Goal: Transaction & Acquisition: Obtain resource

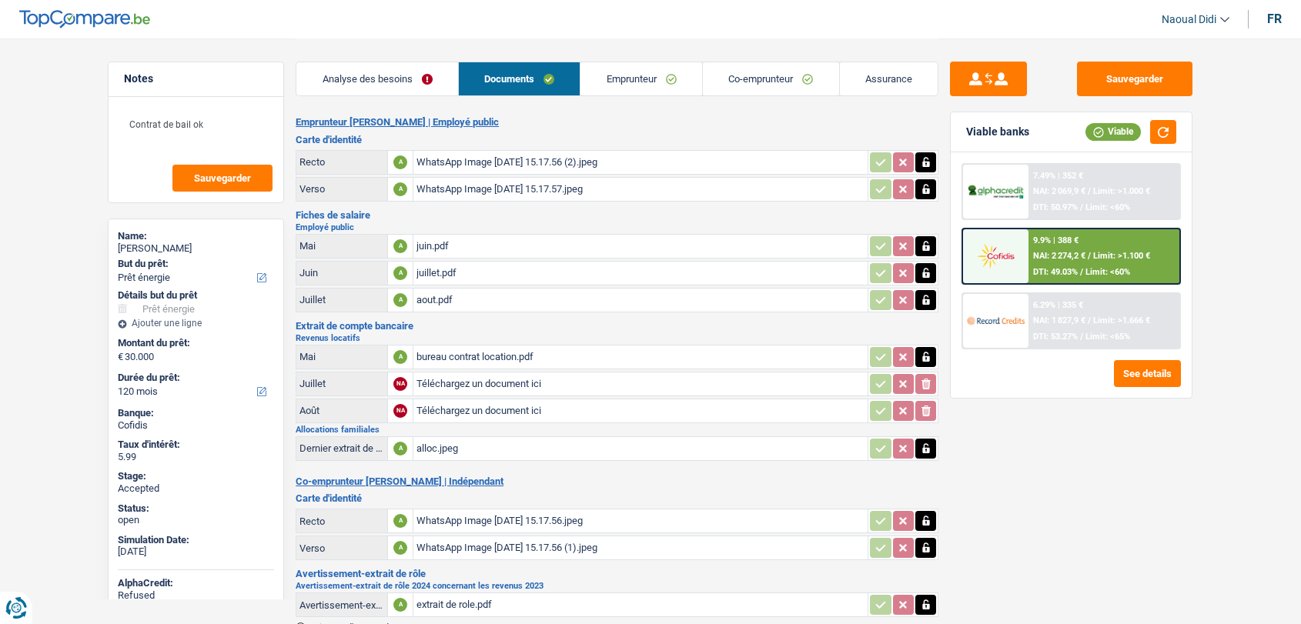
select select "energy"
select select "120"
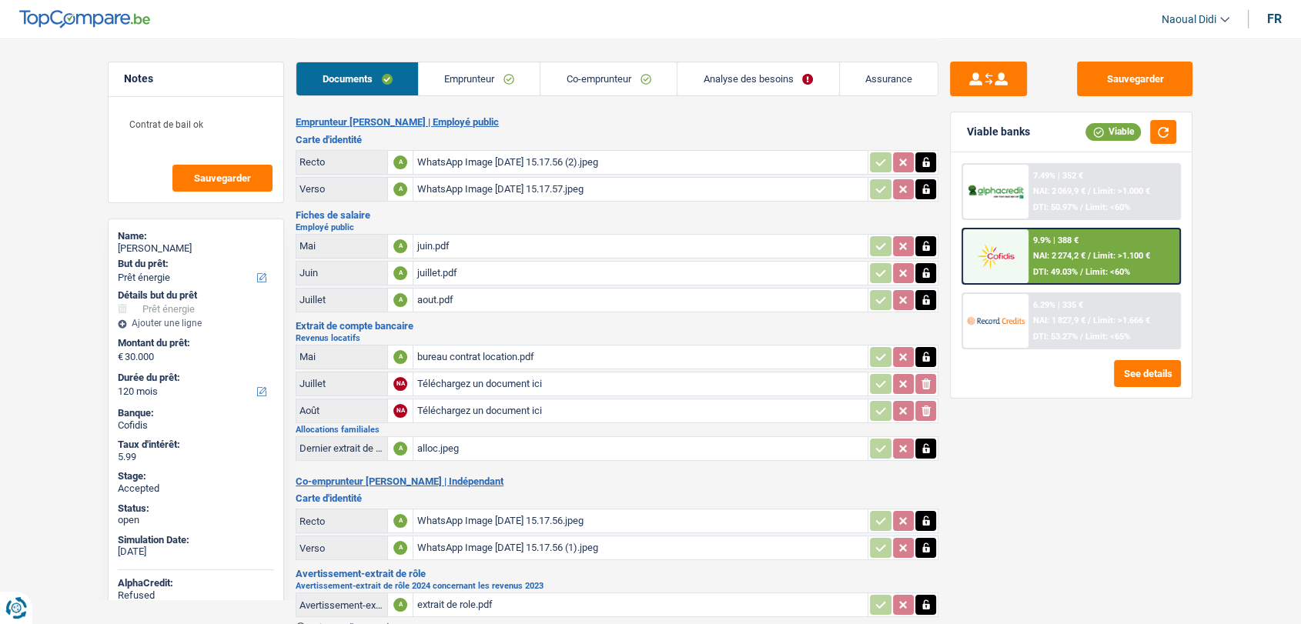
click at [451, 84] on link "Emprunteur" at bounding box center [480, 78] width 122 height 33
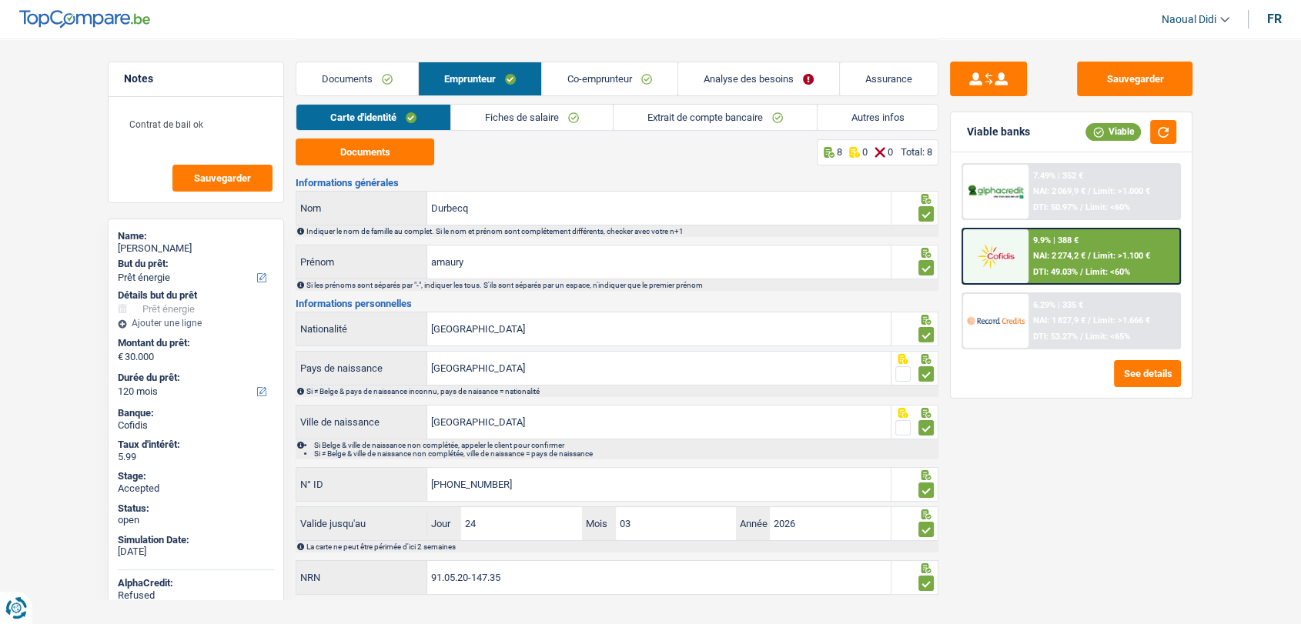
click at [515, 111] on link "Fiches de salaire" at bounding box center [532, 117] width 162 height 25
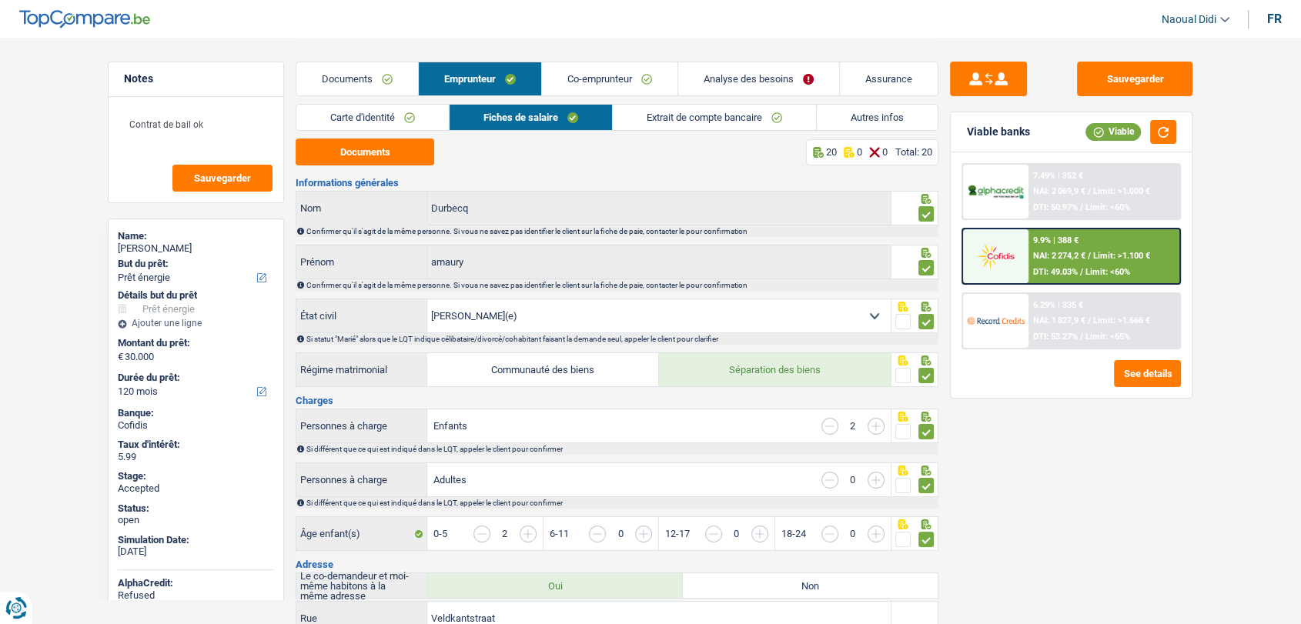
click at [369, 123] on link "Carte d'identité" at bounding box center [372, 117] width 152 height 25
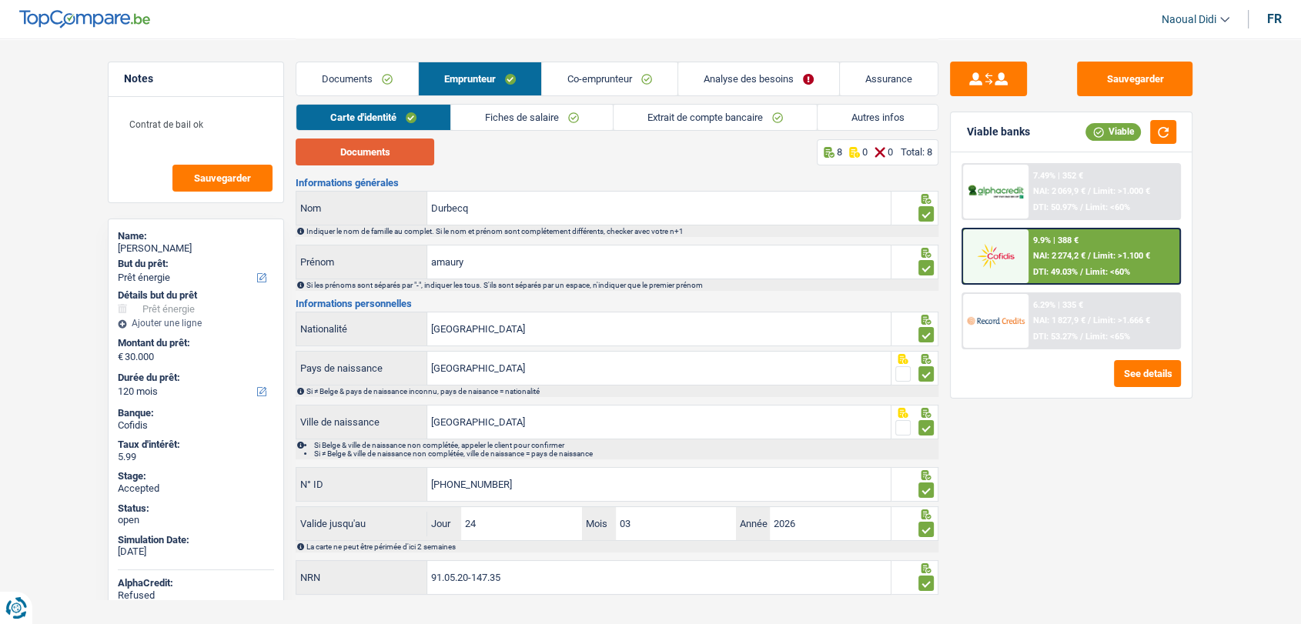
click at [397, 144] on button "Documents" at bounding box center [365, 152] width 139 height 27
click at [605, 87] on link "Co-emprunteur" at bounding box center [609, 78] width 135 height 33
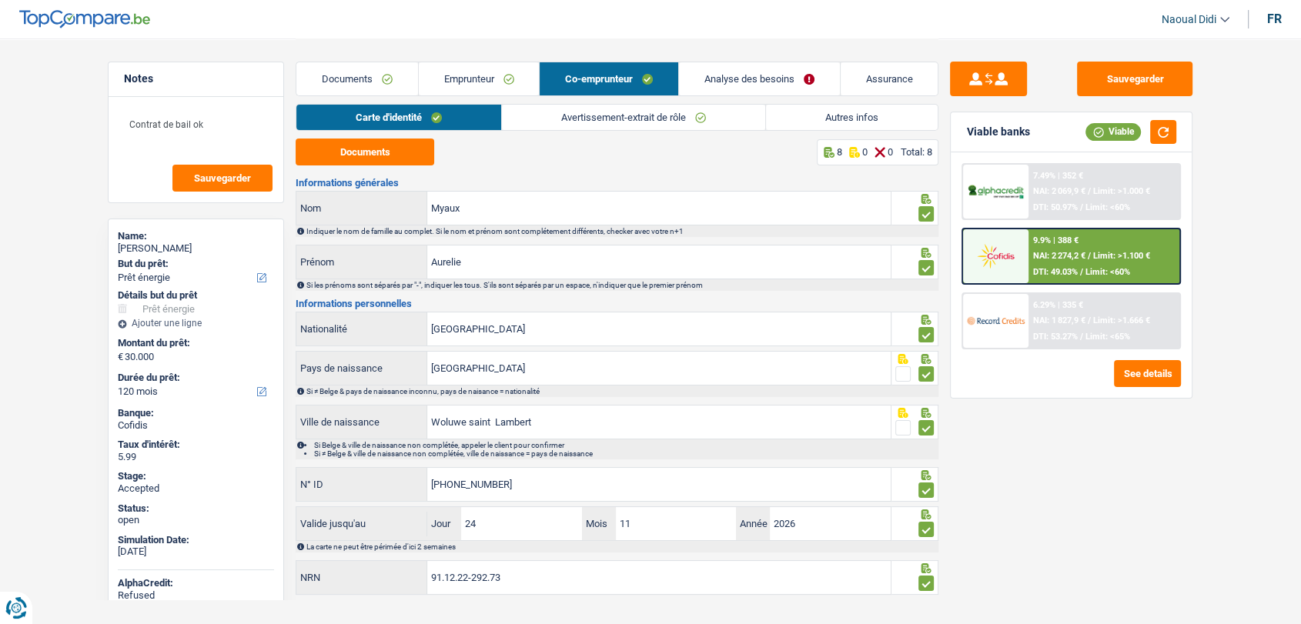
click at [377, 117] on link "Carte d'identité" at bounding box center [398, 117] width 205 height 25
click at [354, 149] on button "Documents" at bounding box center [365, 152] width 139 height 27
click at [463, 79] on link "Emprunteur" at bounding box center [479, 78] width 121 height 33
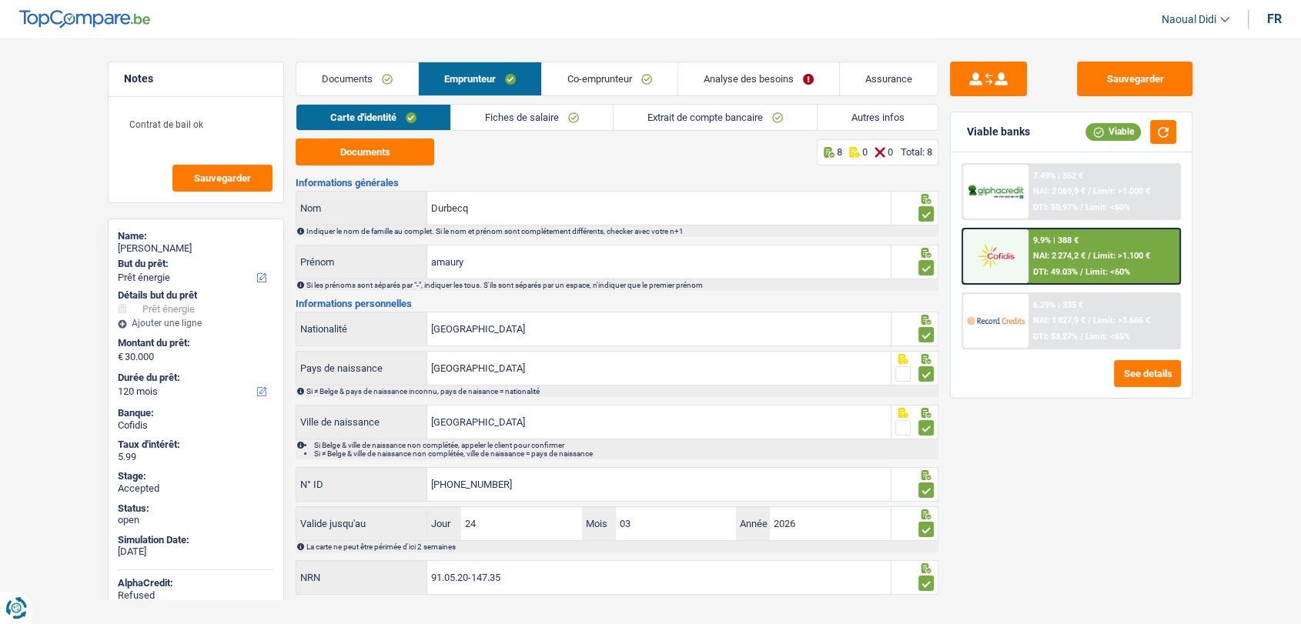
click at [499, 122] on link "Fiches de salaire" at bounding box center [532, 117] width 162 height 25
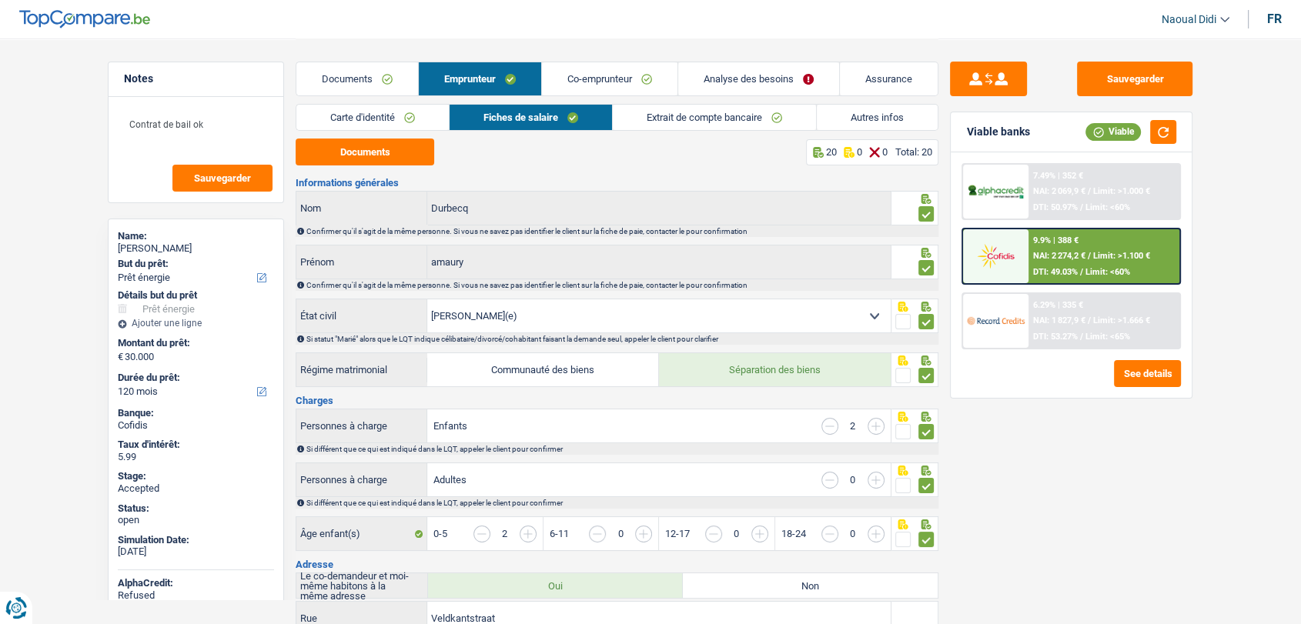
click at [852, 106] on link "Autres infos" at bounding box center [877, 117] width 121 height 25
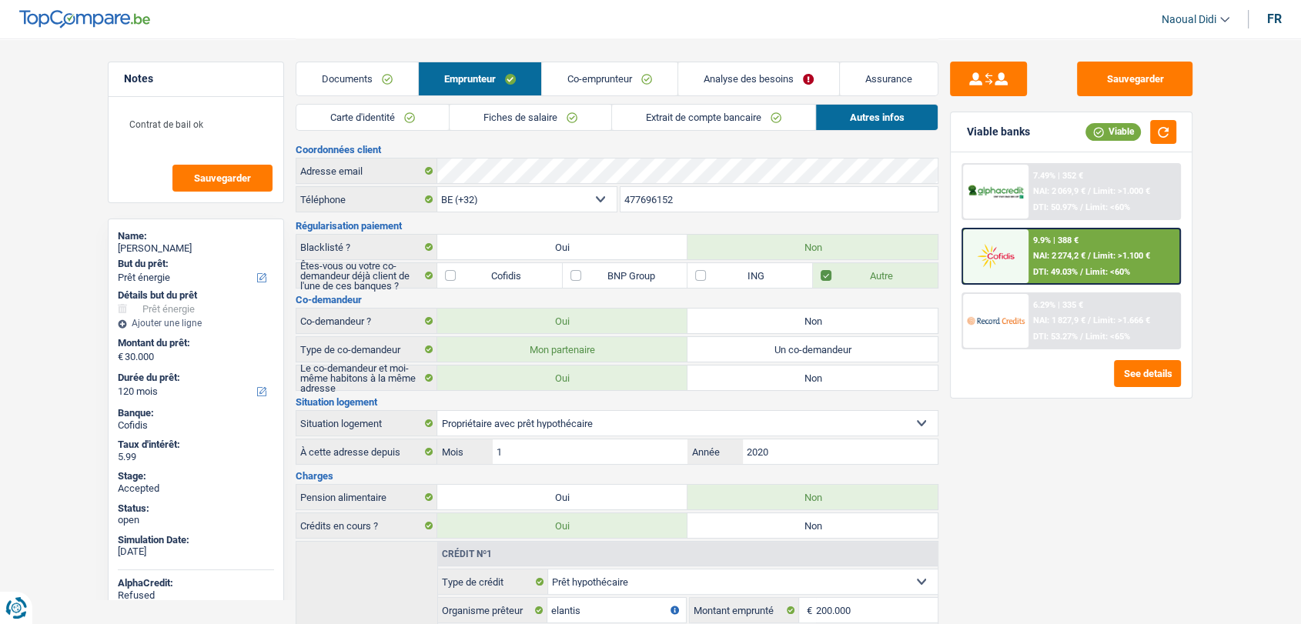
scroll to position [85, 0]
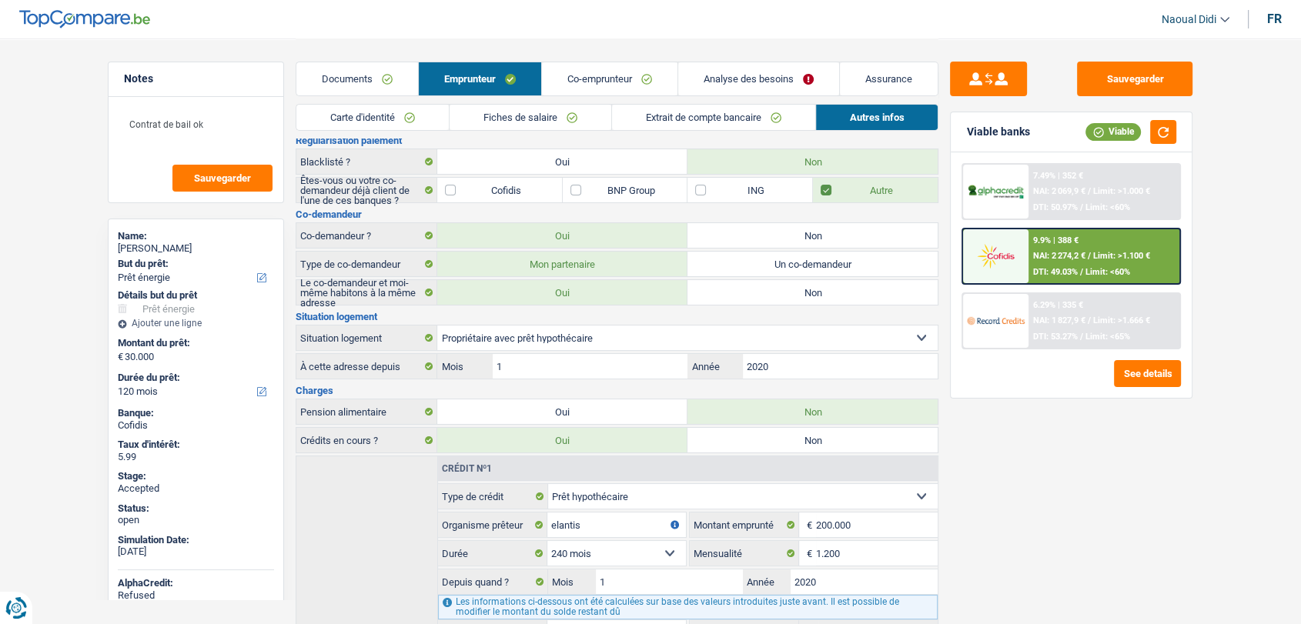
click at [734, 80] on link "Analyse des besoins" at bounding box center [758, 78] width 161 height 33
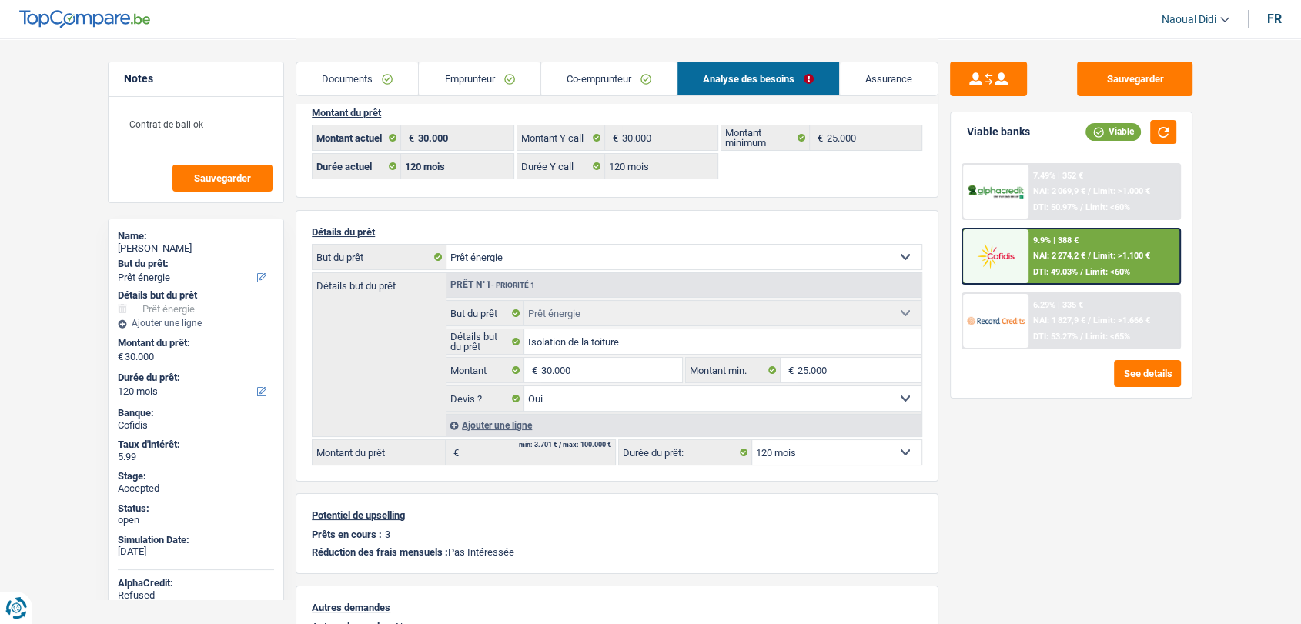
scroll to position [0, 0]
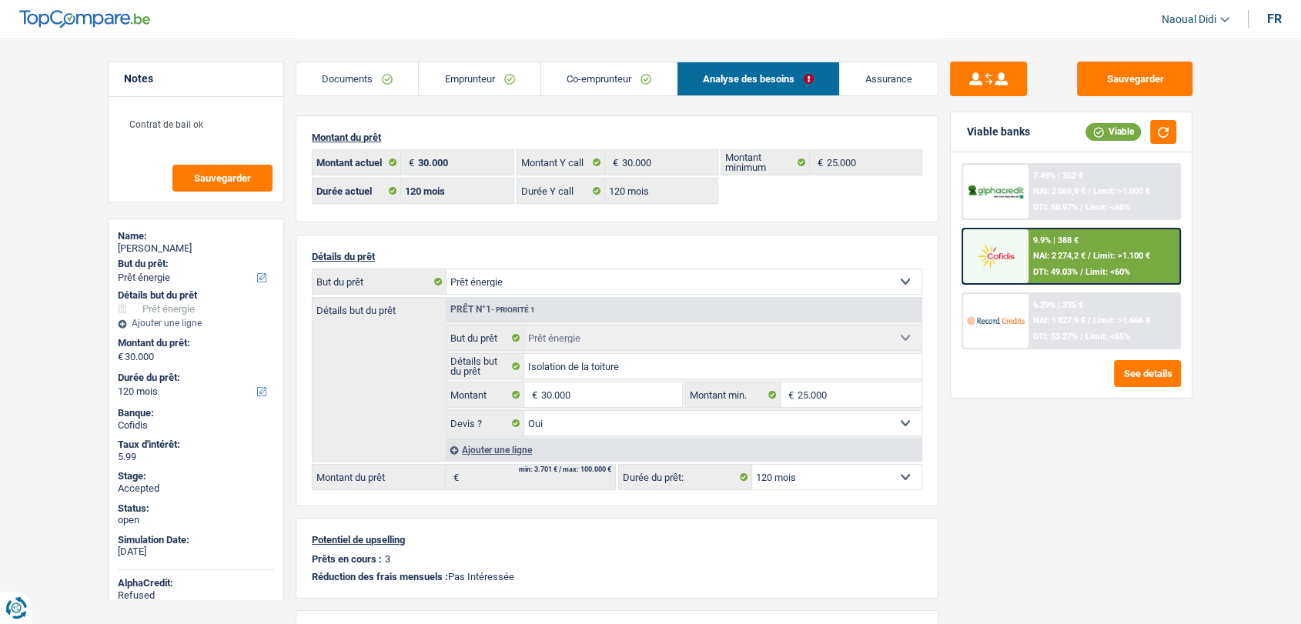
click at [468, 85] on link "Emprunteur" at bounding box center [479, 78] width 121 height 33
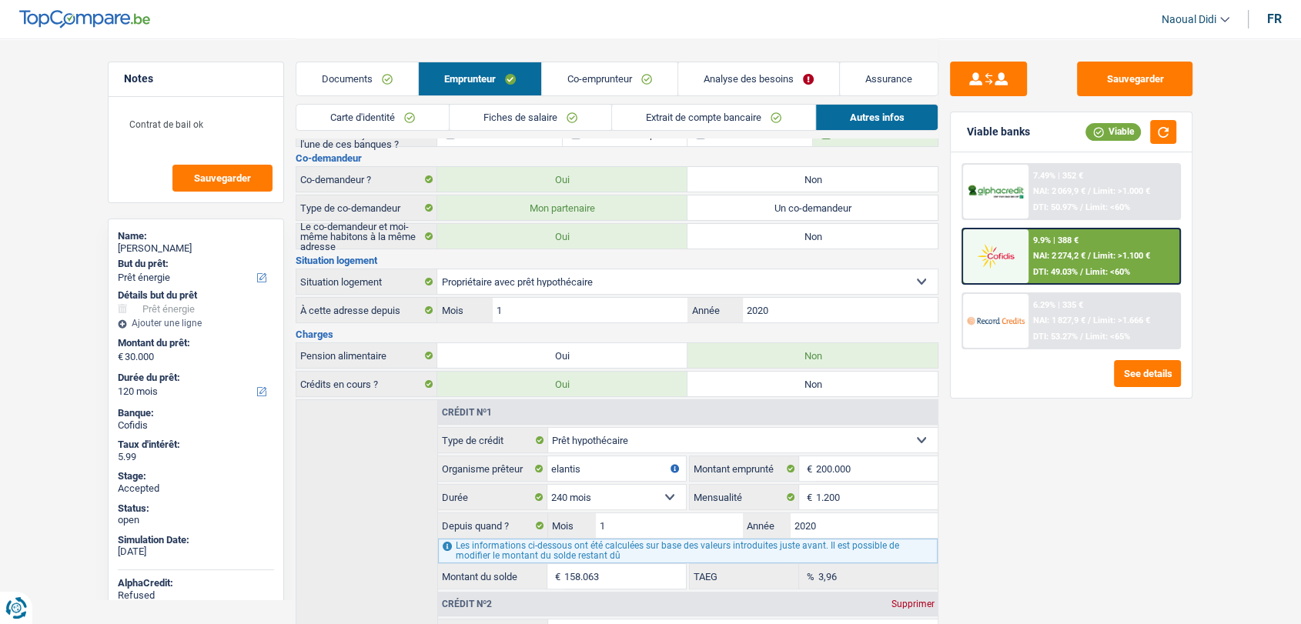
scroll to position [85, 0]
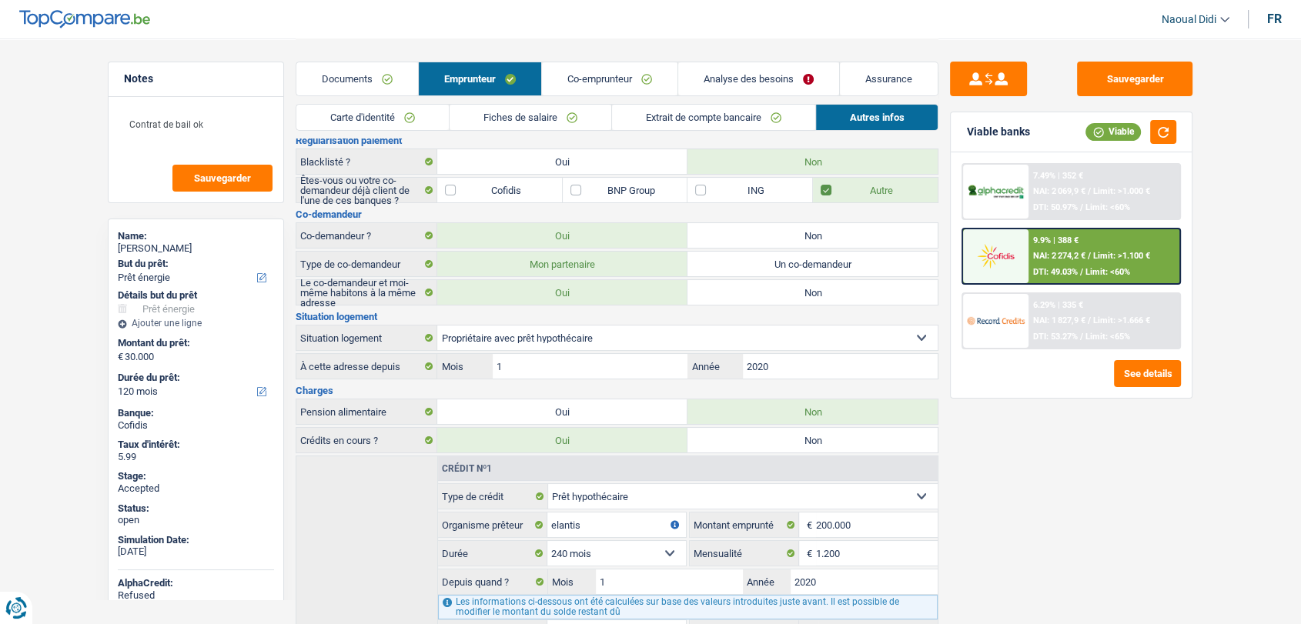
click at [706, 78] on link "Analyse des besoins" at bounding box center [758, 78] width 161 height 33
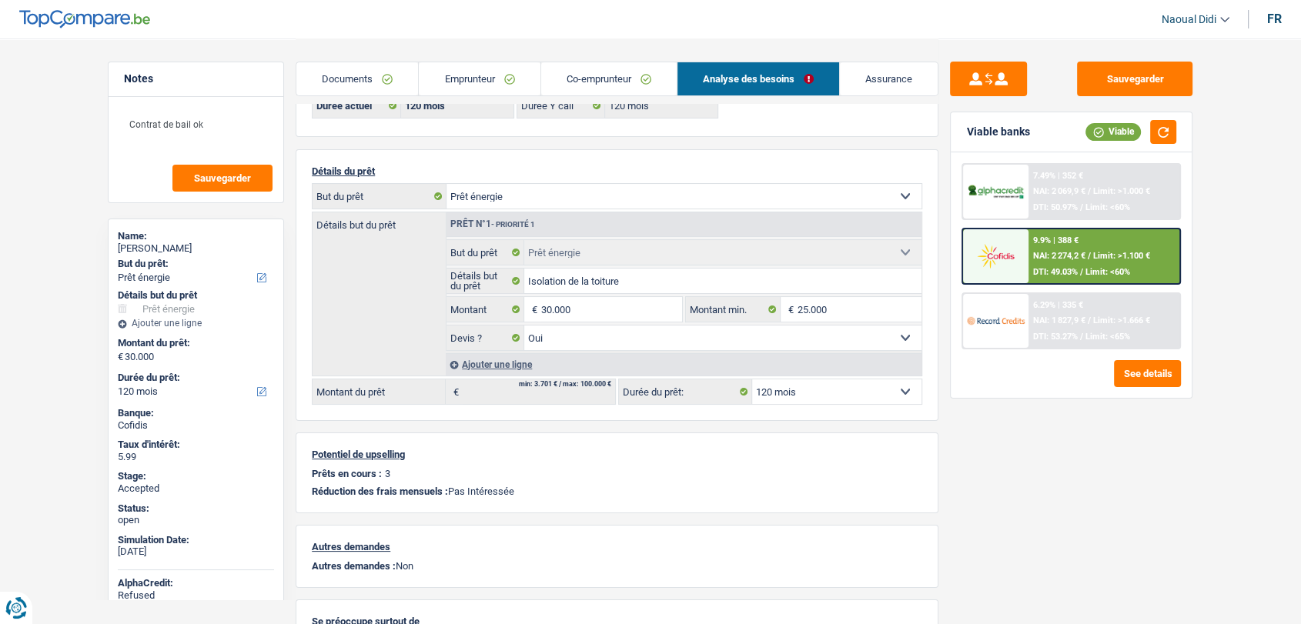
click at [349, 78] on link "Documents" at bounding box center [357, 78] width 122 height 33
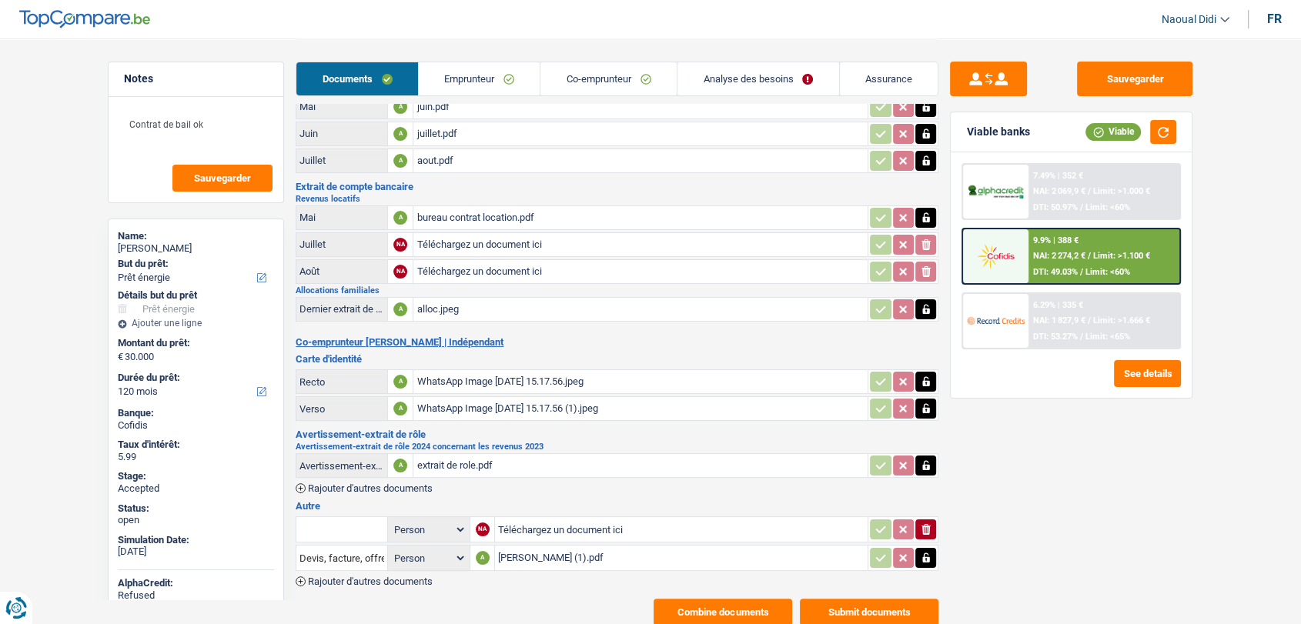
scroll to position [184, 0]
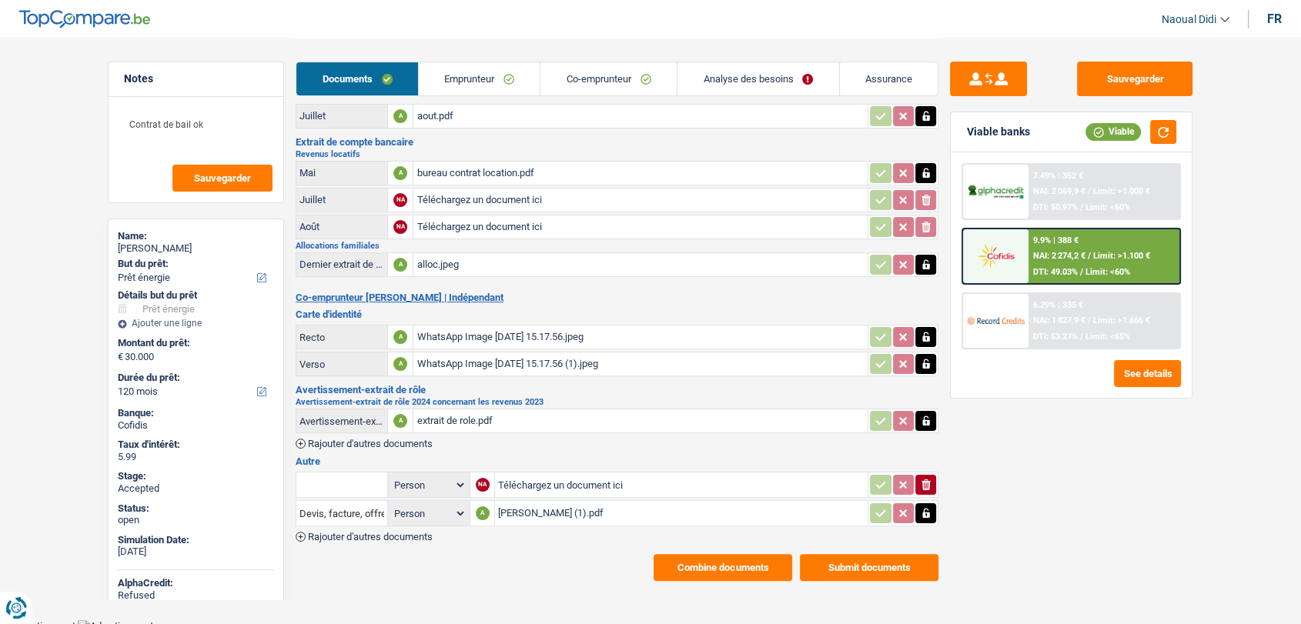
click at [554, 509] on div "Kine Aurelie frans (1).pdf" at bounding box center [681, 513] width 366 height 23
click at [1040, 309] on div "6.29% | 335 € NAI: 1 827,9 € / Limit: >1.666 € DTI: 53.27% / Limit: <65%" at bounding box center [1104, 321] width 152 height 54
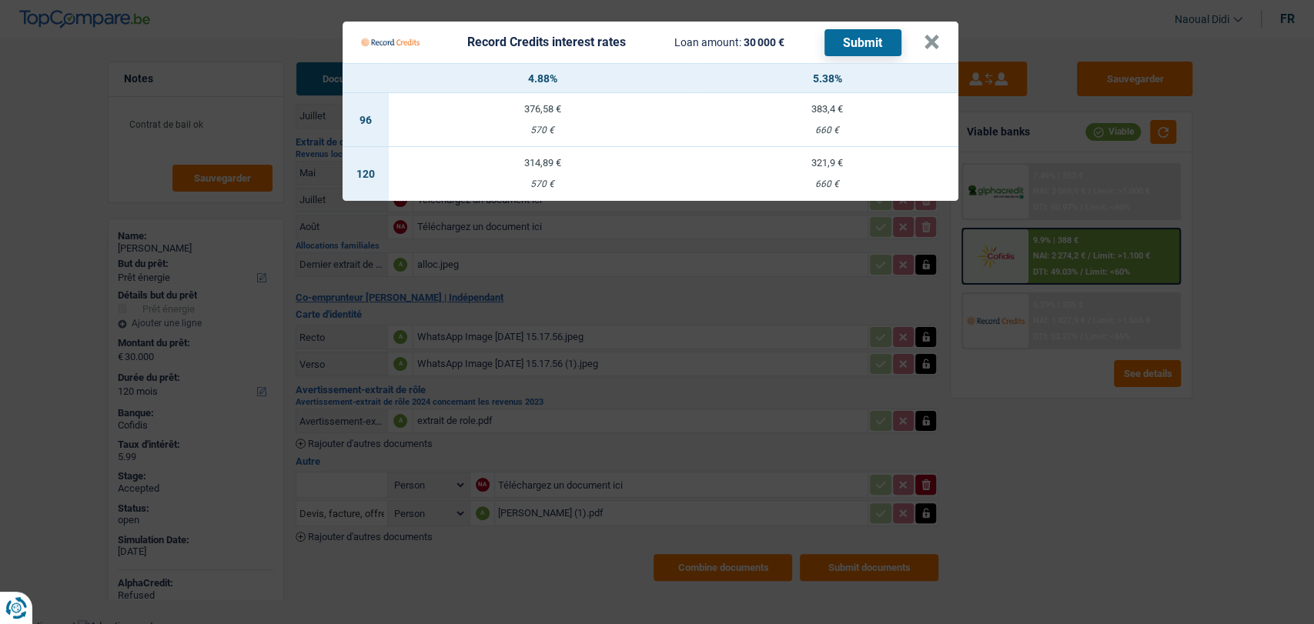
click at [830, 182] on div "660 €" at bounding box center [827, 184] width 262 height 10
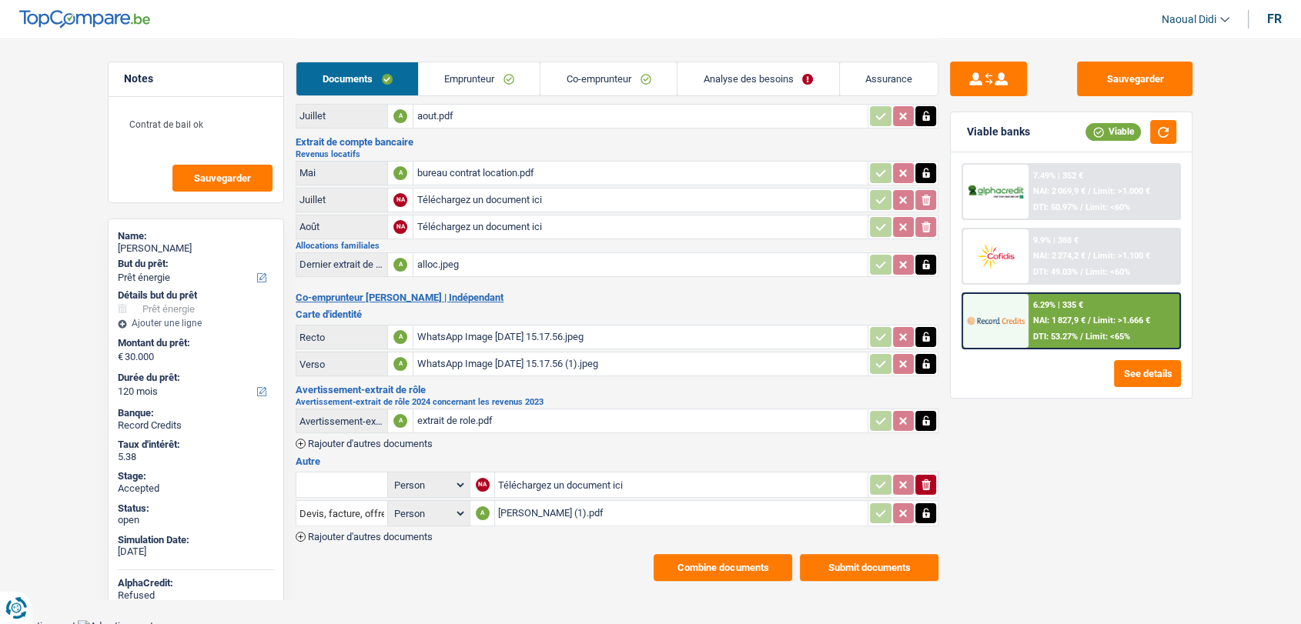
click at [1137, 316] on span "Limit: >1.666 €" at bounding box center [1121, 321] width 57 height 10
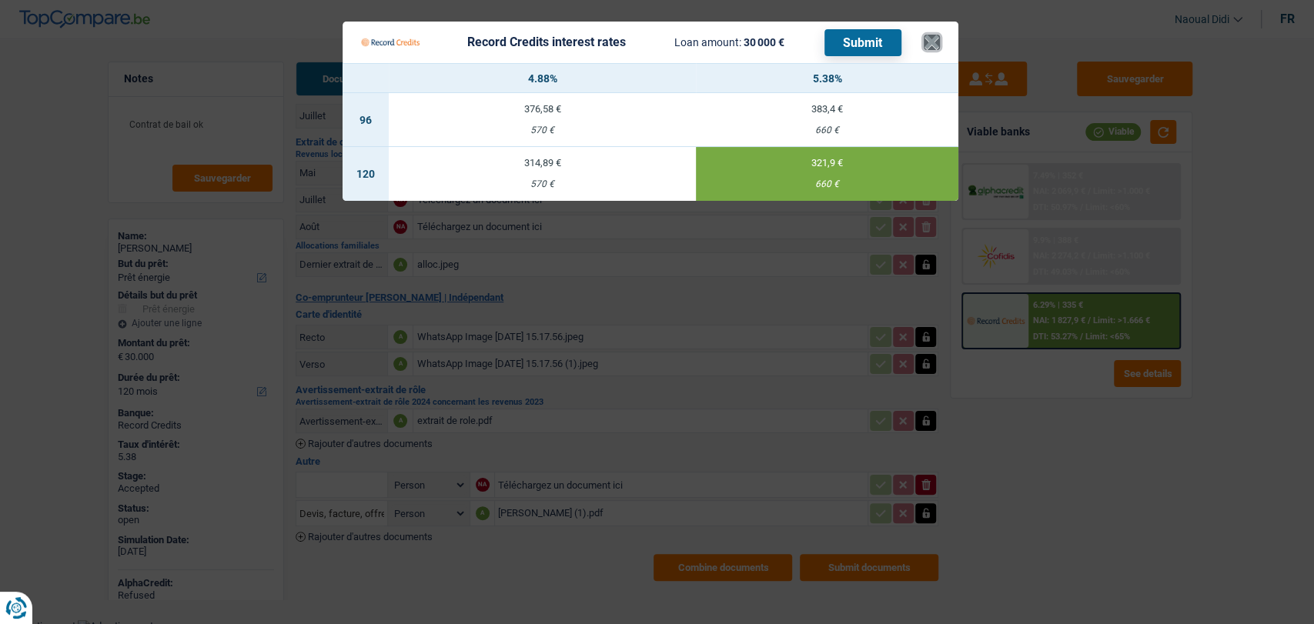
click at [939, 44] on button "×" at bounding box center [932, 42] width 16 height 15
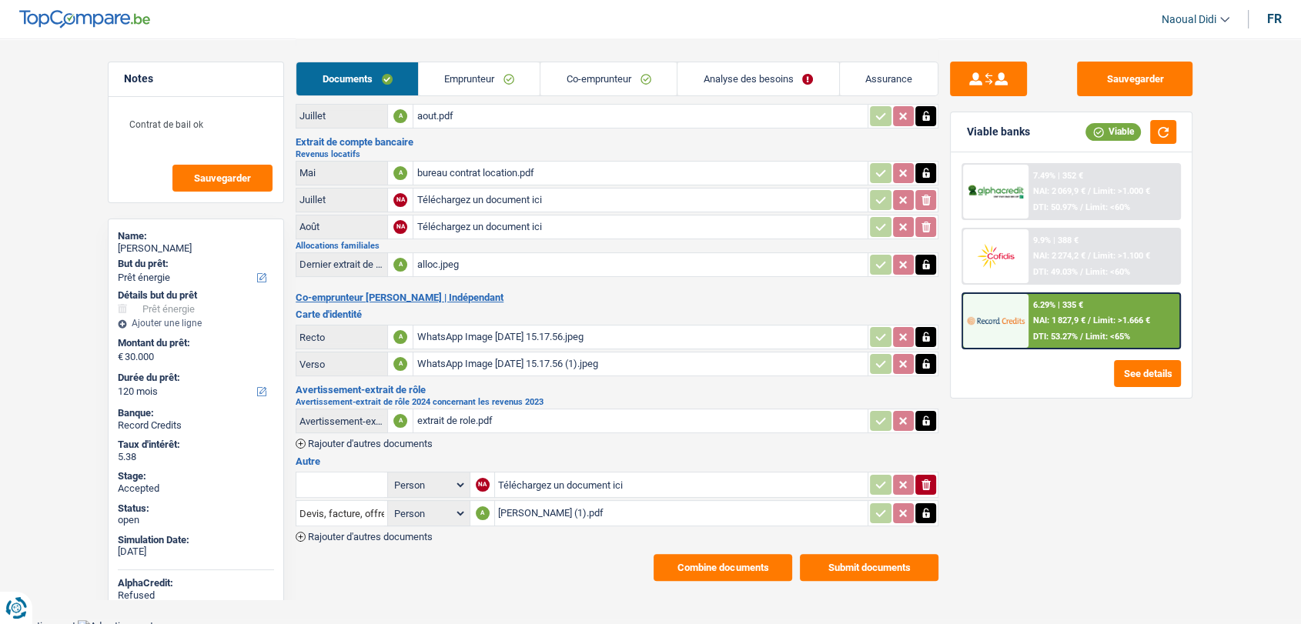
click at [446, 76] on link "Emprunteur" at bounding box center [480, 78] width 122 height 33
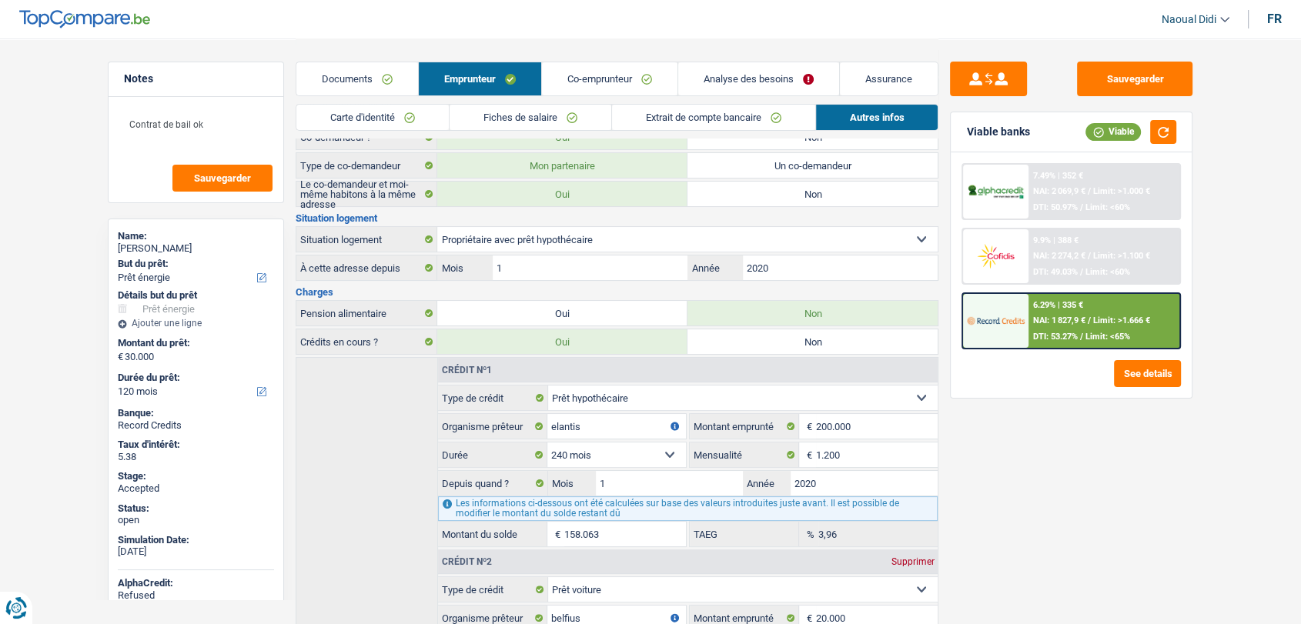
click at [515, 119] on link "Fiches de salaire" at bounding box center [530, 117] width 162 height 25
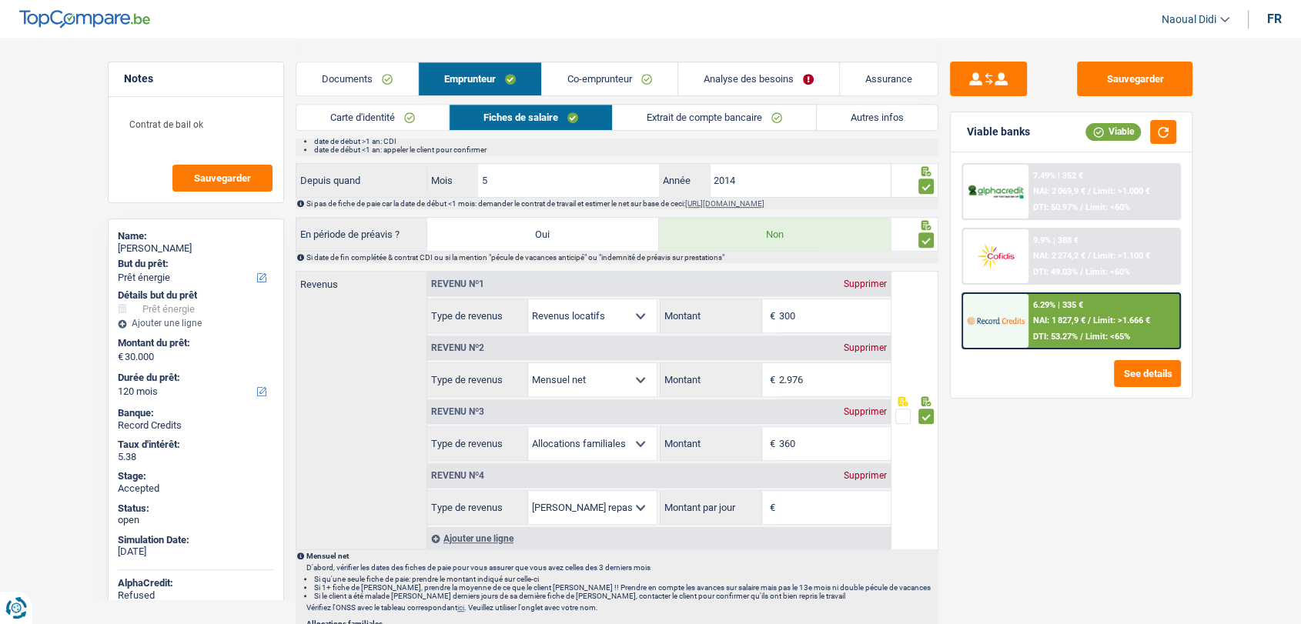
scroll to position [868, 0]
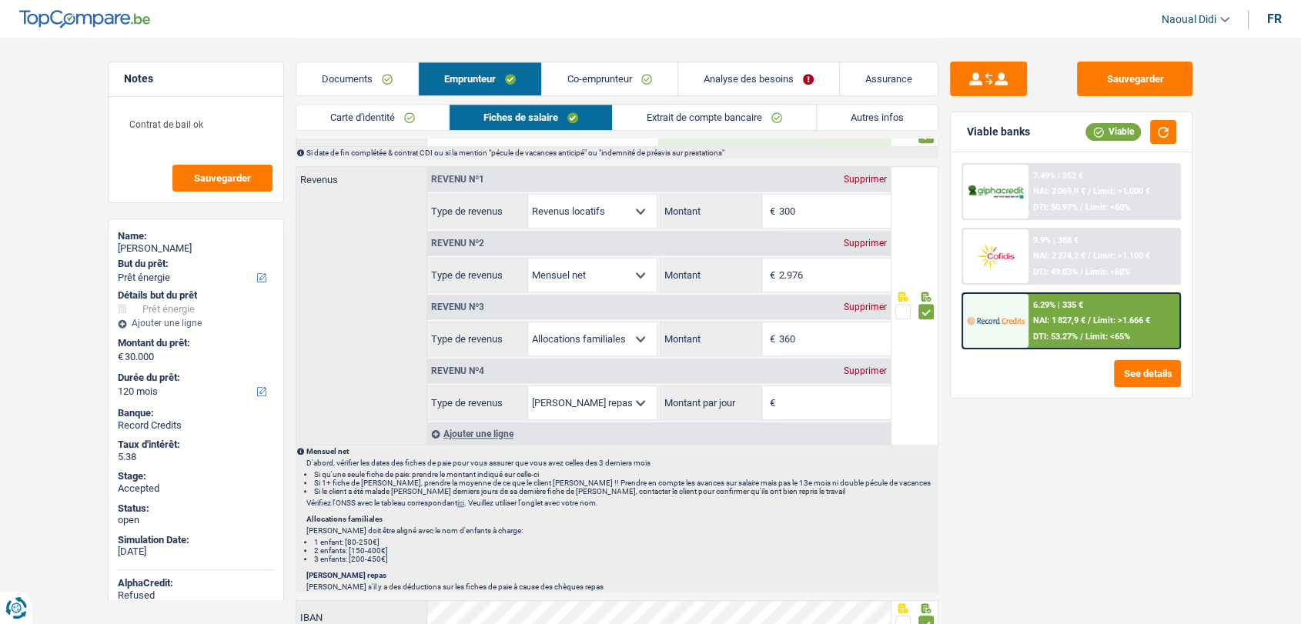
click at [859, 368] on div "Supprimer" at bounding box center [865, 370] width 51 height 9
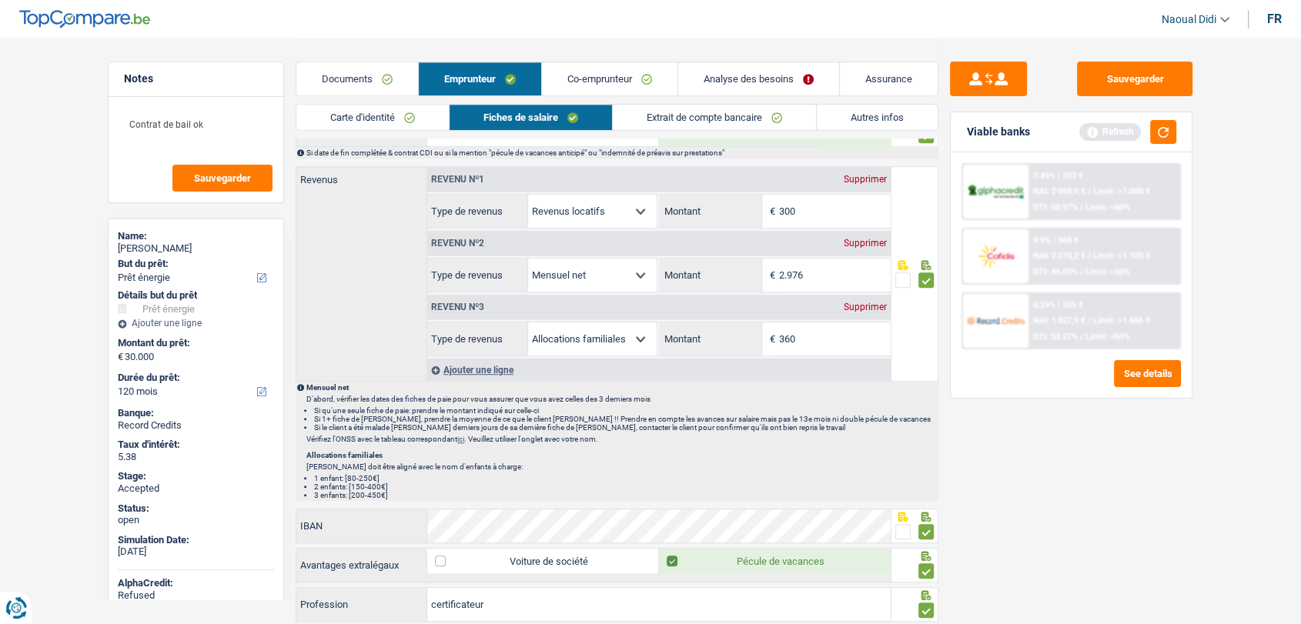
scroll to position [696, 0]
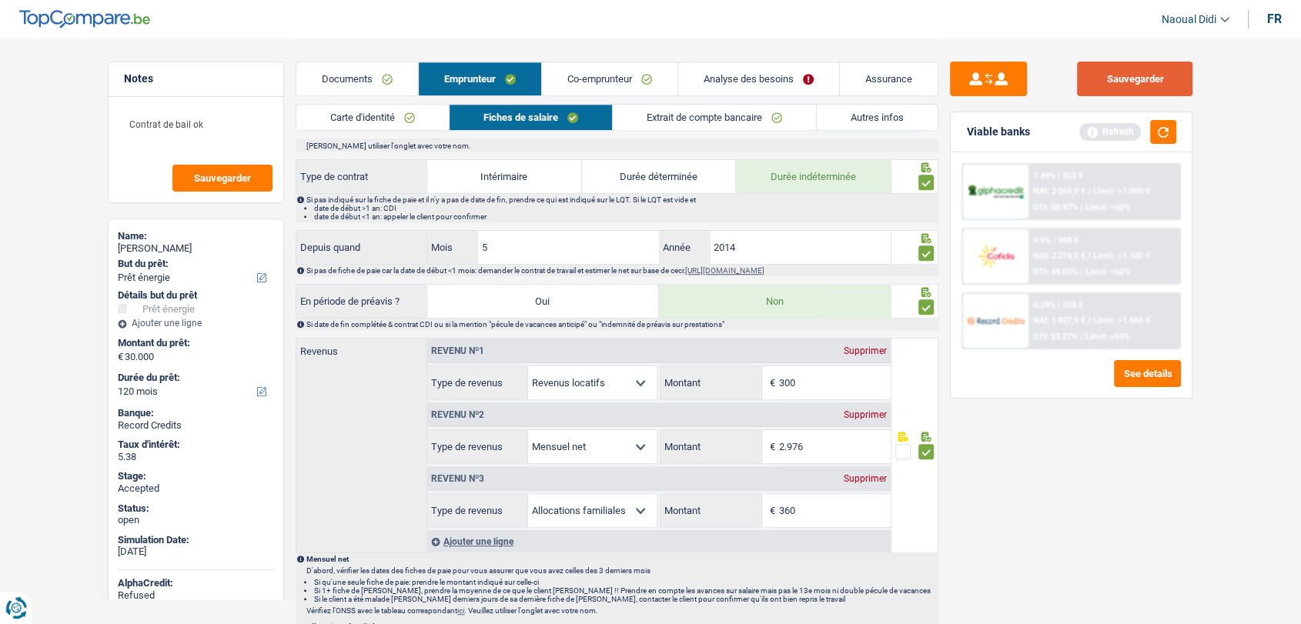
click at [1163, 90] on button "Sauvegarder" at bounding box center [1134, 79] width 115 height 35
click at [620, 75] on link "Co-emprunteur" at bounding box center [609, 78] width 135 height 33
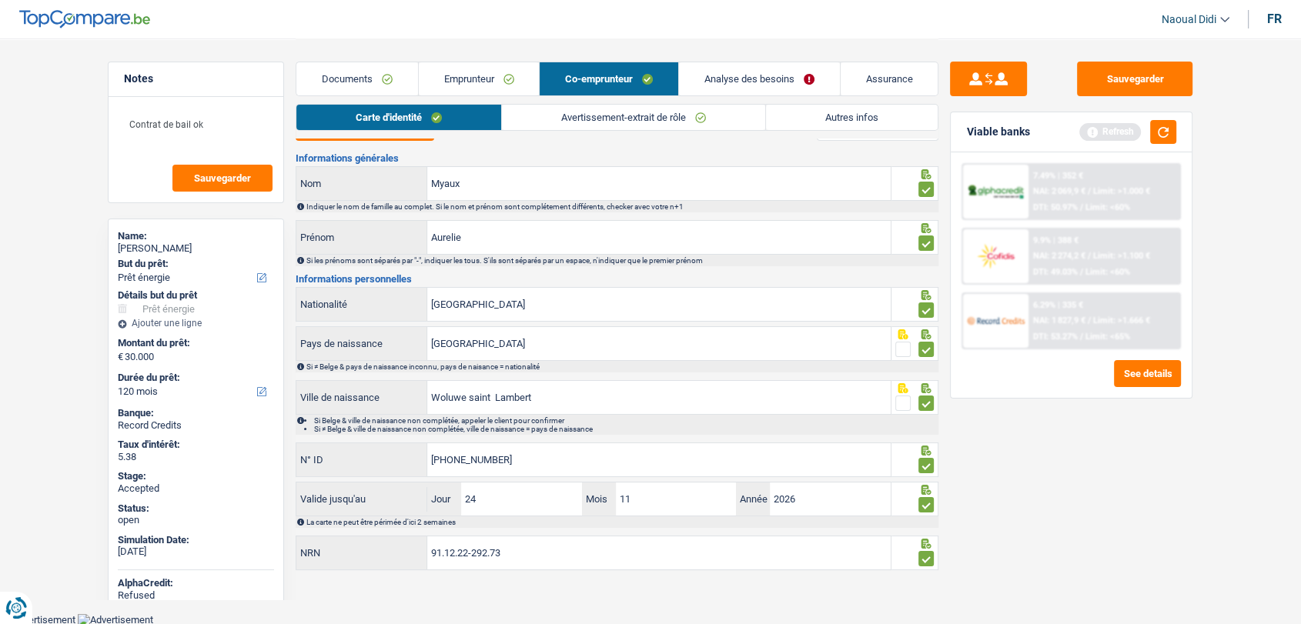
click at [641, 118] on link "Avertissement-extrait de rôle" at bounding box center [633, 117] width 263 height 25
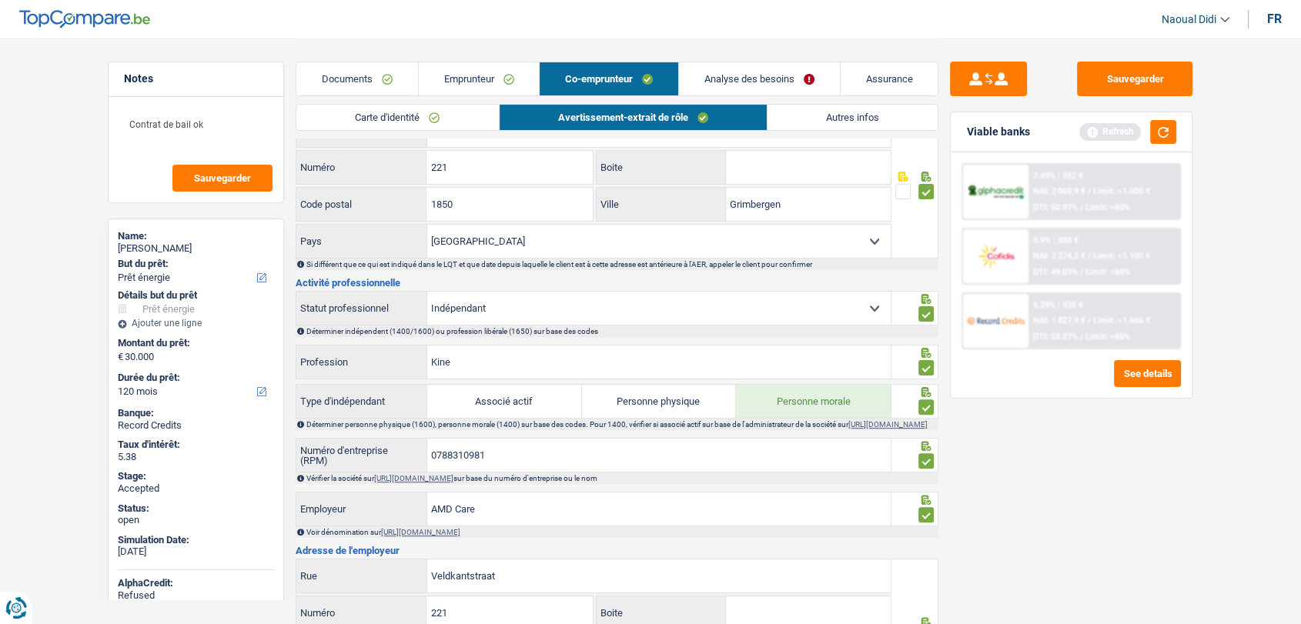
scroll to position [0, 0]
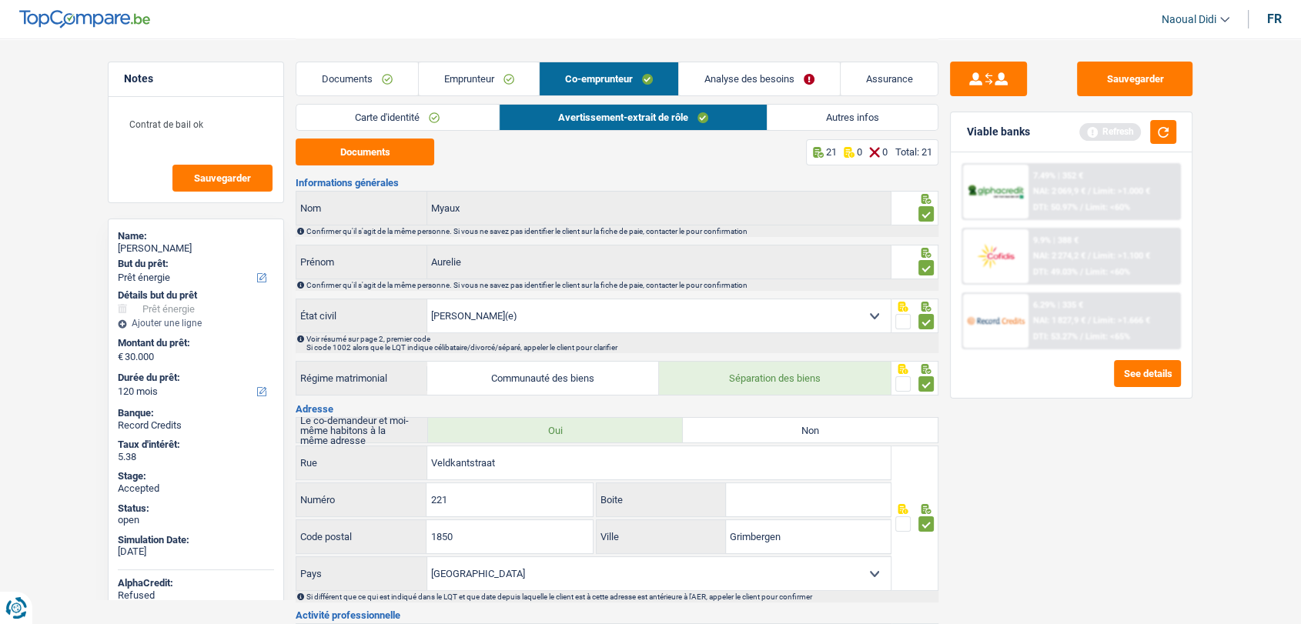
click at [863, 116] on link "Autres infos" at bounding box center [852, 117] width 170 height 25
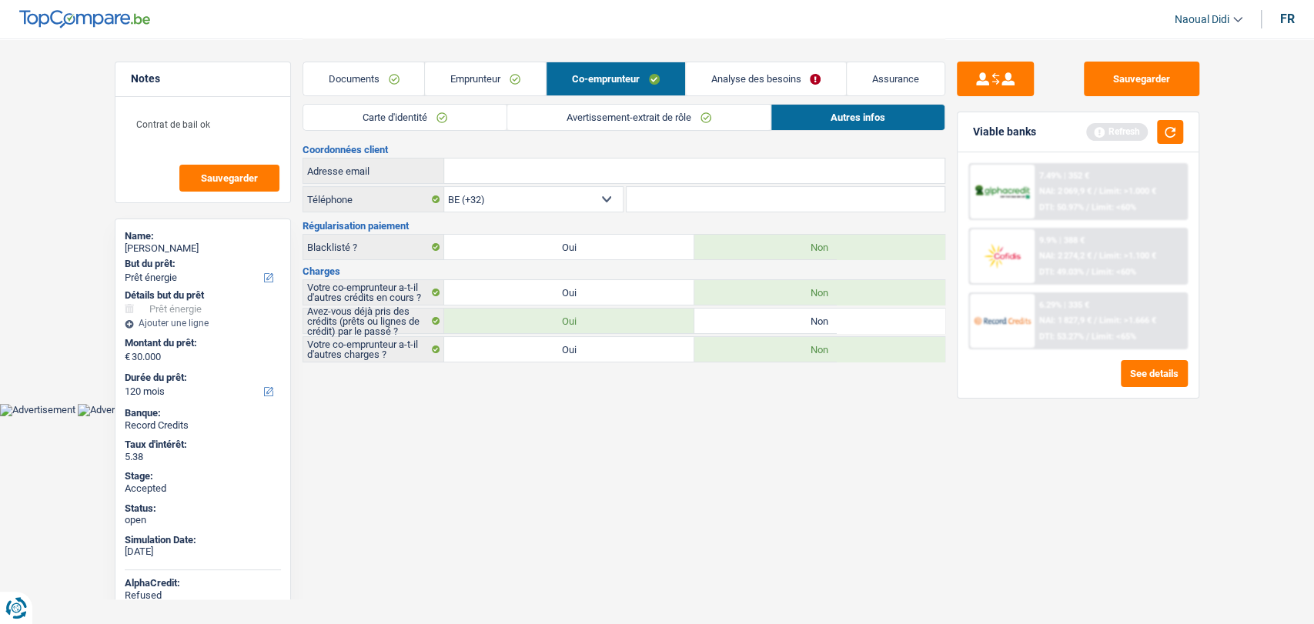
click at [456, 79] on link "Emprunteur" at bounding box center [485, 78] width 121 height 33
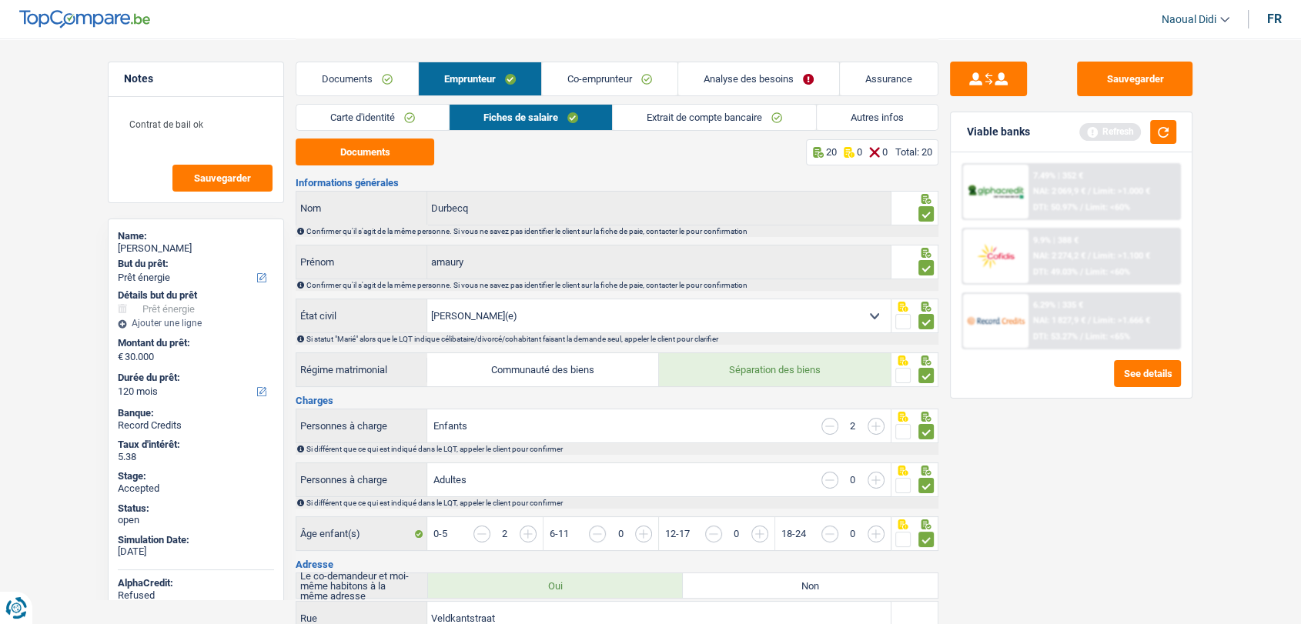
click at [869, 120] on link "Autres infos" at bounding box center [877, 117] width 121 height 25
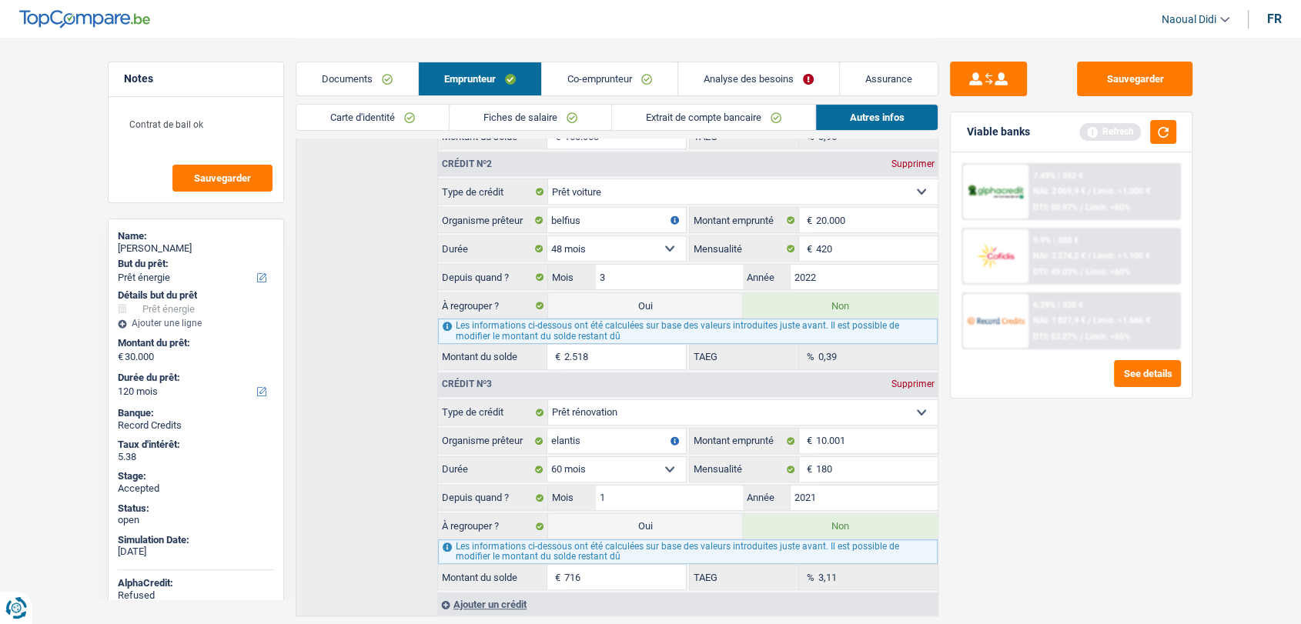
scroll to position [622, 0]
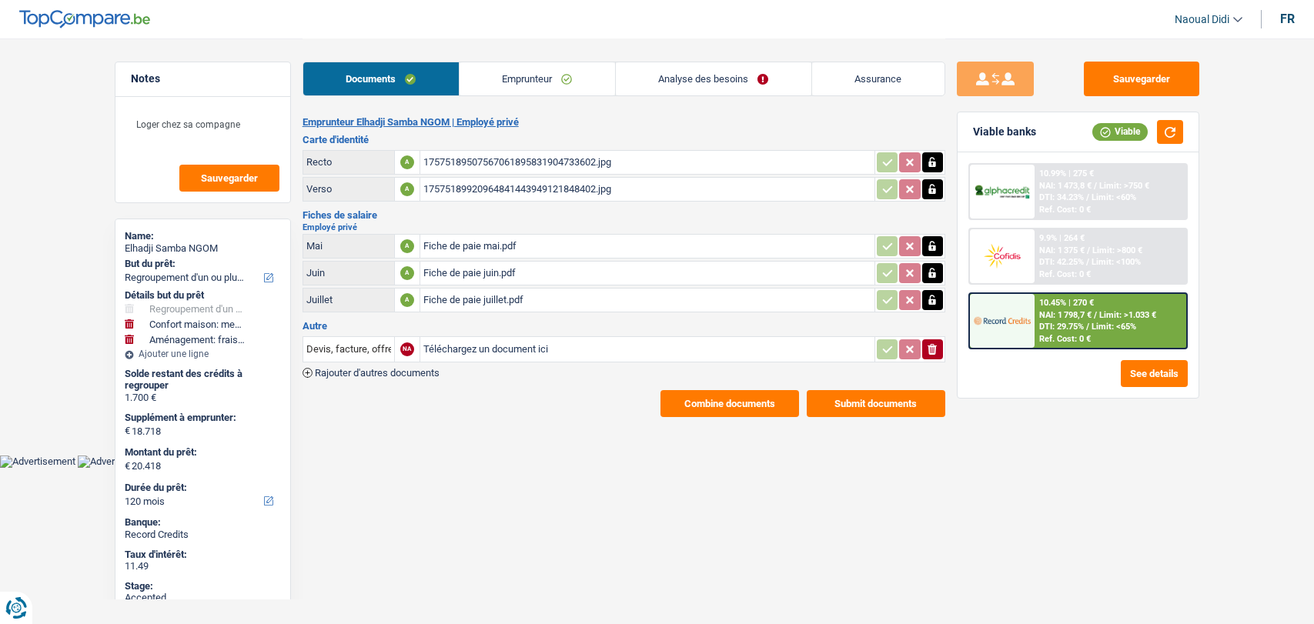
select select "refinancing"
select select "household"
select select "movingOrInstallation"
select select "120"
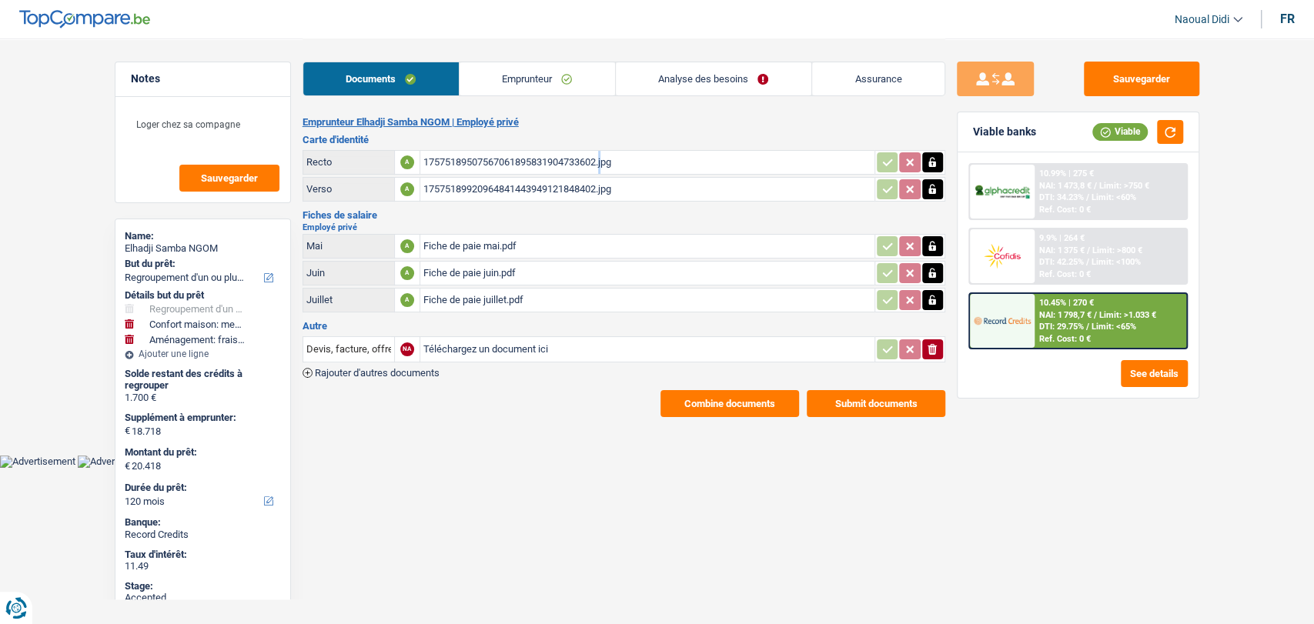
click at [493, 157] on div "17575189507567061895831904733602.jpg" at bounding box center [647, 162] width 448 height 23
click at [489, 80] on link "Emprunteur" at bounding box center [536, 78] width 155 height 33
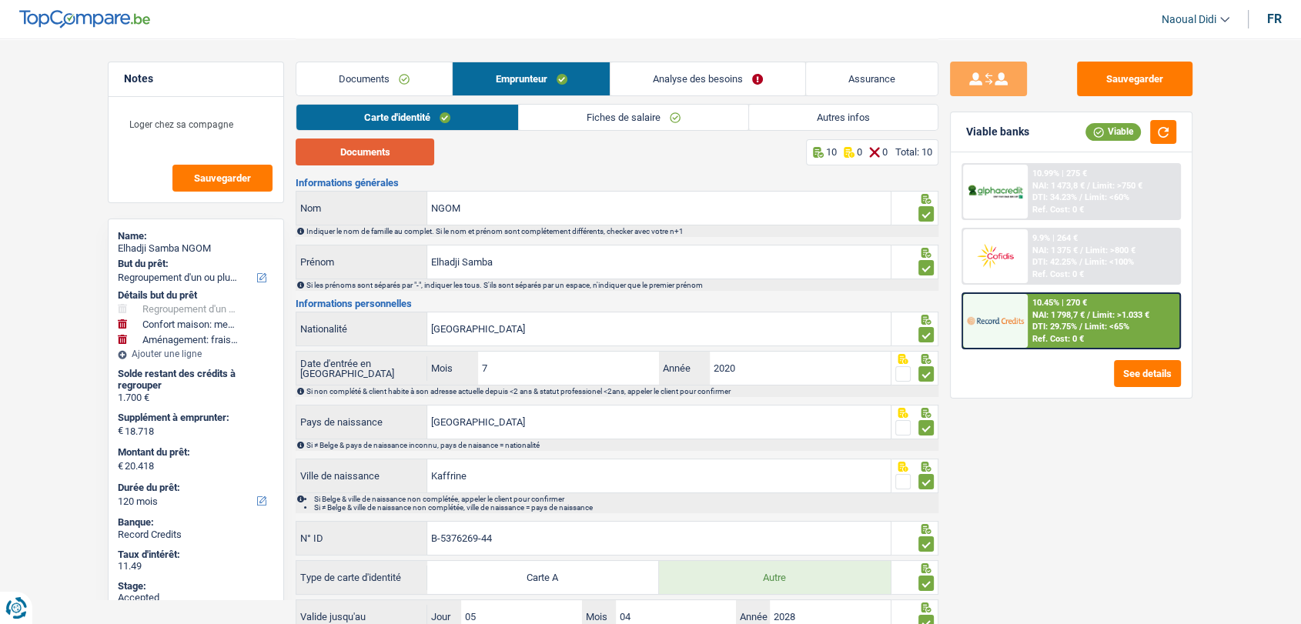
click at [363, 165] on button "Documents" at bounding box center [365, 152] width 139 height 27
click at [598, 119] on link "Fiches de salaire" at bounding box center [633, 117] width 229 height 25
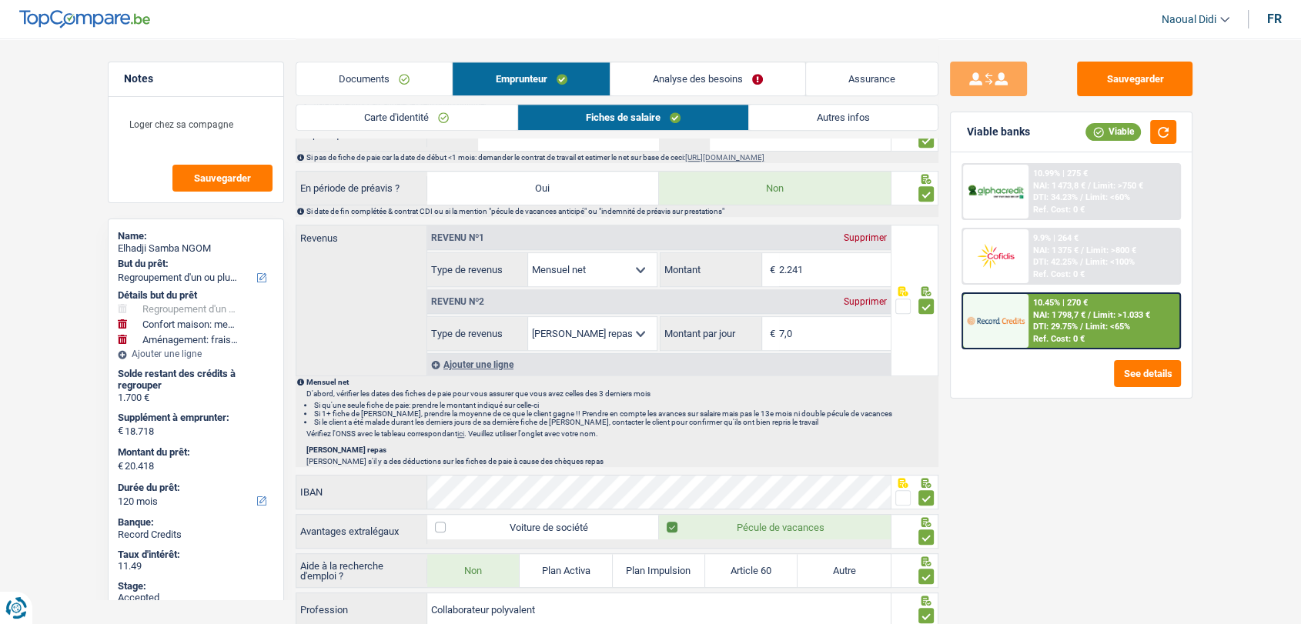
scroll to position [352, 0]
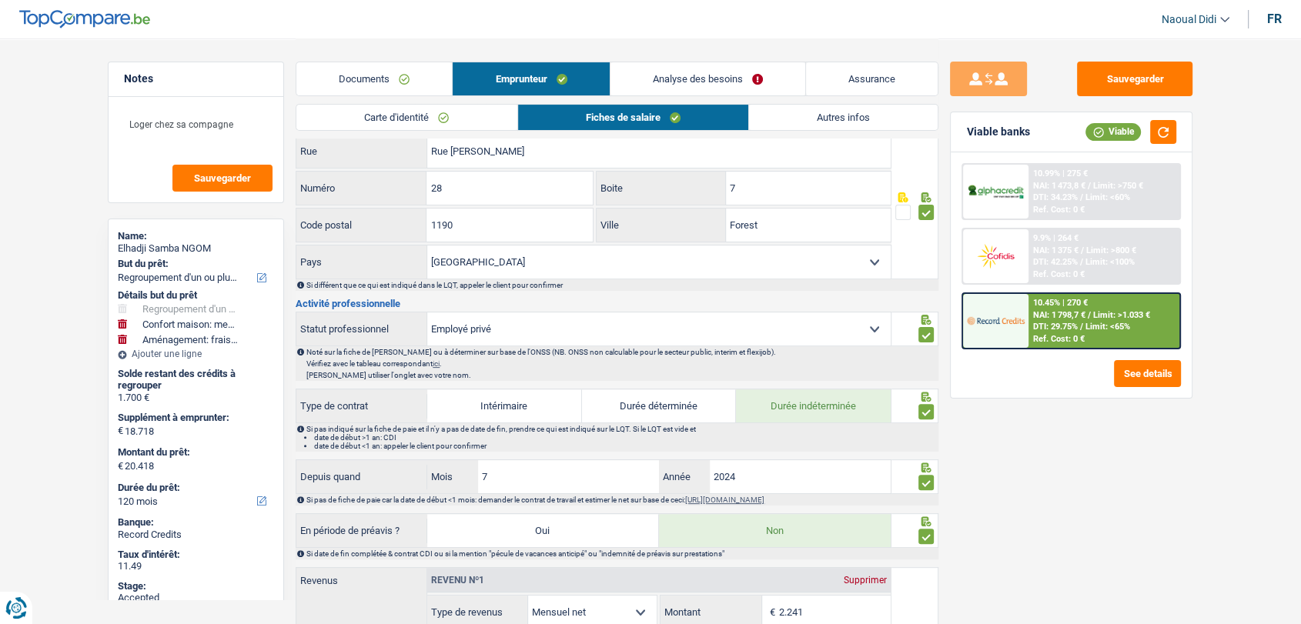
click at [709, 76] on link "Analyse des besoins" at bounding box center [707, 78] width 195 height 33
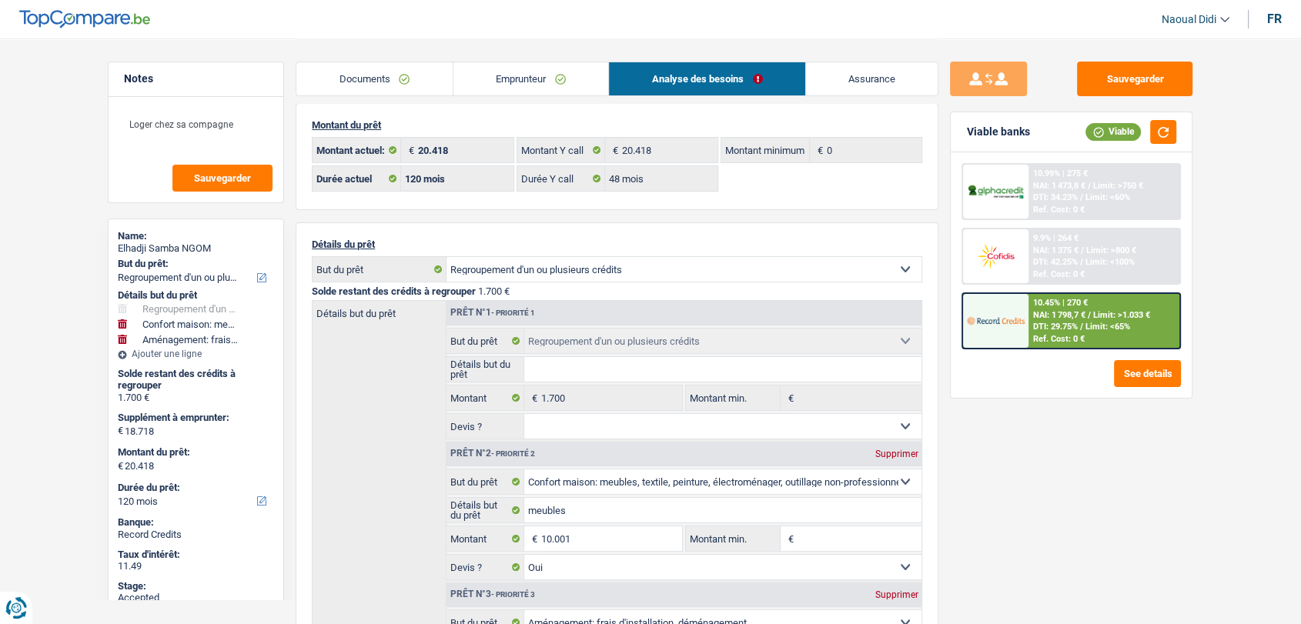
scroll to position [11, 0]
click at [514, 72] on link "Emprunteur" at bounding box center [530, 78] width 155 height 33
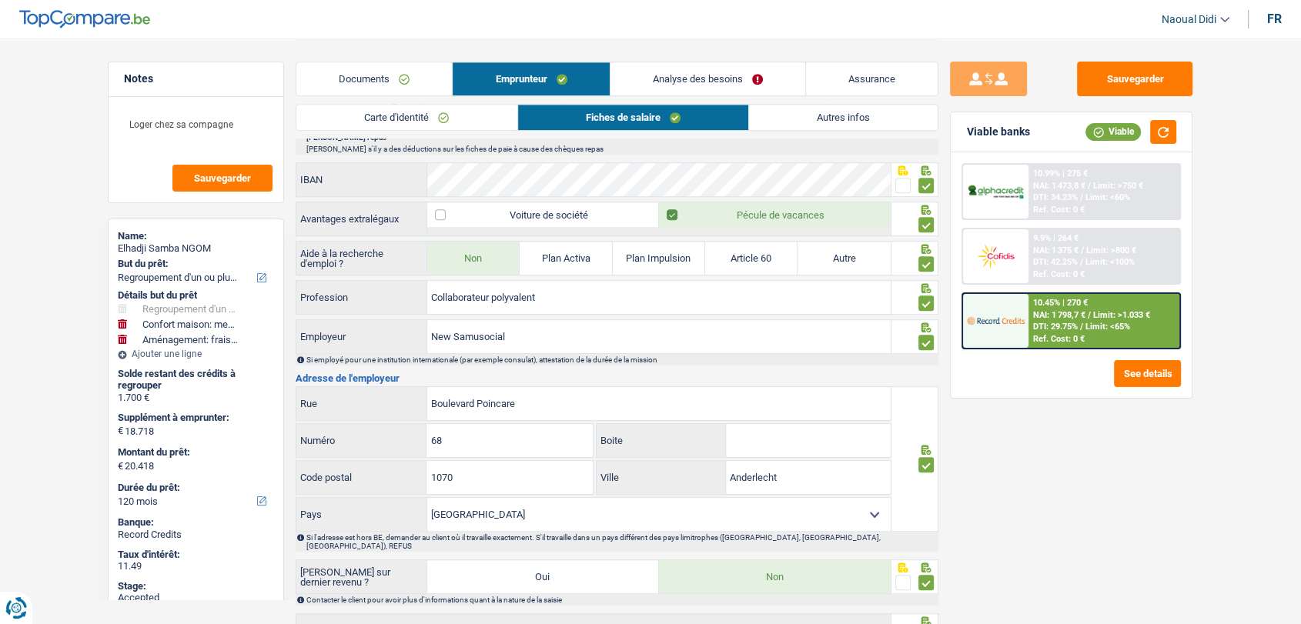
scroll to position [1122, 0]
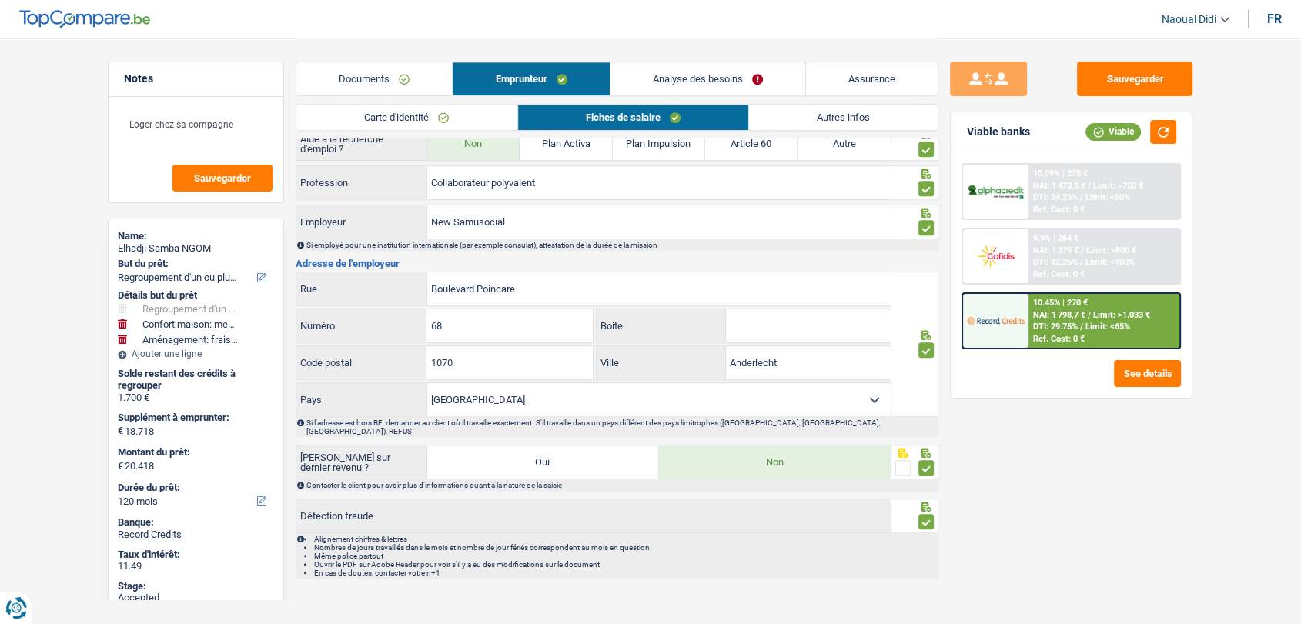
click at [837, 117] on link "Autres infos" at bounding box center [843, 117] width 189 height 25
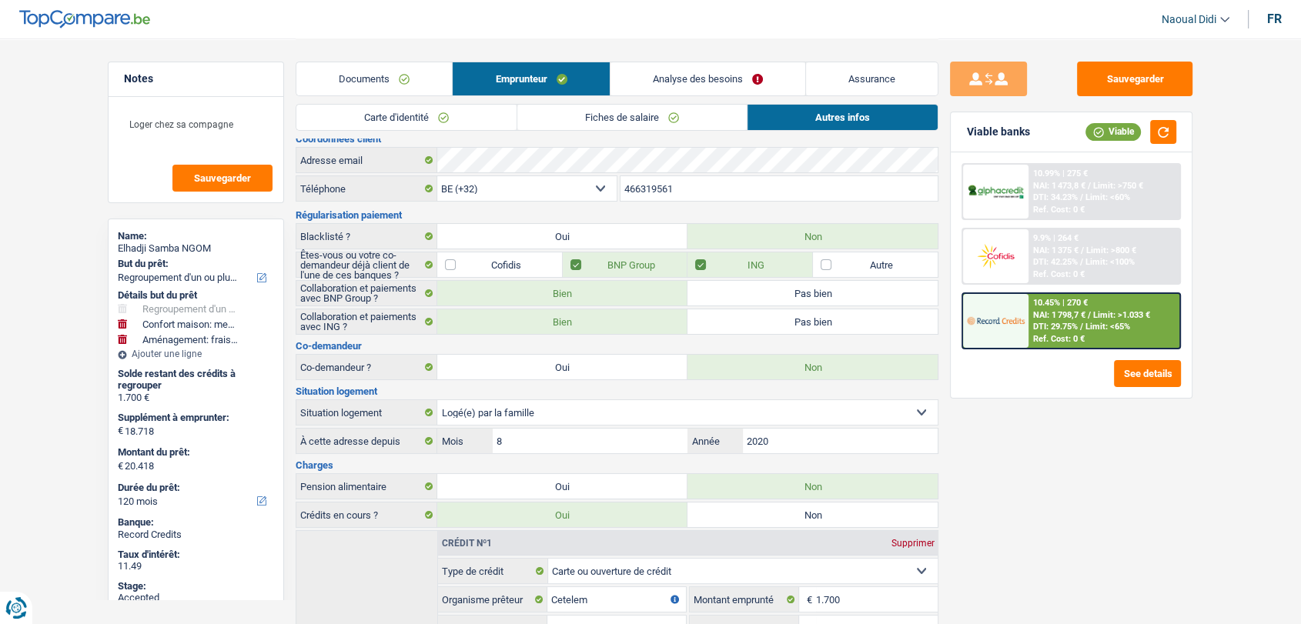
scroll to position [0, 0]
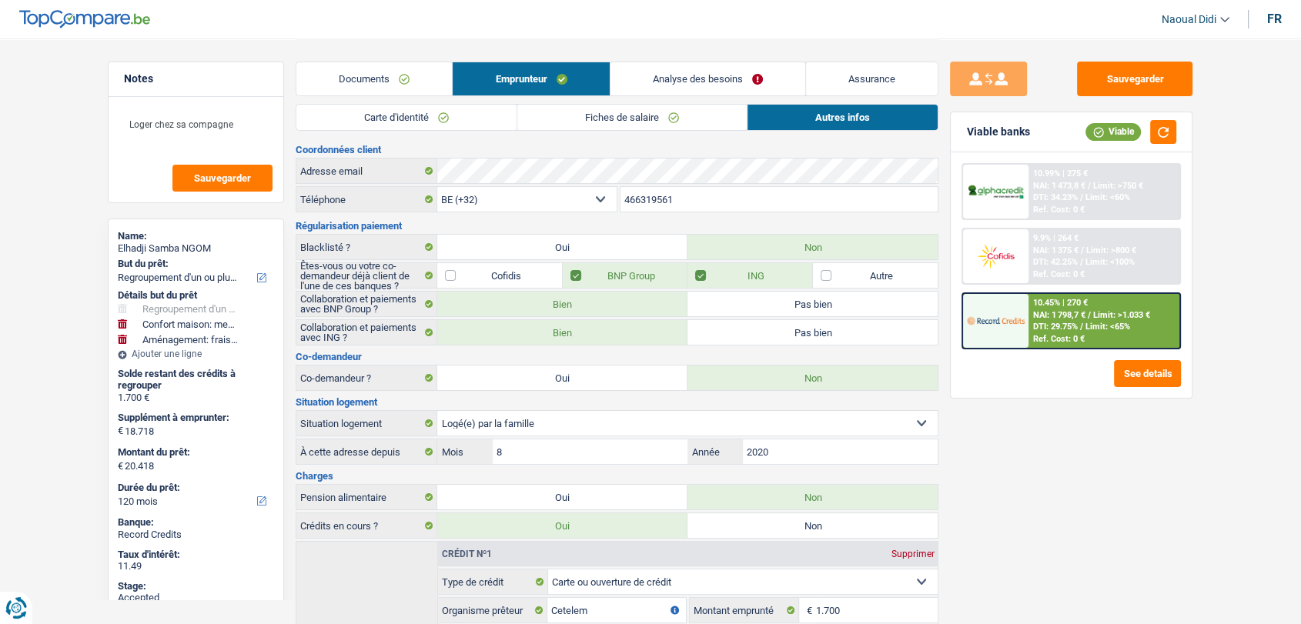
click at [386, 80] on link "Documents" at bounding box center [373, 78] width 155 height 33
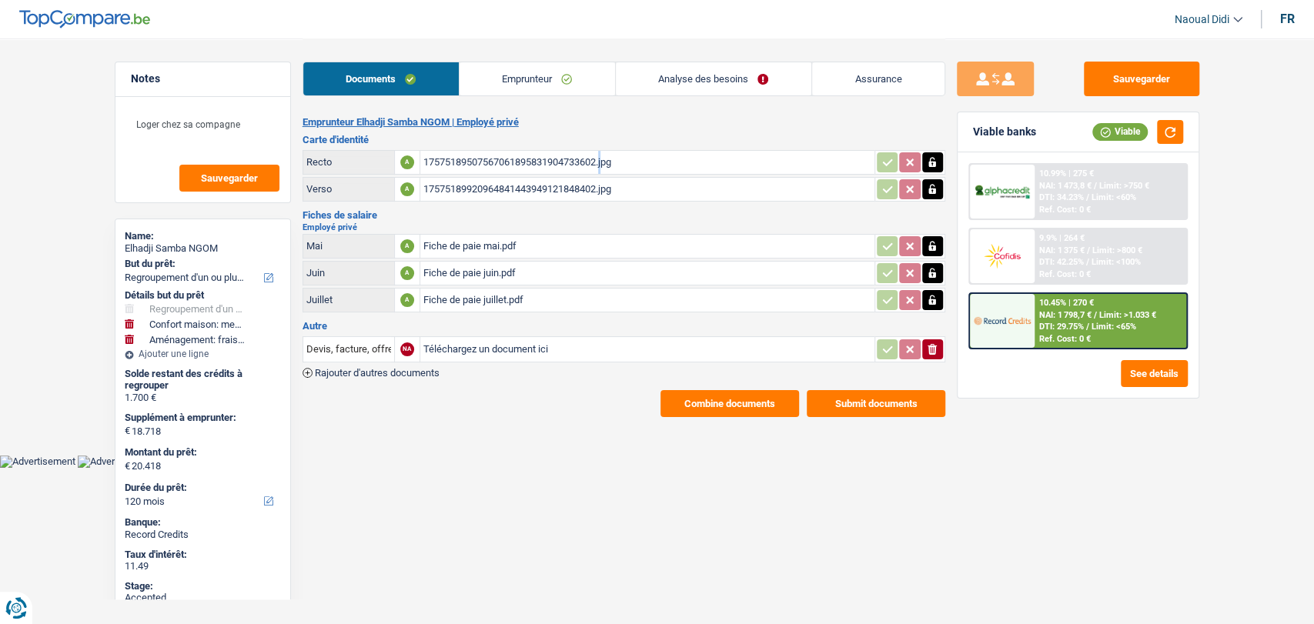
click at [529, 79] on link "Emprunteur" at bounding box center [536, 78] width 155 height 33
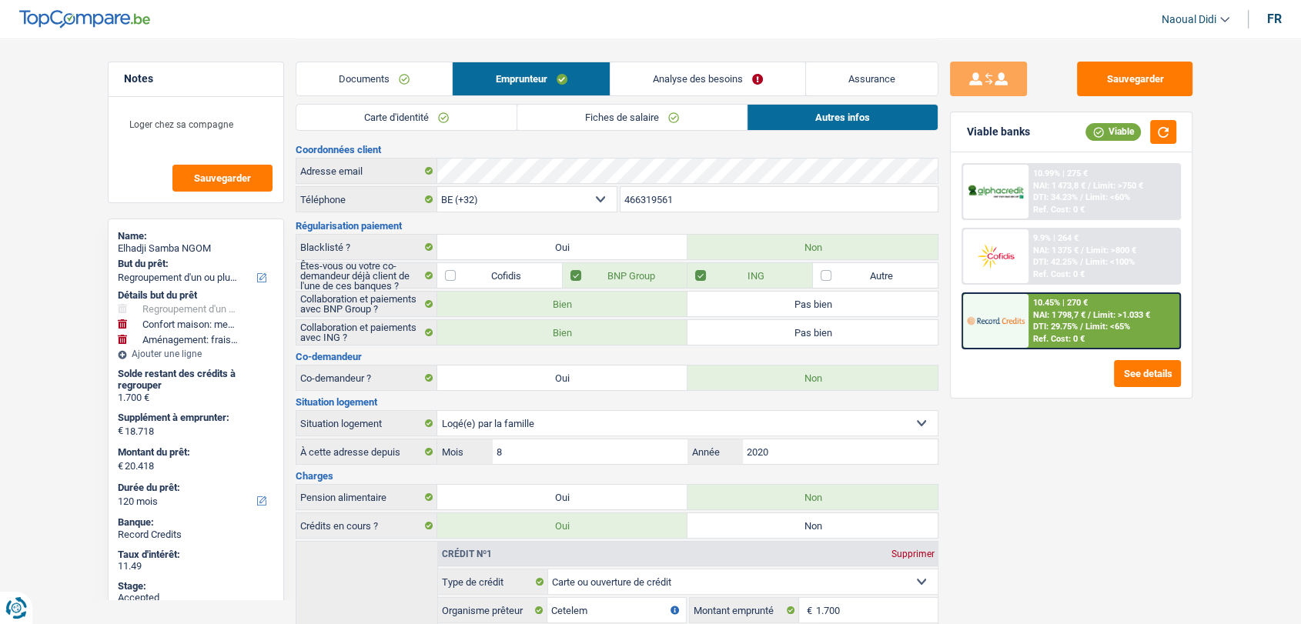
click at [593, 121] on link "Fiches de salaire" at bounding box center [631, 117] width 229 height 25
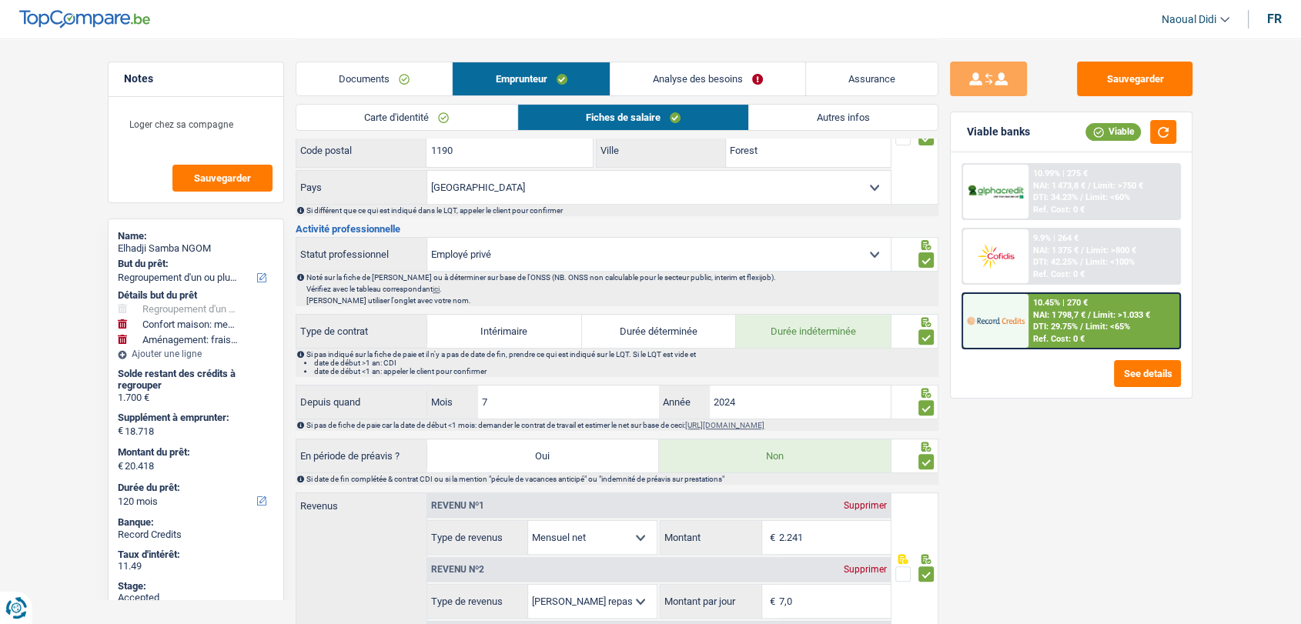
scroll to position [513, 0]
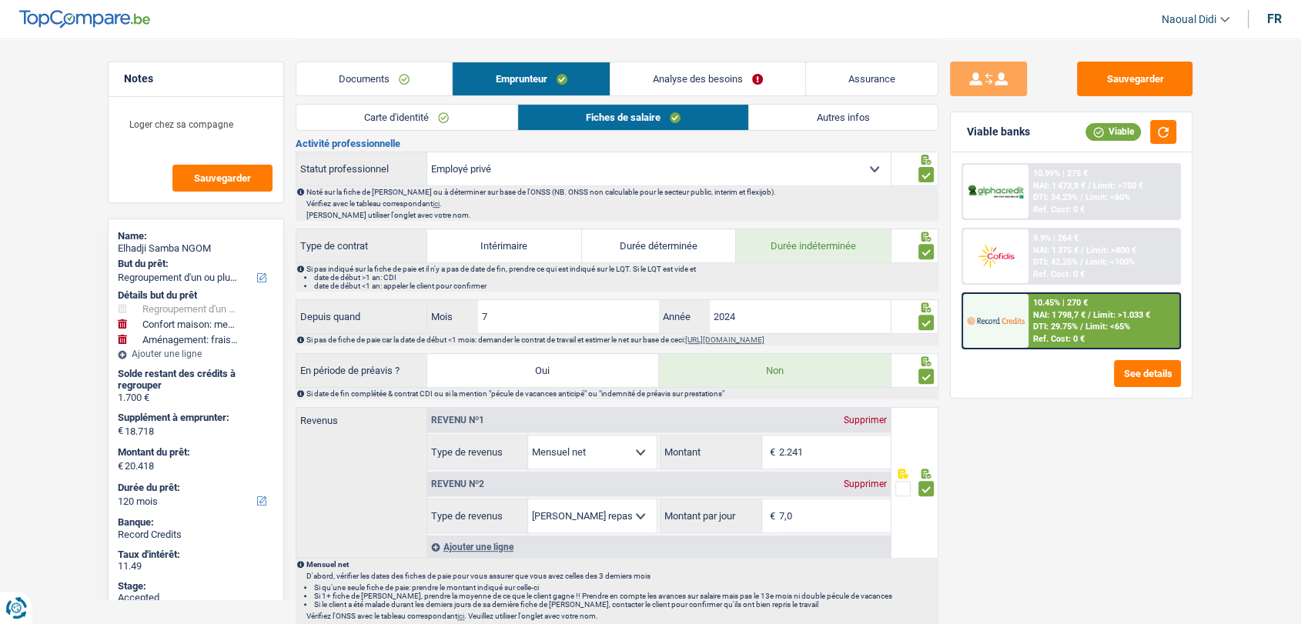
click at [380, 71] on link "Documents" at bounding box center [373, 78] width 155 height 33
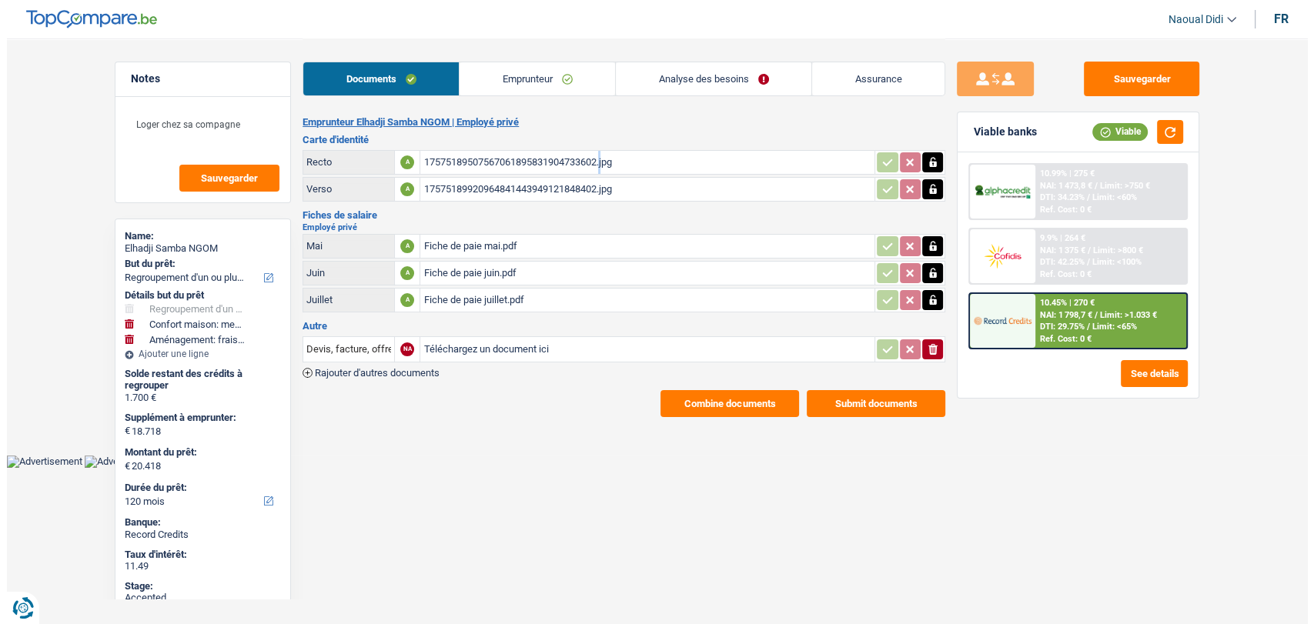
scroll to position [0, 0]
click at [473, 245] on div "Fiche de paie mai.pdf" at bounding box center [647, 246] width 448 height 23
click at [698, 74] on link "Analyse des besoins" at bounding box center [713, 78] width 195 height 33
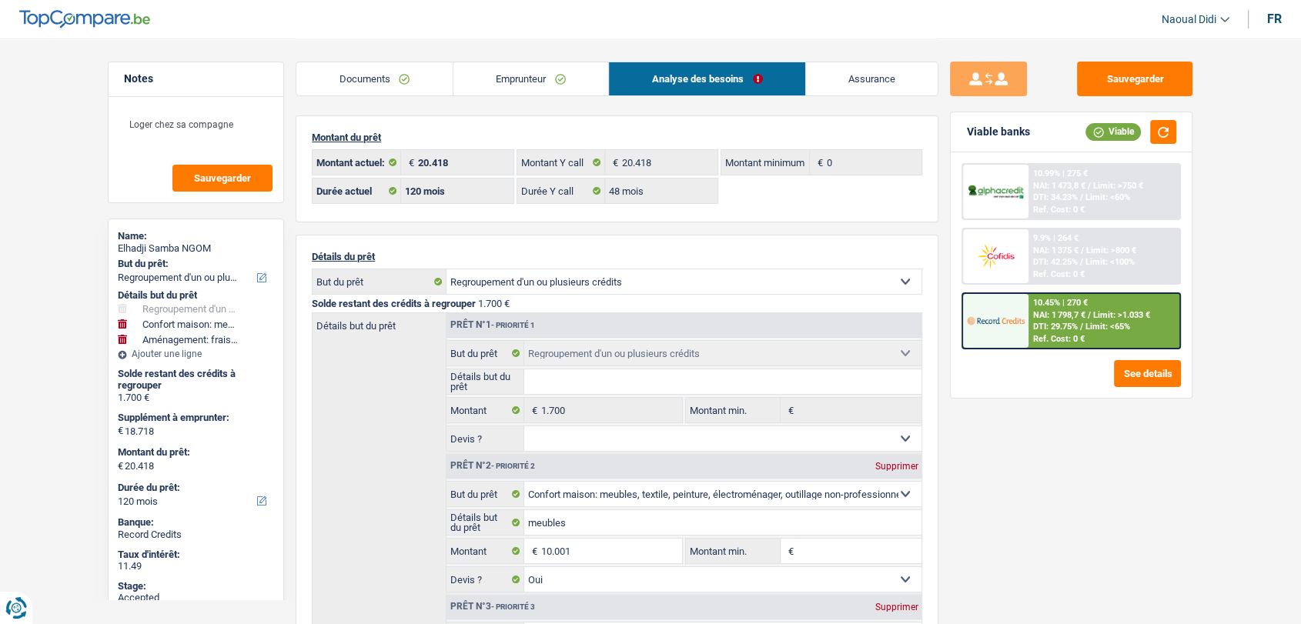
click at [1083, 314] on span "NAI: 1 798,7 €" at bounding box center [1059, 315] width 52 height 10
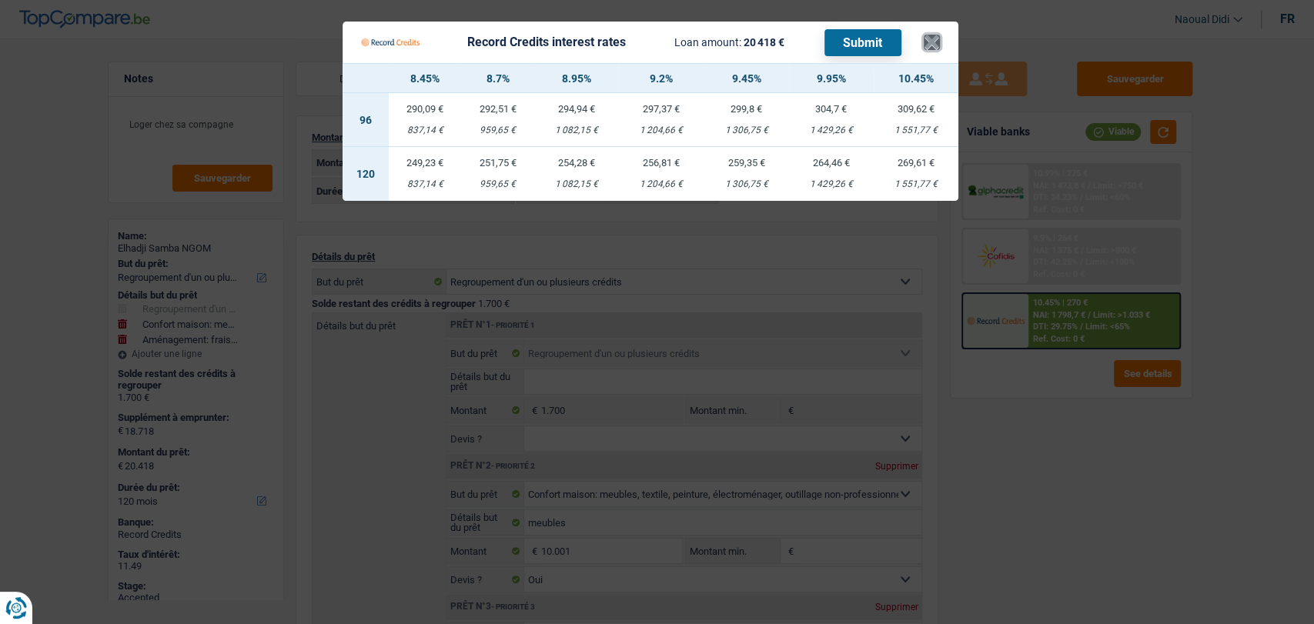
click at [925, 38] on button "×" at bounding box center [932, 42] width 16 height 15
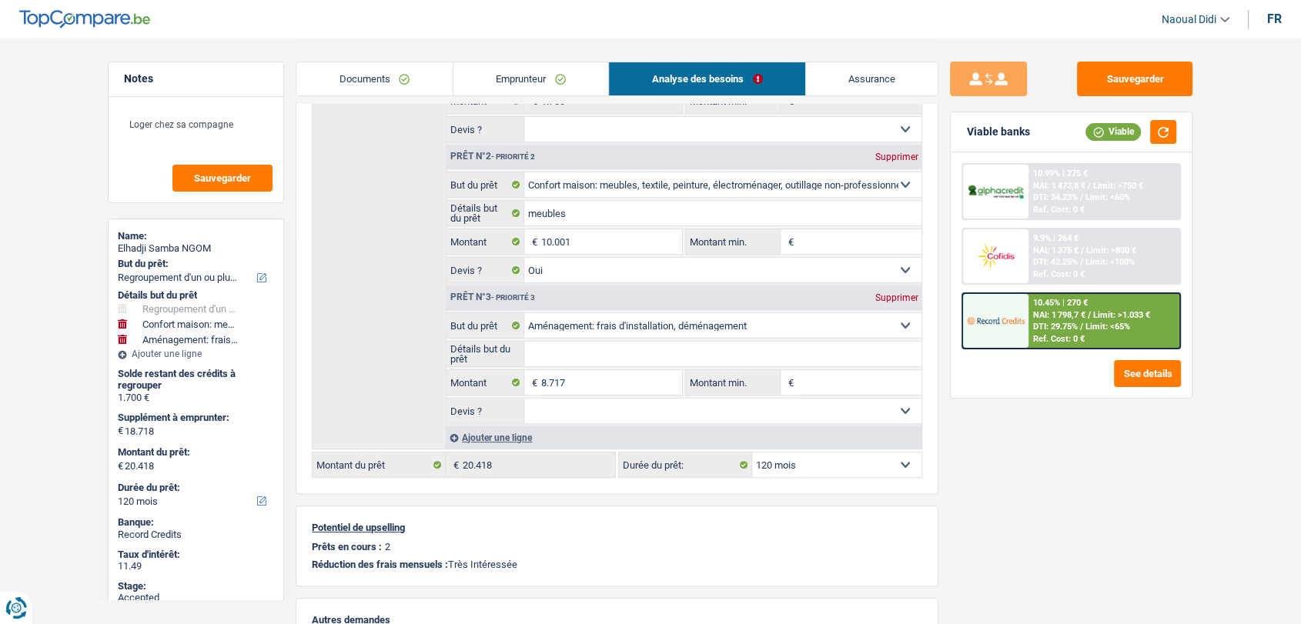
scroll to position [342, 0]
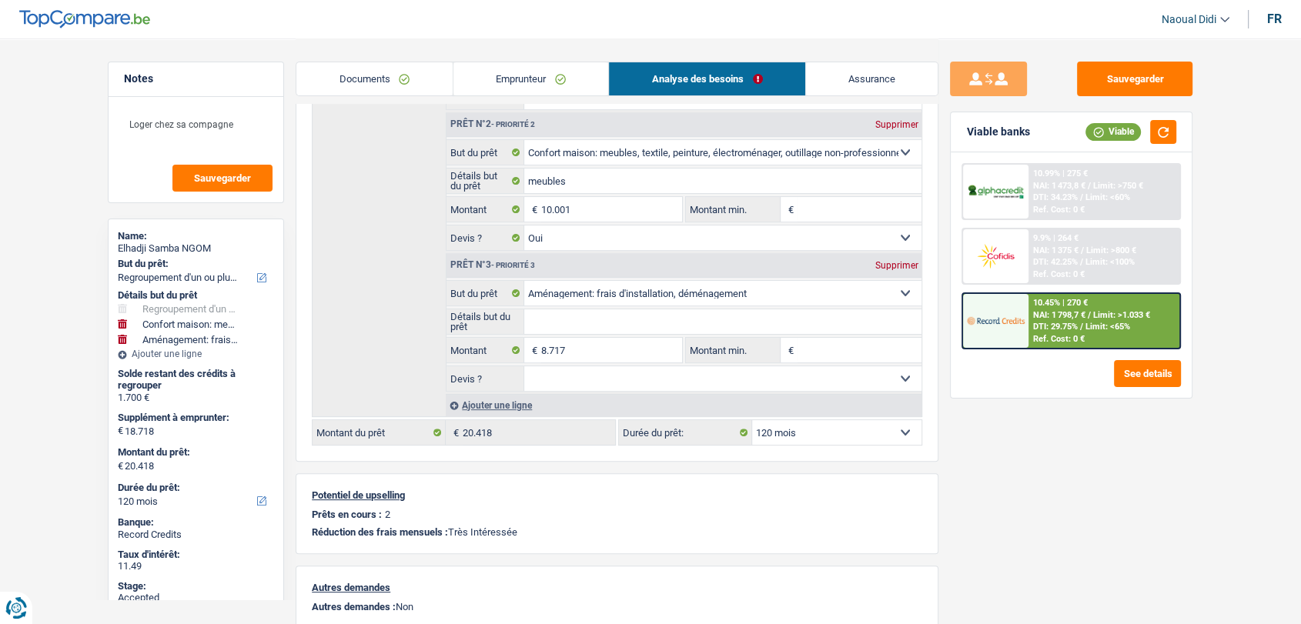
click at [815, 438] on select "12 mois 18 mois 24 mois 30 mois 36 mois 42 mois 48 mois 60 mois 72 mois 84 mois…" at bounding box center [836, 432] width 169 height 25
select select "48"
click at [752, 420] on select "12 mois 18 mois 24 mois 30 mois 36 mois 42 mois 48 mois 60 mois 72 mois 84 mois…" at bounding box center [836, 432] width 169 height 25
select select "48"
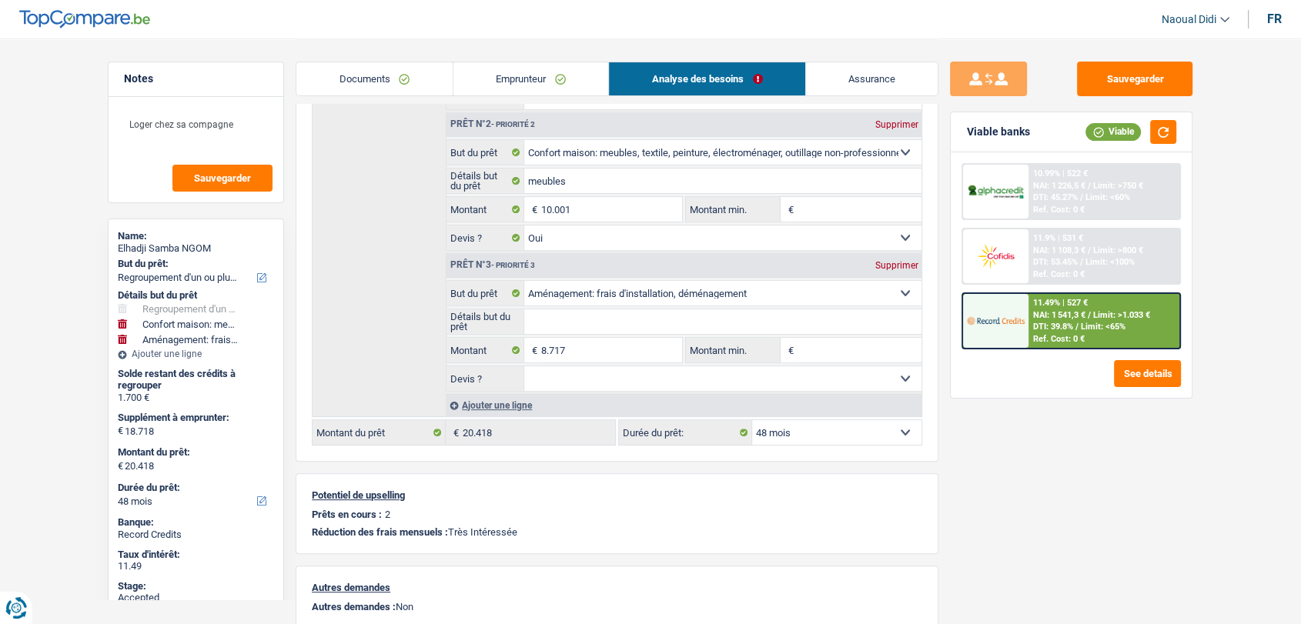
click at [1057, 322] on span "DTI: 39.8%" at bounding box center [1053, 327] width 40 height 10
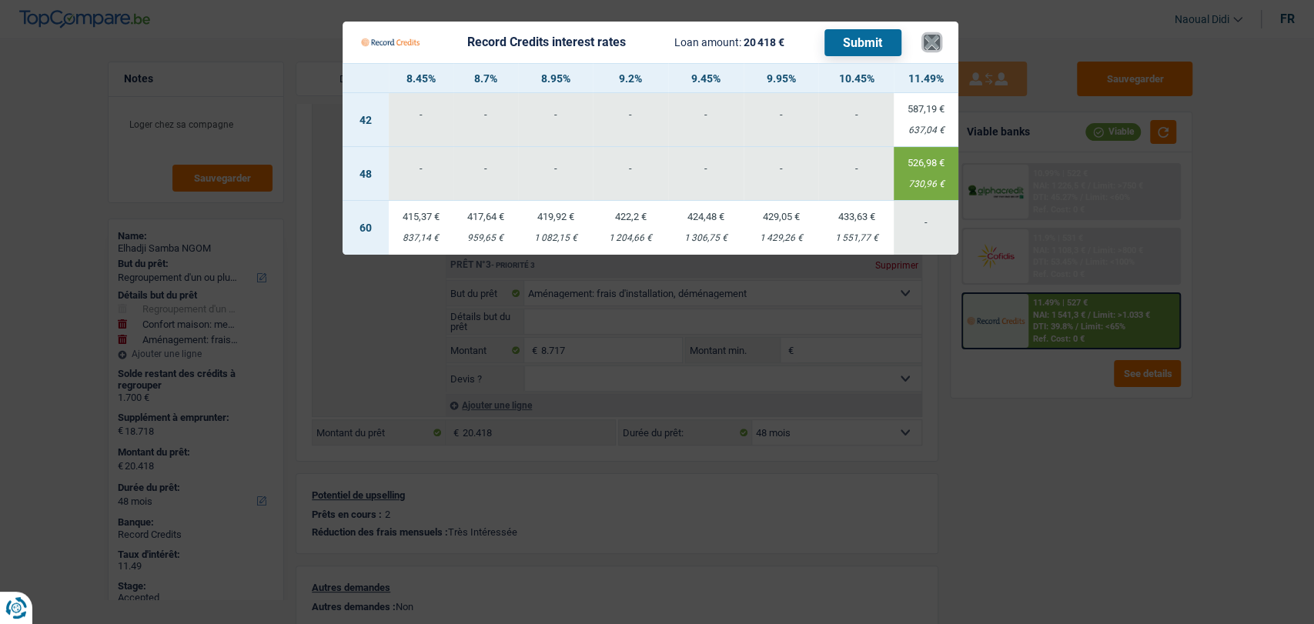
click at [933, 45] on button "×" at bounding box center [932, 42] width 16 height 15
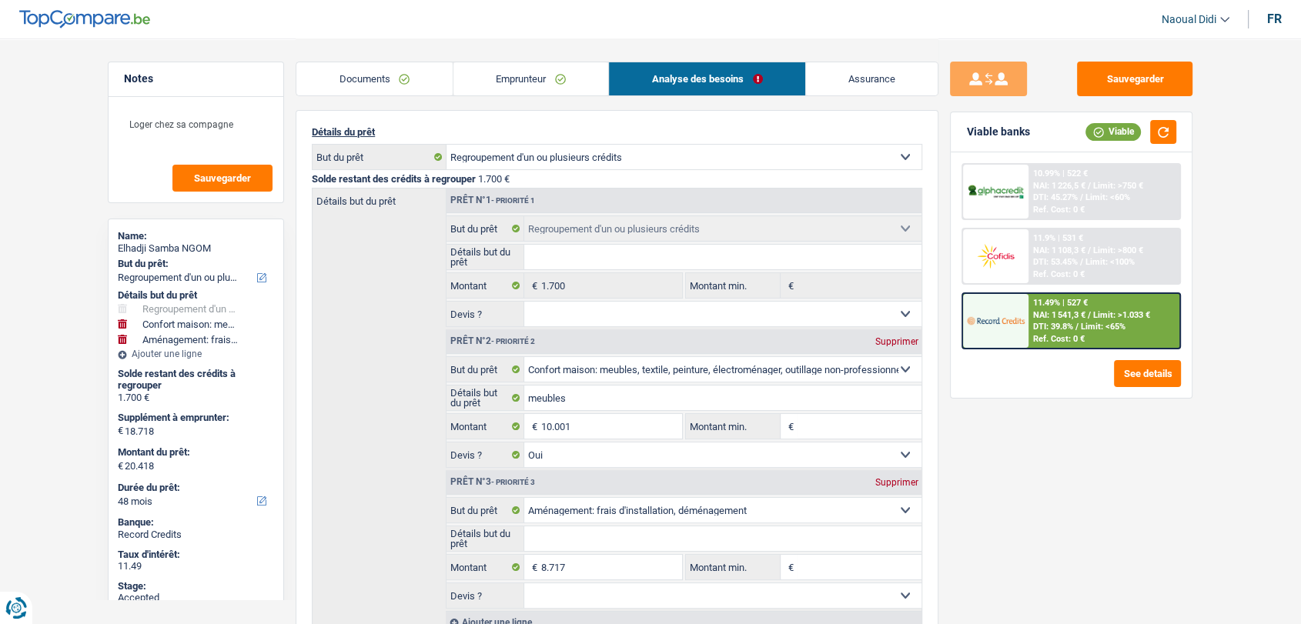
scroll to position [256, 0]
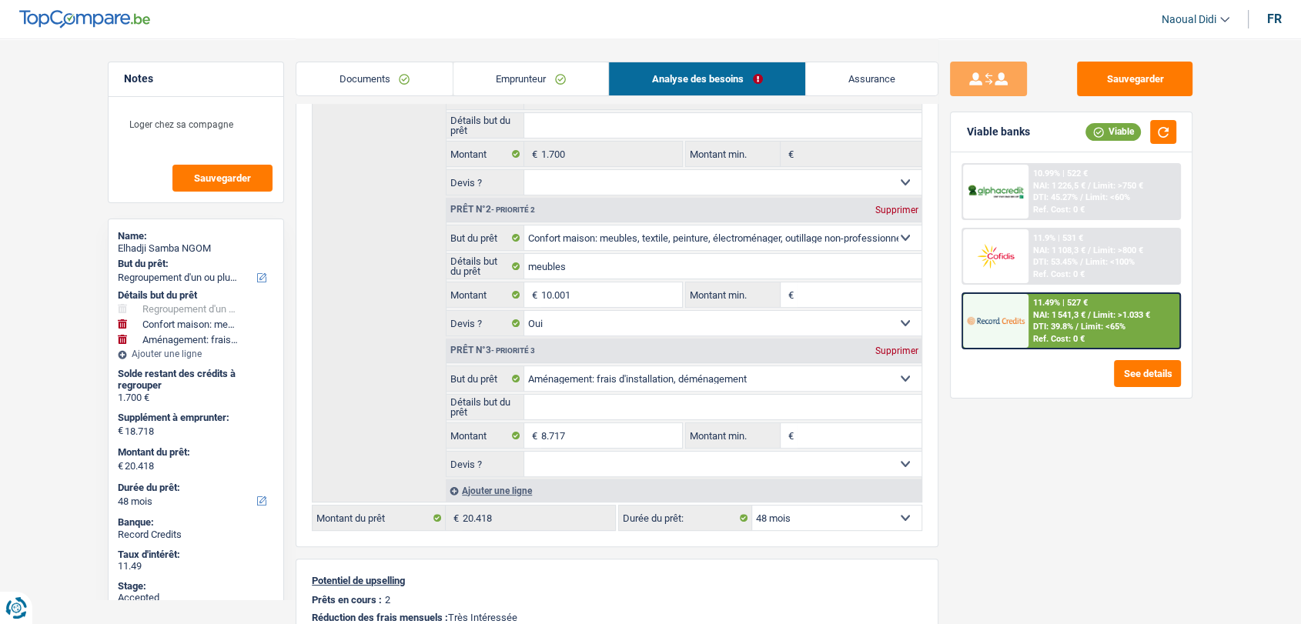
click at [1043, 326] on span "DTI: 39.8%" at bounding box center [1053, 327] width 40 height 10
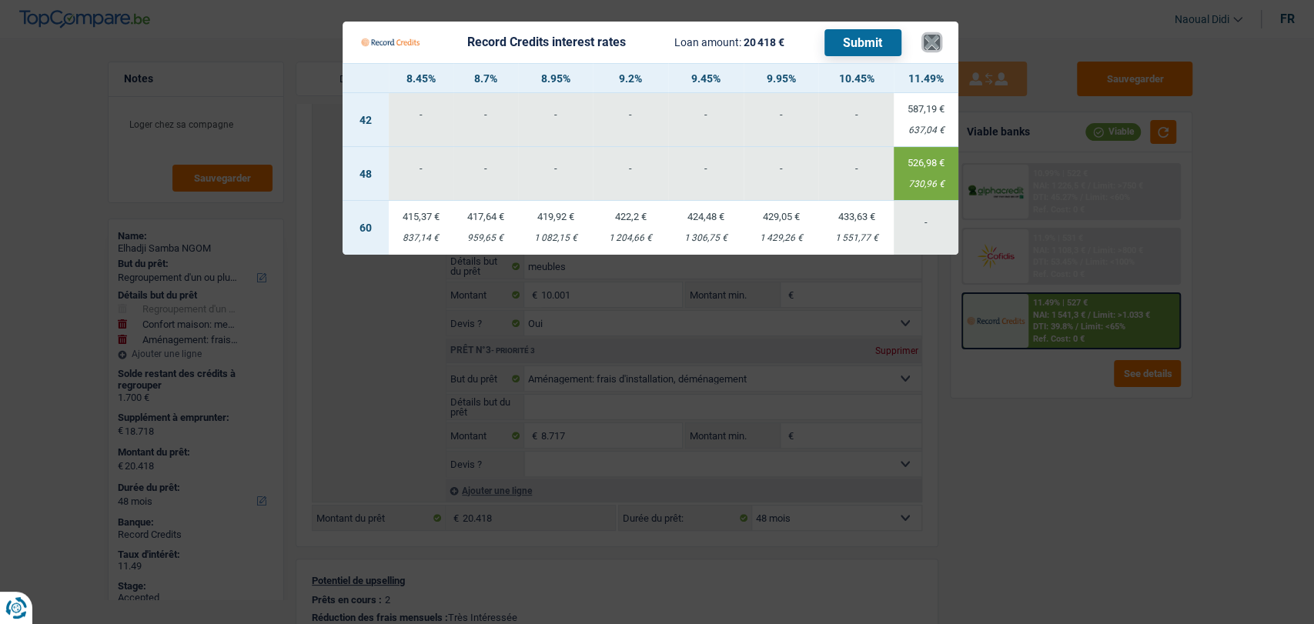
click at [934, 45] on button "×" at bounding box center [932, 42] width 16 height 15
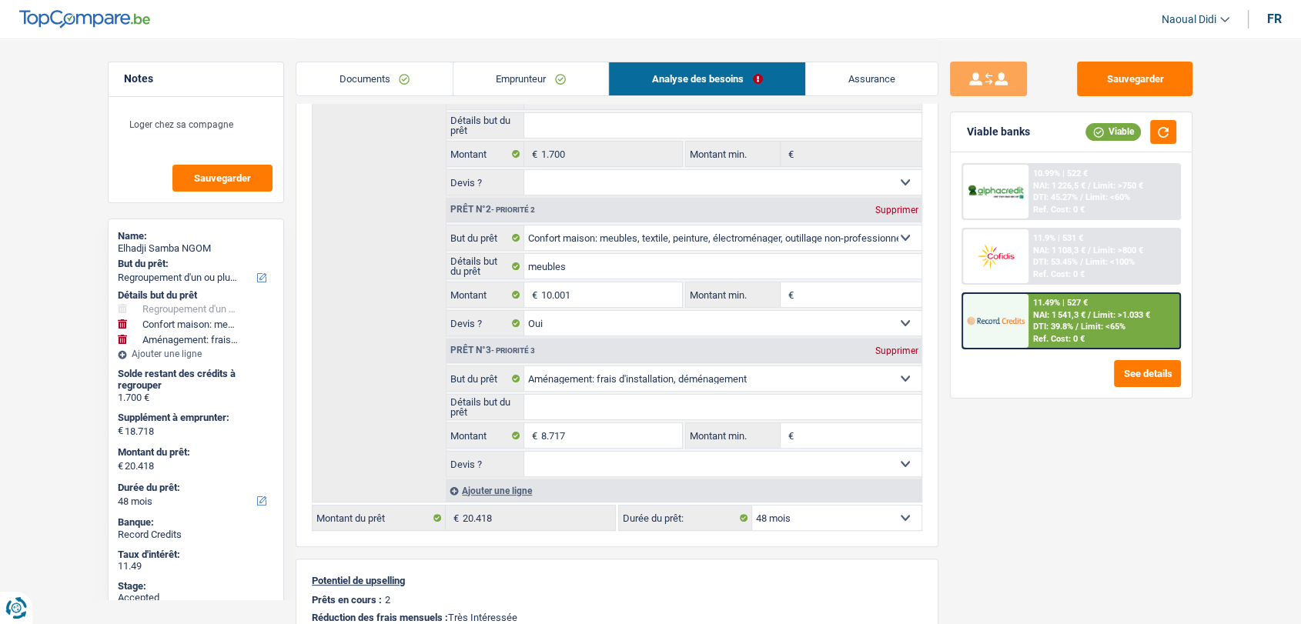
click at [362, 75] on link "Documents" at bounding box center [374, 78] width 156 height 33
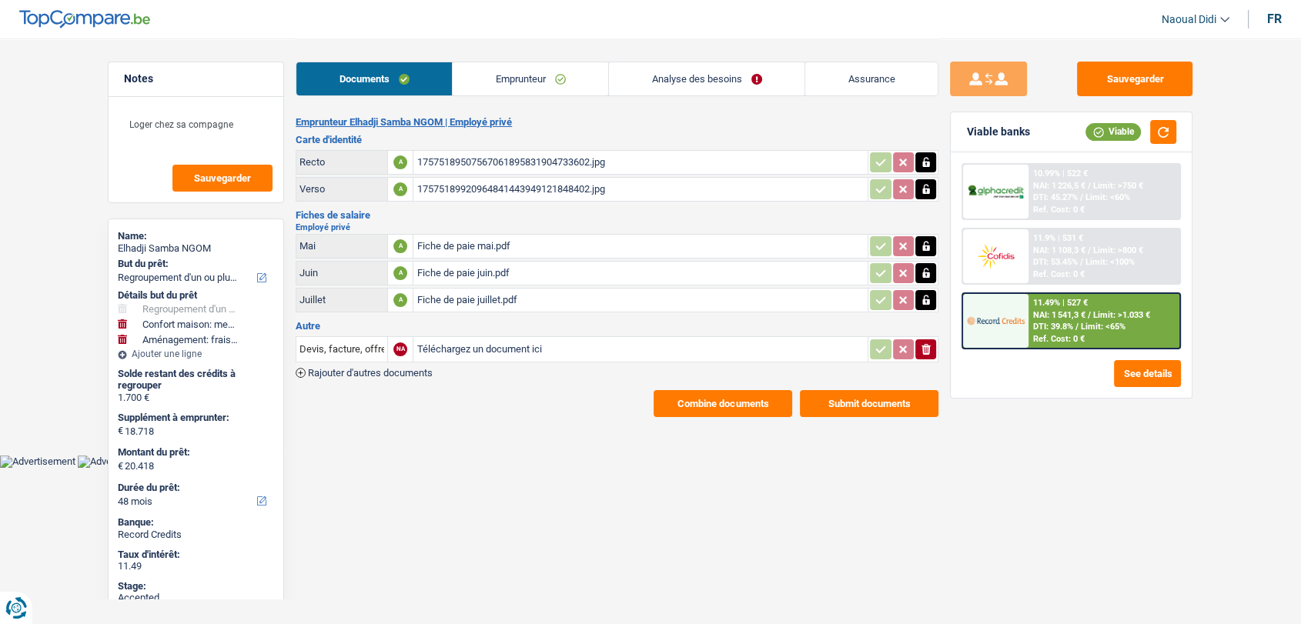
scroll to position [0, 0]
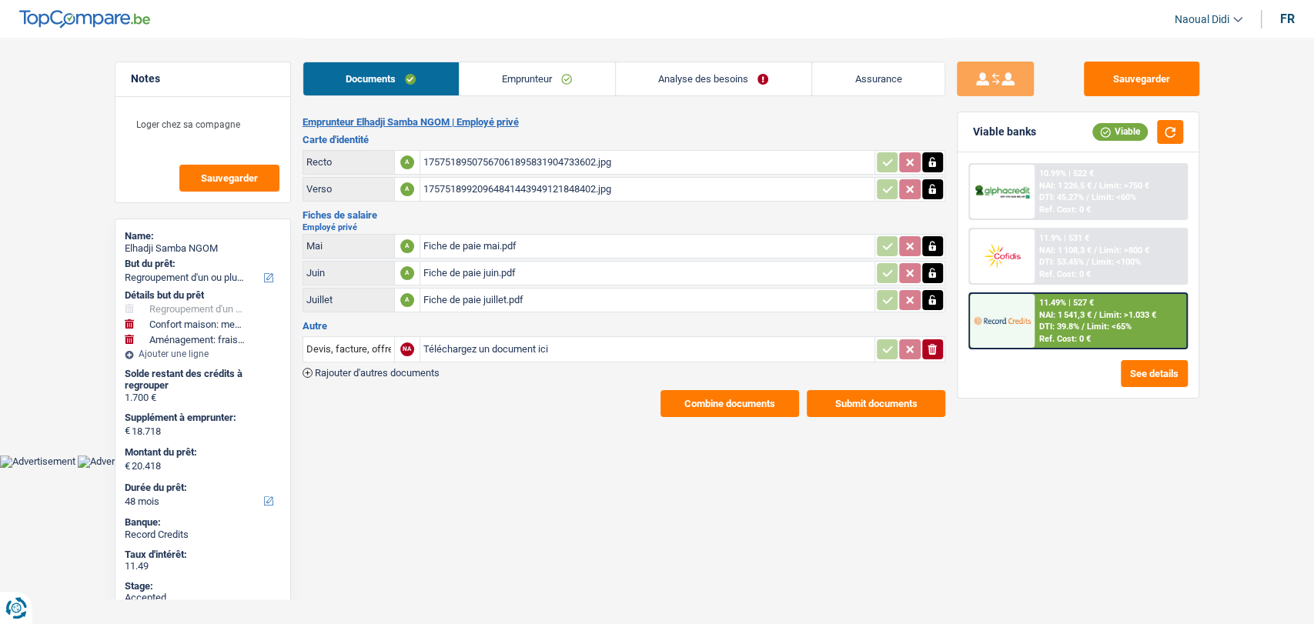
click at [728, 399] on button "Combine documents" at bounding box center [729, 403] width 139 height 27
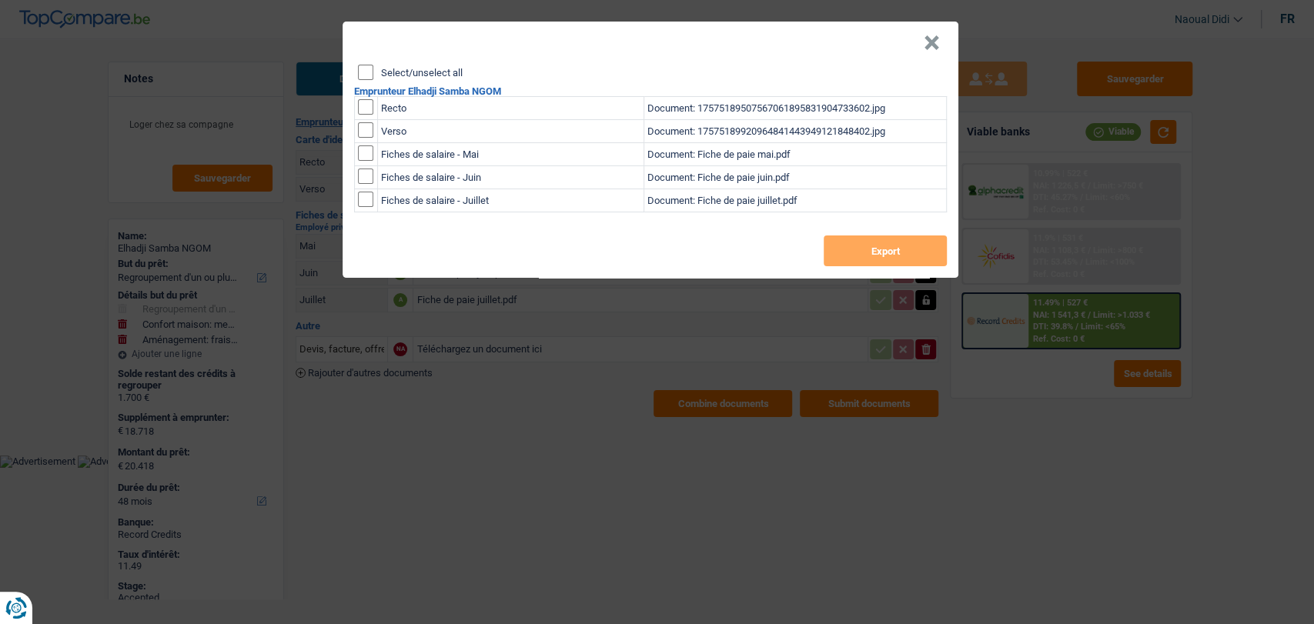
click at [366, 68] on input "Select/unselect all" at bounding box center [365, 72] width 15 height 15
checkbox input "true"
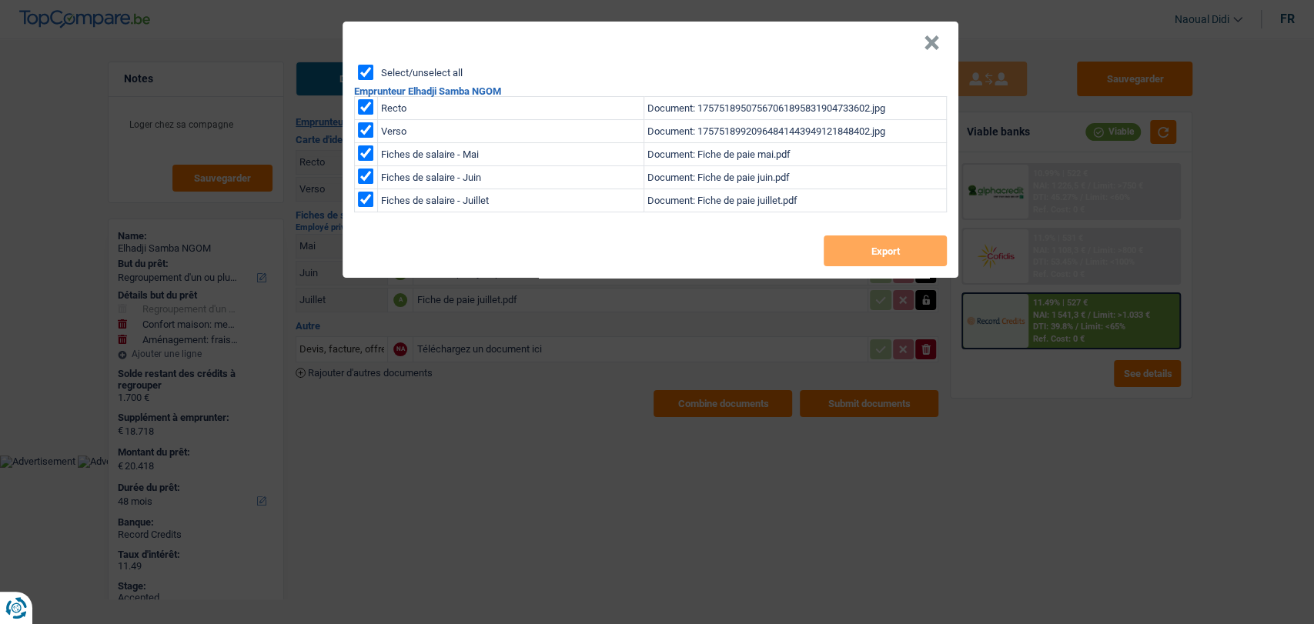
checkbox input "true"
click at [857, 260] on button "Export" at bounding box center [884, 250] width 123 height 31
click at [924, 35] on button "×" at bounding box center [932, 42] width 16 height 15
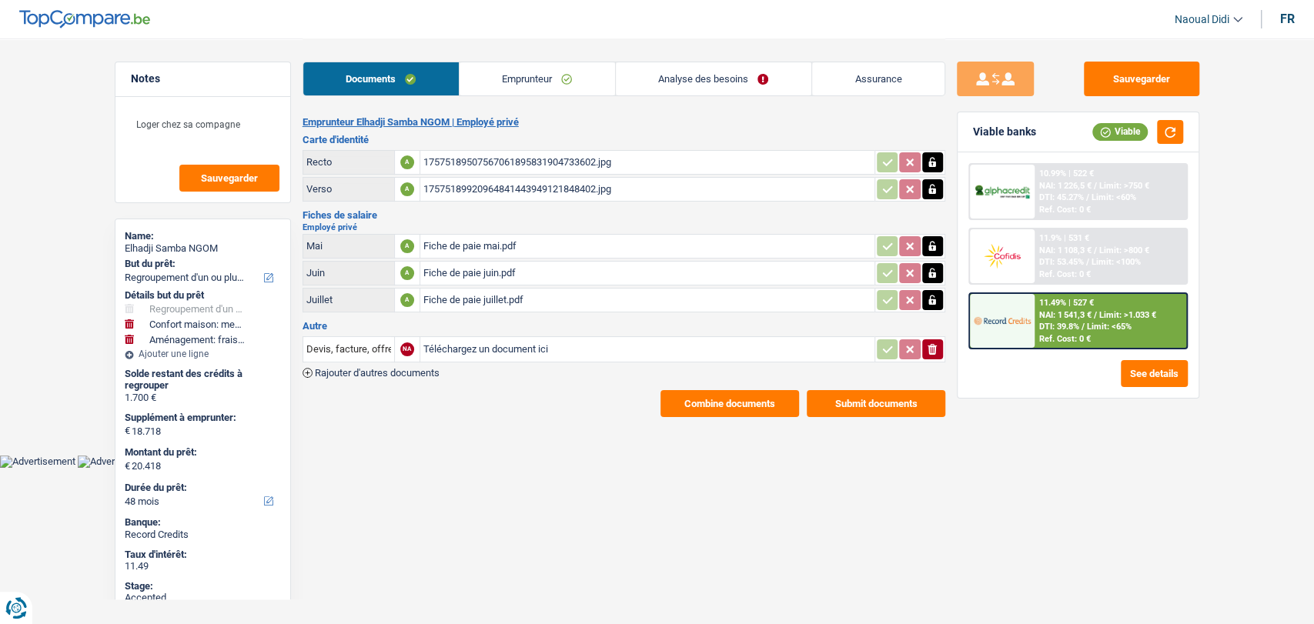
click at [528, 75] on link "Emprunteur" at bounding box center [536, 78] width 155 height 33
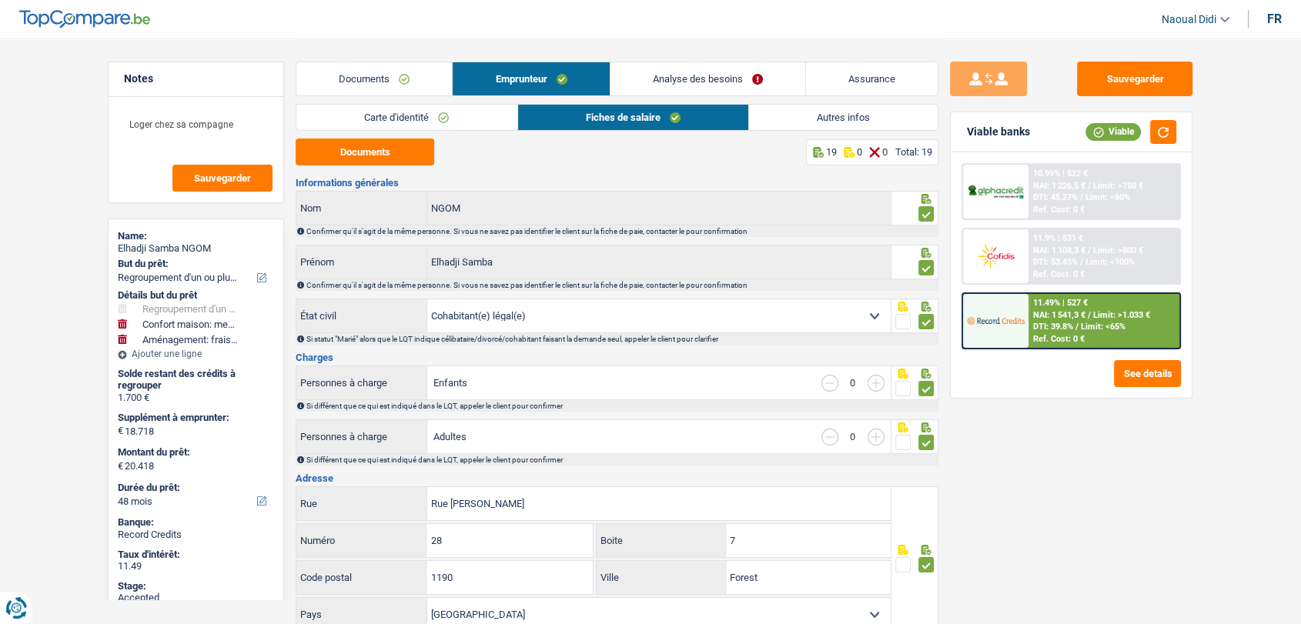
click at [690, 72] on link "Analyse des besoins" at bounding box center [707, 78] width 195 height 33
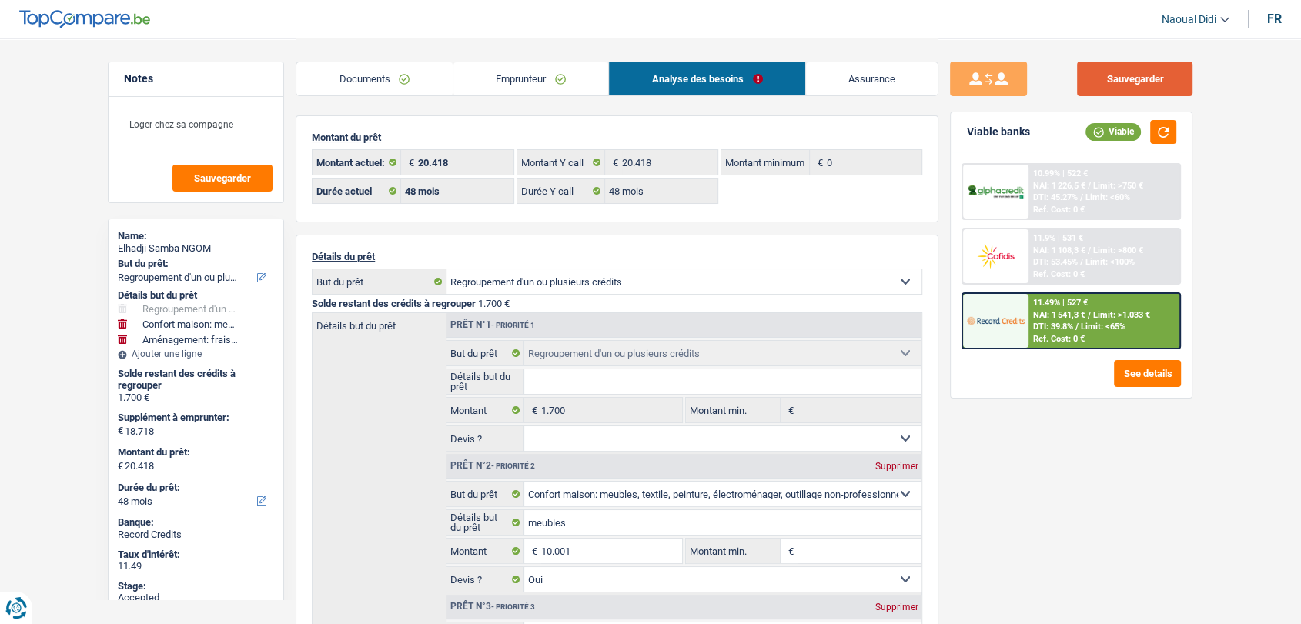
click at [1108, 79] on button "Sauvegarder" at bounding box center [1134, 79] width 115 height 35
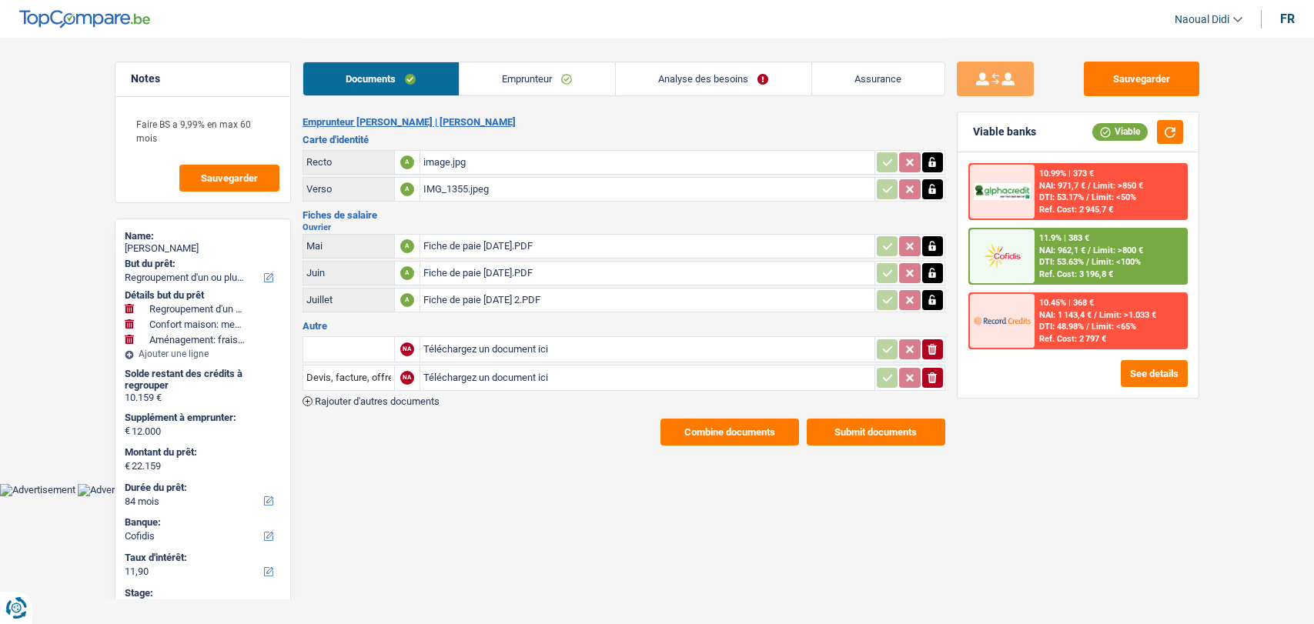
select select "refinancing"
select select "household"
select select "movingOrInstallation"
select select "84"
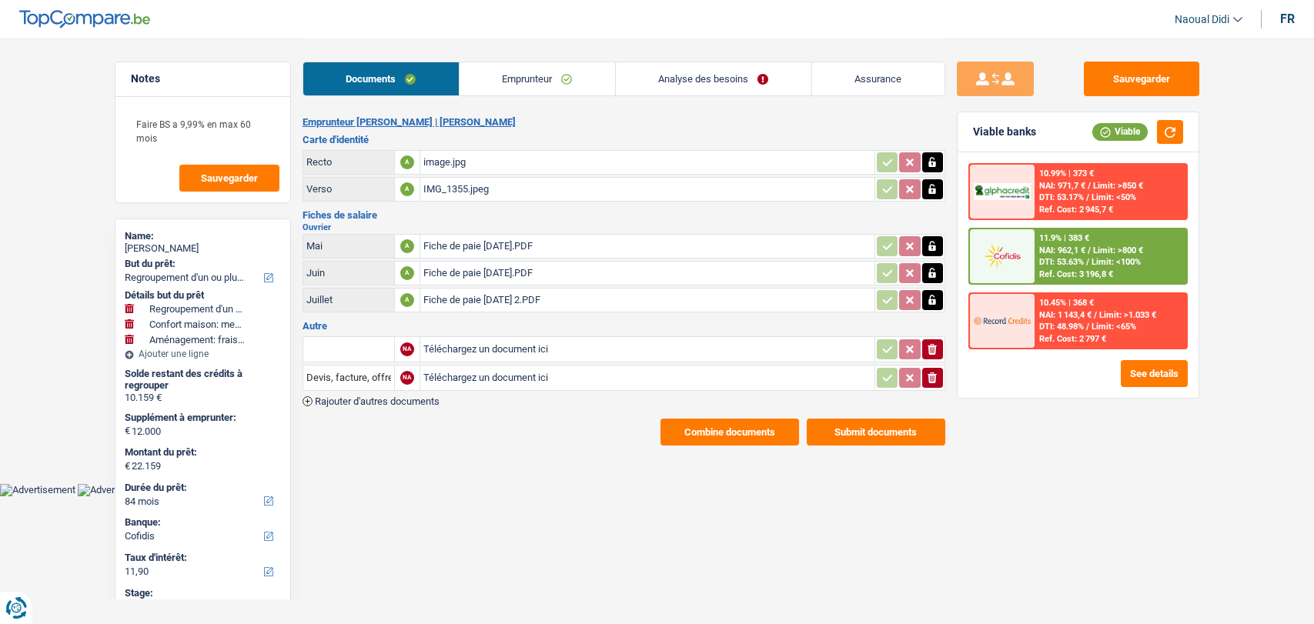
select select "cofidis"
select select "84"
select select "60"
select select "refinancing"
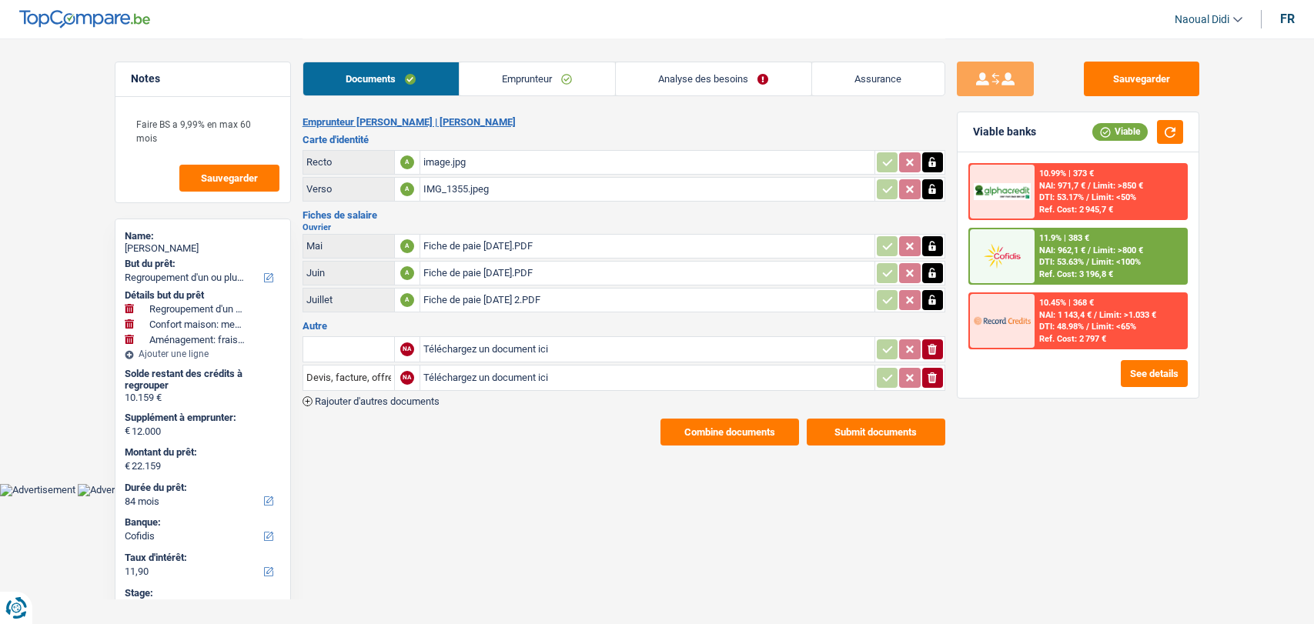
select select "household"
select select "false"
select select "movingOrInstallation"
select select "false"
select select "84"
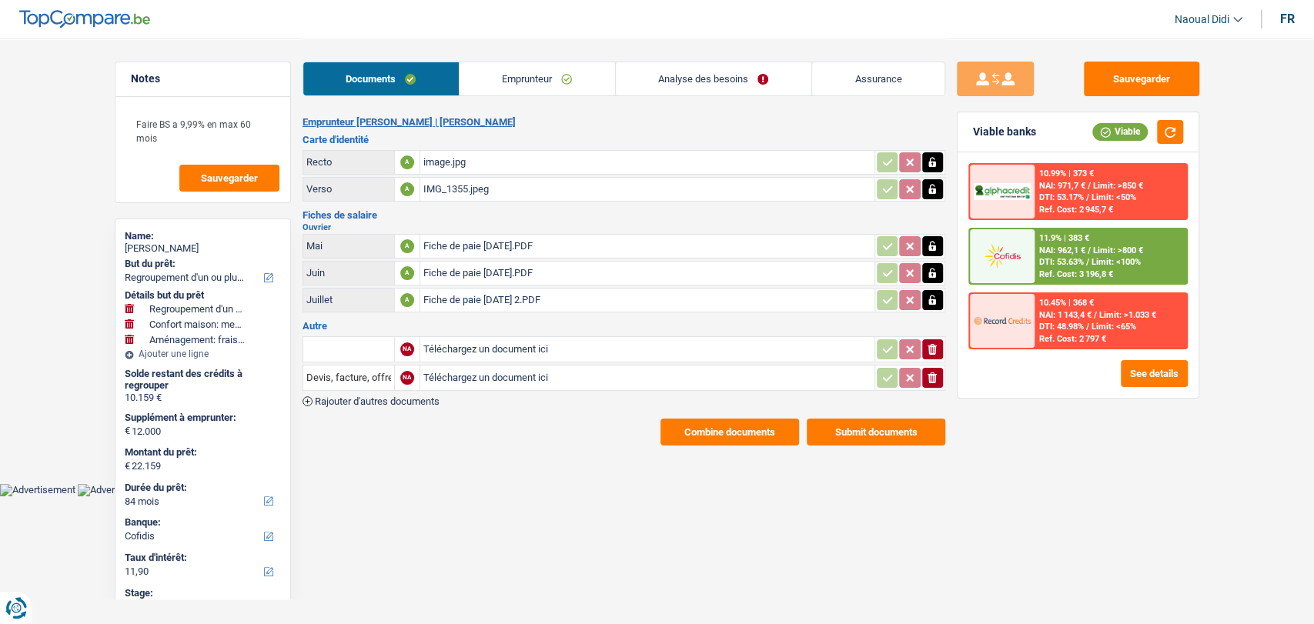
click at [696, 73] on link "Analyse des besoins" at bounding box center [713, 78] width 195 height 33
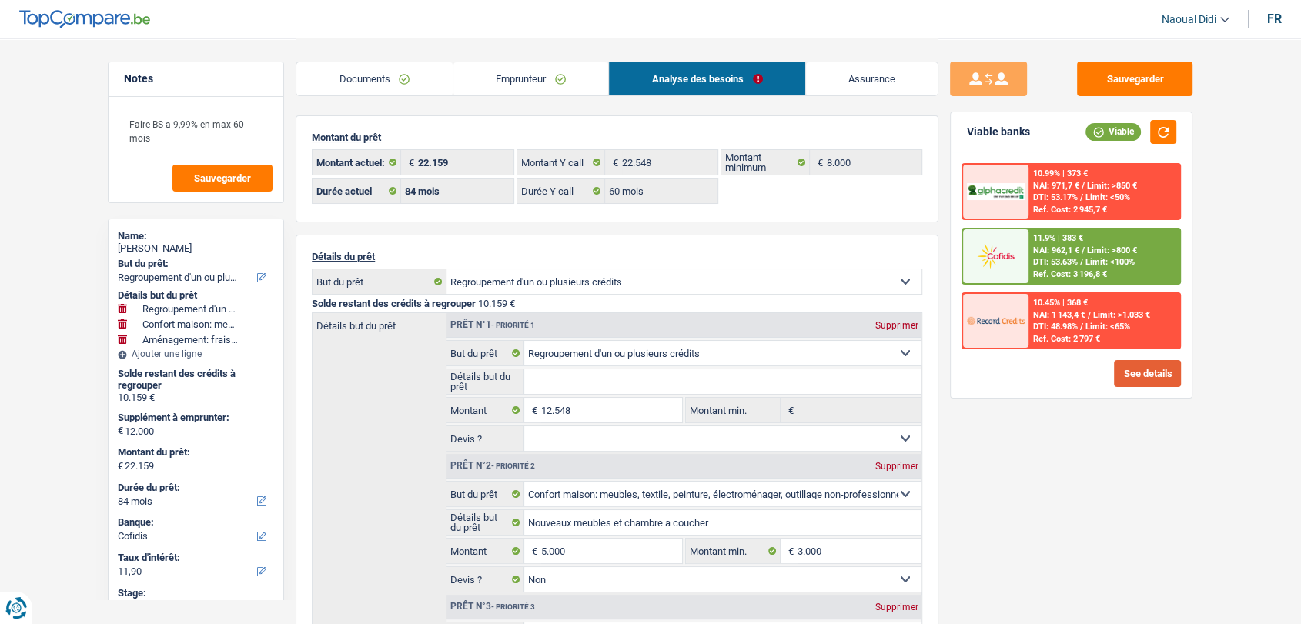
click at [1145, 378] on button "See details" at bounding box center [1147, 373] width 67 height 27
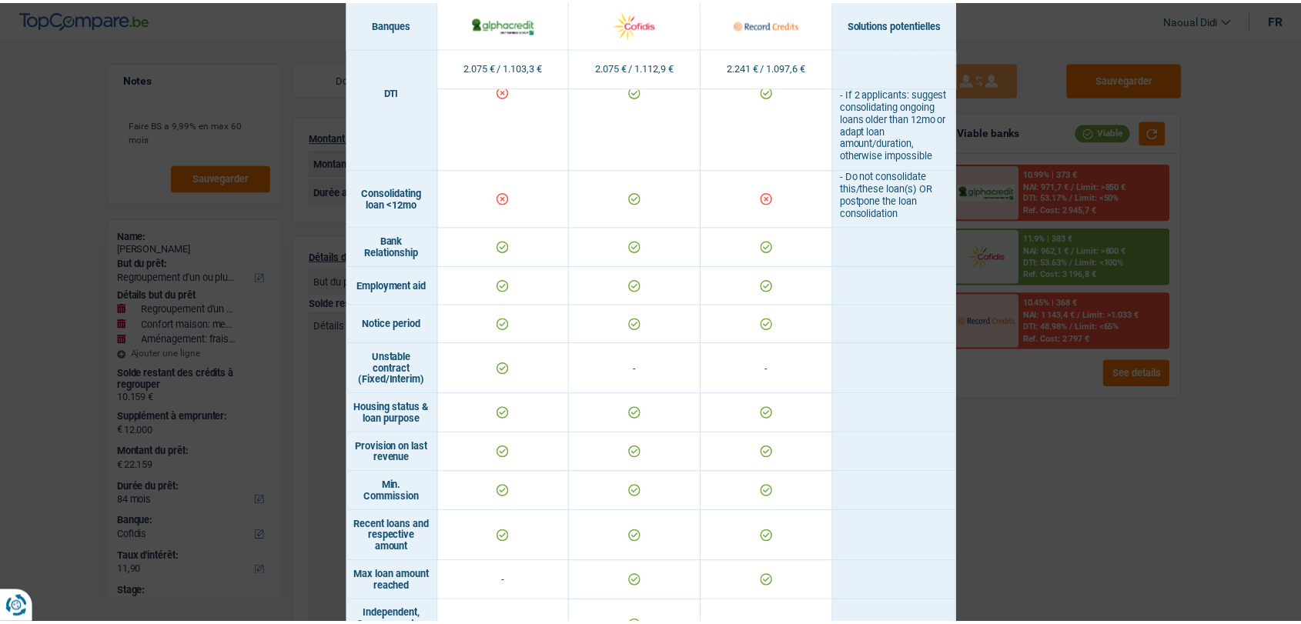
scroll to position [855, 0]
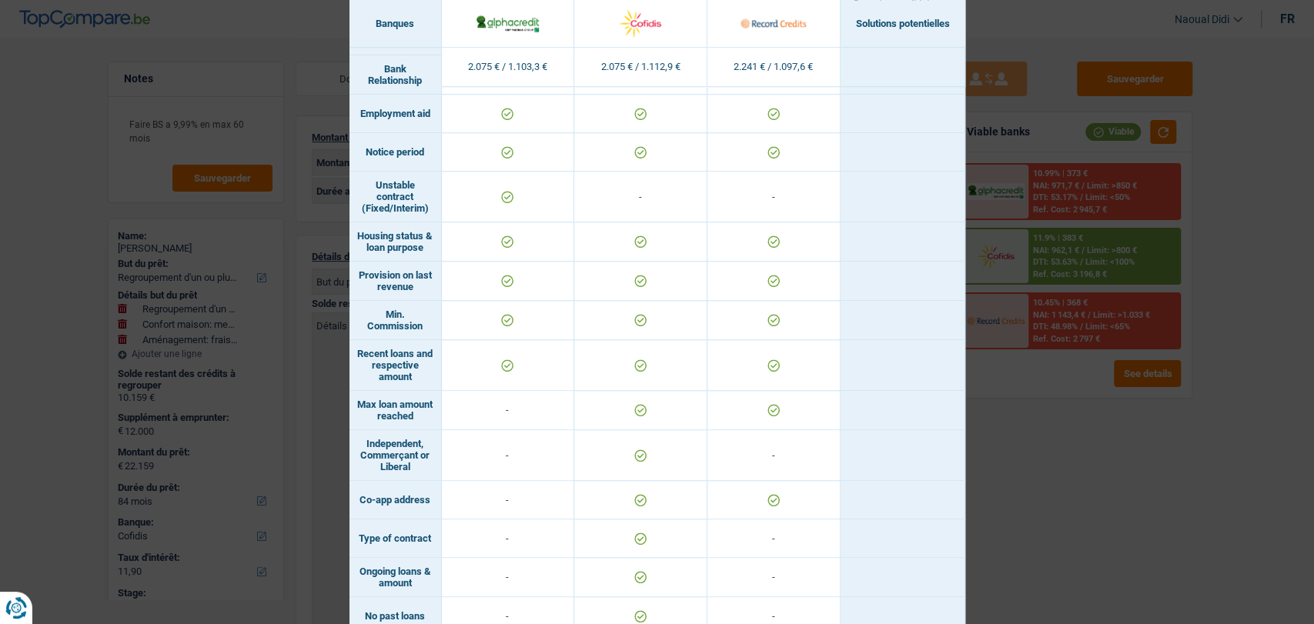
click at [1076, 487] on div "Banks conditions × Banques Solutions potentielles Revenus / Charges 2.075 € / 1…" at bounding box center [657, 312] width 1314 height 624
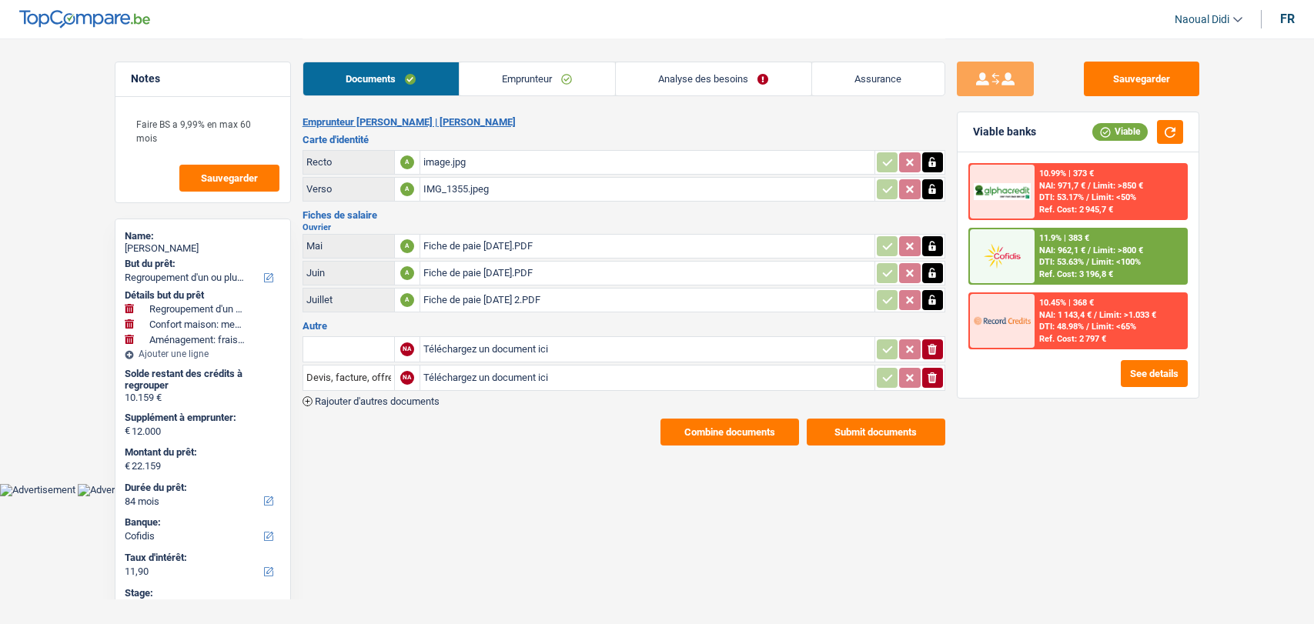
select select "refinancing"
select select "household"
select select "movingOrInstallation"
select select "84"
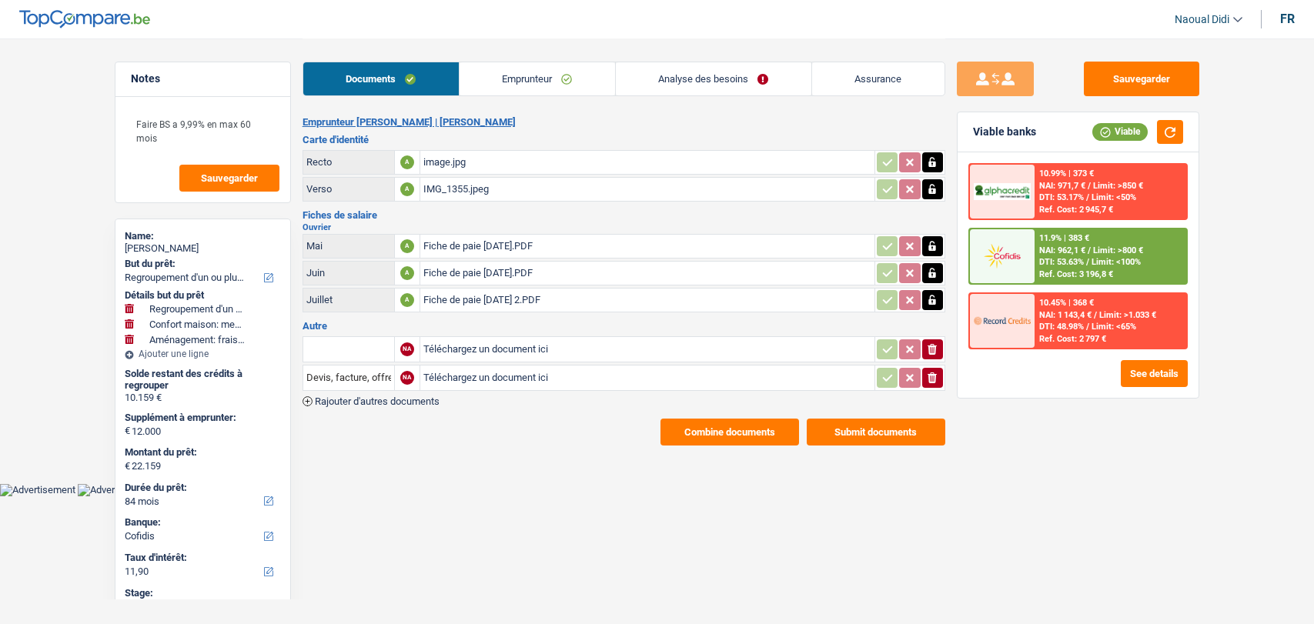
select select "cofidis"
select select "84"
select select "60"
select select "refinancing"
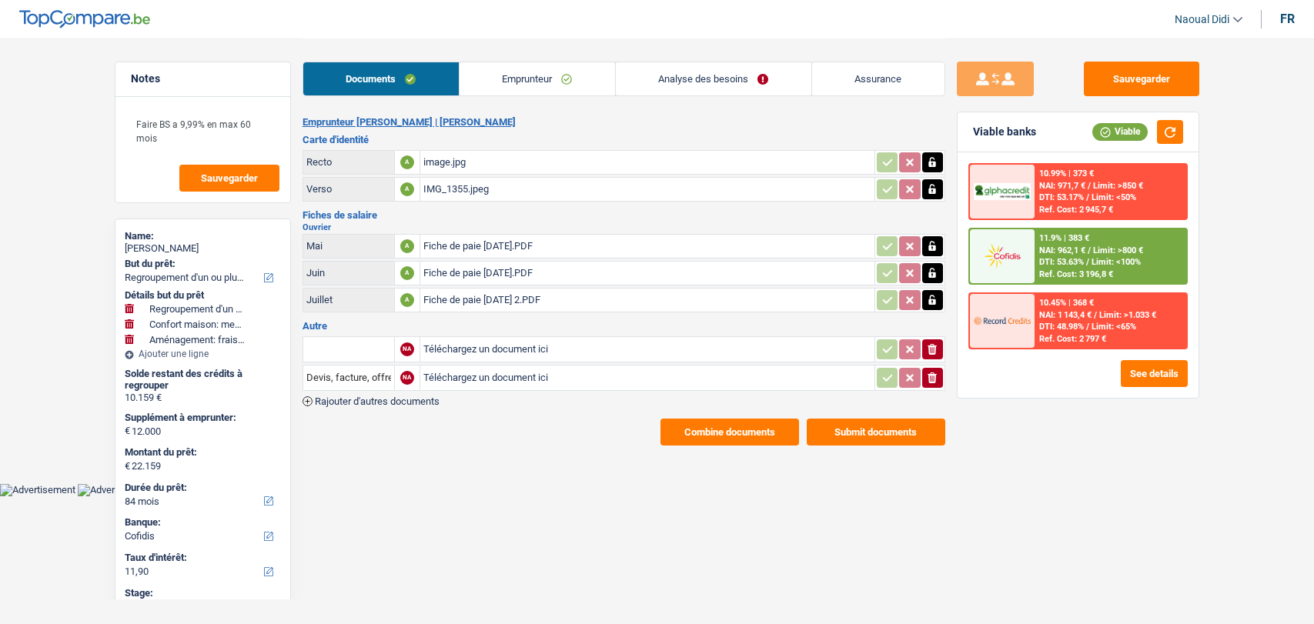
select select "household"
select select "false"
select select "movingOrInstallation"
select select "false"
select select "84"
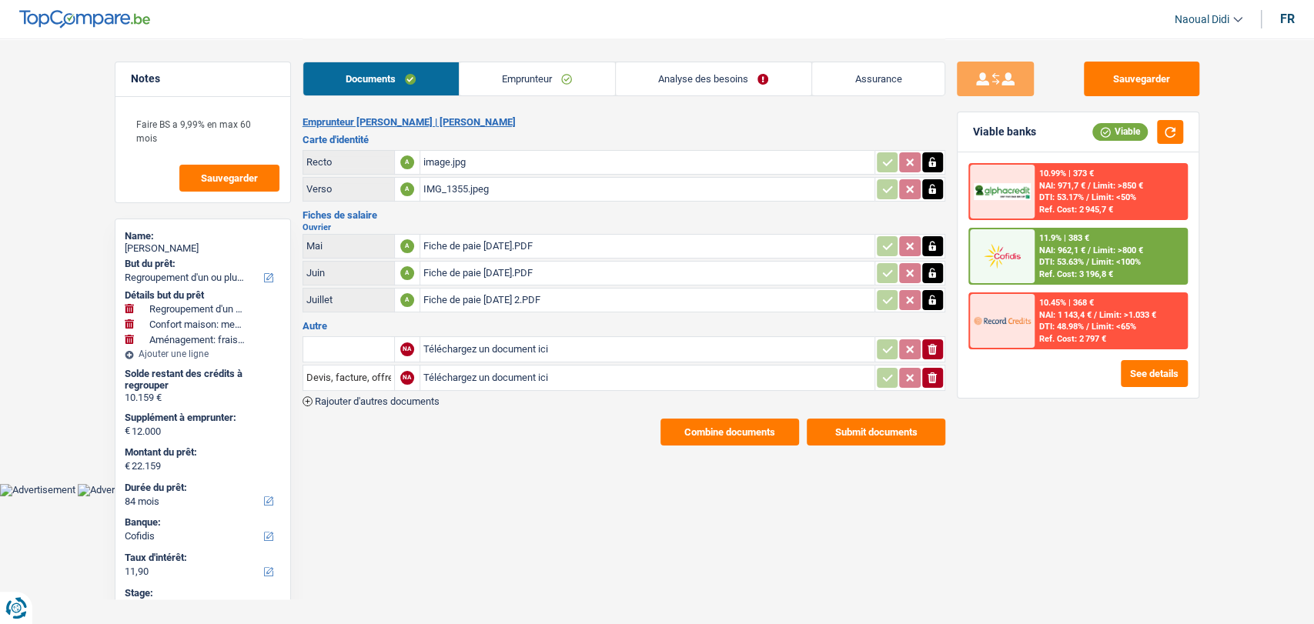
click at [696, 80] on link "Analyse des besoins" at bounding box center [713, 78] width 195 height 33
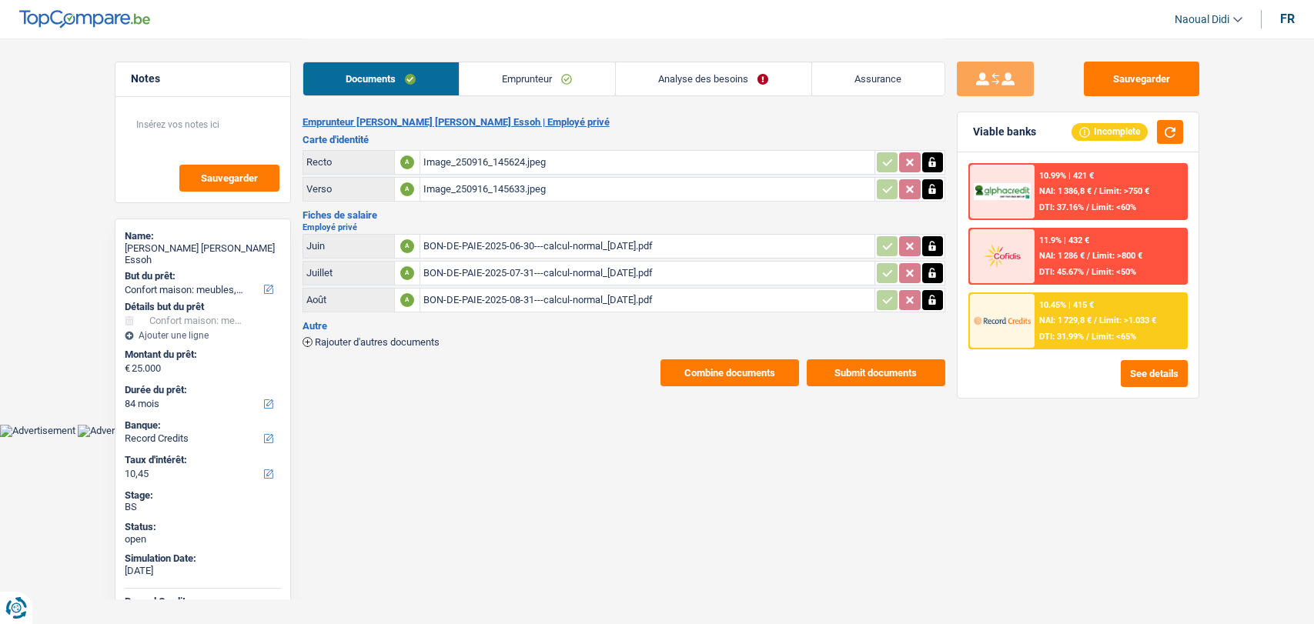
select select "household"
select select "84"
select select "record credits"
click at [1133, 382] on button "See details" at bounding box center [1154, 373] width 67 height 27
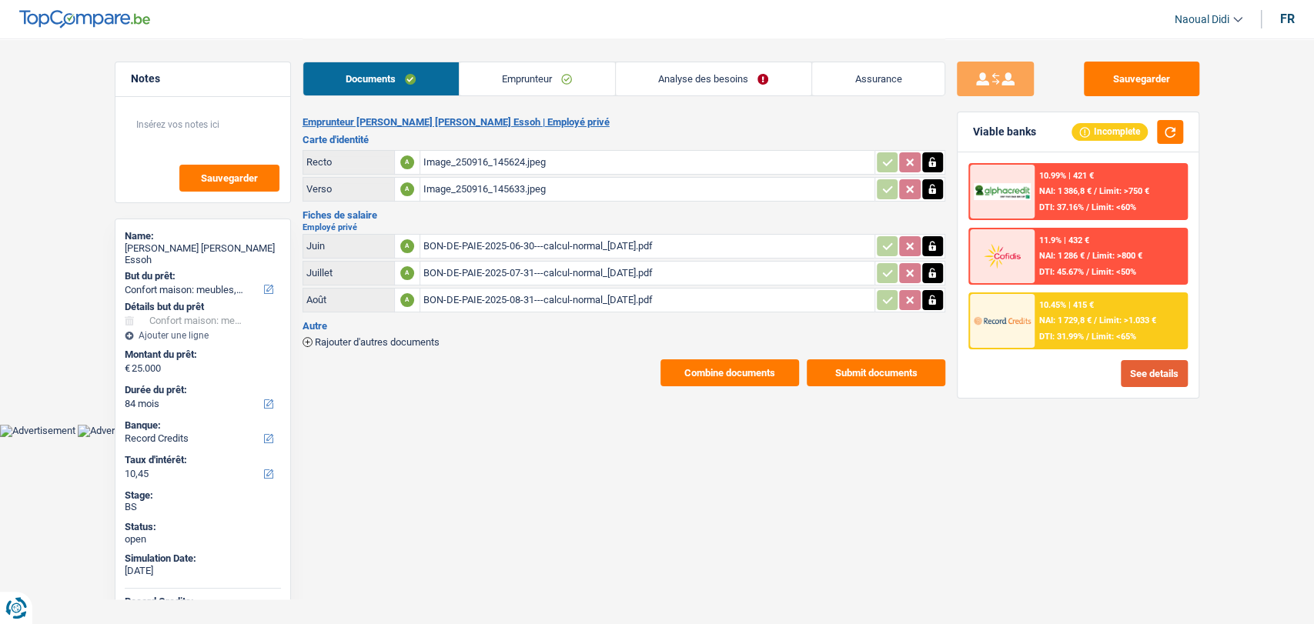
click at [1161, 367] on button "See details" at bounding box center [1154, 373] width 67 height 27
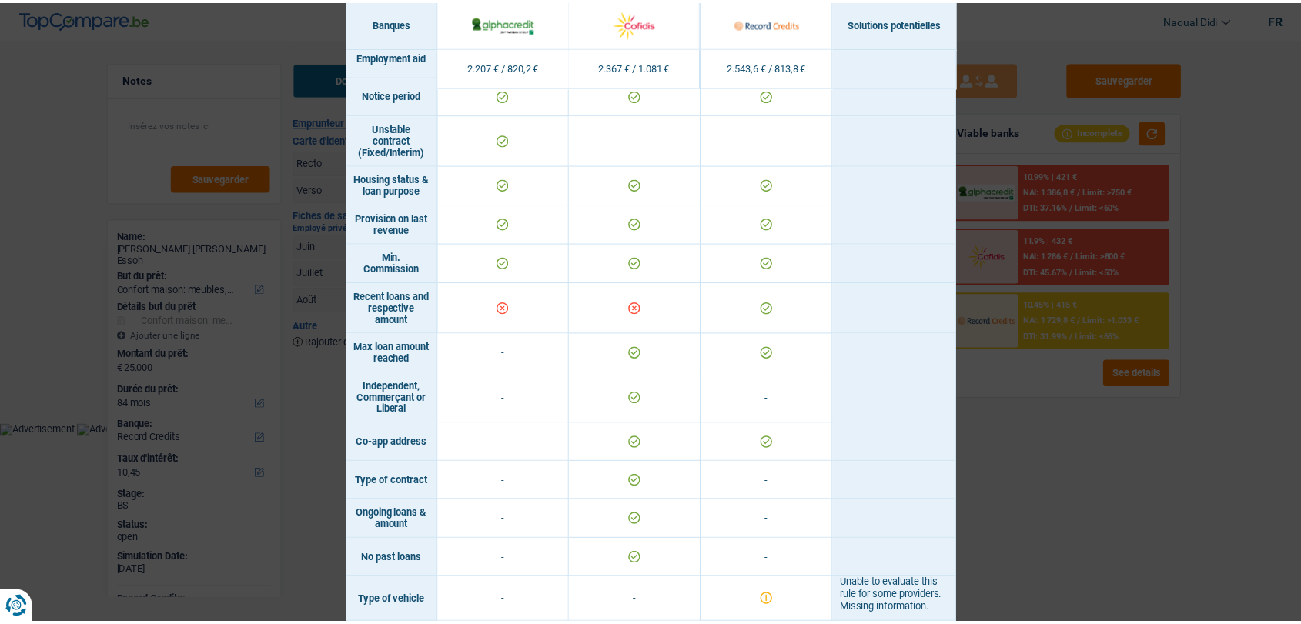
scroll to position [922, 0]
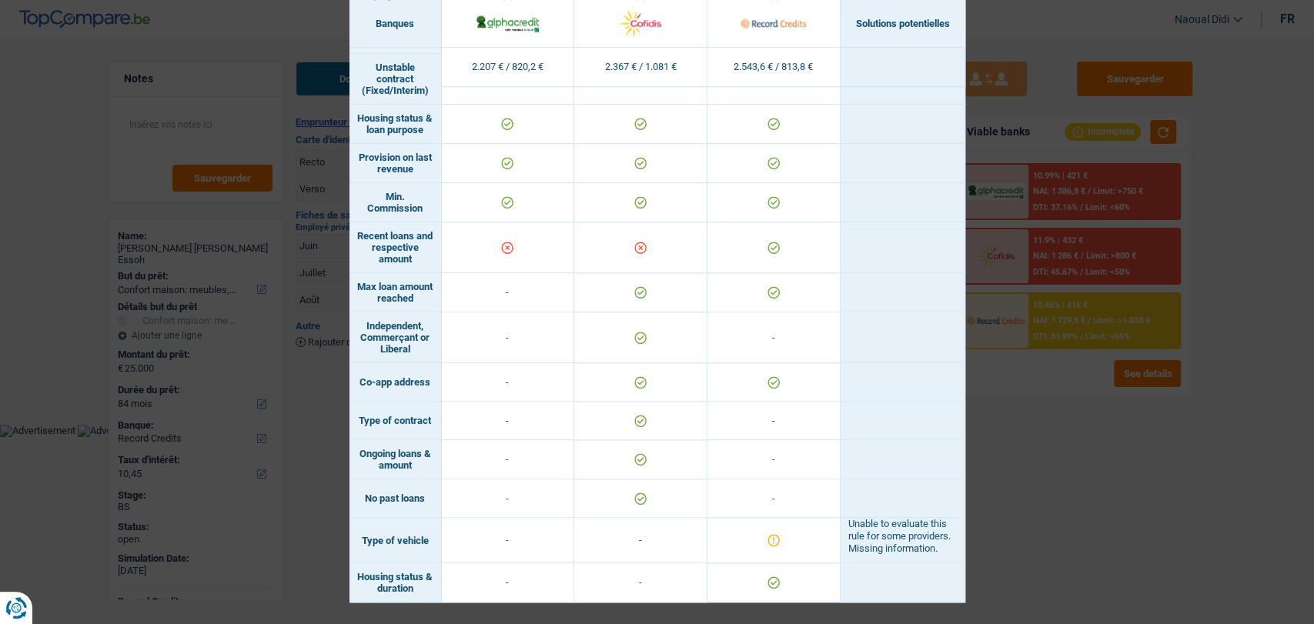
click at [1064, 447] on div "Banks conditions × Banques Solutions potentielles Revenus / Charges 2.207 € / 8…" at bounding box center [657, 312] width 1314 height 624
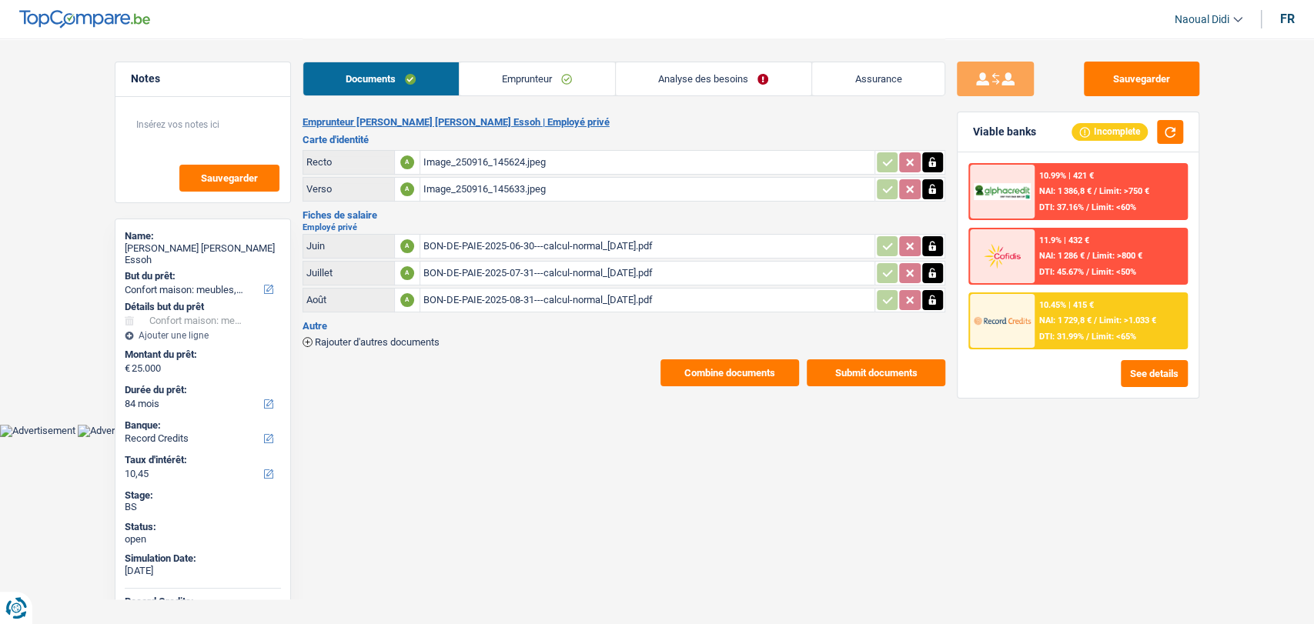
click at [685, 74] on link "Analyse des besoins" at bounding box center [713, 78] width 195 height 33
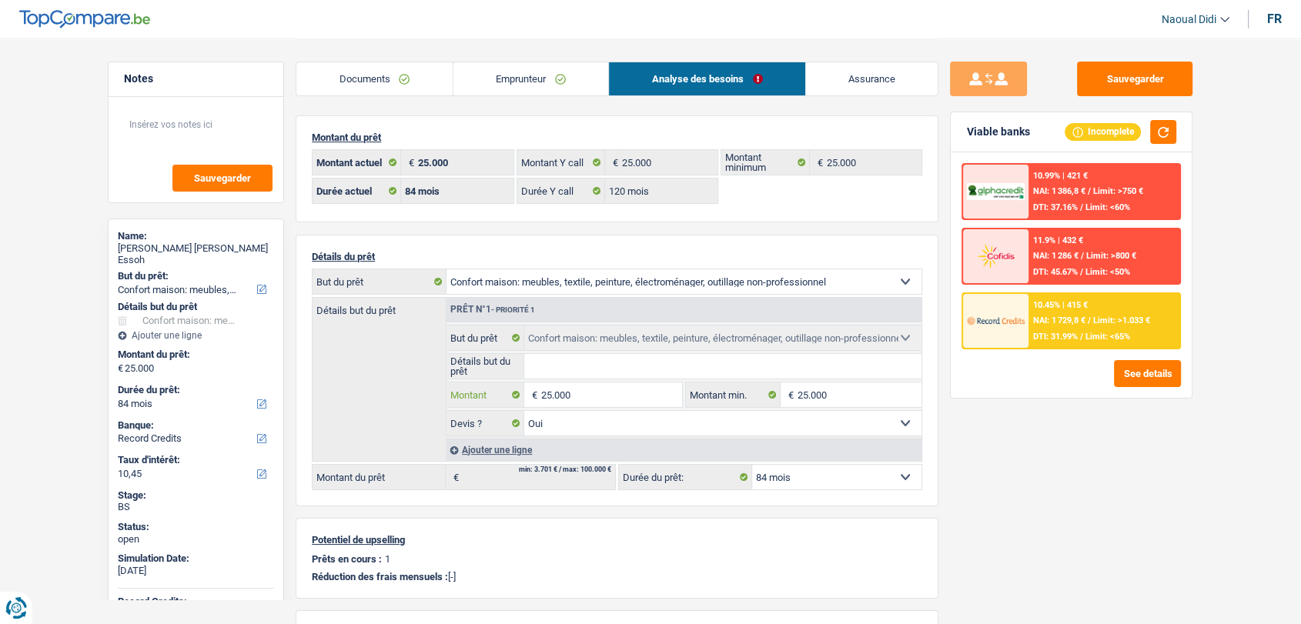
click at [616, 402] on input "25.000" at bounding box center [611, 394] width 141 height 25
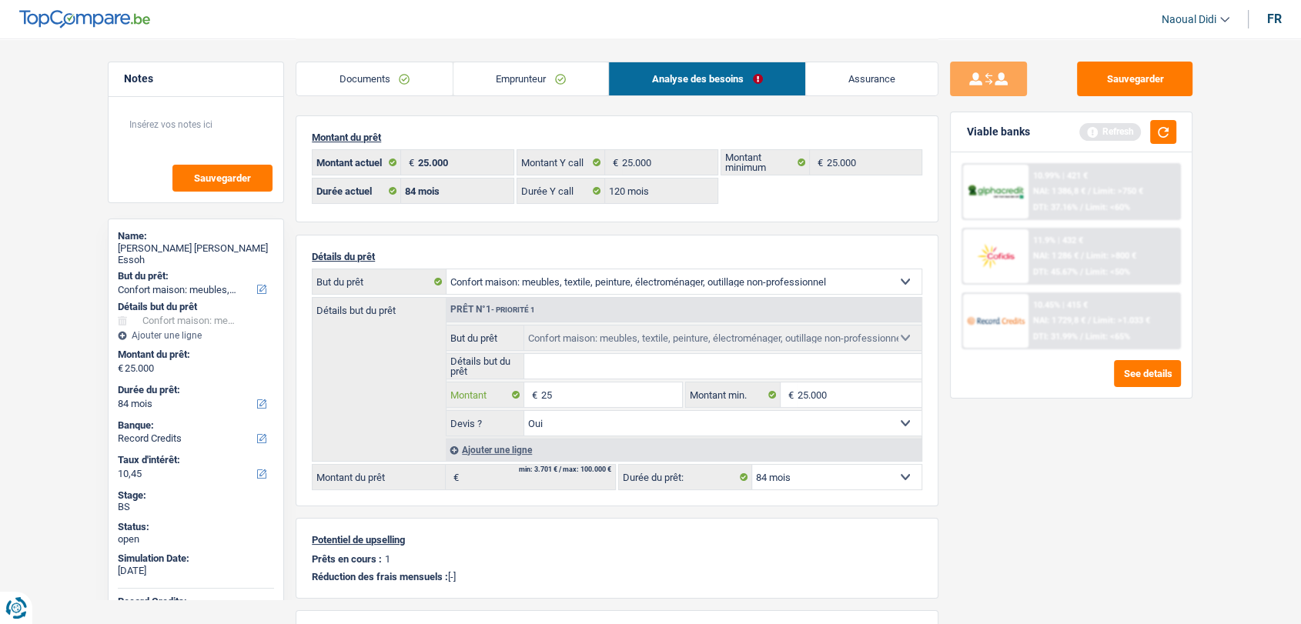
type input "2"
type input "10.000"
click at [1024, 517] on div "Sauvegarder Viable banks Refresh 10.99% | 421 € NAI: 1 386,8 € / Limit: >750 € …" at bounding box center [1071, 331] width 266 height 538
type input "10.000"
select select "48"
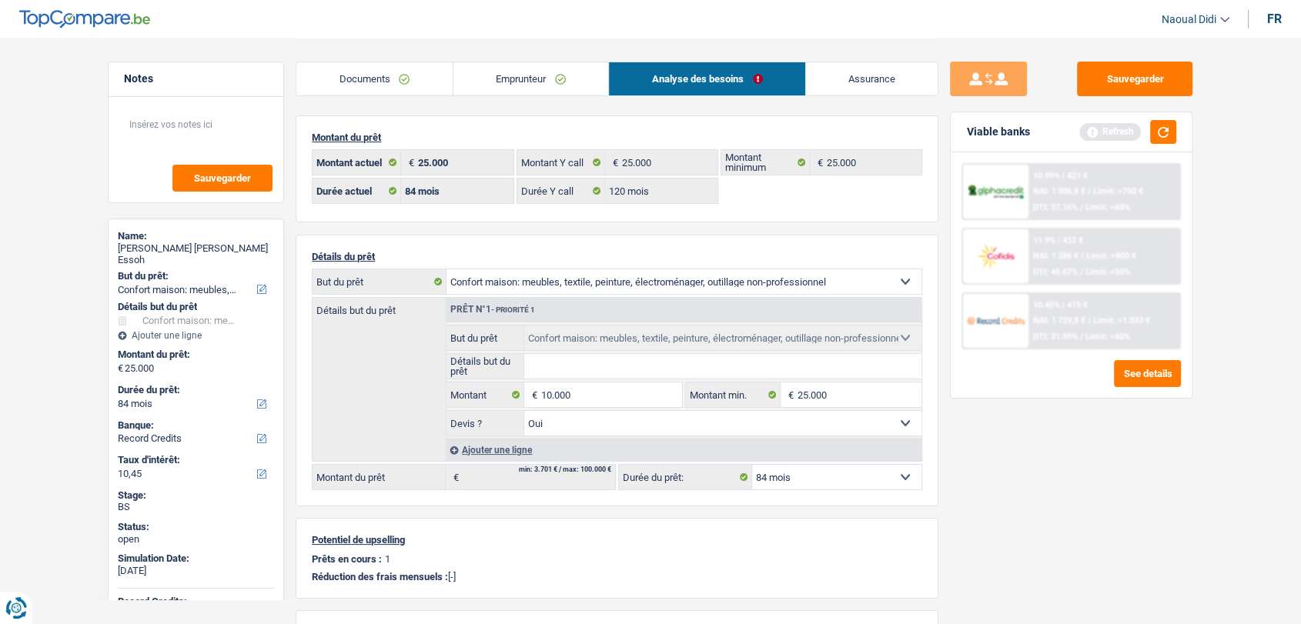
type input "10.000"
select select "48"
type input "10.000"
select select "48"
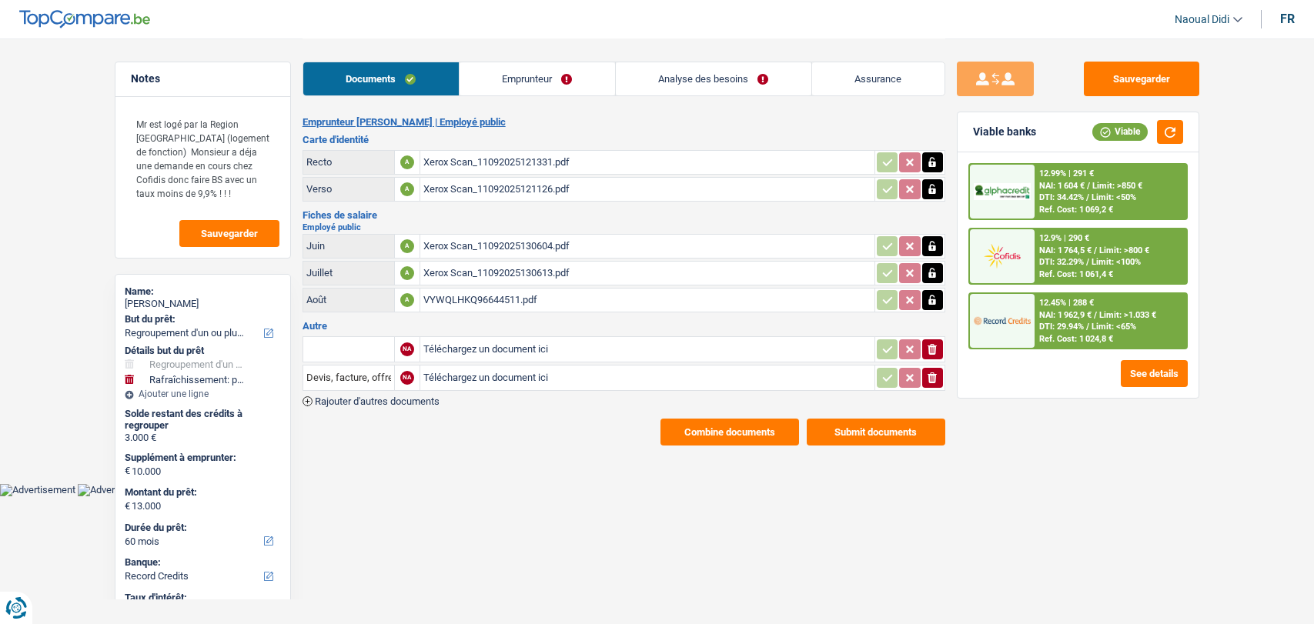
select select "refinancing"
select select "houseOrGarden"
select select "60"
select select "record credits"
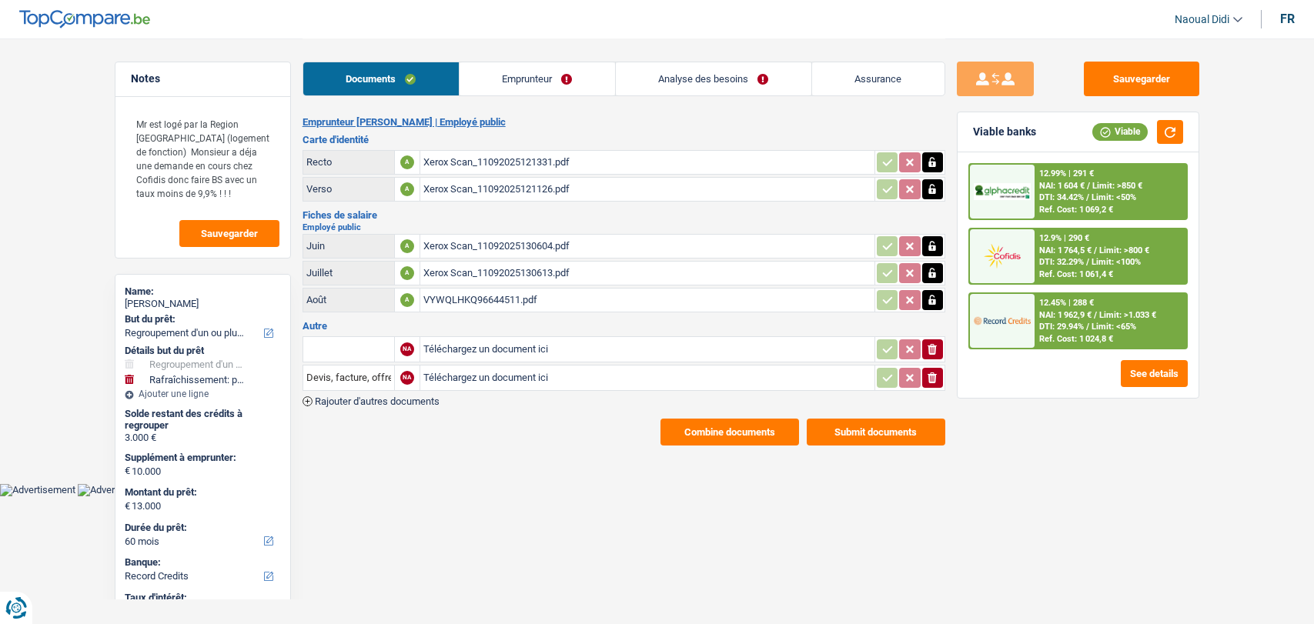
select select "32"
select select "concierge"
select select "personalLoan"
select select "homeFurnishingOrRelocation"
select select "36"
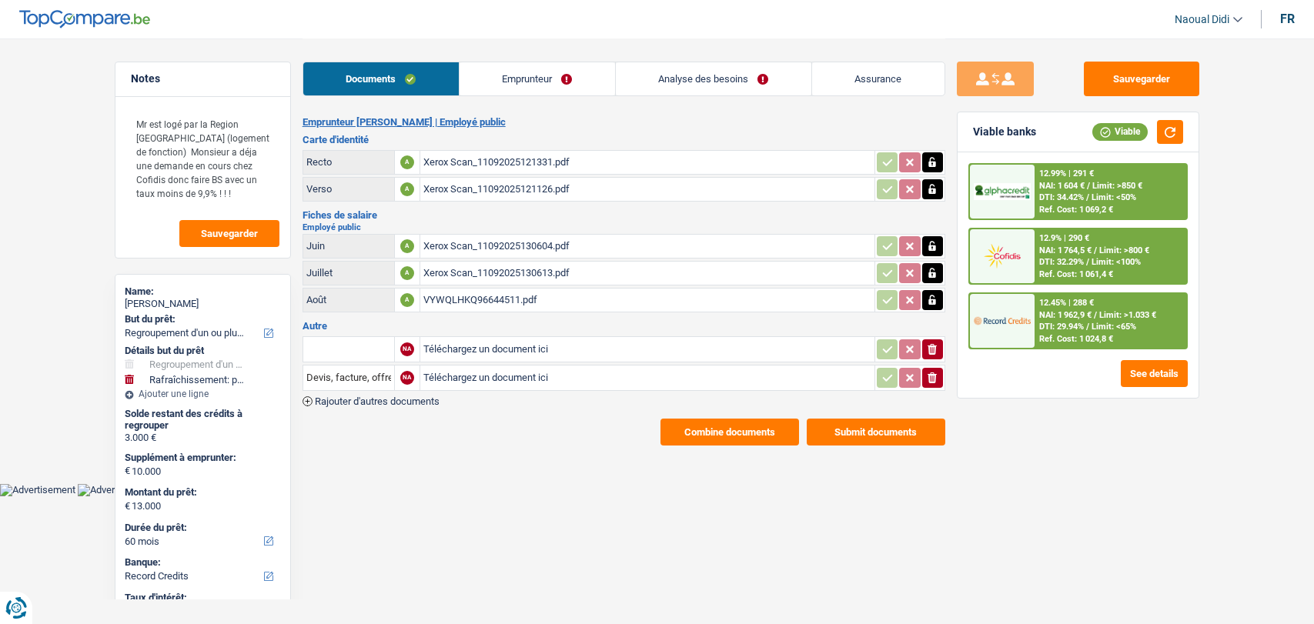
select select "mortgage"
select select "120"
select select "cardOrCredit"
click at [539, 79] on link "Emprunteur" at bounding box center [536, 78] width 155 height 33
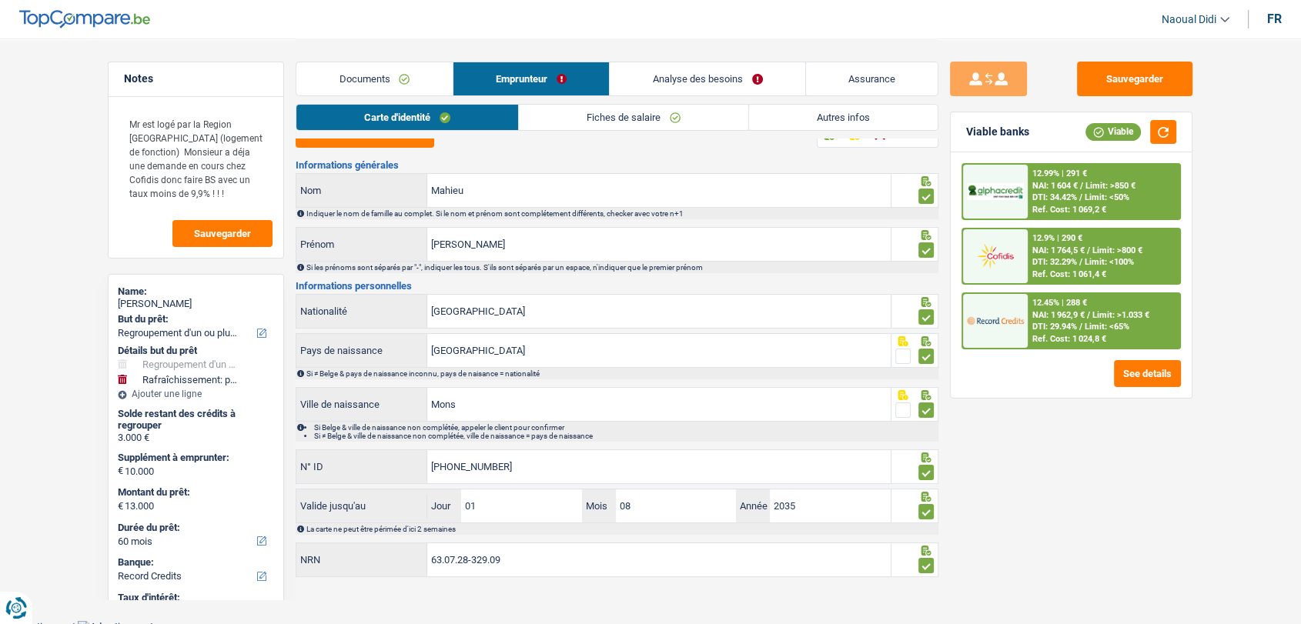
scroll to position [25, 0]
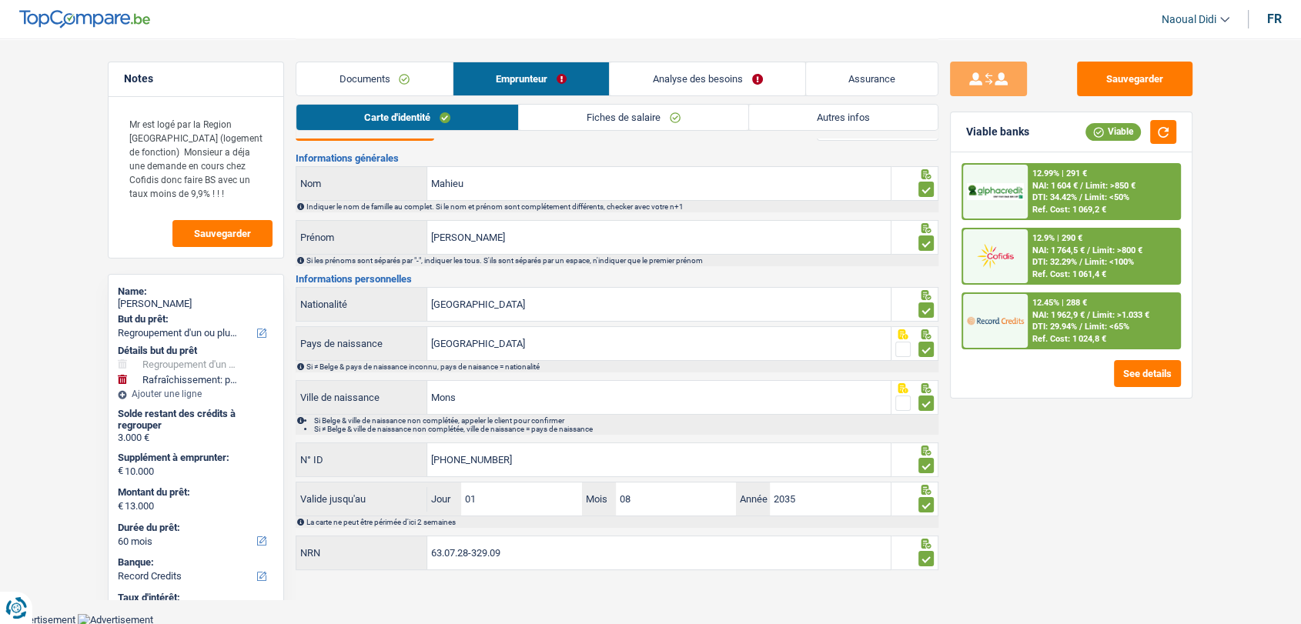
click at [806, 119] on link "Autres infos" at bounding box center [843, 117] width 189 height 25
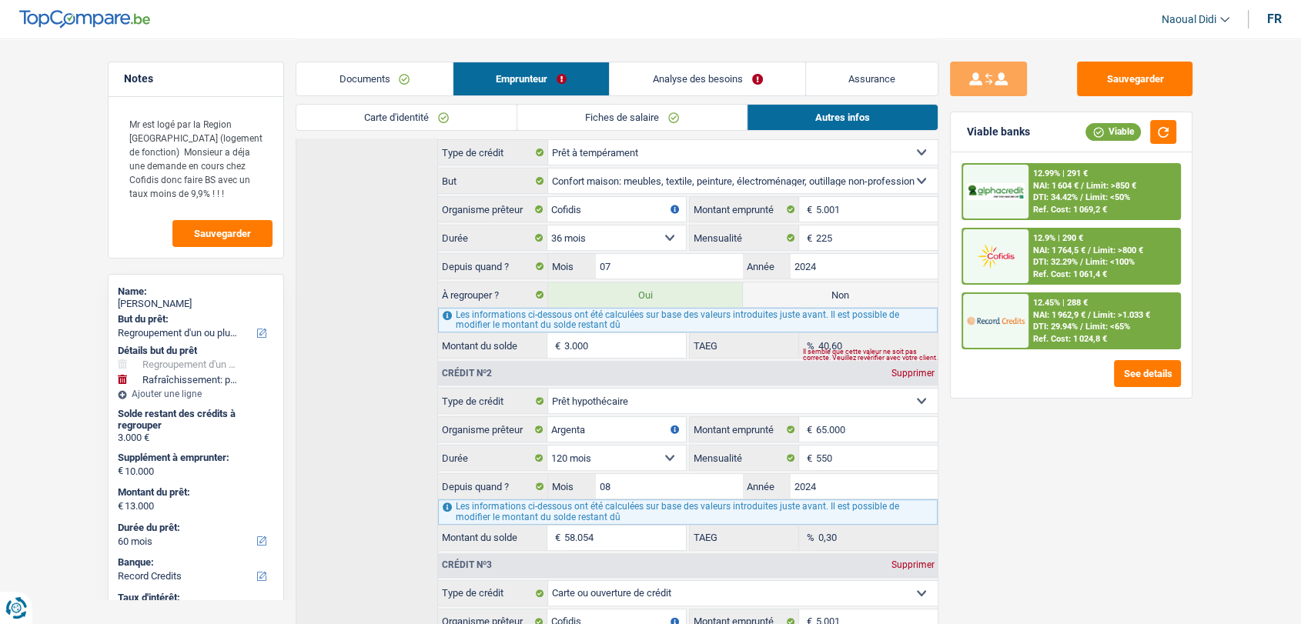
scroll to position [431, 0]
click at [357, 75] on link "Documents" at bounding box center [374, 78] width 156 height 33
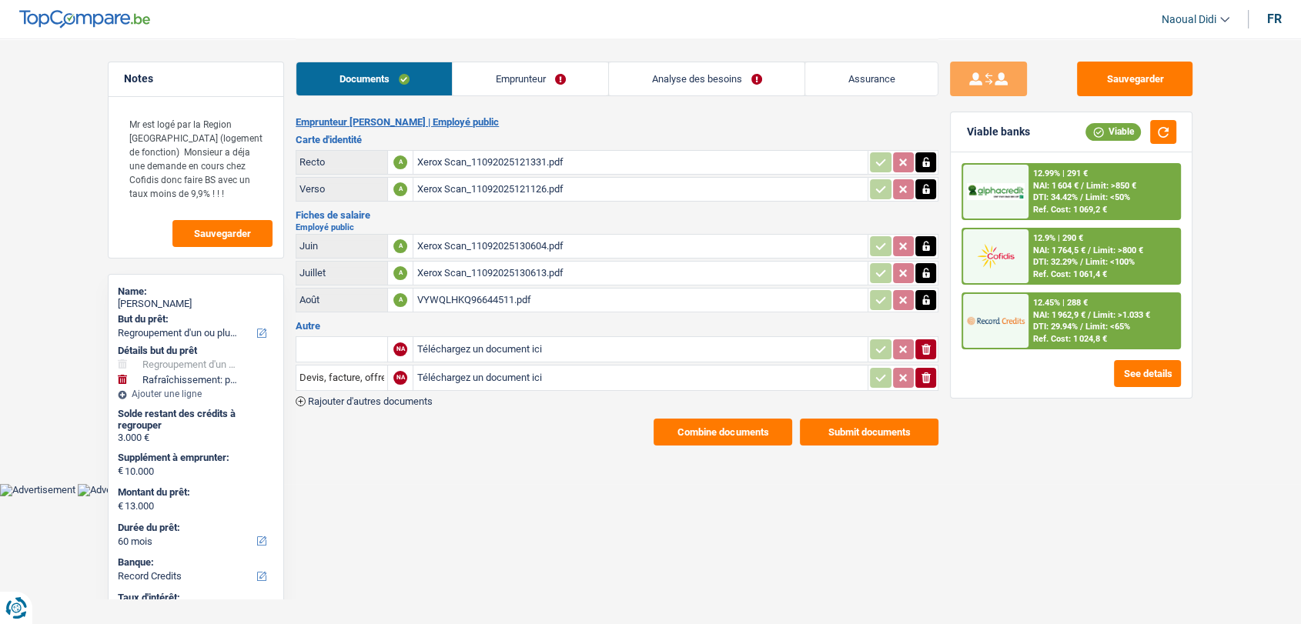
scroll to position [0, 0]
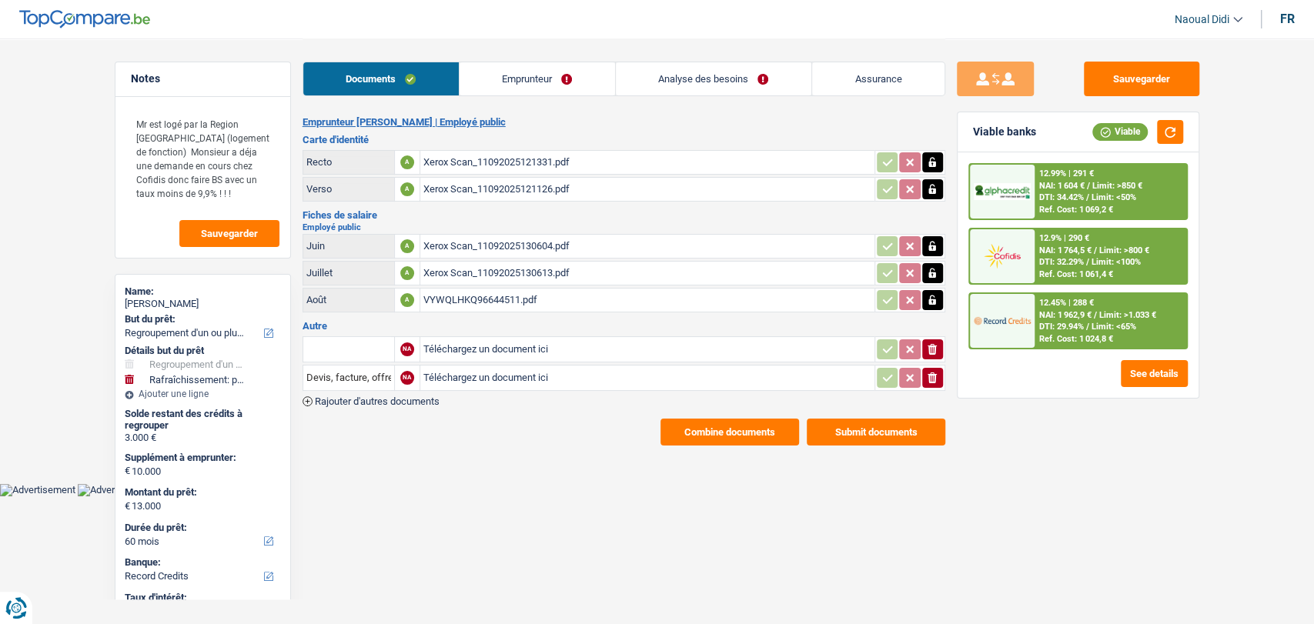
click at [489, 77] on link "Emprunteur" at bounding box center [536, 78] width 155 height 33
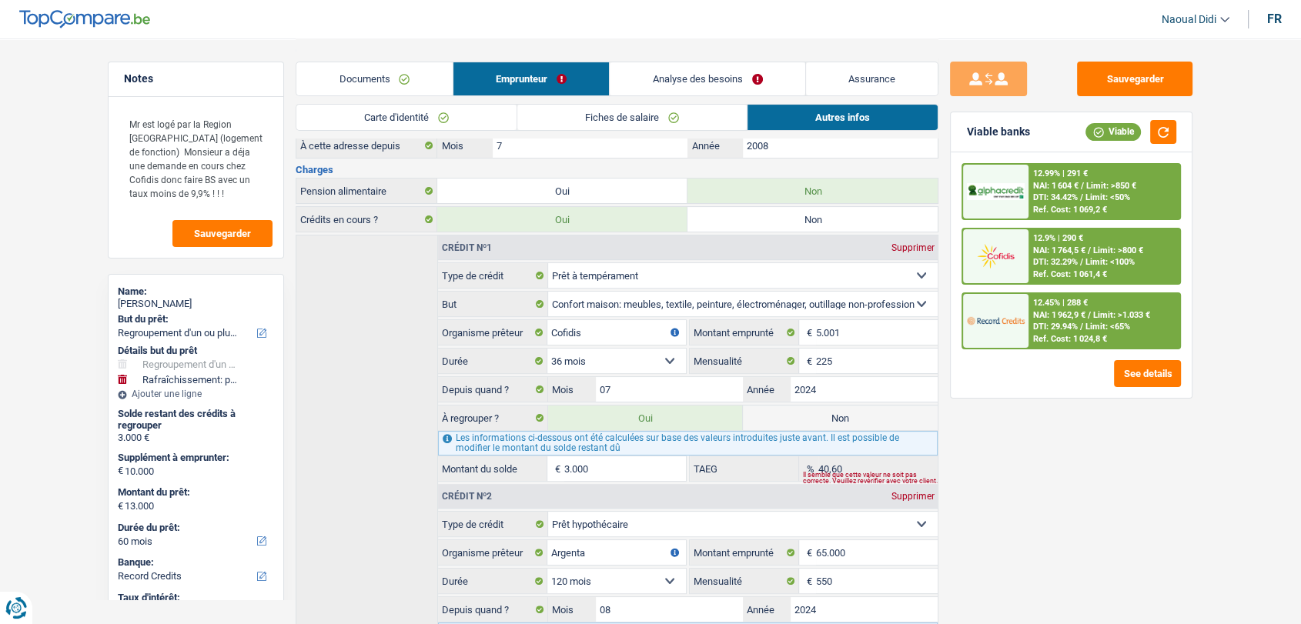
scroll to position [256, 0]
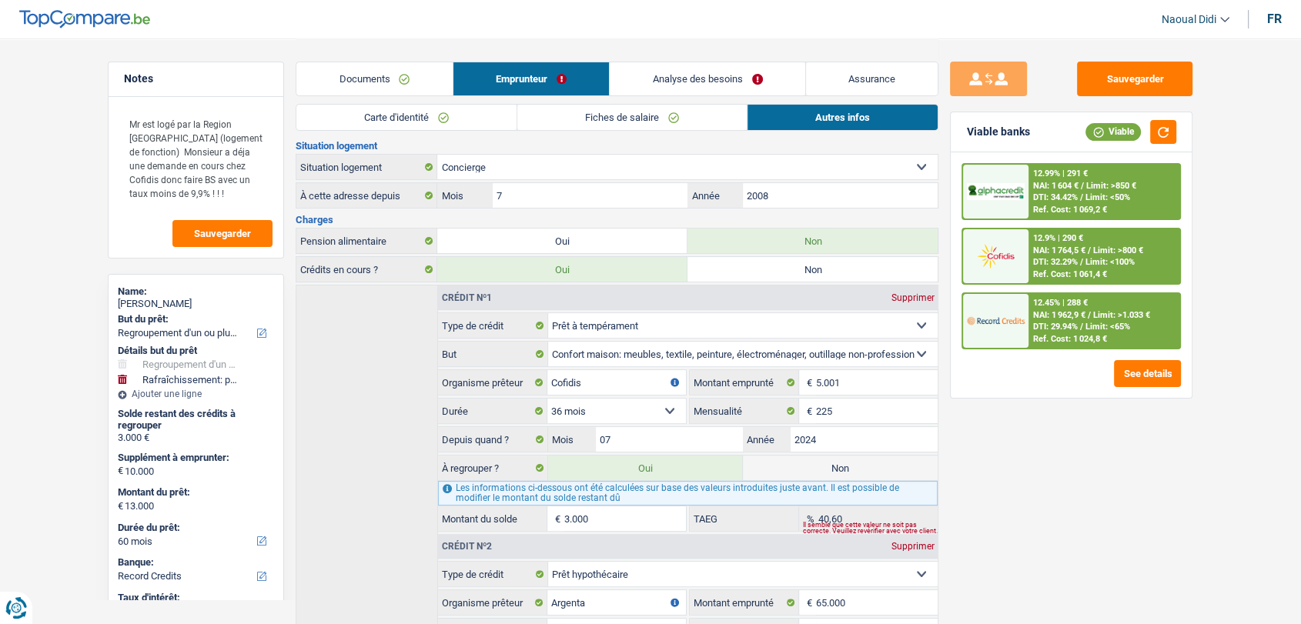
drag, startPoint x: 634, startPoint y: 320, endPoint x: 561, endPoint y: 312, distance: 73.5
click at [561, 313] on select "Carte ou ouverture de crédit Prêt hypothécaire Vente à tempérament Prêt à tempé…" at bounding box center [743, 325] width 390 height 25
click at [382, 389] on div "Crédit nº1 Supprimer Carte ou ouverture de crédit Prêt hypothécaire Vente à tem…" at bounding box center [617, 603] width 643 height 637
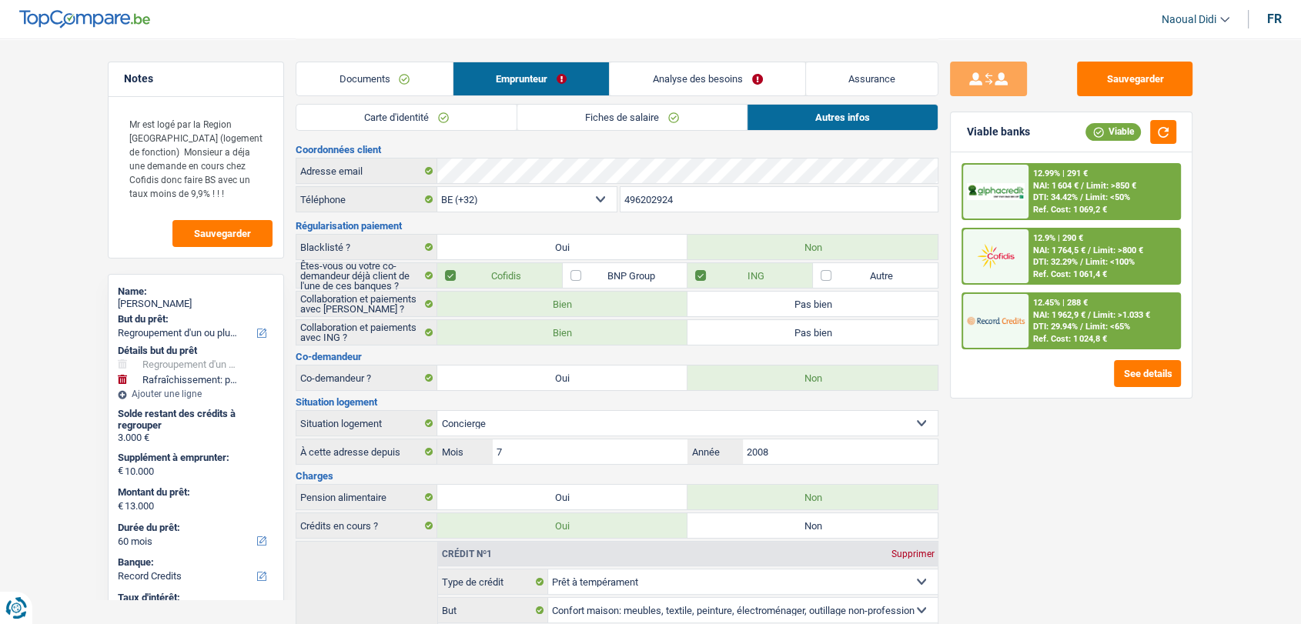
click at [671, 75] on link "Analyse des besoins" at bounding box center [707, 78] width 195 height 33
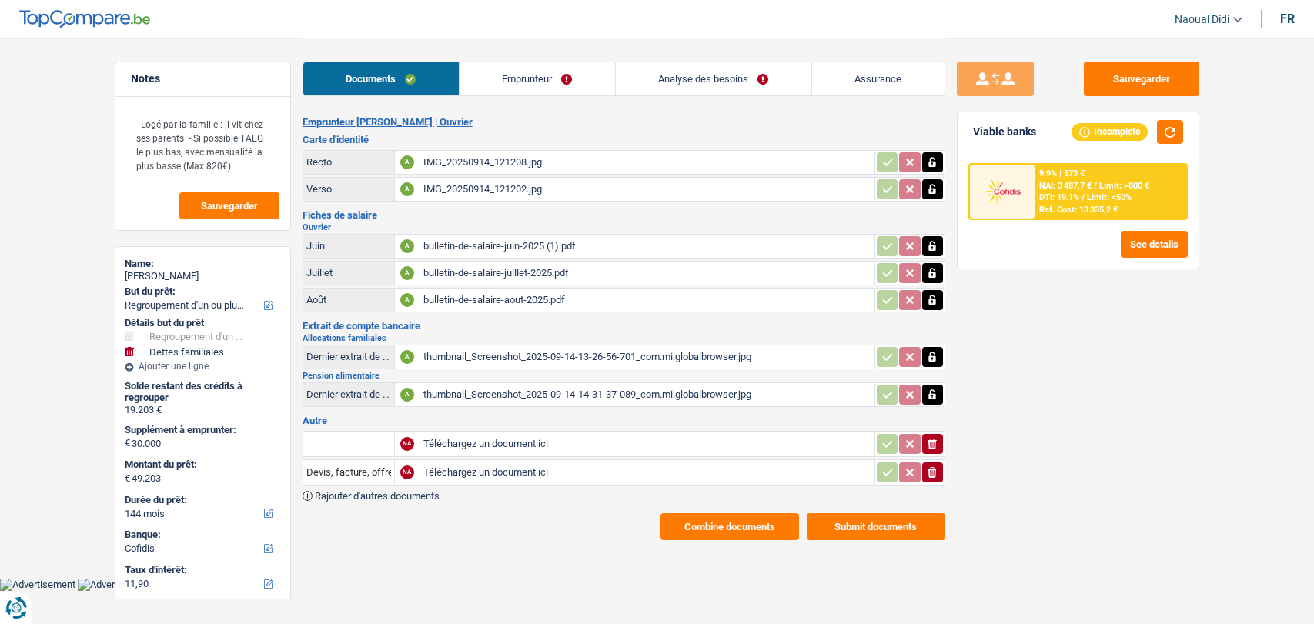
select select "refinancing"
select select "familyDebt"
select select "144"
select select "cofidis"
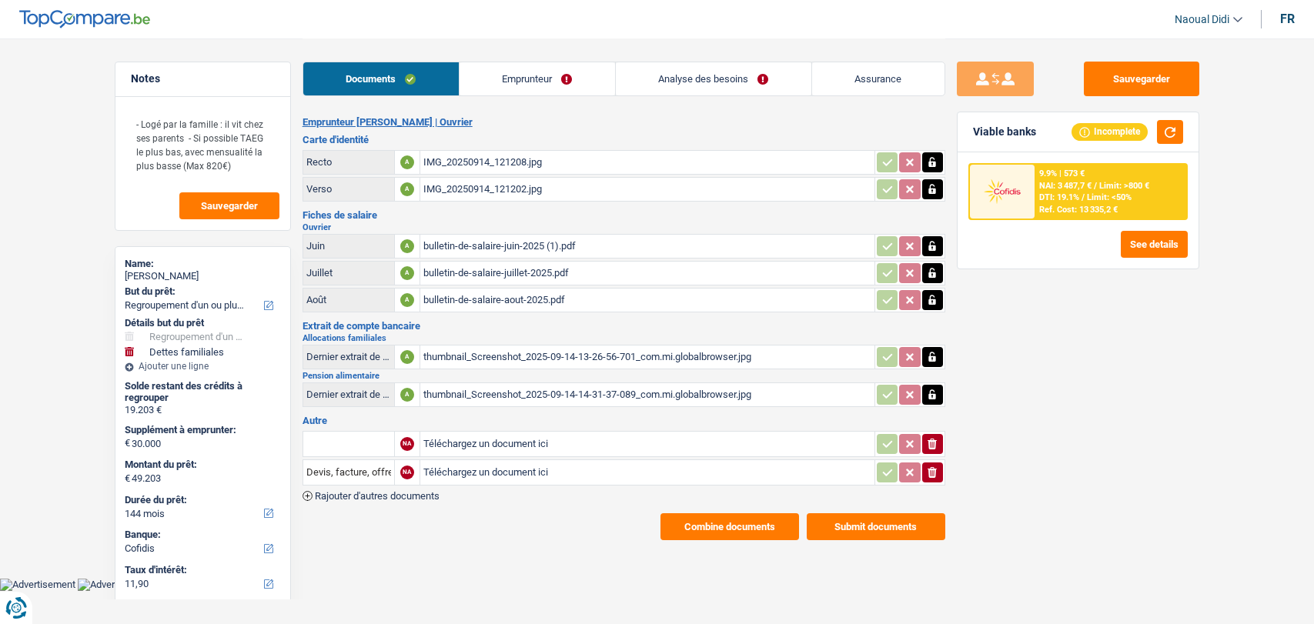
select select "144"
select select "84"
select select "refinancing"
select select "familyDebt"
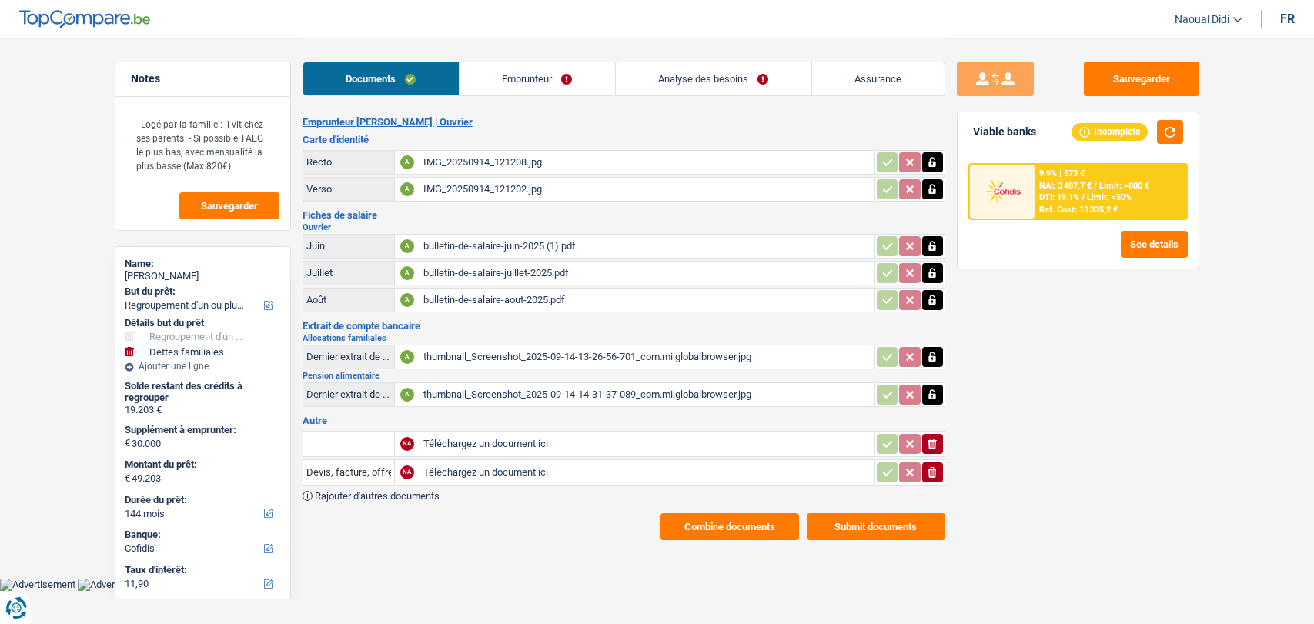
select select "false"
select select "144"
click at [683, 86] on link "Analyse des besoins" at bounding box center [713, 78] width 195 height 33
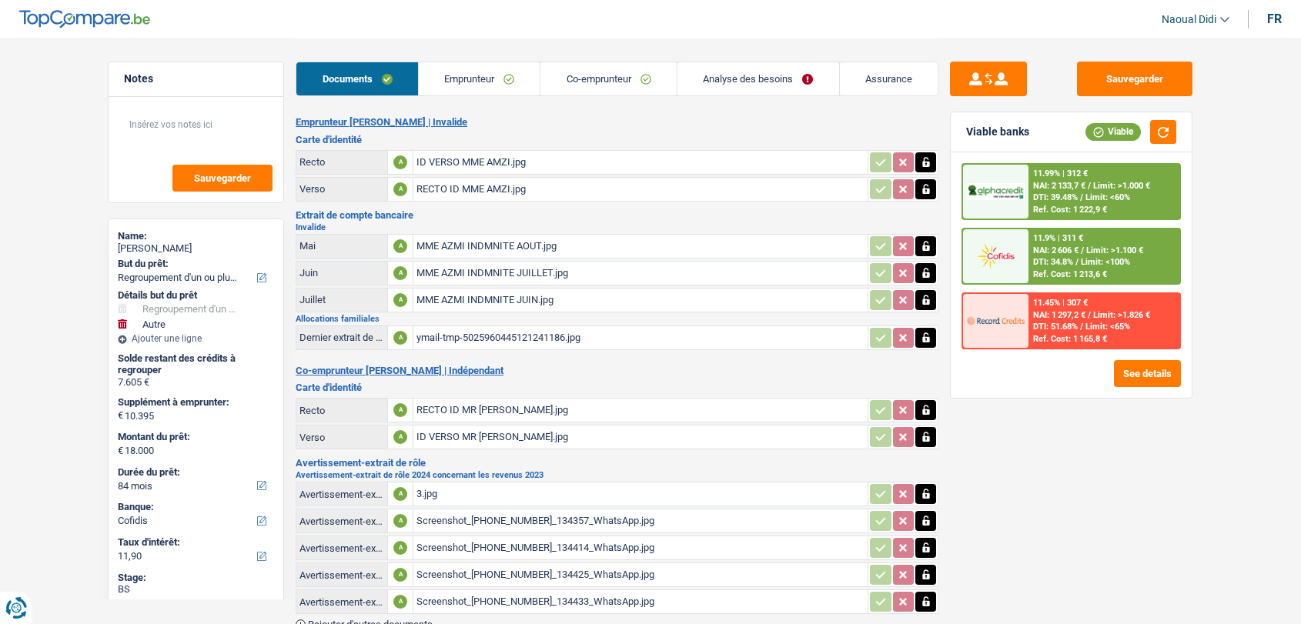
select select "refinancing"
select select "other"
select select "84"
select select "cofidis"
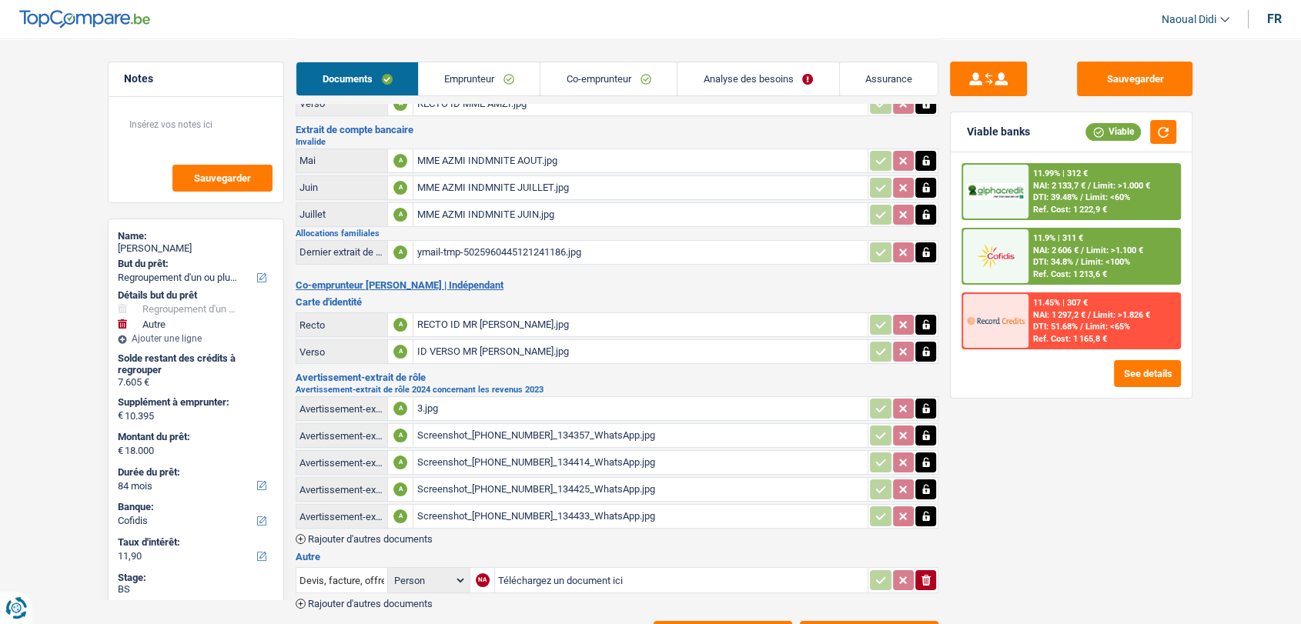
scroll to position [153, 0]
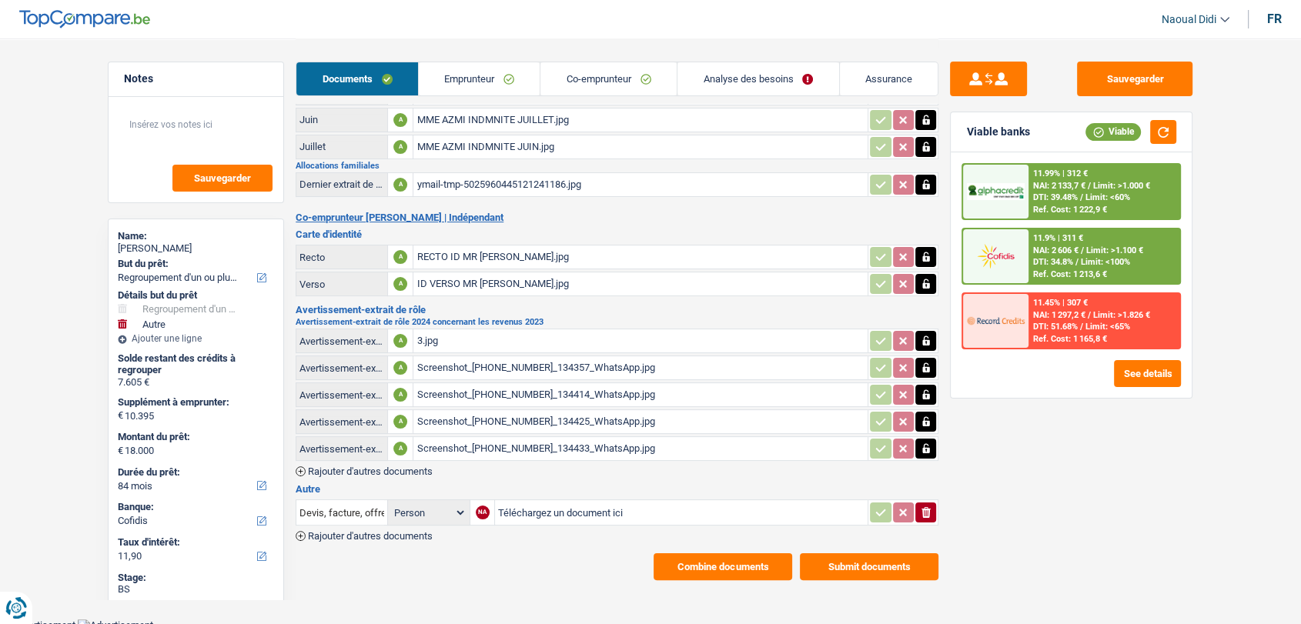
click at [493, 360] on div "Screenshot_20250909_134357_WhatsApp.jpg" at bounding box center [640, 367] width 448 height 23
click at [425, 340] on div "3.jpg" at bounding box center [640, 340] width 448 height 23
click at [731, 83] on link "Analyse des besoins" at bounding box center [758, 78] width 162 height 33
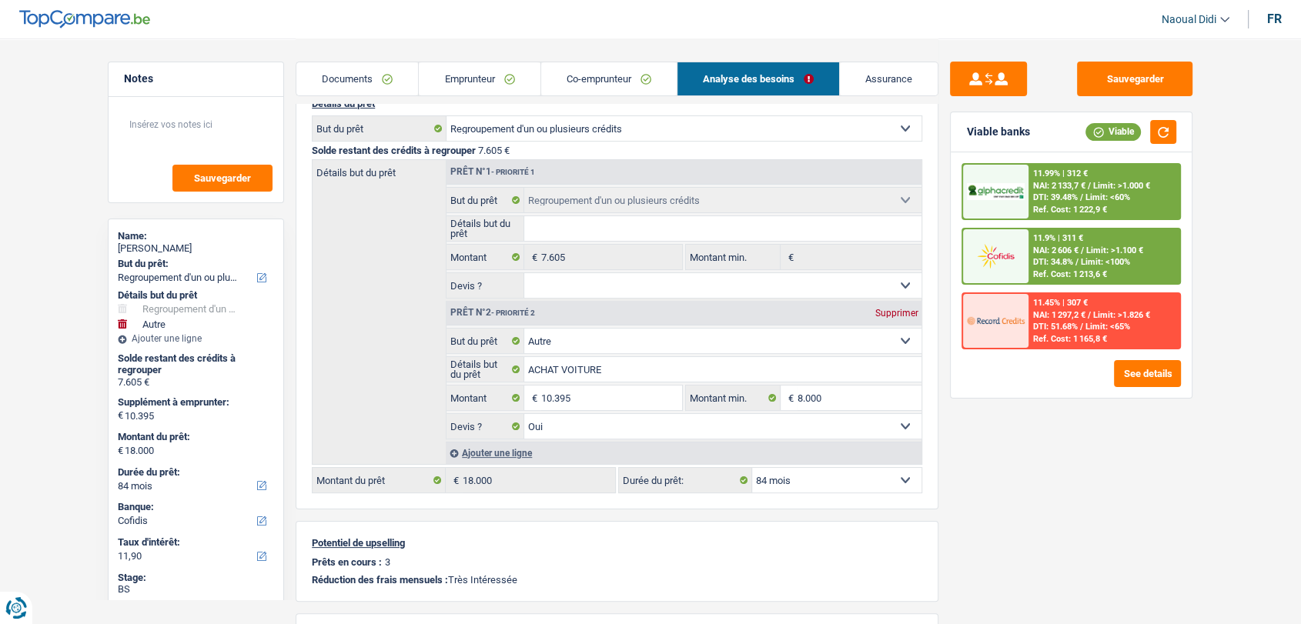
click at [342, 72] on link "Documents" at bounding box center [357, 78] width 122 height 33
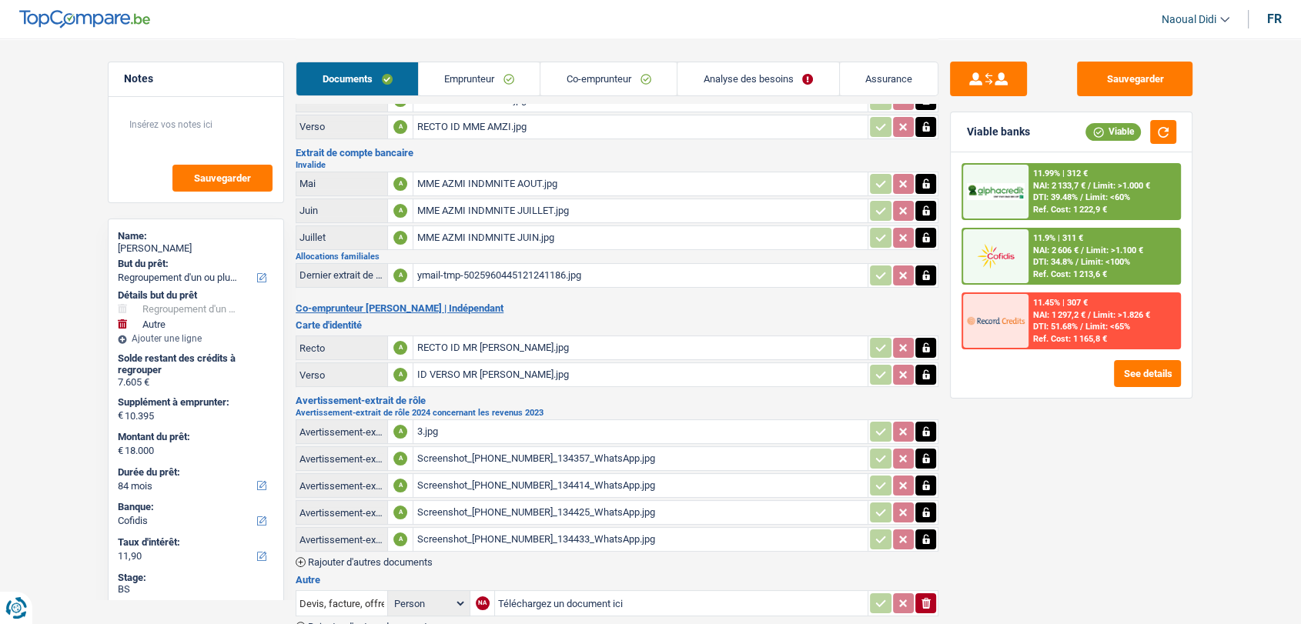
scroll to position [0, 0]
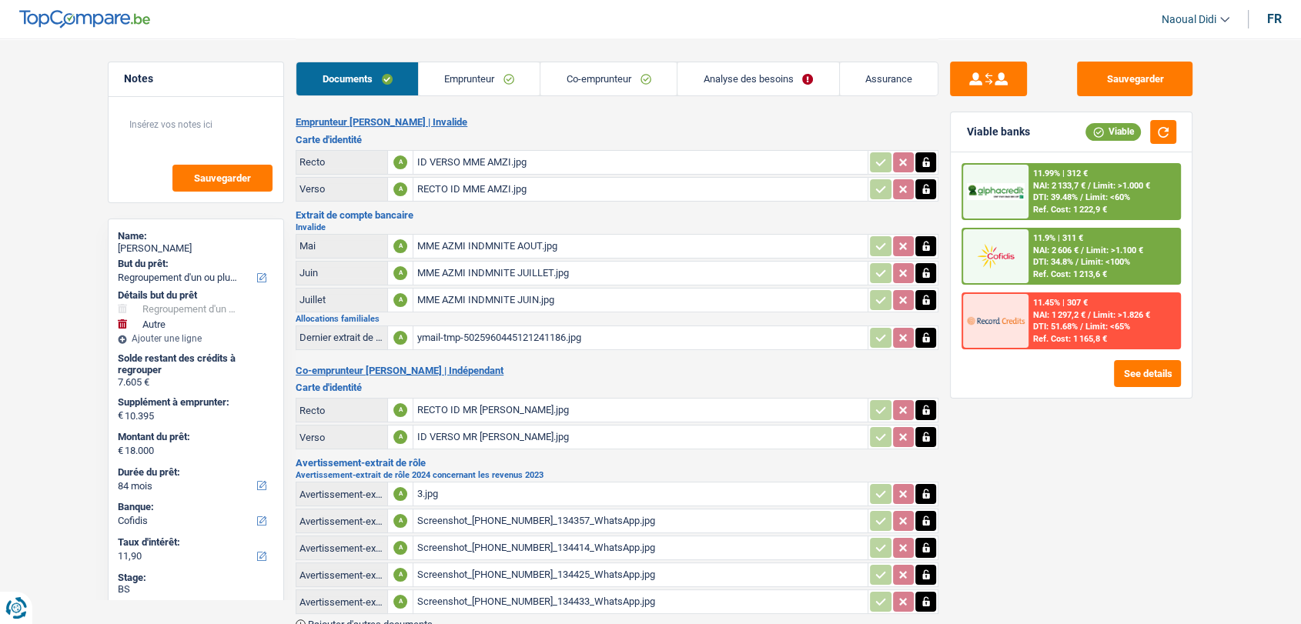
click at [493, 334] on div "ymail-tmp-5025960445121241186.jpg" at bounding box center [640, 337] width 448 height 23
click at [483, 69] on link "Emprunteur" at bounding box center [480, 78] width 122 height 33
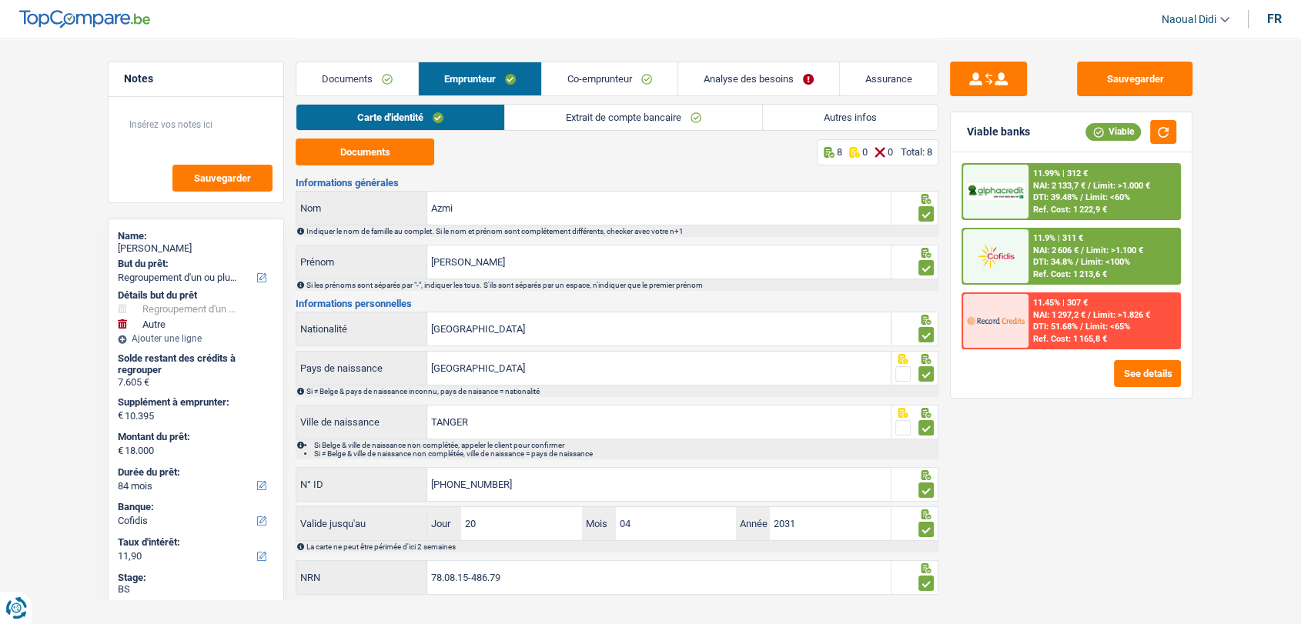
click at [579, 114] on link "Extrait de compte bancaire" at bounding box center [633, 117] width 257 height 25
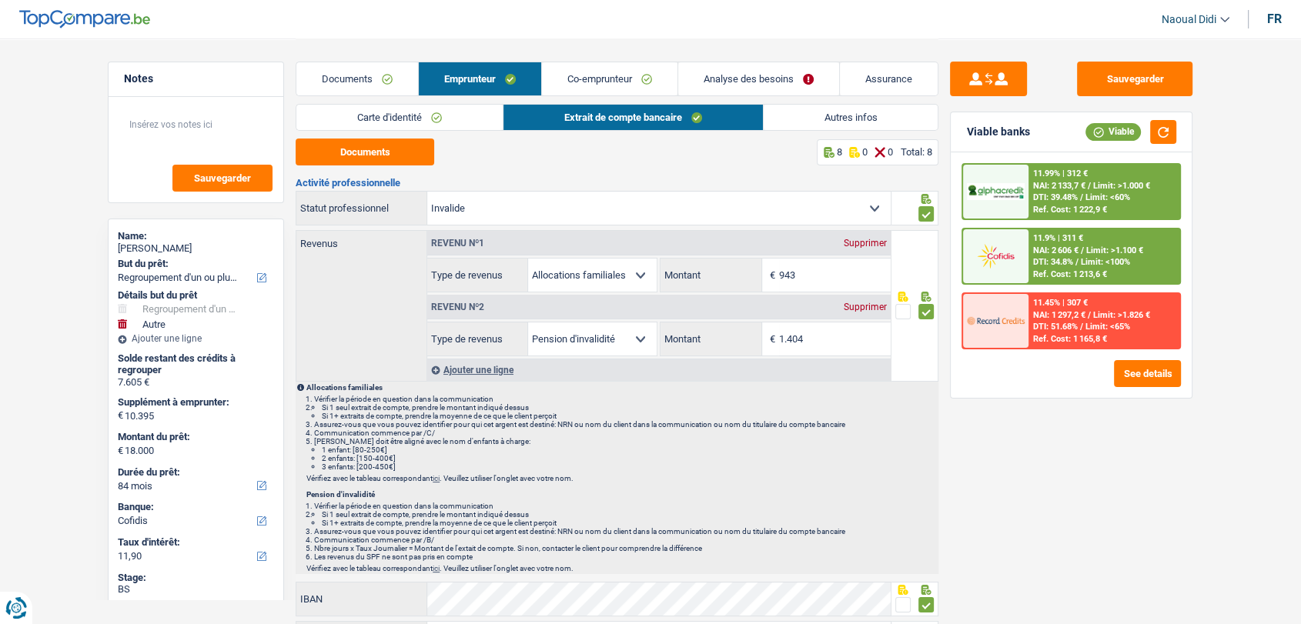
click at [600, 82] on link "Co-emprunteur" at bounding box center [609, 78] width 135 height 33
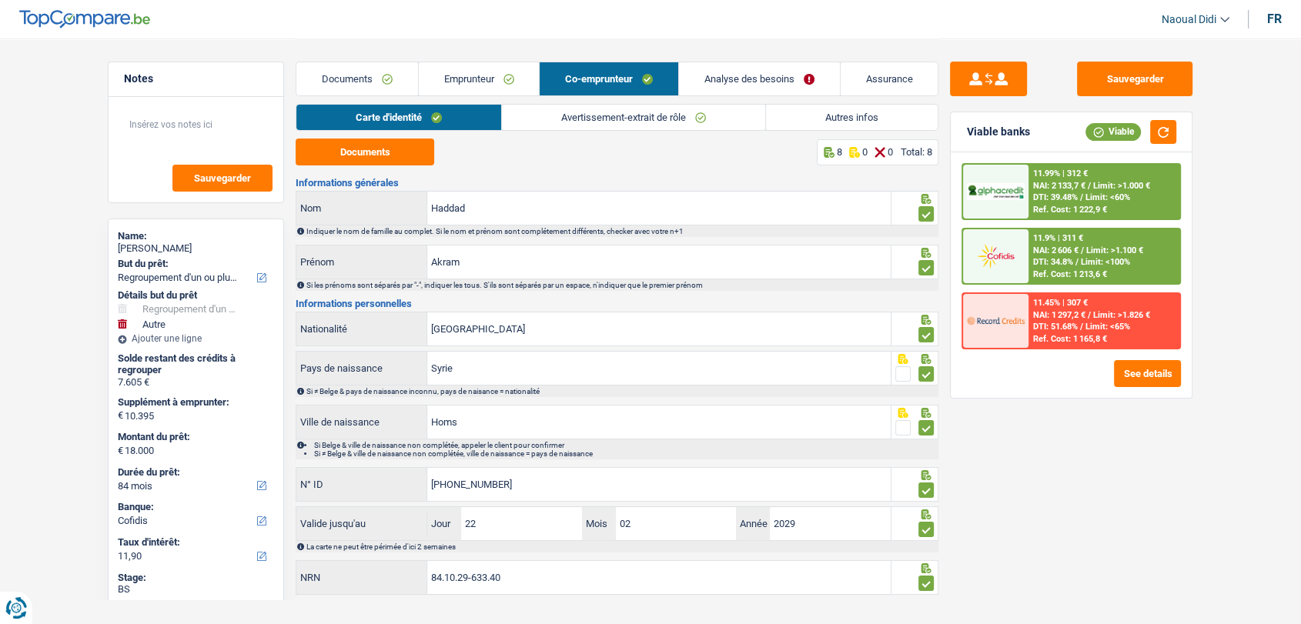
scroll to position [25, 0]
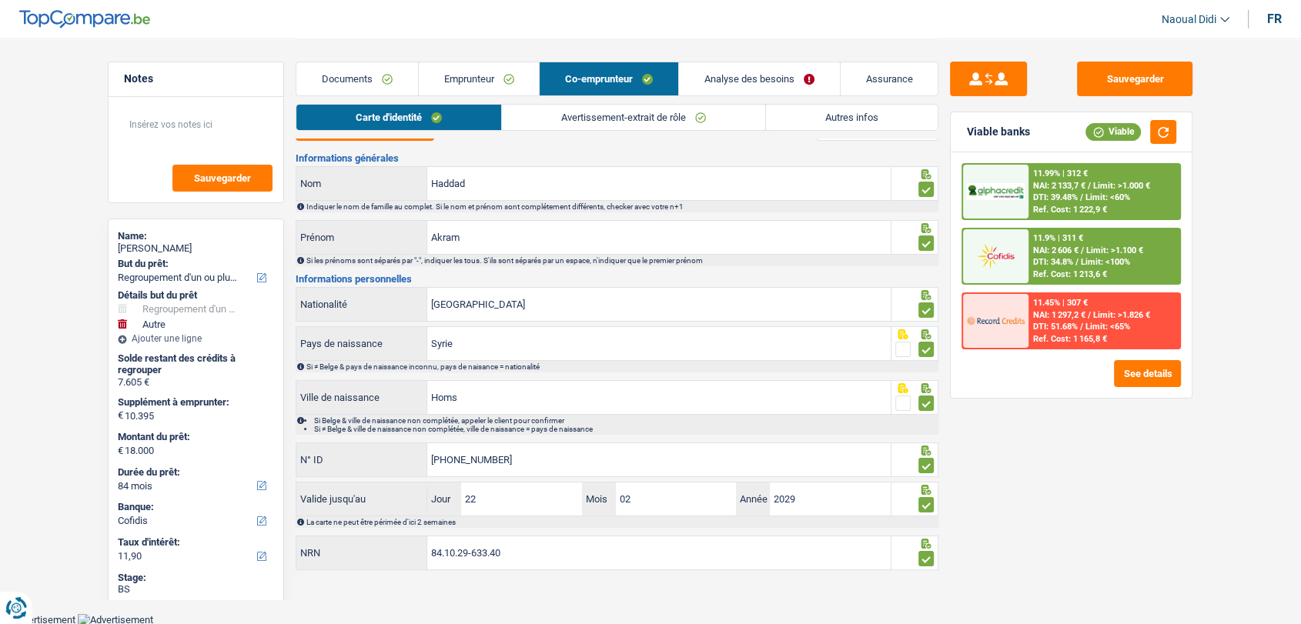
click at [617, 116] on link "Avertissement-extrait de rôle" at bounding box center [633, 117] width 263 height 25
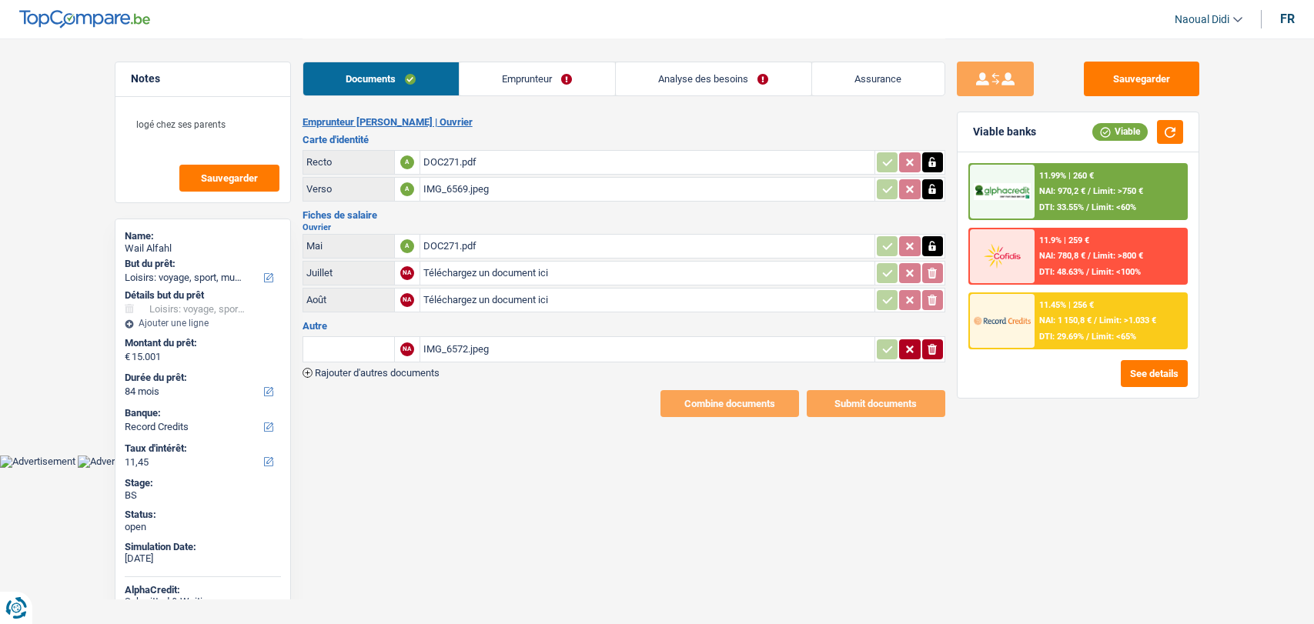
select select "hobbies"
select select "84"
select select "record credits"
select select "84"
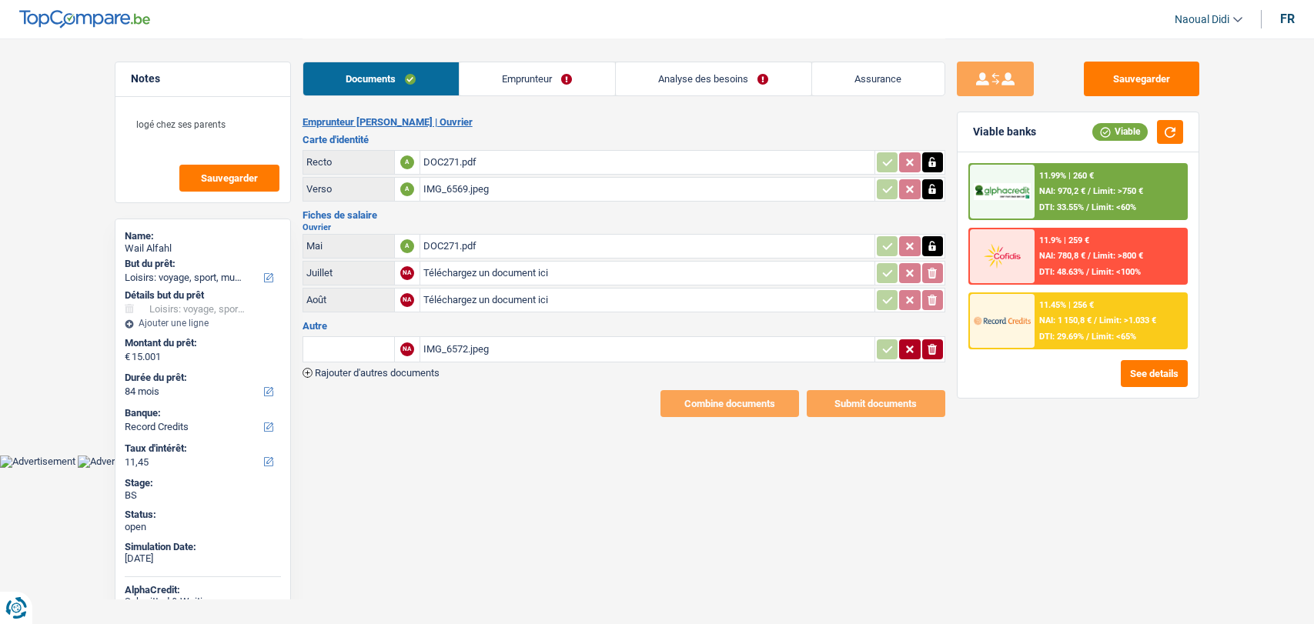
select select "84"
select select "hobbies"
select select "false"
select select "84"
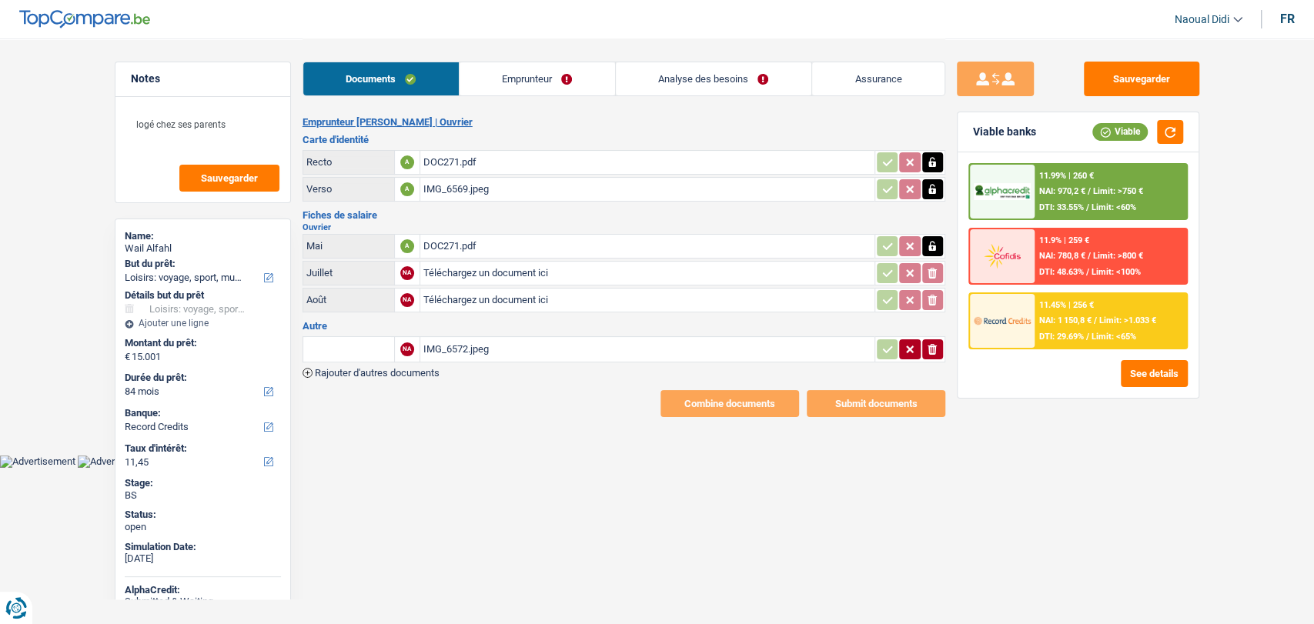
click at [662, 85] on link "Analyse des besoins" at bounding box center [713, 78] width 195 height 33
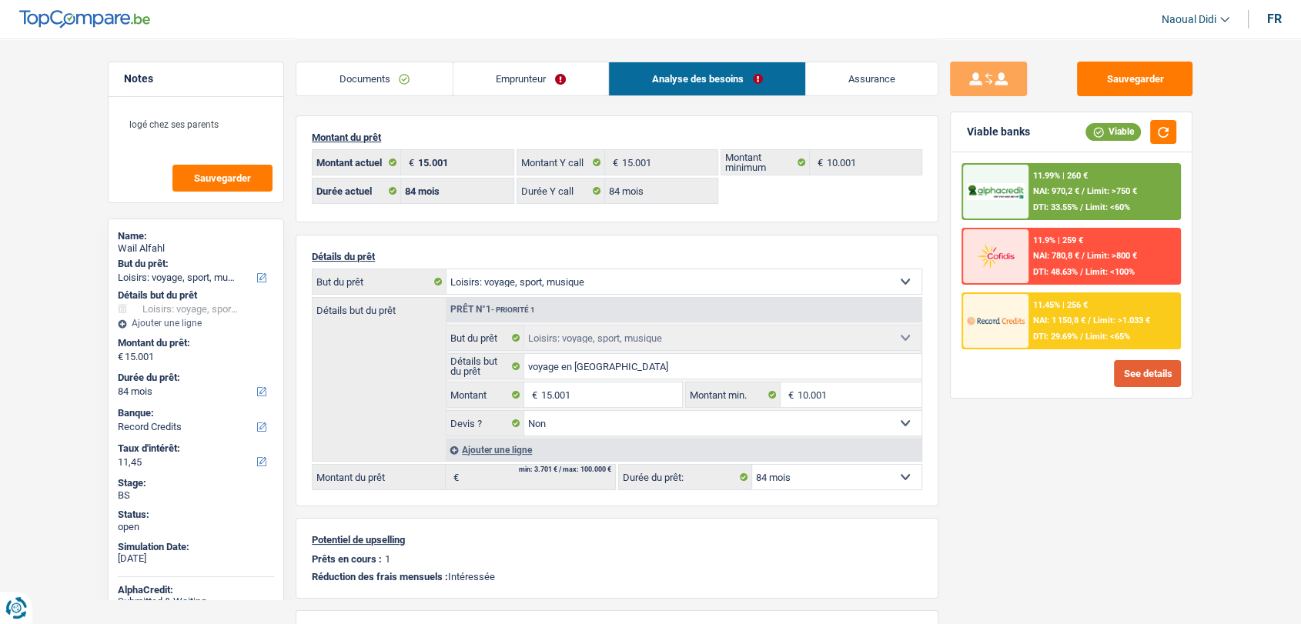
click at [1150, 382] on button "See details" at bounding box center [1147, 373] width 67 height 27
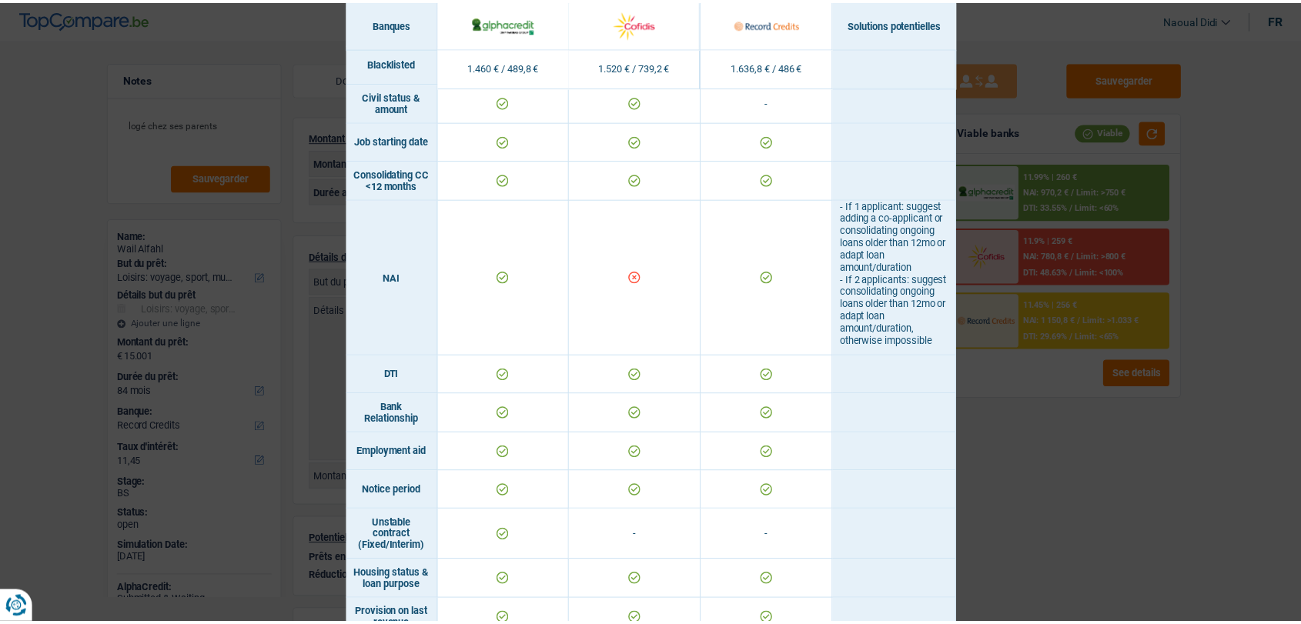
scroll to position [598, 0]
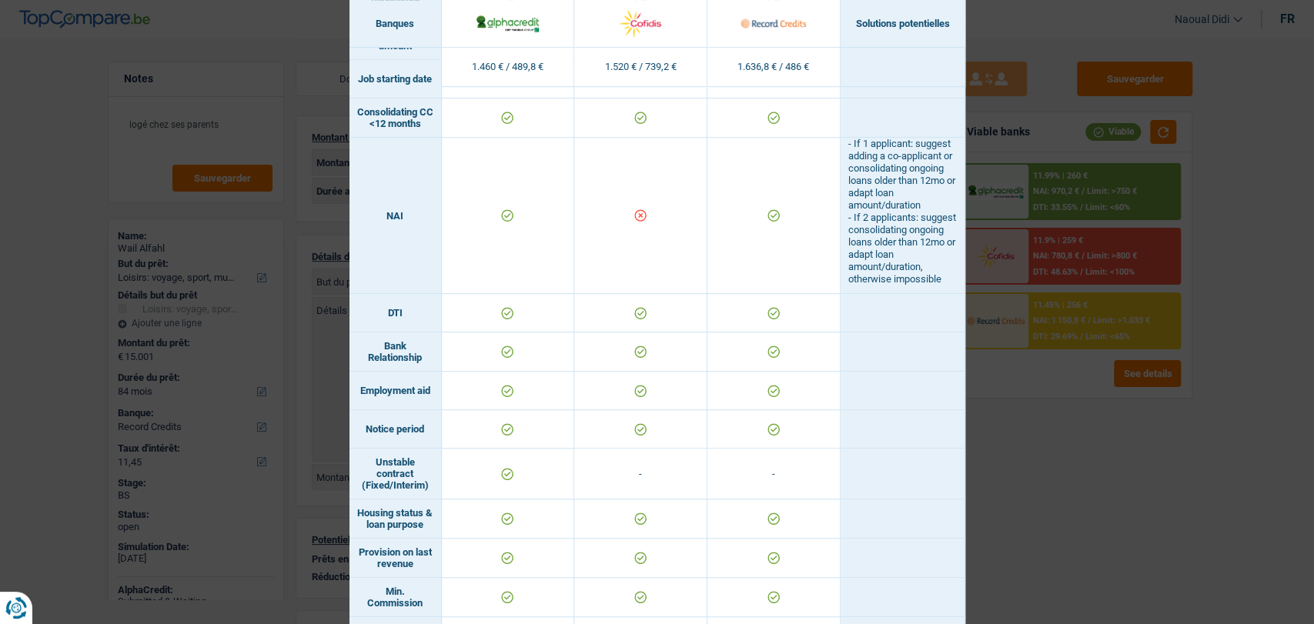
click at [1073, 441] on div "Banks conditions × Banques Solutions potentielles Revenus / Charges 1.460 € / 4…" at bounding box center [657, 312] width 1314 height 624
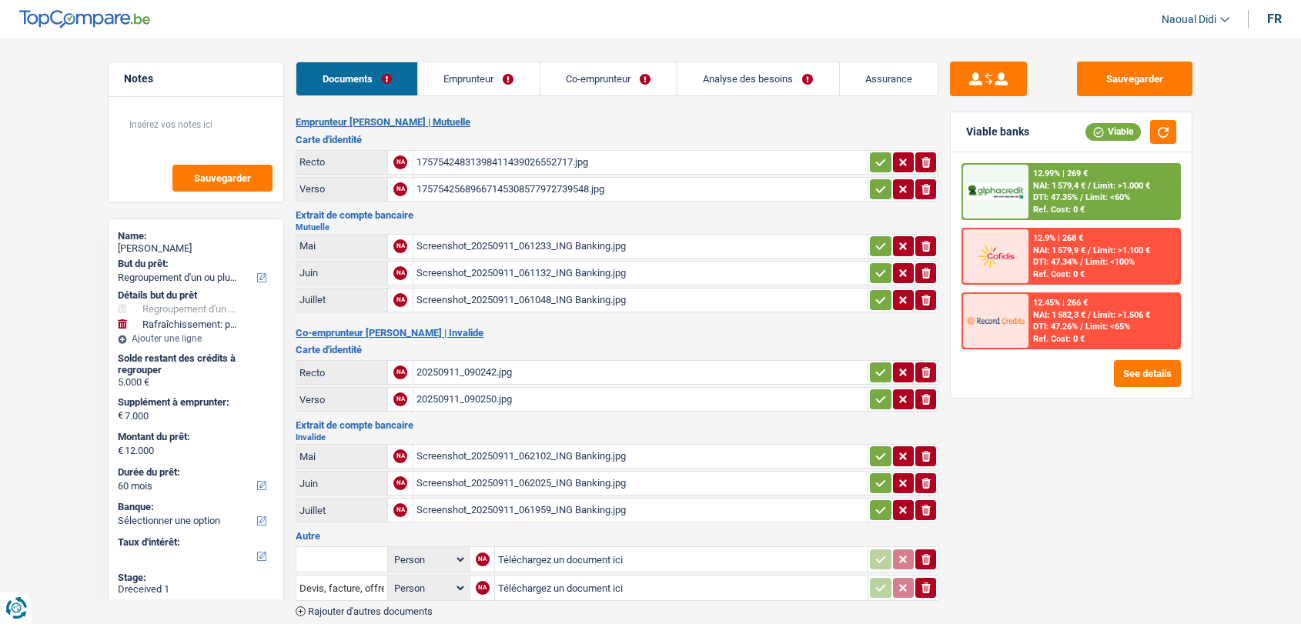
select select "refinancing"
select select "houseOrGarden"
select select "60"
click at [525, 162] on div "17575424831398411439026552717.jpg" at bounding box center [640, 162] width 448 height 23
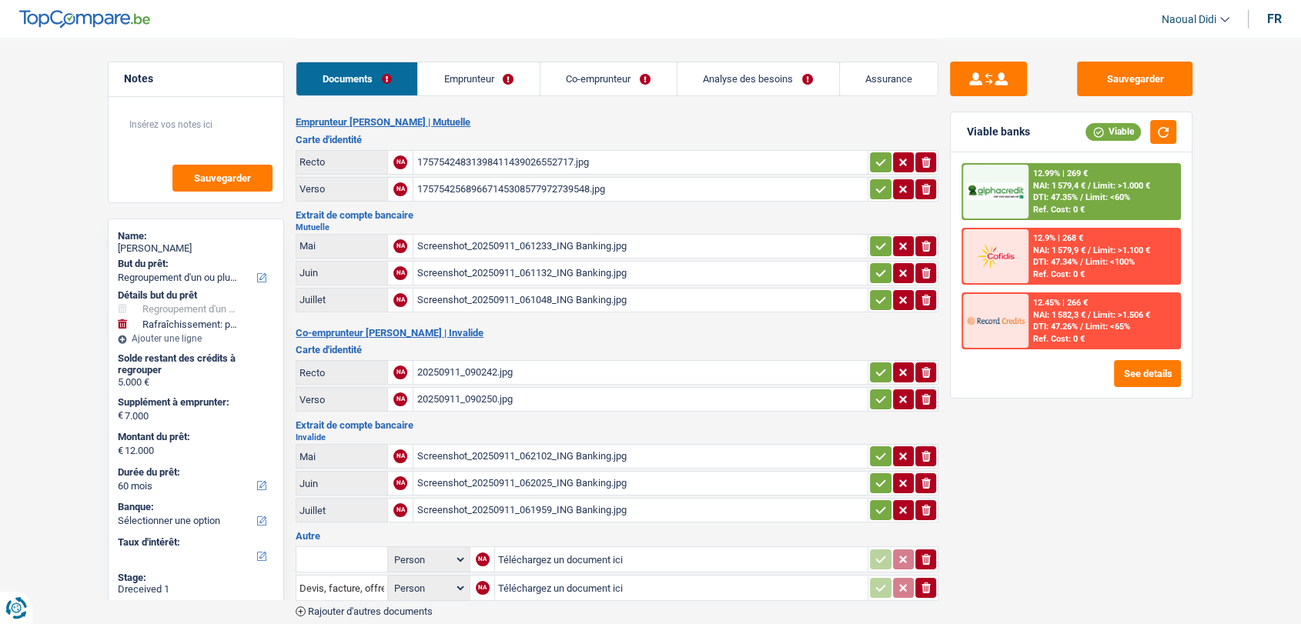
click at [499, 238] on div "Screenshot_20250911_061233_ING Banking.jpg" at bounding box center [640, 246] width 448 height 23
click at [481, 75] on link "Emprunteur" at bounding box center [479, 78] width 122 height 33
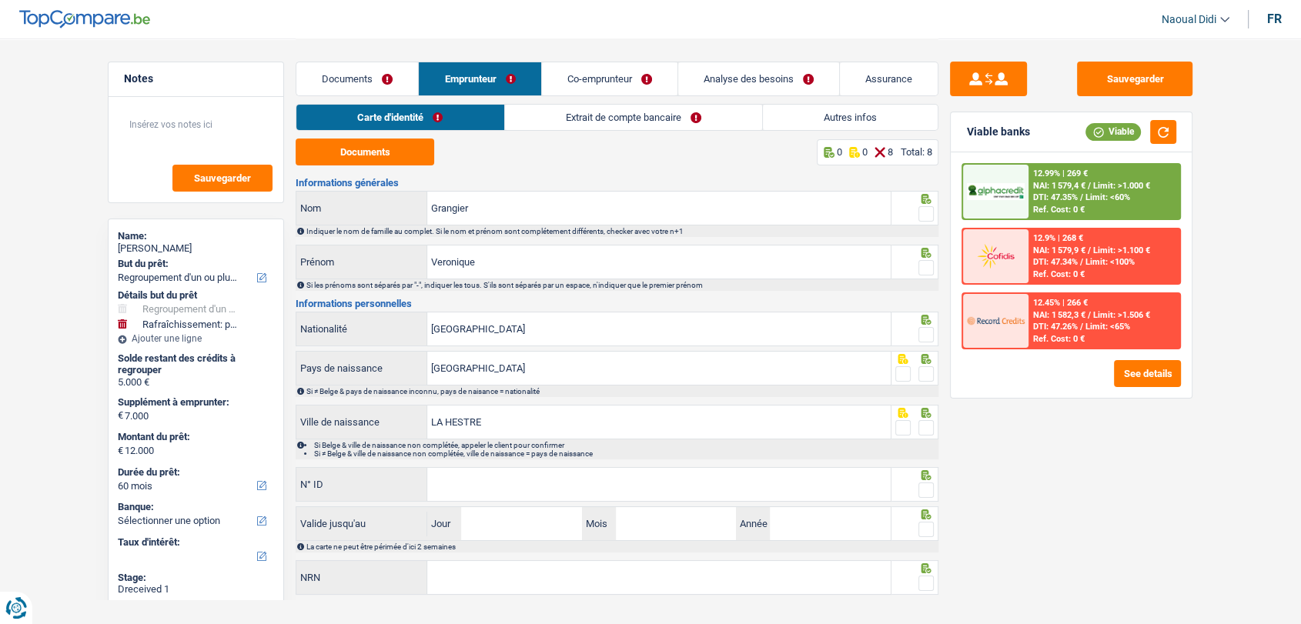
click at [574, 106] on link "Extrait de compte bancaire" at bounding box center [633, 117] width 257 height 25
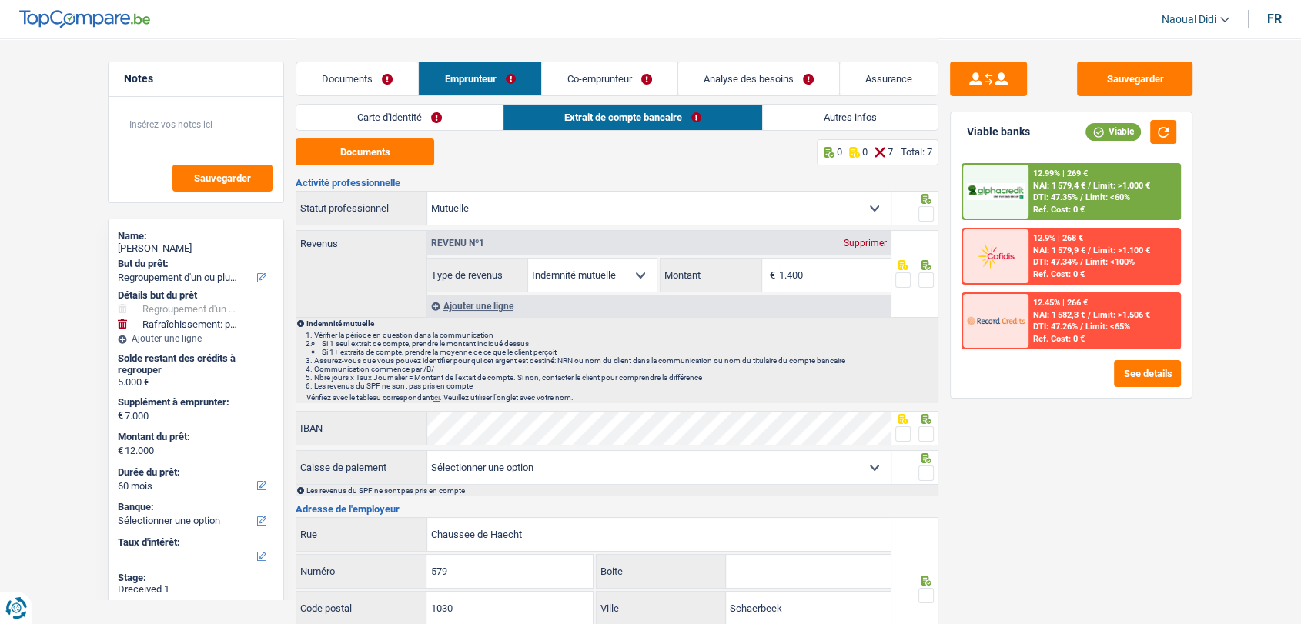
click at [594, 78] on link "Co-emprunteur" at bounding box center [609, 78] width 135 height 33
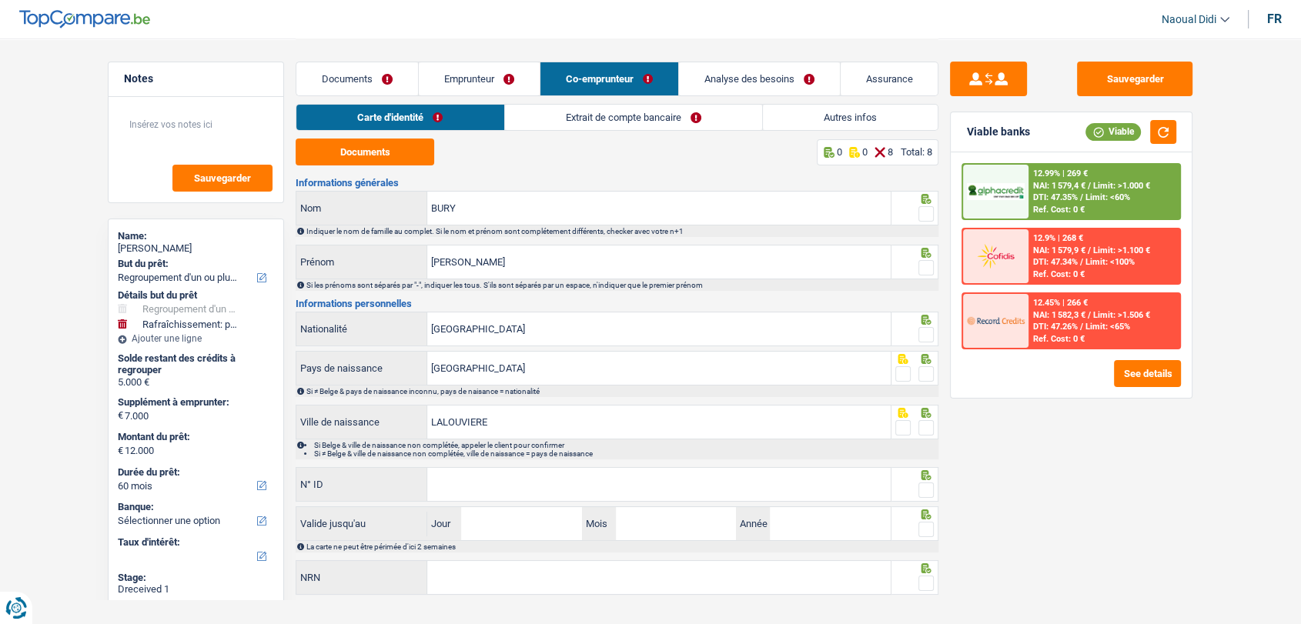
click at [584, 121] on link "Extrait de compte bancaire" at bounding box center [633, 117] width 257 height 25
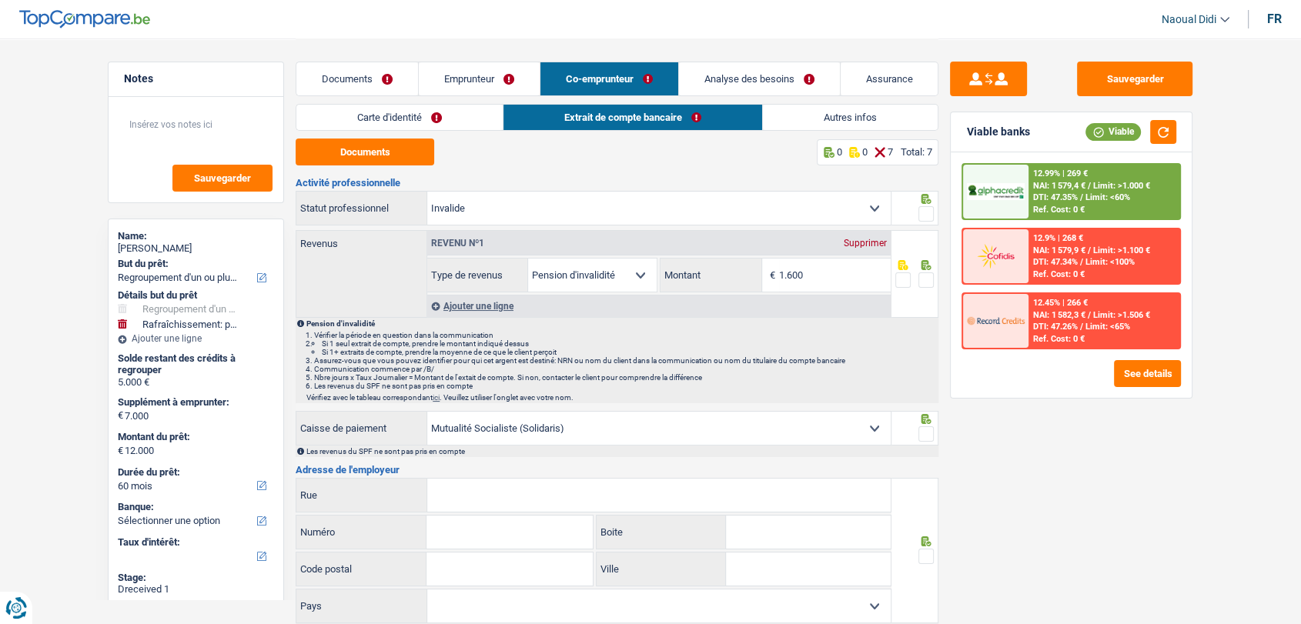
click at [468, 75] on link "Emprunteur" at bounding box center [479, 78] width 121 height 33
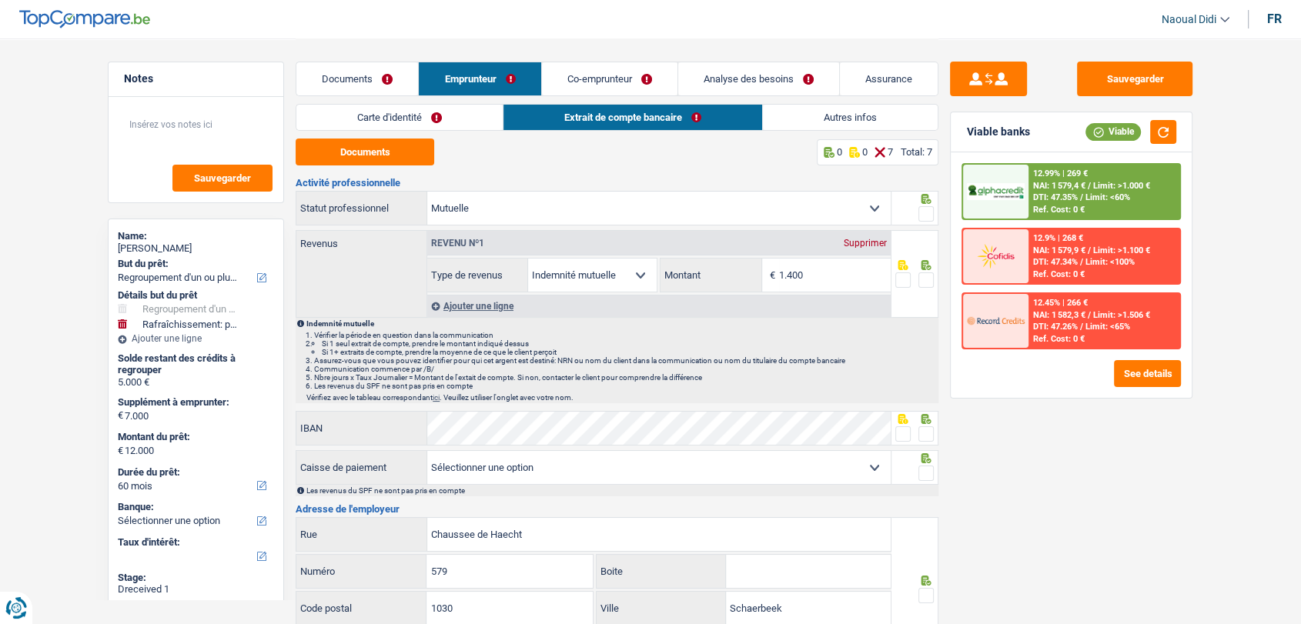
click at [379, 81] on link "Documents" at bounding box center [357, 78] width 122 height 33
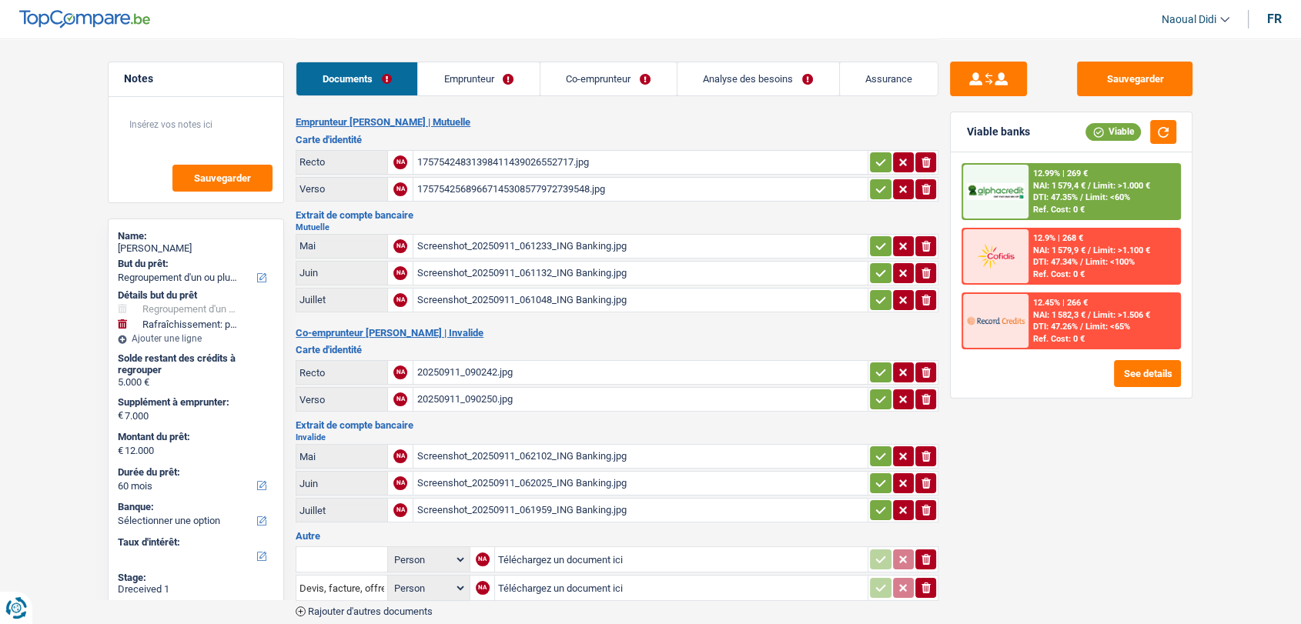
click at [496, 270] on div "Screenshot_20250911_061132_ING Banking.jpg" at bounding box center [640, 273] width 448 height 23
click at [523, 291] on div "Screenshot_20250911_061048_ING Banking.jpg" at bounding box center [640, 300] width 448 height 23
click at [542, 244] on div "Screenshot_20250911_061233_ING Banking.jpg" at bounding box center [640, 246] width 448 height 23
click at [463, 451] on div "Screenshot_20250911_062102_ING Banking.jpg" at bounding box center [640, 456] width 448 height 23
click at [878, 155] on icon "button" at bounding box center [880, 162] width 12 height 15
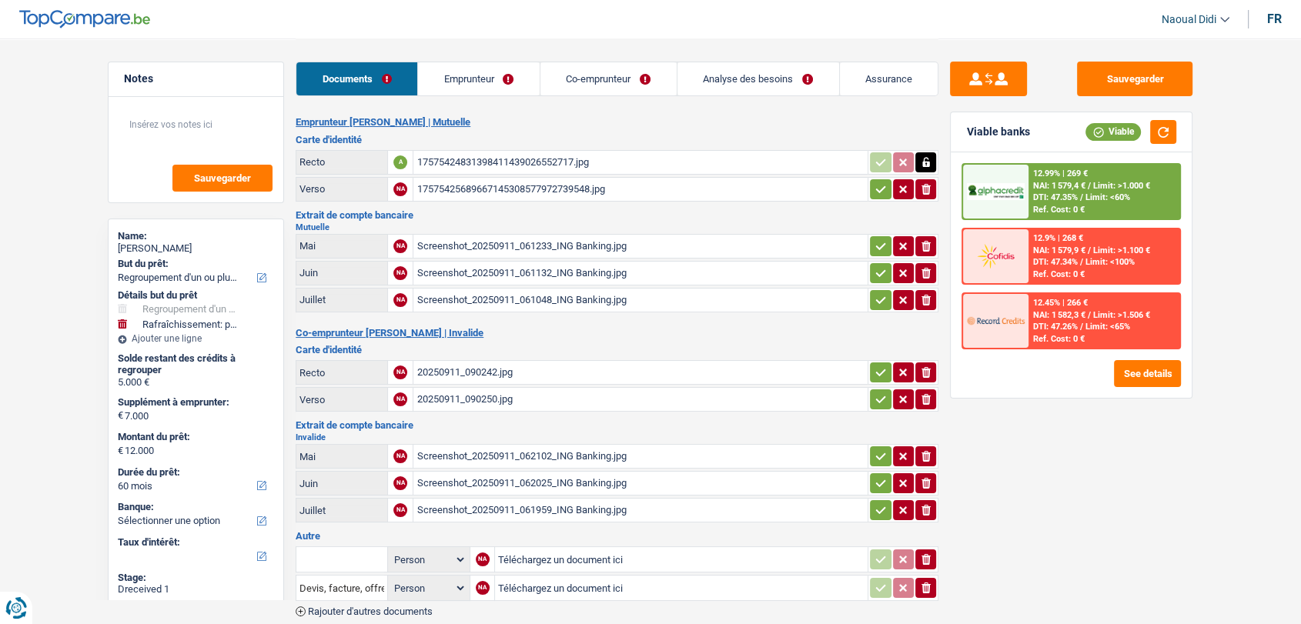
click at [879, 189] on icon "button" at bounding box center [881, 188] width 10 height 7
click at [874, 241] on icon "button" at bounding box center [880, 246] width 12 height 15
click at [874, 272] on icon "button" at bounding box center [880, 273] width 12 height 15
click at [878, 301] on icon "button" at bounding box center [880, 299] width 12 height 15
drag, startPoint x: 877, startPoint y: 364, endPoint x: 870, endPoint y: 389, distance: 25.8
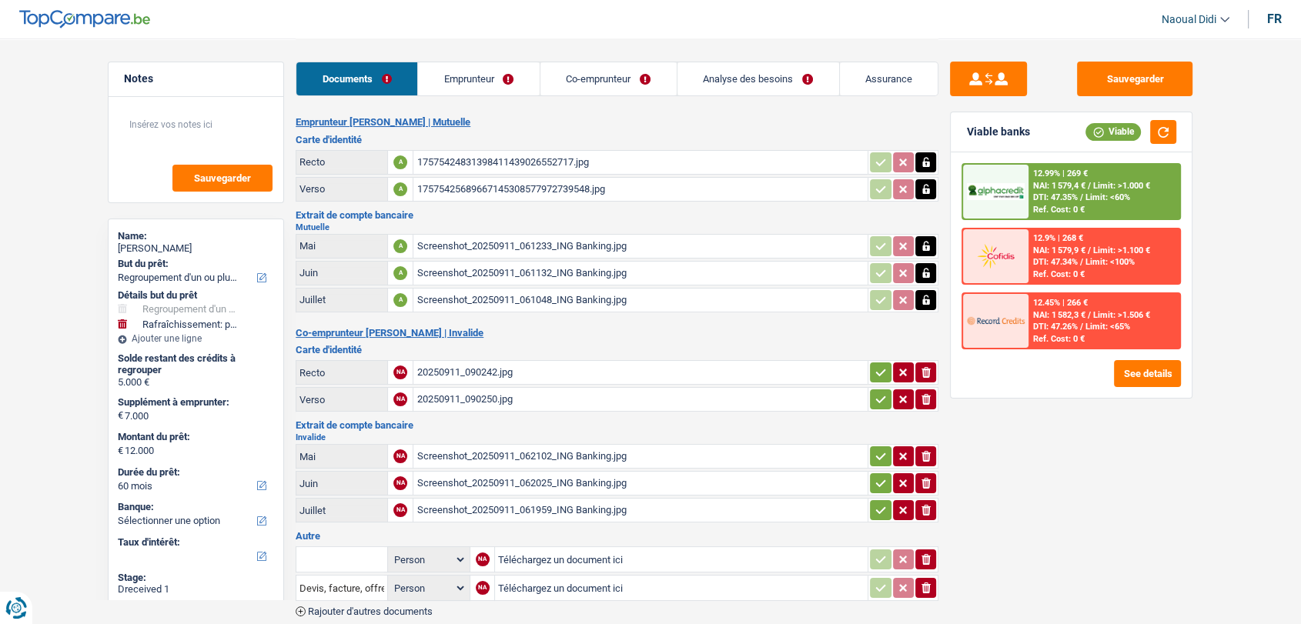
click at [876, 365] on icon "button" at bounding box center [880, 372] width 12 height 15
click at [876, 396] on icon "button" at bounding box center [881, 399] width 10 height 7
click at [874, 454] on icon "button" at bounding box center [880, 456] width 12 height 15
click at [874, 478] on icon "button" at bounding box center [880, 483] width 12 height 15
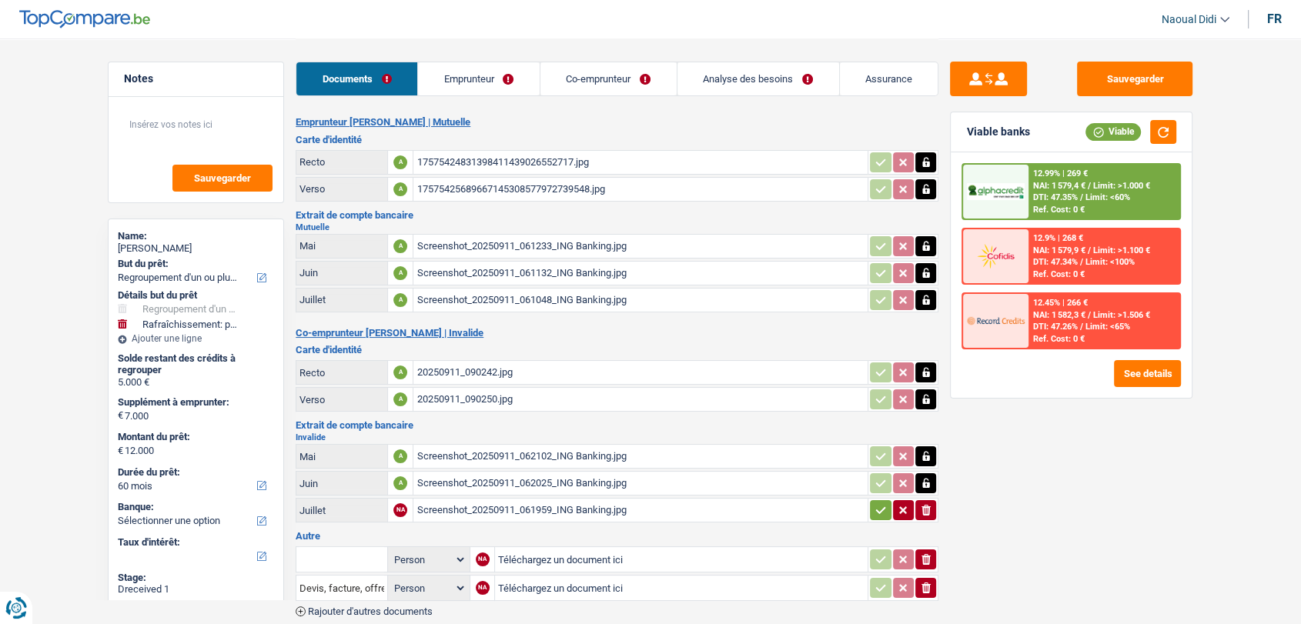
click at [876, 507] on icon "button" at bounding box center [881, 510] width 10 height 7
click at [1114, 82] on button "Sauvegarder" at bounding box center [1134, 79] width 115 height 35
click at [801, 86] on link "Analyse des besoins" at bounding box center [758, 78] width 162 height 33
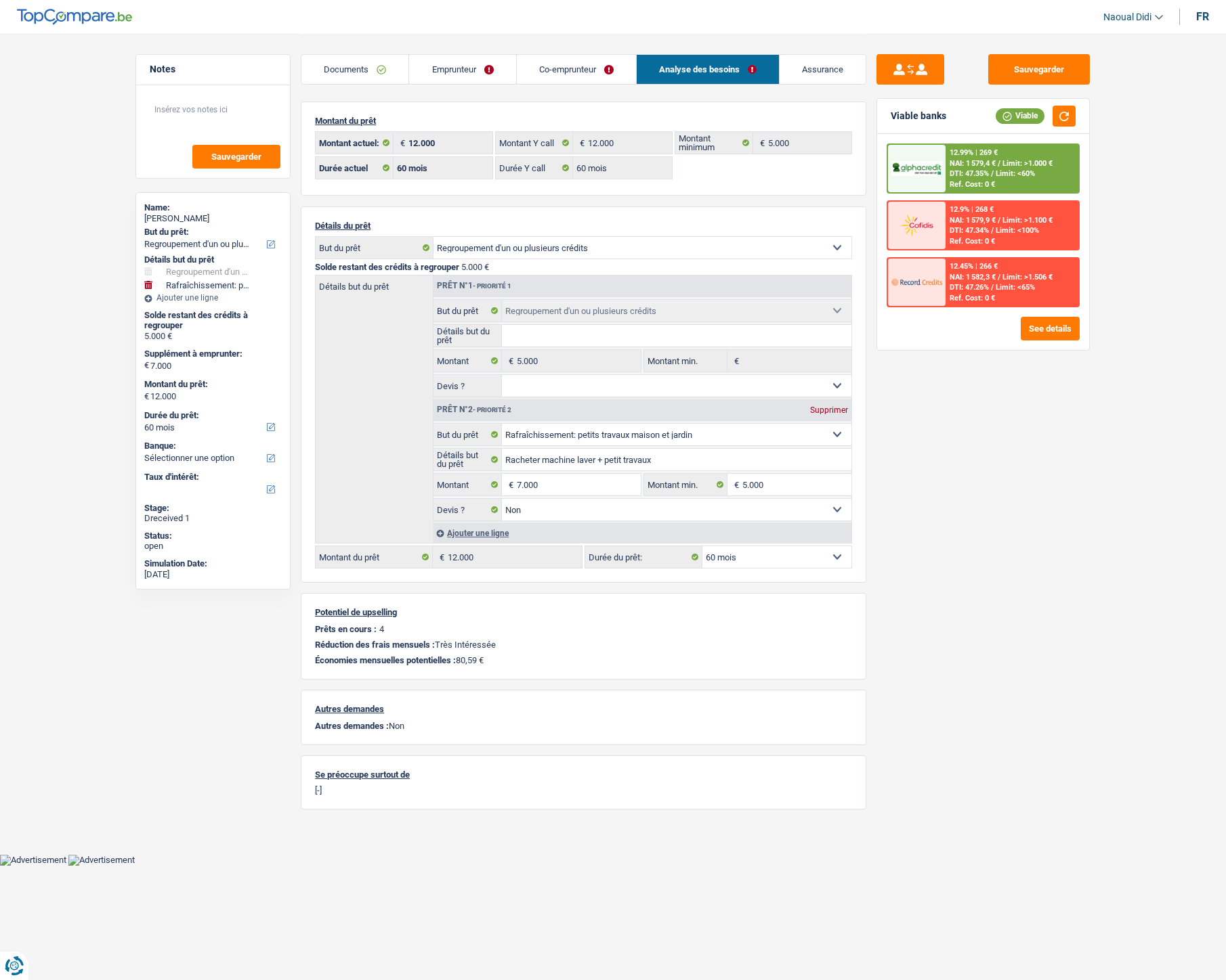
click at [444, 69] on link "Emprunteur" at bounding box center [462, 69] width 106 height 29
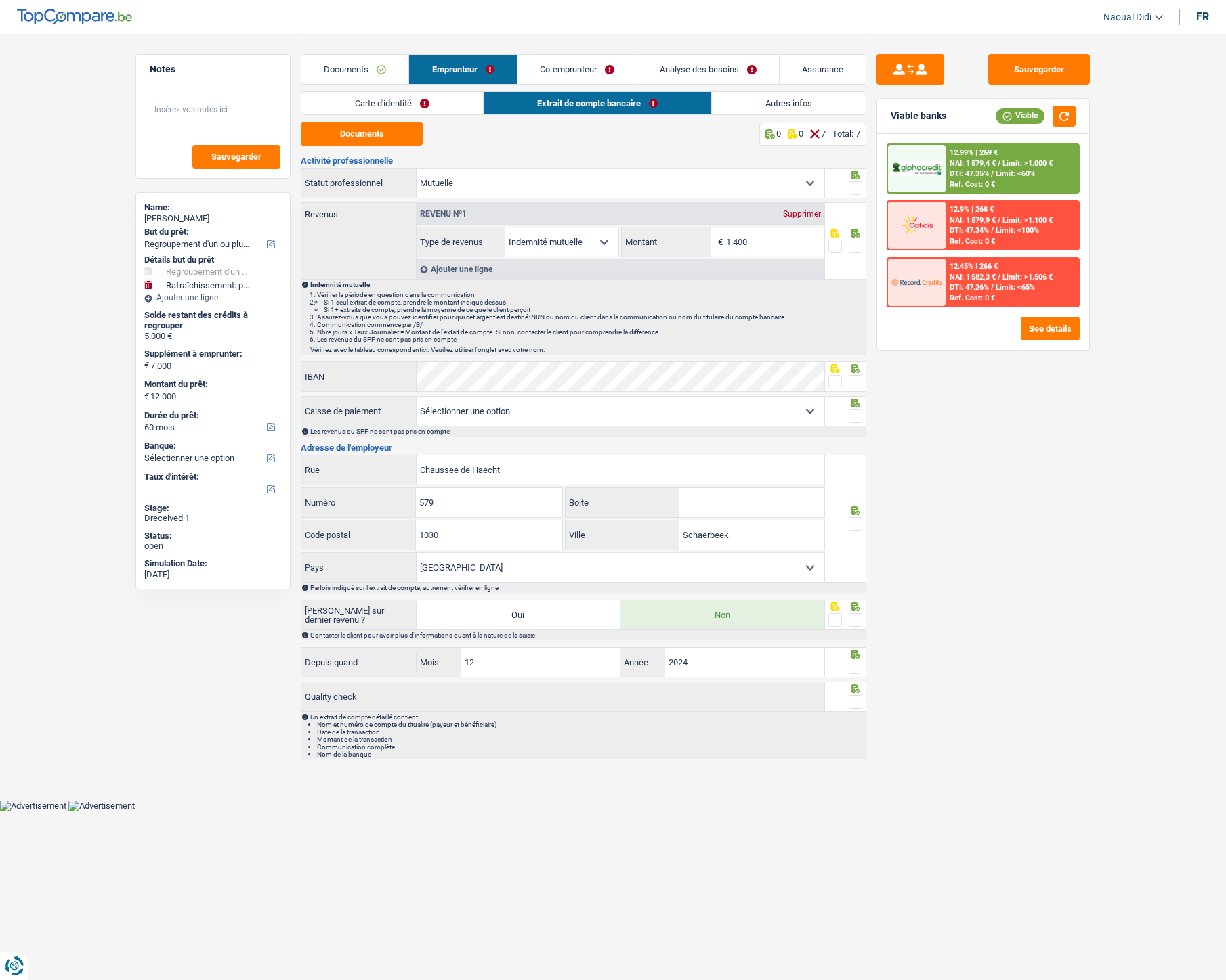
click at [393, 103] on link "Carte d'identité" at bounding box center [392, 103] width 181 height 22
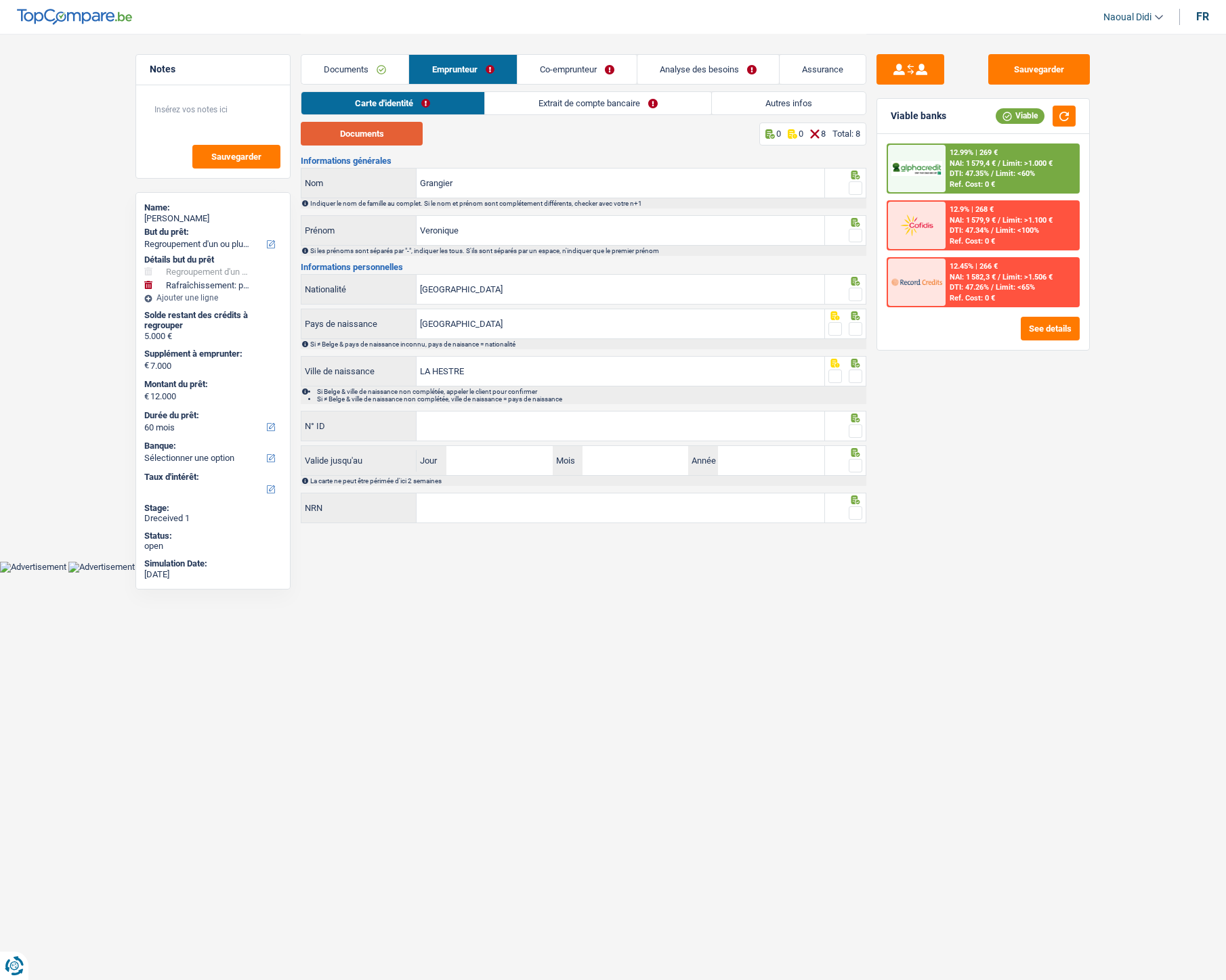
click at [375, 136] on button "Documents" at bounding box center [362, 134] width 122 height 24
click at [852, 186] on span at bounding box center [855, 187] width 13 height 13
click at [0, 0] on input "radio" at bounding box center [0, 0] width 0 height 0
click at [852, 235] on span at bounding box center [855, 235] width 13 height 13
click at [0, 0] on input "radio" at bounding box center [0, 0] width 0 height 0
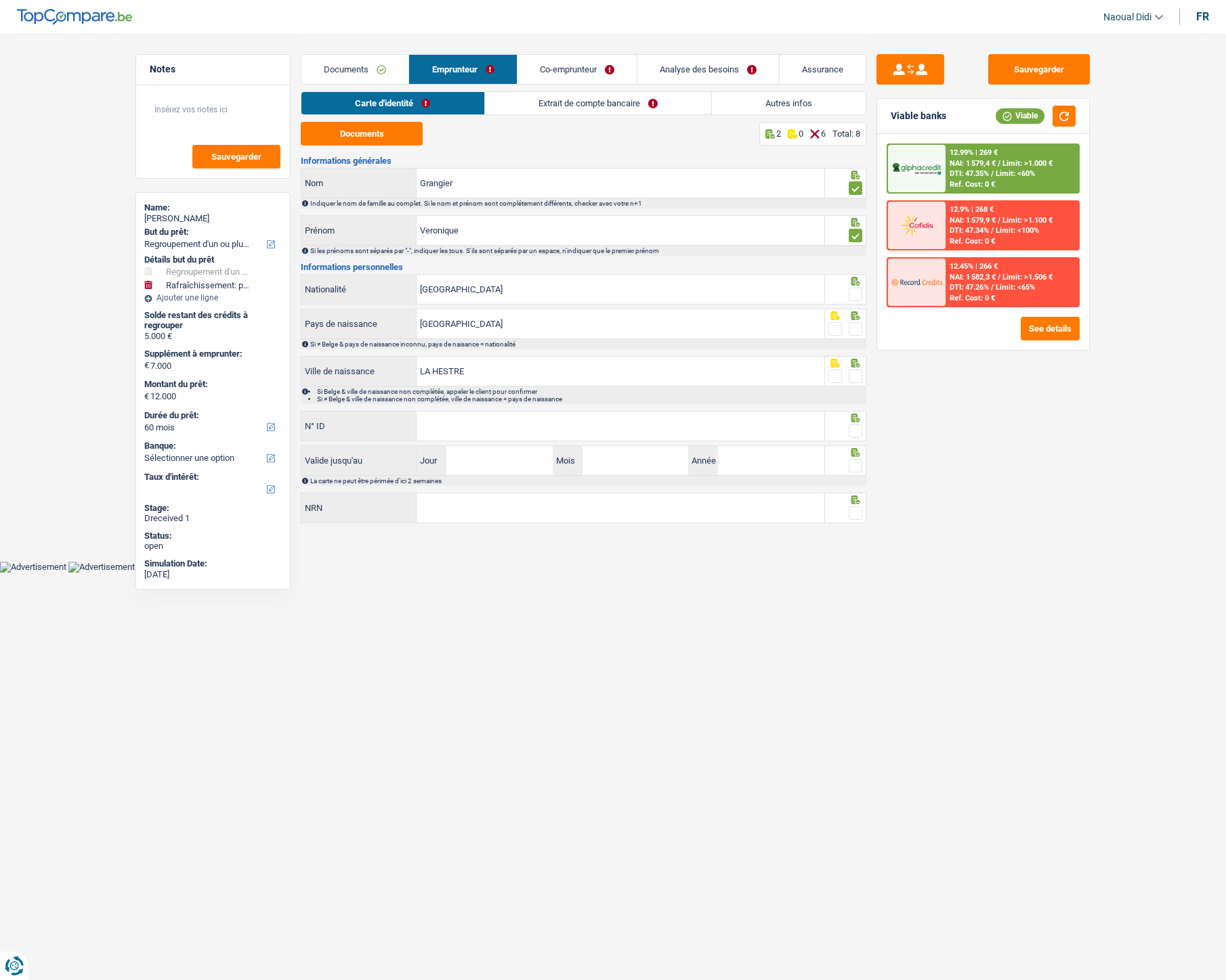
click at [854, 296] on span at bounding box center [855, 294] width 13 height 13
click at [0, 0] on input "radio" at bounding box center [0, 0] width 0 height 0
click at [857, 331] on span at bounding box center [855, 328] width 13 height 13
click at [0, 0] on input "radio" at bounding box center [0, 0] width 0 height 0
click at [857, 380] on span at bounding box center [855, 376] width 13 height 13
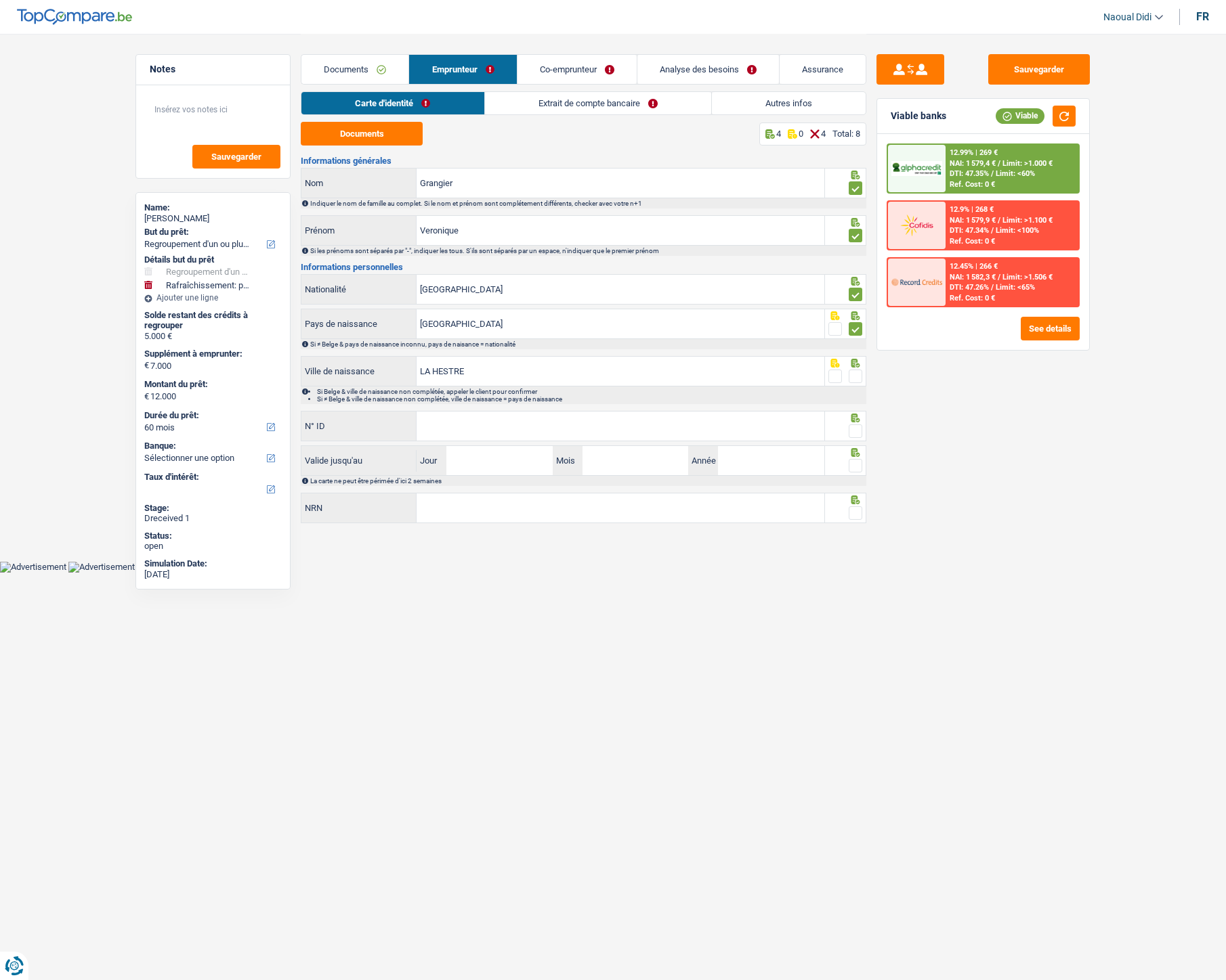
click at [0, 0] on input "radio" at bounding box center [0, 0] width 0 height 0
click at [518, 439] on input "N° ID" at bounding box center [620, 426] width 407 height 29
paste input "592-3506385-13"
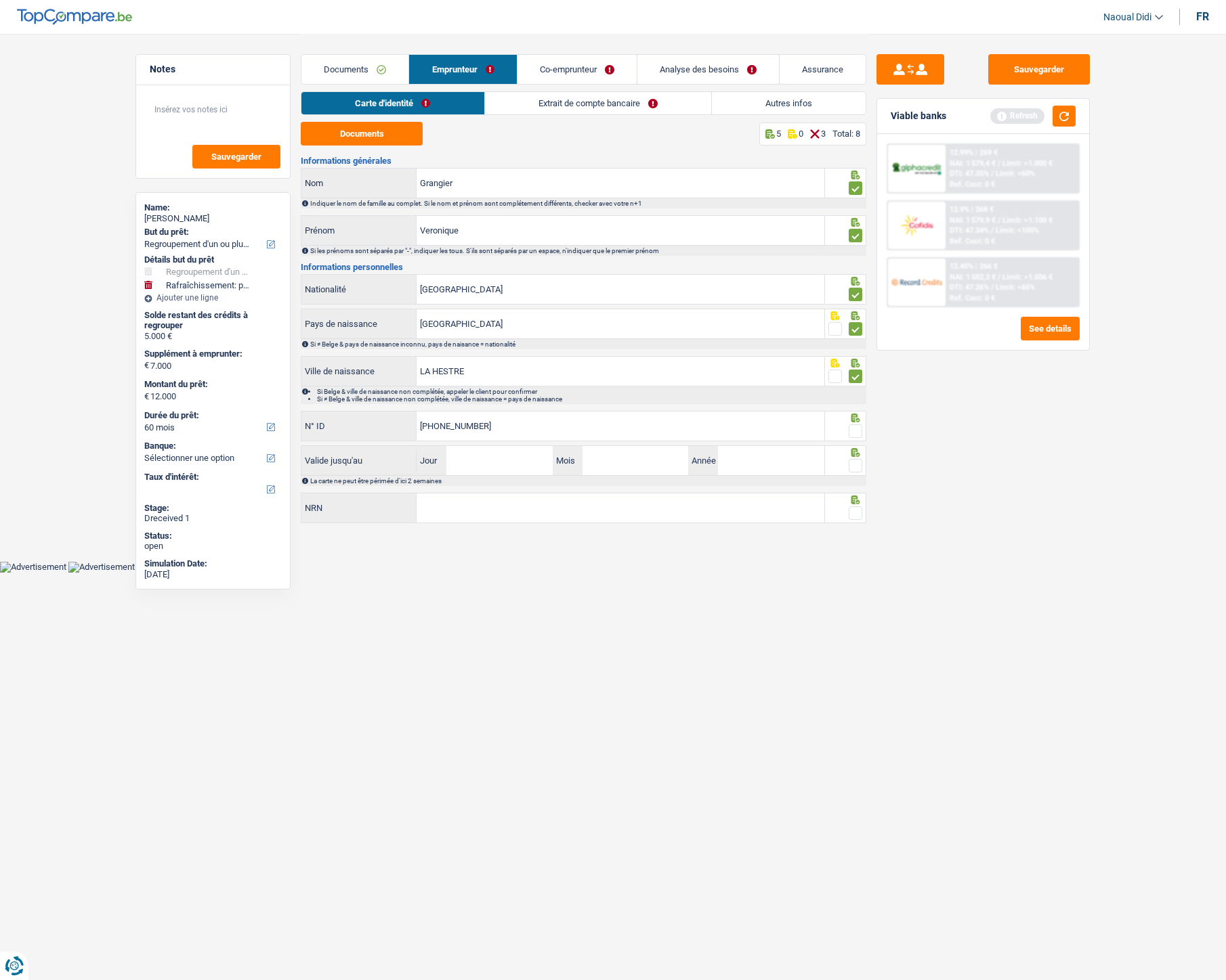
type input "592-3506385-13"
click at [526, 458] on input "Jour" at bounding box center [499, 460] width 106 height 29
type input "16"
type input "04"
type input "2026"
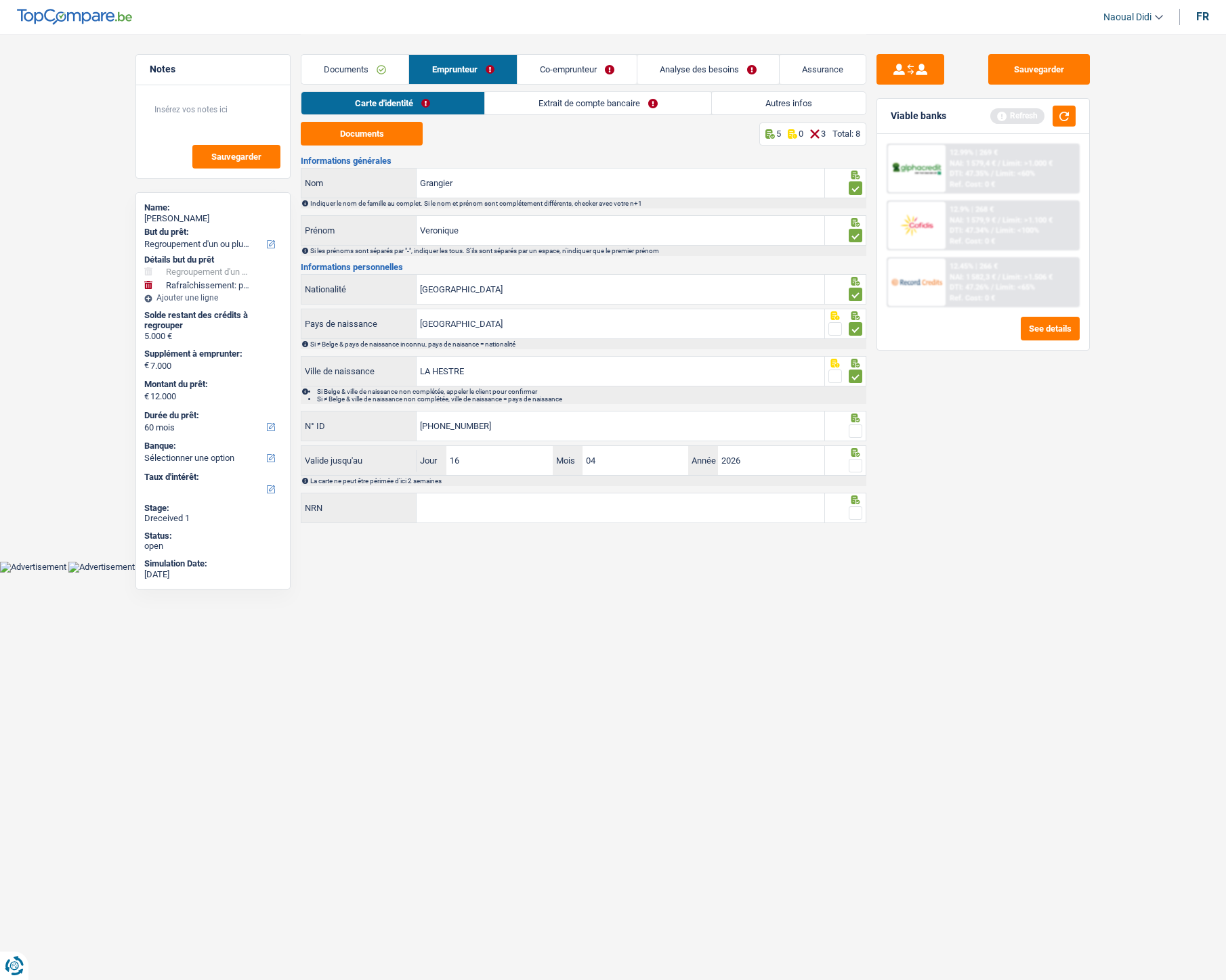
click at [854, 464] on span at bounding box center [855, 465] width 13 height 13
click at [0, 0] on input "radio" at bounding box center [0, 0] width 0 height 0
click at [854, 431] on span at bounding box center [855, 431] width 13 height 13
click at [0, 0] on input "radio" at bounding box center [0, 0] width 0 height 0
click at [525, 512] on input "NRN" at bounding box center [620, 508] width 407 height 29
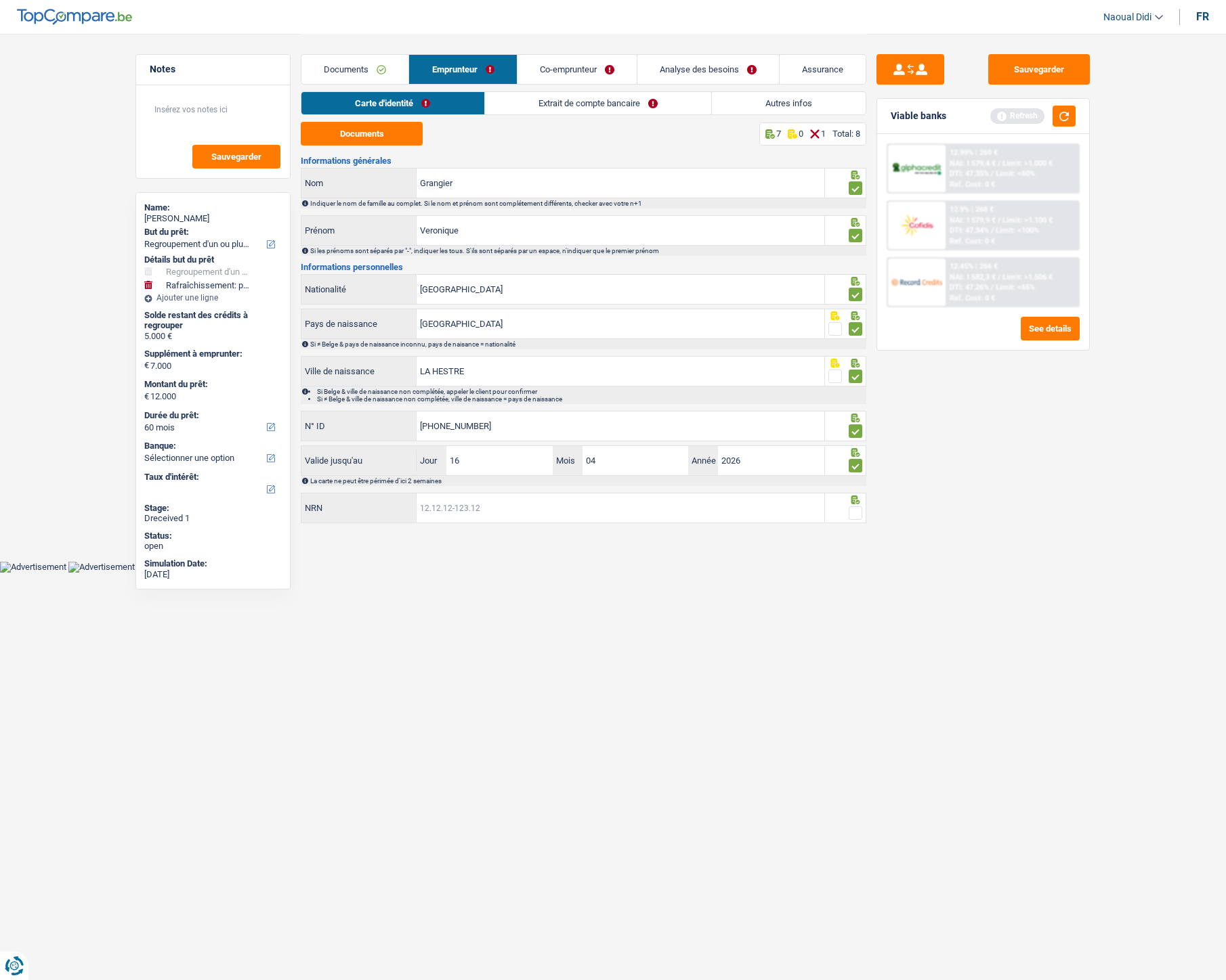
paste input "70.06.14-070.52"
type input "70.06.14-070.52"
click at [857, 509] on span at bounding box center [855, 513] width 13 height 13
click at [0, 0] on input "radio" at bounding box center [0, 0] width 0 height 0
click at [1030, 71] on button "Sauvegarder" at bounding box center [1039, 69] width 101 height 31
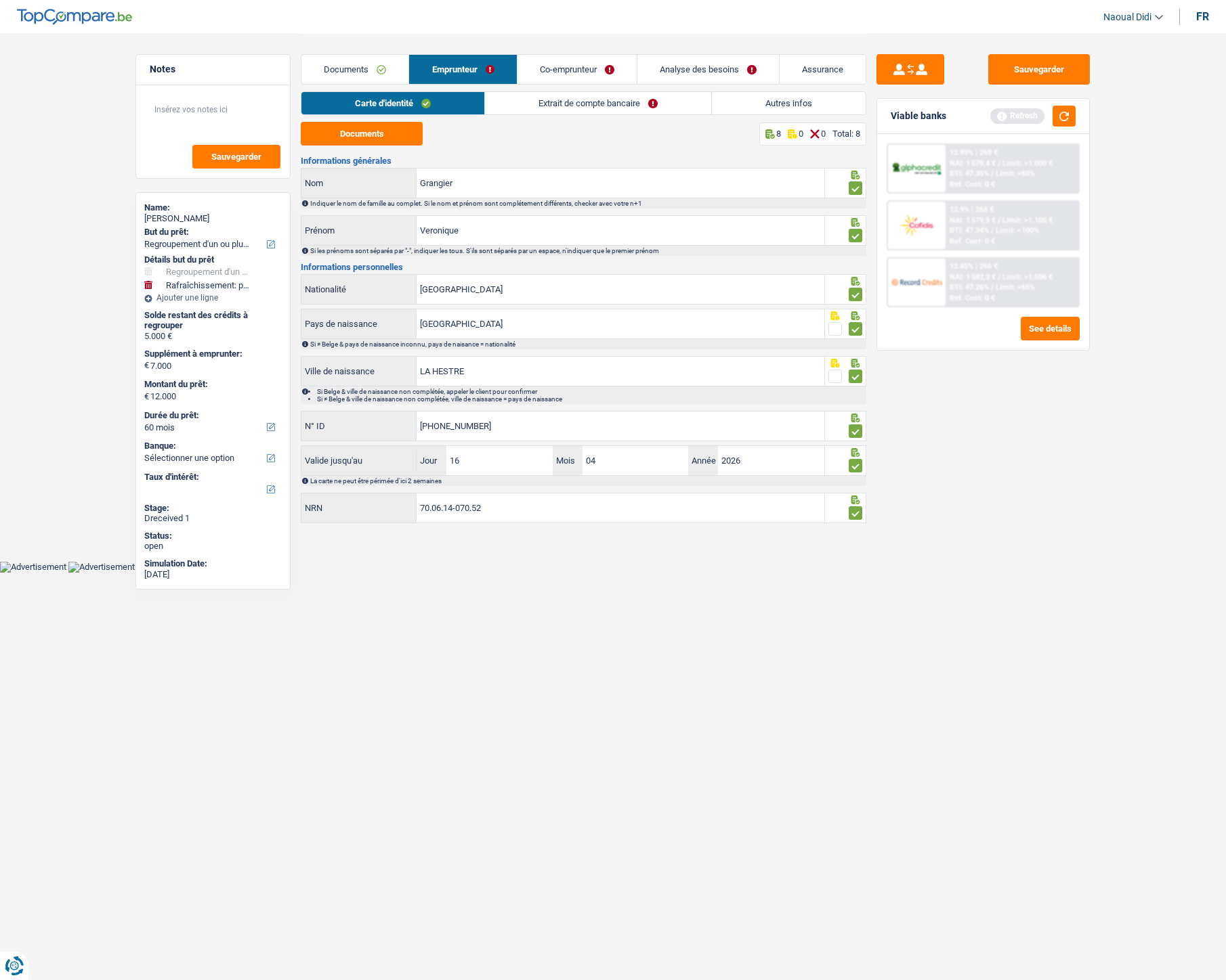
click at [592, 107] on link "Extrait de compte bancaire" at bounding box center [598, 103] width 226 height 22
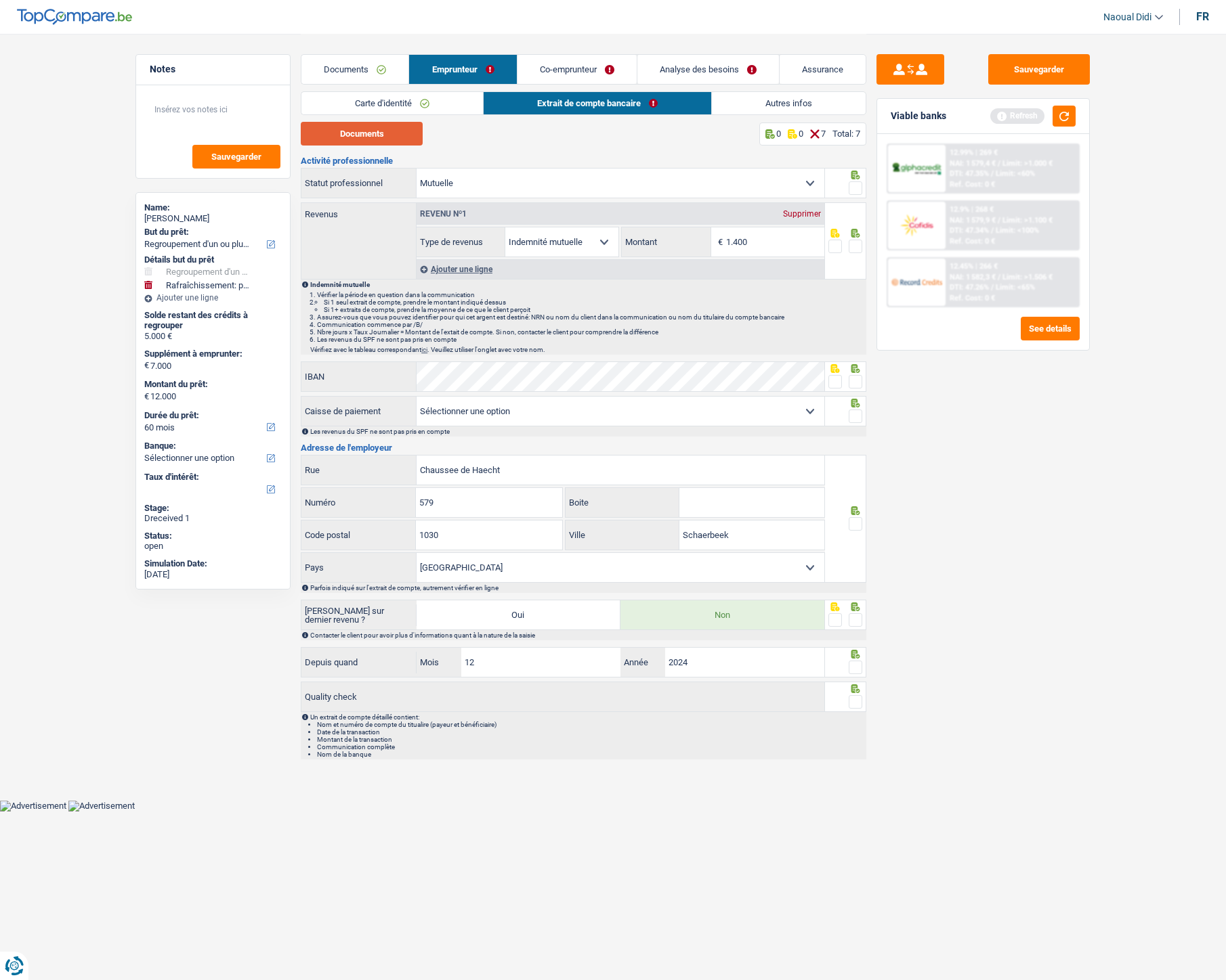
click at [391, 131] on button "Documents" at bounding box center [362, 134] width 122 height 24
click at [585, 68] on link "Co-emprunteur" at bounding box center [576, 69] width 119 height 29
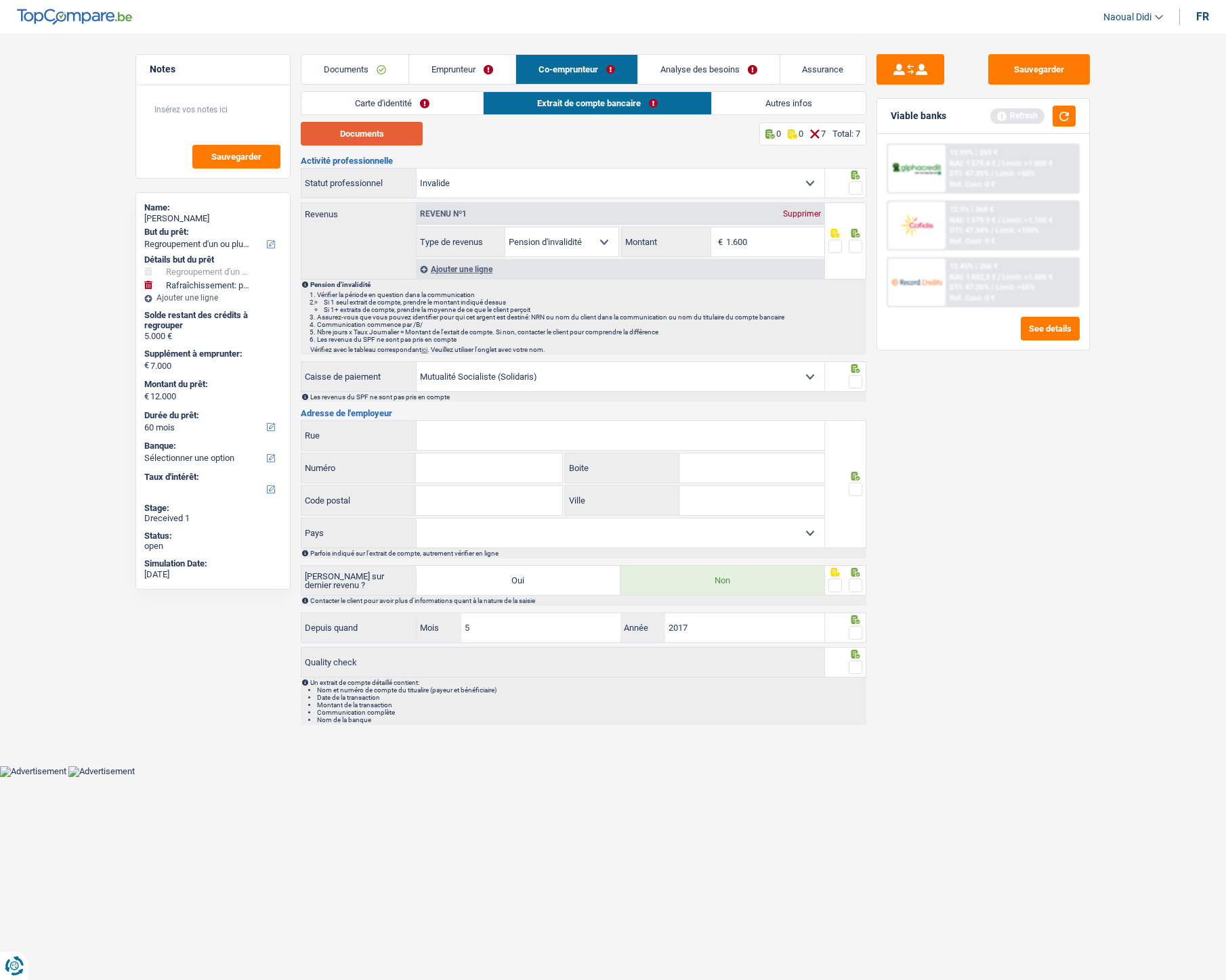
click at [353, 135] on button "Documents" at bounding box center [362, 134] width 122 height 24
click at [434, 105] on link "Carte d'identité" at bounding box center [392, 103] width 181 height 22
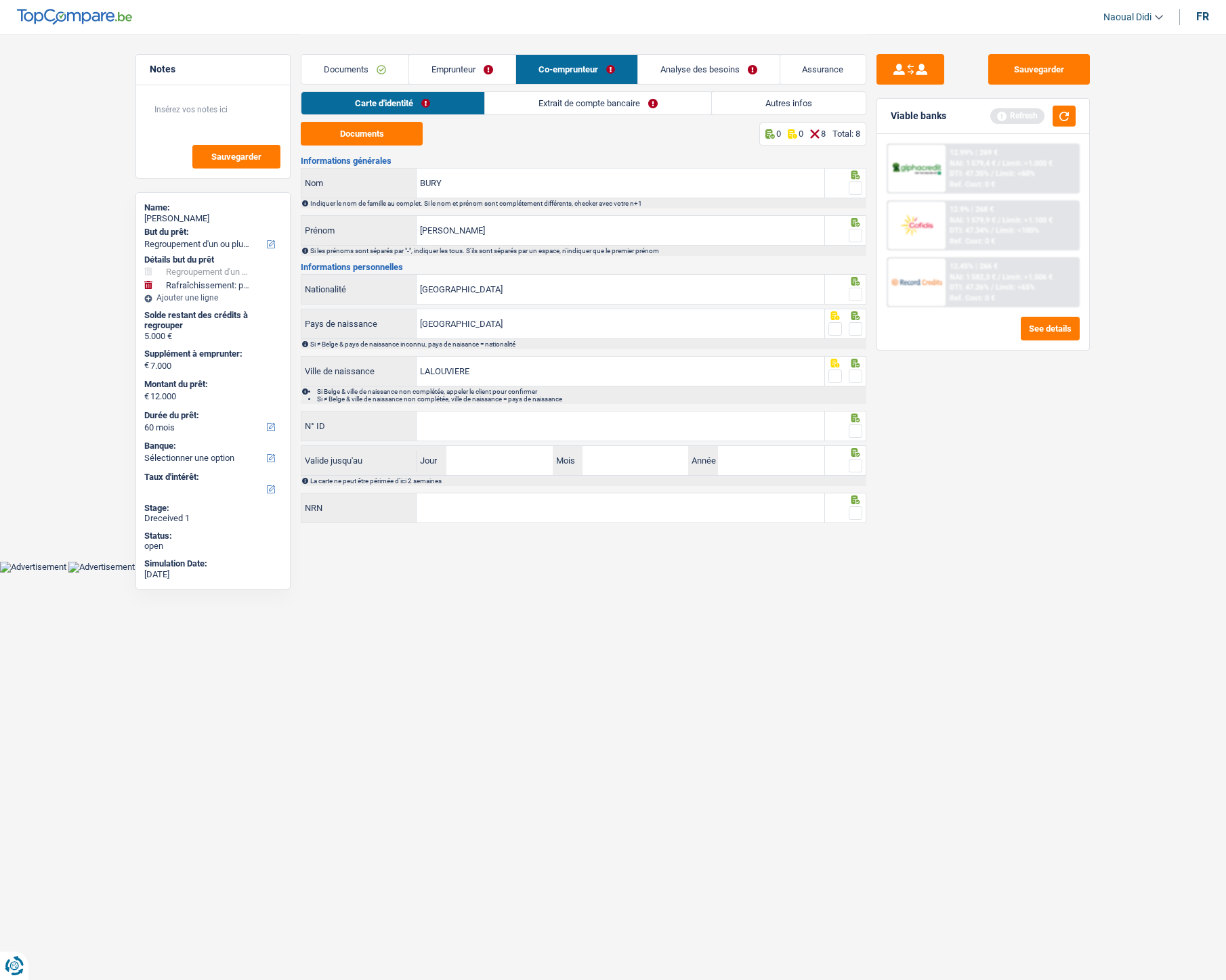
click at [452, 63] on link "Emprunteur" at bounding box center [462, 69] width 106 height 29
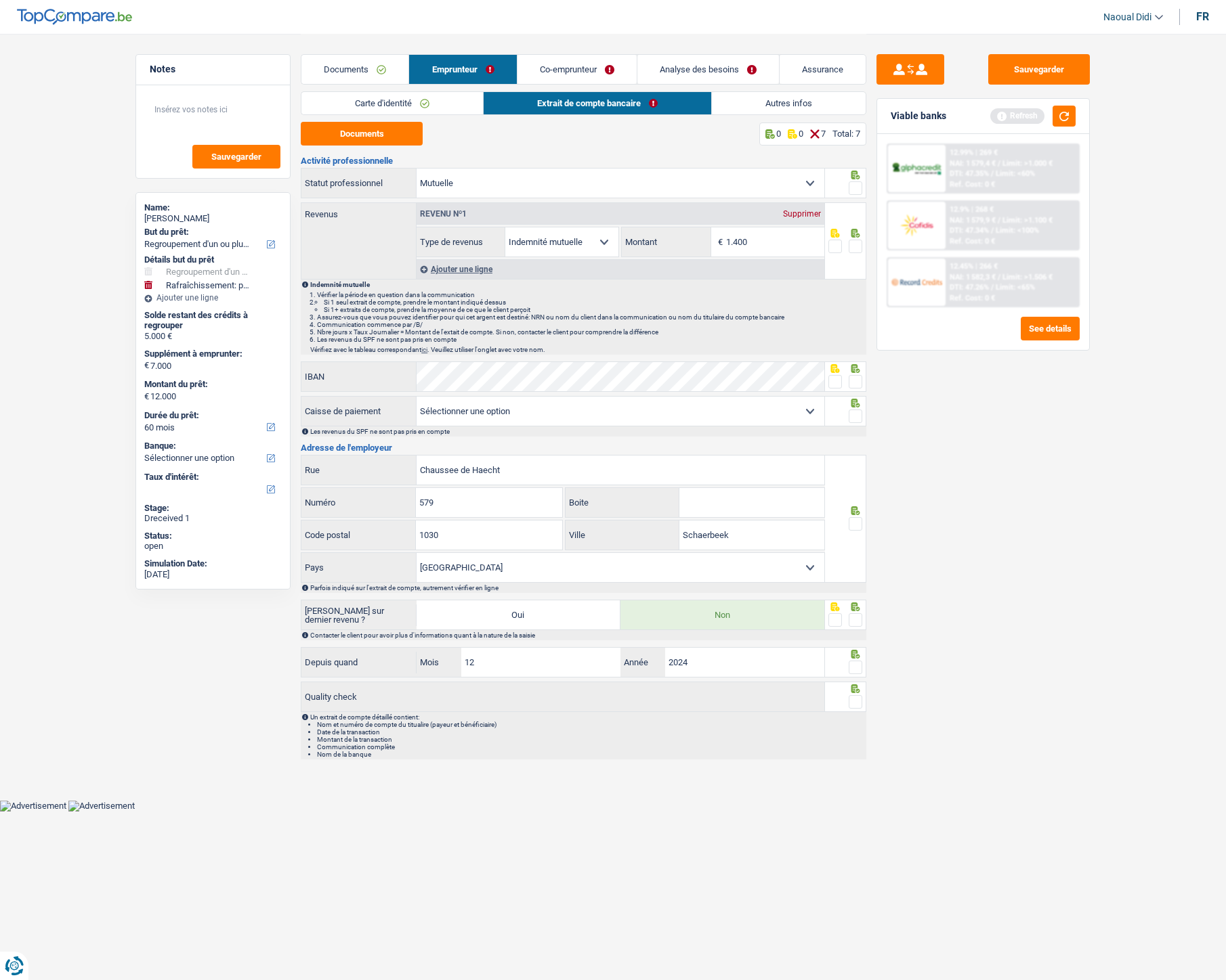
click at [852, 190] on span at bounding box center [855, 187] width 13 height 13
click at [0, 0] on input "radio" at bounding box center [0, 0] width 0 height 0
click at [764, 237] on input "1.400" at bounding box center [775, 242] width 99 height 29
type input "756"
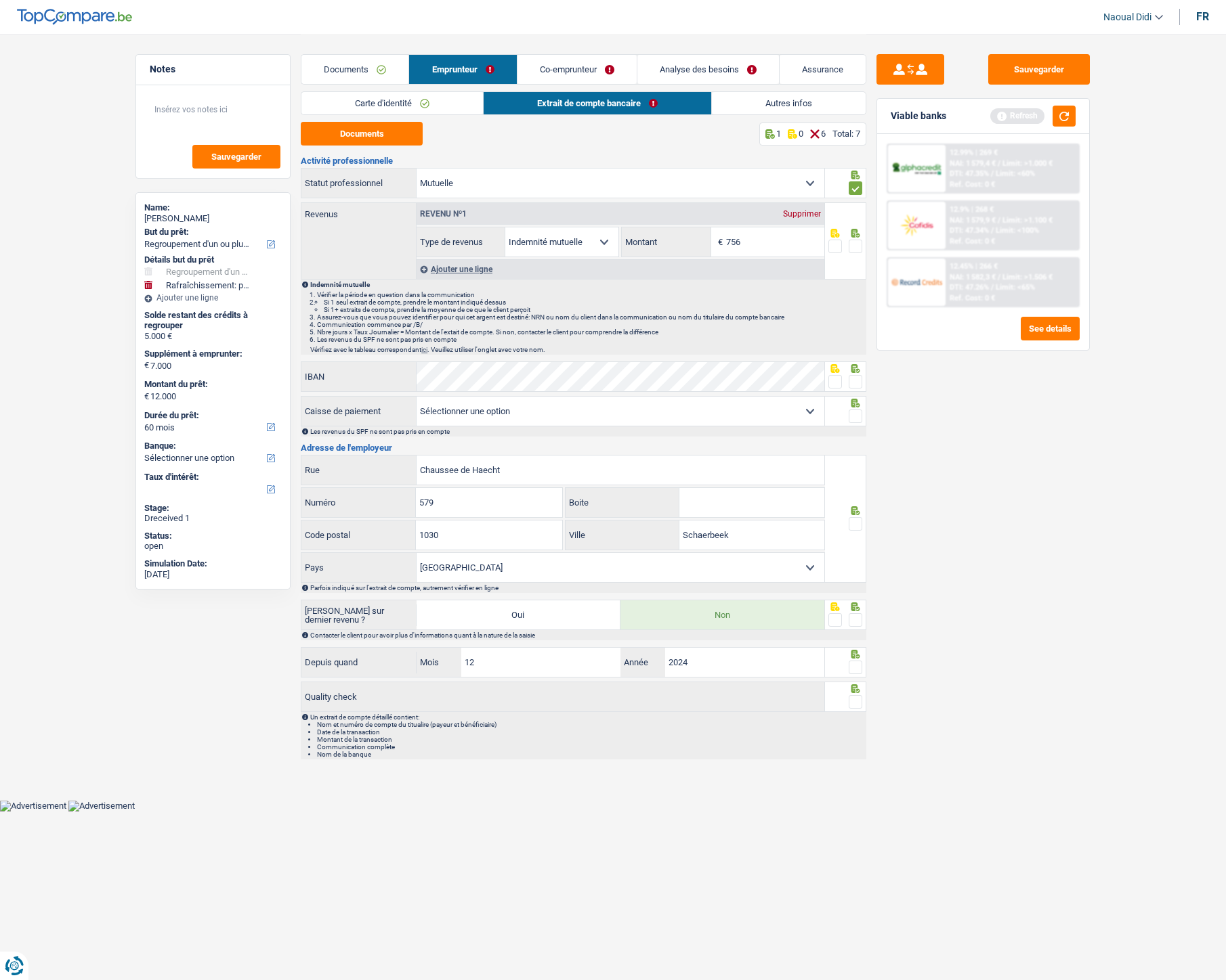
click at [854, 246] on span at bounding box center [855, 245] width 13 height 13
click at [0, 0] on input "radio" at bounding box center [0, 0] width 0 height 0
click at [855, 380] on span at bounding box center [855, 381] width 13 height 13
click at [0, 0] on input "radio" at bounding box center [0, 0] width 0 height 0
click at [854, 420] on span at bounding box center [855, 416] width 13 height 13
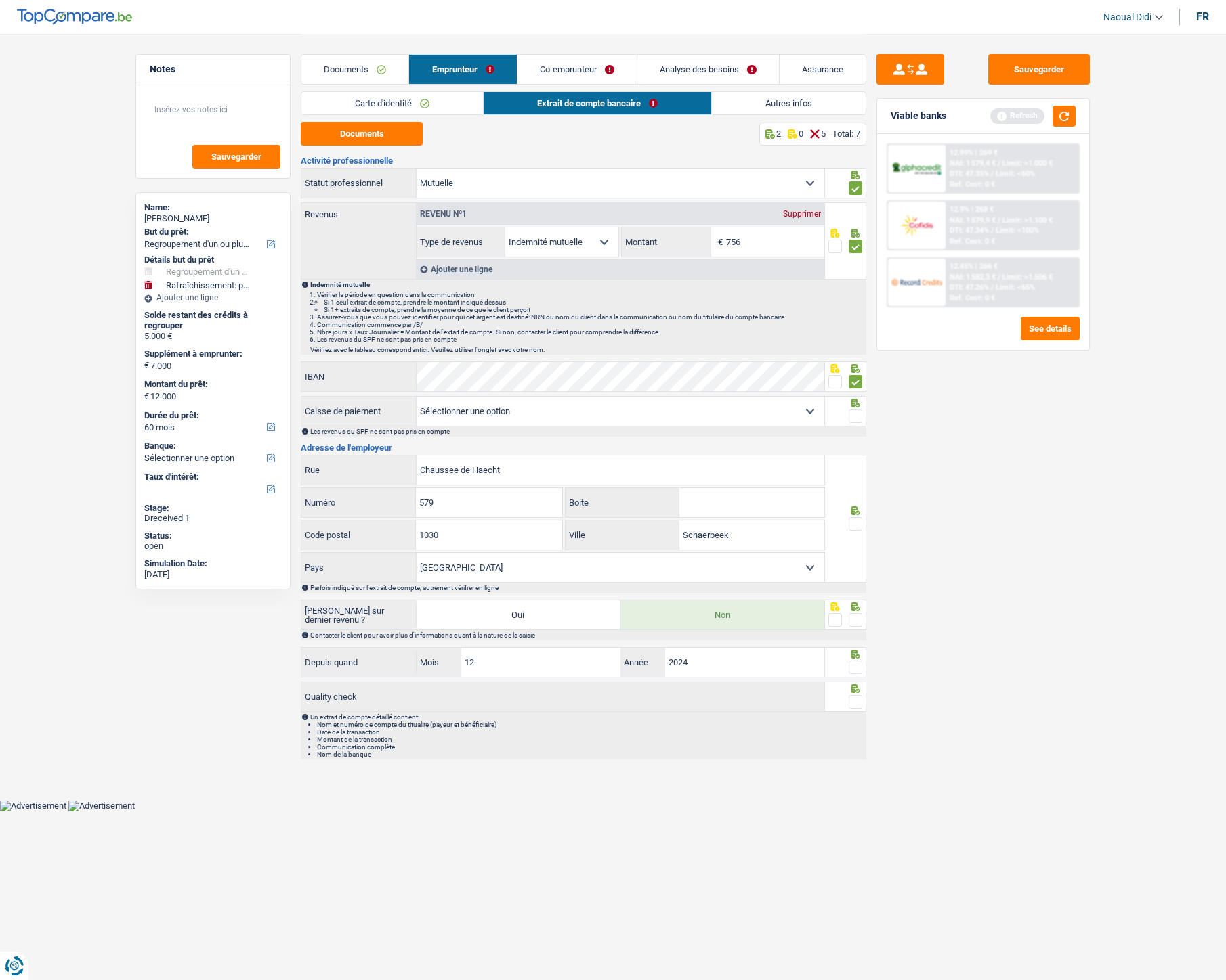
click at [0, 0] on input "radio" at bounding box center [0, 0] width 0 height 0
click at [857, 526] on span at bounding box center [855, 523] width 13 height 13
click at [0, 0] on input "radio" at bounding box center [0, 0] width 0 height 0
click at [858, 548] on span at bounding box center [855, 619] width 13 height 13
click at [0, 0] on input "radio" at bounding box center [0, 0] width 0 height 0
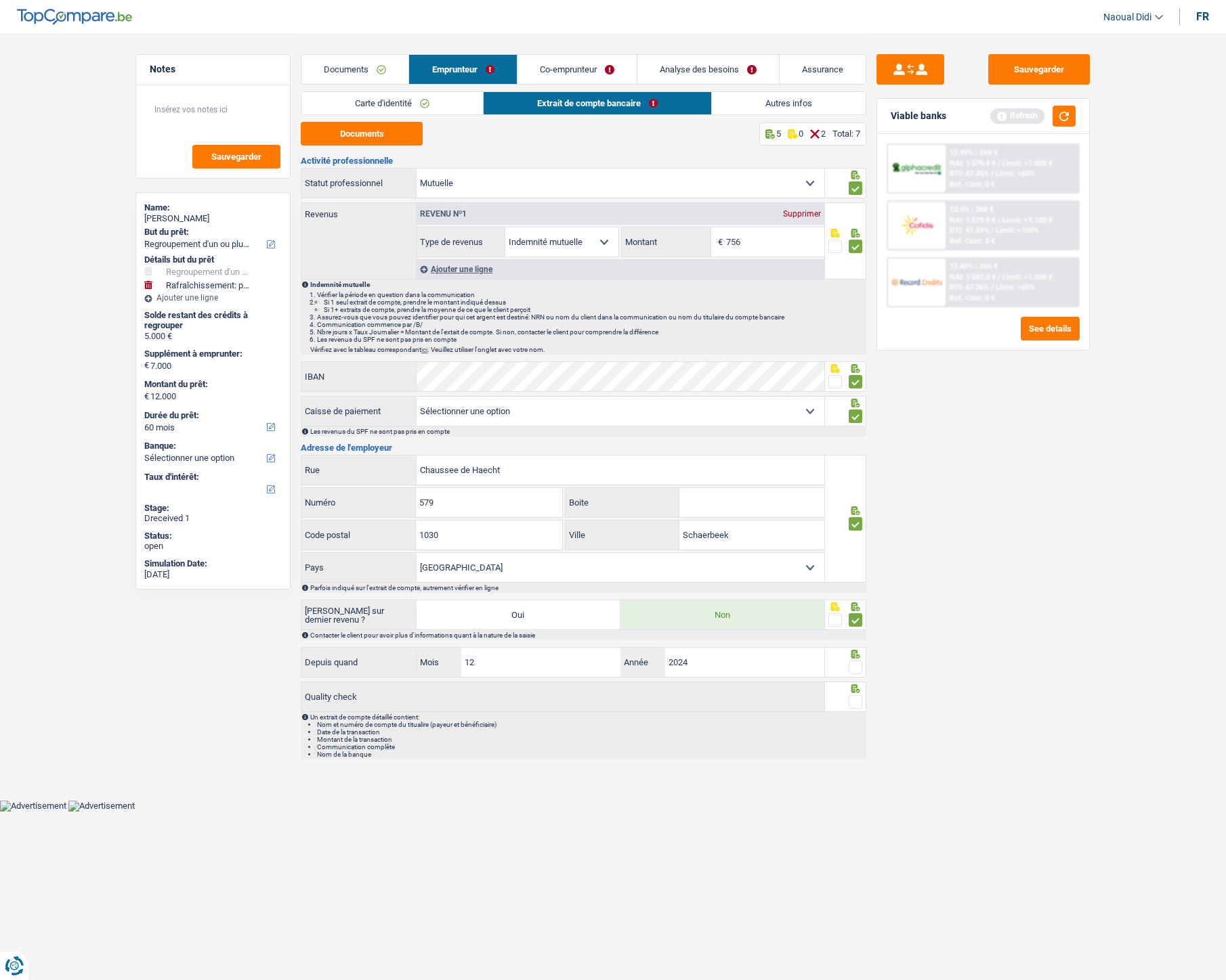
click at [856, 548] on span at bounding box center [855, 667] width 13 height 13
click at [0, 0] on input "radio" at bounding box center [0, 0] width 0 height 0
click at [855, 548] on span at bounding box center [855, 701] width 13 height 13
click at [0, 0] on input "radio" at bounding box center [0, 0] width 0 height 0
drag, startPoint x: 577, startPoint y: 71, endPoint x: 562, endPoint y: 80, distance: 17.5
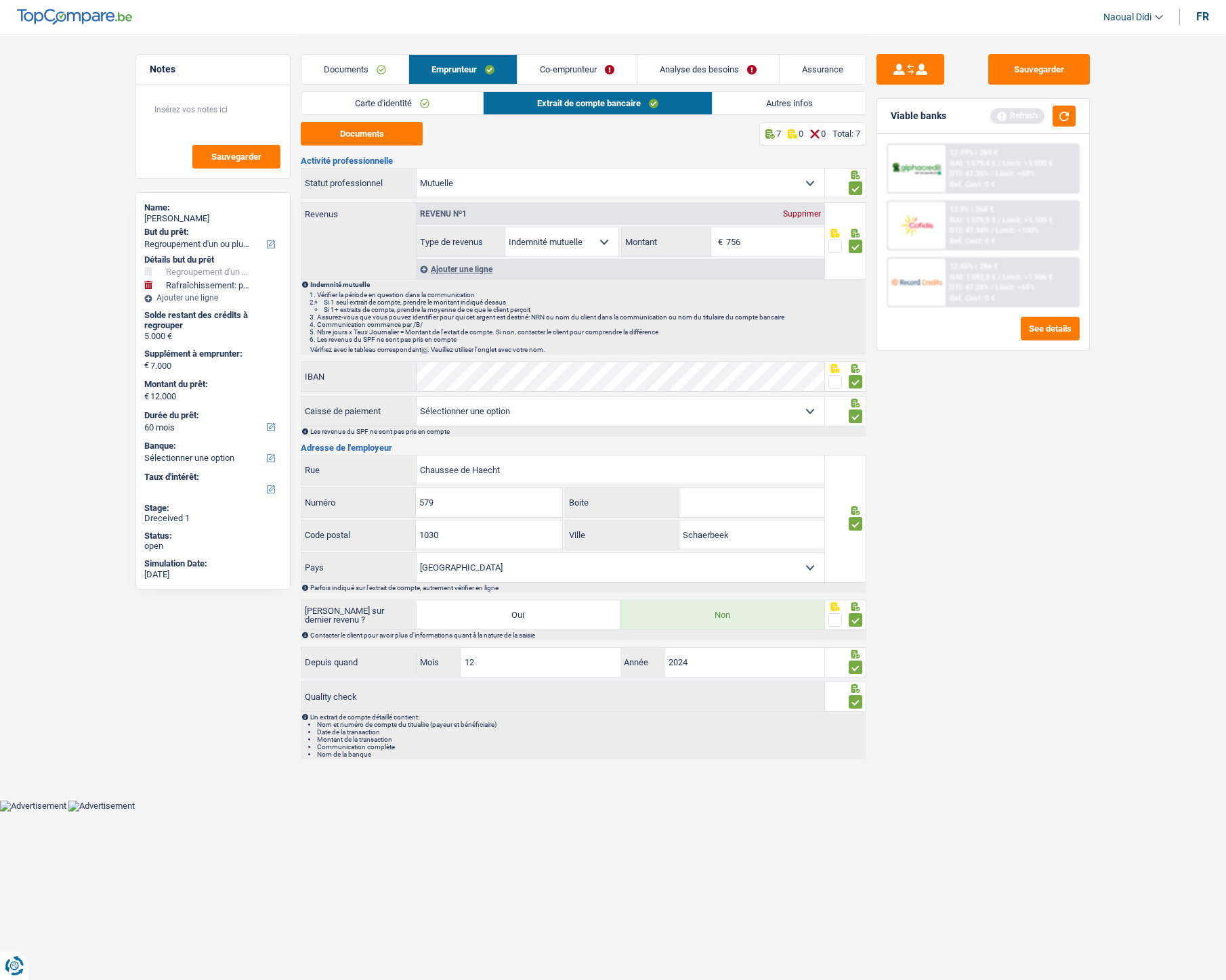
click at [576, 69] on link "Co-emprunteur" at bounding box center [576, 69] width 119 height 29
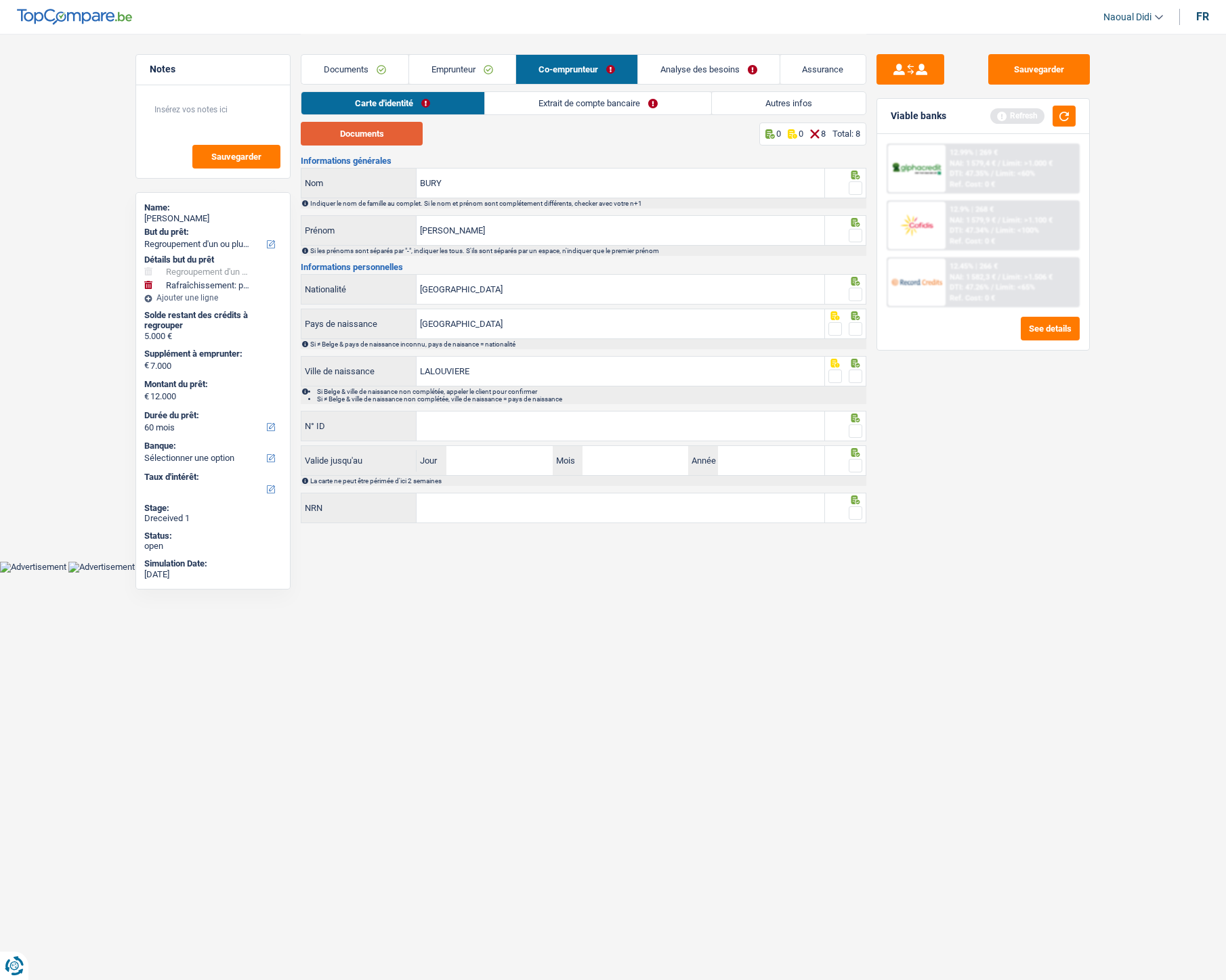
click at [361, 134] on button "Documents" at bounding box center [362, 134] width 122 height 24
drag, startPoint x: 854, startPoint y: 192, endPoint x: 850, endPoint y: 216, distance: 24.3
click at [854, 192] on span at bounding box center [855, 187] width 13 height 13
click at [0, 0] on input "radio" at bounding box center [0, 0] width 0 height 0
click at [852, 237] on span at bounding box center [855, 235] width 13 height 13
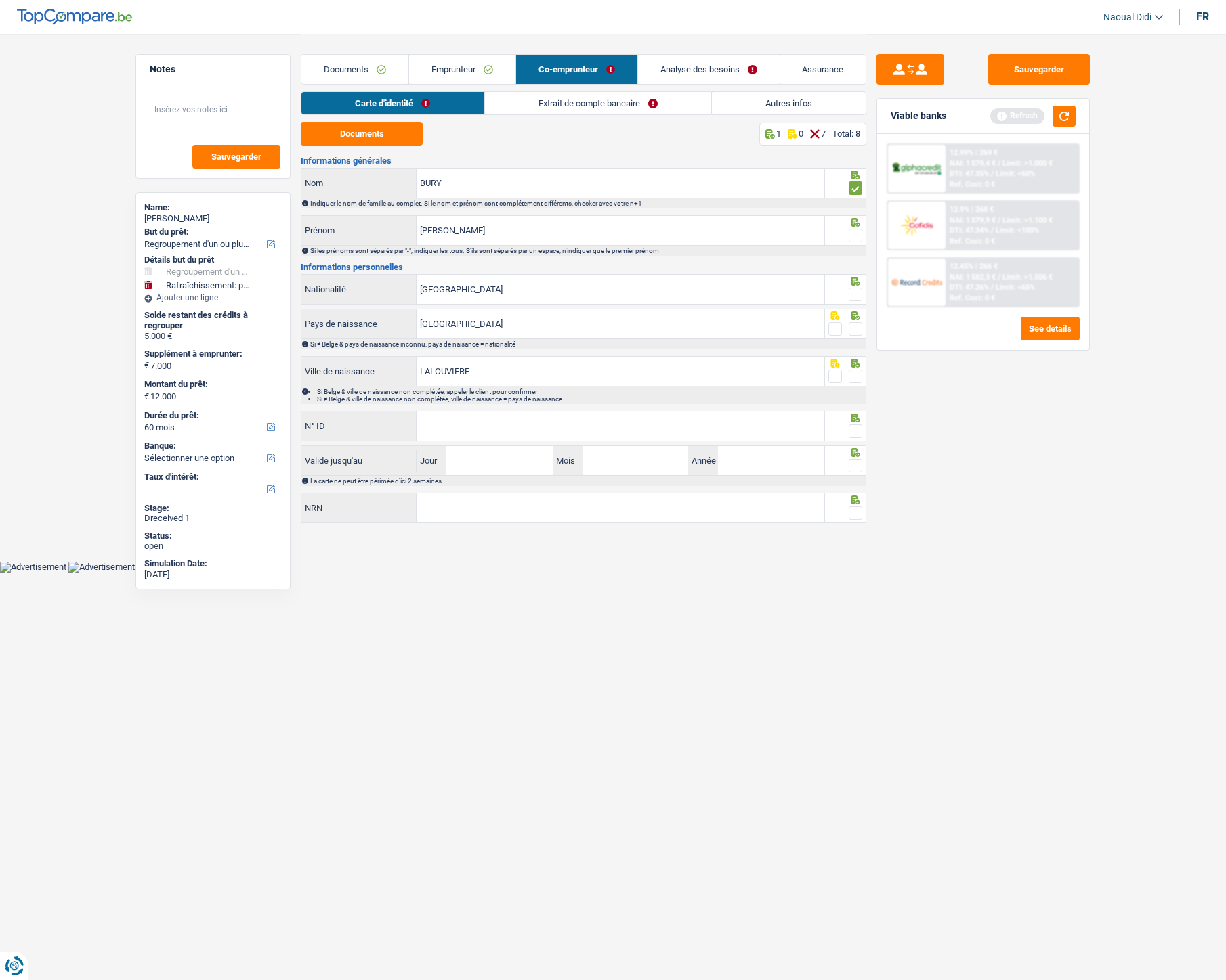
click at [0, 0] on input "radio" at bounding box center [0, 0] width 0 height 0
click at [856, 293] on span at bounding box center [855, 294] width 13 height 13
click at [0, 0] on input "radio" at bounding box center [0, 0] width 0 height 0
click at [854, 329] on span at bounding box center [855, 328] width 13 height 13
click at [0, 0] on input "radio" at bounding box center [0, 0] width 0 height 0
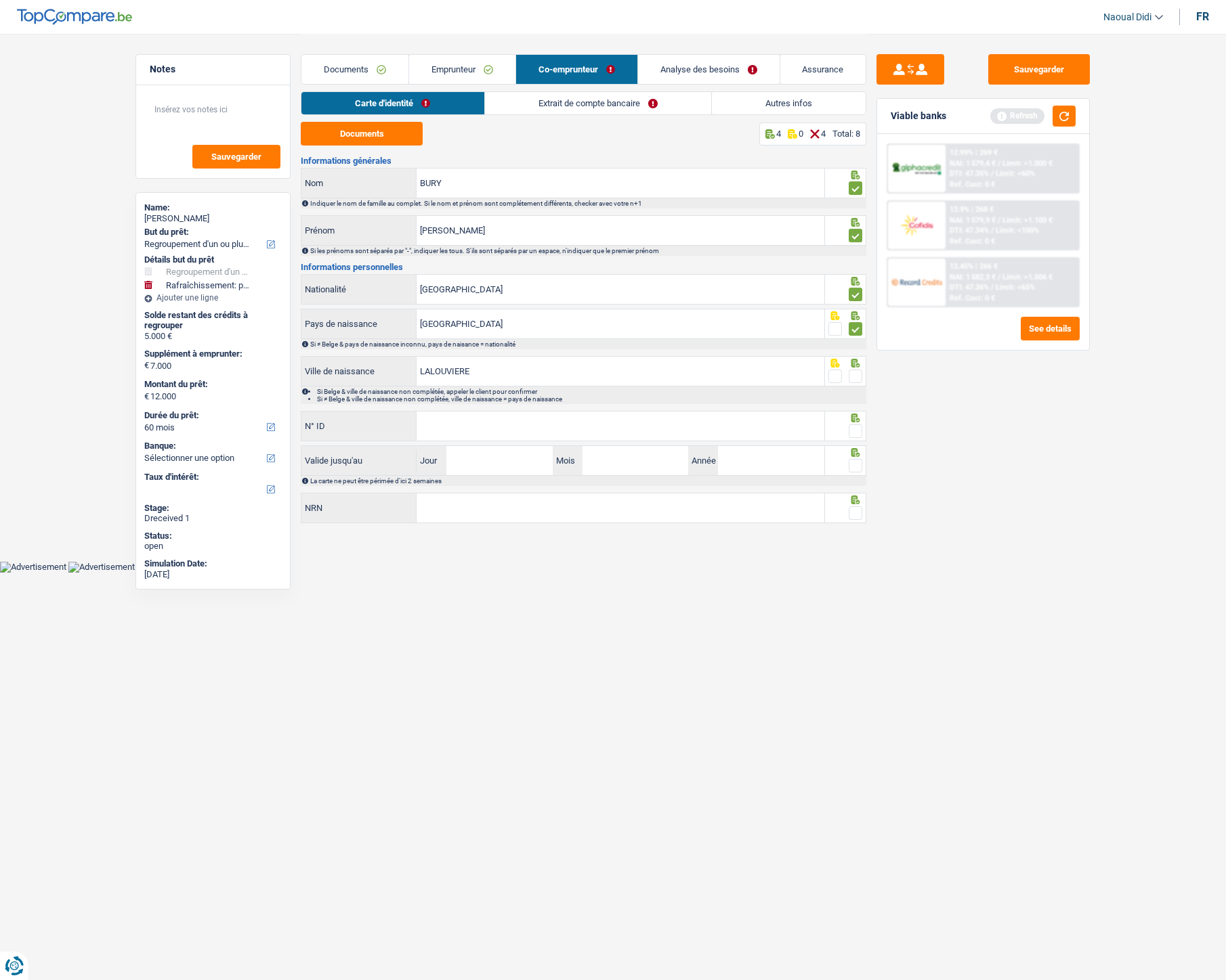
click at [857, 376] on span at bounding box center [855, 376] width 13 height 13
click at [0, 0] on input "radio" at bounding box center [0, 0] width 0 height 0
click at [557, 423] on input "N° ID" at bounding box center [620, 426] width 407 height 29
paste input "595-4354551-45"
type input "595-4354551-45"
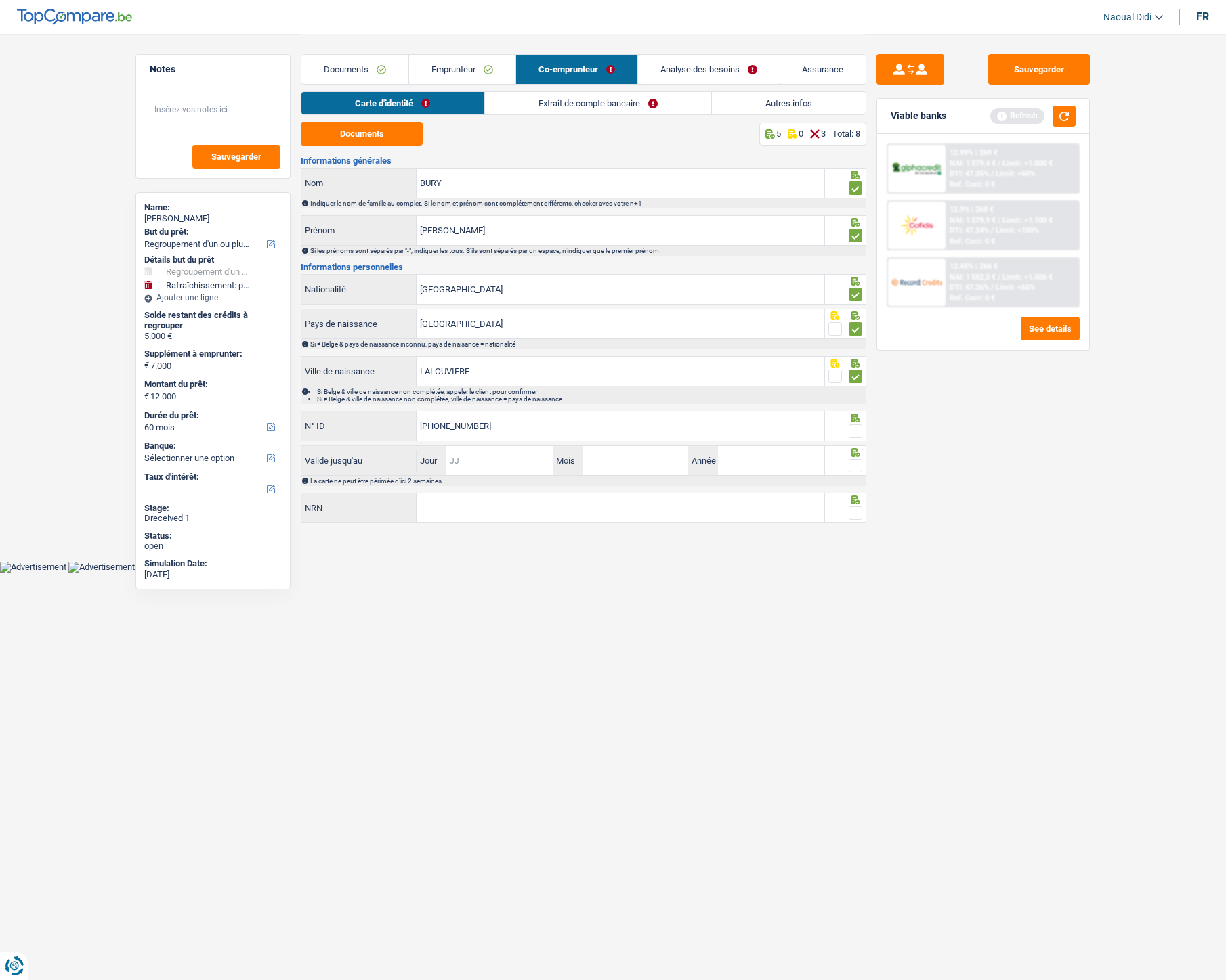
click at [492, 454] on input "Jour" at bounding box center [499, 460] width 106 height 29
type input "25"
type input "06"
type input "2035"
click at [856, 464] on span at bounding box center [855, 465] width 13 height 13
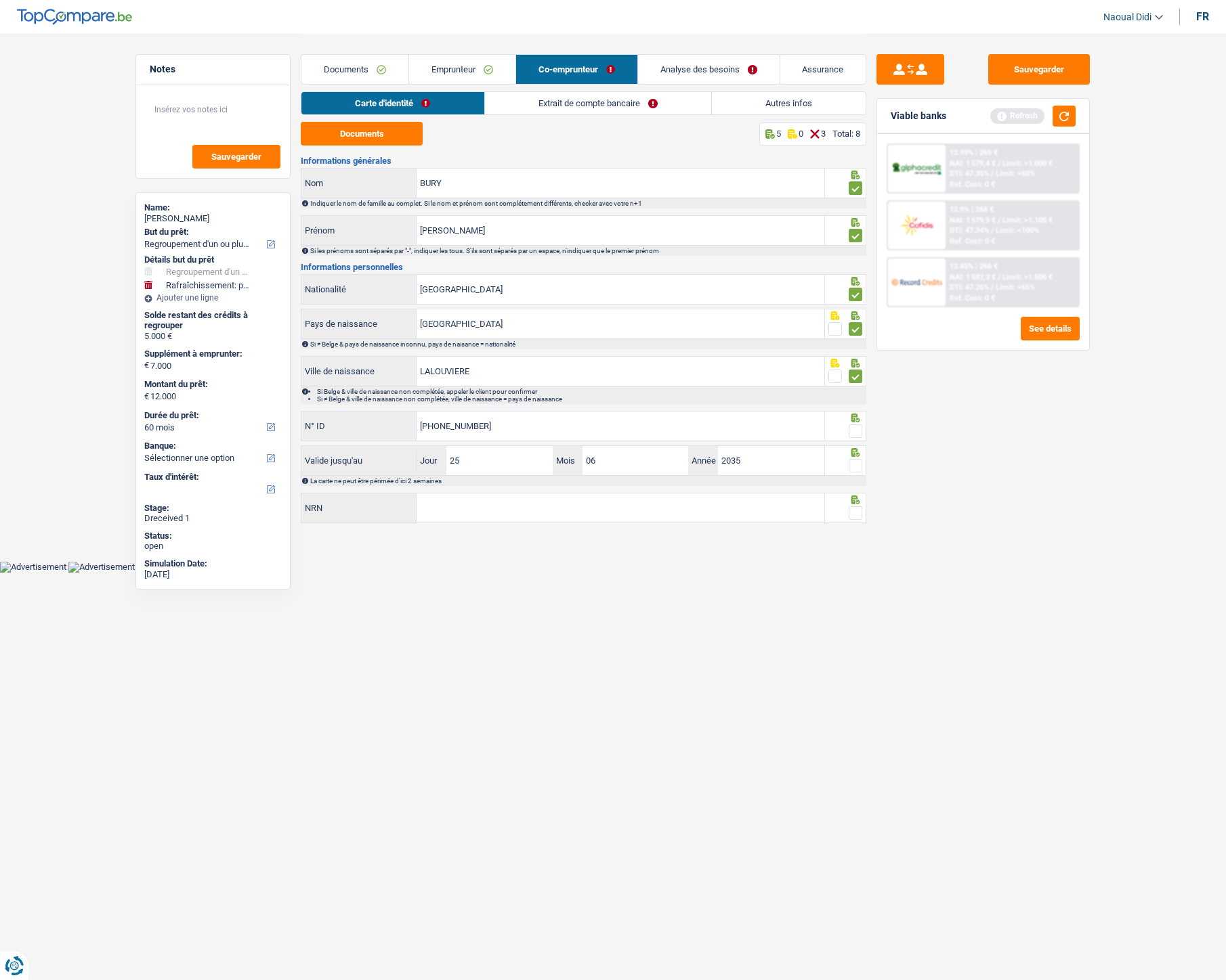
click at [0, 0] on input "radio" at bounding box center [0, 0] width 0 height 0
click at [857, 431] on span at bounding box center [855, 431] width 13 height 13
click at [0, 0] on input "radio" at bounding box center [0, 0] width 0 height 0
click at [536, 502] on input "NRN" at bounding box center [620, 508] width 407 height 29
click at [528, 516] on input "NRN" at bounding box center [620, 508] width 407 height 29
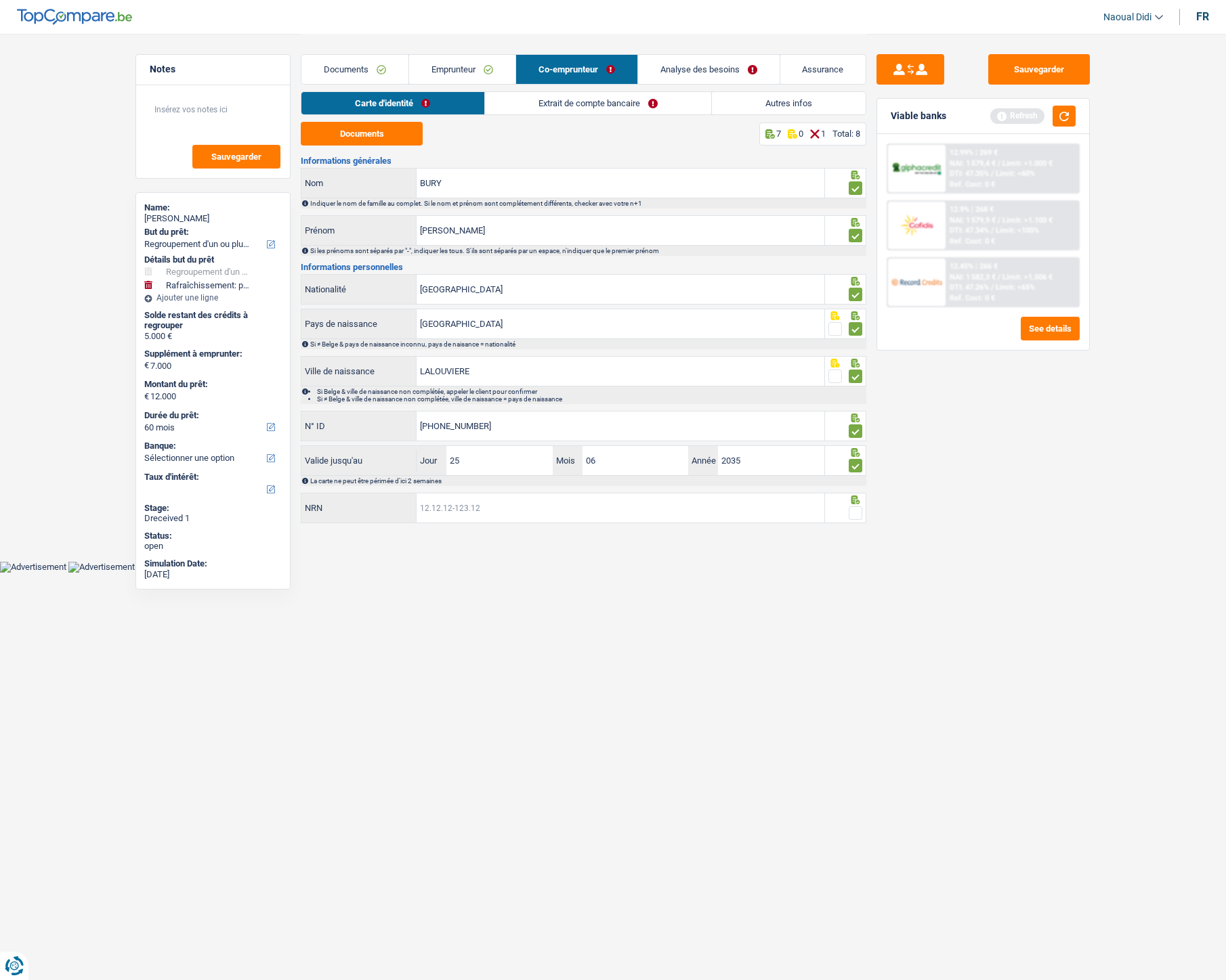
click at [528, 516] on input "NRN" at bounding box center [620, 508] width 407 height 29
paste input "69.06.03-147.90"
type input "69.06.03-147.90"
click at [857, 508] on span at bounding box center [855, 513] width 13 height 13
click at [0, 0] on input "radio" at bounding box center [0, 0] width 0 height 0
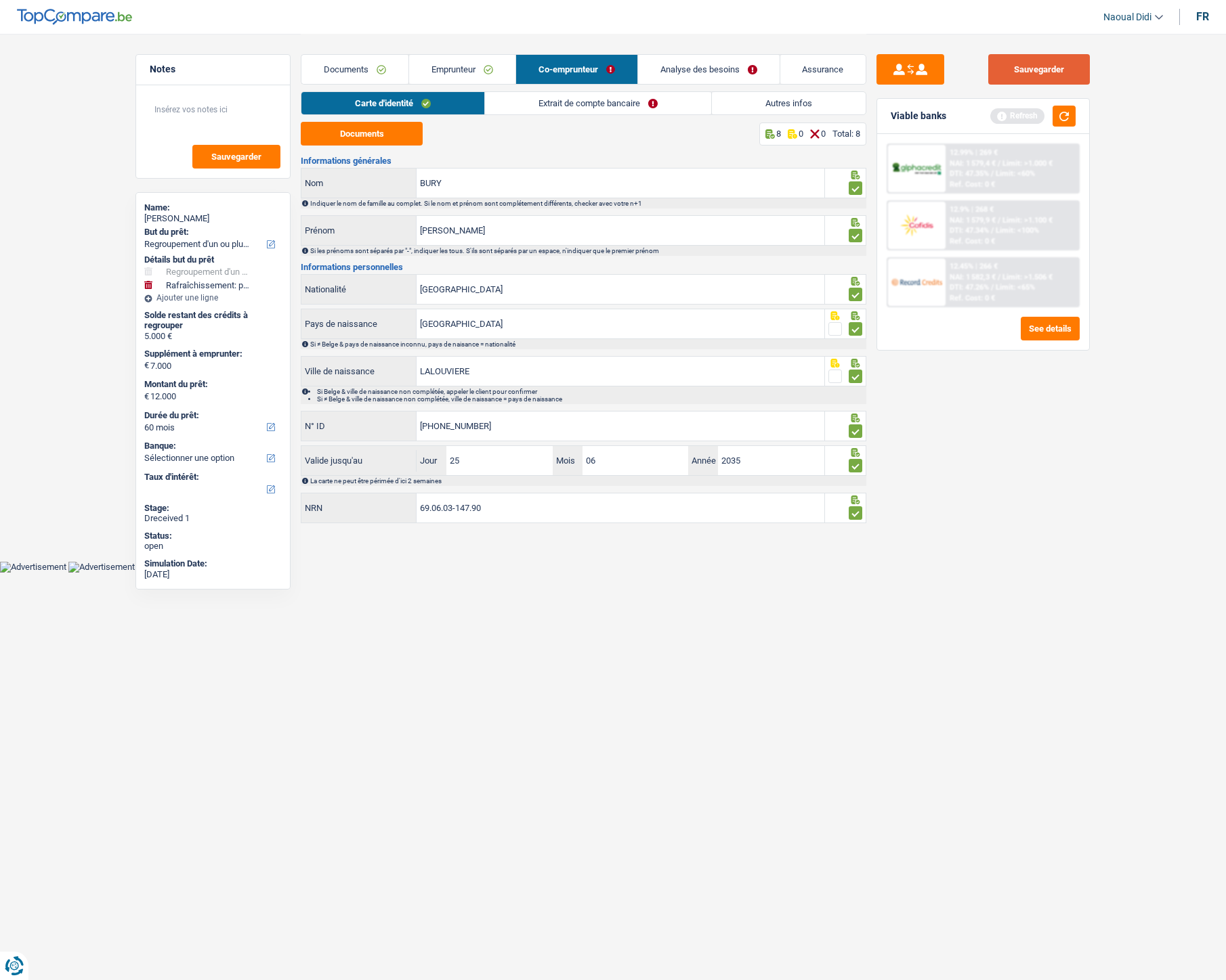
click at [1030, 75] on button "Sauvegarder" at bounding box center [1039, 69] width 101 height 31
click at [561, 108] on link "Extrait de compte bancaire" at bounding box center [598, 103] width 226 height 22
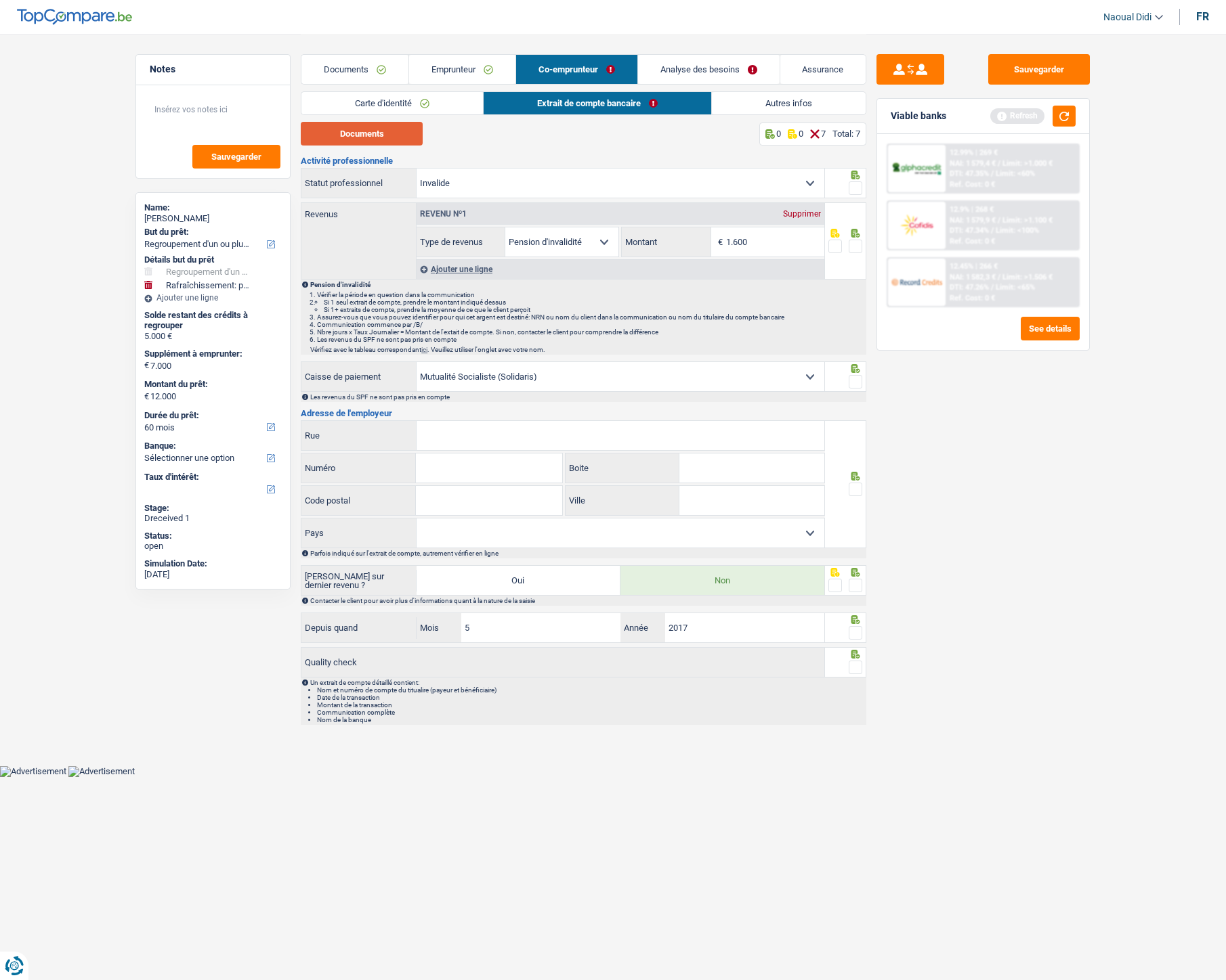
click at [378, 134] on button "Documents" at bounding box center [362, 134] width 122 height 24
click at [788, 240] on input "1.600" at bounding box center [775, 242] width 99 height 29
type input "1.638"
click at [801, 106] on link "Autres infos" at bounding box center [789, 103] width 154 height 22
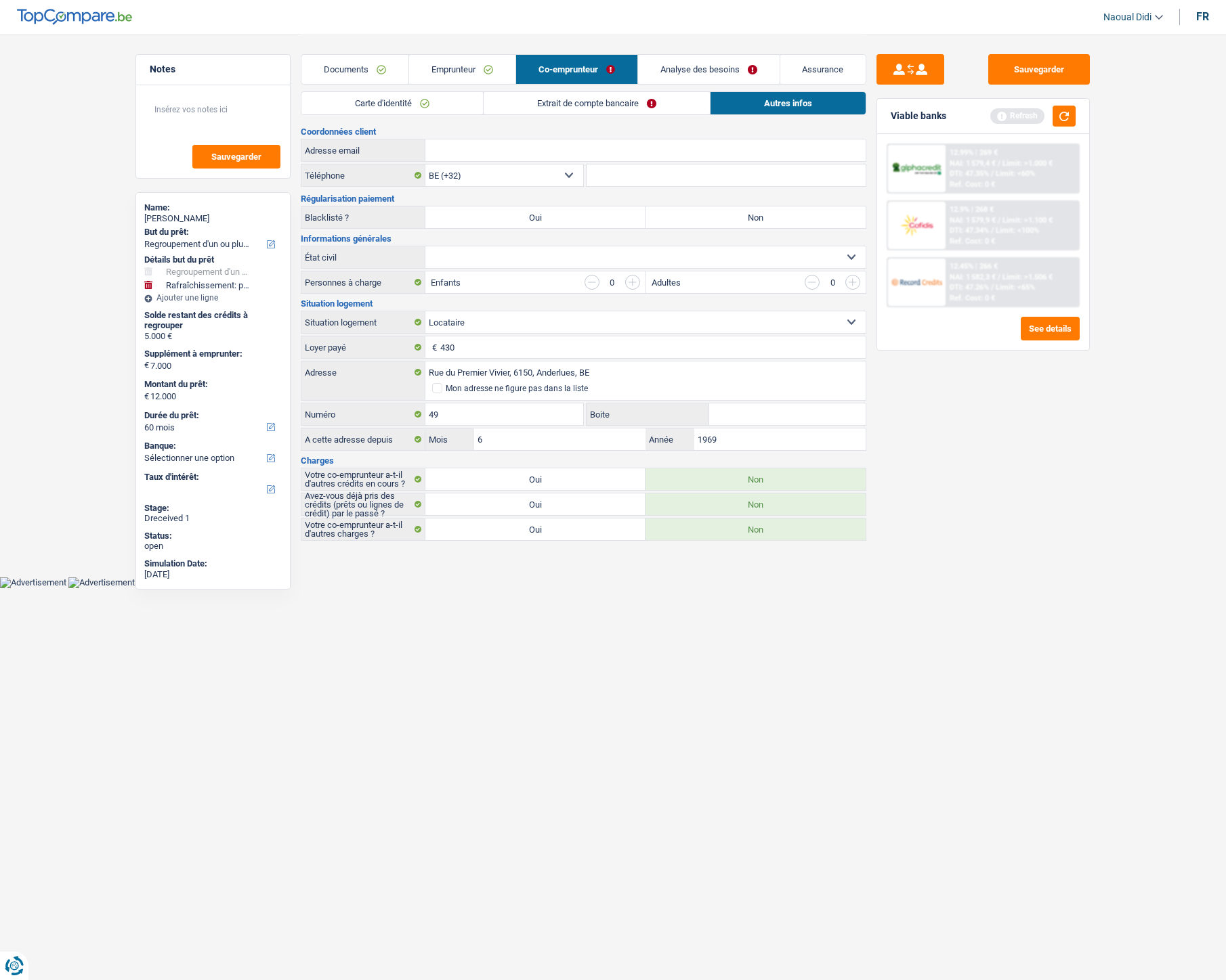
click at [451, 65] on link "Emprunteur" at bounding box center [462, 69] width 106 height 29
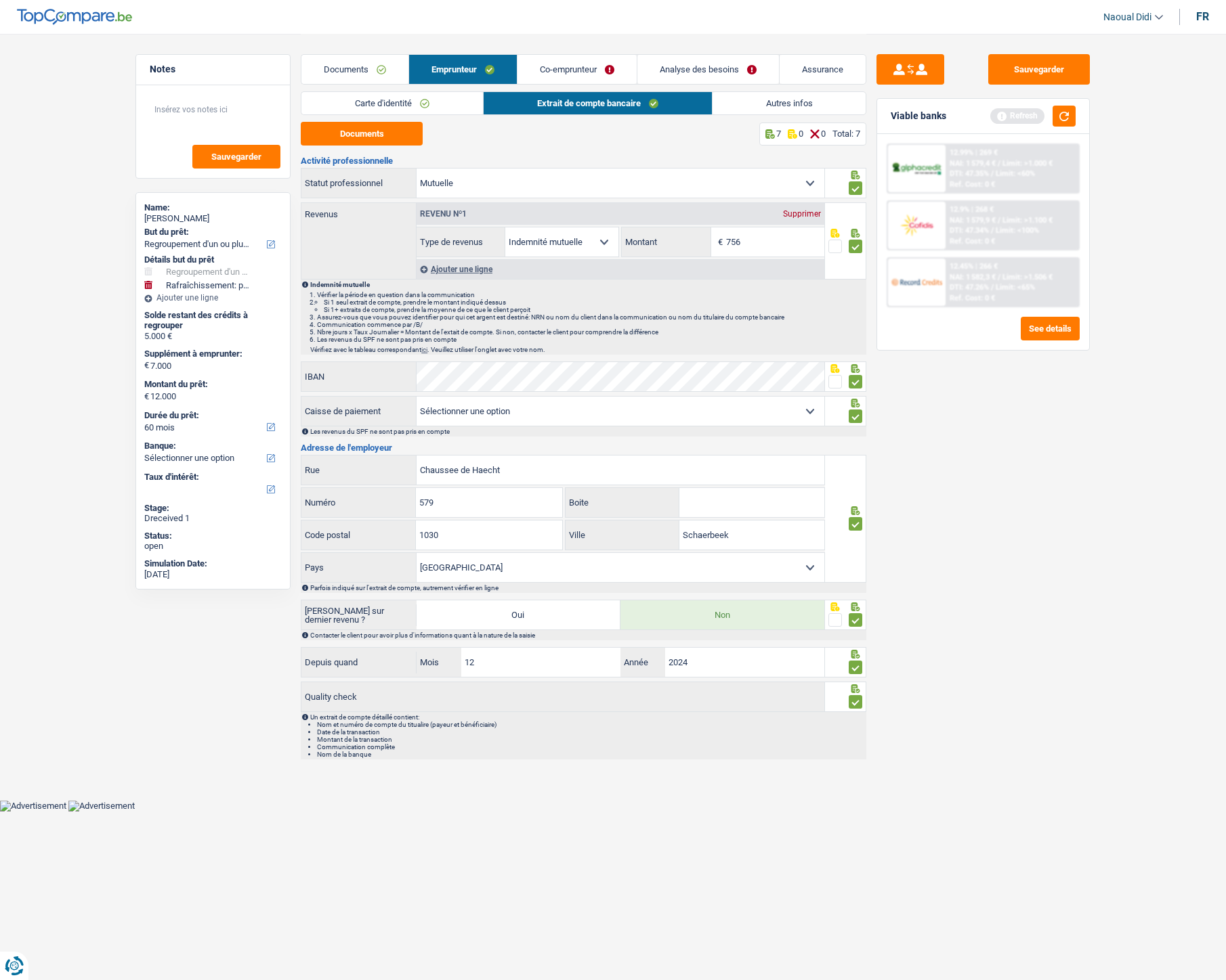
click at [772, 100] on link "Autres infos" at bounding box center [789, 103] width 154 height 22
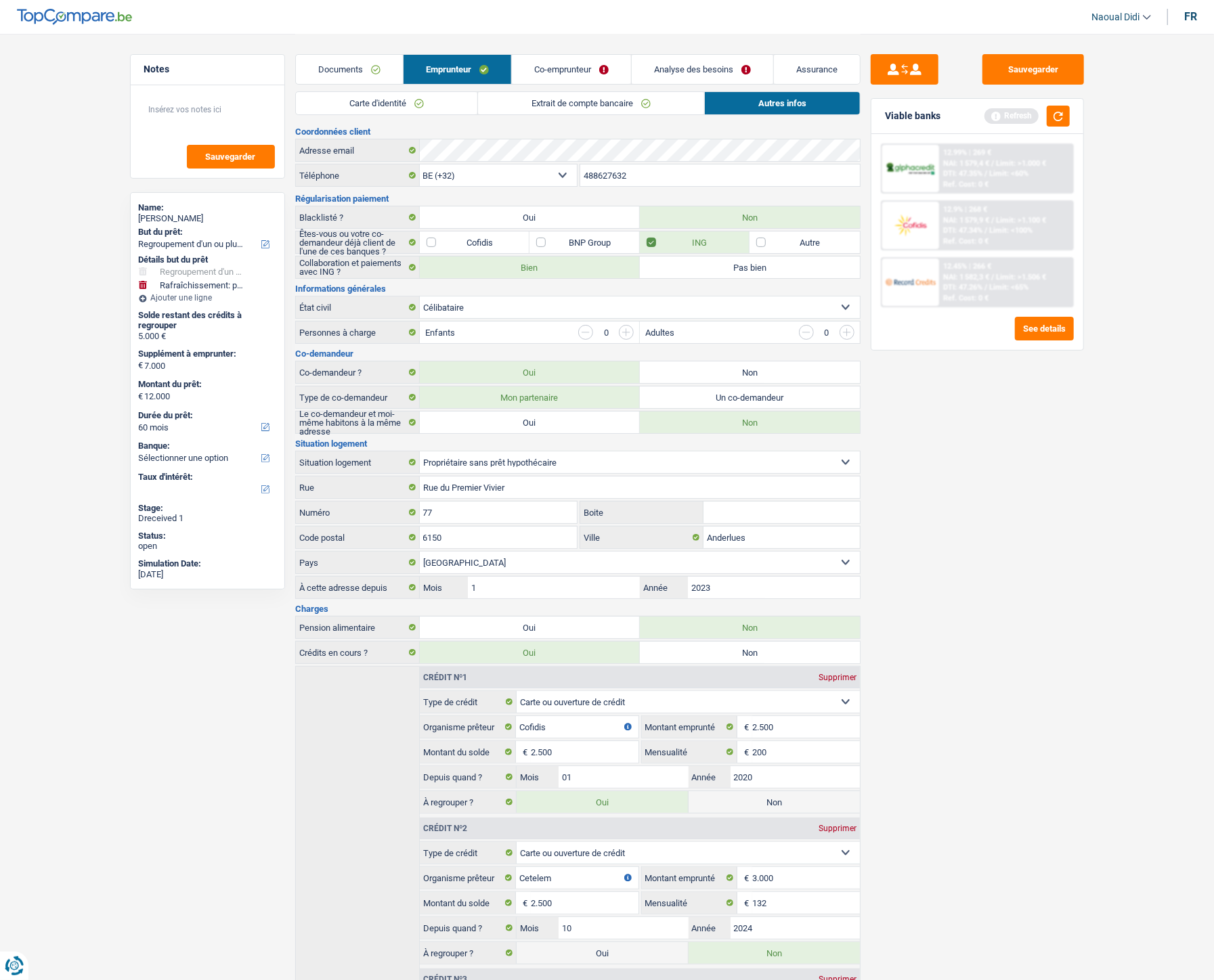
click at [570, 69] on link "Co-emprunteur" at bounding box center [571, 69] width 119 height 29
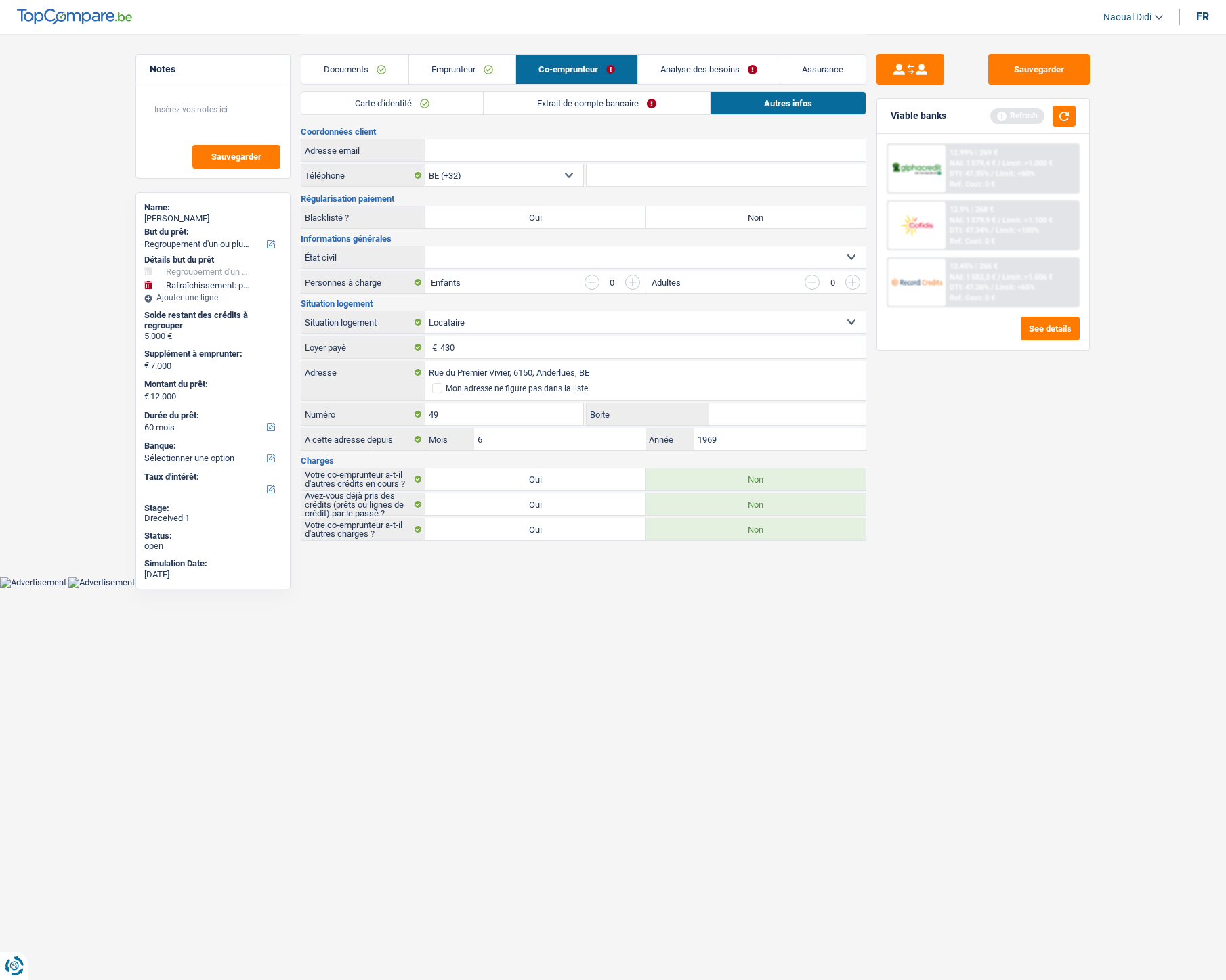
click at [573, 105] on link "Extrait de compte bancaire" at bounding box center [596, 103] width 226 height 22
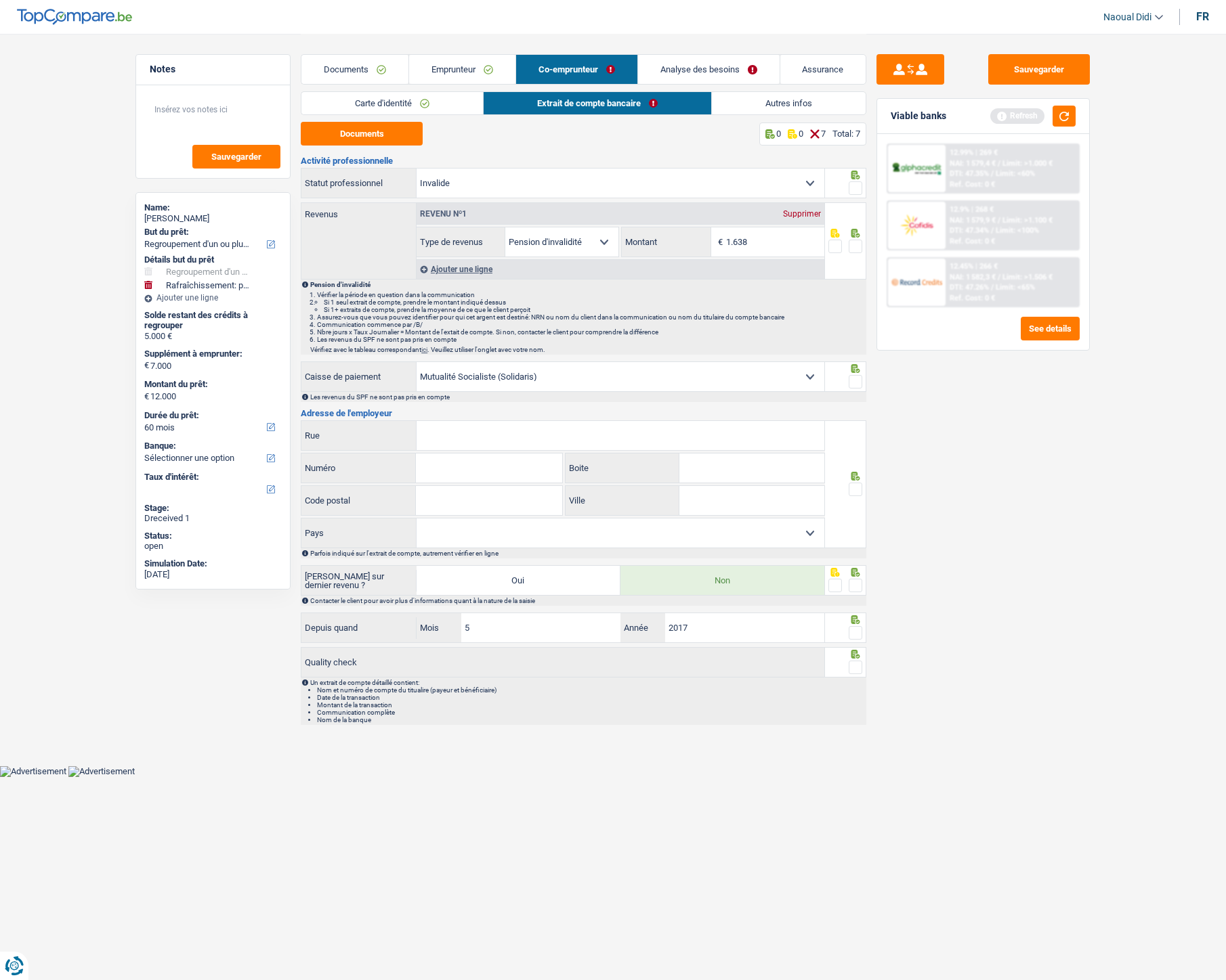
click at [857, 183] on span at bounding box center [855, 187] width 13 height 13
click at [0, 0] on input "radio" at bounding box center [0, 0] width 0 height 0
click at [855, 252] on span at bounding box center [855, 245] width 13 height 13
click at [0, 0] on input "radio" at bounding box center [0, 0] width 0 height 0
click at [854, 382] on span at bounding box center [855, 381] width 13 height 13
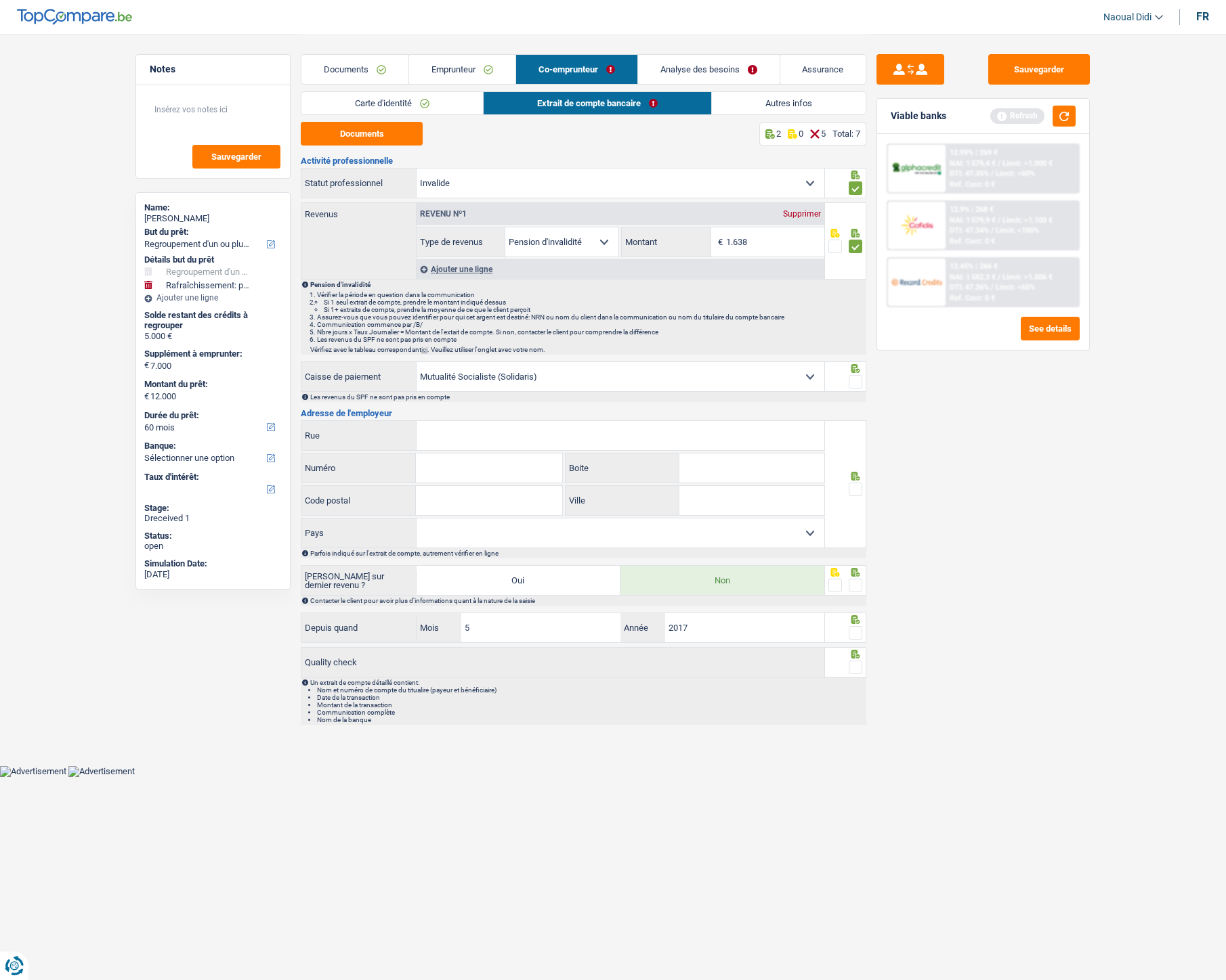
click at [0, 0] on input "radio" at bounding box center [0, 0] width 0 height 0
click at [529, 428] on input "Rue" at bounding box center [620, 435] width 407 height 29
paste input "Rue du Midi 111, 1000 Bruxelles"
type input "Rue du Midi 111, 1000 Bruxelles"
click at [447, 468] on input "Numéro" at bounding box center [488, 468] width 145 height 29
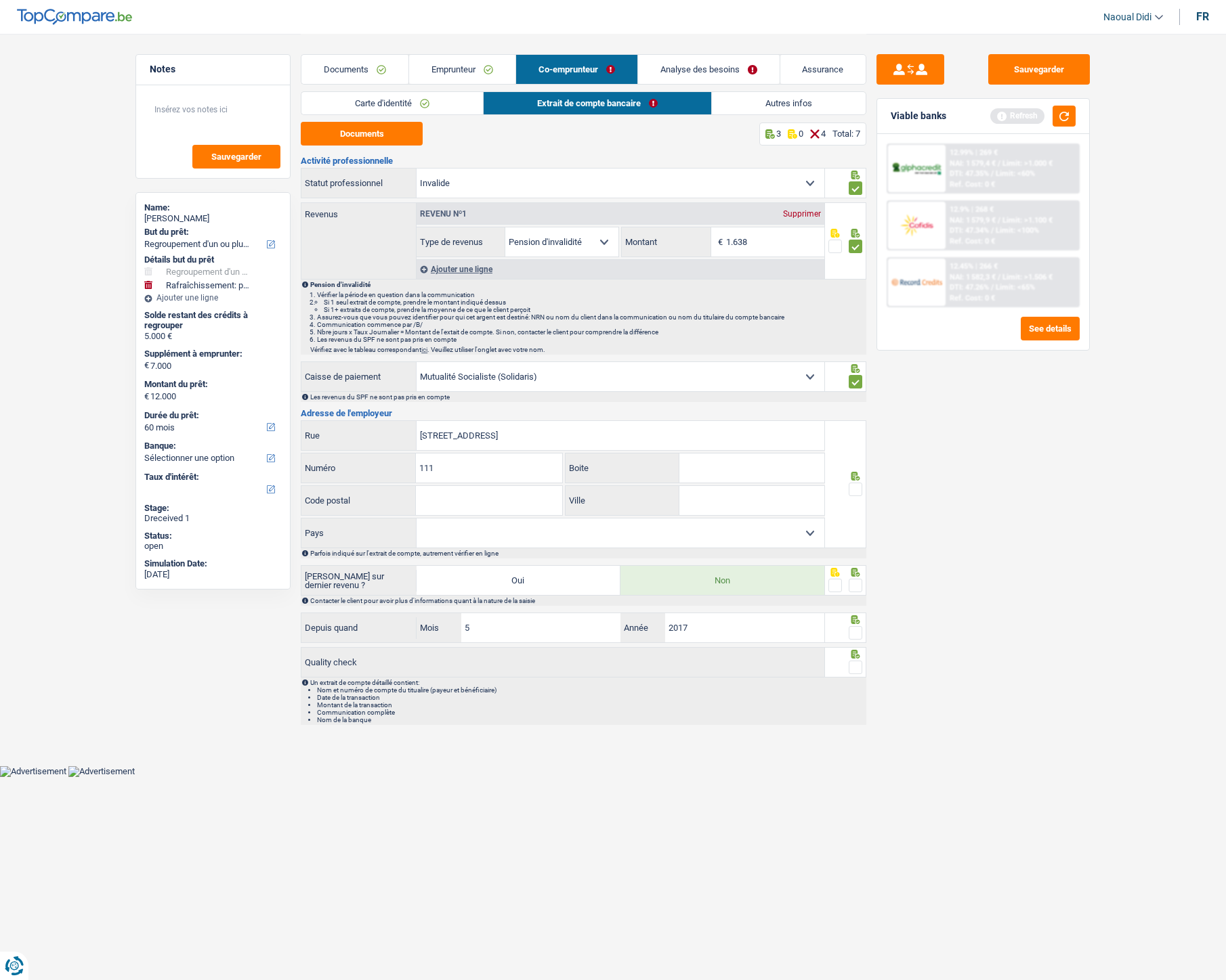
type input "111"
click at [437, 504] on input "Code postal" at bounding box center [488, 501] width 145 height 29
type input "1000"
drag, startPoint x: 539, startPoint y: 439, endPoint x: 510, endPoint y: 437, distance: 29.1
click at [510, 437] on input "Rue du Midi 111, 1000 Bruxelles" at bounding box center [620, 435] width 407 height 29
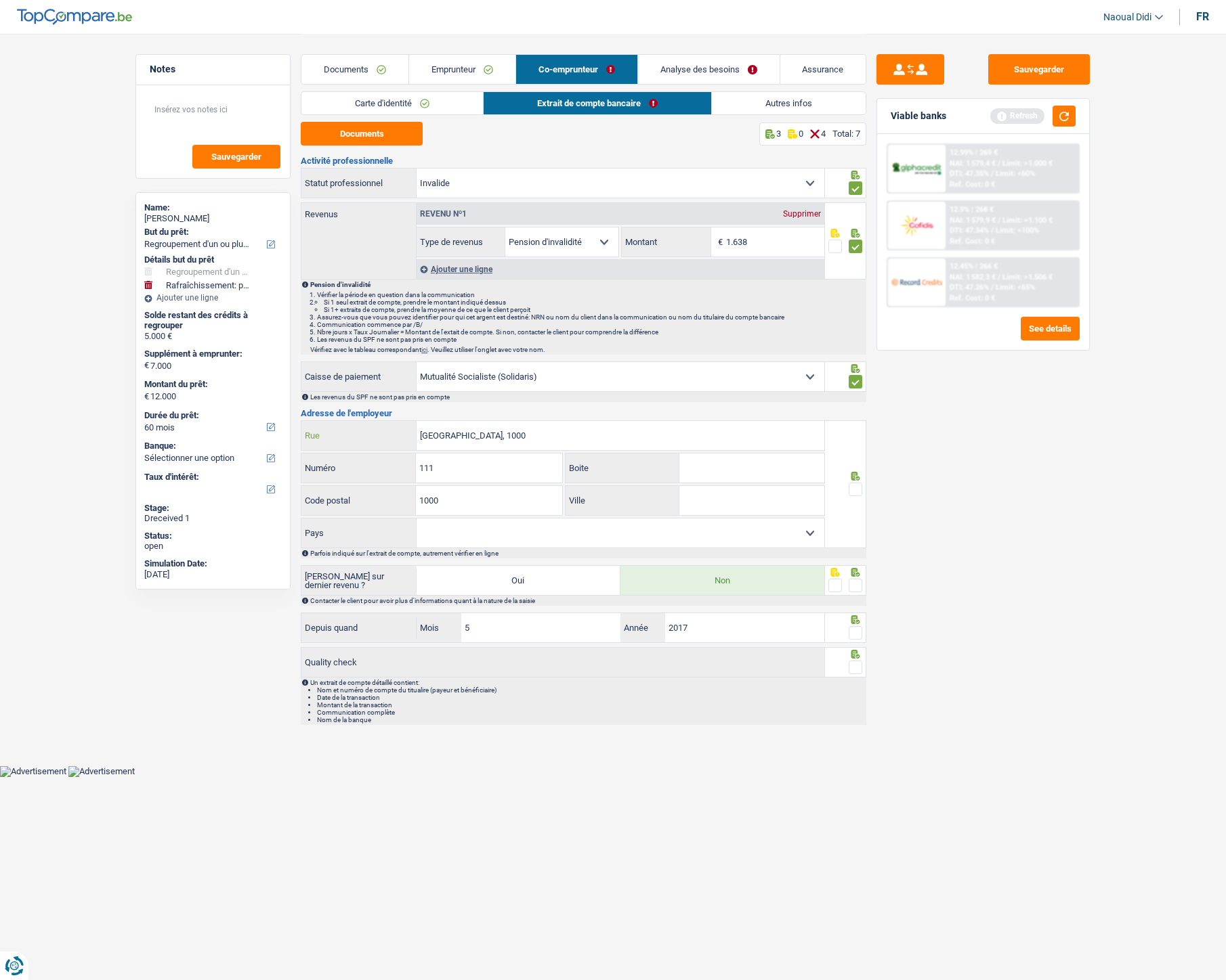
type input "Rue du Midi 111, 1000"
click at [766, 506] on input "Ville" at bounding box center [752, 501] width 145 height 29
paste input "Bruxelles"
type input "Bruxelles"
click at [857, 486] on span at bounding box center [855, 489] width 13 height 13
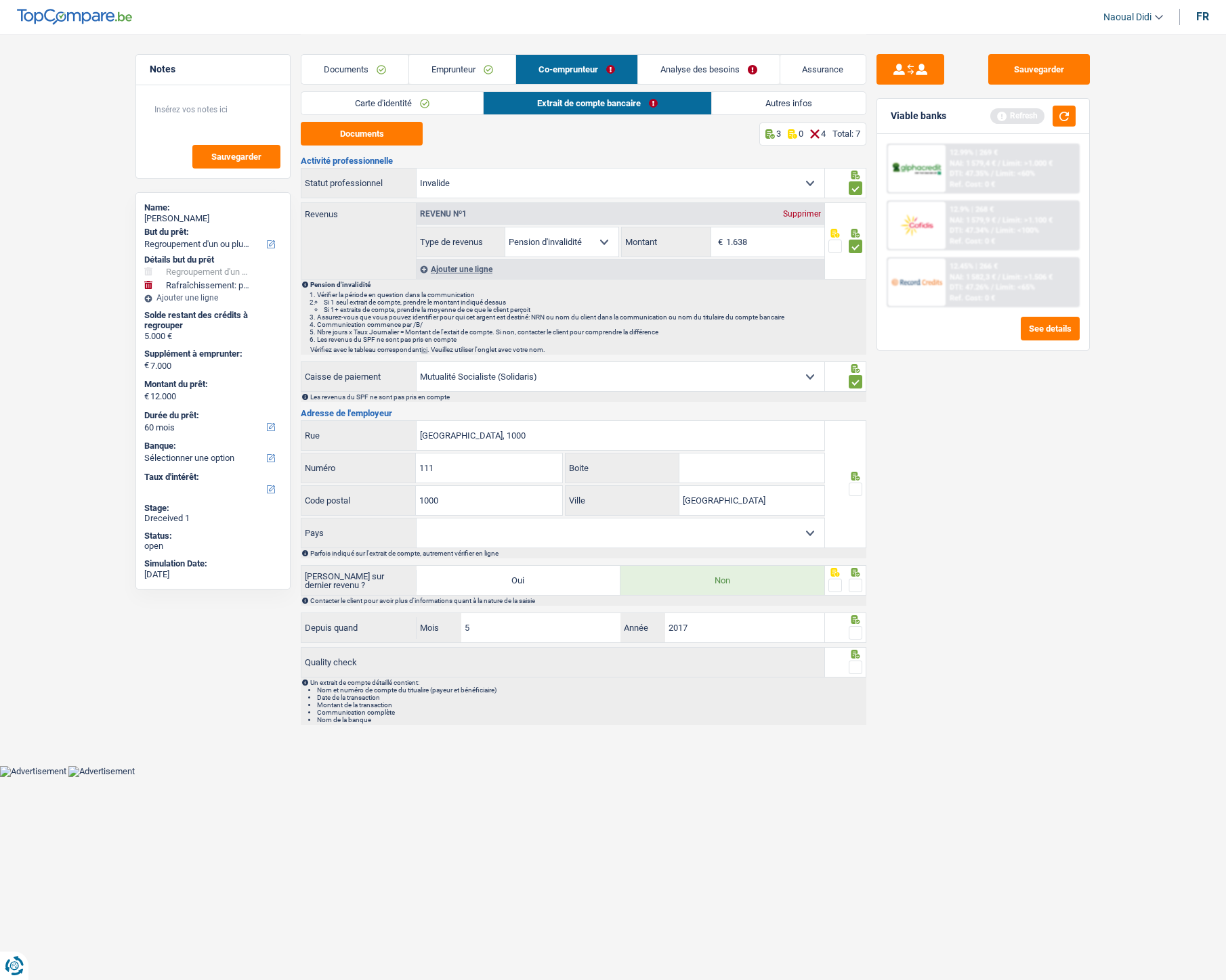
click at [0, 0] on input "radio" at bounding box center [0, 0] width 0 height 0
click at [518, 435] on input "Rue du Midi 111, 1000" at bounding box center [620, 435] width 407 height 29
type input "Rue du Midi"
click at [752, 539] on select "Belgique Luxembourg Sélectionner une option" at bounding box center [620, 533] width 407 height 29
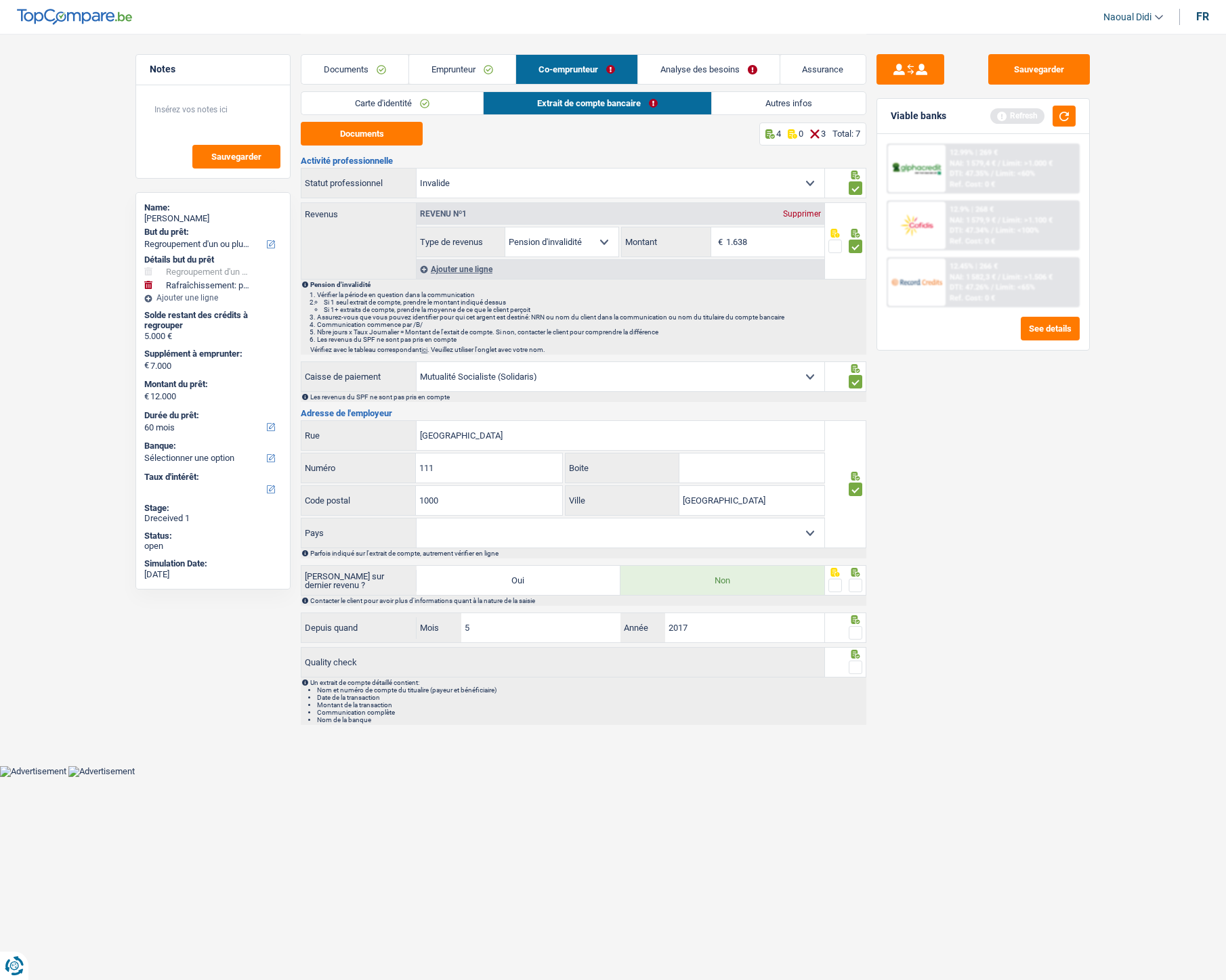
select select "BE"
click at [416, 519] on select "Belgique Luxembourg Sélectionner une option" at bounding box center [620, 533] width 407 height 29
click at [856, 548] on span at bounding box center [855, 585] width 13 height 13
click at [0, 0] on input "radio" at bounding box center [0, 0] width 0 height 0
drag, startPoint x: 856, startPoint y: 586, endPoint x: 854, endPoint y: 632, distance: 46.0
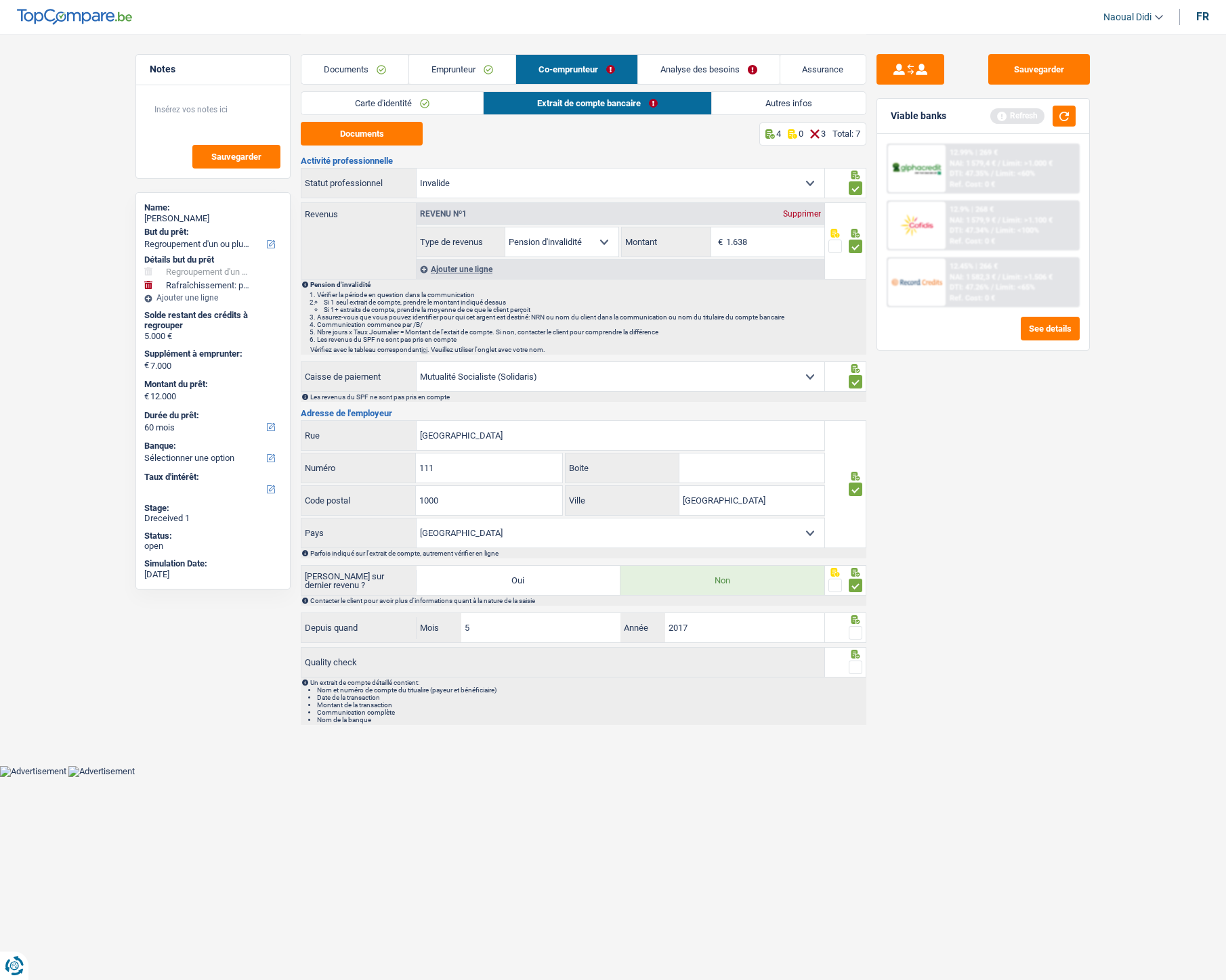
click at [856, 548] on span at bounding box center [855, 585] width 13 height 13
click at [0, 0] on input "radio" at bounding box center [0, 0] width 0 height 0
click at [858, 548] on div at bounding box center [855, 633] width 13 height 17
click at [856, 548] on span at bounding box center [855, 633] width 13 height 13
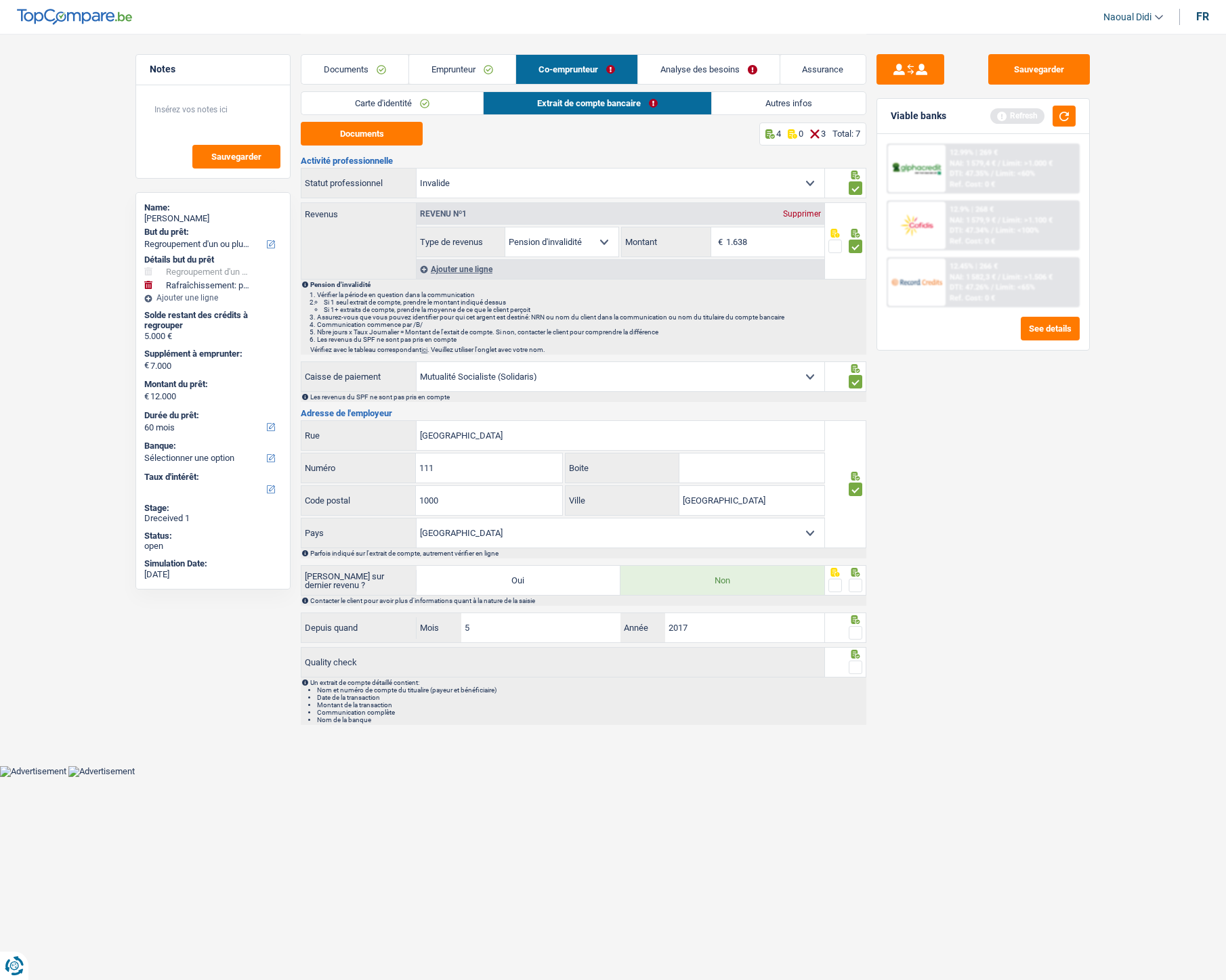
click at [0, 0] on input "radio" at bounding box center [0, 0] width 0 height 0
click at [858, 548] on span at bounding box center [855, 585] width 13 height 13
click at [0, 0] on input "radio" at bounding box center [0, 0] width 0 height 0
click at [858, 548] on span at bounding box center [855, 667] width 13 height 13
click at [0, 0] on input "radio" at bounding box center [0, 0] width 0 height 0
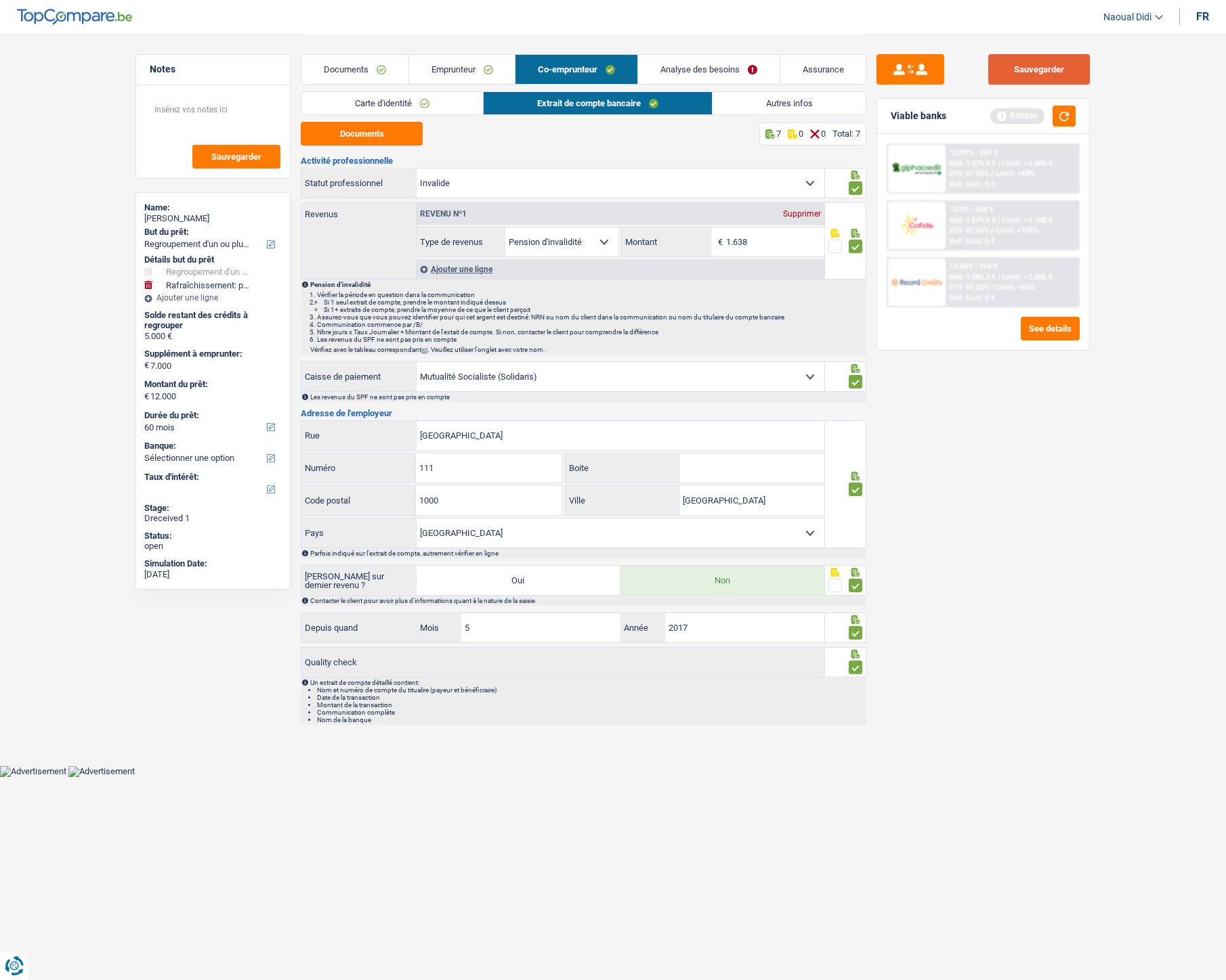
click at [1051, 72] on button "Sauvegarder" at bounding box center [1039, 69] width 101 height 31
click at [1060, 116] on button "button" at bounding box center [1064, 116] width 23 height 21
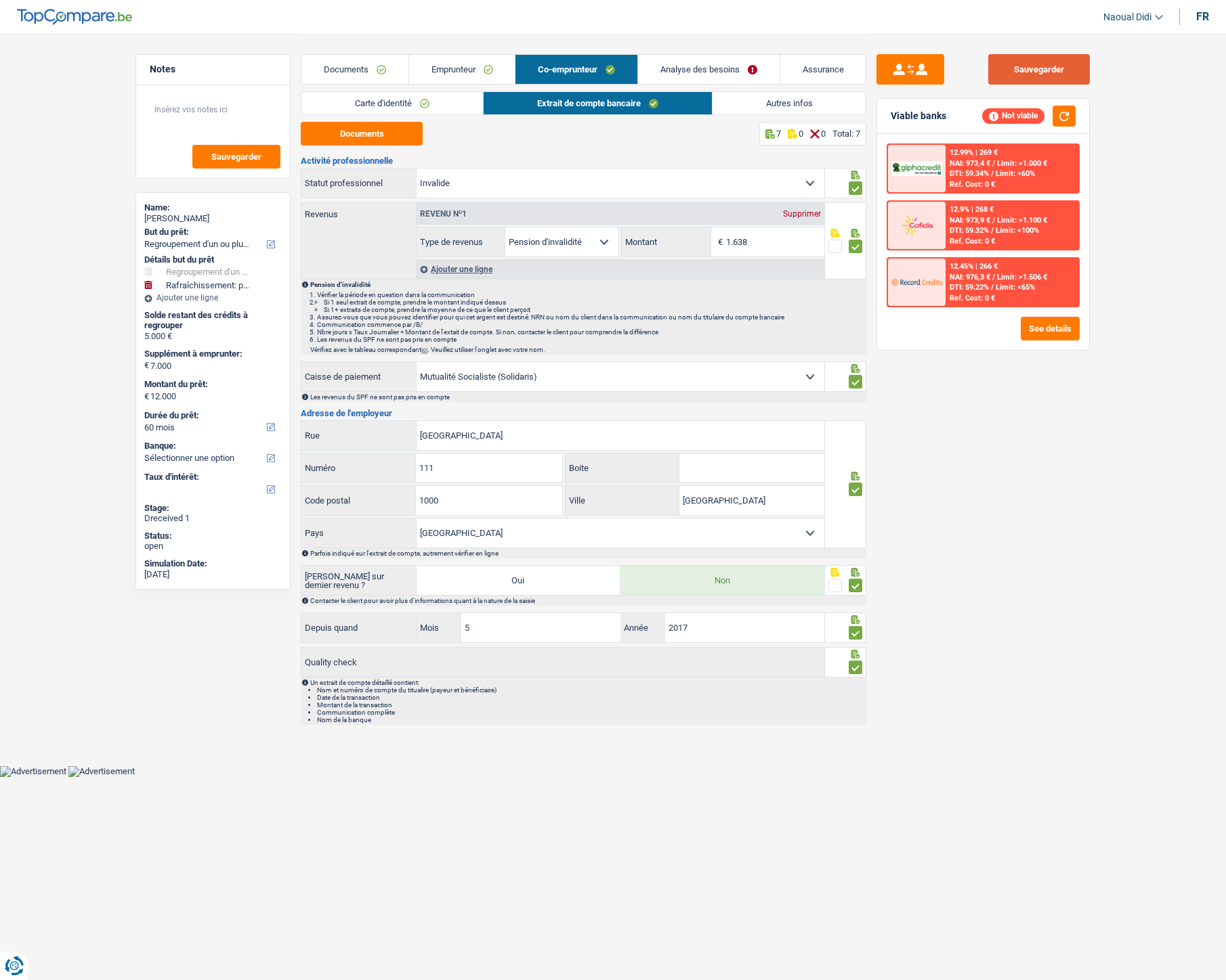
click at [1039, 70] on button "Sauvegarder" at bounding box center [1039, 69] width 101 height 31
click at [746, 66] on link "Analyse des besoins" at bounding box center [708, 69] width 142 height 29
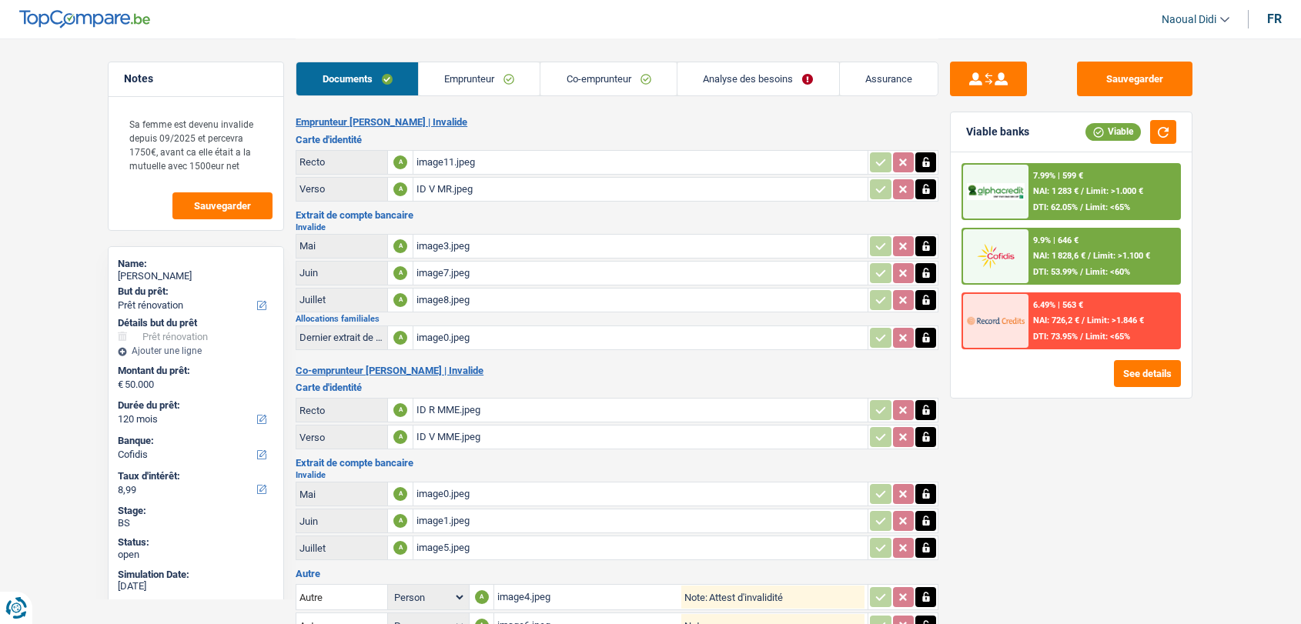
select select "renovation"
select select "120"
select select "cofidis"
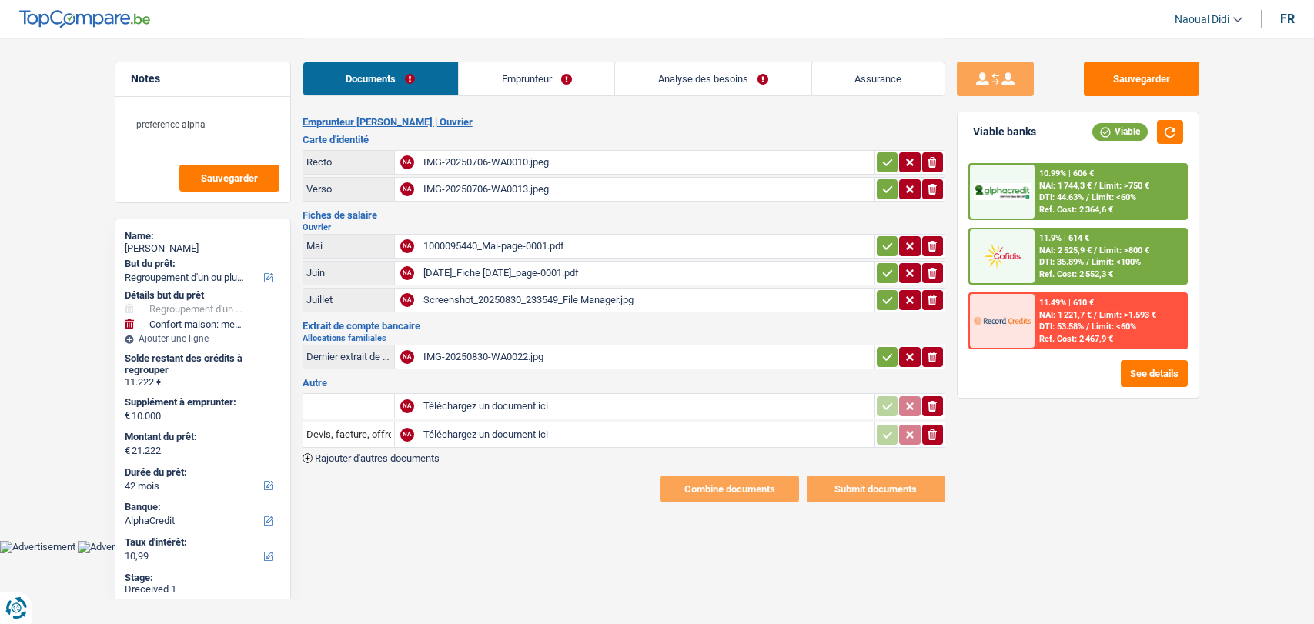
select select "refinancing"
select select "household"
select select "42"
select select "alphacredit"
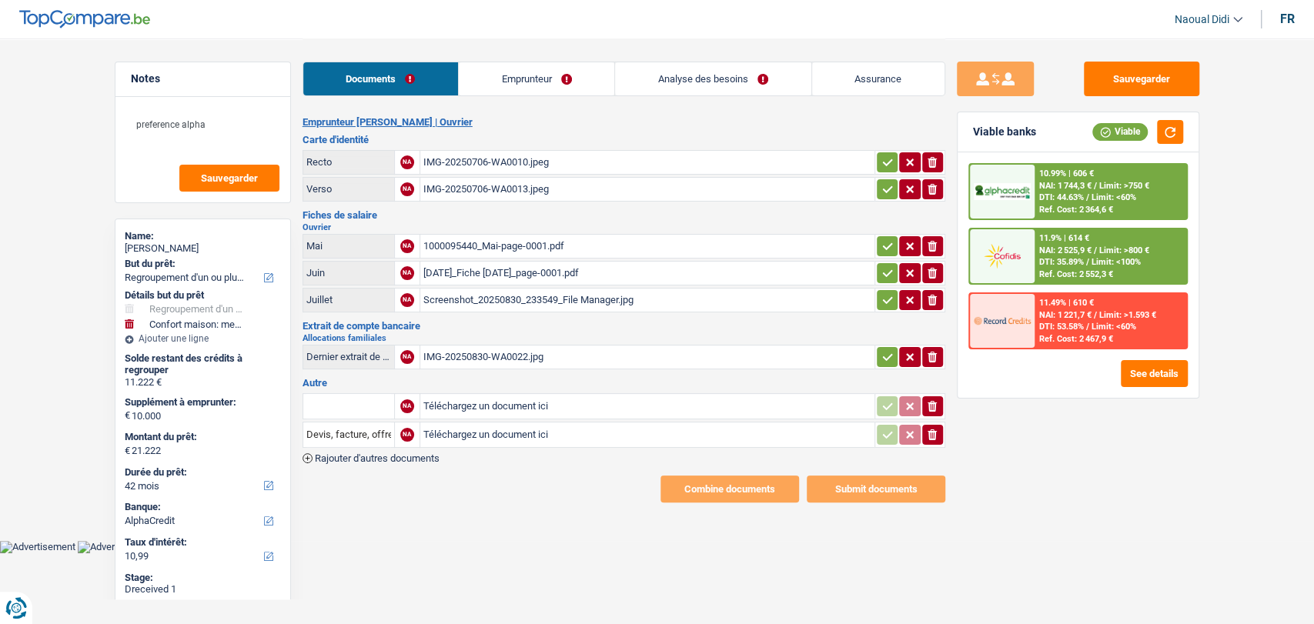
click at [493, 299] on div "Screenshot_20250830_233549_File Manager.jpg" at bounding box center [647, 300] width 448 height 23
click at [487, 273] on div "[DATE]_Fiche [DATE]_page-0001.pdf" at bounding box center [647, 273] width 448 height 23
click at [502, 246] on div "1000095440_Mai-page-0001.pdf" at bounding box center [647, 246] width 448 height 23
click at [468, 266] on div "[DATE]_Fiche [DATE]_page-0001.pdf" at bounding box center [647, 273] width 448 height 23
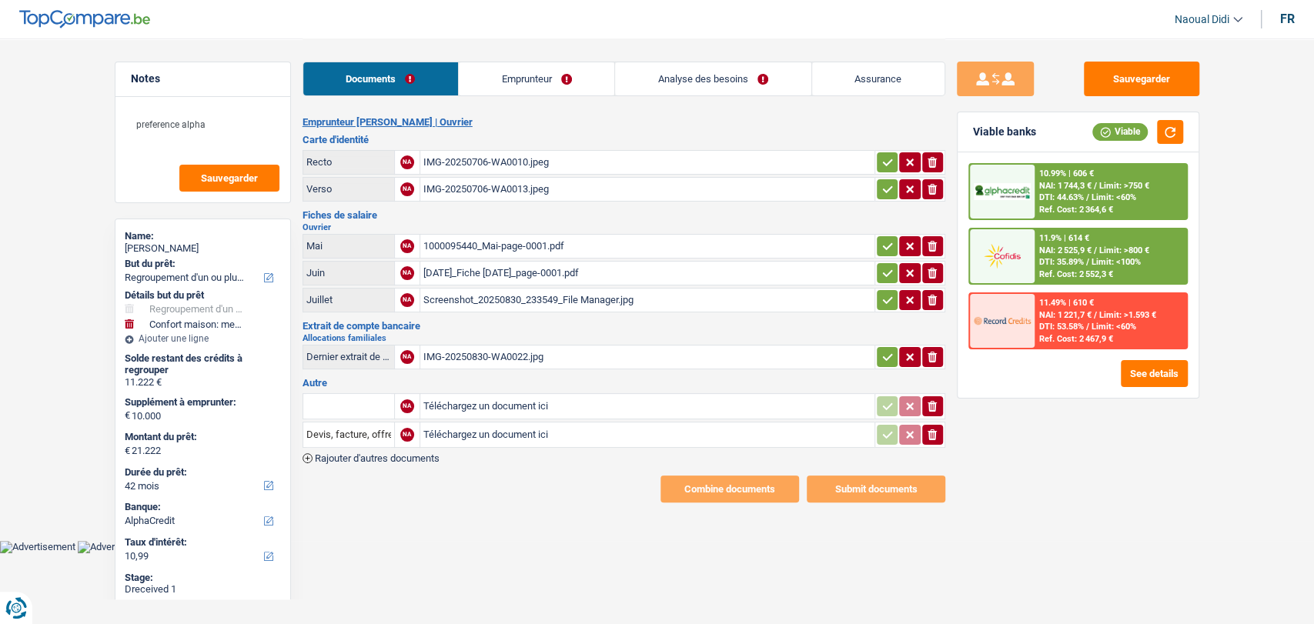
click at [468, 266] on div "[DATE]_Fiche [DATE]_page-0001.pdf" at bounding box center [647, 273] width 448 height 23
click at [481, 235] on div "1000095440_Mai-page-0001.pdf" at bounding box center [647, 246] width 448 height 23
click at [512, 85] on link "Emprunteur" at bounding box center [536, 78] width 155 height 33
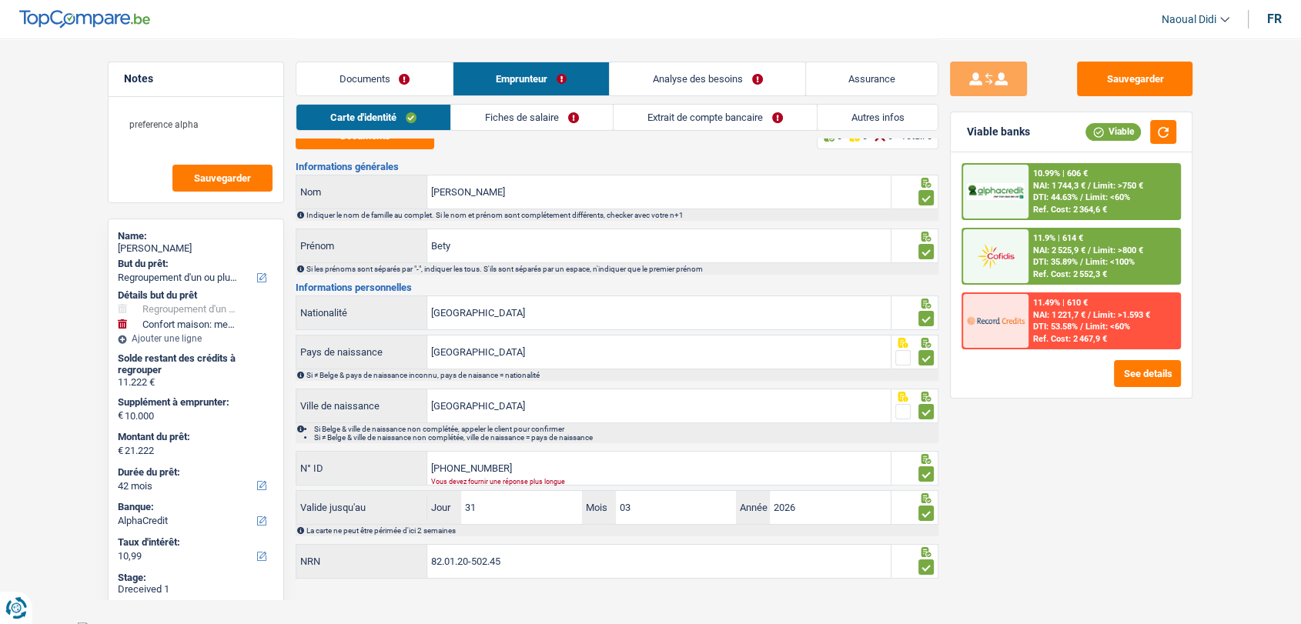
scroll to position [25, 0]
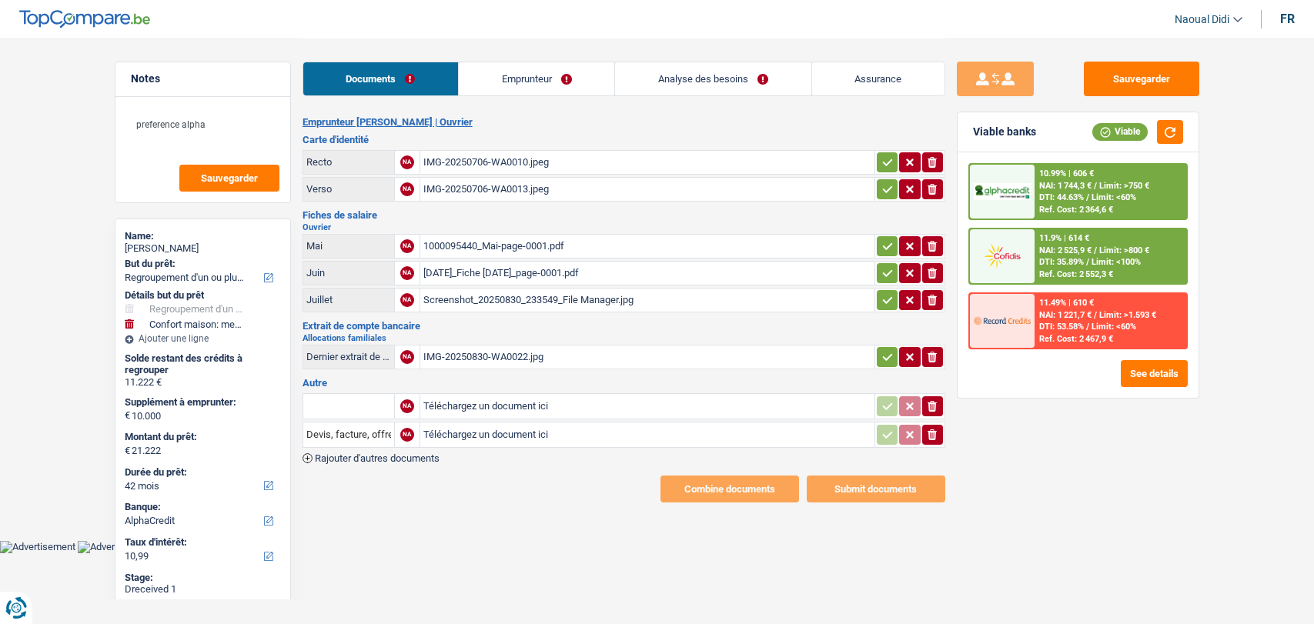
select select "refinancing"
select select "household"
select select "42"
select select "alphacredit"
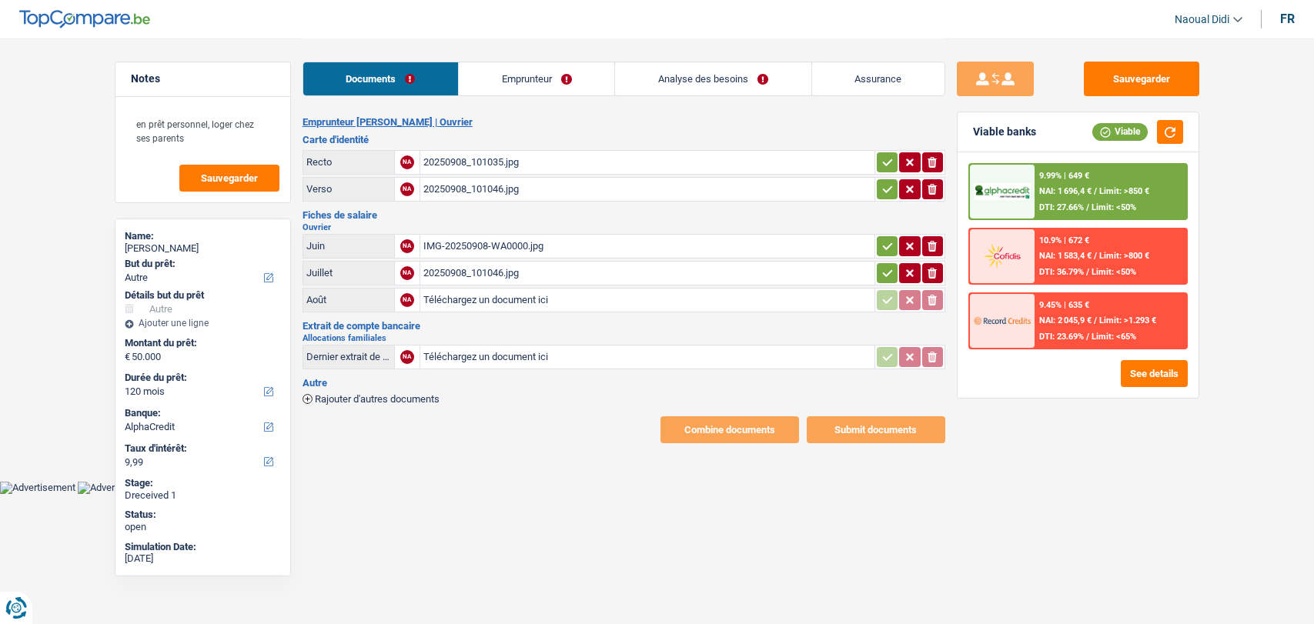
select select "other"
select select "120"
select select "alphacredit"
click at [487, 241] on div "IMG-20250908-WA0000.jpg" at bounding box center [647, 246] width 448 height 23
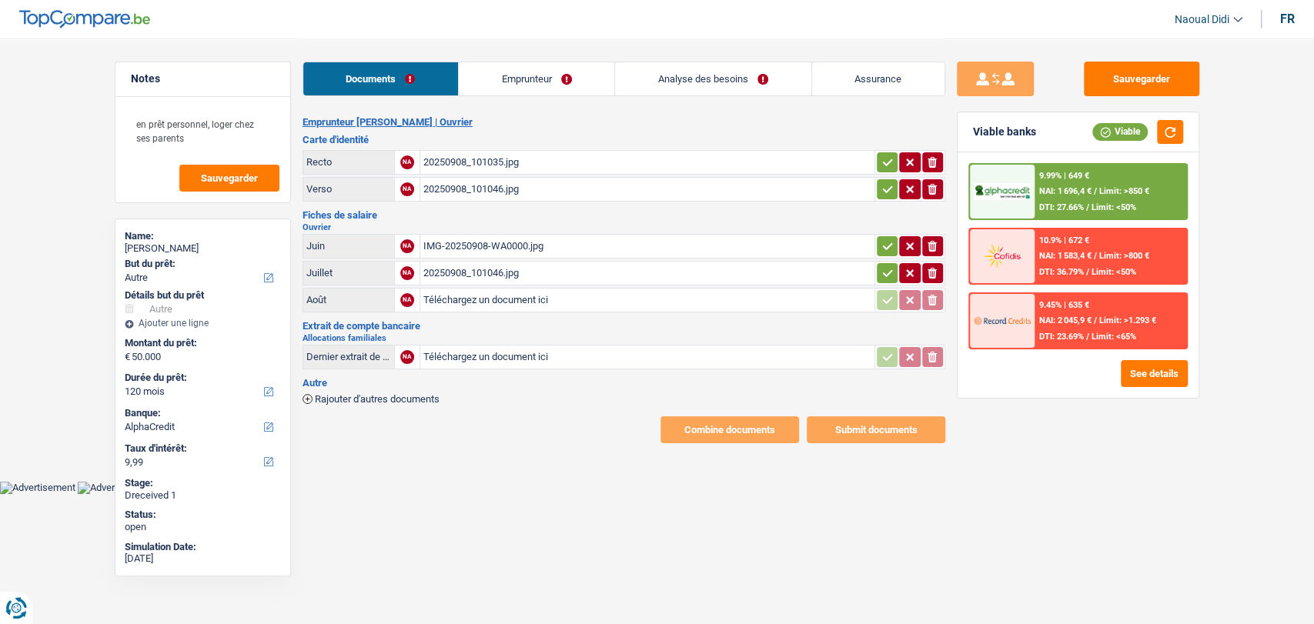
click at [493, 275] on div "20250908_101046.jpg" at bounding box center [647, 273] width 448 height 23
click at [468, 186] on div "20250908_101046.jpg" at bounding box center [647, 189] width 448 height 23
click at [930, 266] on icon "ionicons-v5-e" at bounding box center [932, 273] width 12 height 15
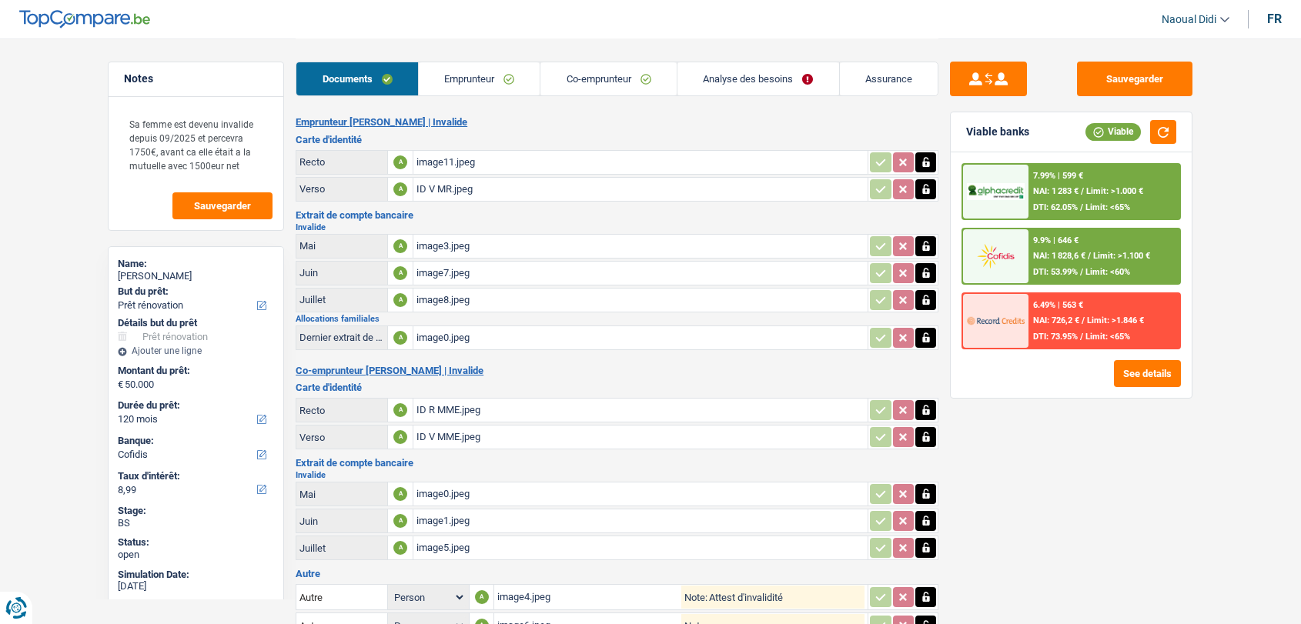
select select "renovation"
select select "120"
select select "cofidis"
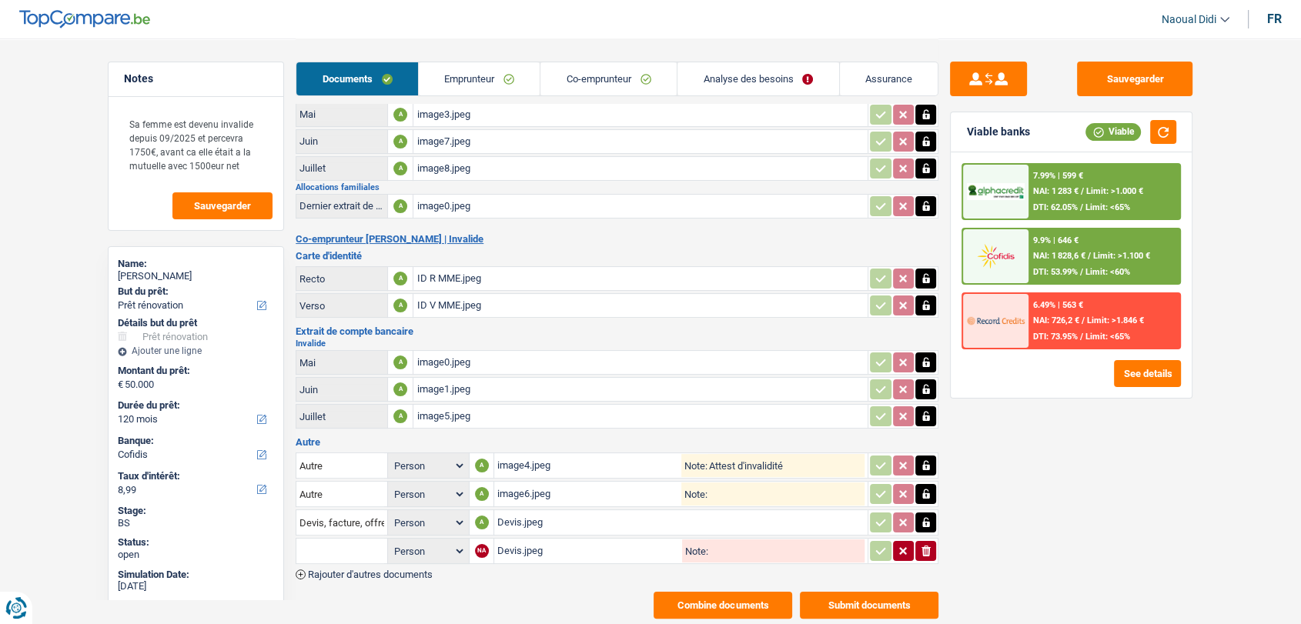
scroll to position [169, 0]
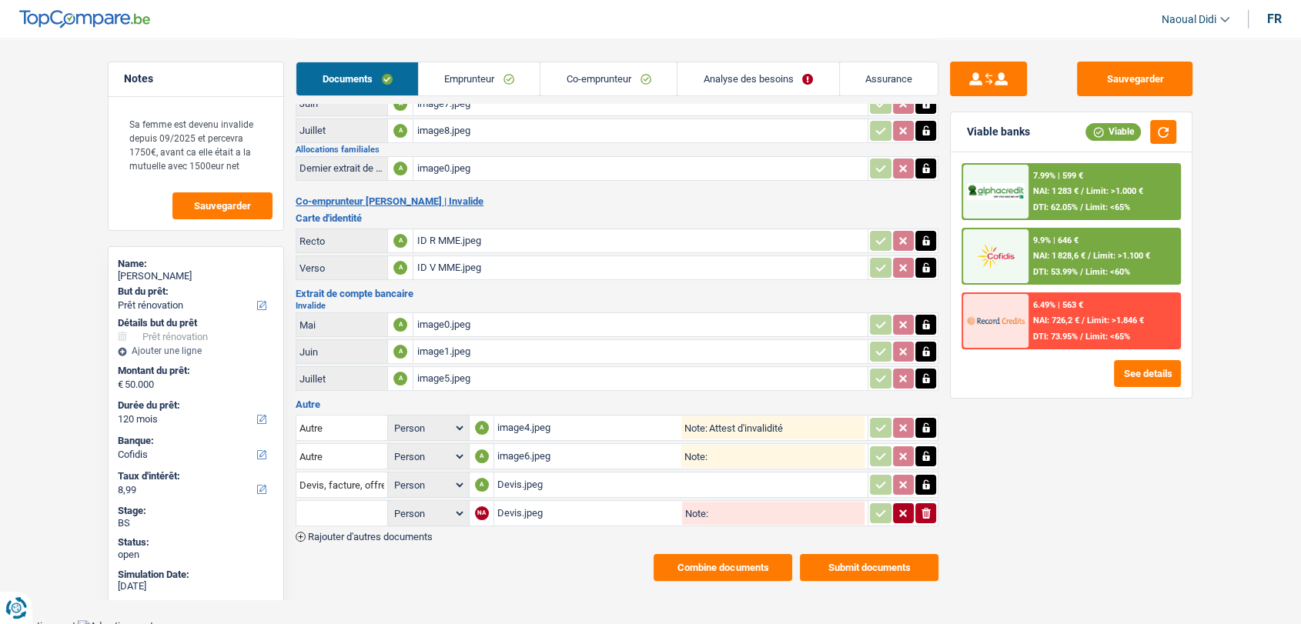
click at [529, 476] on div "Devis.jpeg" at bounding box center [680, 484] width 367 height 23
click at [523, 502] on div "Devis.jpeg" at bounding box center [588, 513] width 182 height 23
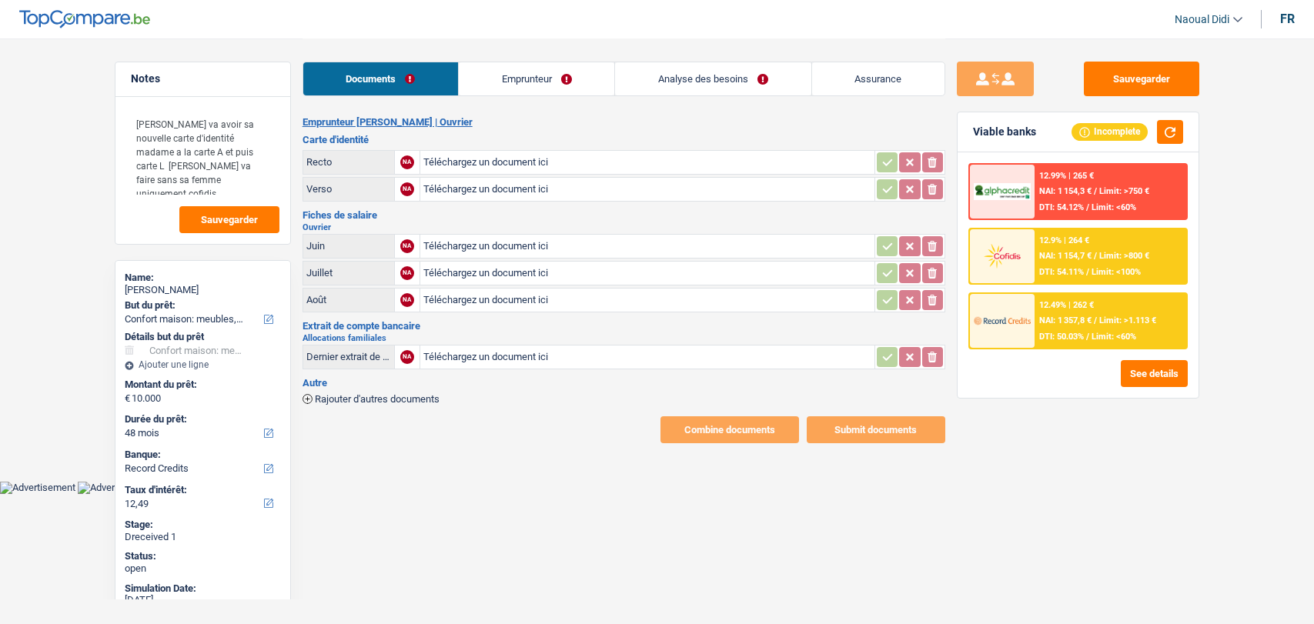
select select "household"
select select "48"
select select "record credits"
click at [517, 159] on input "Téléchargez un document ici" at bounding box center [647, 162] width 448 height 23
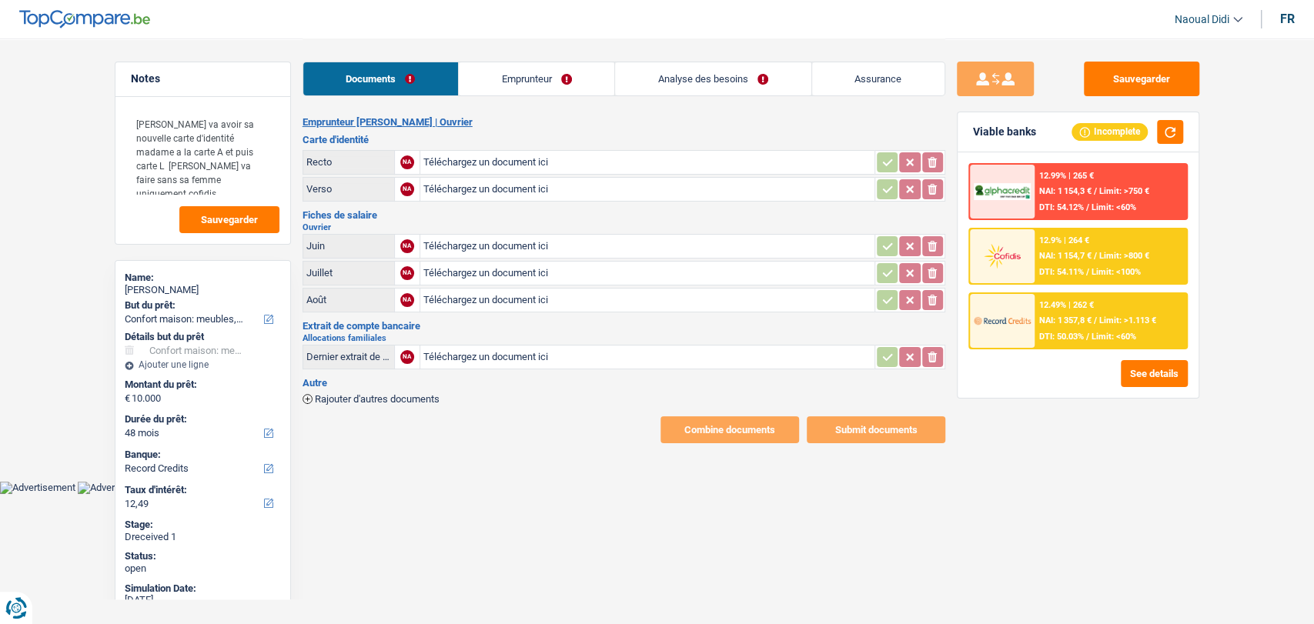
type input "C:\fakepath\Carte L.pdf"
click at [446, 191] on input "Téléchargez un document ici" at bounding box center [647, 189] width 448 height 23
type input "C:\fakepath\Carte LV.pdf"
click at [473, 249] on input "Téléchargez un document ici" at bounding box center [647, 246] width 448 height 23
type input "C:\fakepath\Fiche de paye juin .pdf"
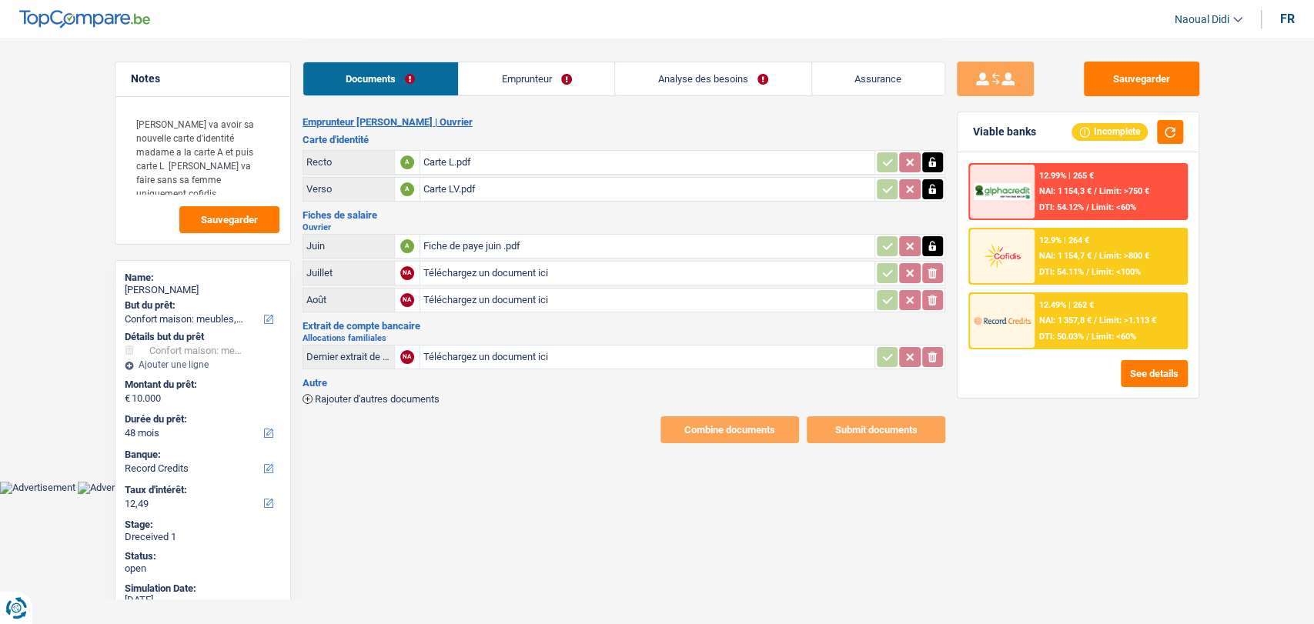
click at [478, 270] on input "Téléchargez un document ici" at bounding box center [647, 273] width 448 height 23
type input "C:\fakepath\Fiche de paye juillet .pdf"
click at [466, 299] on input "Téléchargez un document ici" at bounding box center [647, 300] width 448 height 23
type input "C:\fakepath\Fiche de paye août .pdf"
click at [1132, 75] on button "Sauvegarder" at bounding box center [1141, 79] width 115 height 35
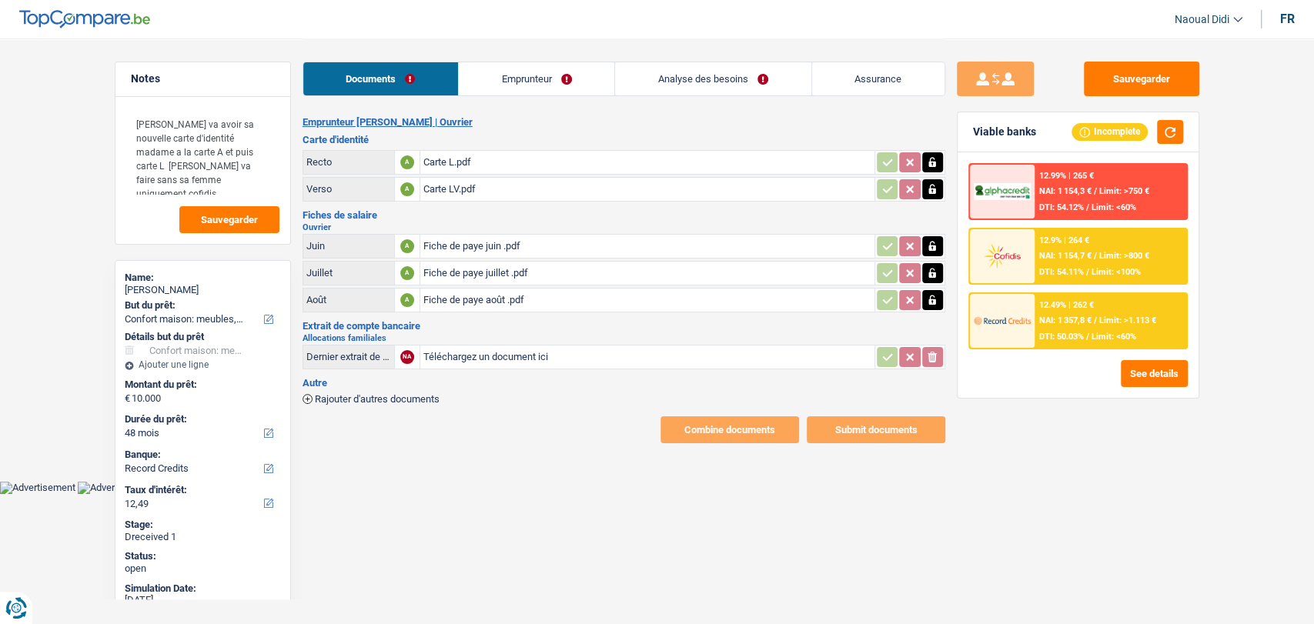
click at [25, 101] on main "Notes madame va avoir sa nouvelle carte d'identité madame a la carte A et puis …" at bounding box center [657, 241] width 1314 height 482
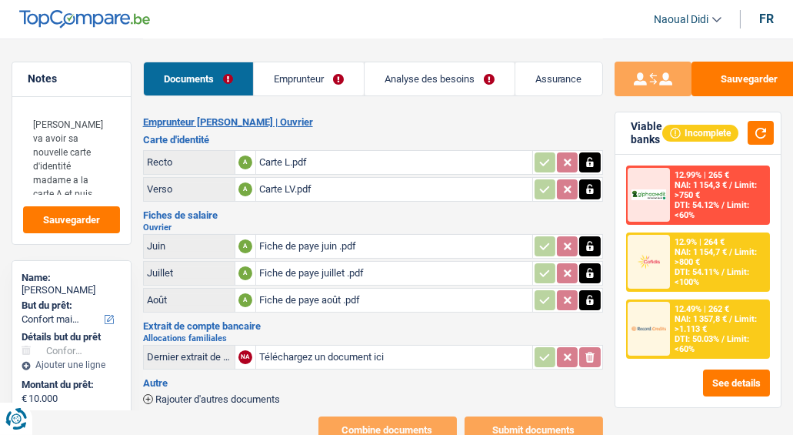
click at [774, 425] on div "Sauvegarder Viable banks Incomplete 12.99% | 265 € NAI: 1 154,3 € / Limit: >750…" at bounding box center [698, 240] width 190 height 405
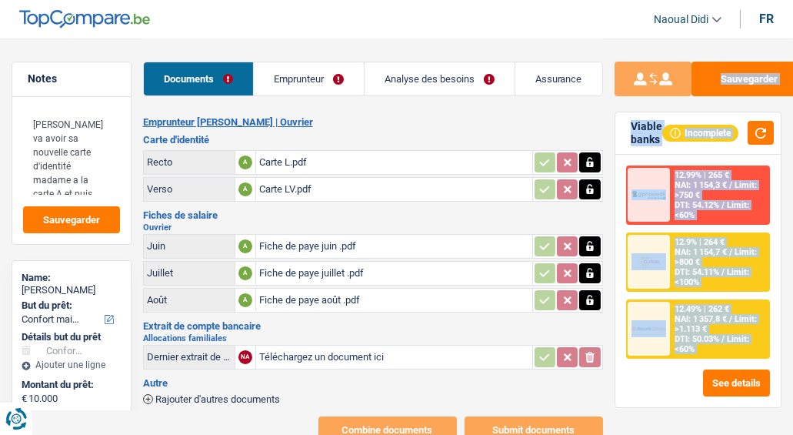
scroll to position [54, 0]
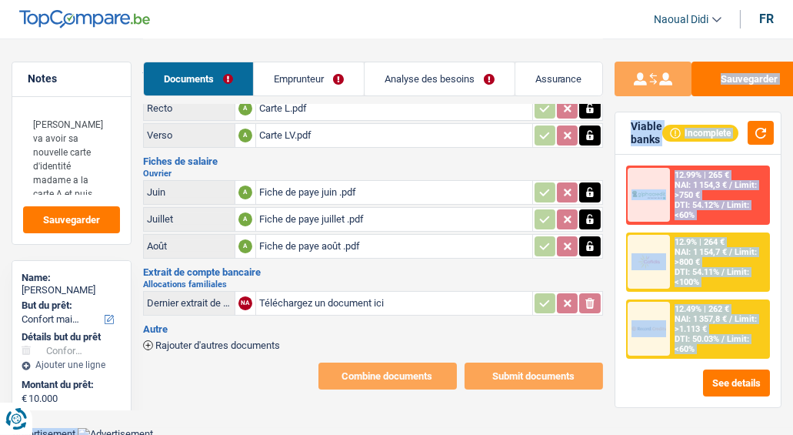
drag, startPoint x: 783, startPoint y: 421, endPoint x: 870, endPoint y: 533, distance: 142.6
click at [793, 440] on html "Vous avez le contrôle de vos données Nous utilisons des cookies, tout comme nos…" at bounding box center [396, 193] width 793 height 494
click at [679, 417] on main "Notes madame va avoir sa nouvelle carte d'identité madame a la carte A et puis …" at bounding box center [396, 187] width 793 height 482
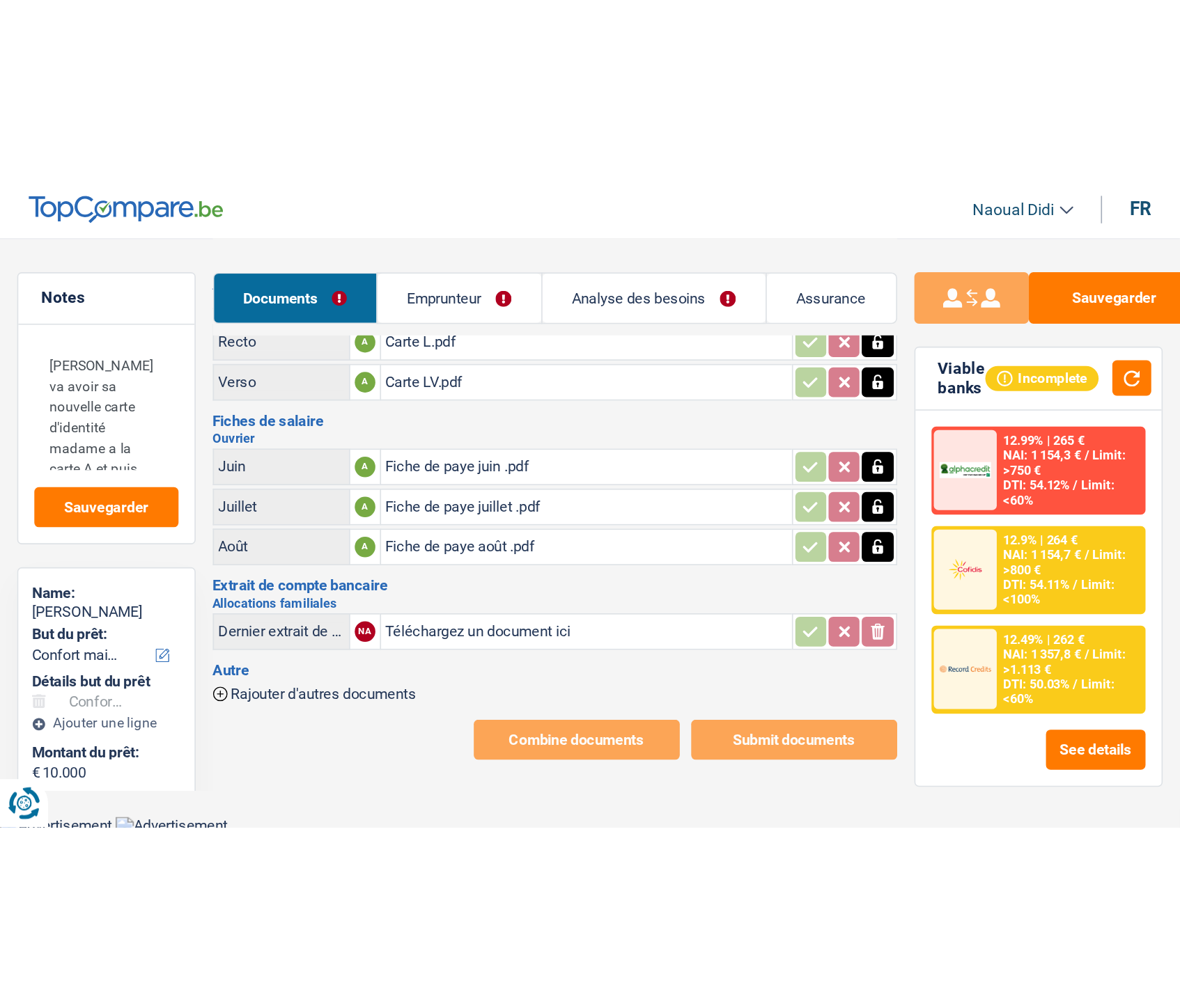
scroll to position [0, 0]
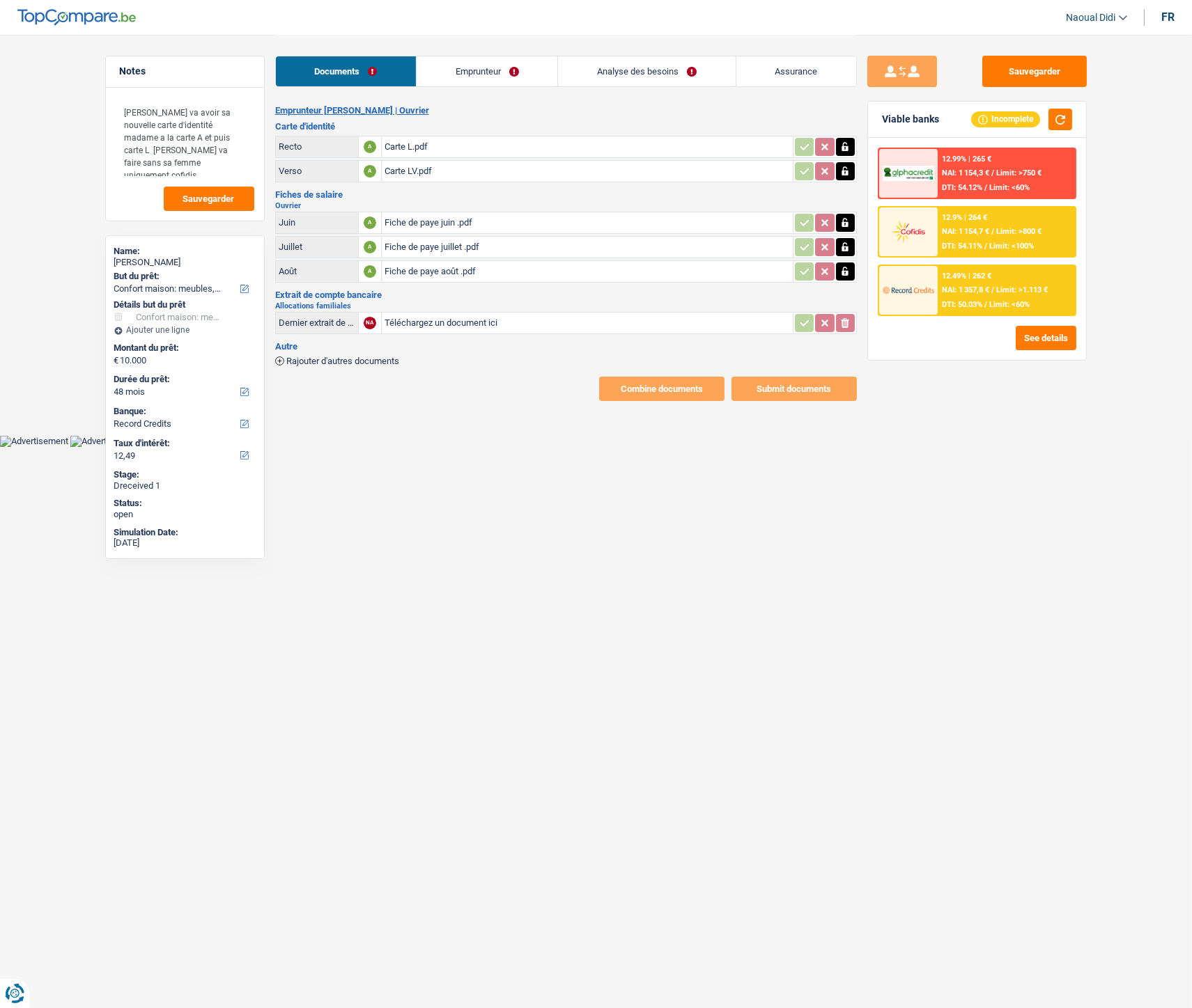
click at [469, 65] on link "Emprunteur" at bounding box center [486, 71] width 140 height 30
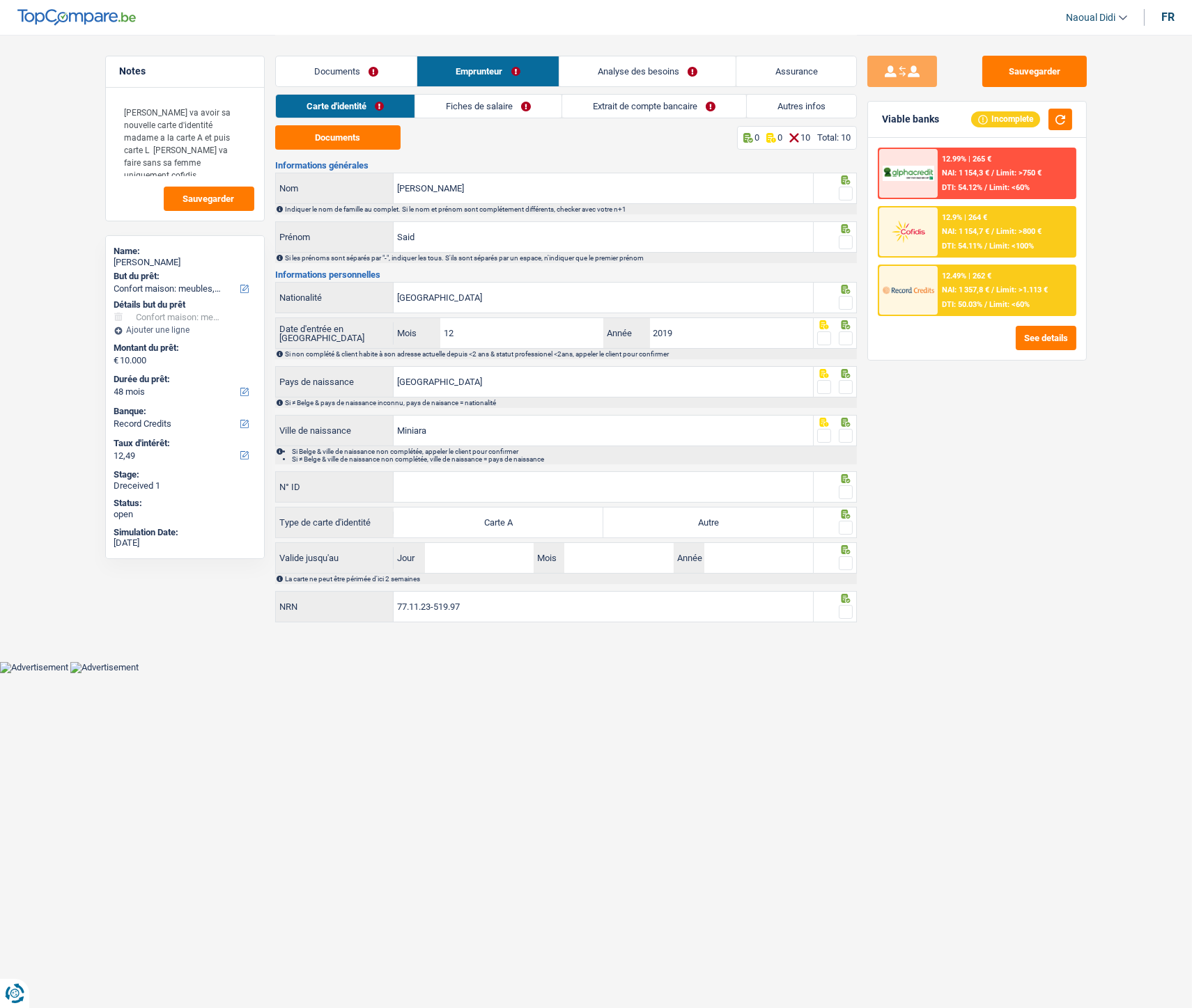
click at [371, 70] on link "Documents" at bounding box center [347, 71] width 141 height 30
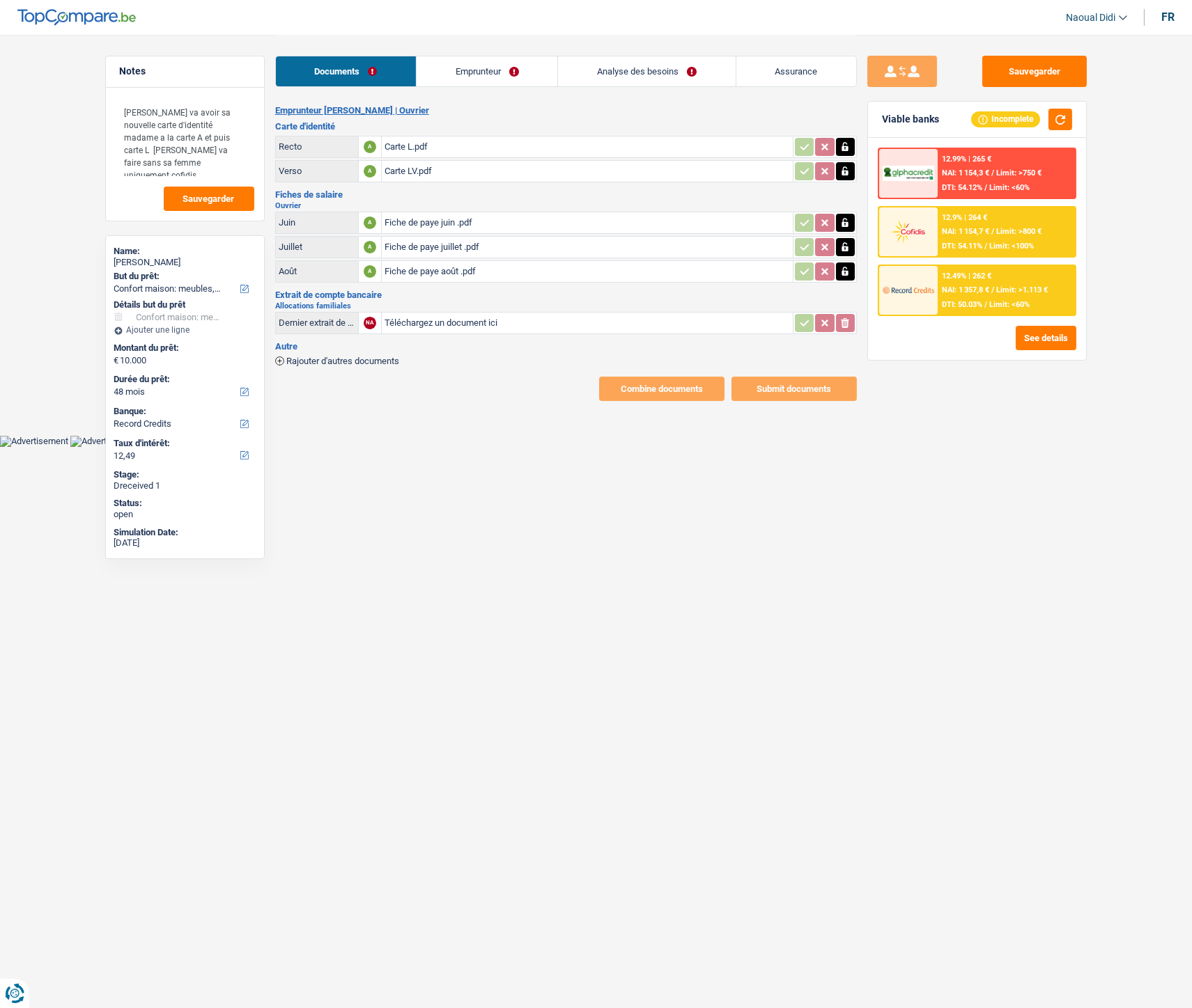
click at [477, 68] on link "Emprunteur" at bounding box center [486, 71] width 140 height 30
drag, startPoint x: 477, startPoint y: 68, endPoint x: 452, endPoint y: 82, distance: 28.7
click at [476, 68] on link "Emprunteur" at bounding box center [486, 71] width 140 height 30
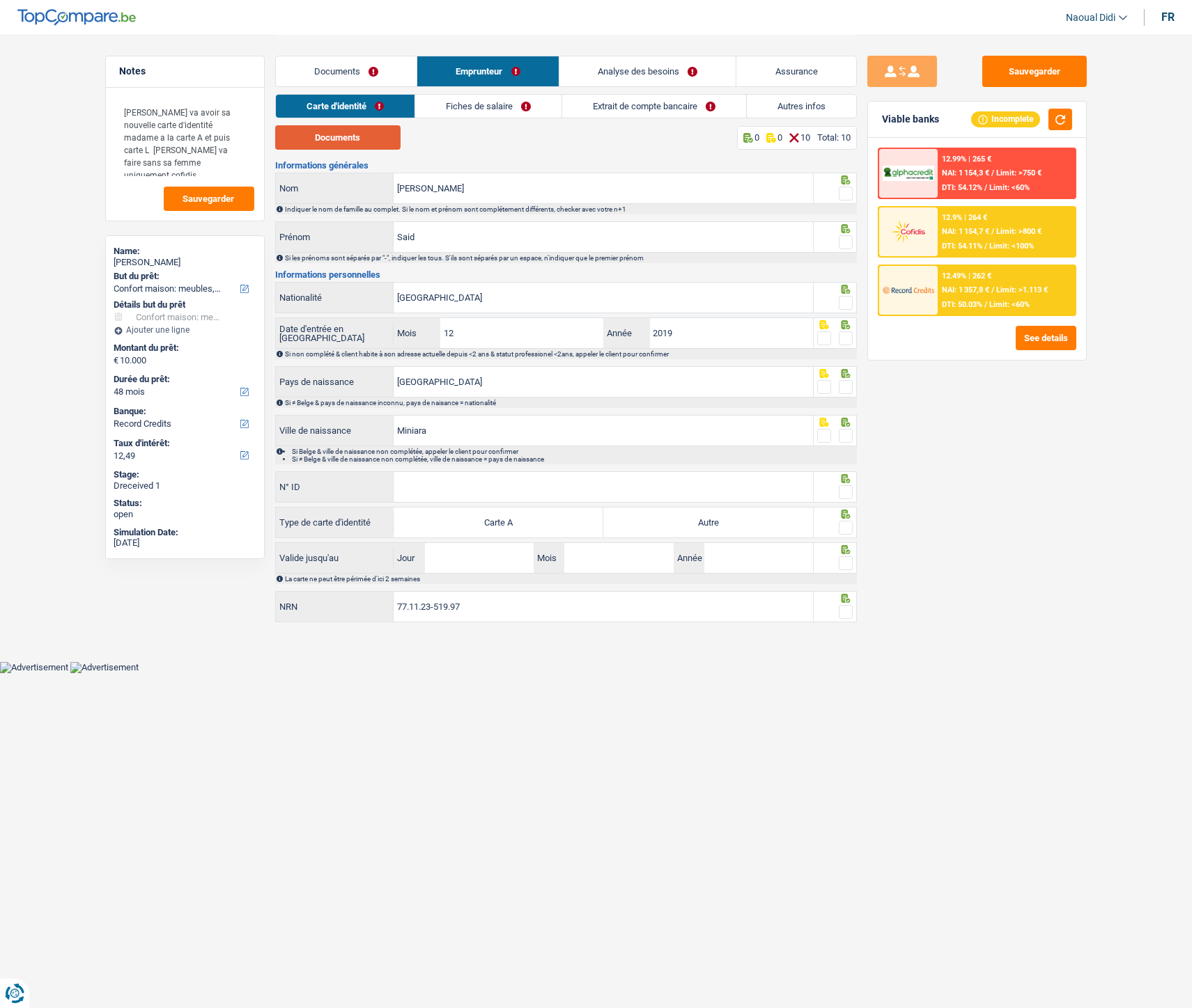
click at [350, 143] on button "Documents" at bounding box center [338, 138] width 126 height 24
click at [844, 195] on span at bounding box center [845, 193] width 14 height 14
click at [0, 0] on input "radio" at bounding box center [0, 0] width 0 height 0
click at [844, 195] on span at bounding box center [845, 193] width 14 height 14
click at [0, 0] on input "radio" at bounding box center [0, 0] width 0 height 0
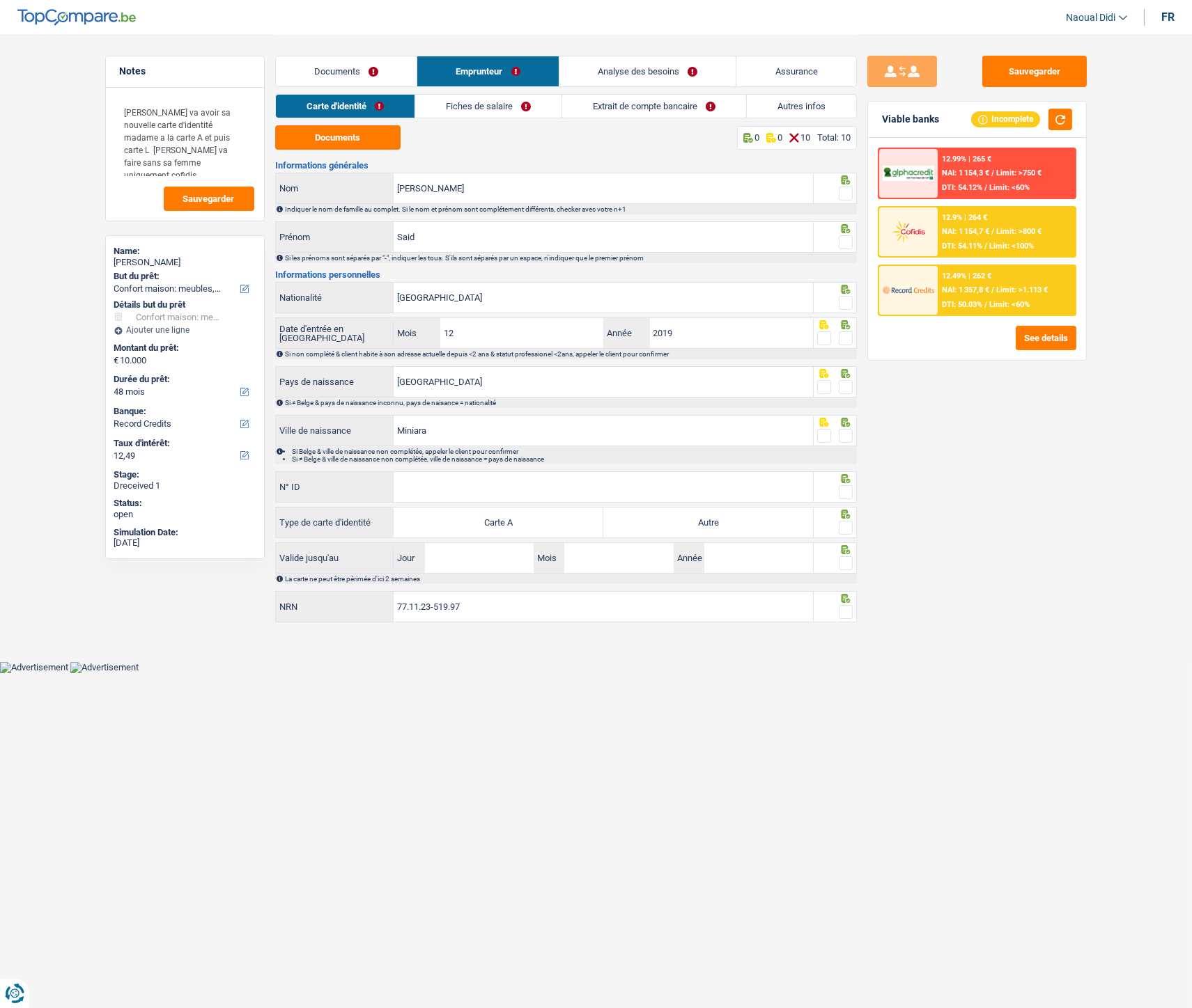
drag, startPoint x: 839, startPoint y: 237, endPoint x: 848, endPoint y: 216, distance: 22.8
click at [843, 237] on span at bounding box center [845, 242] width 14 height 14
click at [0, 0] on input "radio" at bounding box center [0, 0] width 0 height 0
click at [842, 194] on span at bounding box center [845, 193] width 14 height 14
click at [0, 0] on input "radio" at bounding box center [0, 0] width 0 height 0
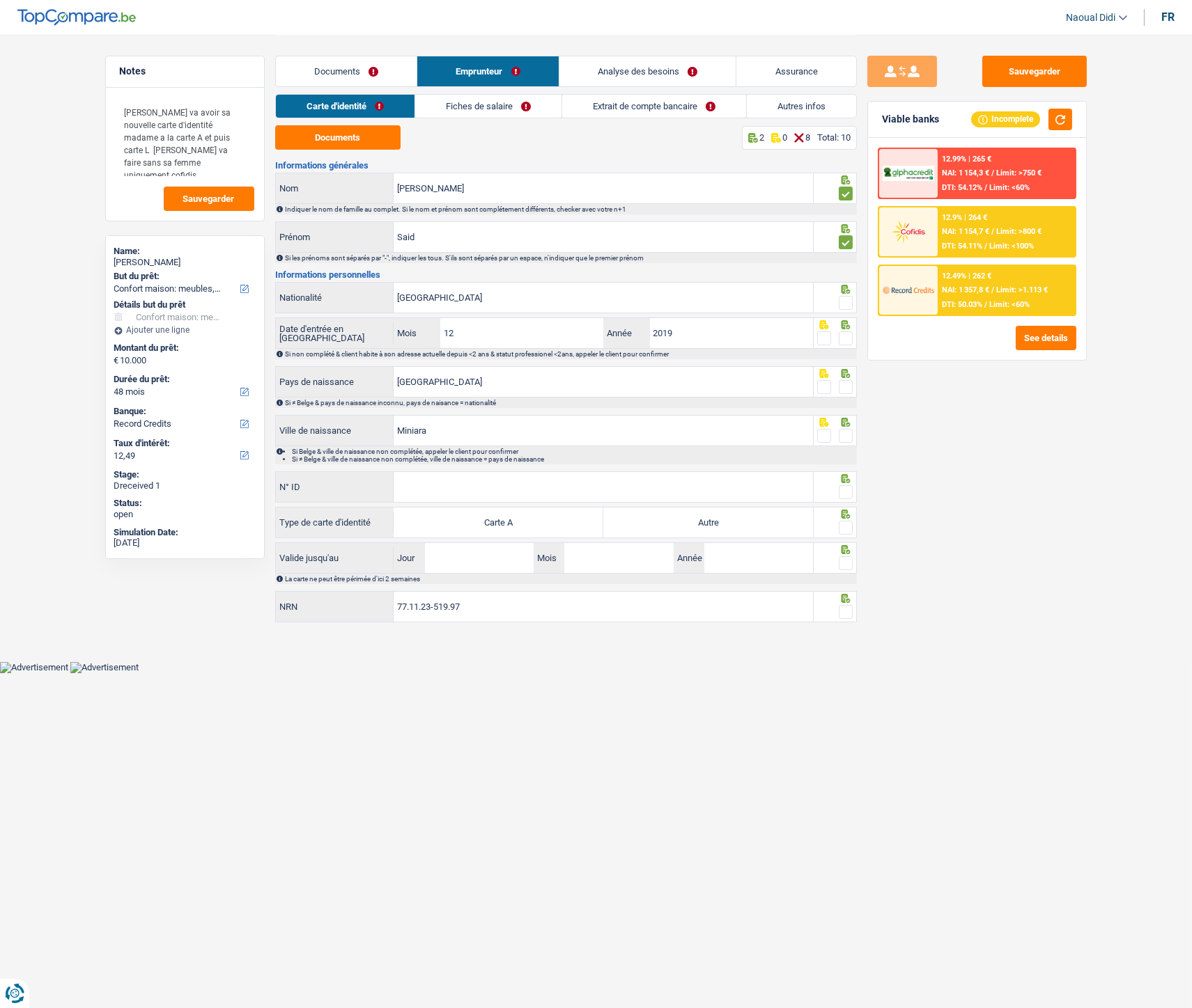
click at [844, 298] on span at bounding box center [845, 302] width 14 height 14
click at [0, 0] on input "radio" at bounding box center [0, 0] width 0 height 0
click at [844, 340] on span at bounding box center [845, 338] width 14 height 14
click at [0, 0] on input "radio" at bounding box center [0, 0] width 0 height 0
drag, startPoint x: 844, startPoint y: 340, endPoint x: 818, endPoint y: 381, distance: 48.5
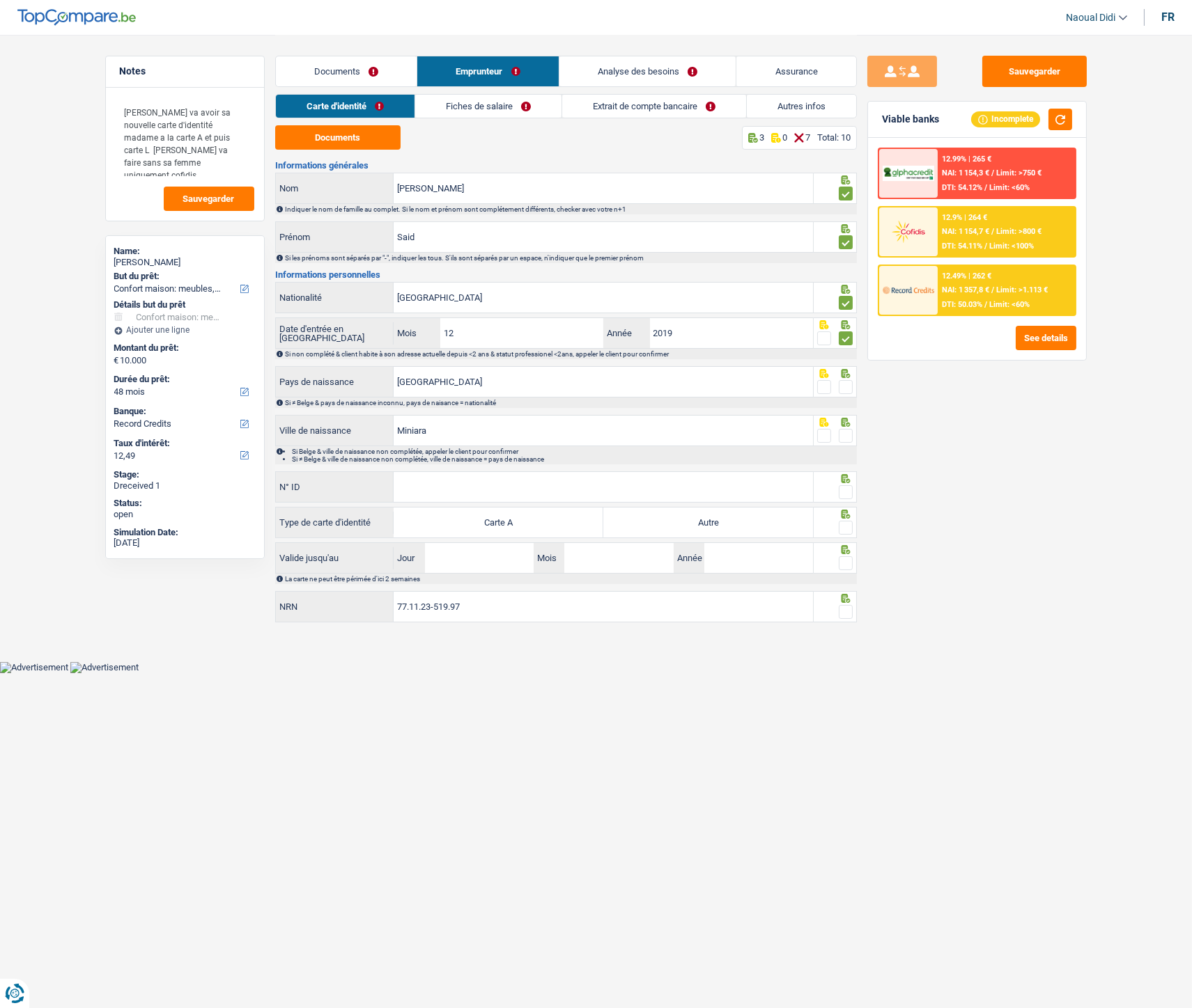
click at [844, 340] on span at bounding box center [845, 338] width 14 height 14
click at [0, 0] on input "radio" at bounding box center [0, 0] width 0 height 0
click at [842, 388] on span at bounding box center [845, 386] width 14 height 14
click at [0, 0] on input "radio" at bounding box center [0, 0] width 0 height 0
drag, startPoint x: 842, startPoint y: 388, endPoint x: 843, endPoint y: 371, distance: 17.0
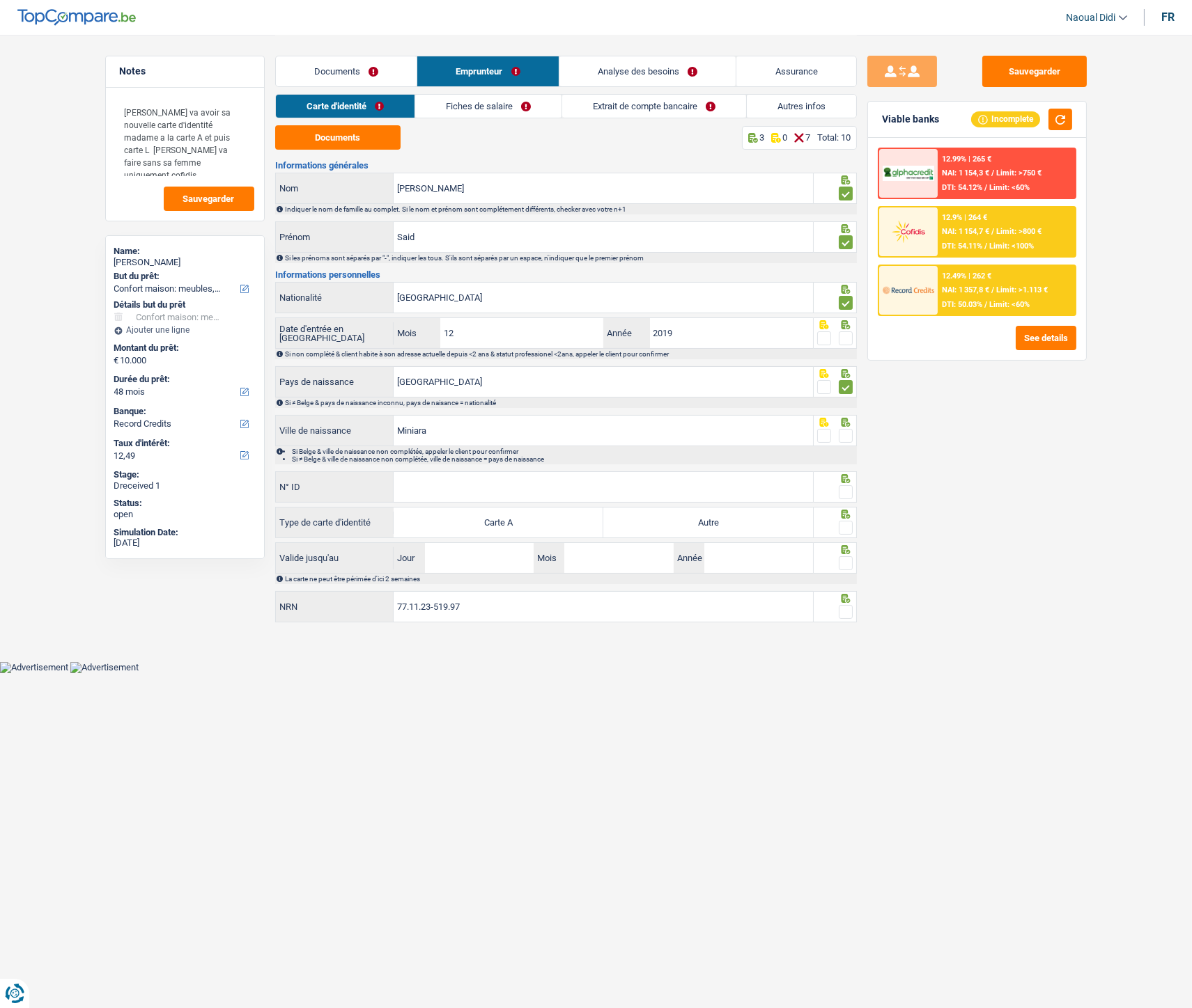
click at [842, 388] on span at bounding box center [845, 386] width 14 height 14
click at [0, 0] on input "radio" at bounding box center [0, 0] width 0 height 0
click at [846, 343] on span at bounding box center [845, 338] width 14 height 14
click at [0, 0] on input "radio" at bounding box center [0, 0] width 0 height 0
click at [845, 388] on span at bounding box center [845, 386] width 14 height 14
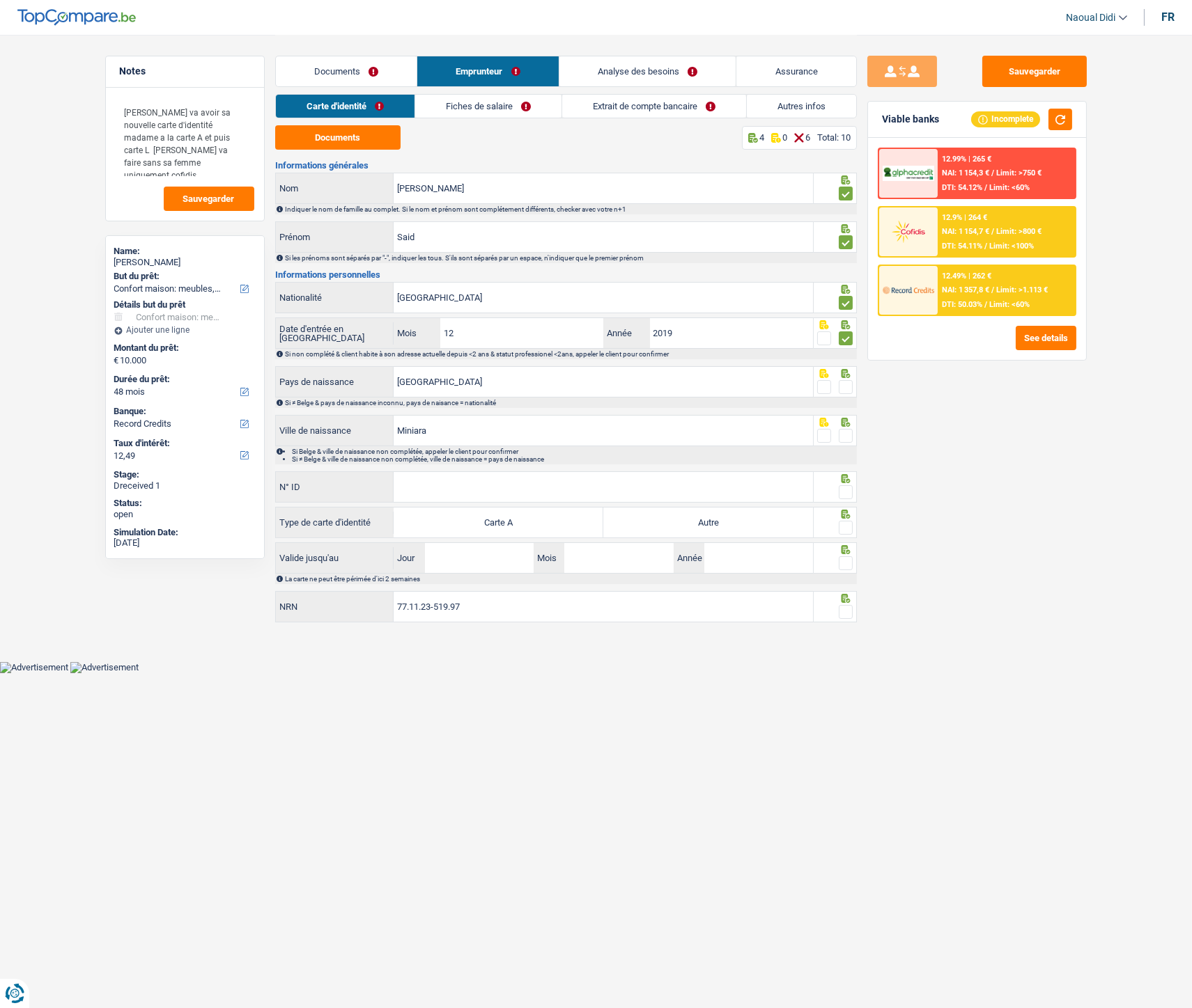
click at [0, 0] on input "radio" at bounding box center [0, 0] width 0 height 0
click at [845, 435] on span at bounding box center [845, 435] width 14 height 14
click at [0, 0] on input "radio" at bounding box center [0, 0] width 0 height 0
click at [558, 481] on input "N° ID" at bounding box center [603, 487] width 419 height 30
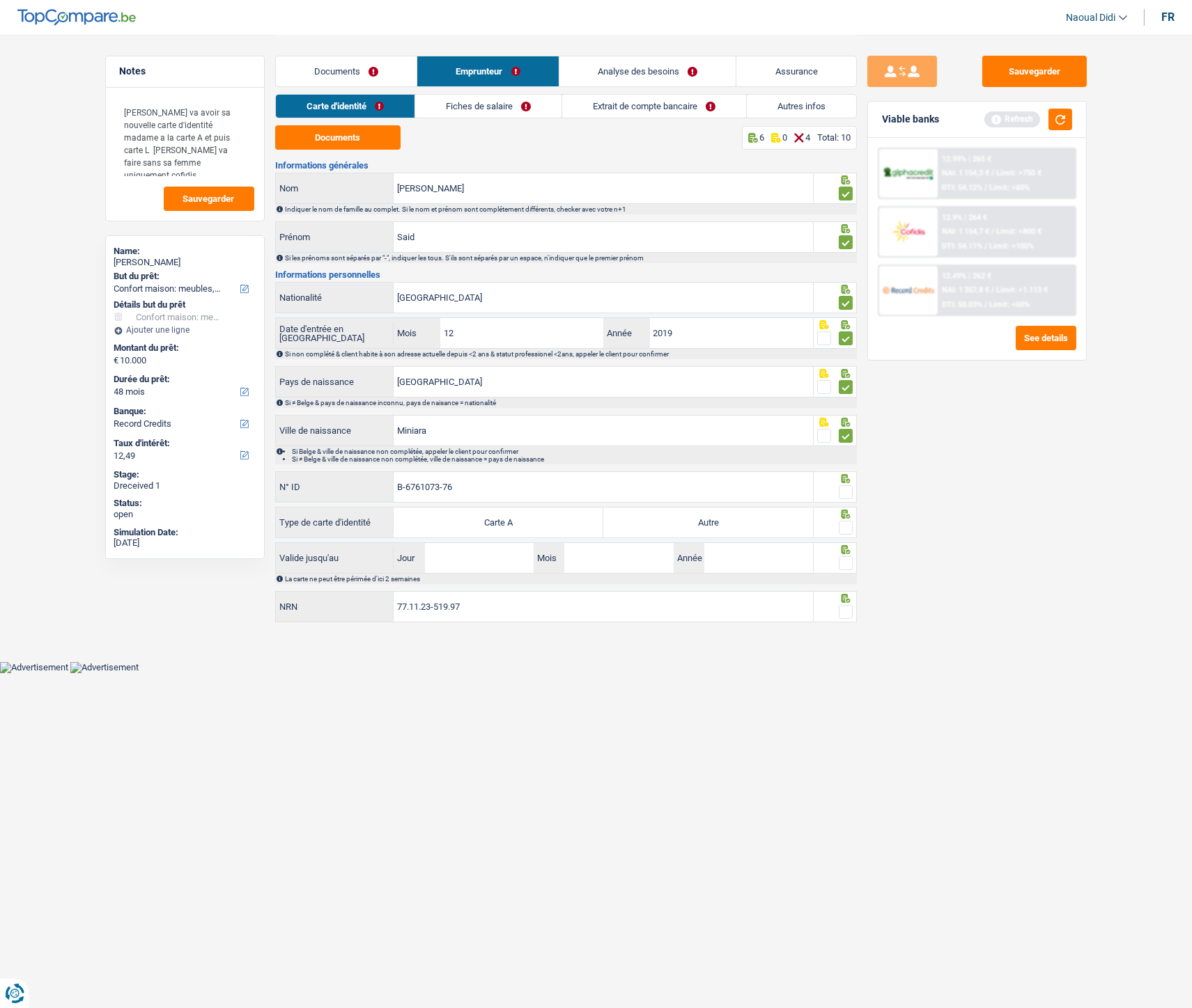
type input "B-6761073-76"
click at [848, 495] on span at bounding box center [845, 491] width 14 height 14
click at [0, 0] on input "radio" at bounding box center [0, 0] width 0 height 0
click at [815, 522] on div at bounding box center [835, 522] width 43 height 32
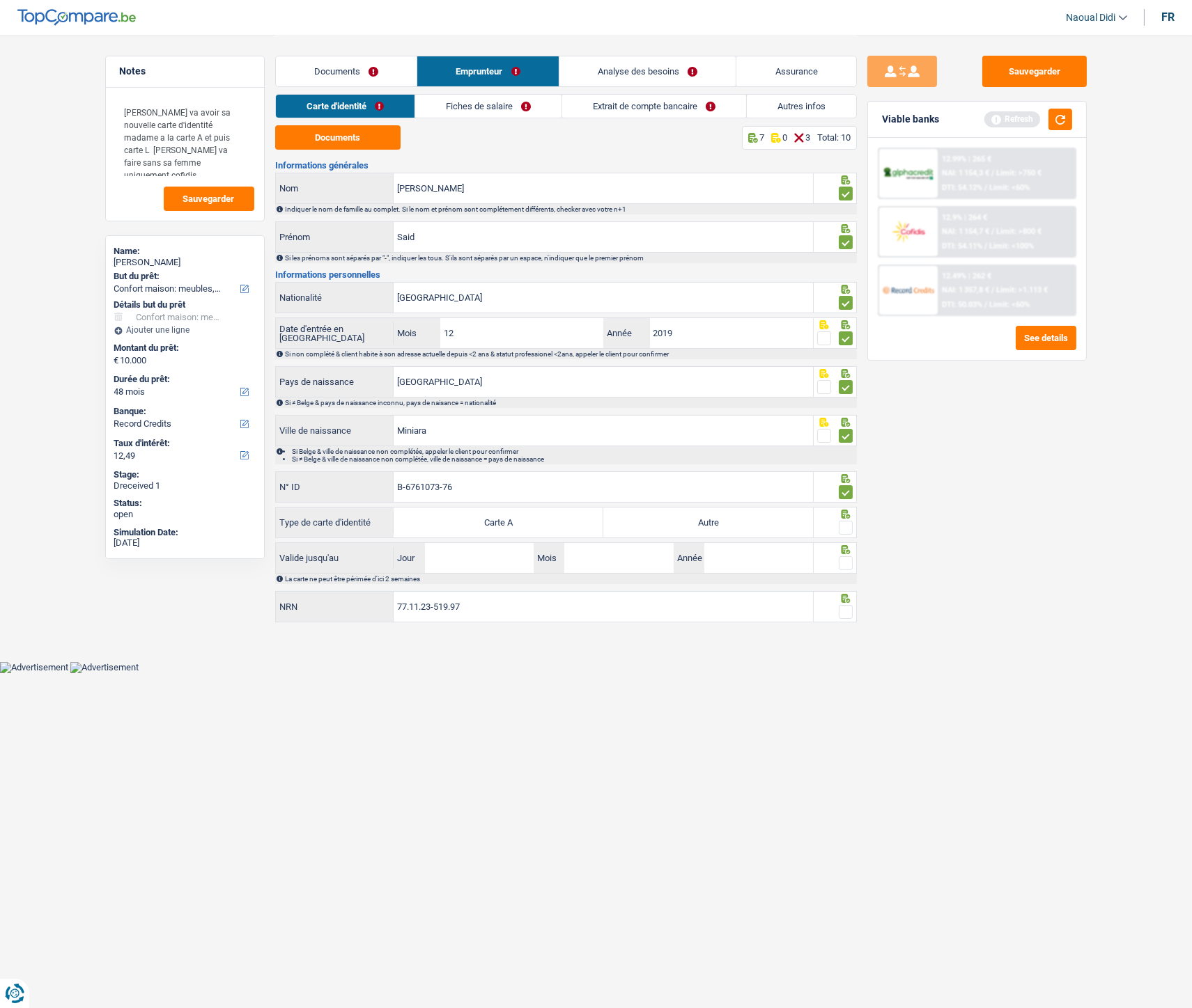
click at [733, 518] on label "Autre" at bounding box center [708, 522] width 210 height 30
click at [733, 518] on input "Autre" at bounding box center [708, 522] width 210 height 30
radio input "true"
click at [845, 525] on span at bounding box center [845, 528] width 14 height 14
click at [0, 0] on input "radio" at bounding box center [0, 0] width 0 height 0
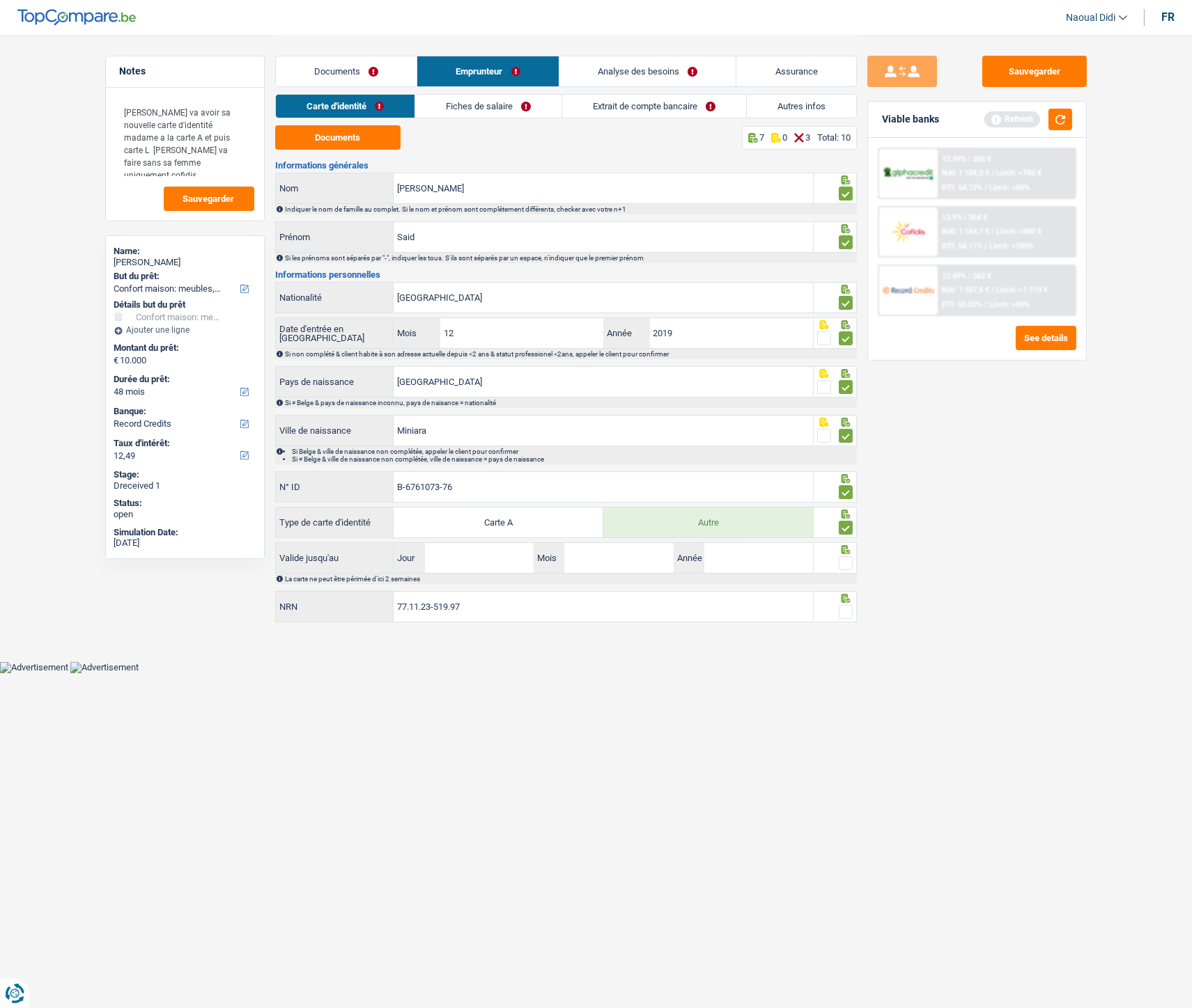
click at [845, 525] on span at bounding box center [845, 528] width 14 height 14
click at [0, 0] on input "radio" at bounding box center [0, 0] width 0 height 0
click at [498, 552] on input "Jour" at bounding box center [479, 557] width 109 height 30
click at [845, 530] on span at bounding box center [845, 528] width 14 height 14
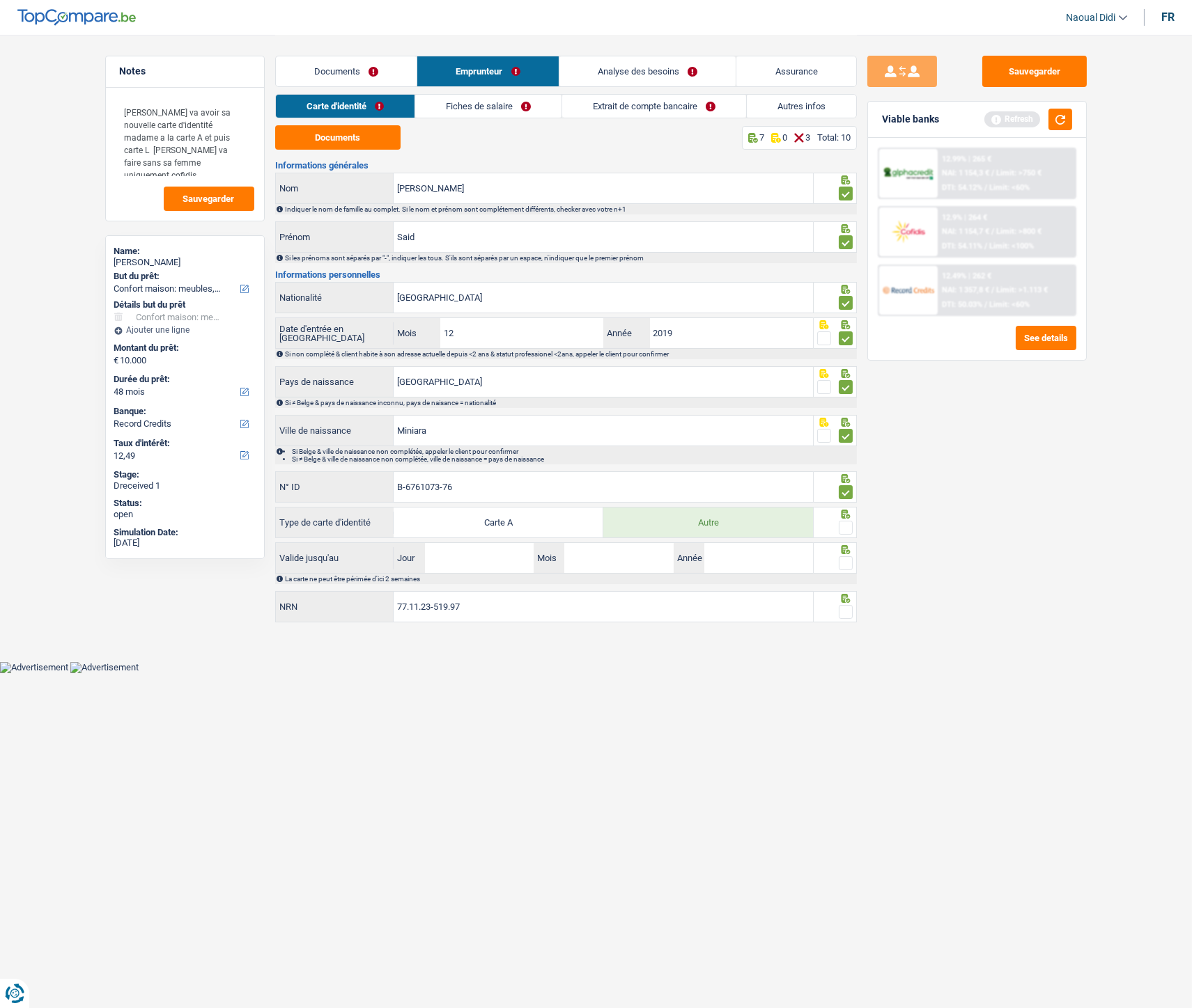
click at [0, 0] on input "radio" at bounding box center [0, 0] width 0 height 0
drag, startPoint x: 845, startPoint y: 530, endPoint x: 808, endPoint y: 540, distance: 38.3
click at [845, 530] on span at bounding box center [845, 528] width 14 height 14
click at [0, 0] on input "radio" at bounding box center [0, 0] width 0 height 0
click at [846, 526] on span at bounding box center [845, 528] width 14 height 14
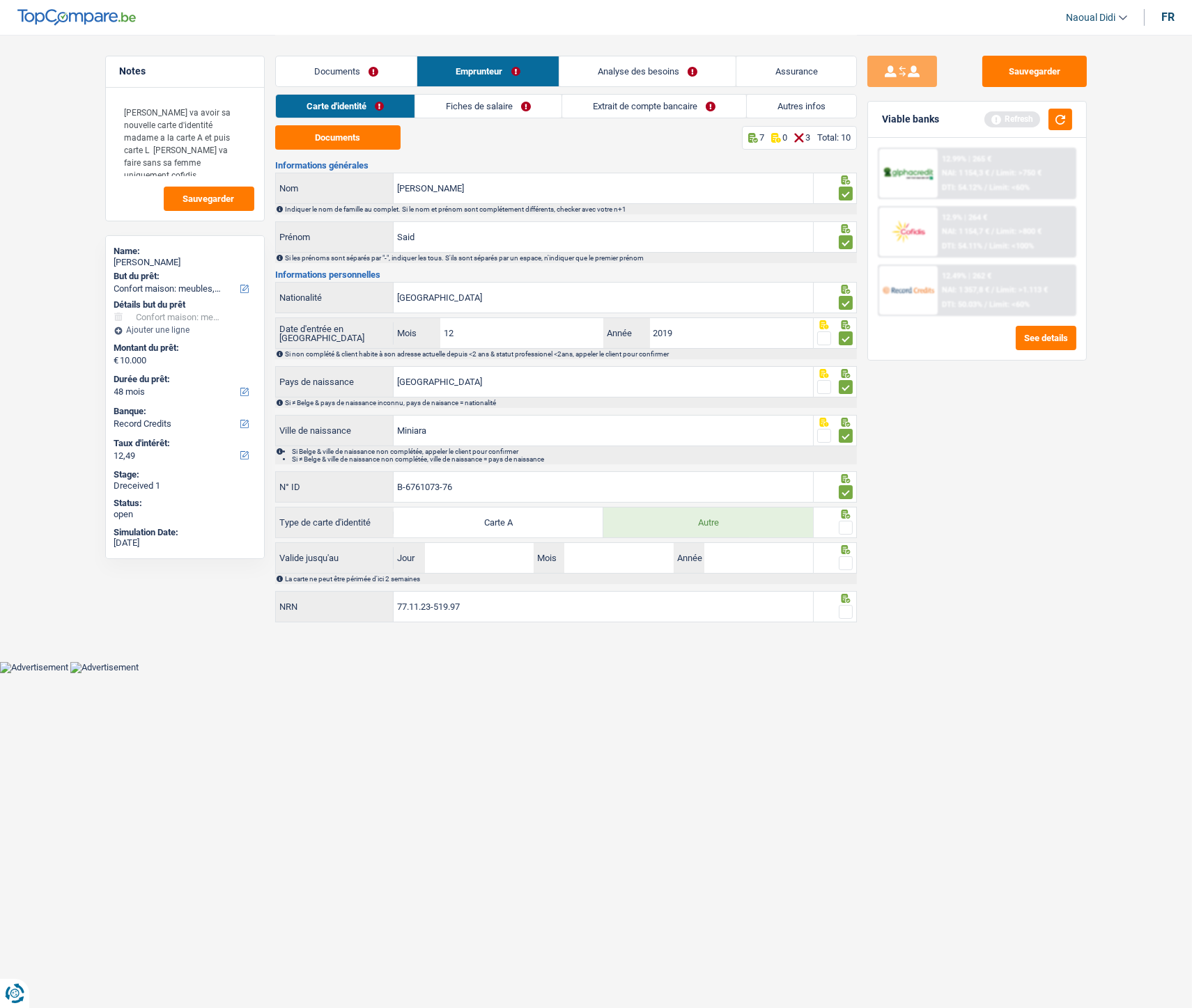
click at [0, 0] on input "radio" at bounding box center [0, 0] width 0 height 0
click at [486, 556] on input "Jour" at bounding box center [479, 557] width 109 height 30
type input "09"
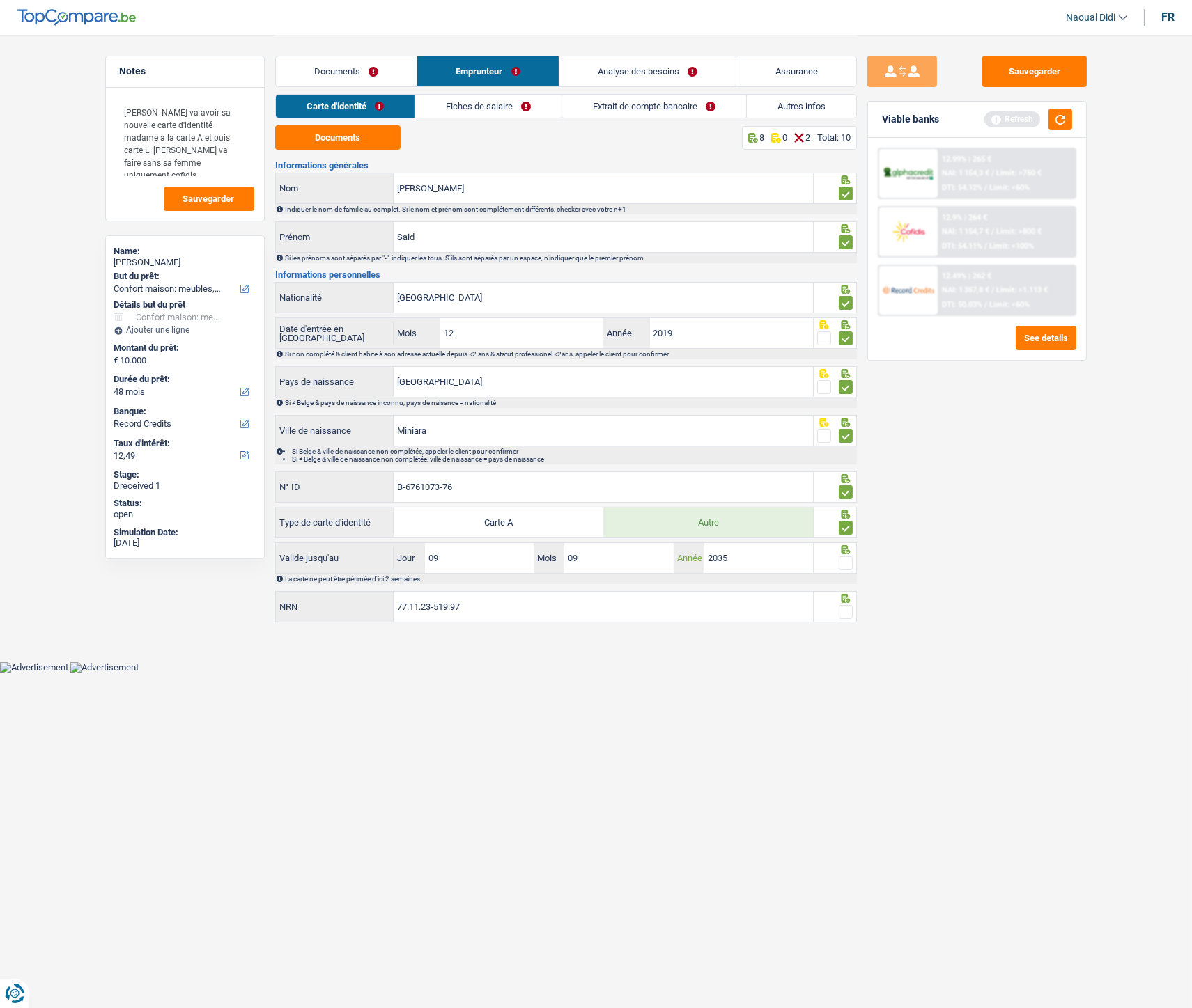
type input "2035"
click at [844, 561] on span at bounding box center [845, 563] width 14 height 14
click at [0, 0] on input "radio" at bounding box center [0, 0] width 0 height 0
click at [839, 564] on span at bounding box center [845, 612] width 14 height 14
click at [0, 0] on input "radio" at bounding box center [0, 0] width 0 height 0
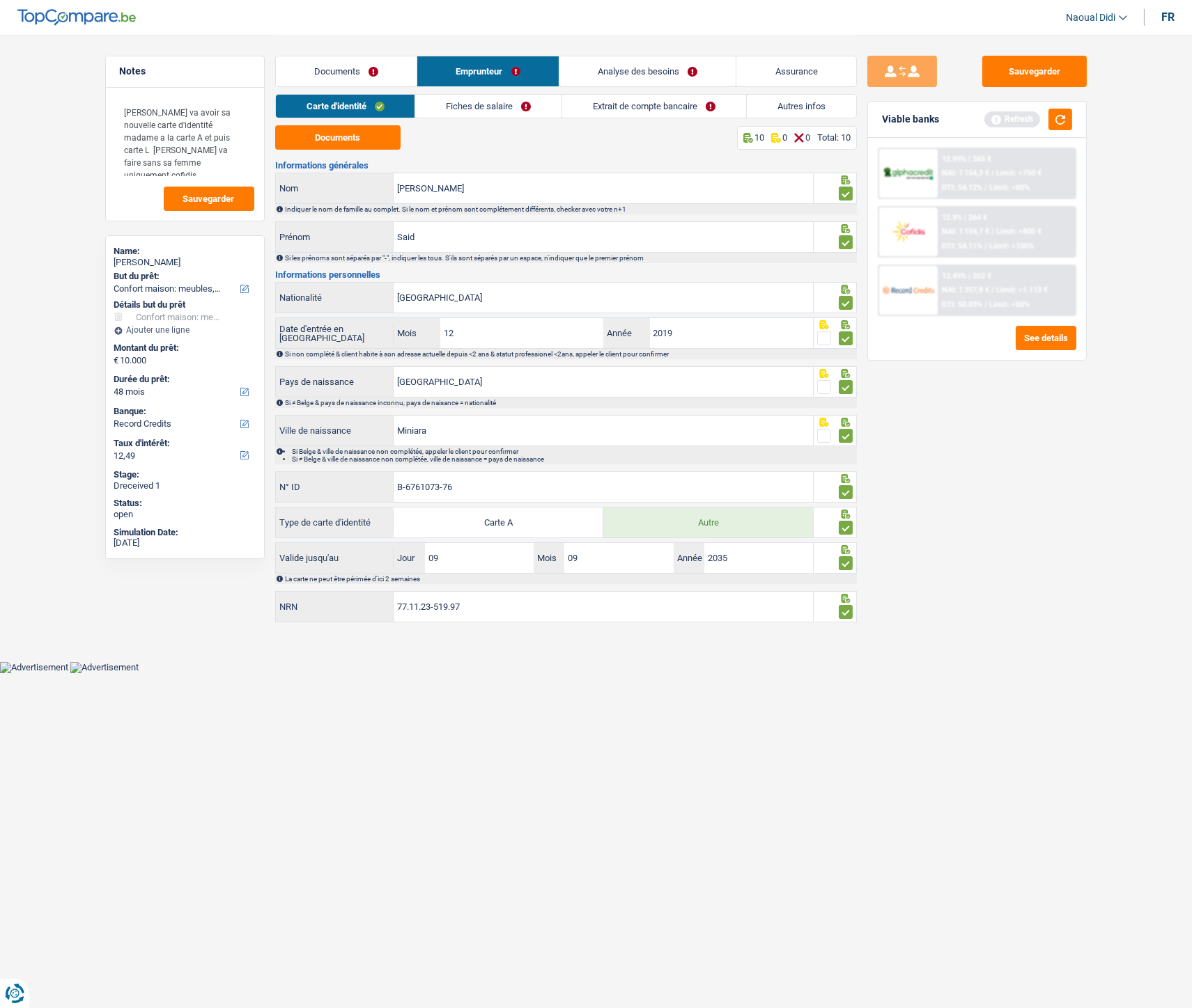
drag, startPoint x: 474, startPoint y: 101, endPoint x: 461, endPoint y: 113, distance: 17.7
click at [474, 101] on link "Fiches de salaire" at bounding box center [489, 106] width 147 height 23
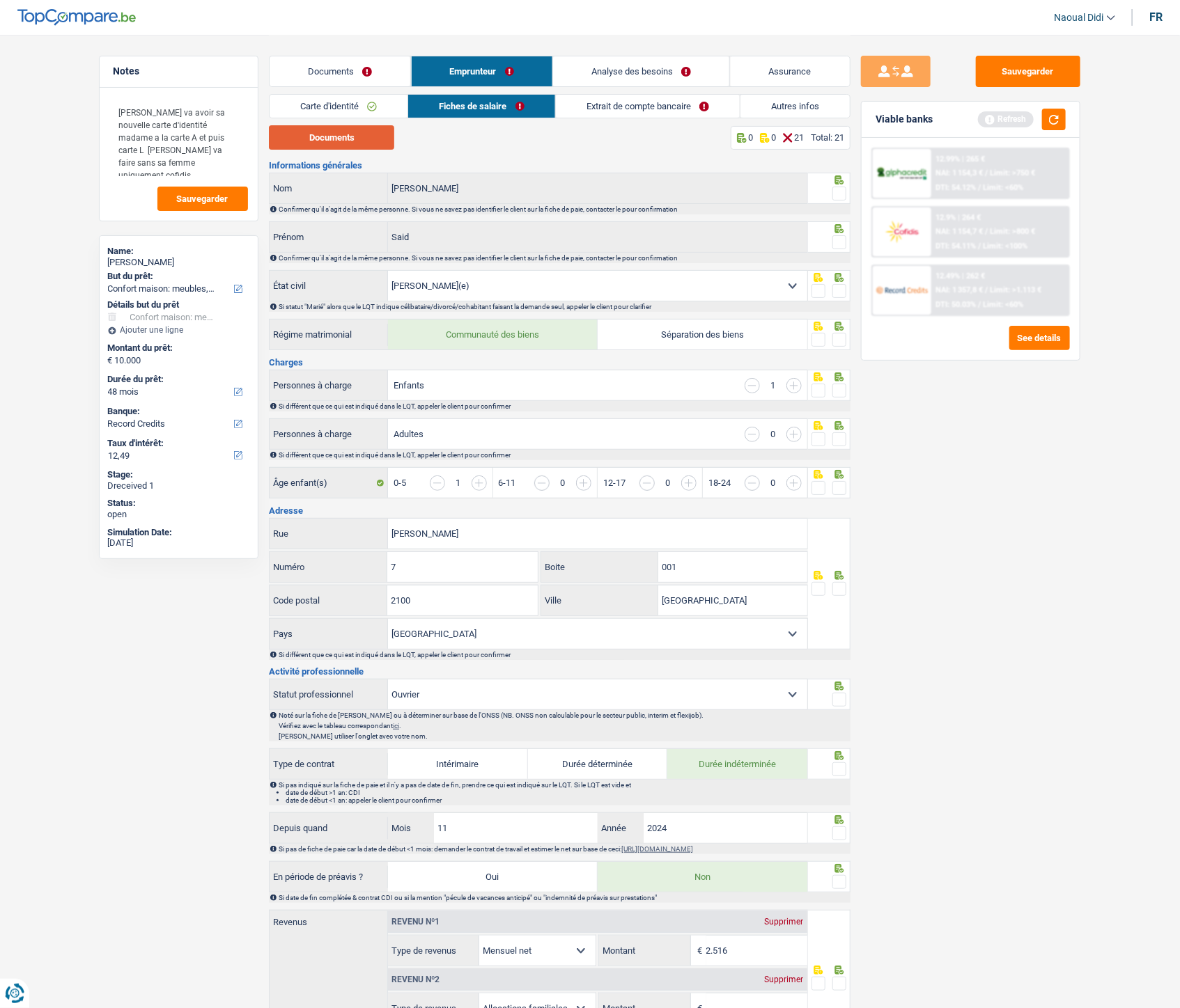
click at [333, 135] on button "Documents" at bounding box center [331, 138] width 126 height 24
click at [999, 72] on button "Sauvegarder" at bounding box center [1027, 71] width 104 height 32
click at [308, 134] on button "Documents" at bounding box center [331, 138] width 126 height 24
click at [837, 193] on span at bounding box center [839, 193] width 14 height 14
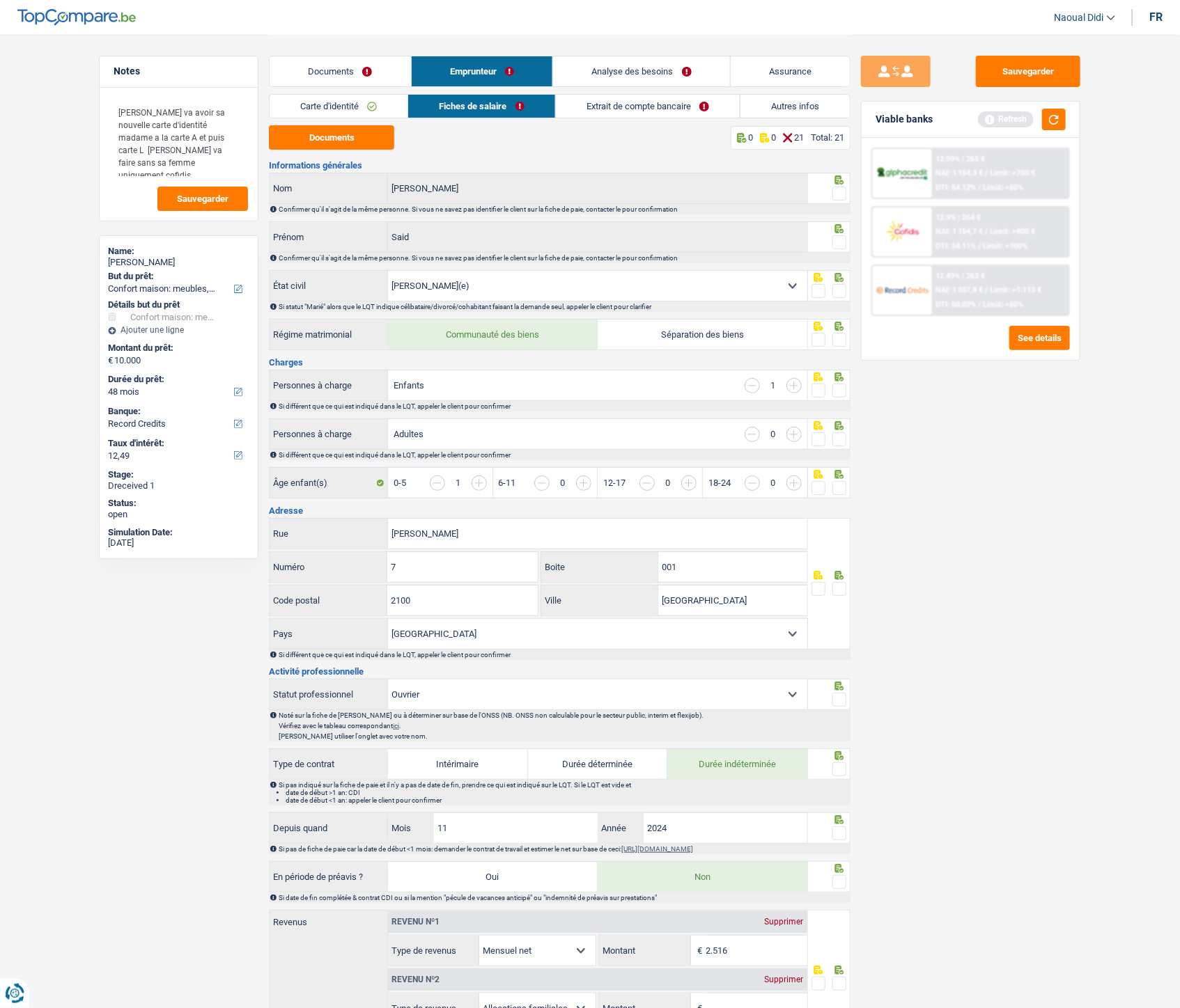
click at [0, 0] on input "radio" at bounding box center [0, 0] width 0 height 0
drag, startPoint x: 837, startPoint y: 193, endPoint x: 823, endPoint y: 242, distance: 51.0
click at [837, 193] on span at bounding box center [839, 193] width 14 height 14
click at [0, 0] on input "radio" at bounding box center [0, 0] width 0 height 0
click at [839, 241] on span at bounding box center [839, 242] width 14 height 14
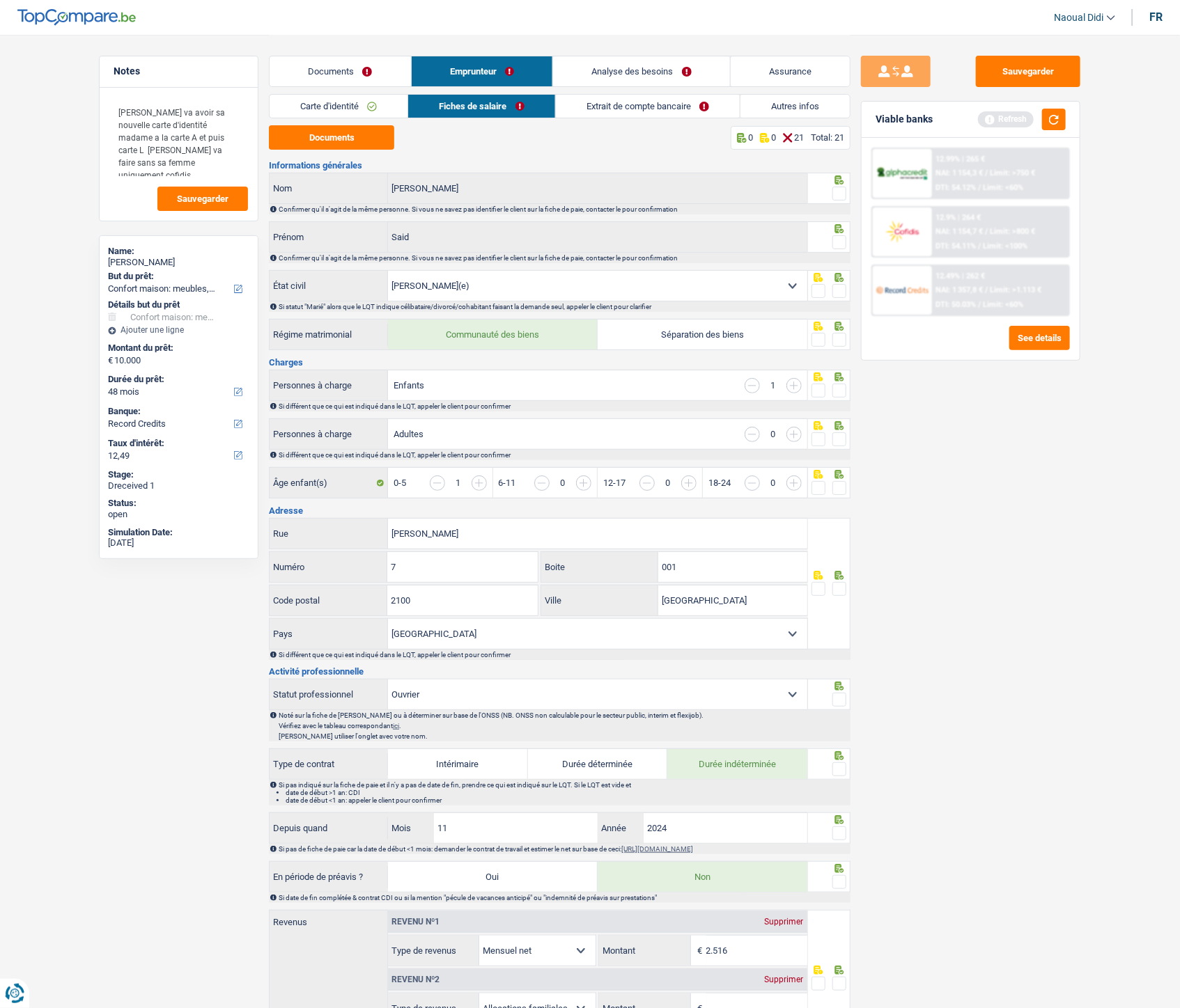
click at [0, 0] on input "radio" at bounding box center [0, 0] width 0 height 0
click at [839, 191] on span at bounding box center [839, 193] width 14 height 14
click at [0, 0] on input "radio" at bounding box center [0, 0] width 0 height 0
click at [839, 289] on span at bounding box center [839, 290] width 14 height 14
click at [0, 0] on input "radio" at bounding box center [0, 0] width 0 height 0
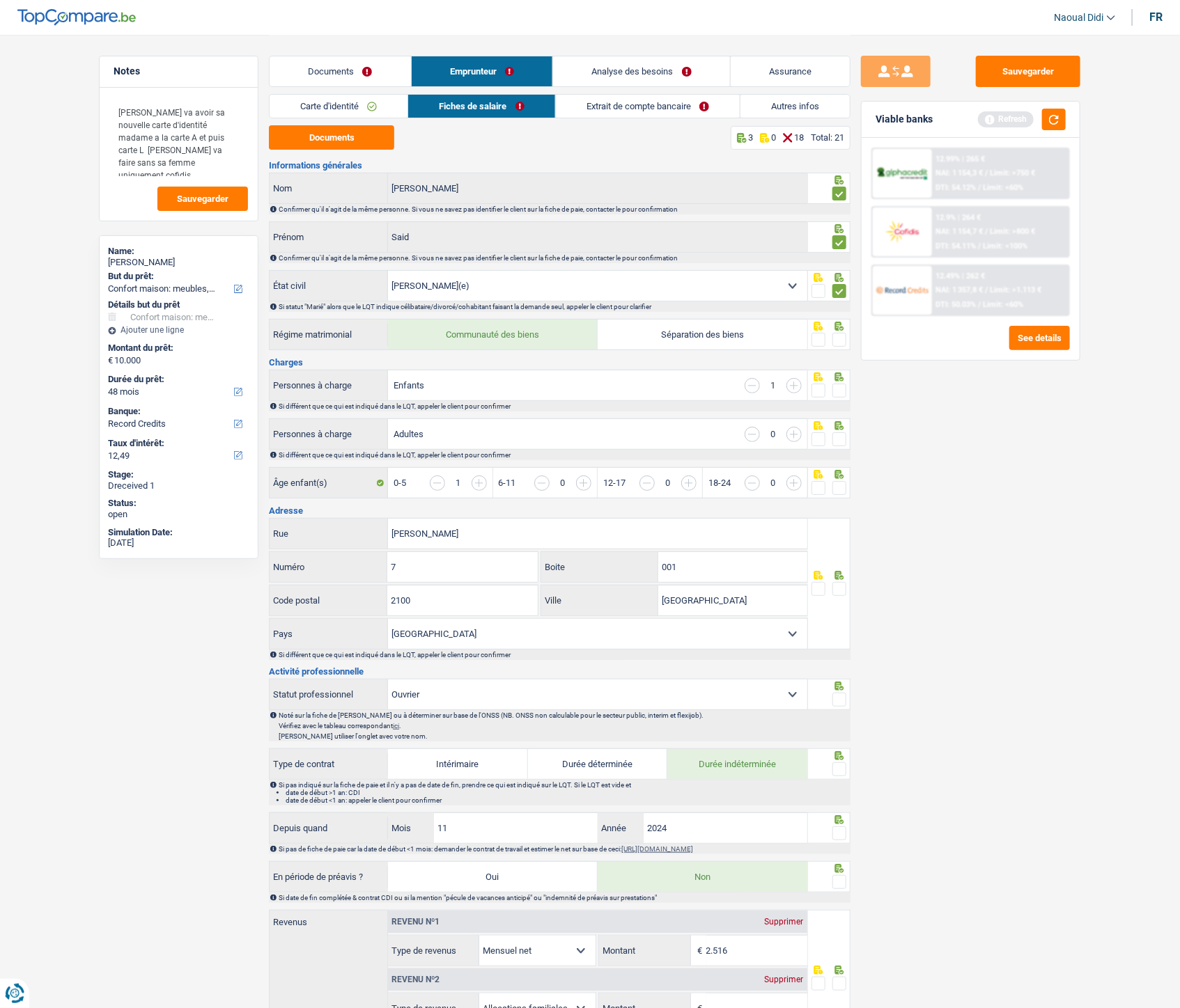
click at [839, 340] on span at bounding box center [839, 339] width 14 height 14
click at [0, 0] on input "radio" at bounding box center [0, 0] width 0 height 0
click at [840, 388] on span at bounding box center [839, 390] width 14 height 14
click at [0, 0] on input "radio" at bounding box center [0, 0] width 0 height 0
click at [838, 439] on span at bounding box center [839, 439] width 14 height 14
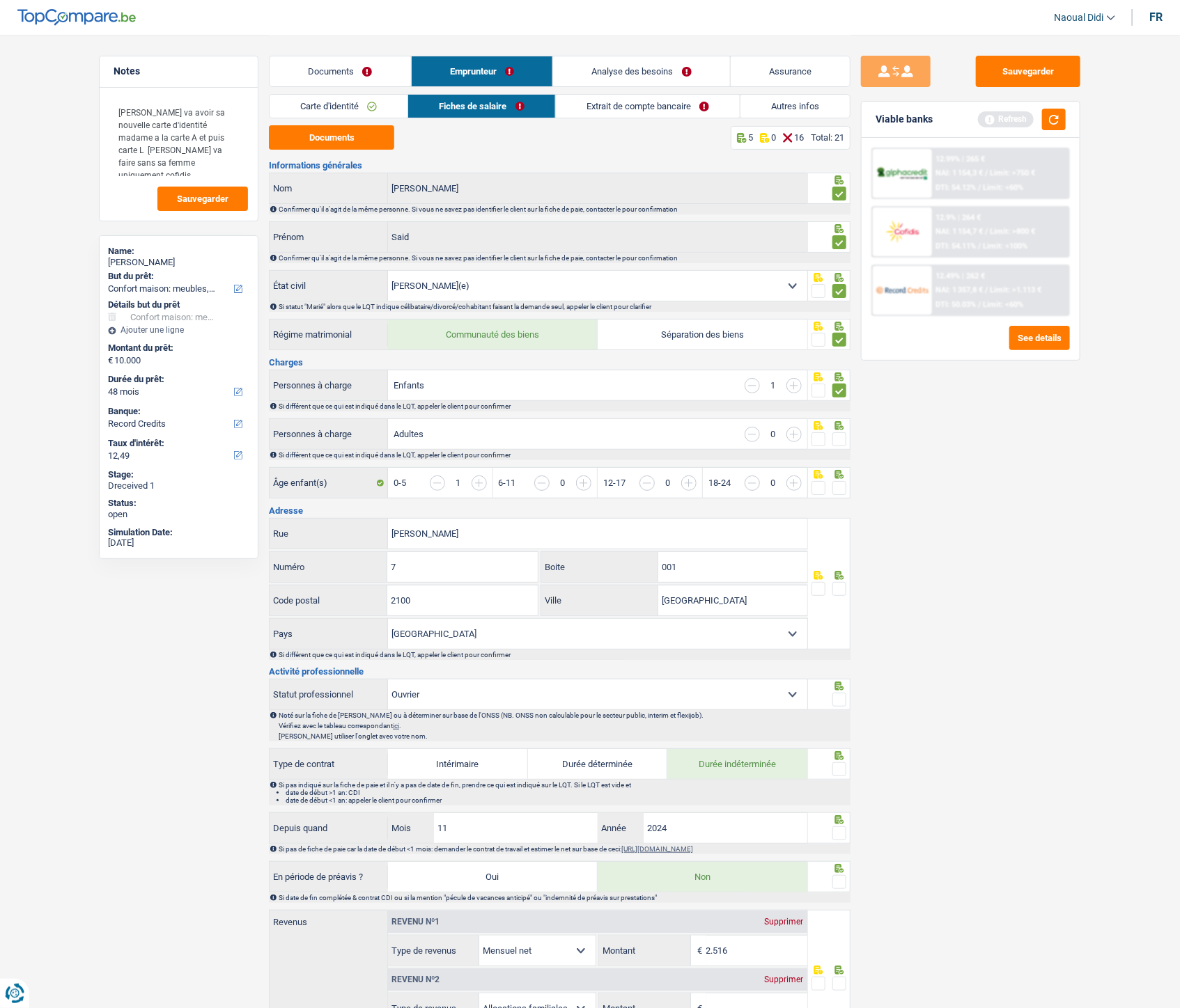
click at [0, 0] on input "radio" at bounding box center [0, 0] width 0 height 0
click at [837, 495] on span at bounding box center [839, 488] width 14 height 14
click at [0, 0] on input "radio" at bounding box center [0, 0] width 0 height 0
click at [837, 495] on span at bounding box center [839, 488] width 14 height 14
click at [0, 0] on input "radio" at bounding box center [0, 0] width 0 height 0
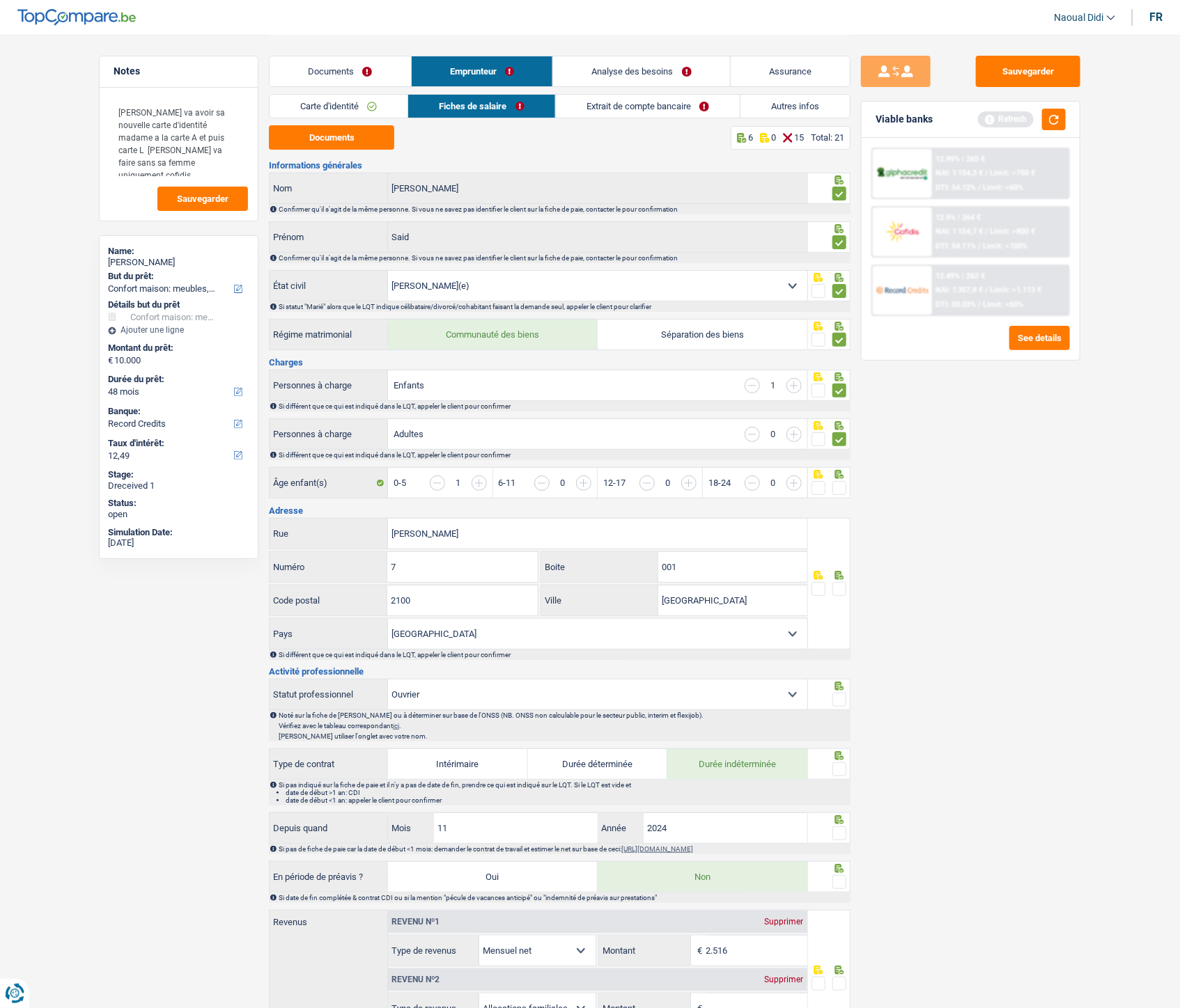
click at [839, 488] on span at bounding box center [839, 488] width 14 height 14
click at [0, 0] on input "radio" at bounding box center [0, 0] width 0 height 0
click at [841, 564] on span at bounding box center [839, 588] width 14 height 14
click at [0, 0] on input "radio" at bounding box center [0, 0] width 0 height 0
click at [840, 564] on span at bounding box center [839, 699] width 14 height 14
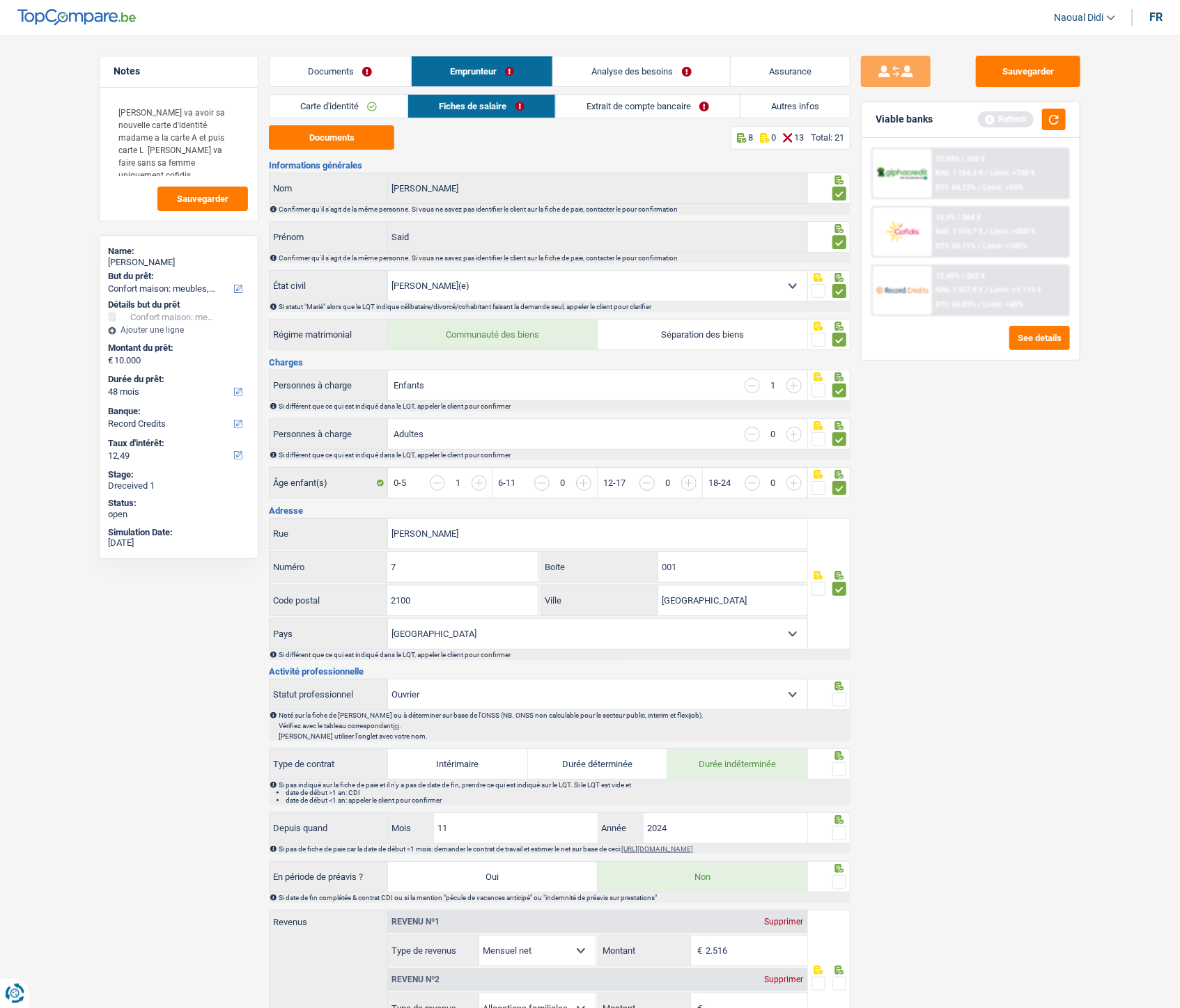
click at [0, 0] on input "radio" at bounding box center [0, 0] width 0 height 0
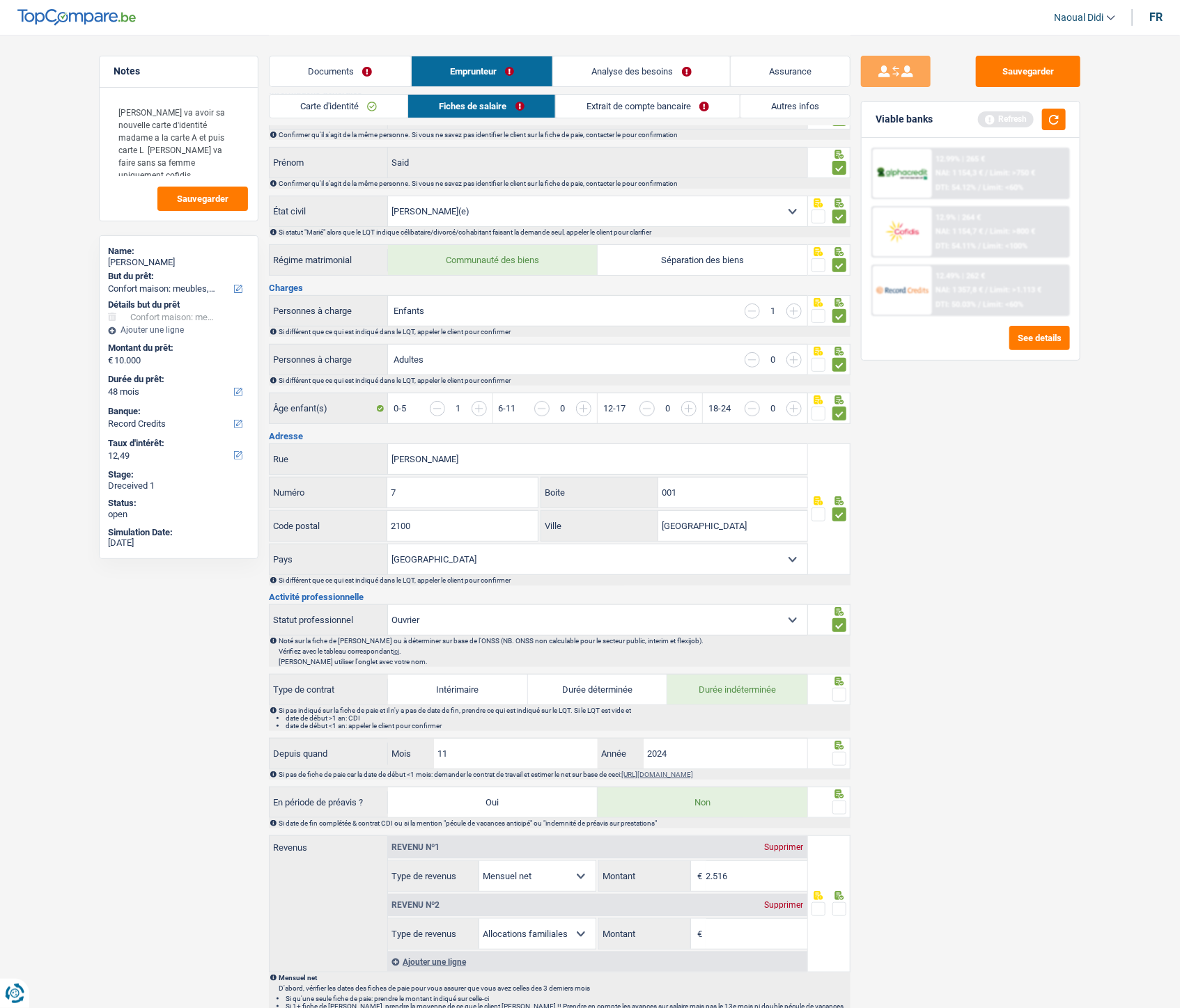
scroll to position [155, 0]
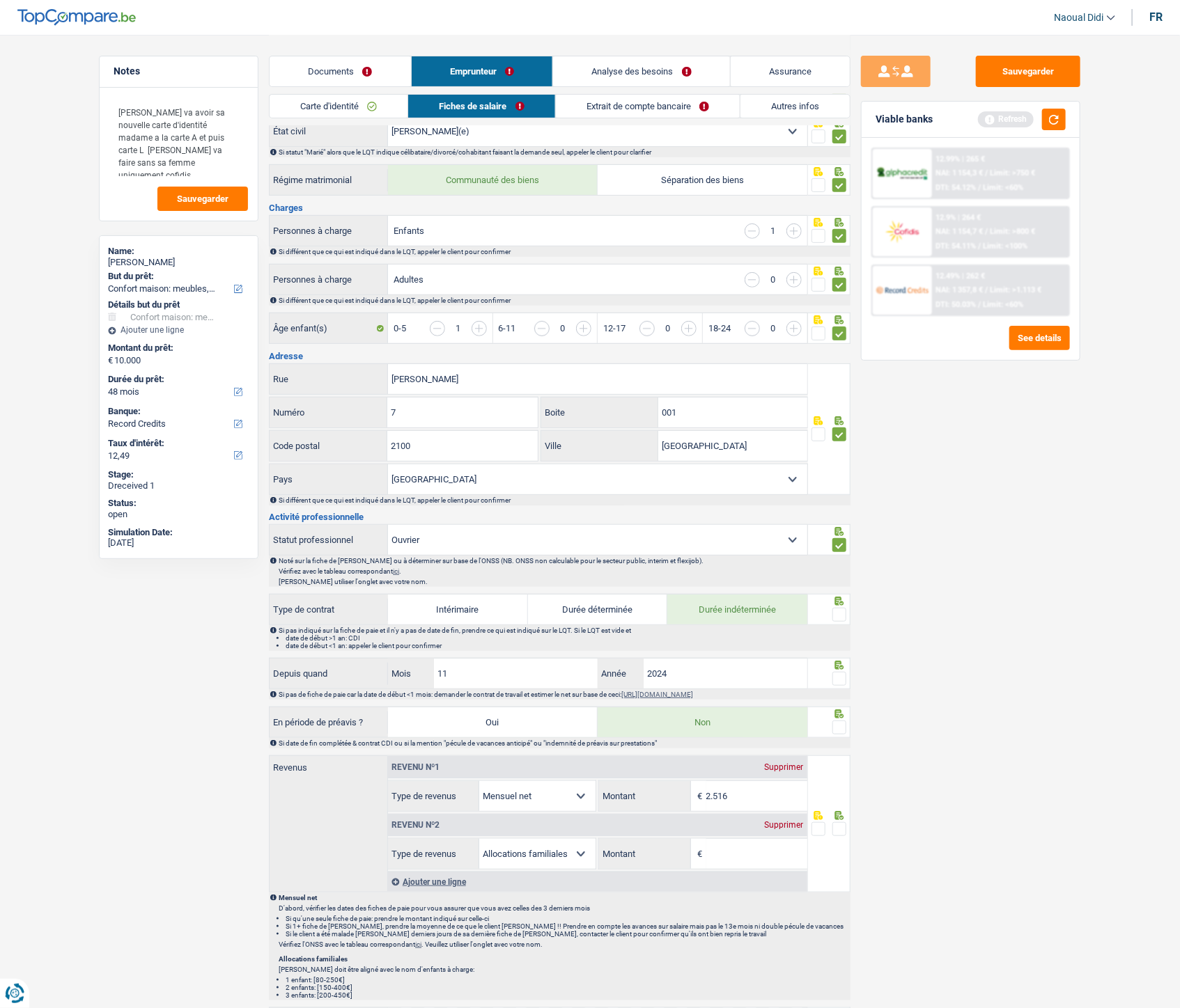
click at [842, 564] on span at bounding box center [839, 614] width 14 height 14
click at [0, 0] on input "radio" at bounding box center [0, 0] width 0 height 0
click at [839, 564] on span at bounding box center [839, 679] width 14 height 14
click at [0, 0] on input "radio" at bounding box center [0, 0] width 0 height 0
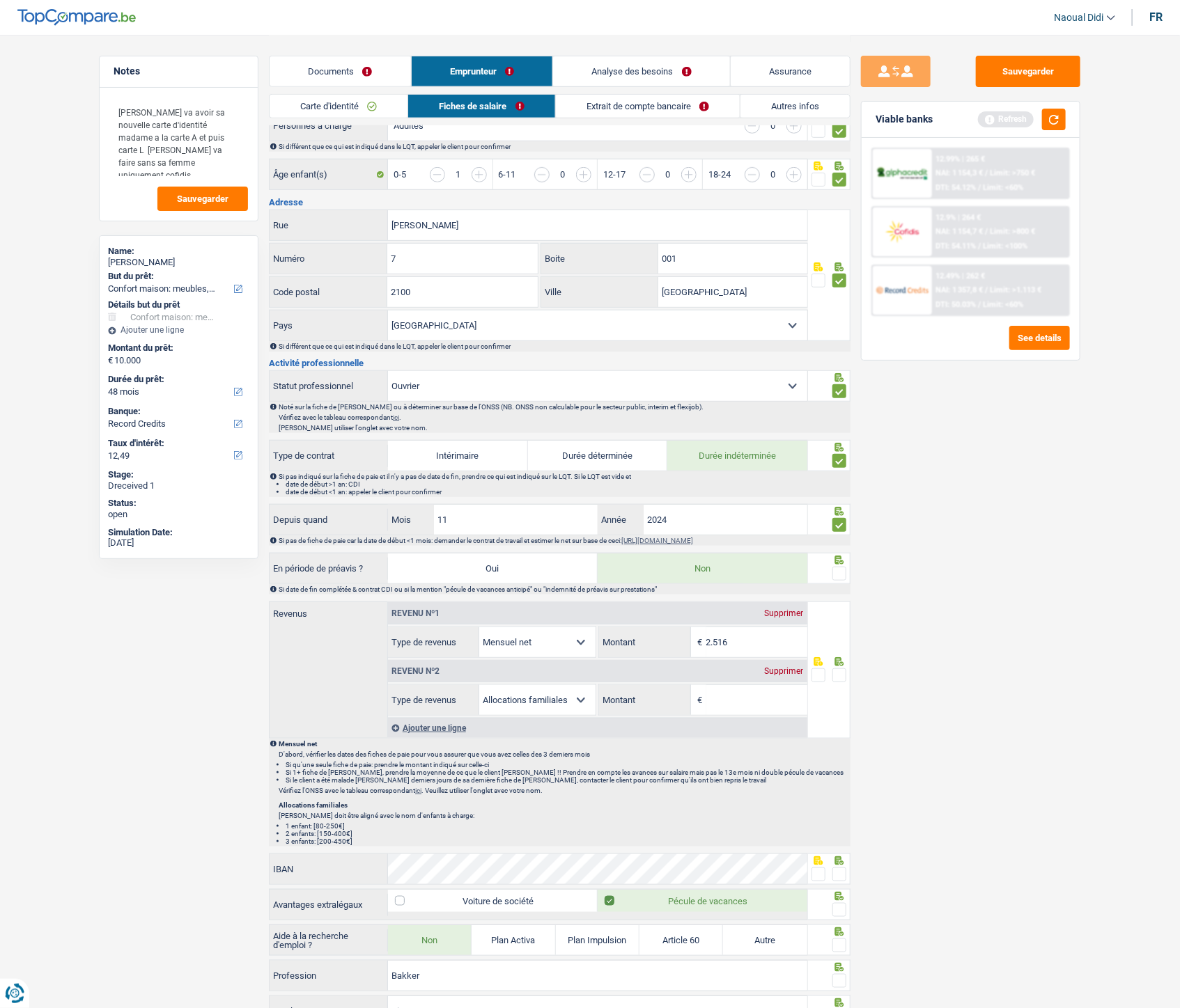
scroll to position [309, 0]
click at [841, 564] on span at bounding box center [839, 573] width 14 height 14
click at [0, 0] on input "radio" at bounding box center [0, 0] width 0 height 0
click at [841, 564] on span at bounding box center [839, 573] width 14 height 14
click at [0, 0] on input "radio" at bounding box center [0, 0] width 0 height 0
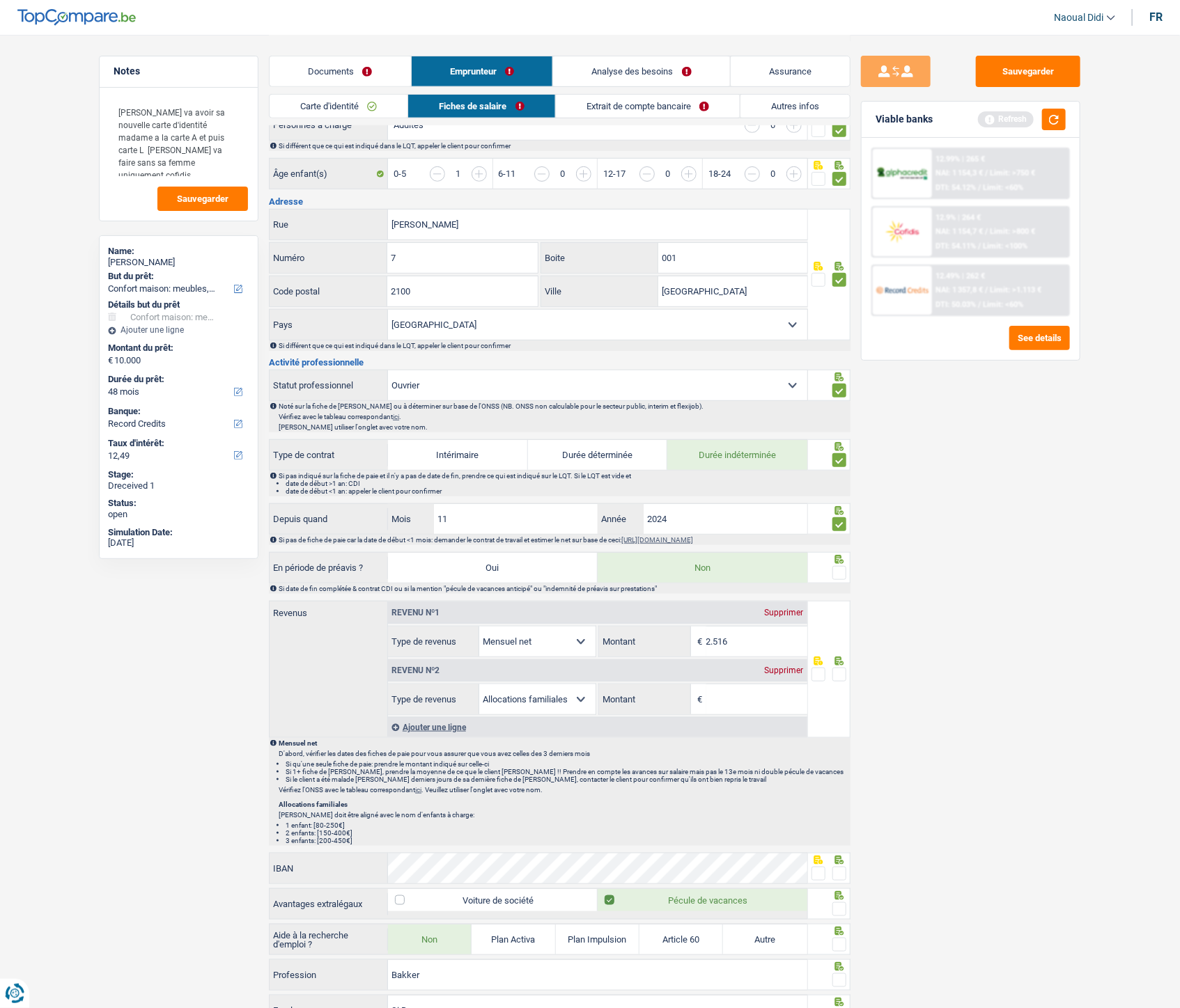
click at [781, 564] on div "Supprimer" at bounding box center [784, 670] width 46 height 8
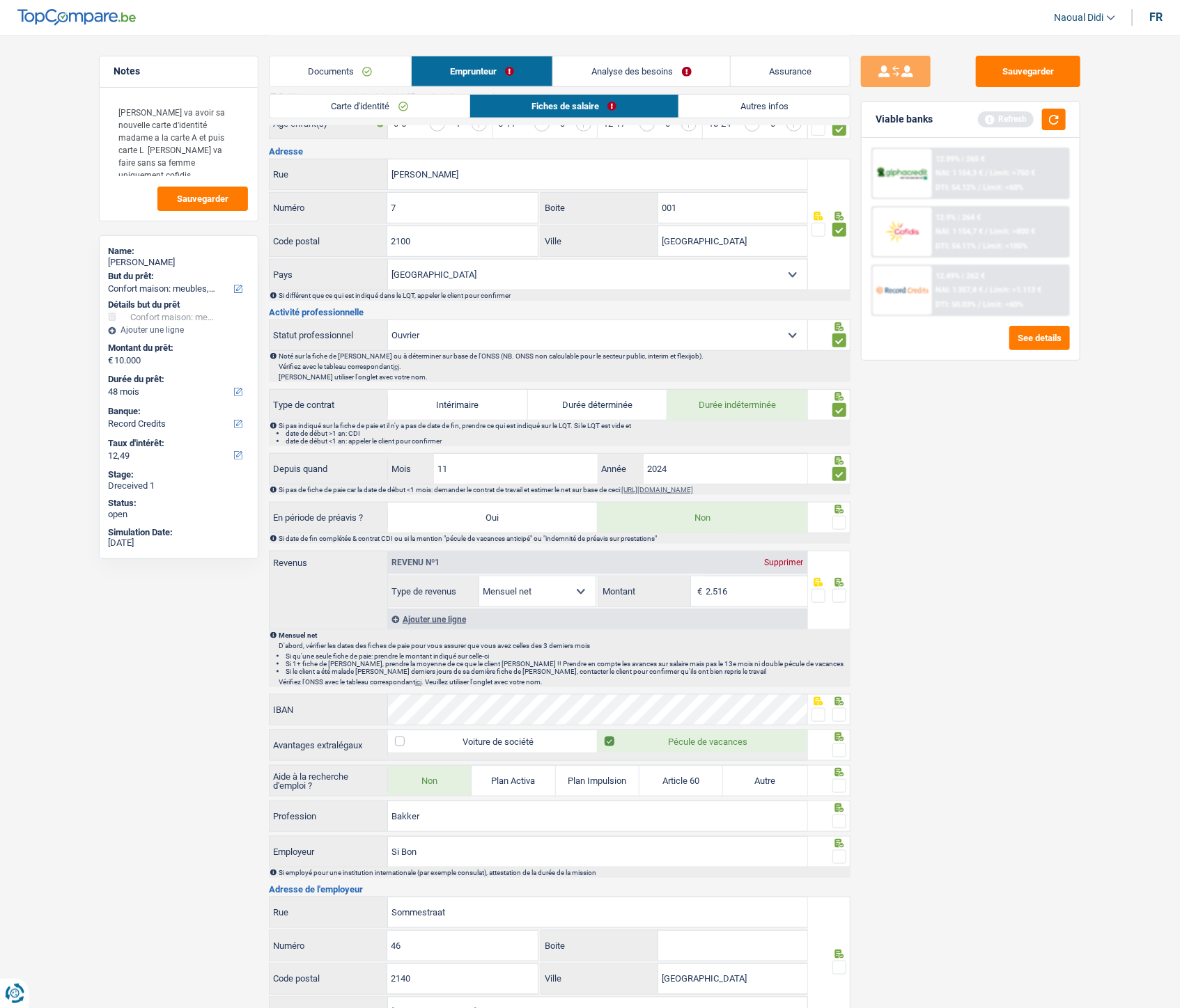
scroll to position [386, 0]
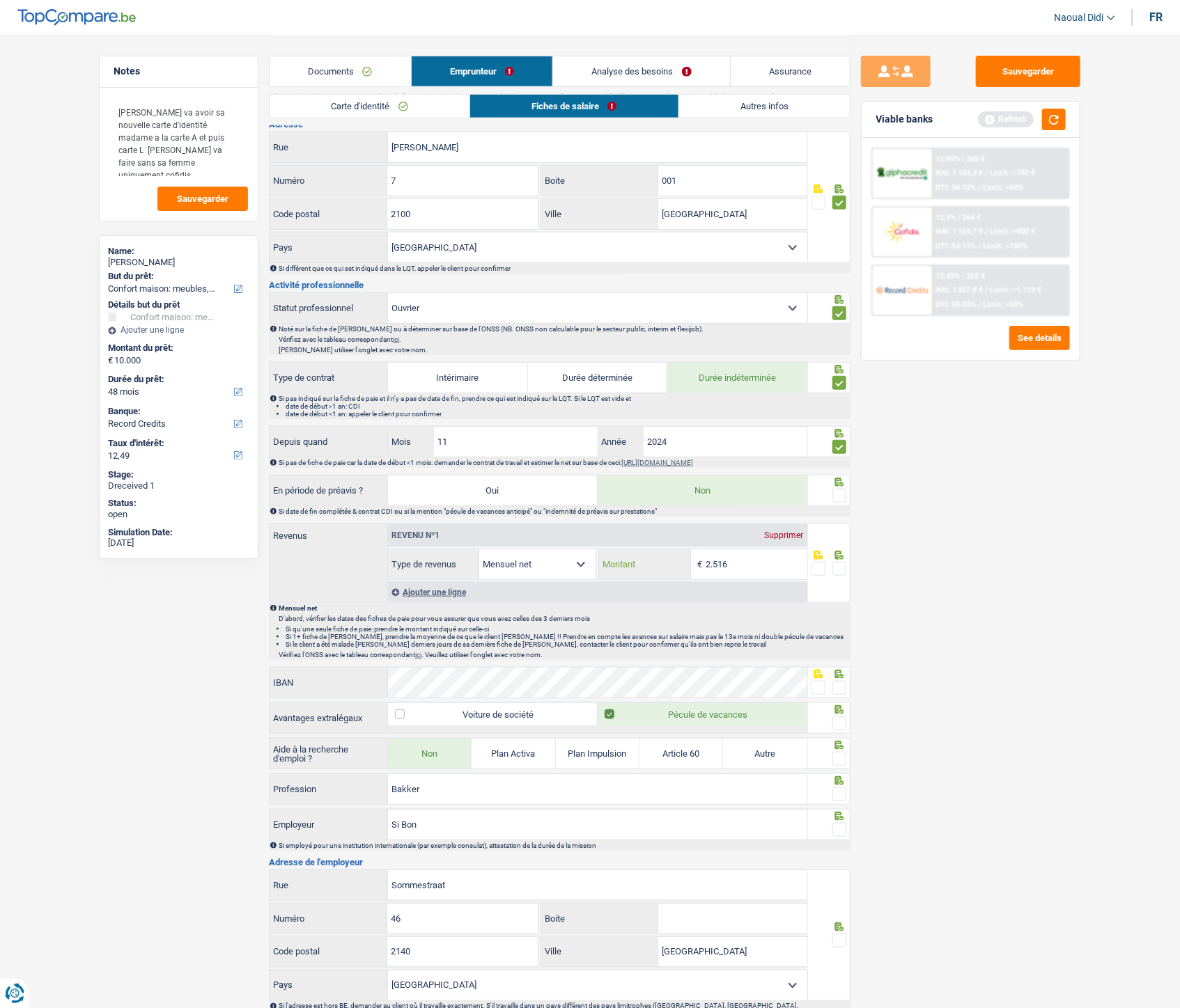
click at [759, 564] on input "2.516" at bounding box center [757, 564] width 101 height 30
type input "2.080"
drag, startPoint x: 839, startPoint y: 571, endPoint x: 840, endPoint y: 557, distance: 14.0
click at [841, 564] on span at bounding box center [839, 568] width 14 height 14
click at [0, 0] on input "radio" at bounding box center [0, 0] width 0 height 0
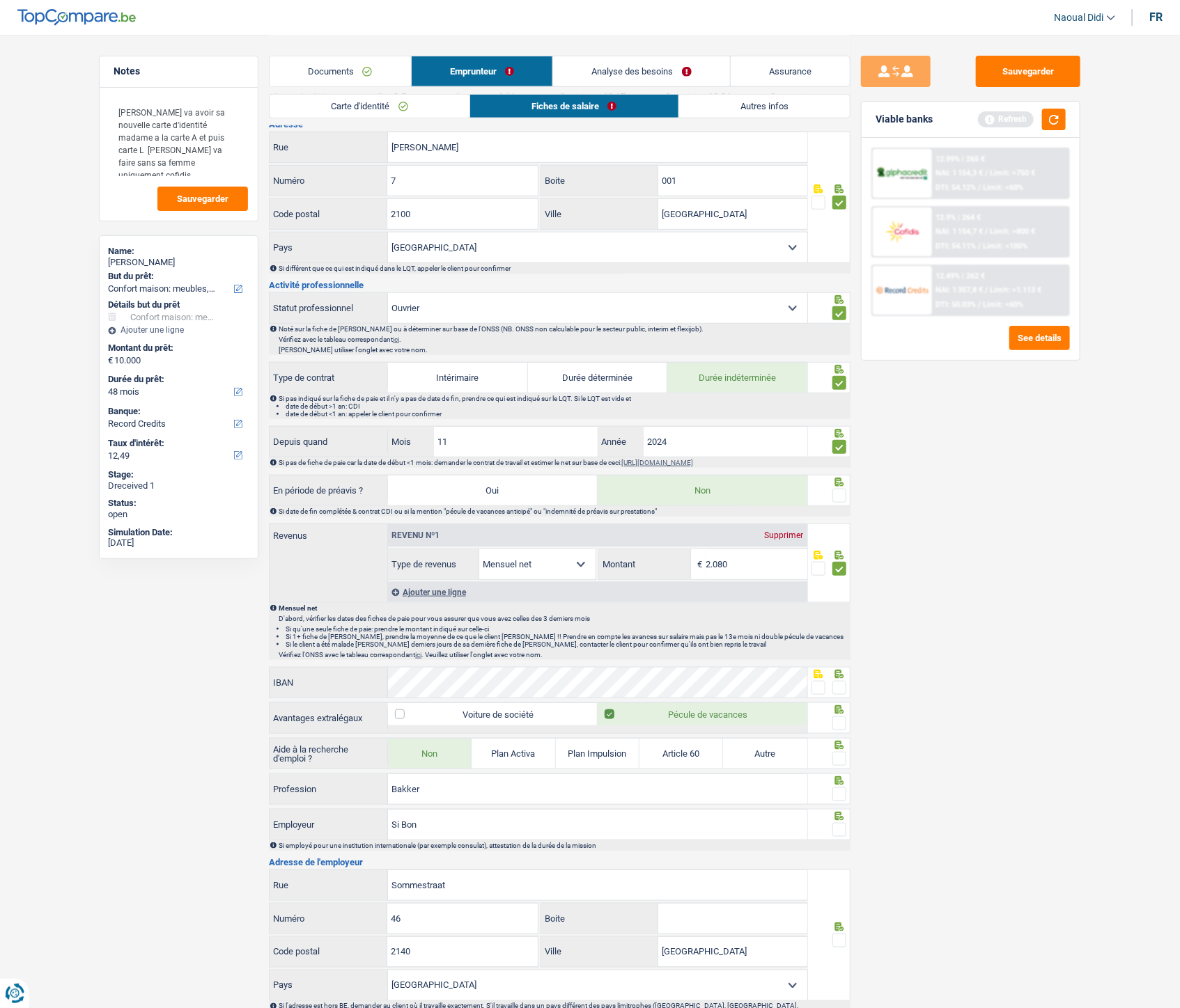
click at [842, 503] on span at bounding box center [839, 495] width 14 height 14
click at [0, 0] on input "radio" at bounding box center [0, 0] width 0 height 0
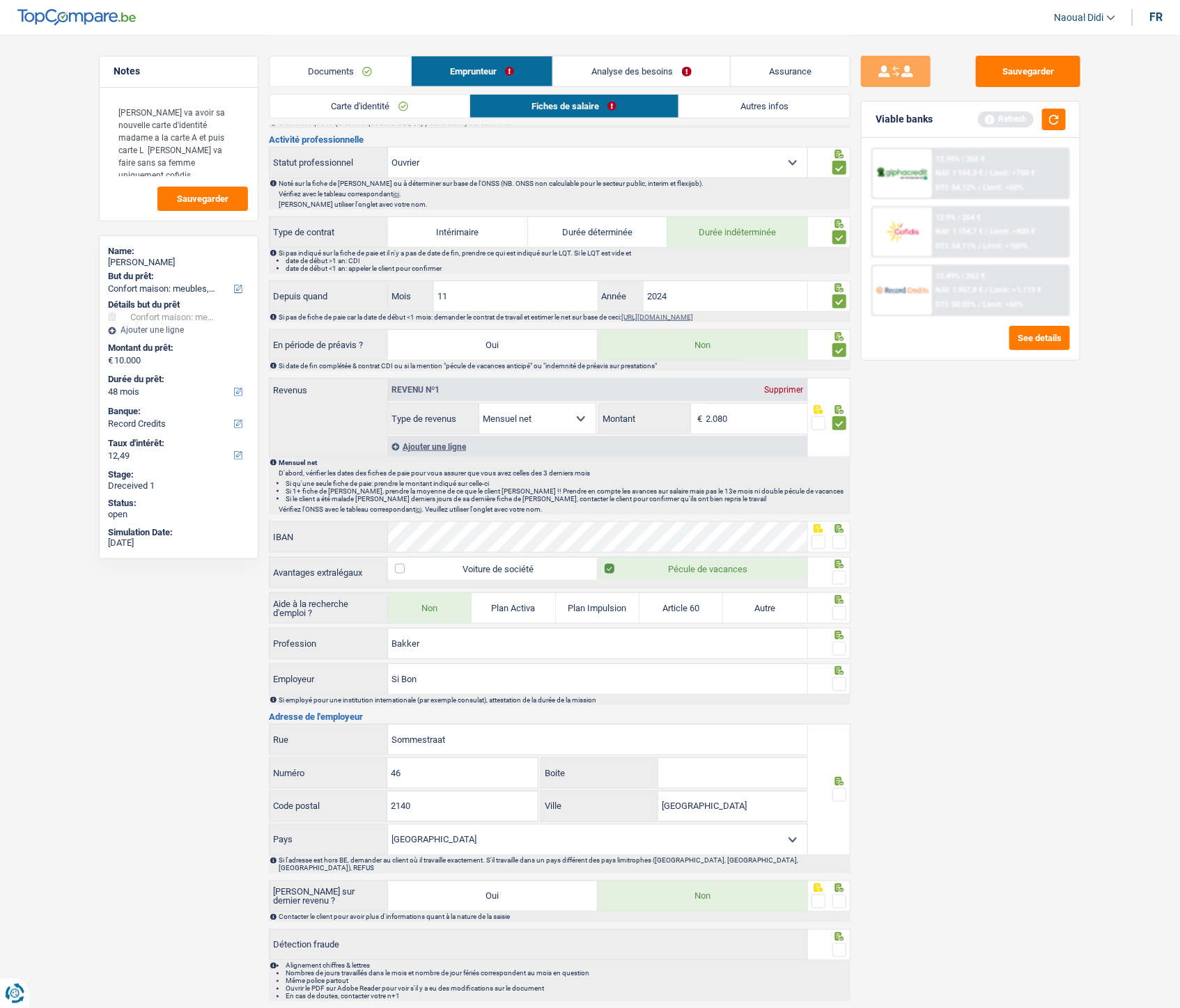
scroll to position [541, 0]
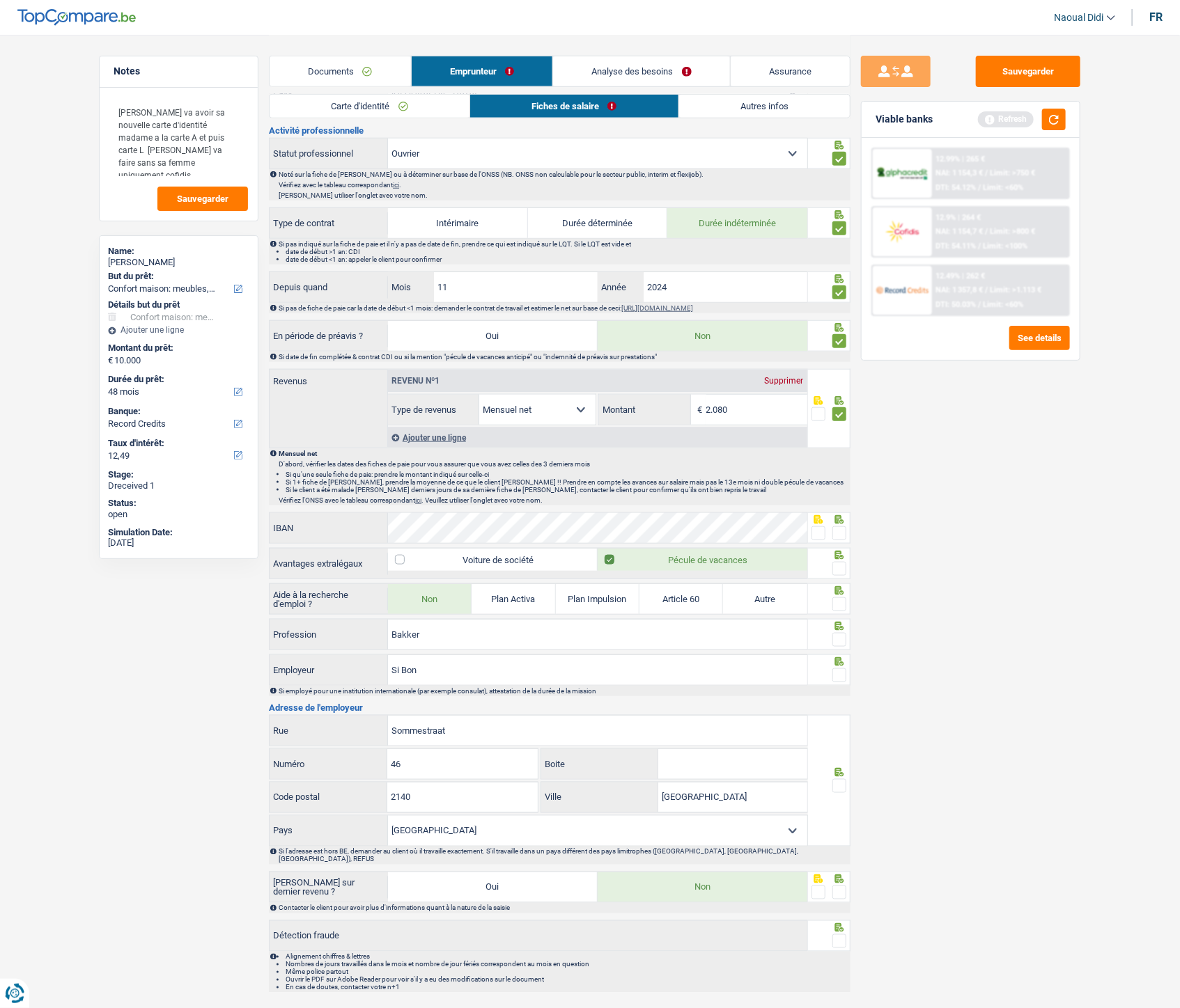
click at [819, 537] on span at bounding box center [818, 533] width 14 height 14
click at [0, 0] on input "radio" at bounding box center [0, 0] width 0 height 0
click at [838, 564] on span at bounding box center [839, 568] width 14 height 14
click at [0, 0] on input "radio" at bounding box center [0, 0] width 0 height 0
click at [841, 564] on span at bounding box center [839, 640] width 14 height 14
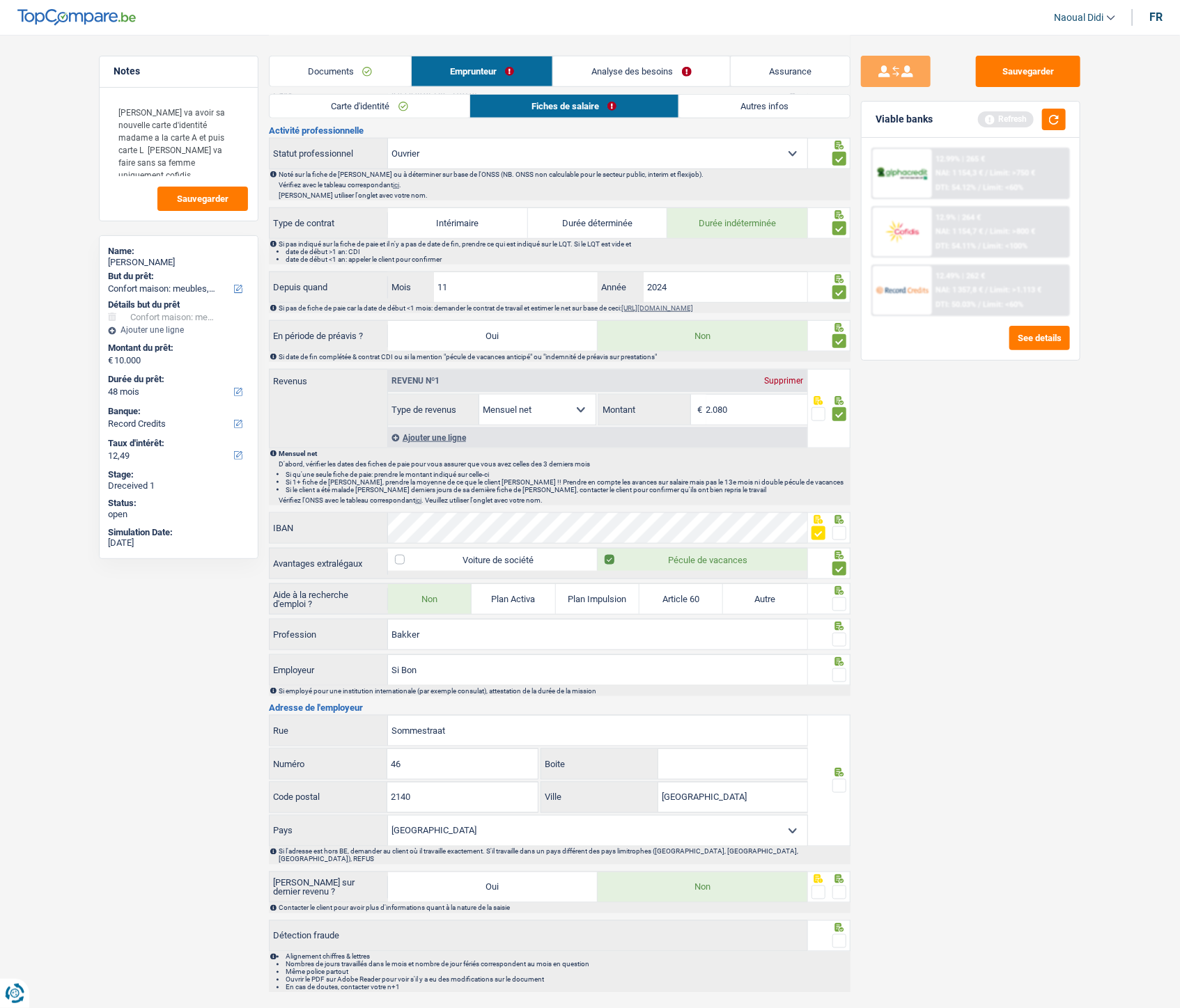
click at [0, 0] on input "radio" at bounding box center [0, 0] width 0 height 0
click at [845, 564] on span at bounding box center [839, 604] width 14 height 14
click at [0, 0] on input "radio" at bounding box center [0, 0] width 0 height 0
click at [845, 564] on span at bounding box center [839, 604] width 14 height 14
click at [0, 0] on input "radio" at bounding box center [0, 0] width 0 height 0
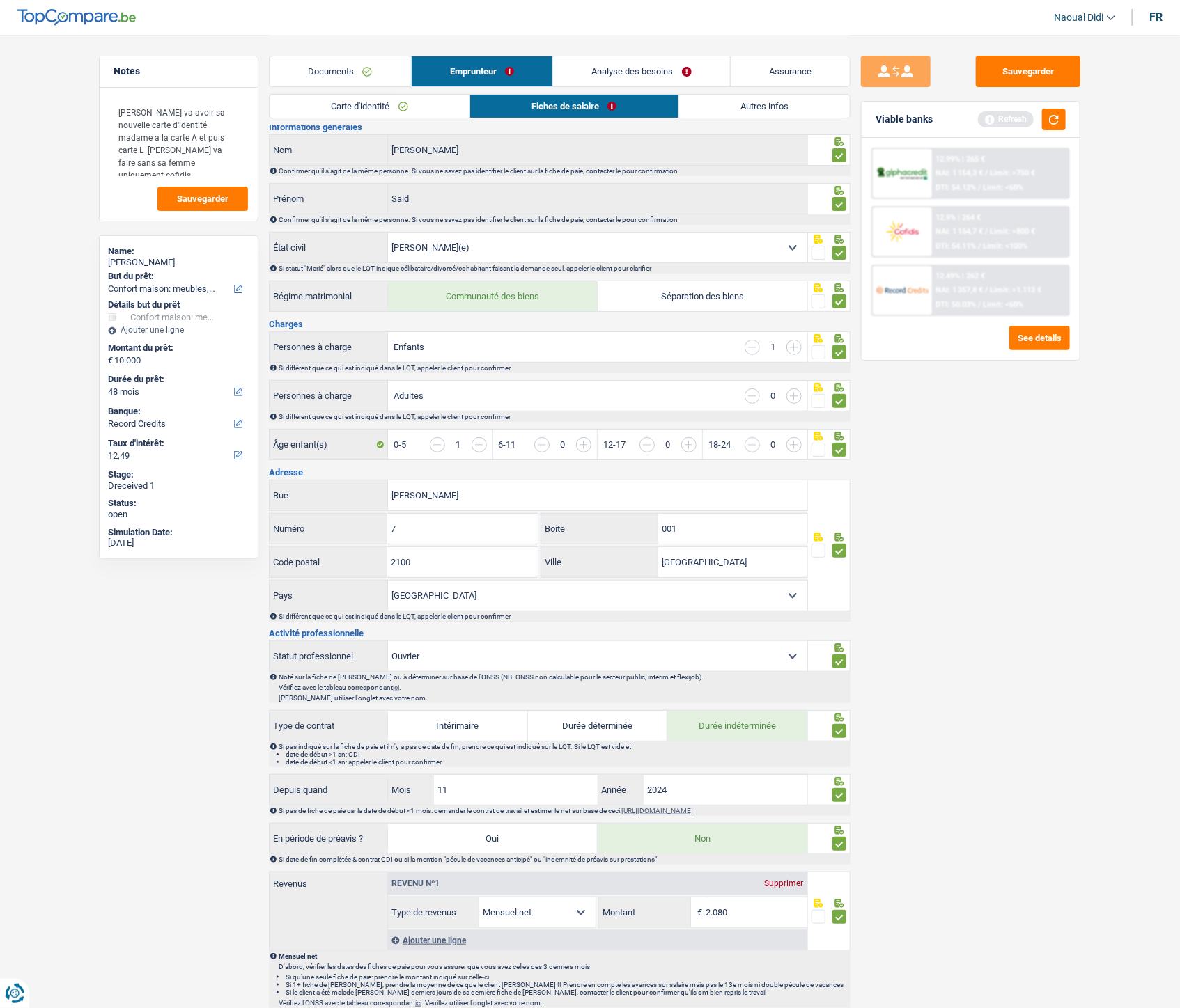
scroll to position [32, 0]
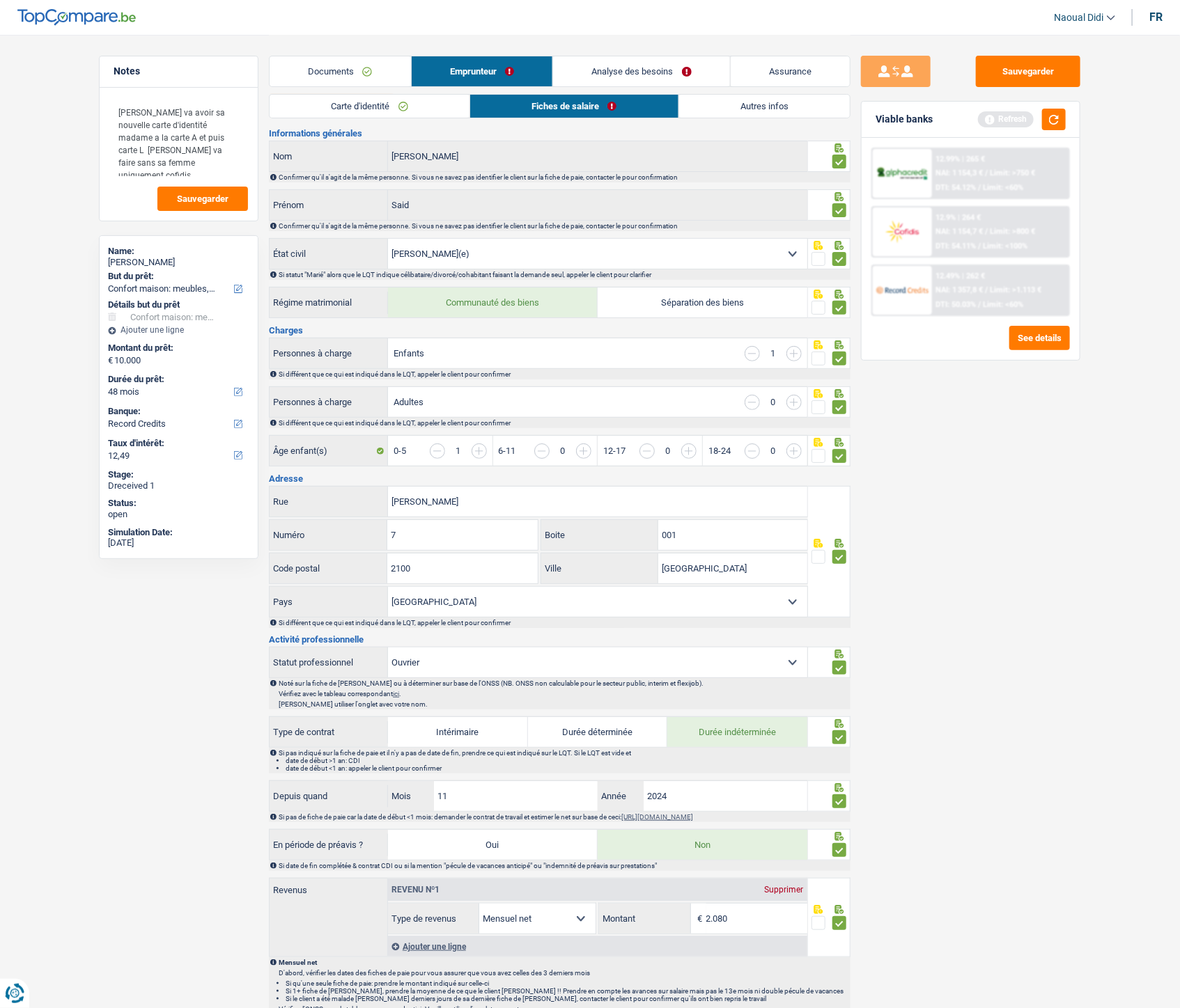
click at [788, 404] on input "button" at bounding box center [794, 402] width 15 height 15
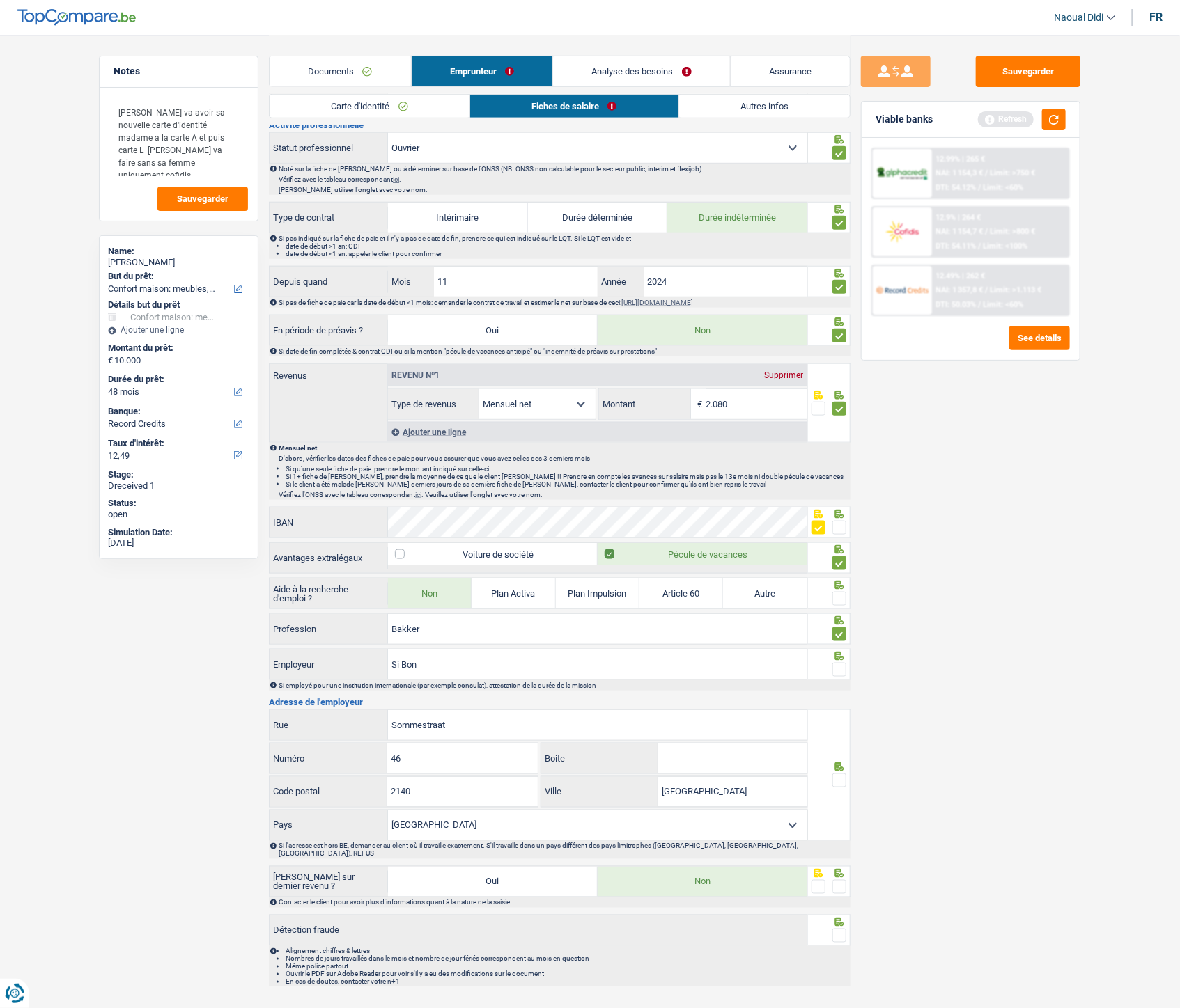
scroll to position [574, 0]
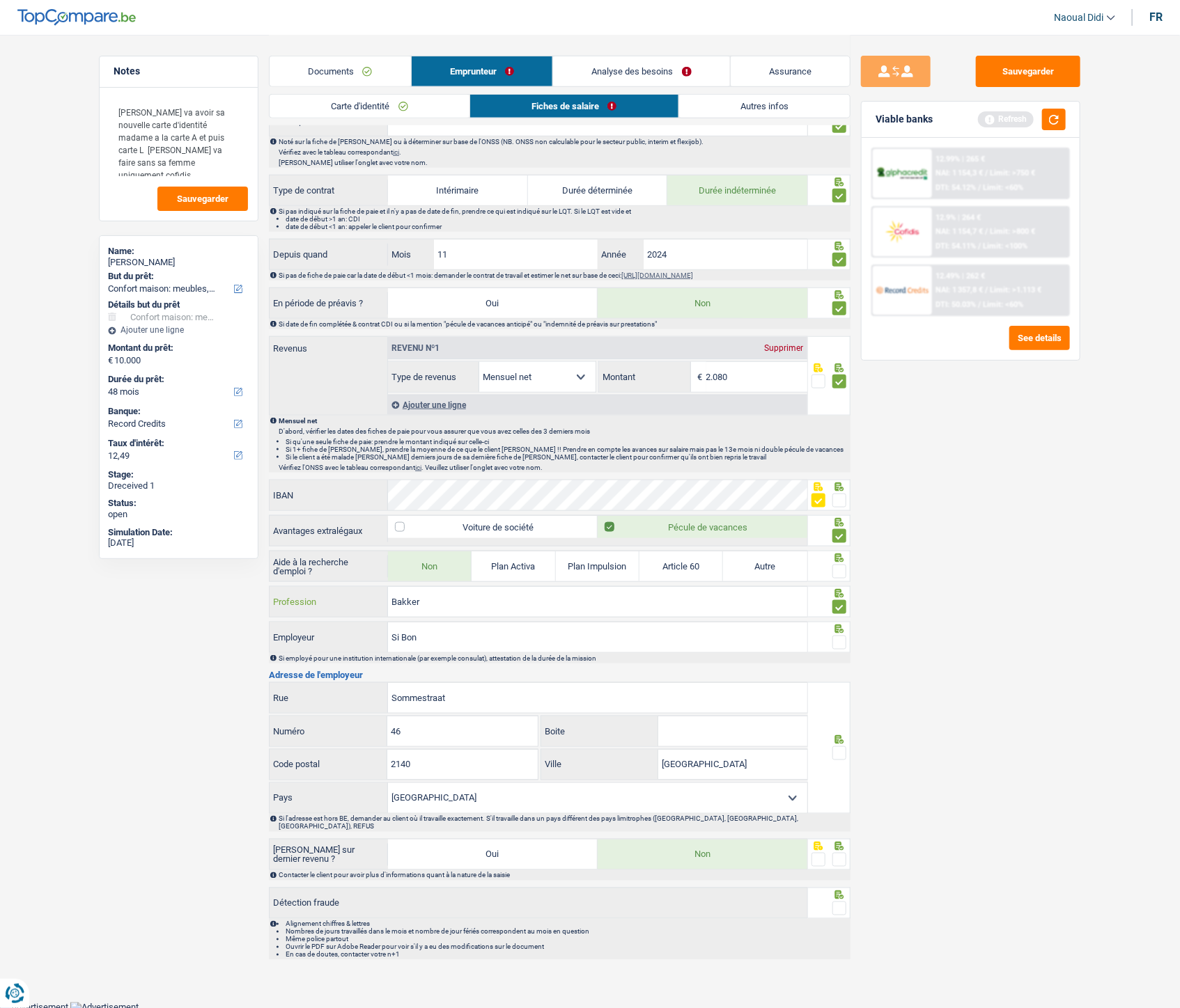
drag, startPoint x: 433, startPoint y: 603, endPoint x: 341, endPoint y: 569, distance: 98.1
click at [341, 564] on div "Informations générales Ibrahim Nom Confirmer qu'il s'agit de la même personne. …" at bounding box center [559, 274] width 582 height 1374
type input "Boulanger"
click at [461, 564] on input "Si Bon" at bounding box center [597, 637] width 419 height 30
click at [846, 564] on div at bounding box center [830, 747] width 43 height 131
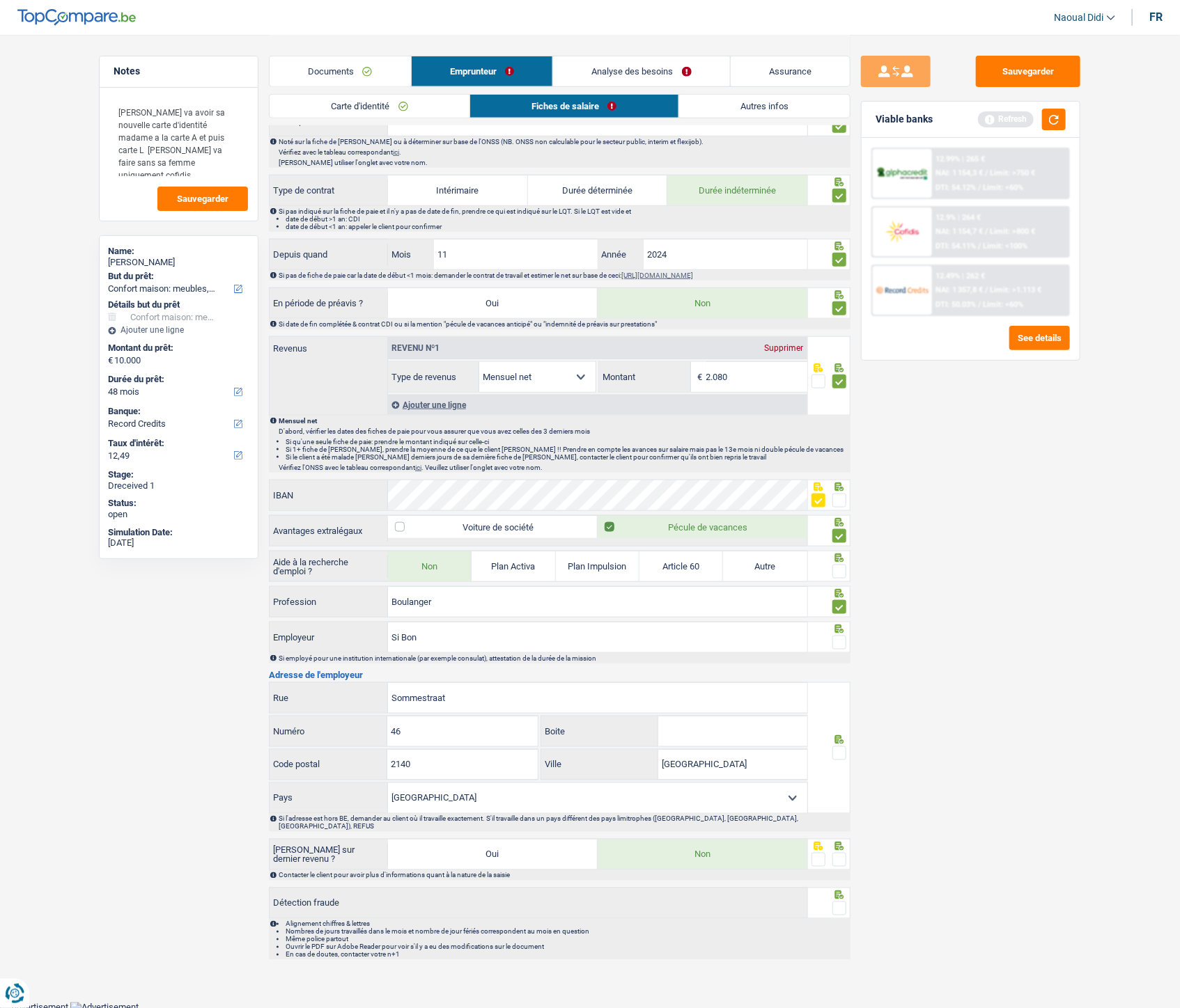
click at [836, 564] on span at bounding box center [839, 753] width 14 height 14
click at [0, 0] on input "radio" at bounding box center [0, 0] width 0 height 0
click at [836, 564] on span at bounding box center [839, 753] width 14 height 14
click at [0, 0] on input "radio" at bounding box center [0, 0] width 0 height 0
click at [842, 564] on span at bounding box center [839, 860] width 14 height 14
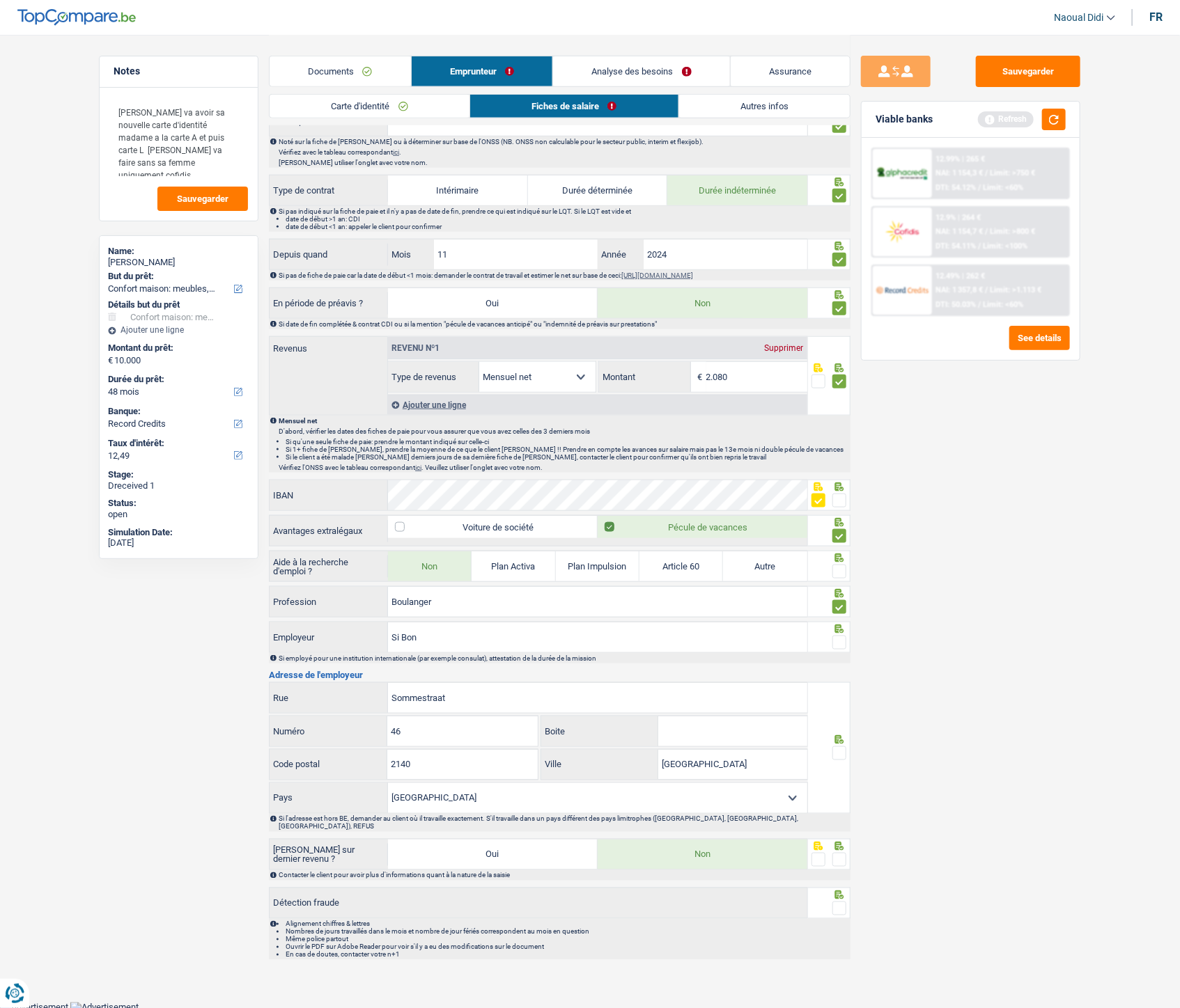
click at [0, 0] on input "radio" at bounding box center [0, 0] width 0 height 0
click at [836, 564] on span at bounding box center [839, 753] width 14 height 14
click at [0, 0] on input "radio" at bounding box center [0, 0] width 0 height 0
click at [839, 564] on span at bounding box center [839, 908] width 14 height 14
click at [0, 0] on input "radio" at bounding box center [0, 0] width 0 height 0
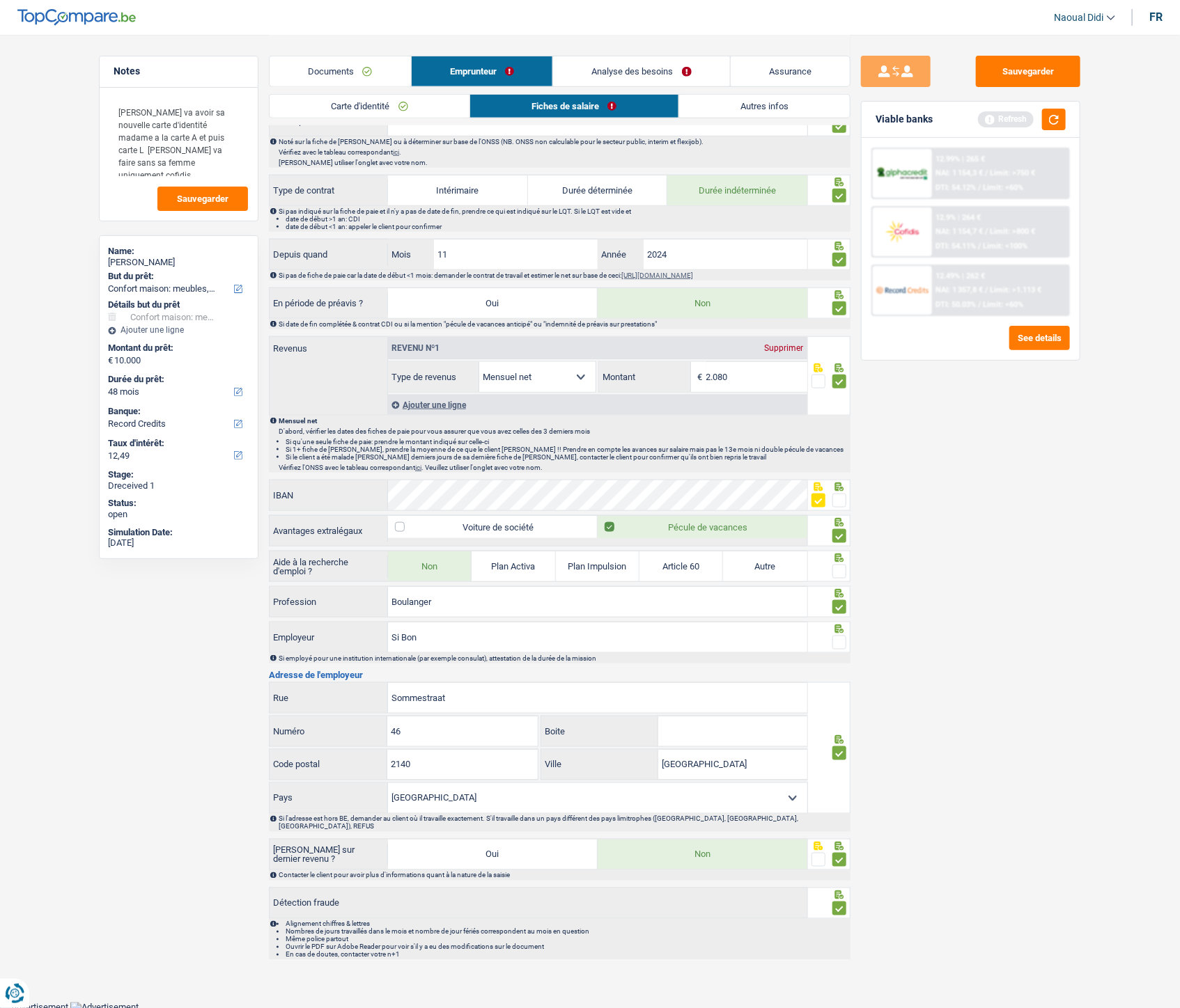
click at [839, 564] on span at bounding box center [839, 908] width 14 height 14
click at [0, 0] on input "radio" at bounding box center [0, 0] width 0 height 0
click at [840, 564] on span at bounding box center [839, 908] width 14 height 14
click at [0, 0] on input "radio" at bounding box center [0, 0] width 0 height 0
click at [1031, 77] on button "Sauvegarder" at bounding box center [1027, 71] width 104 height 32
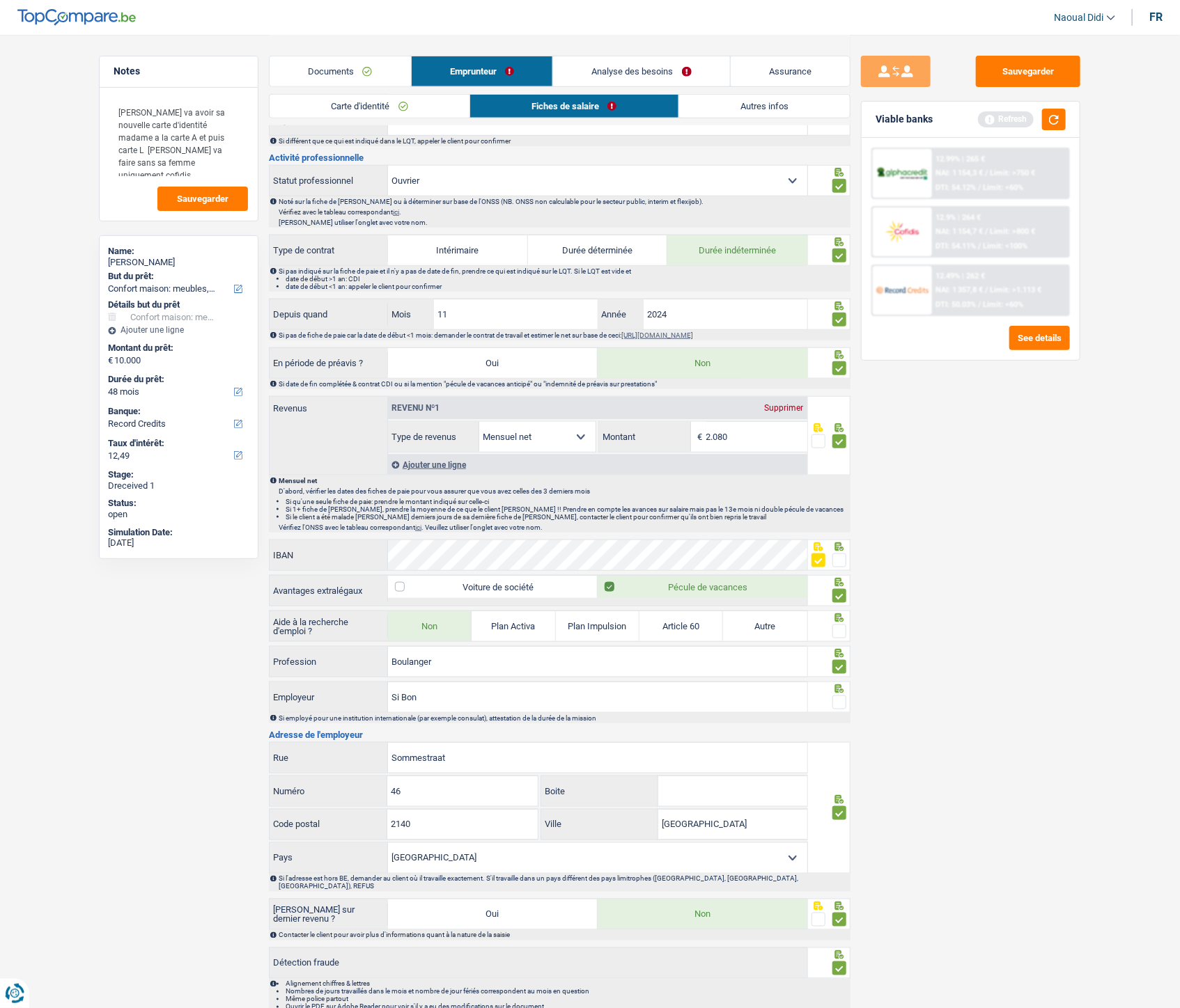
scroll to position [541, 0]
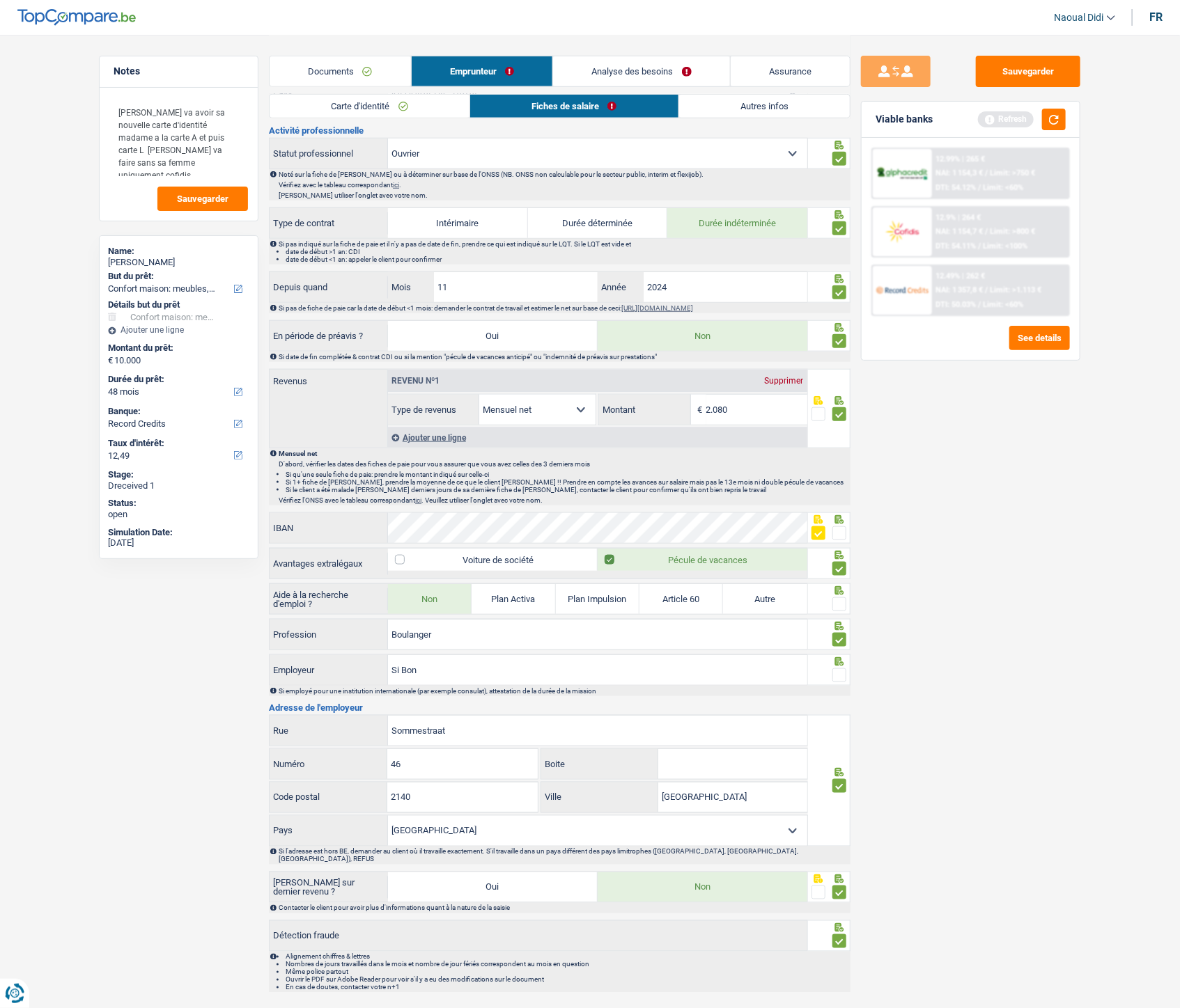
click at [842, 564] on span at bounding box center [839, 604] width 14 height 14
click at [0, 0] on input "radio" at bounding box center [0, 0] width 0 height 0
click at [839, 564] on span at bounding box center [839, 675] width 14 height 14
click at [0, 0] on input "radio" at bounding box center [0, 0] width 0 height 0
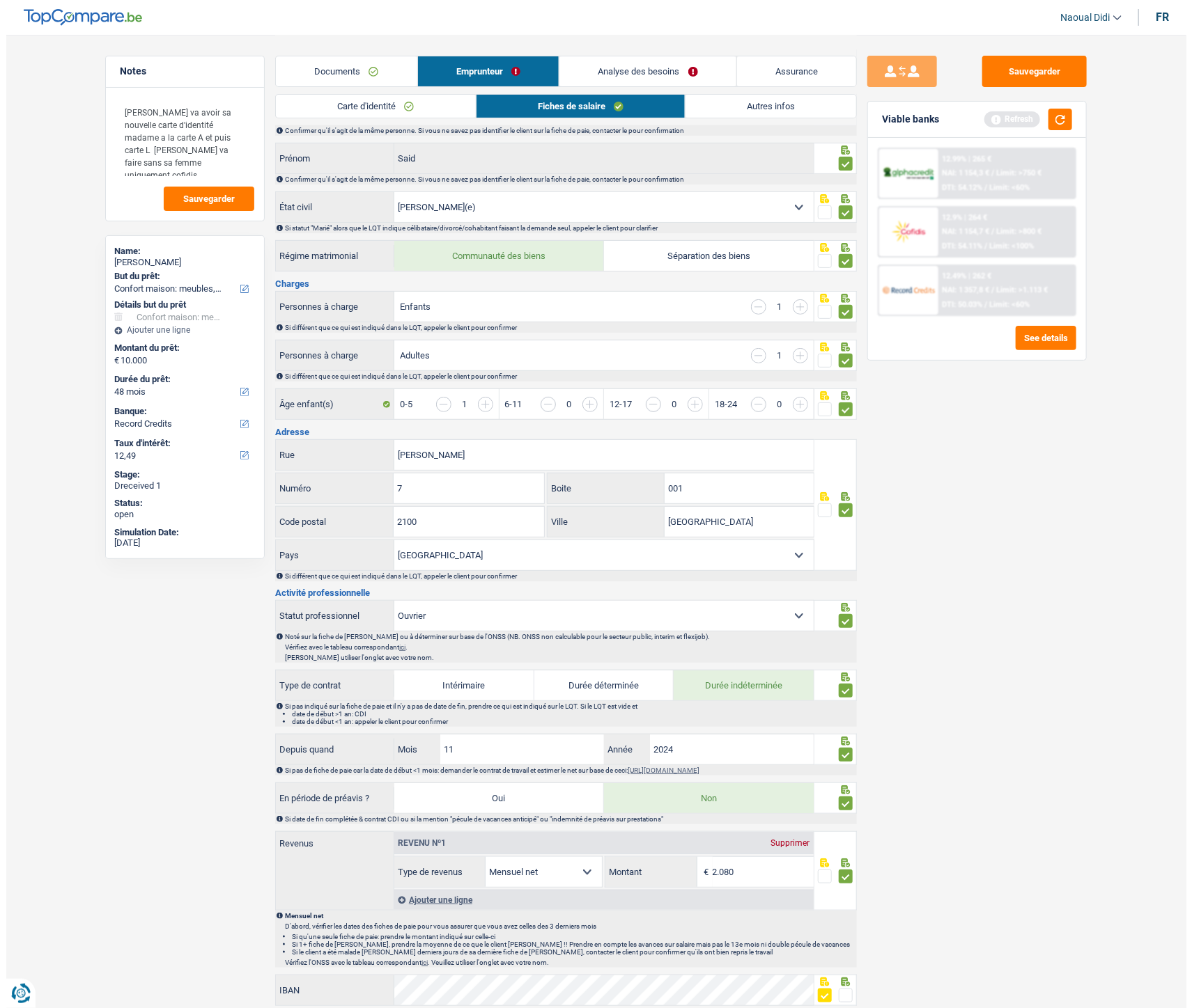
scroll to position [0, 0]
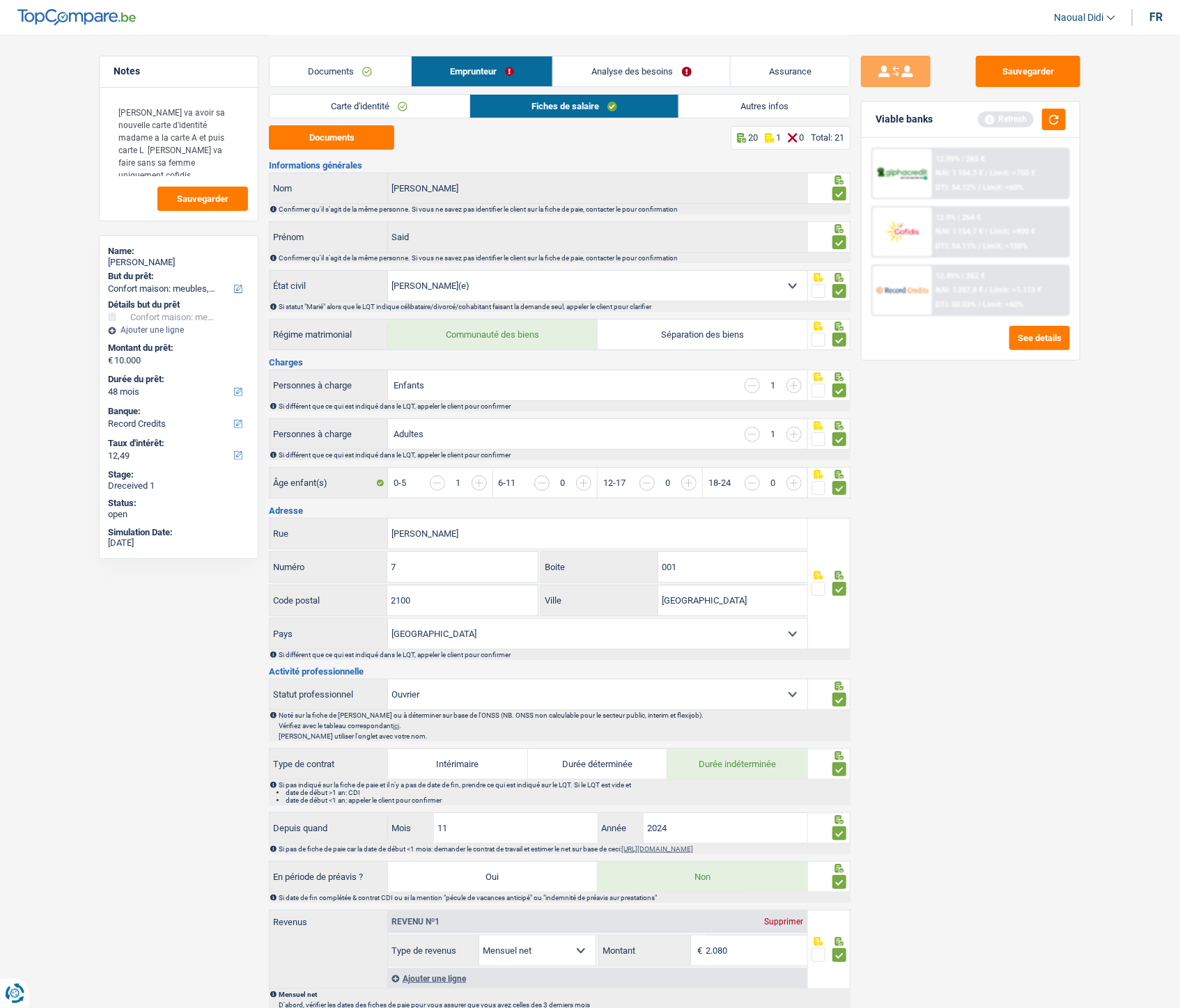
click at [623, 73] on link "Analyse des besoins" at bounding box center [641, 71] width 176 height 30
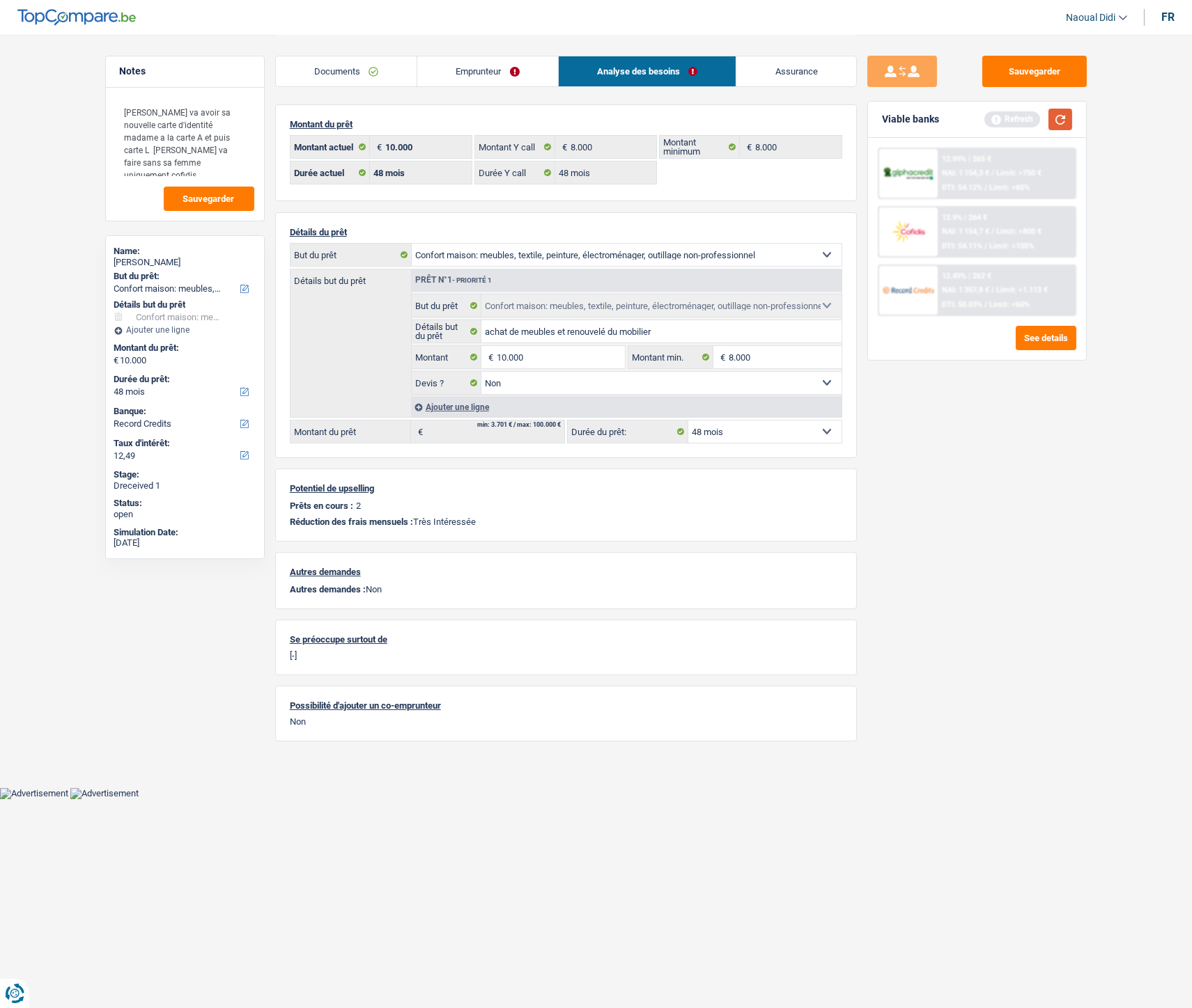
click at [1057, 119] on button "button" at bounding box center [1060, 119] width 24 height 22
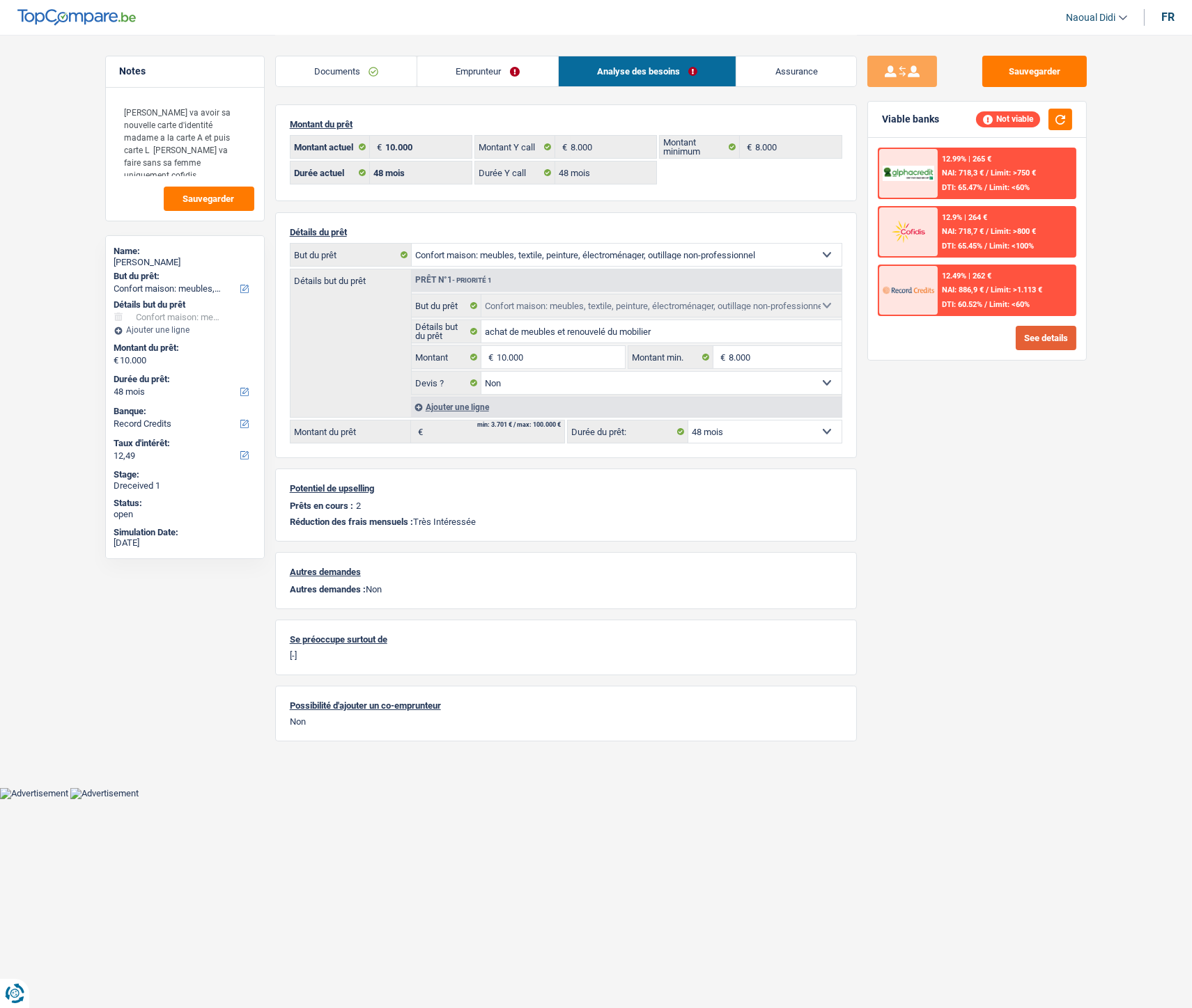
click at [1044, 341] on button "See details" at bounding box center [1045, 338] width 61 height 24
click at [1051, 335] on button "See details" at bounding box center [1045, 338] width 61 height 24
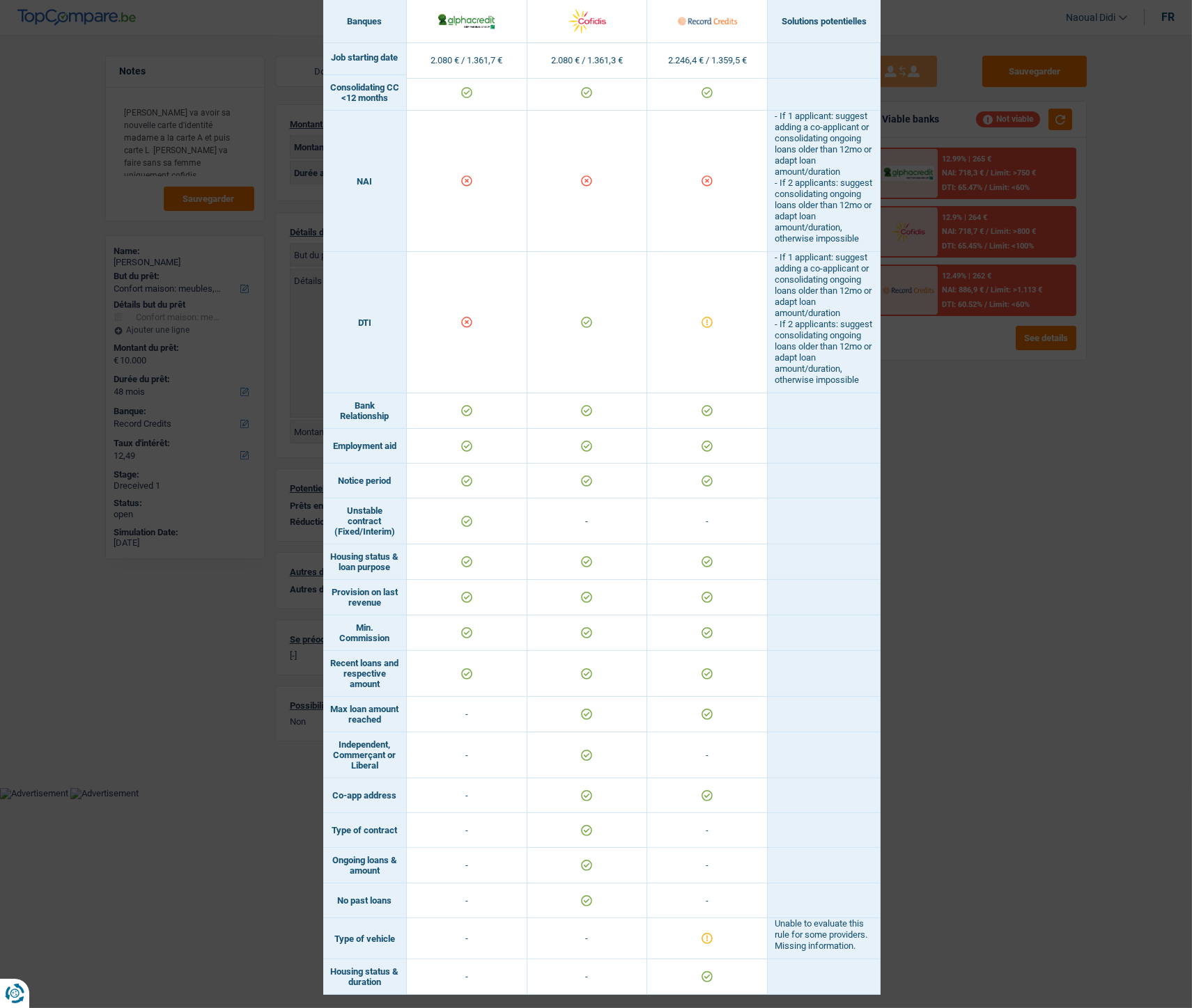
scroll to position [615, 0]
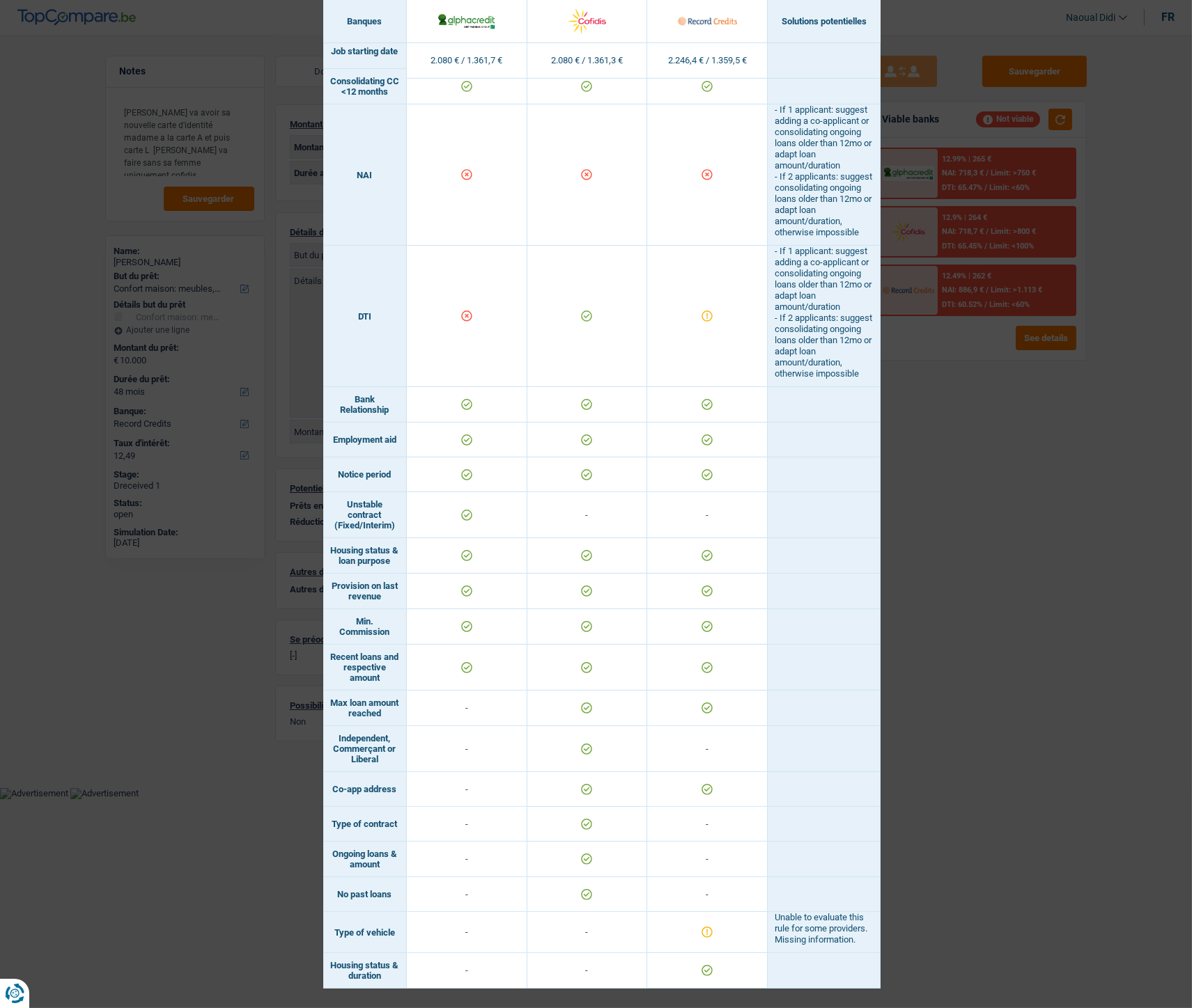
click at [901, 564] on div "Banks conditions × Banques Solutions potentielles Revenus / Charges 2.080 € / 1…" at bounding box center [596, 504] width 1192 height 1008
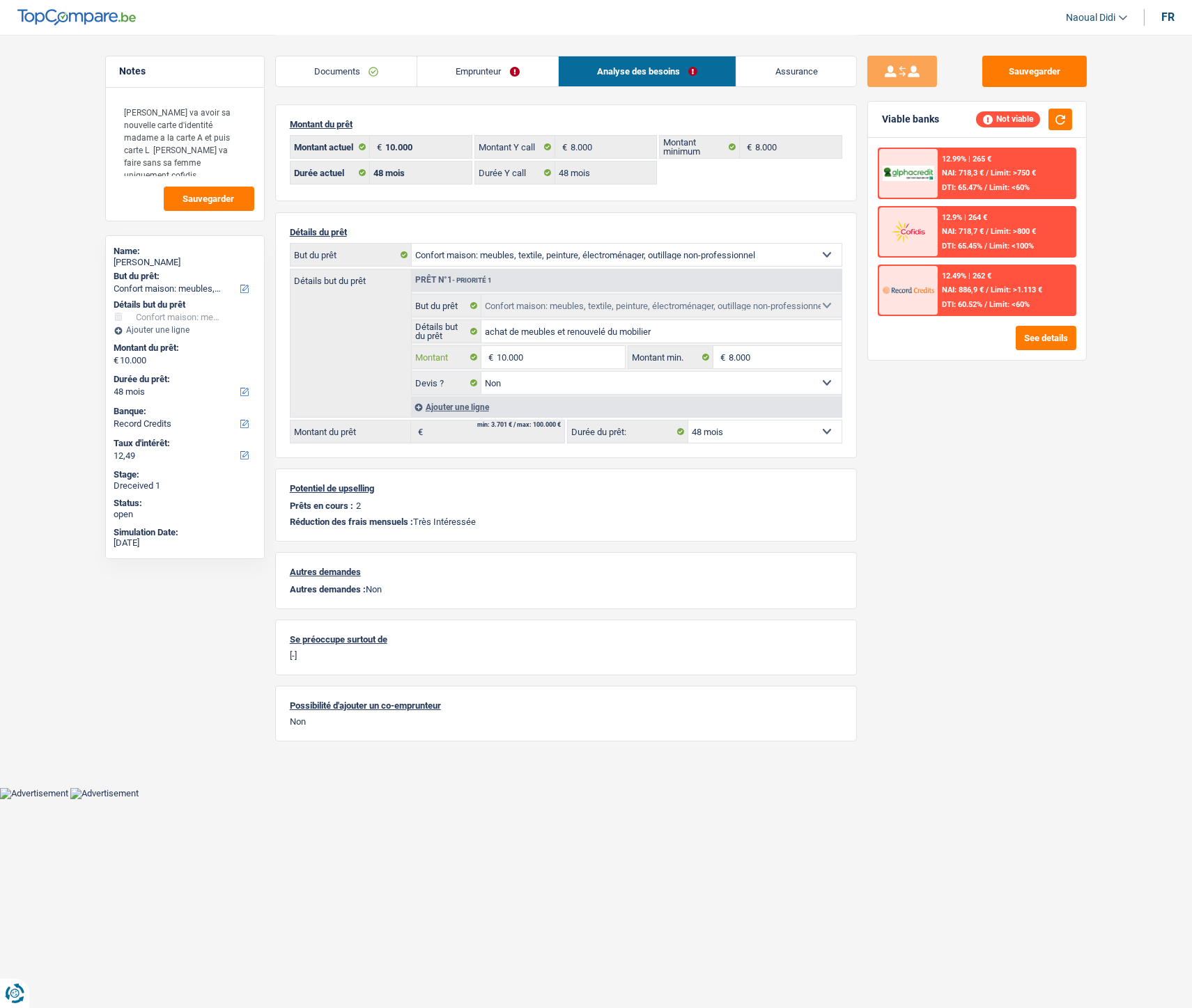
click at [534, 356] on input "10.000" at bounding box center [560, 357] width 128 height 23
drag, startPoint x: 534, startPoint y: 356, endPoint x: 472, endPoint y: 355, distance: 62.0
click at [472, 355] on div "10.000 € Montant" at bounding box center [518, 357] width 213 height 23
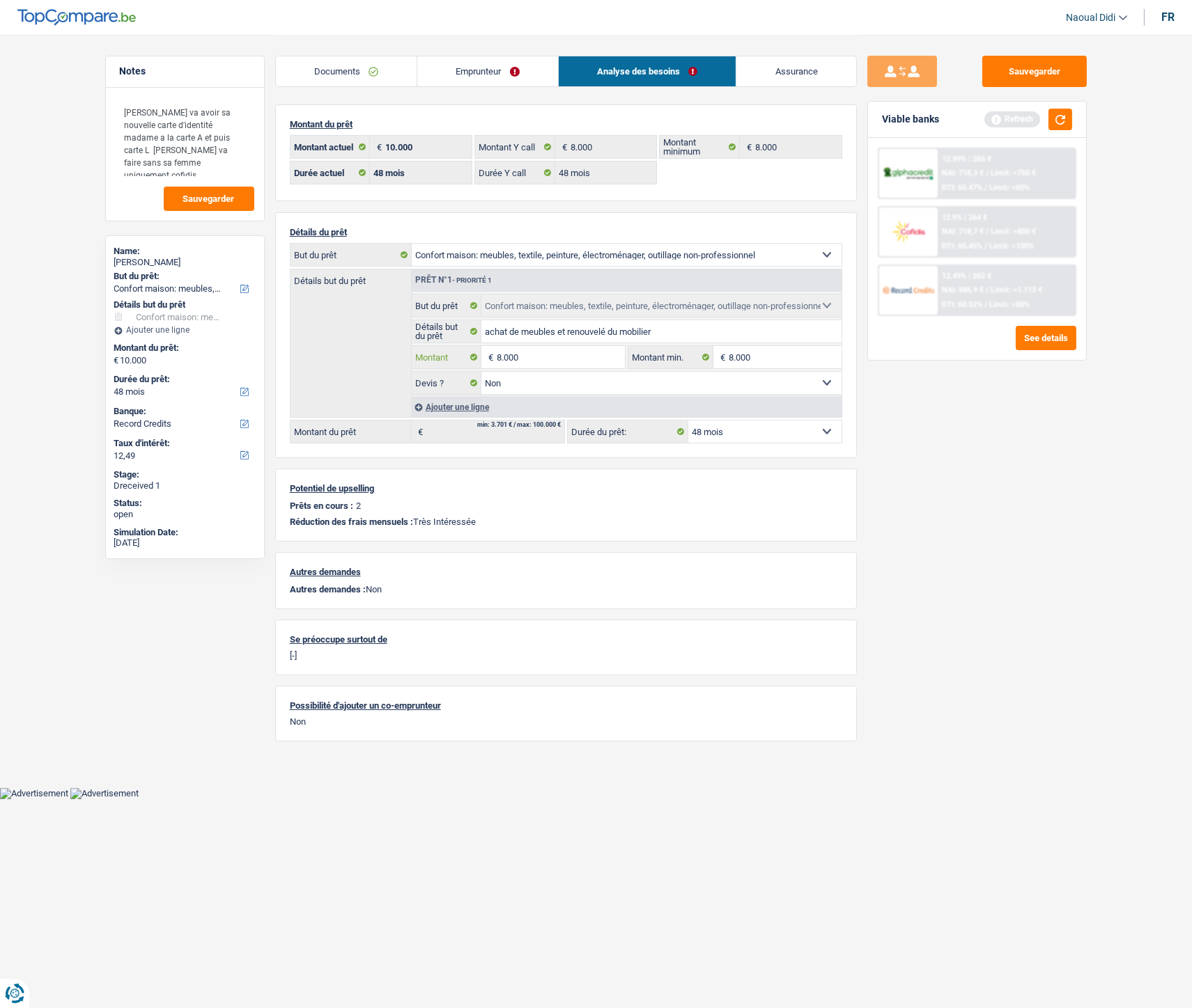
type input "8.000"
click at [1049, 448] on div "Sauvegarder Viable banks Refresh 12.99% | 265 € NAI: 718,3 € / Limit: >750 € DT…" at bounding box center [977, 521] width 241 height 930
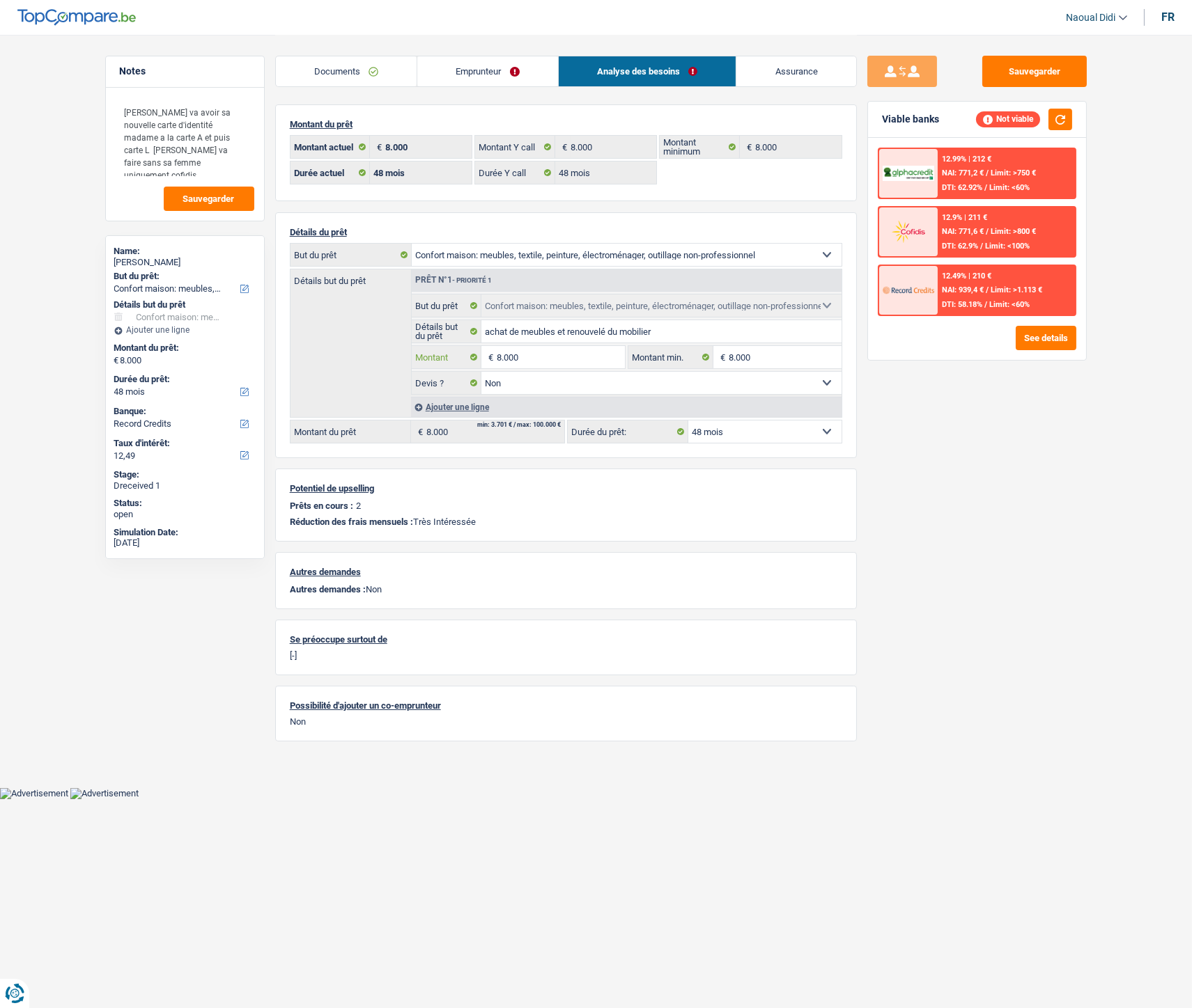
click at [568, 355] on input "8.000" at bounding box center [560, 357] width 128 height 23
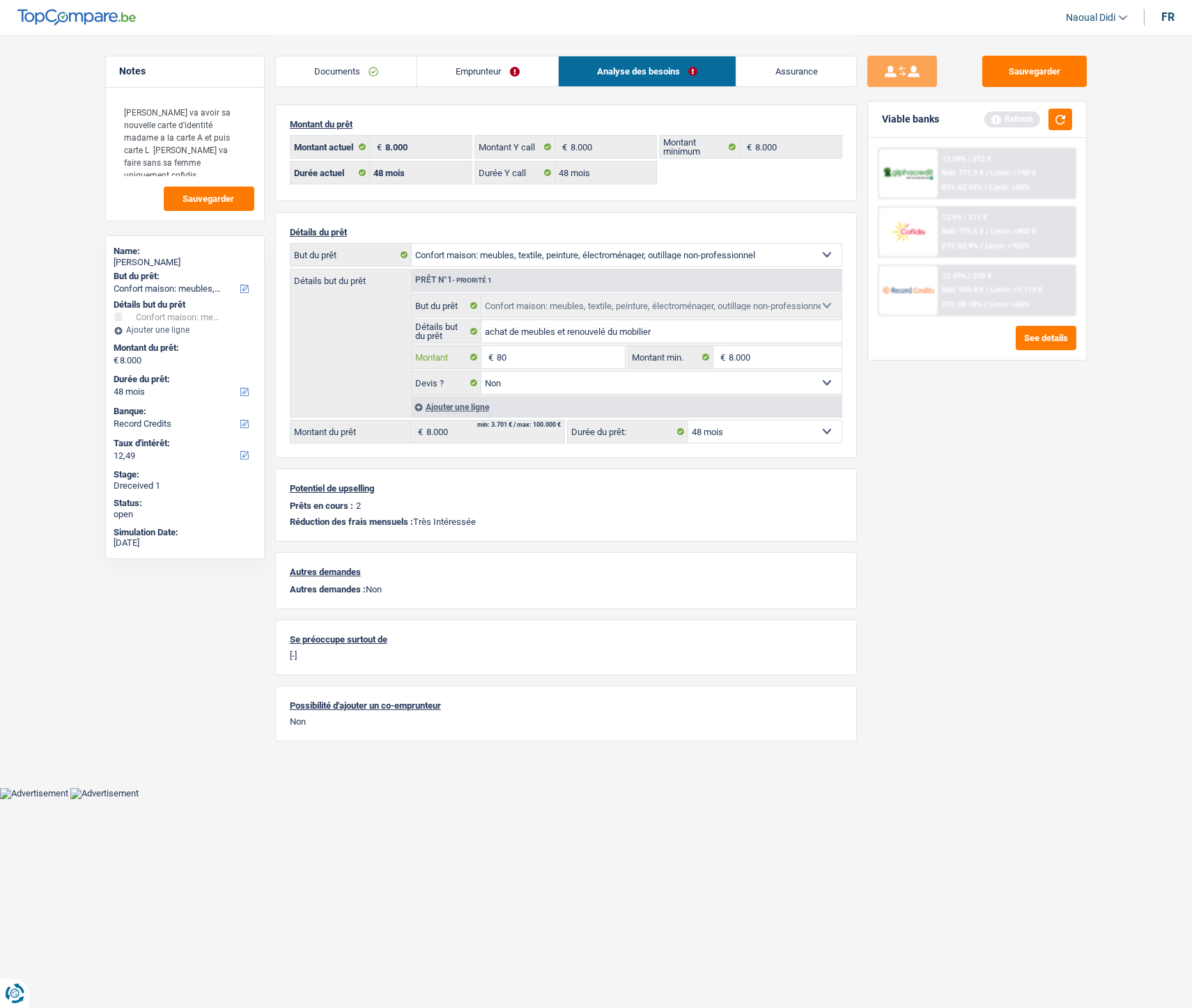
type input "8"
type input "7.000"
select select "42"
type input "7.000"
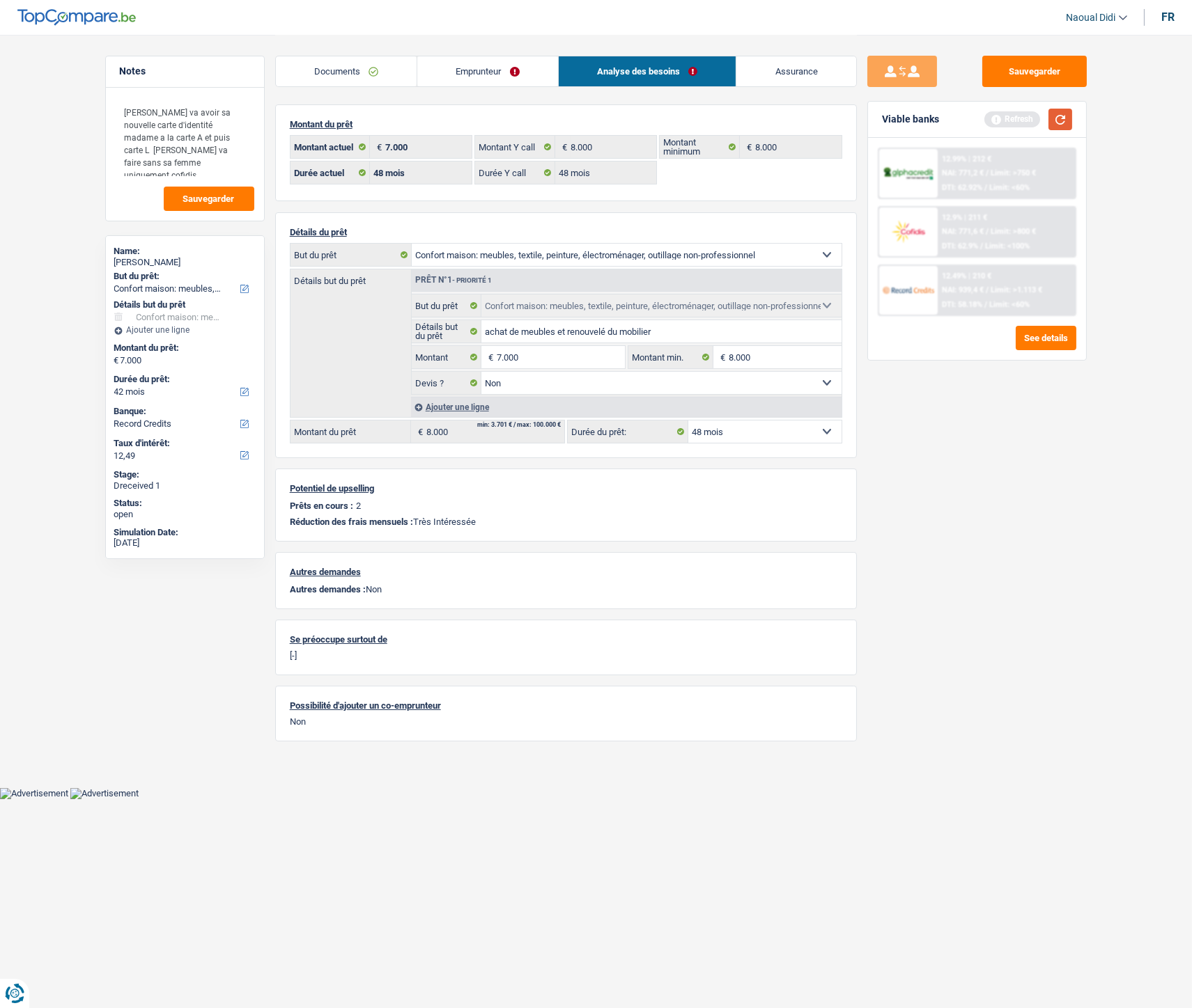
select select "42"
type input "7.000"
select select "42"
click at [1062, 113] on button "button" at bounding box center [1060, 119] width 24 height 22
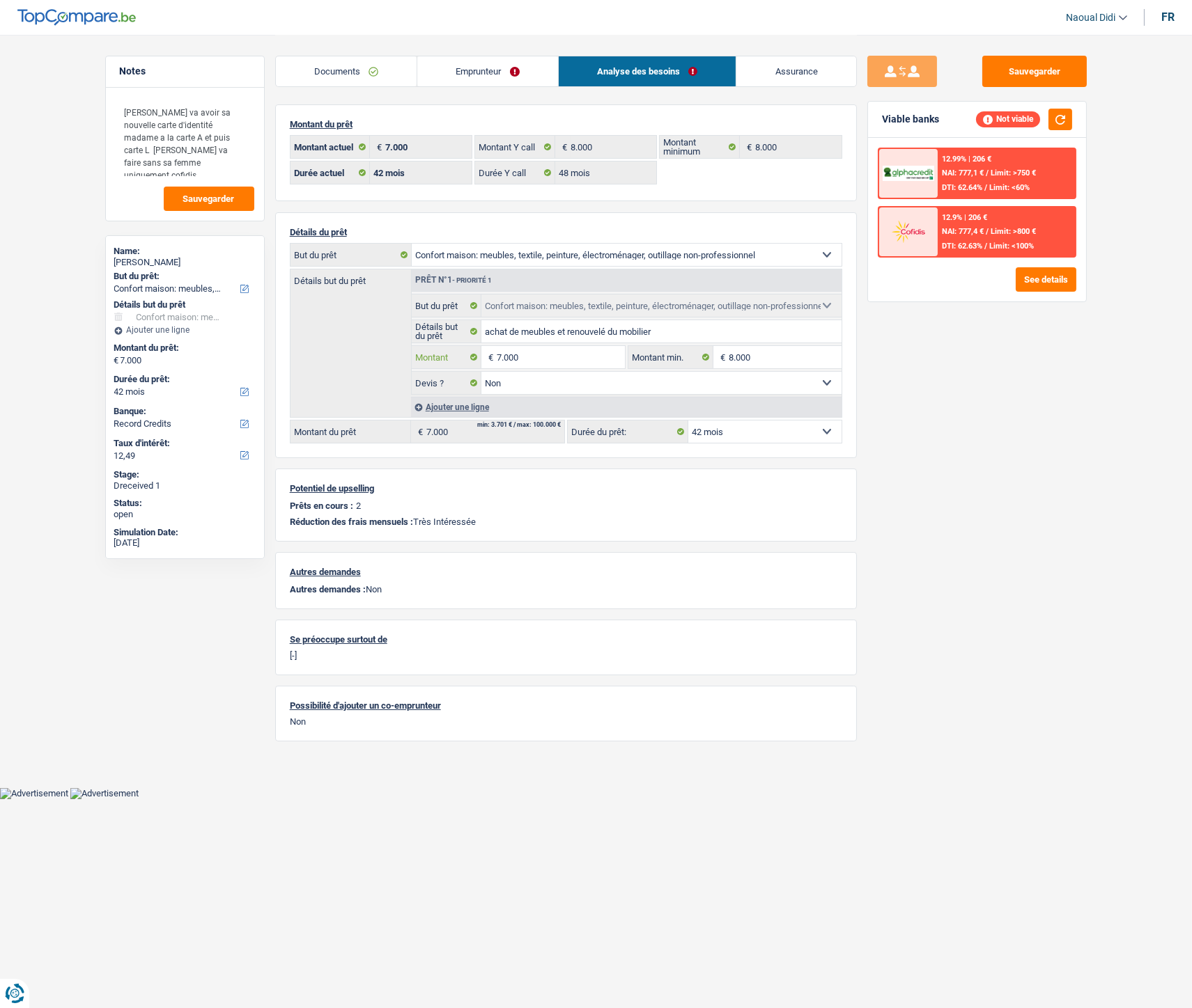
click at [548, 353] on input "7.000" at bounding box center [560, 357] width 128 height 23
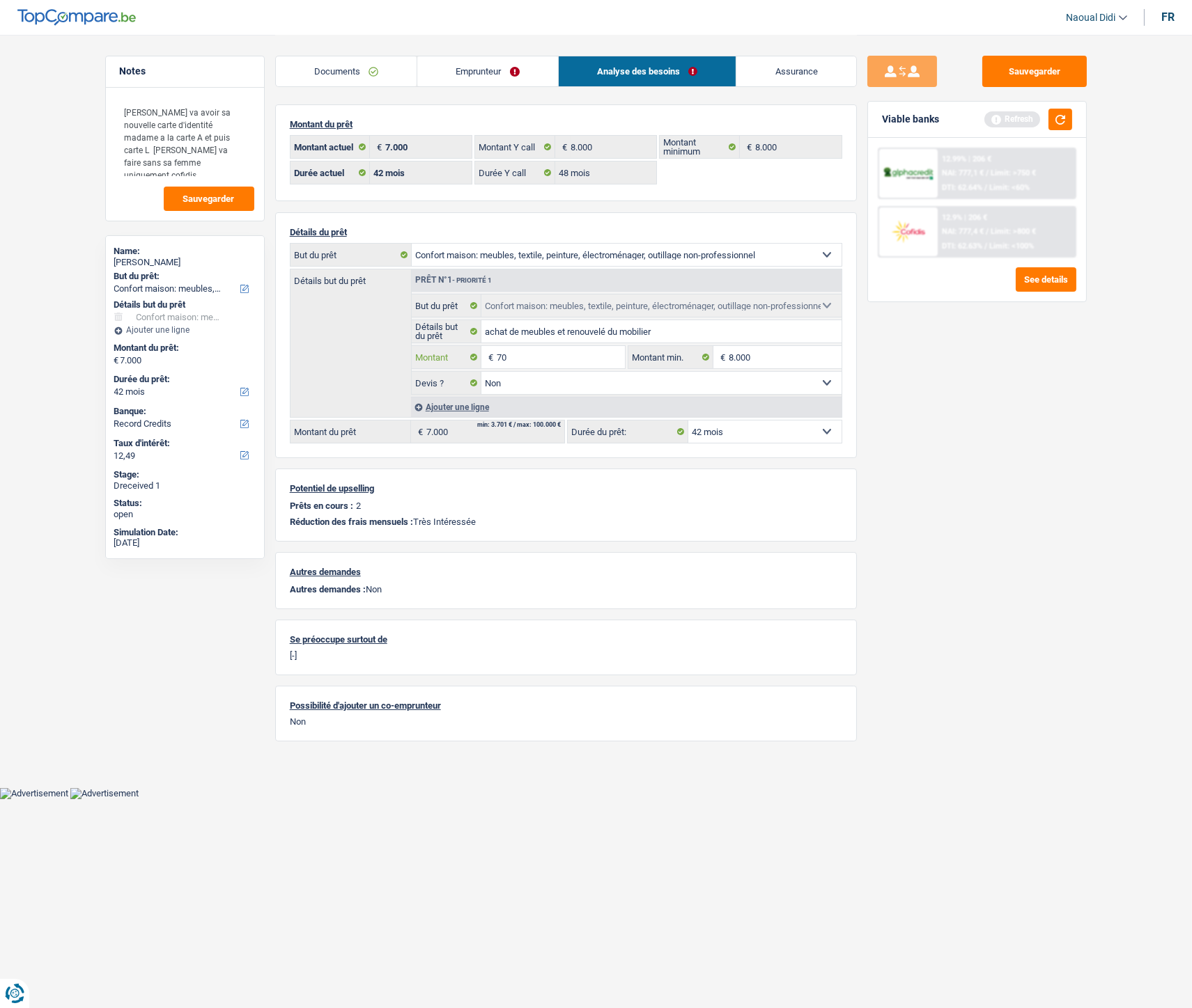
type input "7"
type input "8"
type input "5.000"
select select "36"
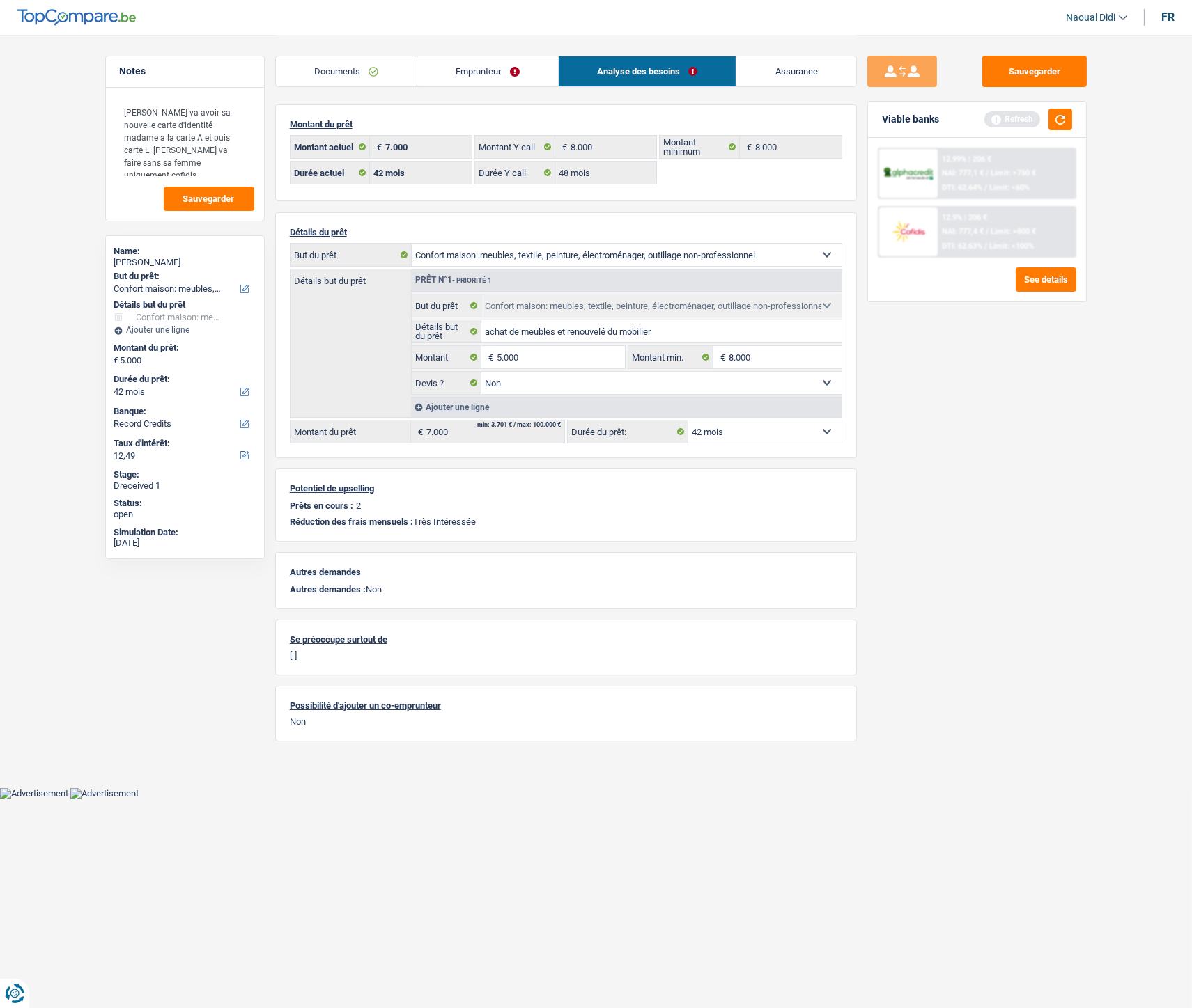
type input "5.000"
select select "36"
type input "5.000"
select select "36"
click at [936, 488] on div "Sauvegarder Viable banks Refresh 12.99% | 206 € NAI: 777,1 € / Limit: >750 € DT…" at bounding box center [977, 521] width 241 height 930
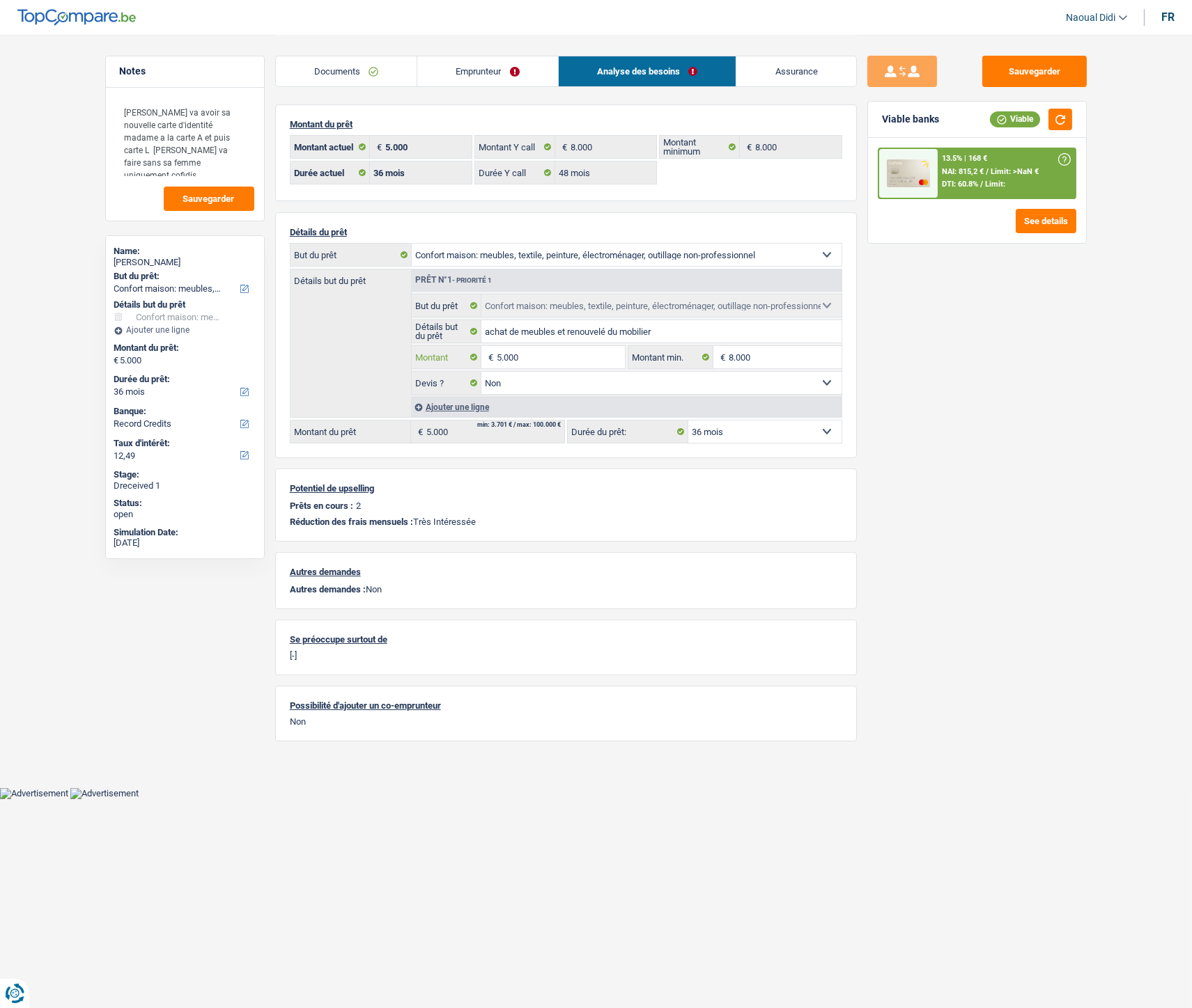
click at [546, 358] on input "5.000" at bounding box center [560, 357] width 128 height 23
type input "5"
type input "6.000"
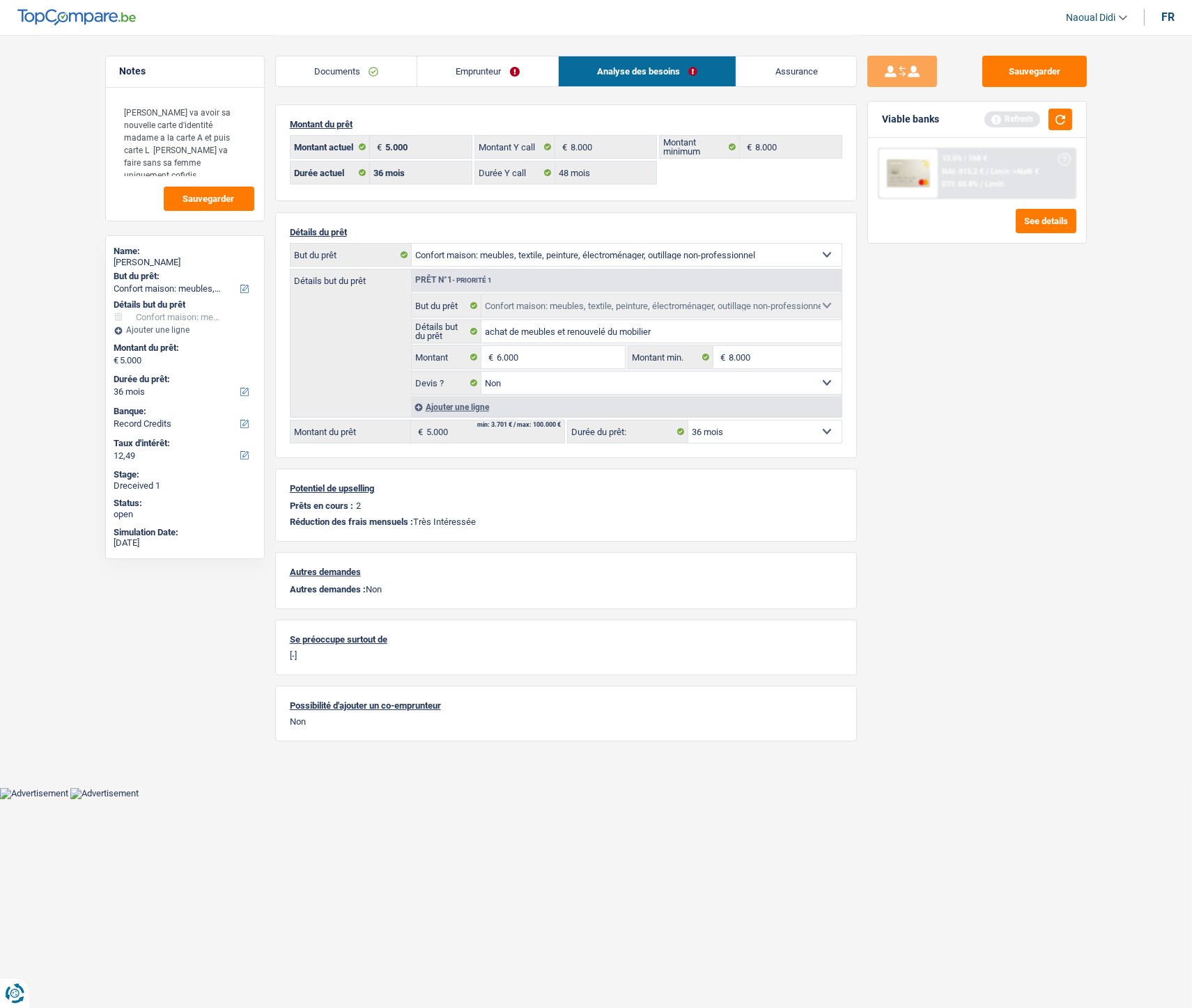
select select "42"
type input "6.000"
click at [1014, 471] on div "Sauvegarder Viable banks Refresh 13.5% | 168 € NAI: 815,2 € / Limit: >NaN € DTI…" at bounding box center [977, 521] width 241 height 930
select select "42"
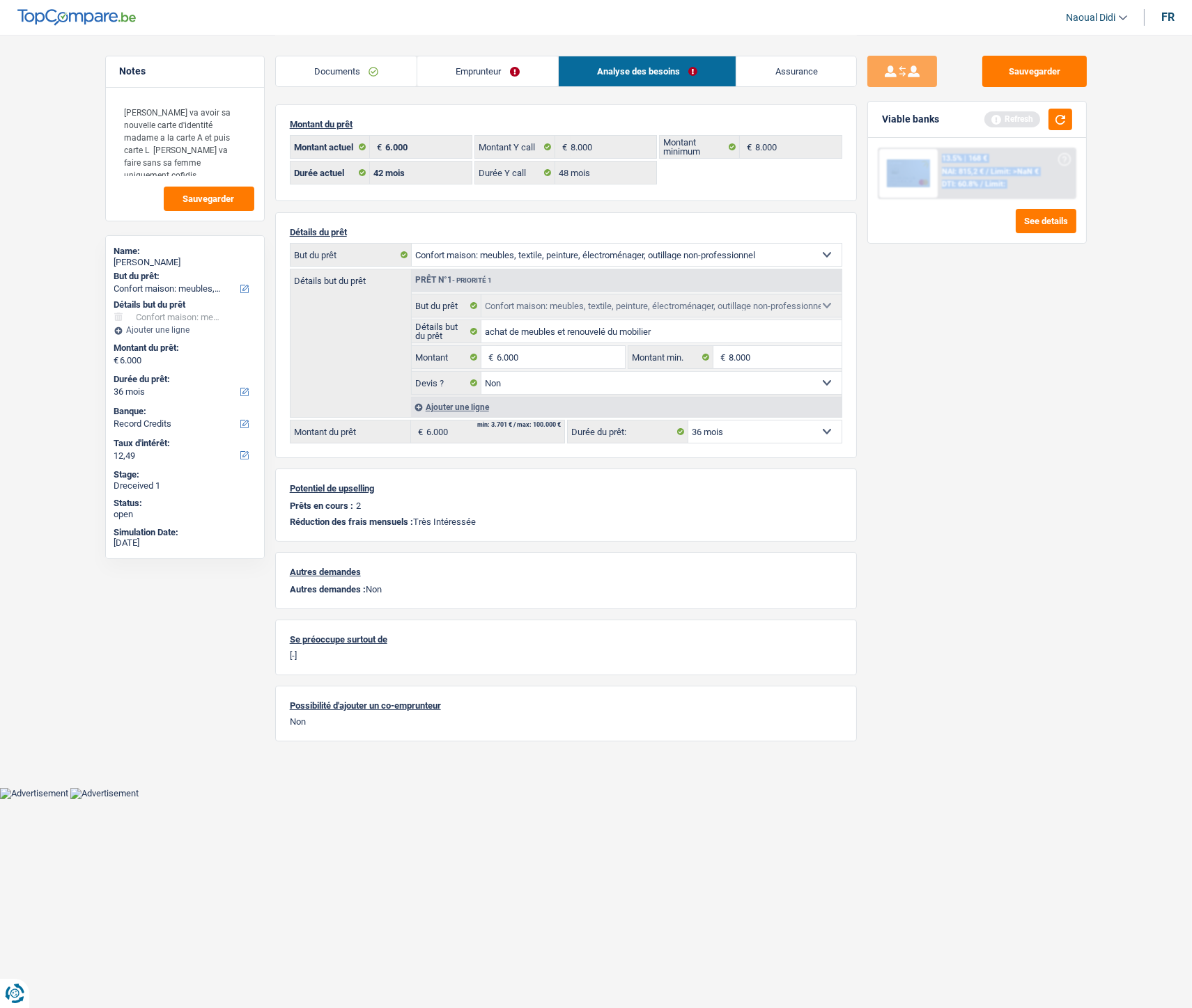
select select "42"
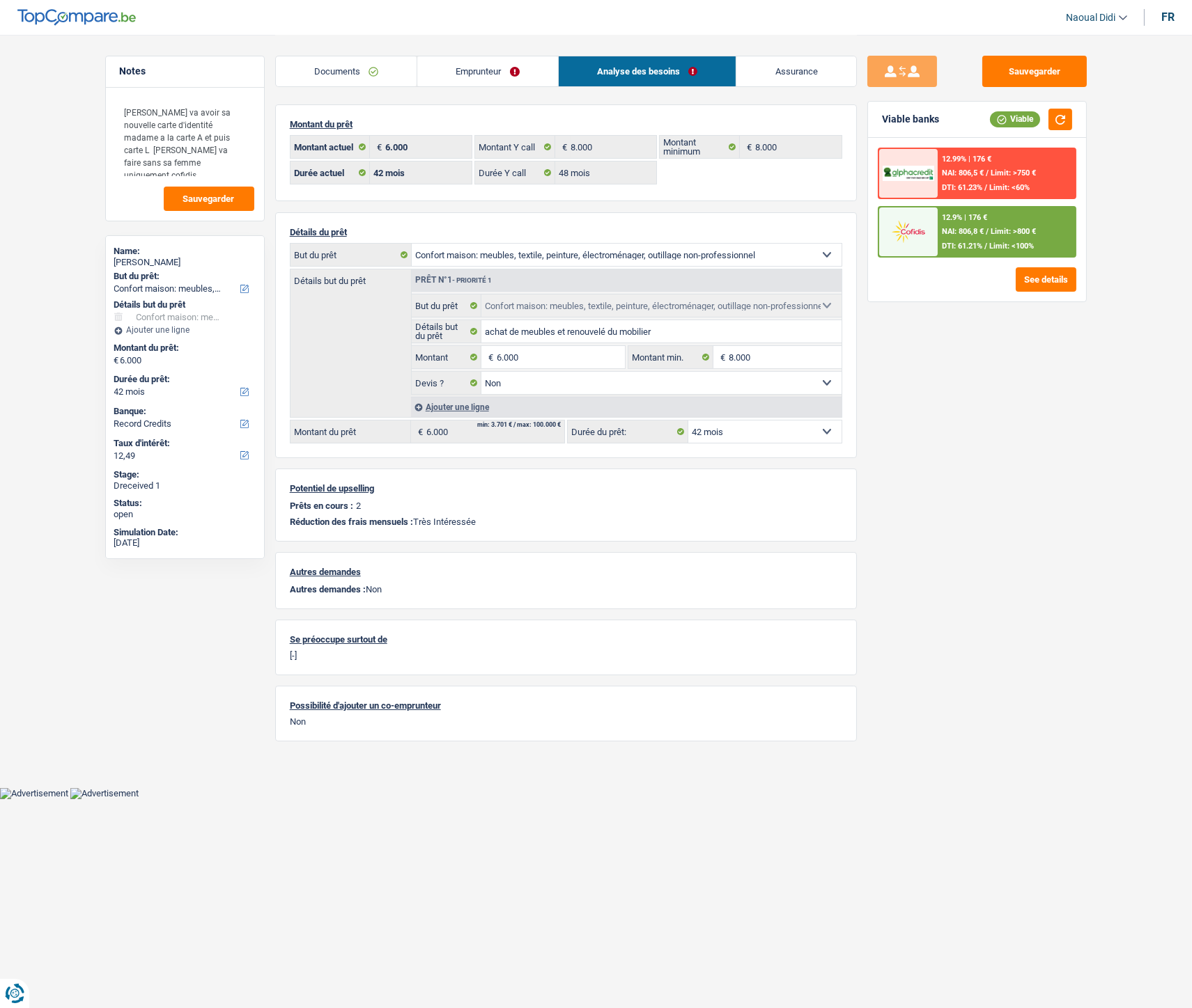
click at [972, 227] on span "NAI: 806,8 €" at bounding box center [963, 232] width 42 height 9
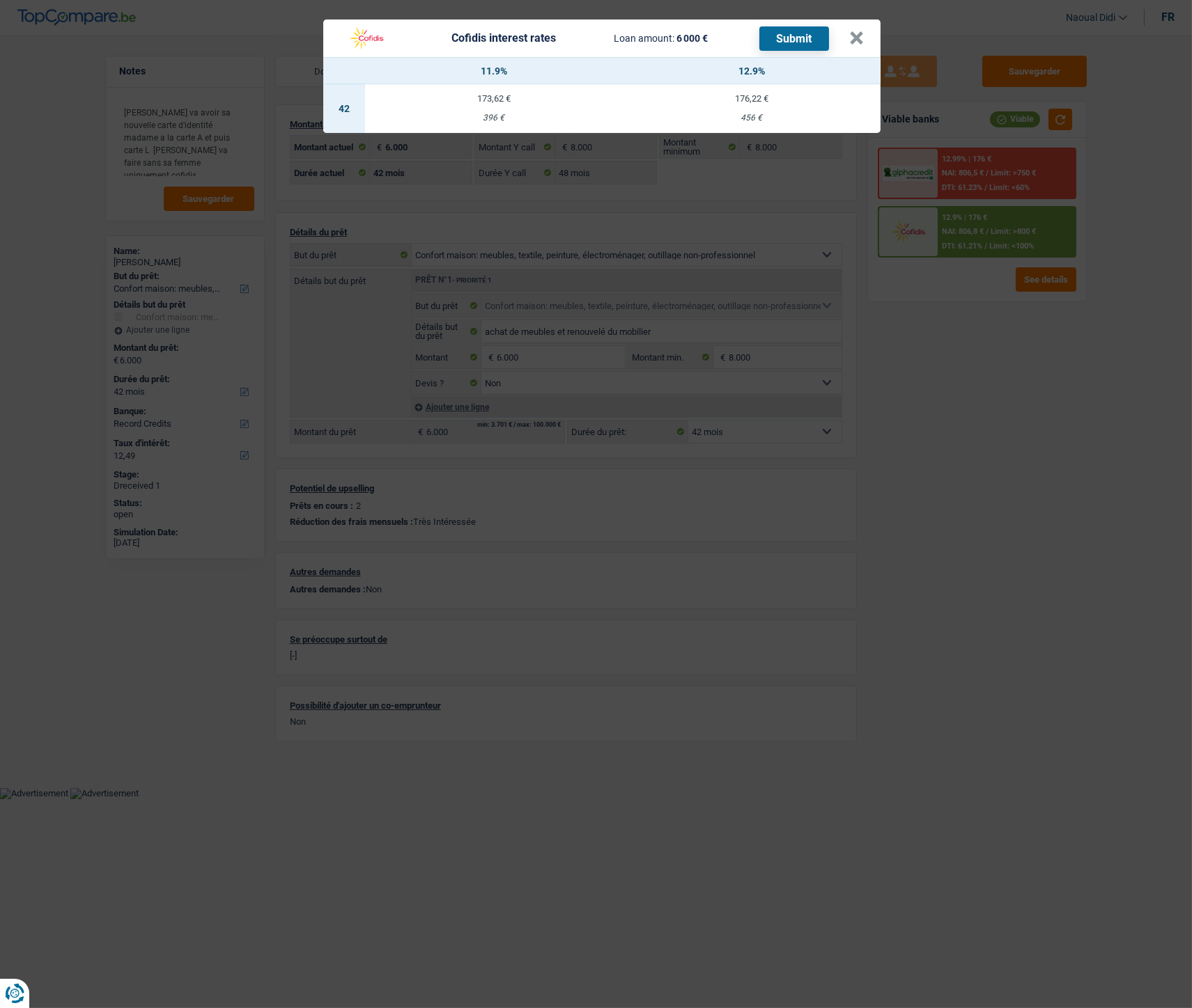
click at [756, 109] on td "176,22 € 456 €" at bounding box center [751, 109] width 258 height 49
select select "cofidis"
type input "12,90"
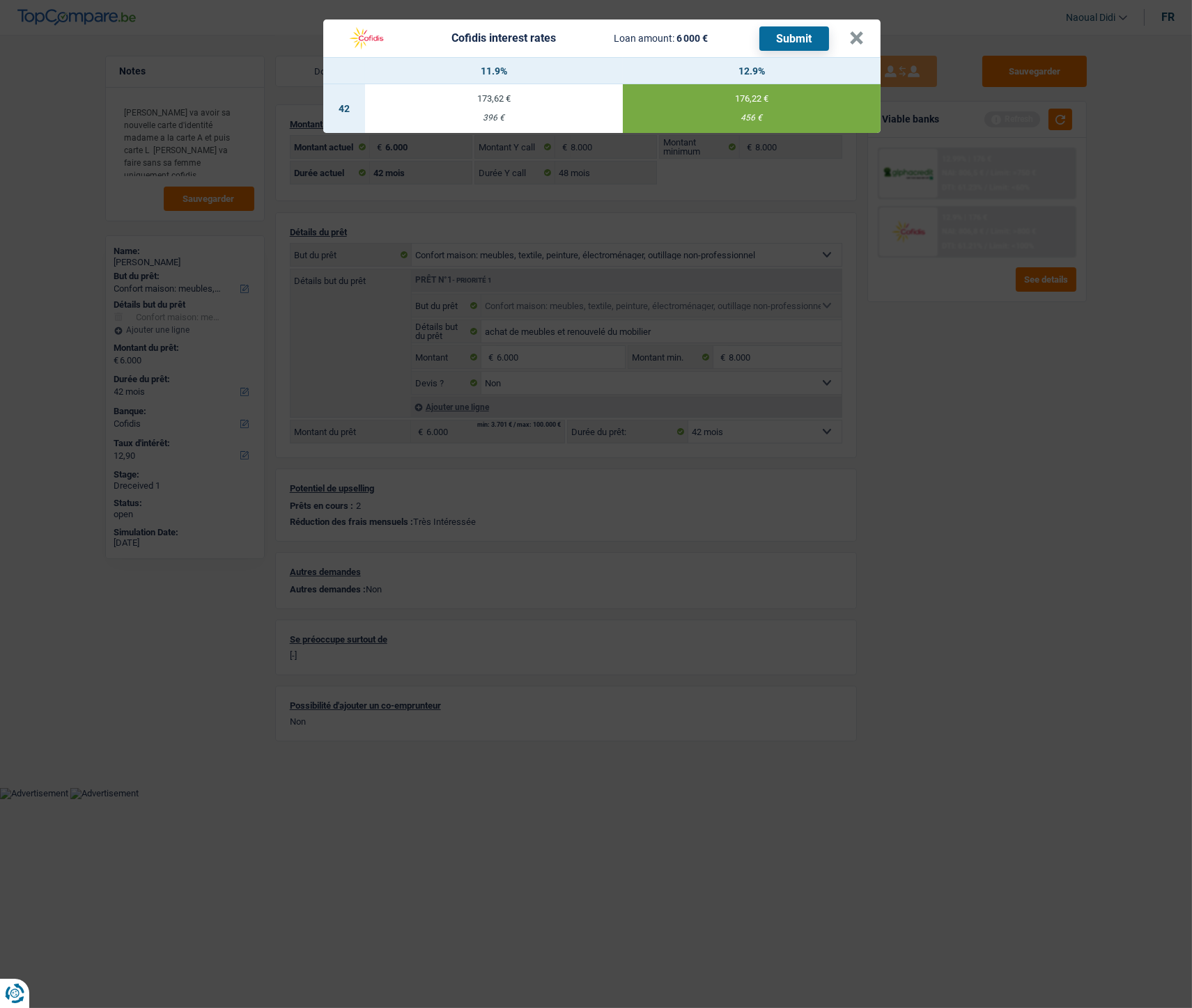
click at [790, 39] on button "Submit" at bounding box center [794, 38] width 70 height 24
click at [863, 34] on button "×" at bounding box center [856, 38] width 14 height 14
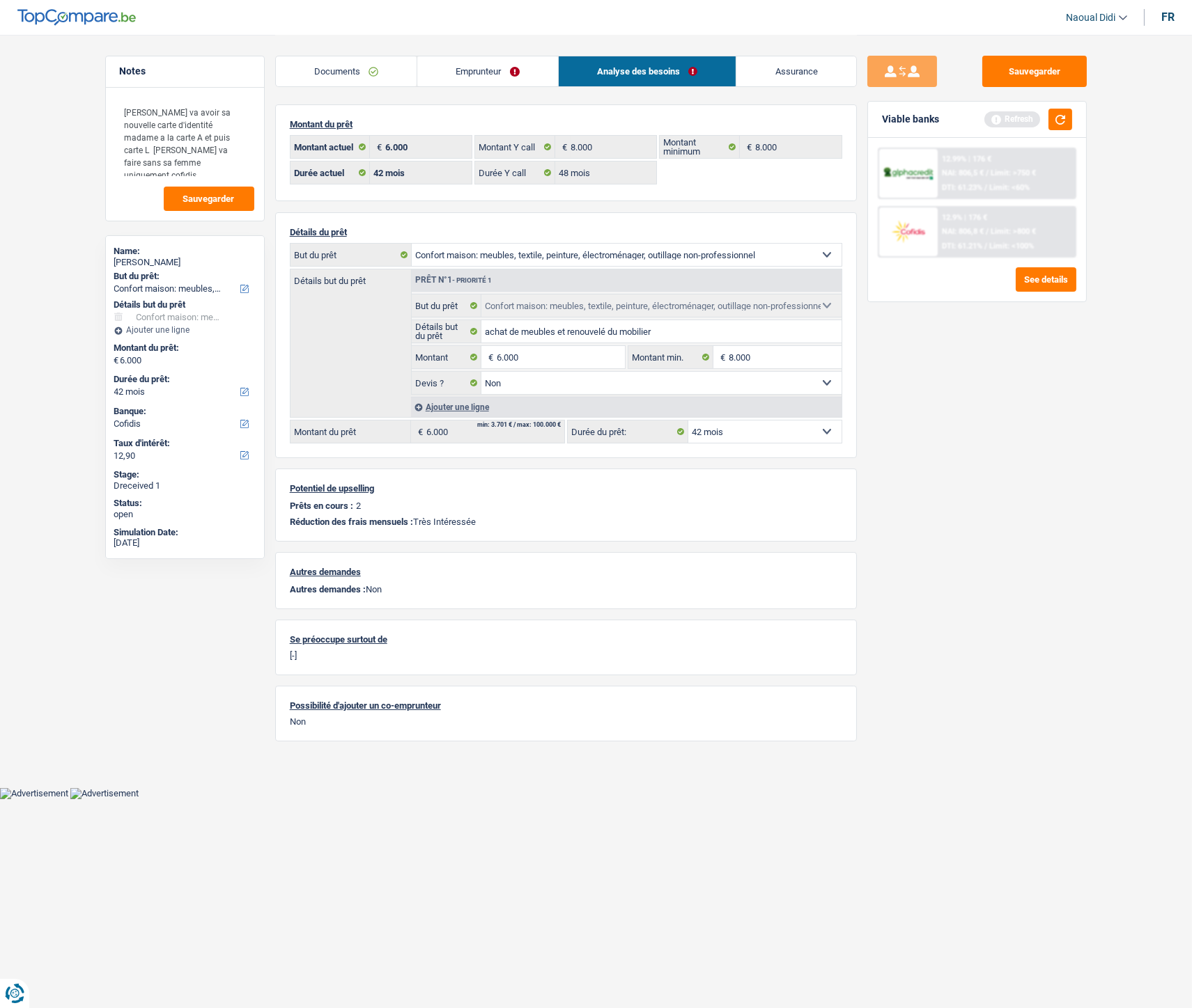
click at [353, 71] on link "Documents" at bounding box center [347, 71] width 141 height 30
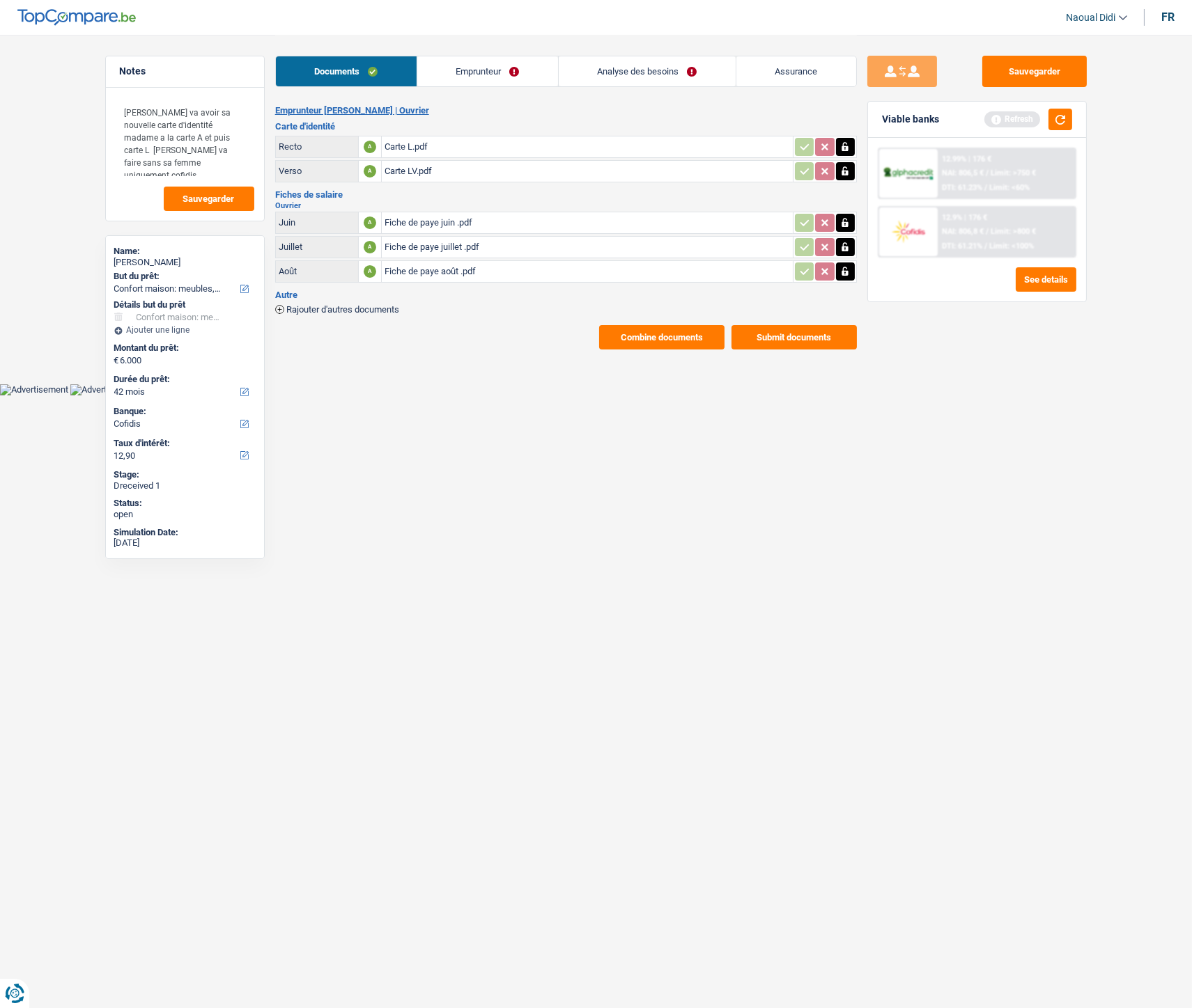
click at [457, 66] on link "Emprunteur" at bounding box center [487, 71] width 140 height 30
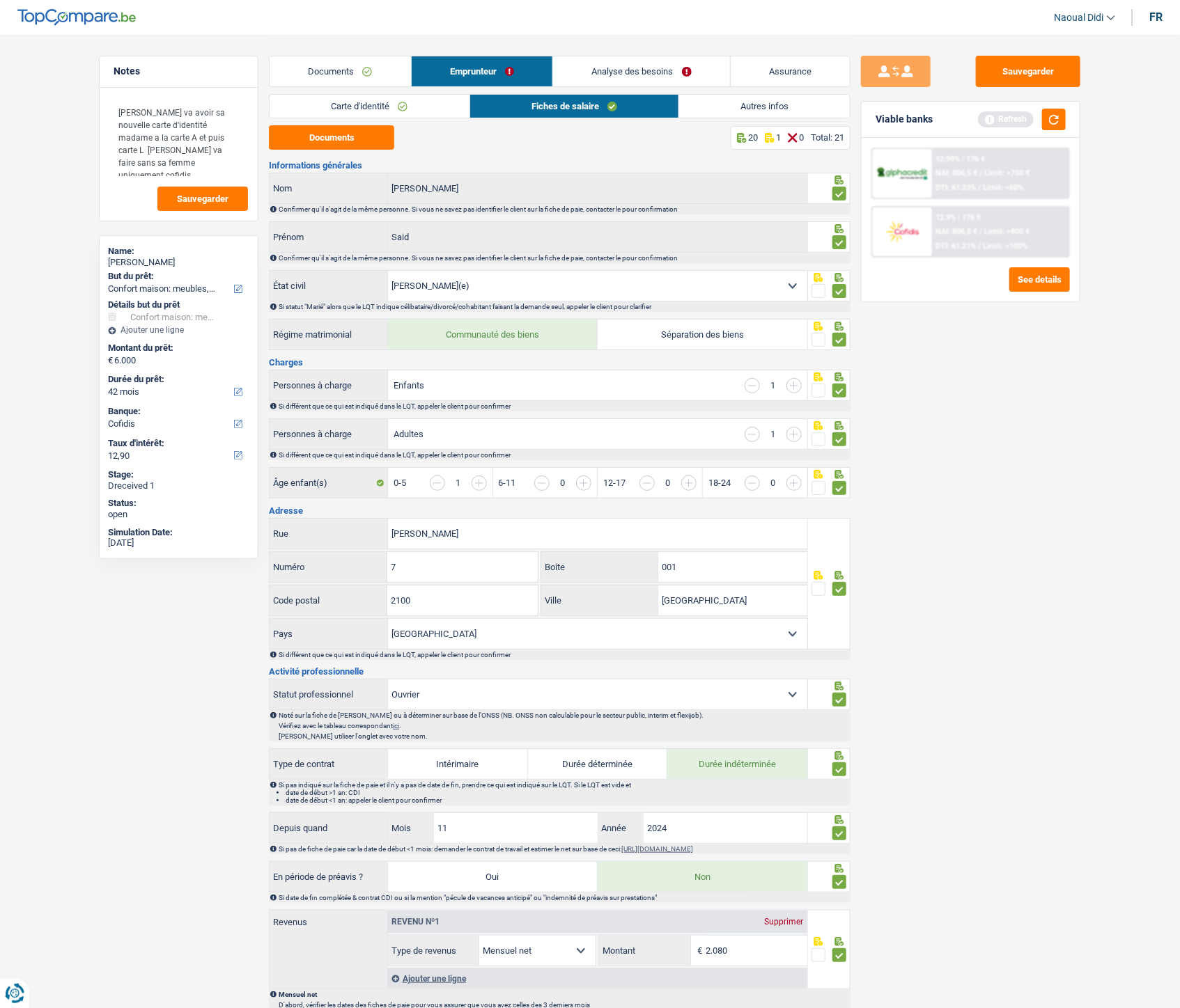
click at [360, 107] on link "Carte d'identité" at bounding box center [369, 106] width 199 height 23
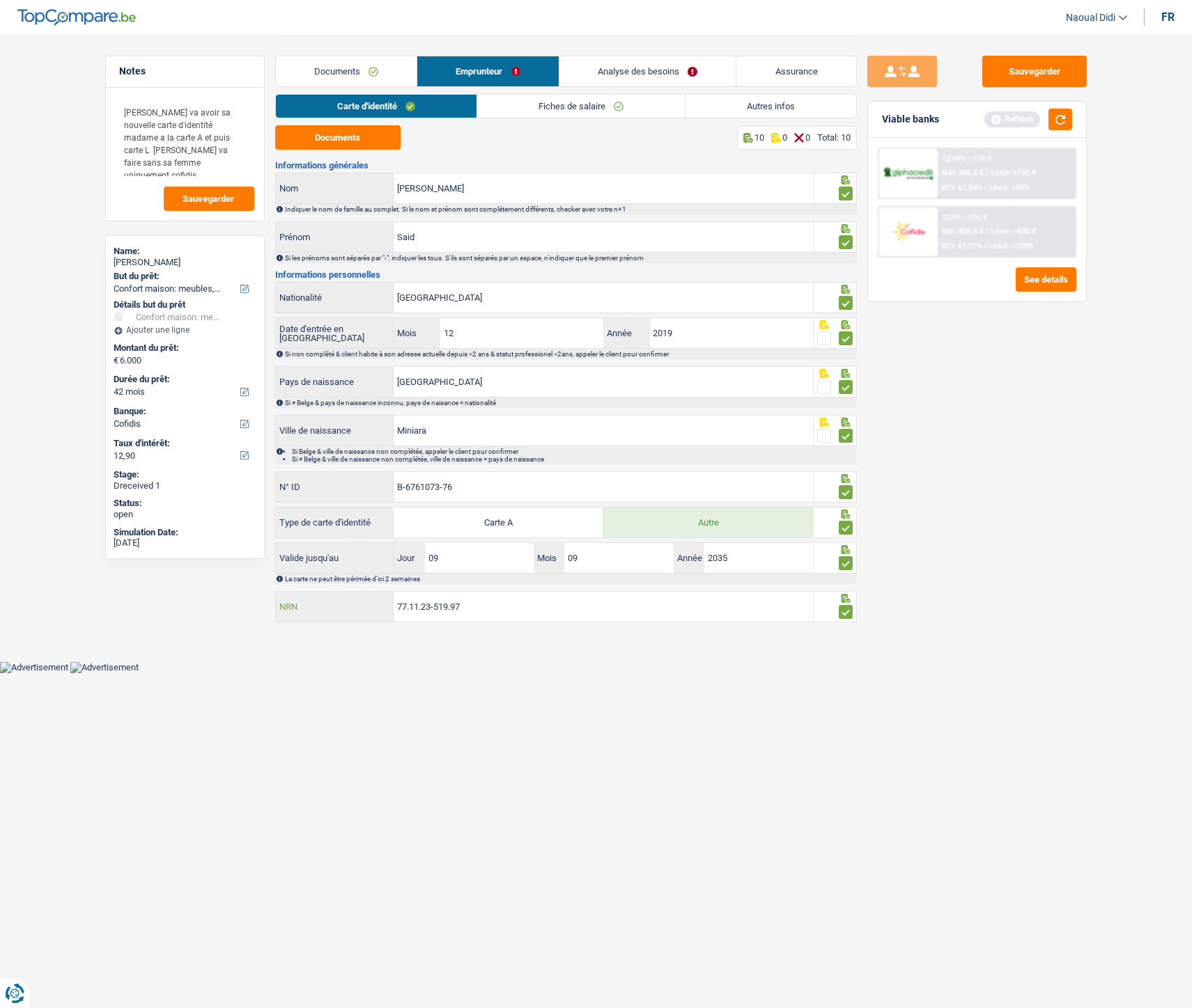
drag, startPoint x: 499, startPoint y: 611, endPoint x: 386, endPoint y: 594, distance: 114.3
click at [386, 564] on div "77.11.23-519.97 NRN" at bounding box center [545, 606] width 538 height 30
click at [1001, 68] on button "Sauvegarder" at bounding box center [1034, 71] width 104 height 32
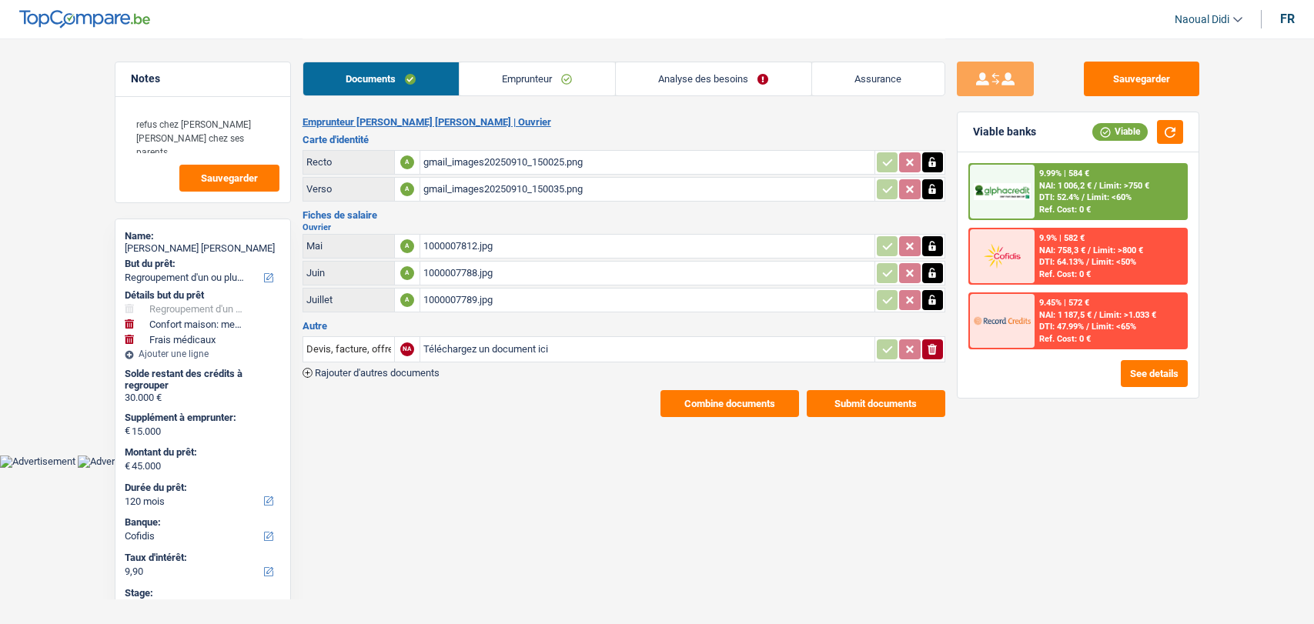
select select "refinancing"
select select "household"
select select "medical"
select select "120"
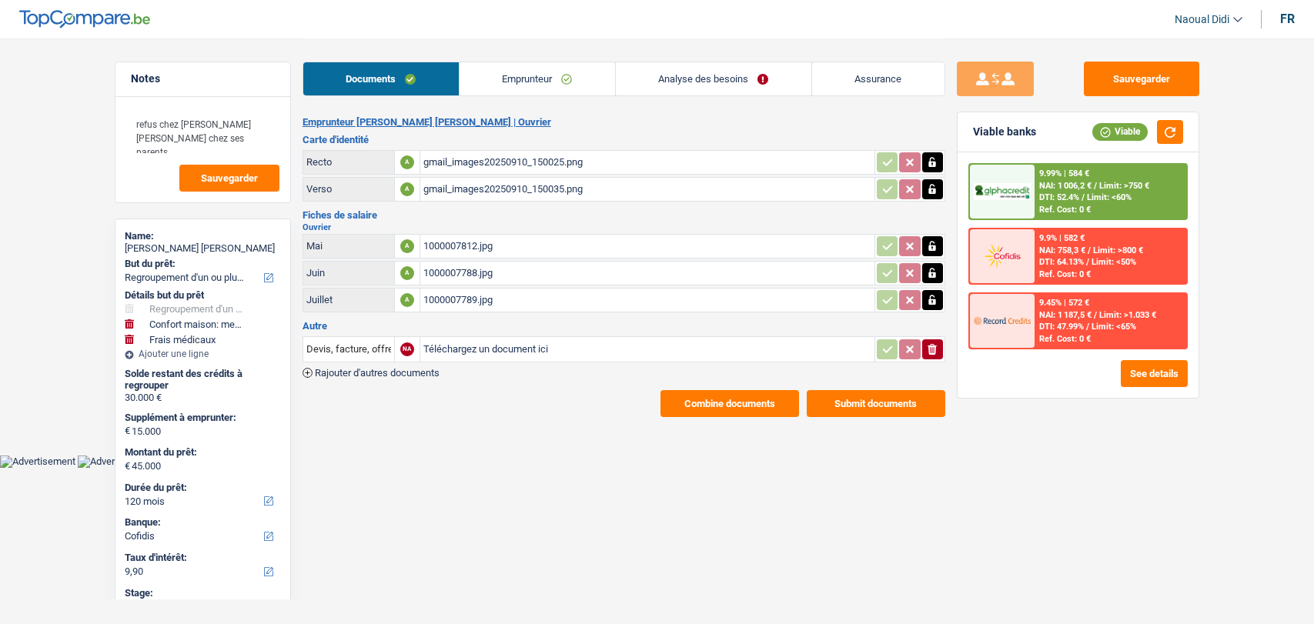
select select "cofidis"
click at [468, 249] on div "1000007812.jpg" at bounding box center [647, 246] width 448 height 23
click at [462, 297] on div "1000007789.jpg" at bounding box center [647, 300] width 448 height 23
click at [548, 78] on link "Emprunteur" at bounding box center [536, 78] width 155 height 33
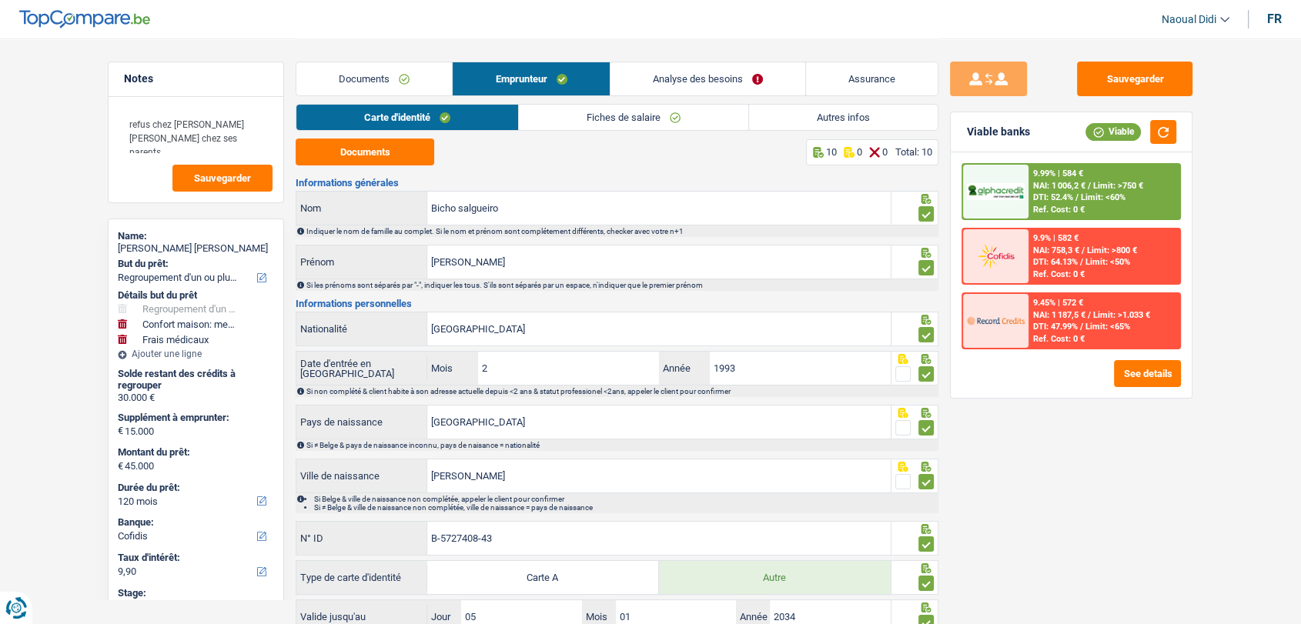
click at [878, 119] on link "Autres infos" at bounding box center [843, 117] width 189 height 25
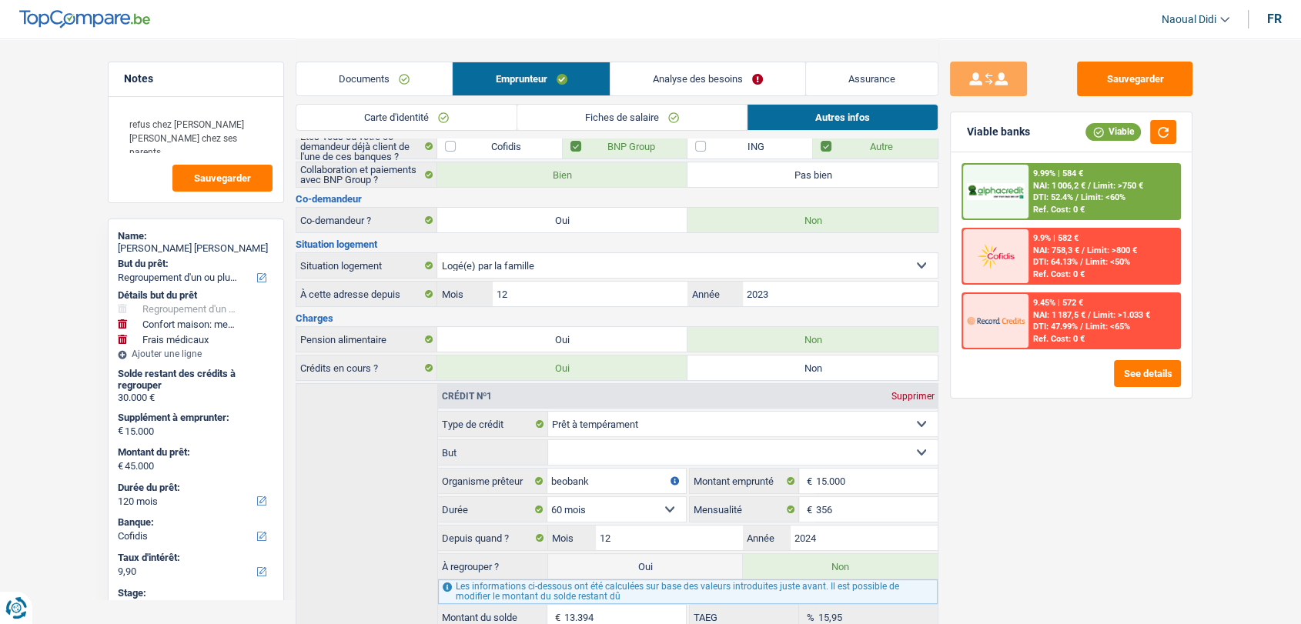
scroll to position [125, 0]
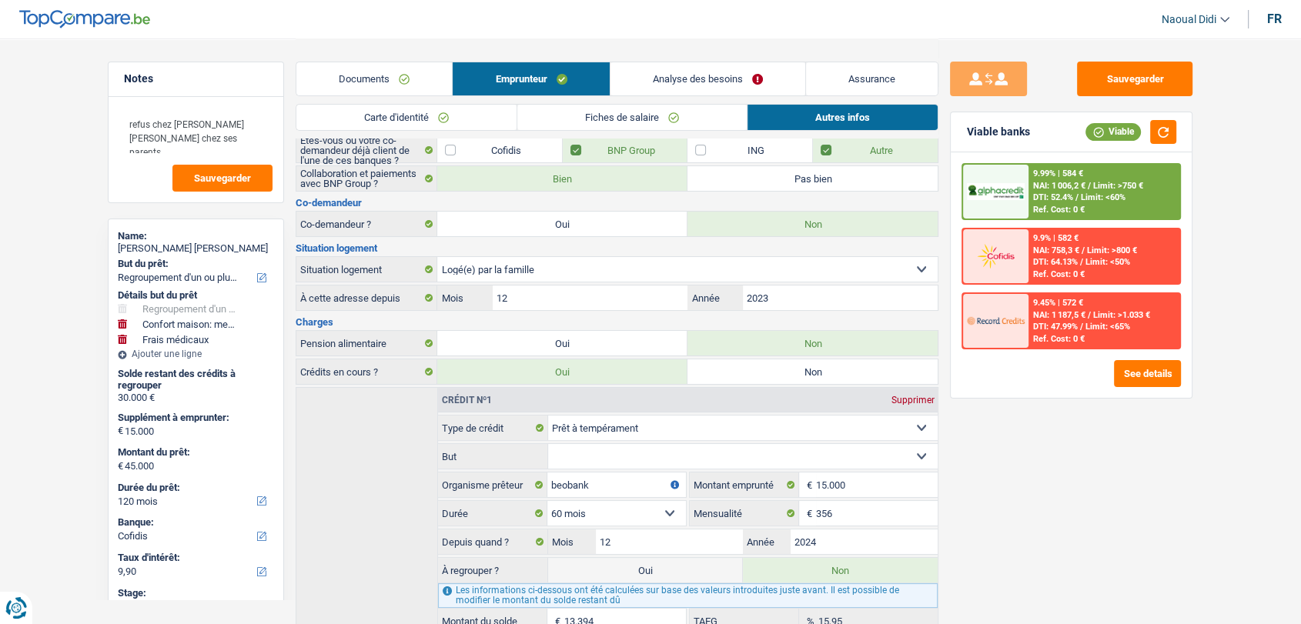
click at [650, 77] on link "Analyse des besoins" at bounding box center [707, 78] width 195 height 33
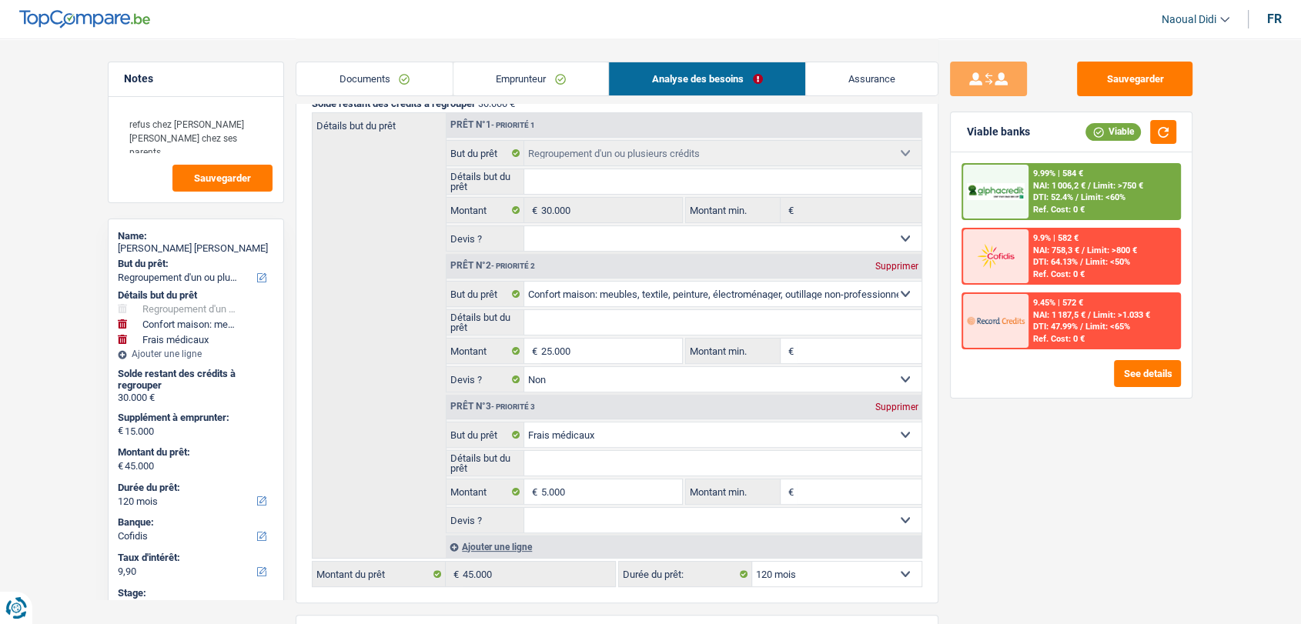
scroll to position [40, 0]
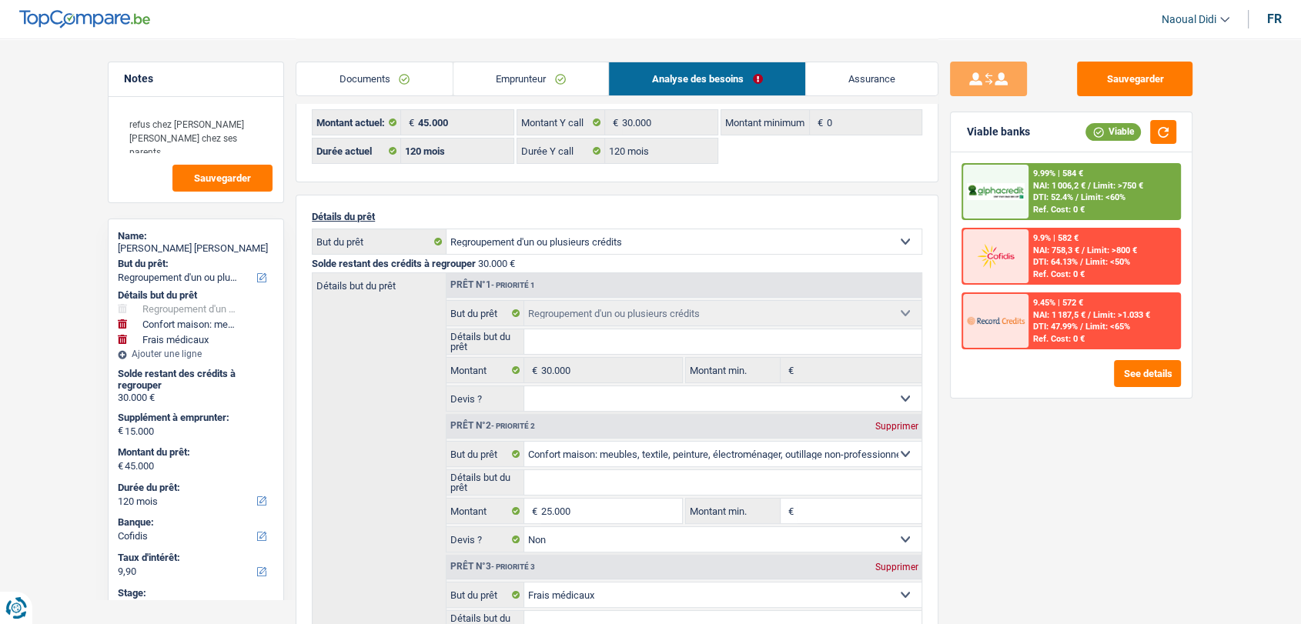
click at [536, 69] on link "Emprunteur" at bounding box center [530, 78] width 155 height 33
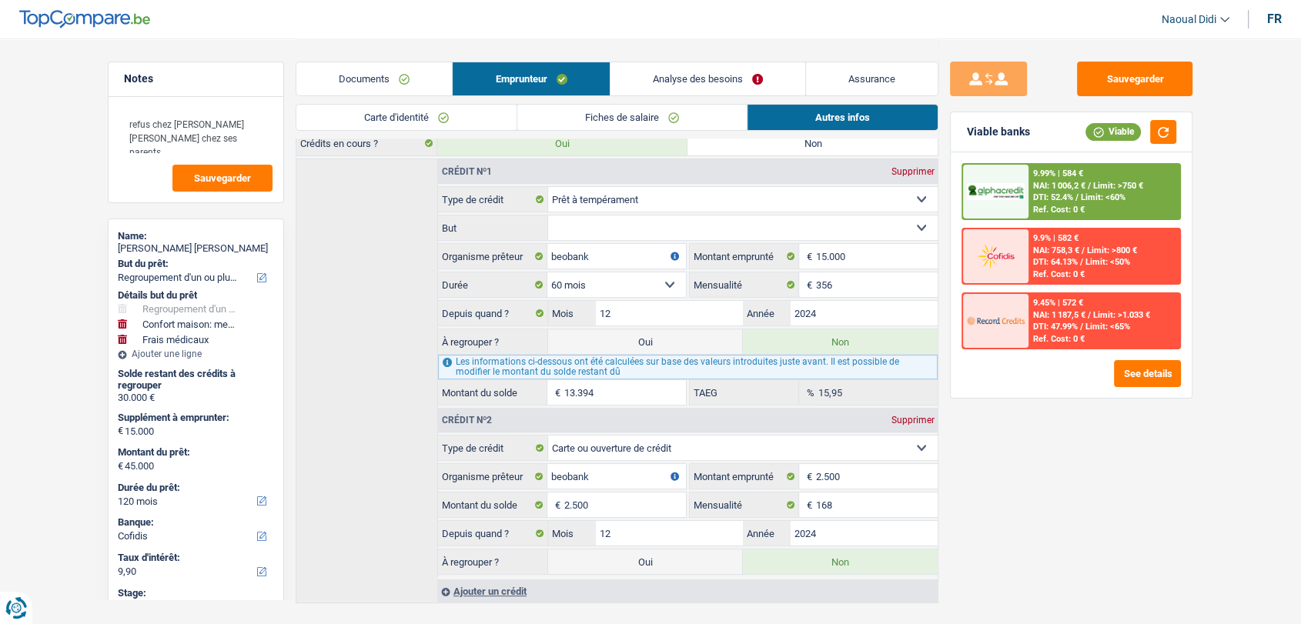
scroll to position [382, 0]
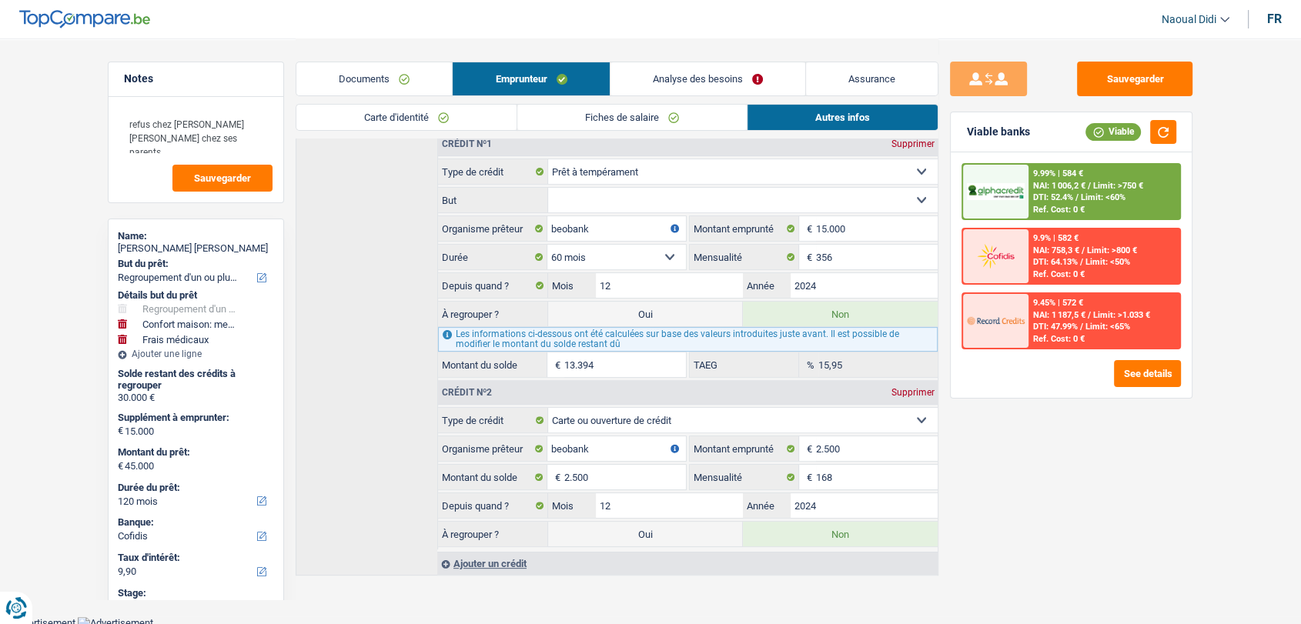
click at [659, 536] on label "Oui" at bounding box center [645, 534] width 195 height 25
click at [659, 536] on input "Oui" at bounding box center [645, 534] width 195 height 25
radio input "true"
click at [659, 536] on label "Oui" at bounding box center [645, 534] width 195 height 25
click at [659, 536] on input "Oui" at bounding box center [645, 534] width 195 height 25
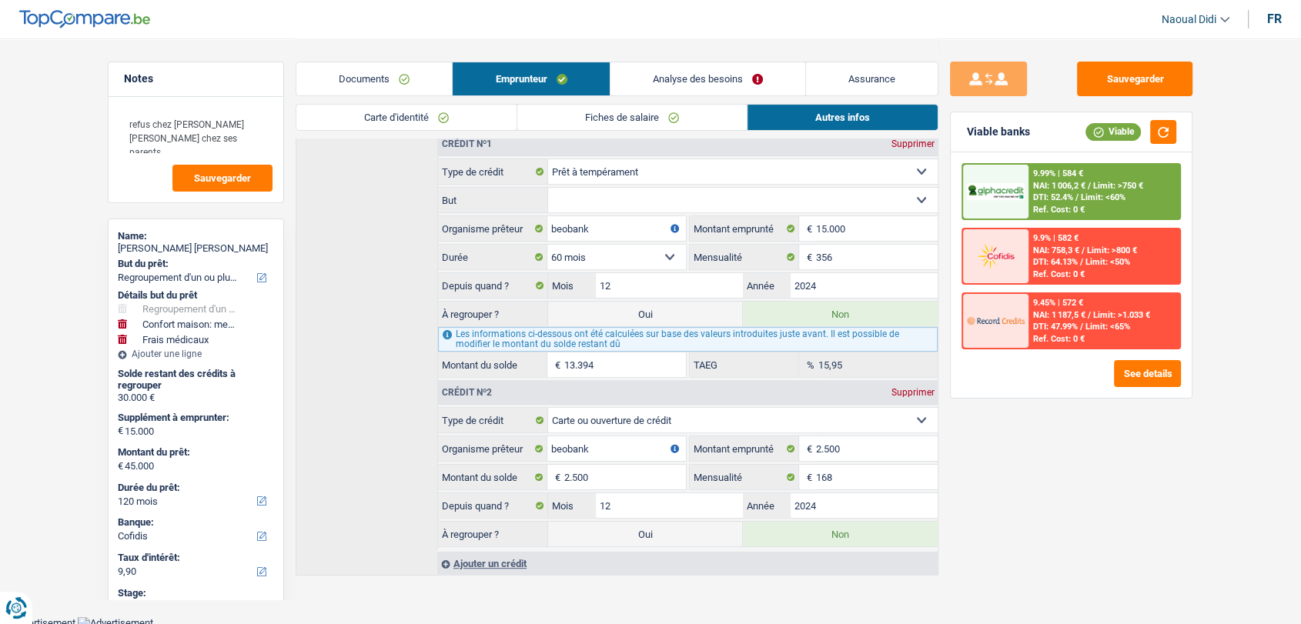
type input "30.000"
type input "32.500"
select select
radio input "false"
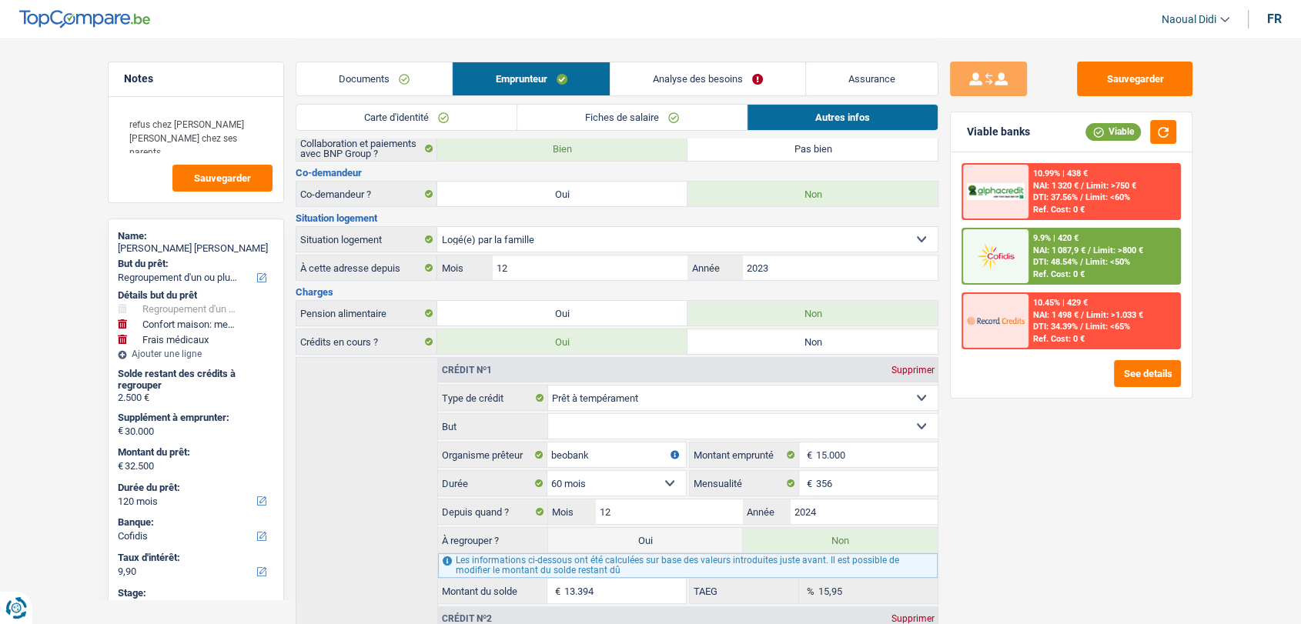
scroll to position [211, 0]
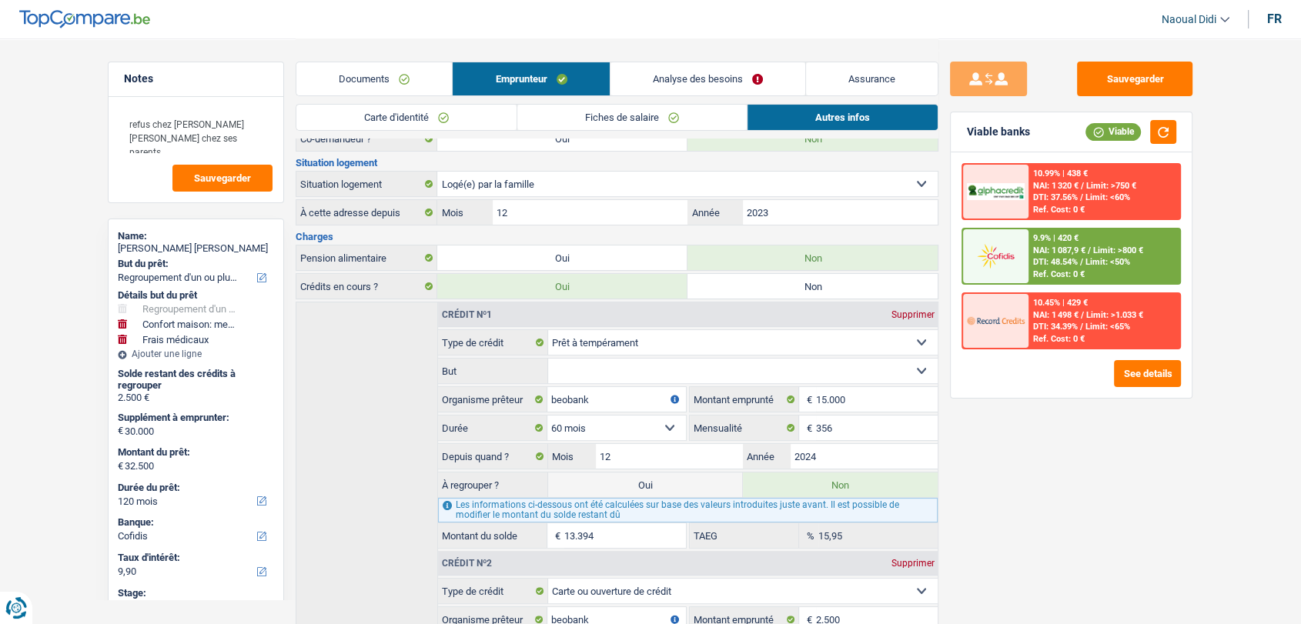
click at [689, 486] on label "Oui" at bounding box center [645, 485] width 195 height 25
click at [689, 486] on input "Oui" at bounding box center [645, 485] width 195 height 25
radio input "true"
click at [689, 486] on label "Oui" at bounding box center [645, 485] width 195 height 25
click at [689, 486] on input "Oui" at bounding box center [645, 485] width 195 height 25
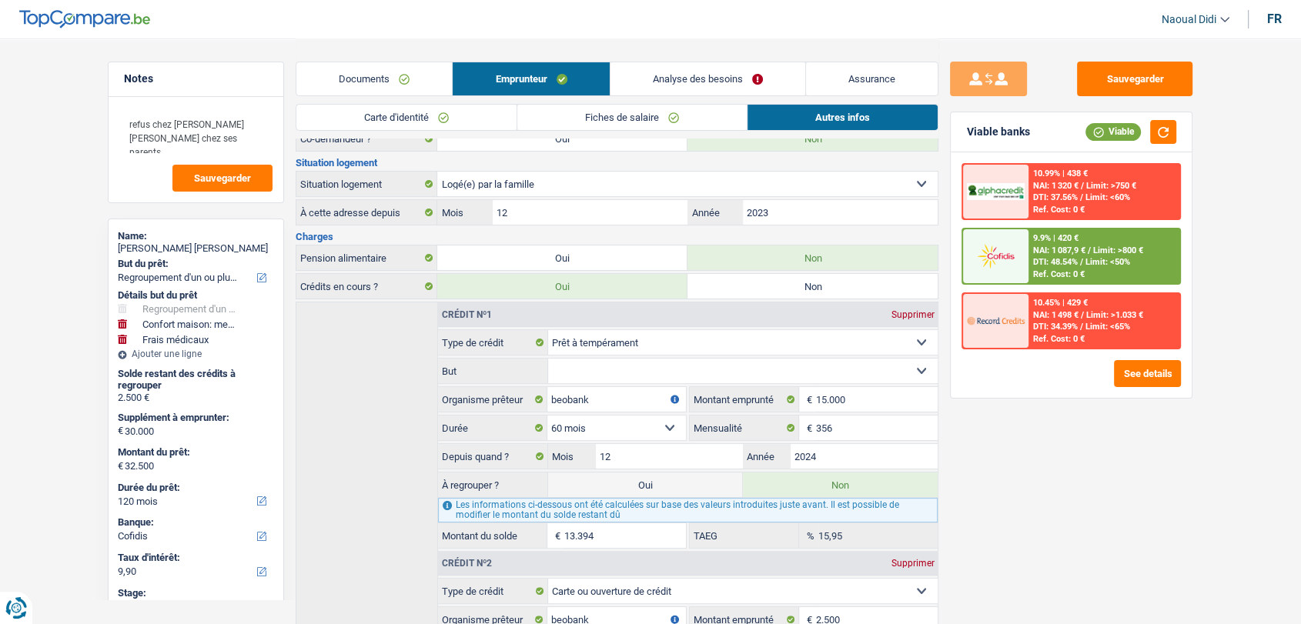
type input "45.894"
select select
radio input "false"
type input "45.894"
select select "144"
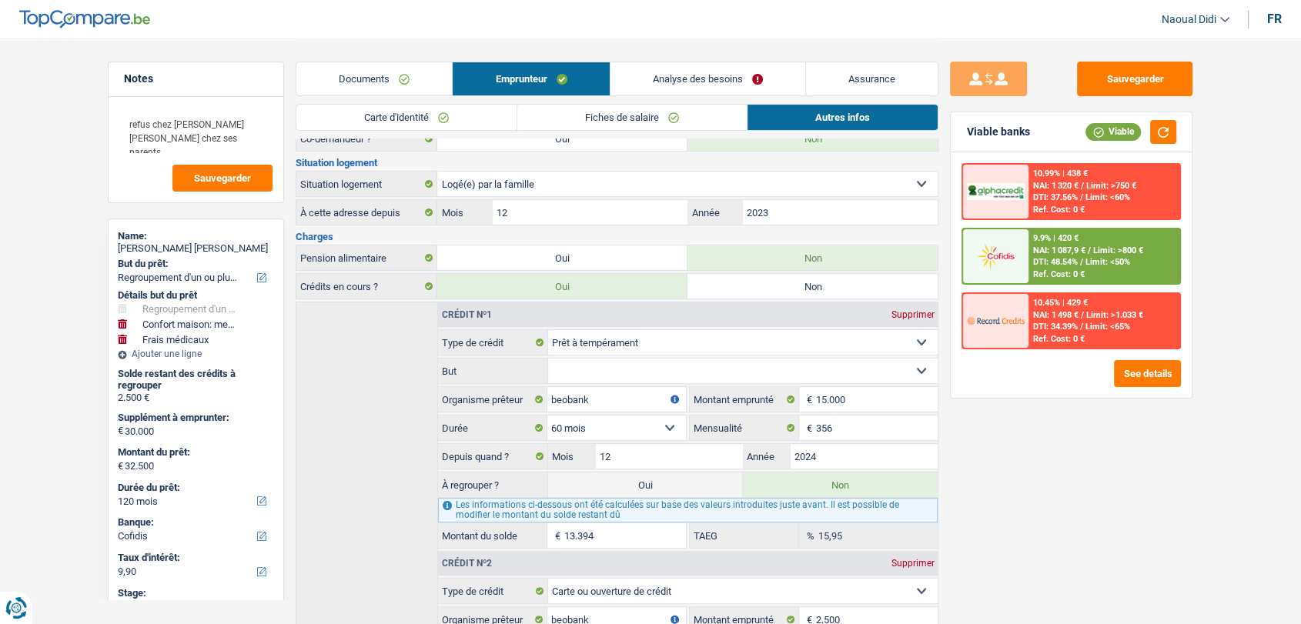
type input "15.894"
type input "45.894"
select select "144"
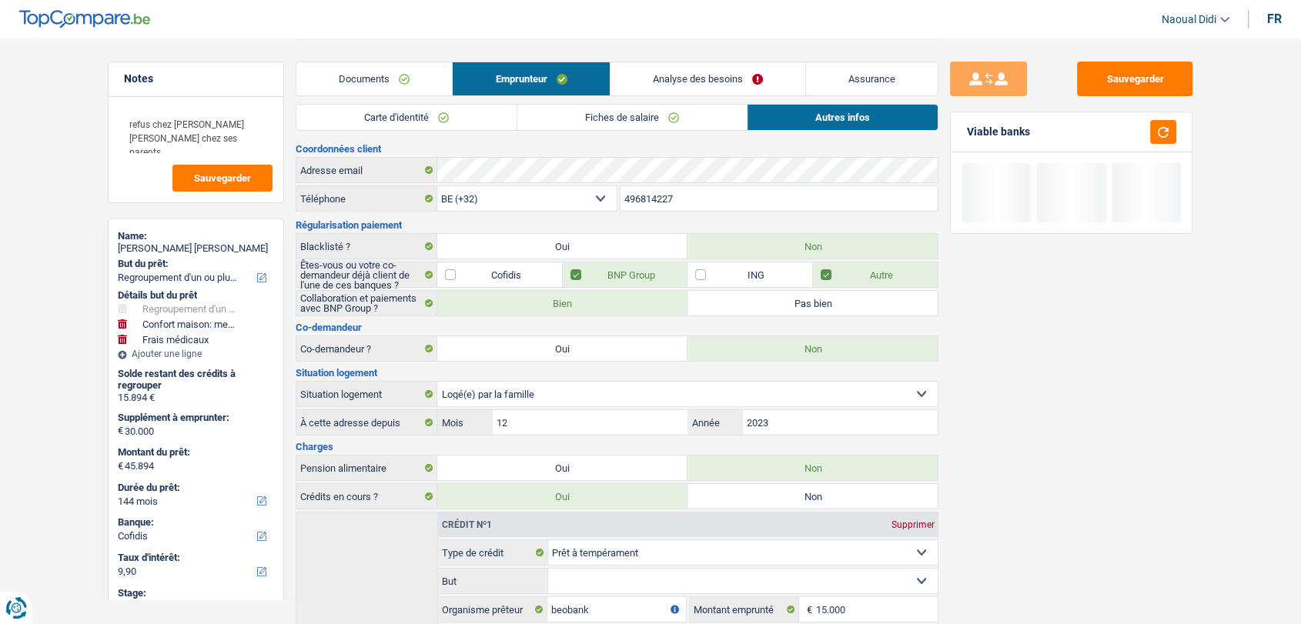
scroll to position [0, 0]
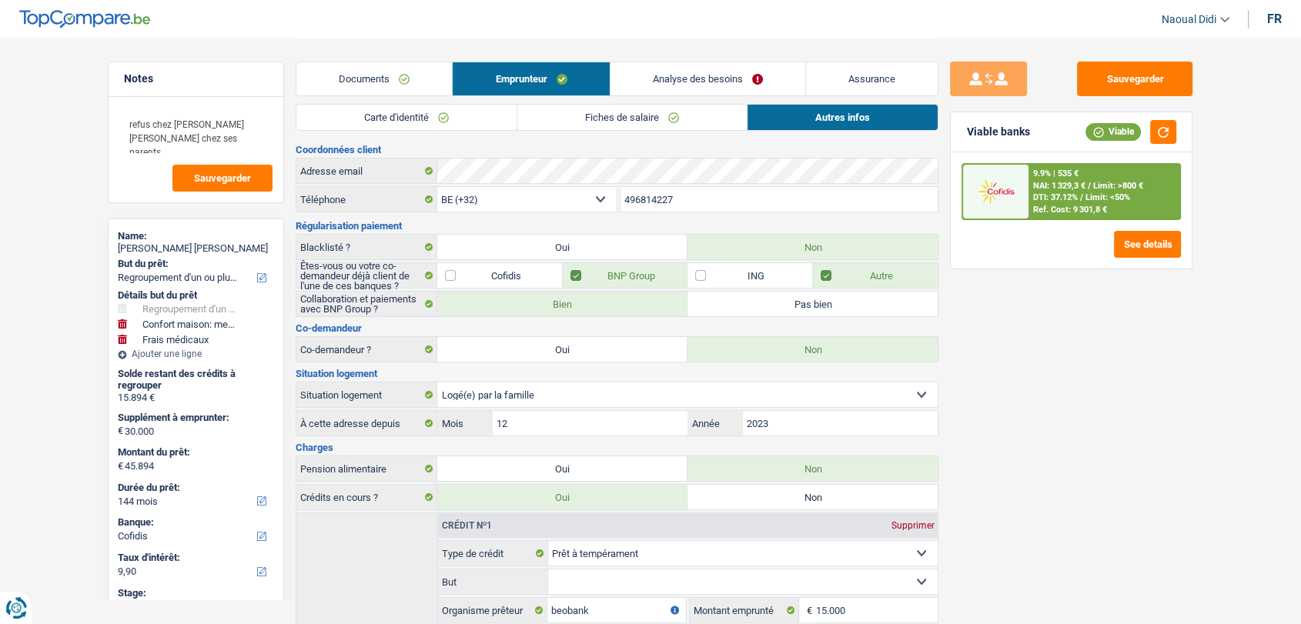
click at [690, 78] on link "Analyse des besoins" at bounding box center [707, 78] width 195 height 33
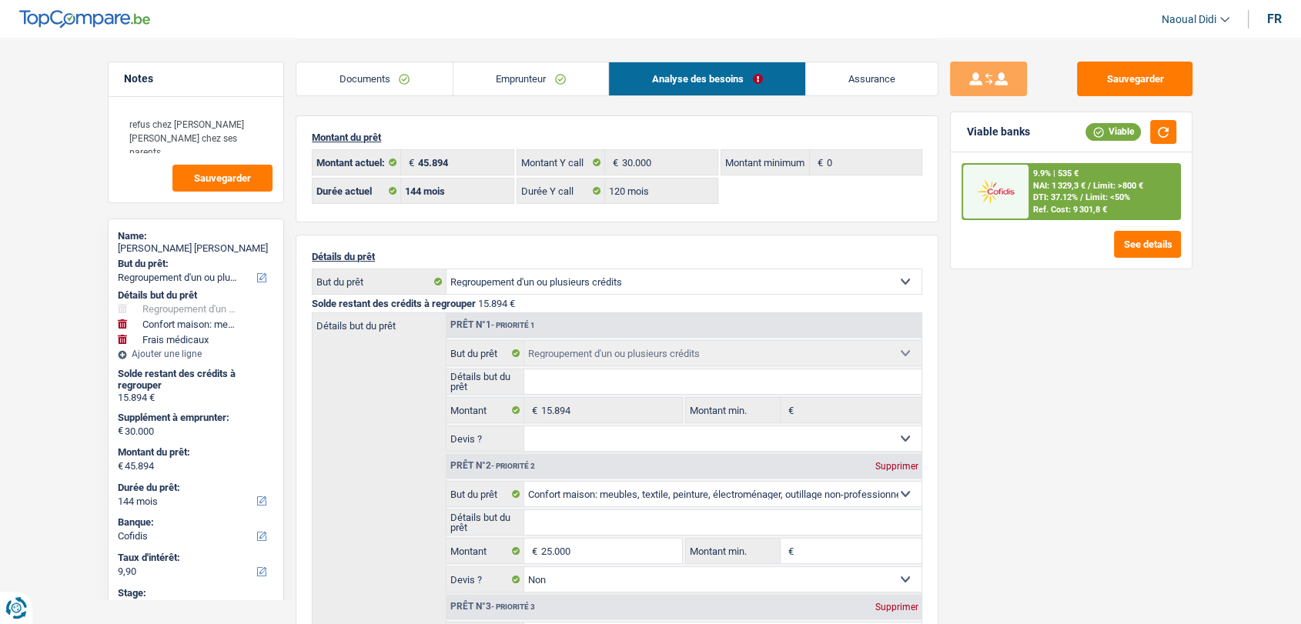
click at [1090, 196] on span "Limit: <50%" at bounding box center [1107, 197] width 45 height 10
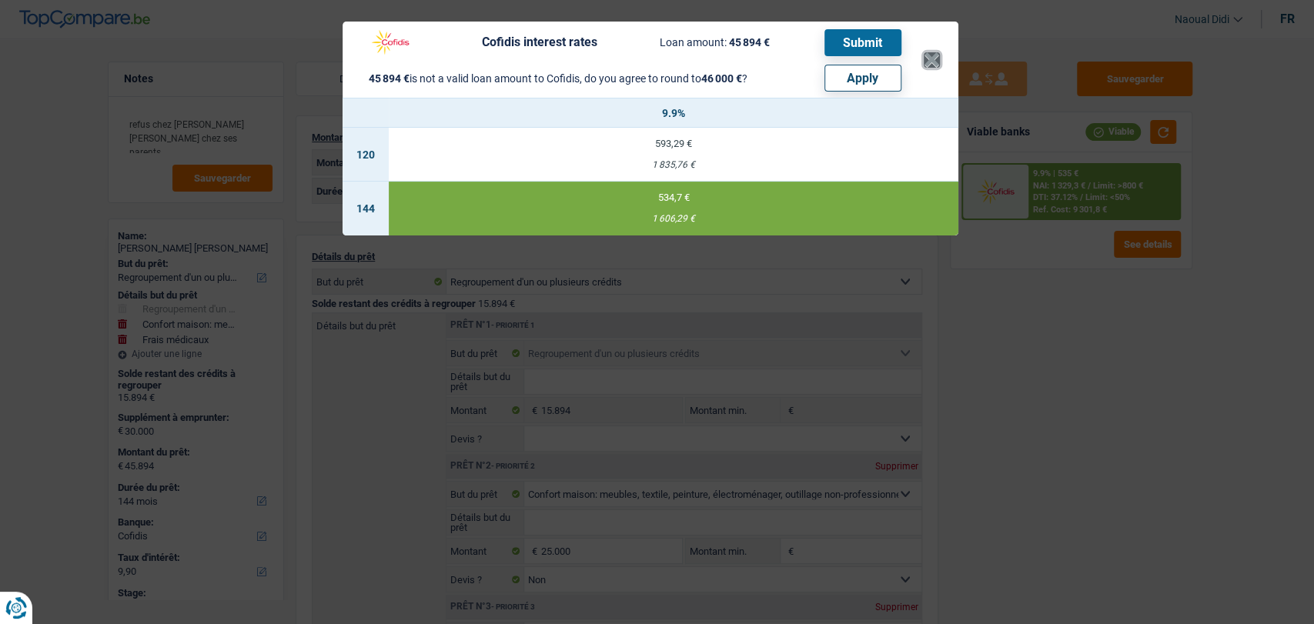
click at [927, 56] on button "×" at bounding box center [932, 59] width 16 height 15
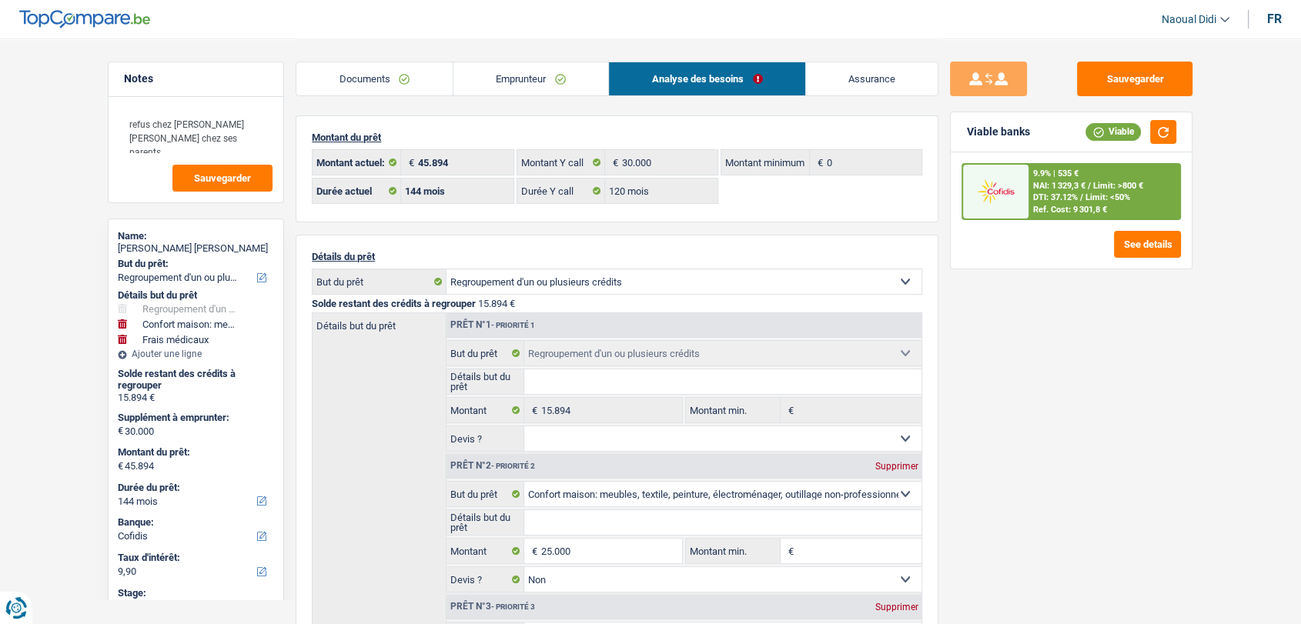
click at [1035, 195] on span "DTI: 37.12%" at bounding box center [1055, 197] width 45 height 10
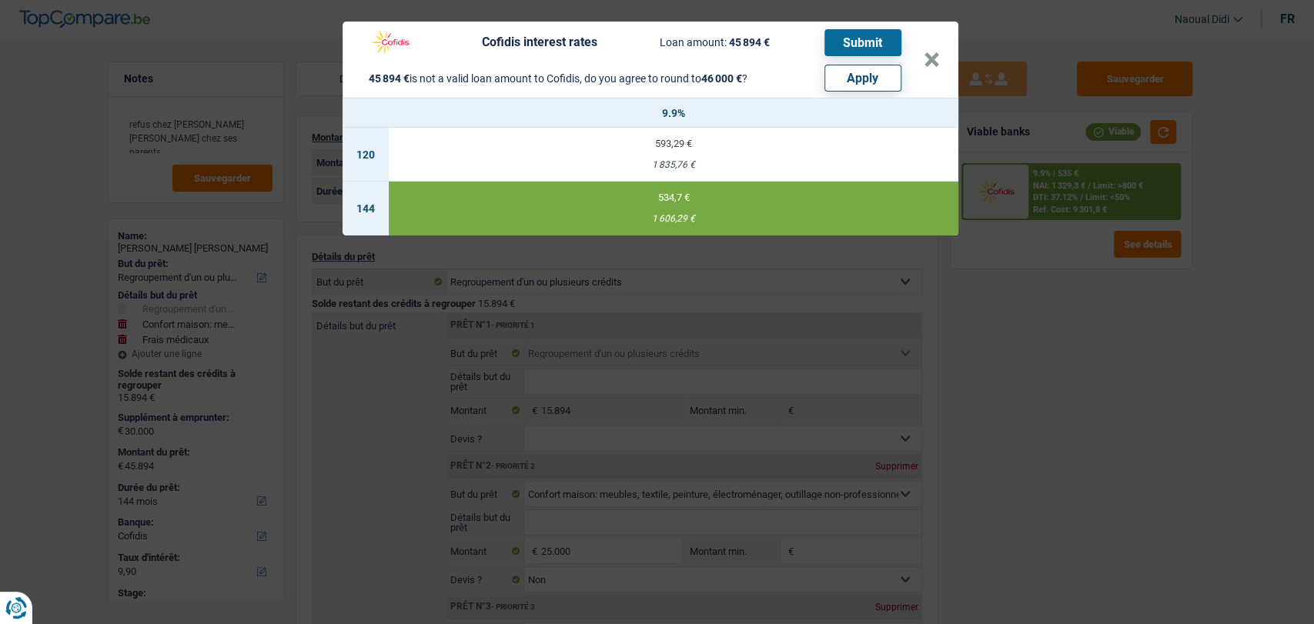
click at [671, 145] on div "593,29 €" at bounding box center [674, 144] width 570 height 10
select select "120"
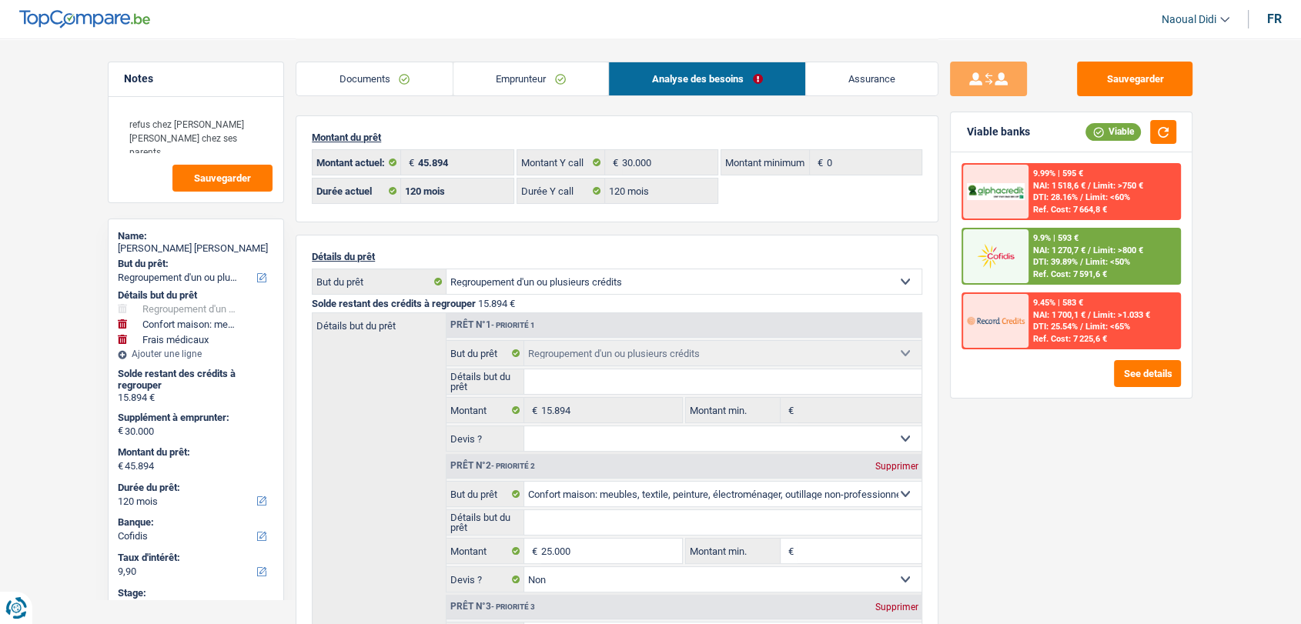
click at [1054, 250] on span "NAI: 1 270,7 €" at bounding box center [1059, 251] width 52 height 10
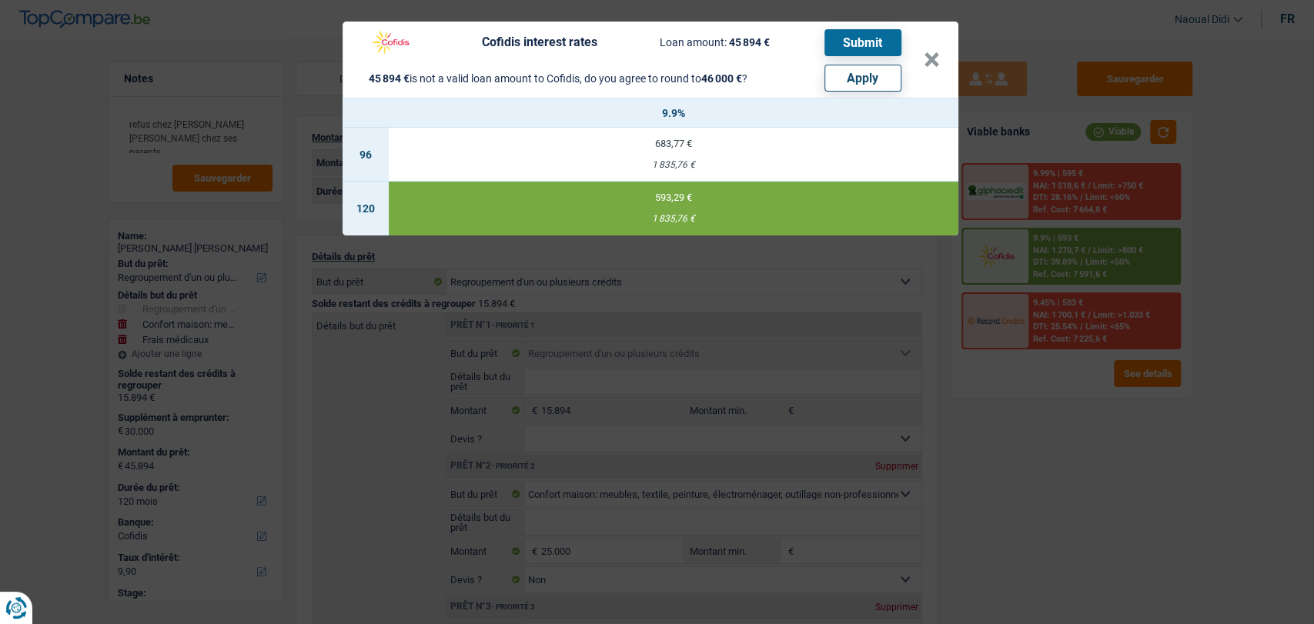
click at [852, 82] on button "Apply" at bounding box center [862, 78] width 77 height 27
type input "30.106"
type input "46.000"
select select "144"
type input "46.000"
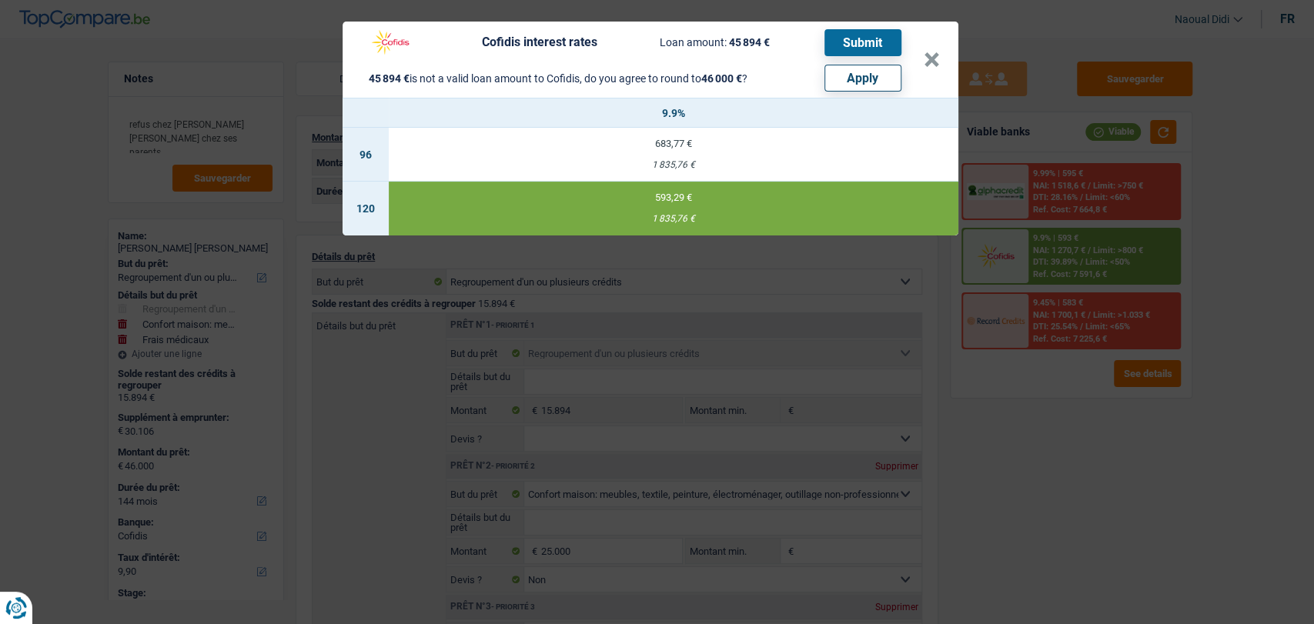
select select "144"
type input "46.000"
select select "144"
select select "other"
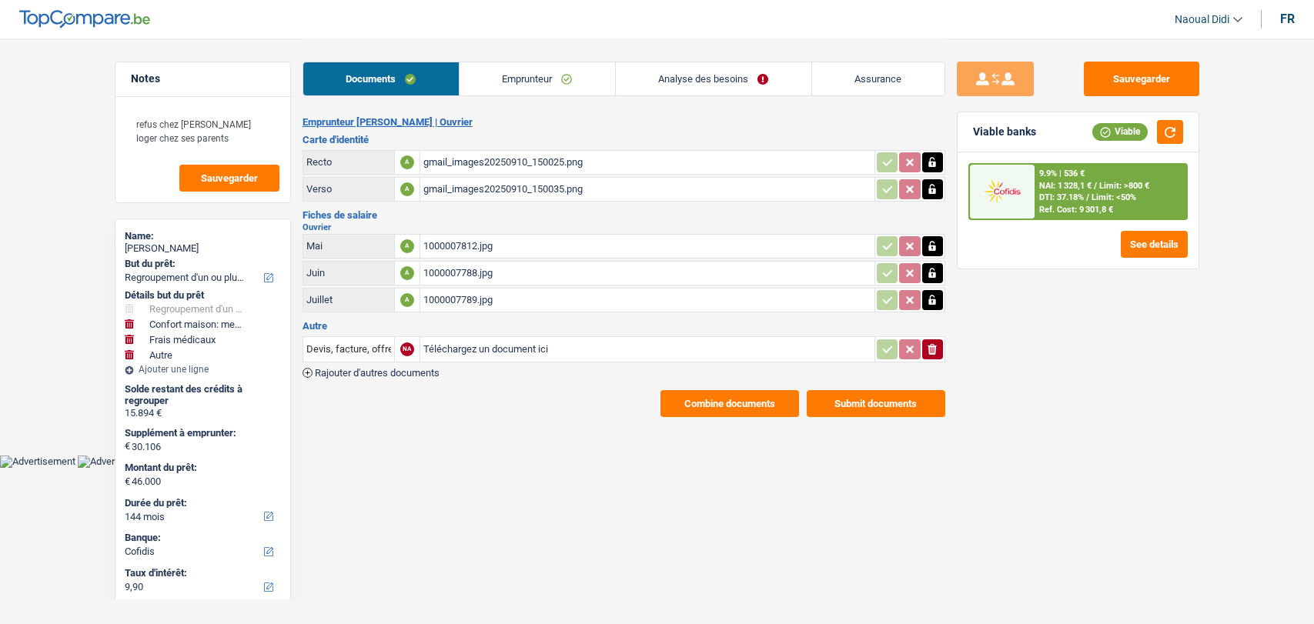
select select "refinancing"
select select "household"
select select "medical"
select select "other"
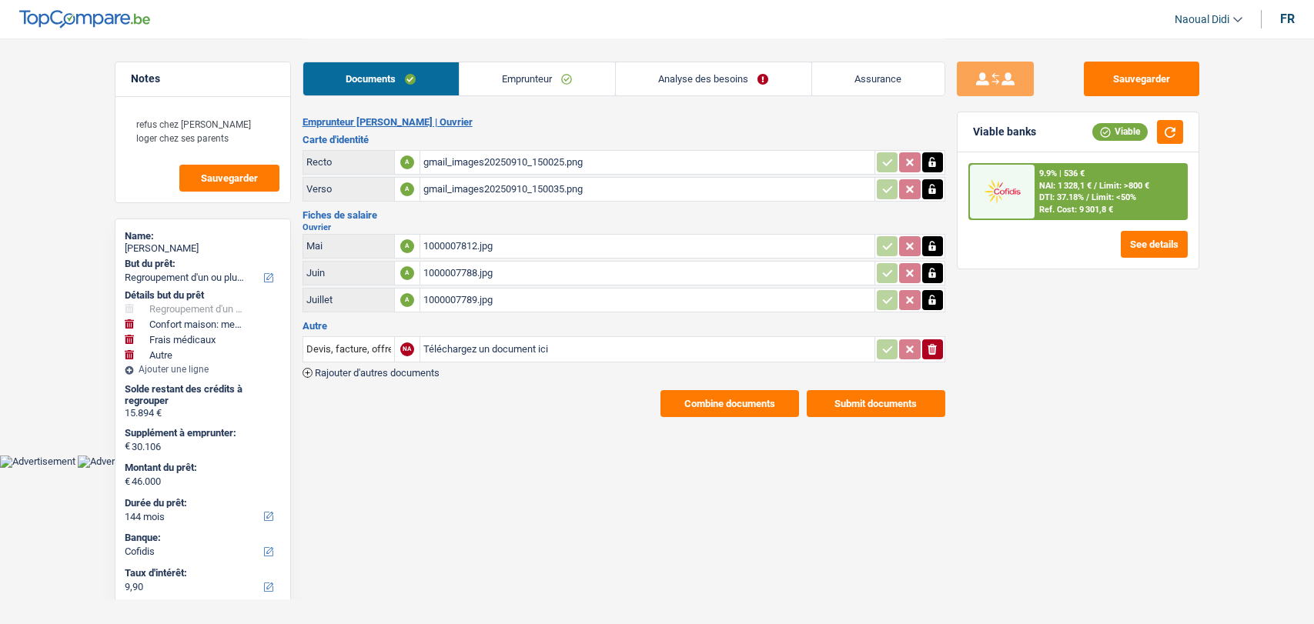
select select "144"
select select "cofidis"
click at [1158, 77] on button "Sauvegarder" at bounding box center [1141, 79] width 115 height 35
click at [498, 78] on link "Emprunteur" at bounding box center [536, 78] width 155 height 33
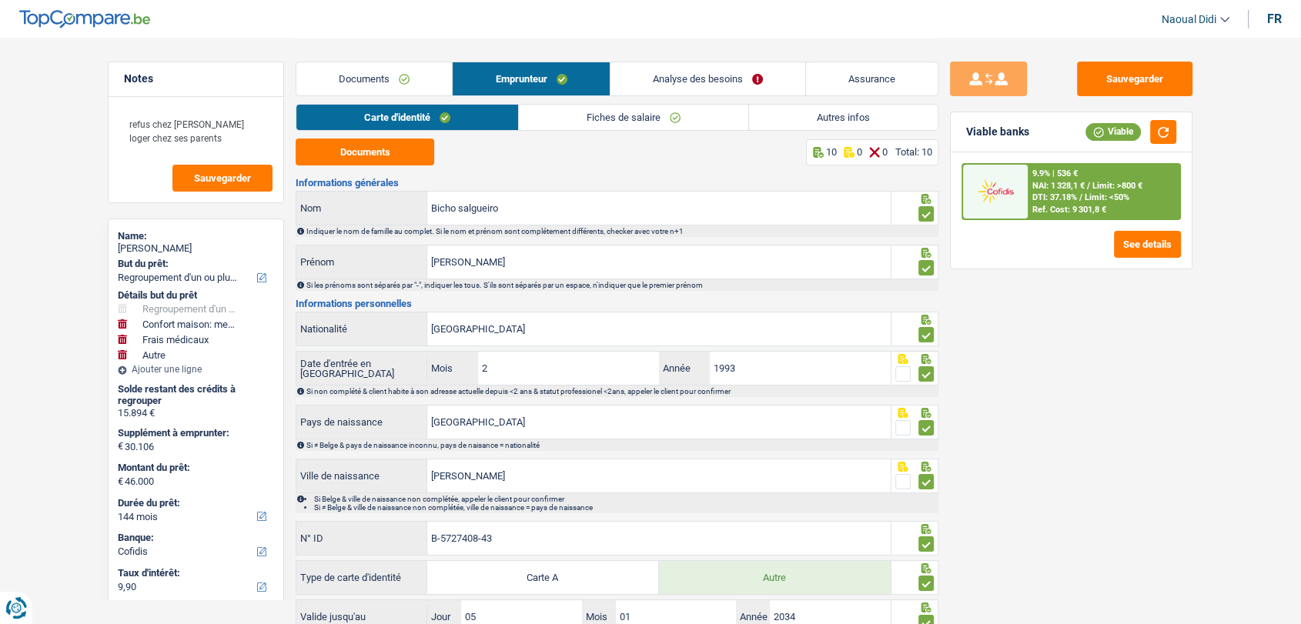
click at [862, 124] on link "Autres infos" at bounding box center [843, 117] width 189 height 25
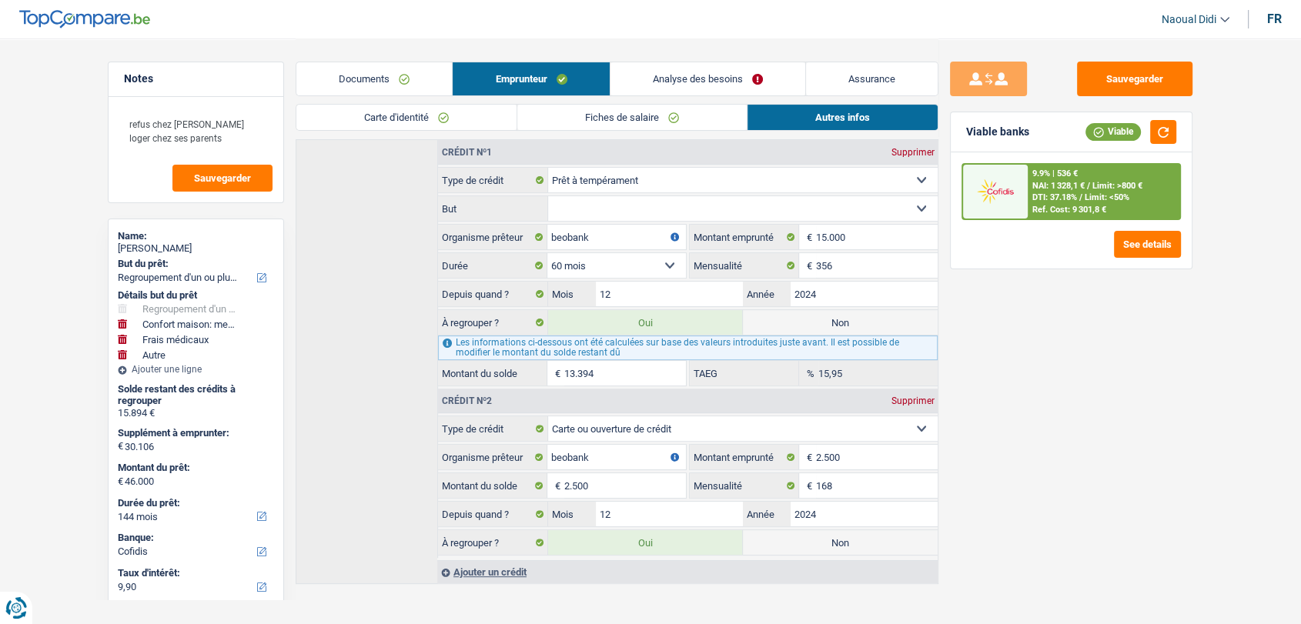
scroll to position [382, 0]
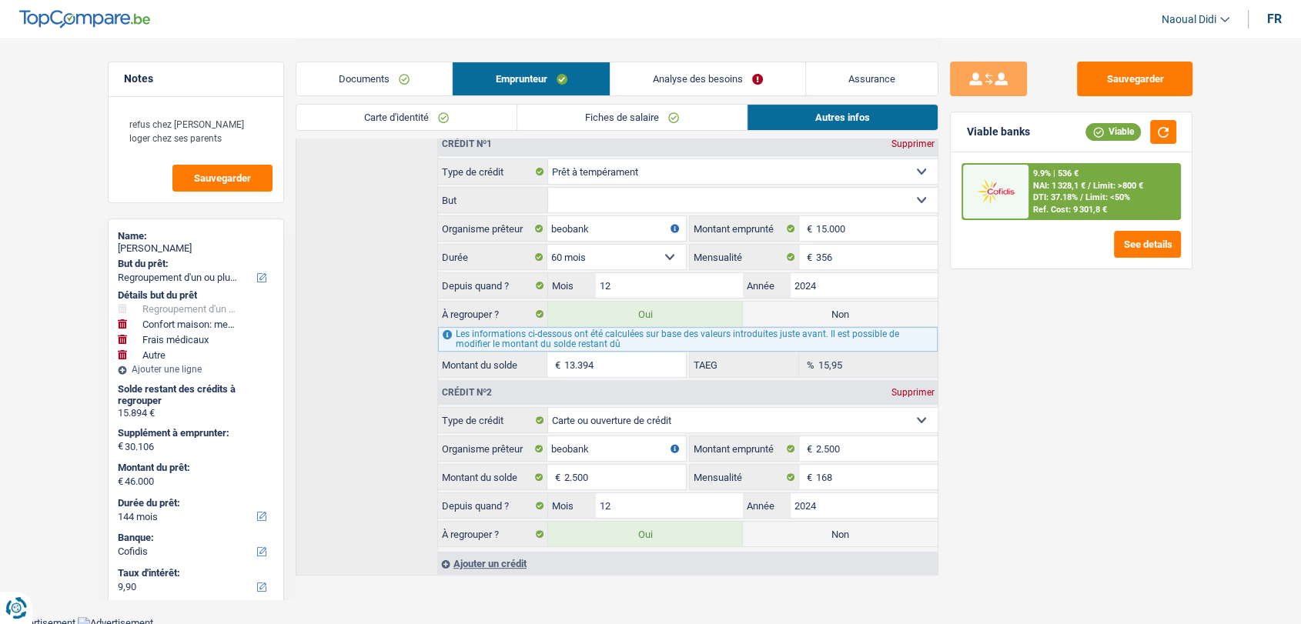
click at [1057, 182] on span "NAI: 1 328,1 €" at bounding box center [1059, 186] width 52 height 10
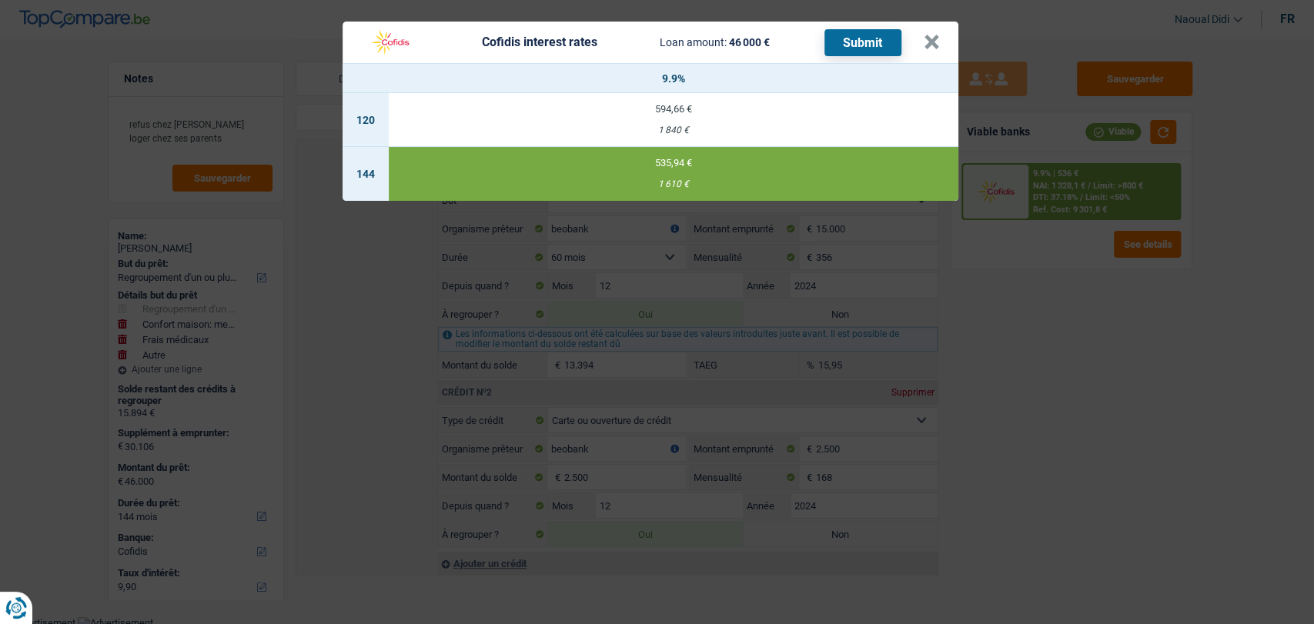
click at [681, 121] on td "594,66 € 1 840 €" at bounding box center [674, 120] width 570 height 54
select select "120"
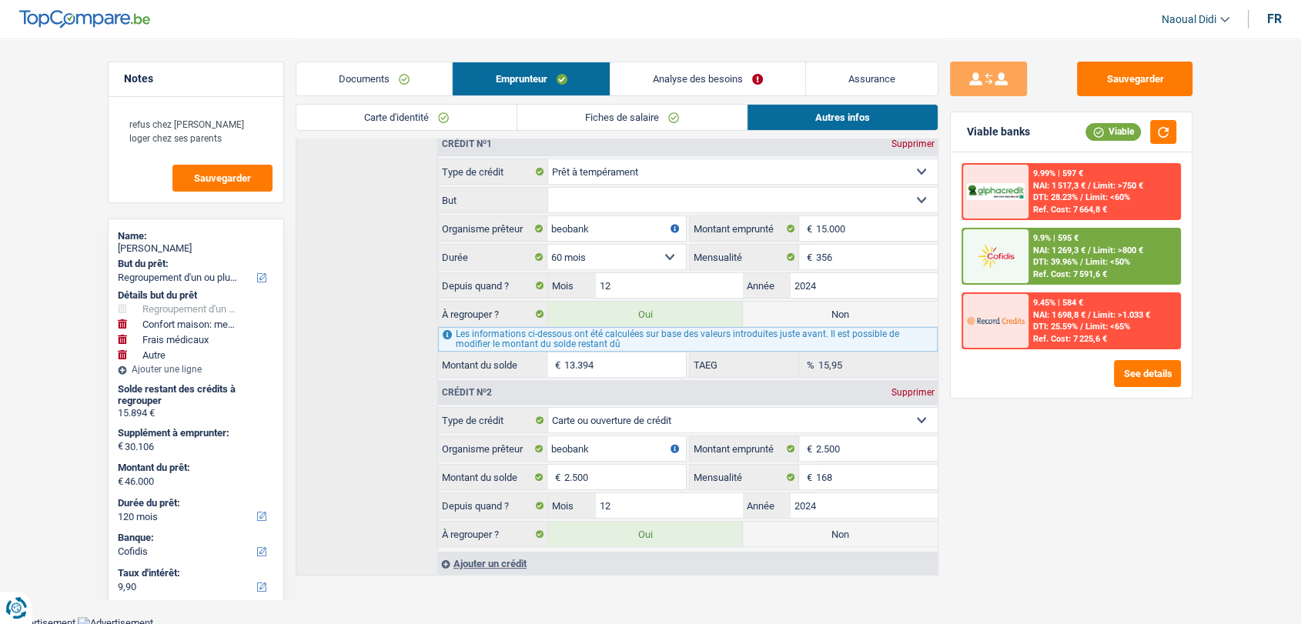
click at [1069, 258] on span "DTI: 39.96%" at bounding box center [1055, 262] width 45 height 10
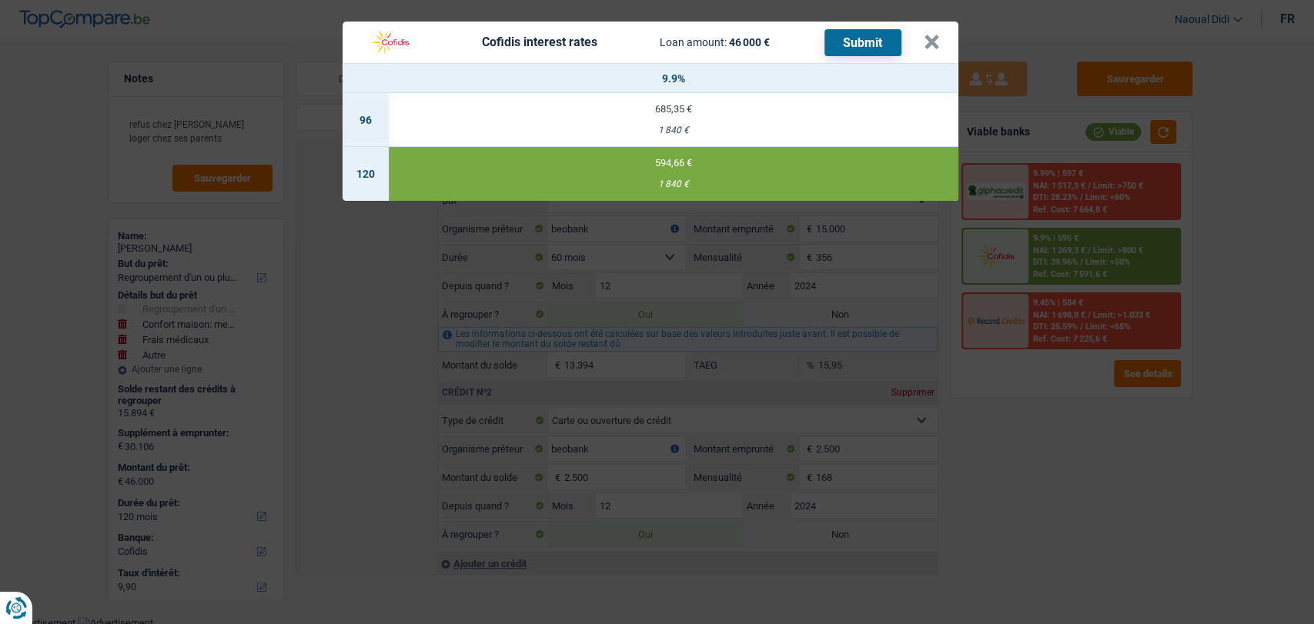
click at [857, 52] on button "Submit" at bounding box center [862, 42] width 77 height 27
click at [933, 38] on button "×" at bounding box center [932, 42] width 16 height 15
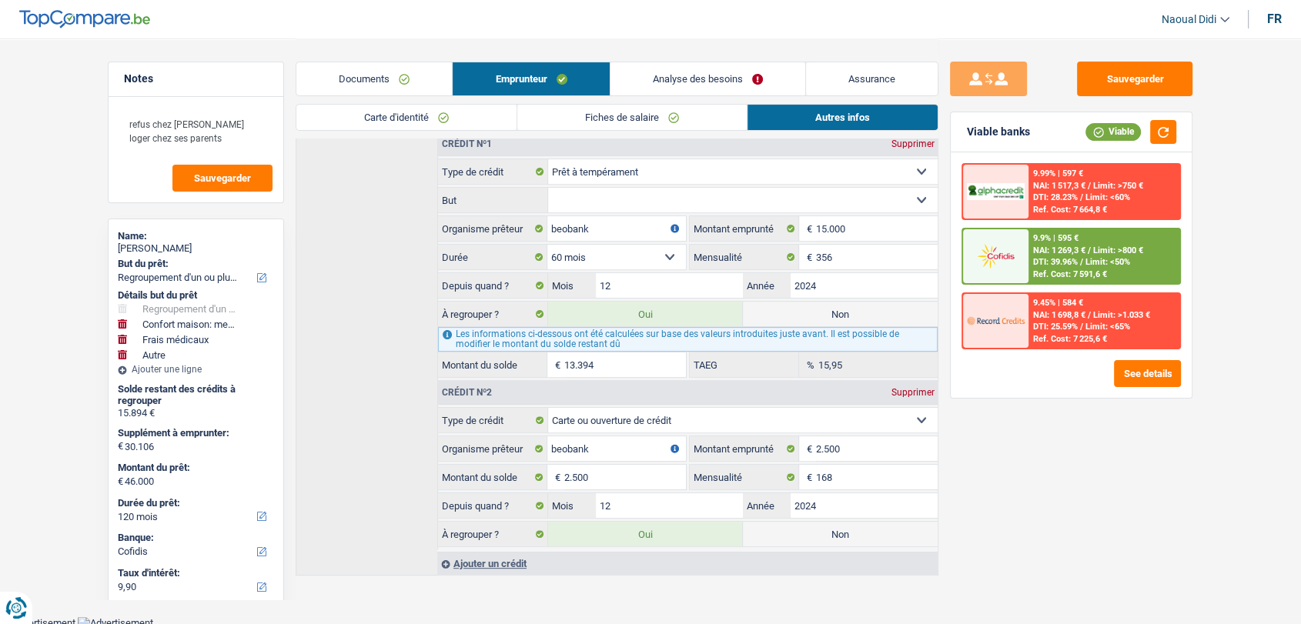
click at [357, 82] on link "Documents" at bounding box center [373, 78] width 155 height 33
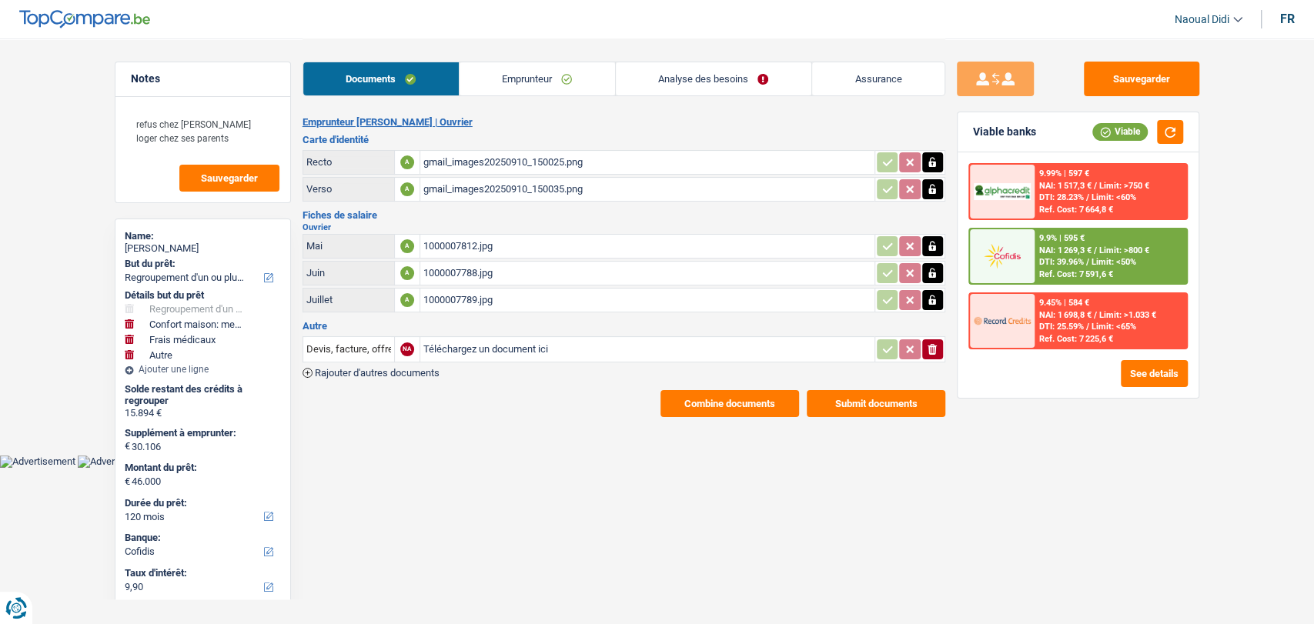
click at [869, 396] on button "Submit documents" at bounding box center [876, 403] width 139 height 27
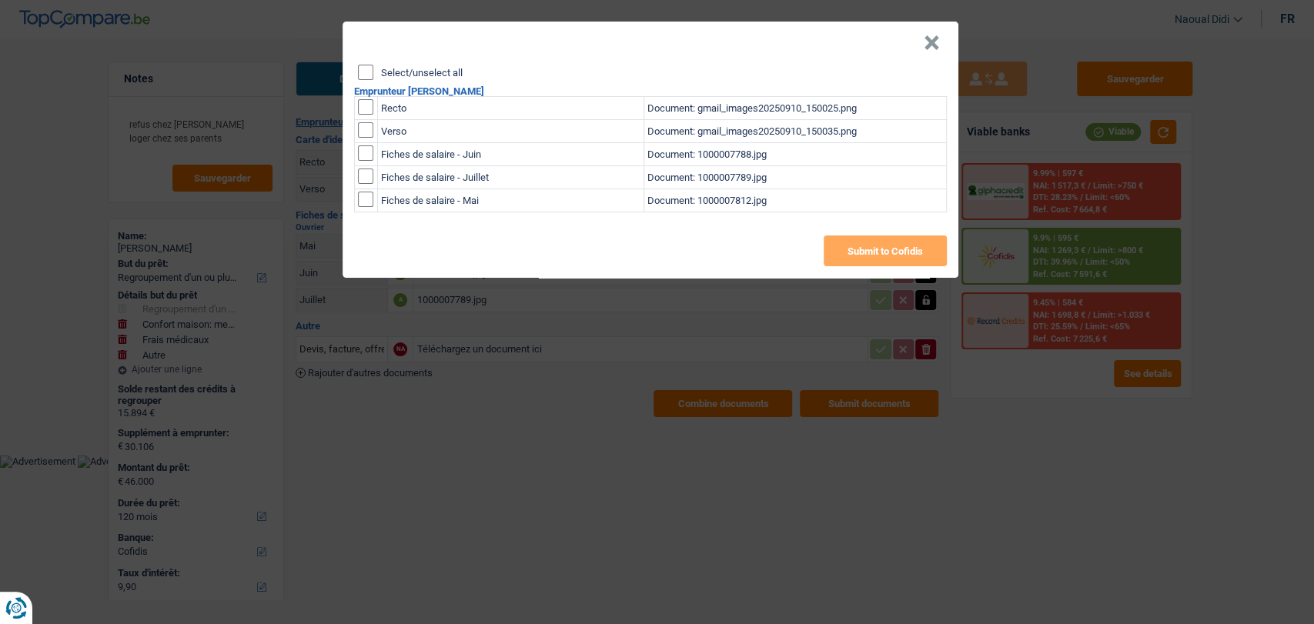
click at [361, 77] on input "Select/unselect all" at bounding box center [365, 72] width 15 height 15
checkbox input "true"
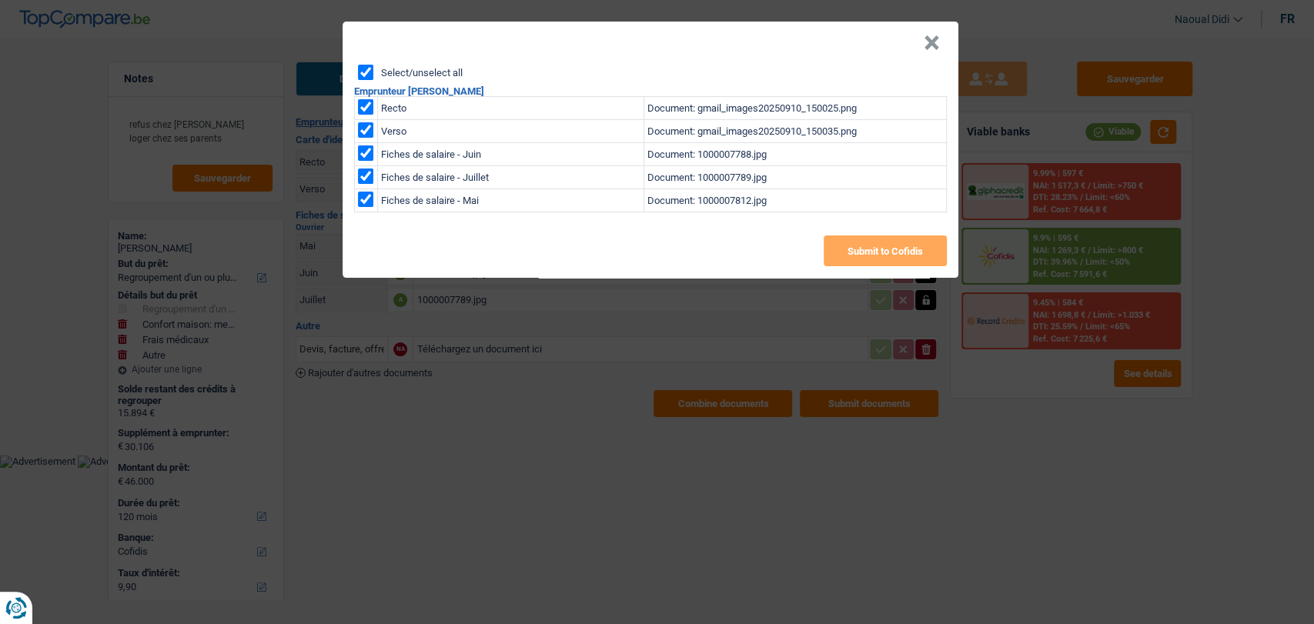
checkbox input "true"
click at [880, 247] on button "Submit to Cofidis" at bounding box center [884, 250] width 123 height 31
click at [925, 44] on button "×" at bounding box center [932, 42] width 16 height 15
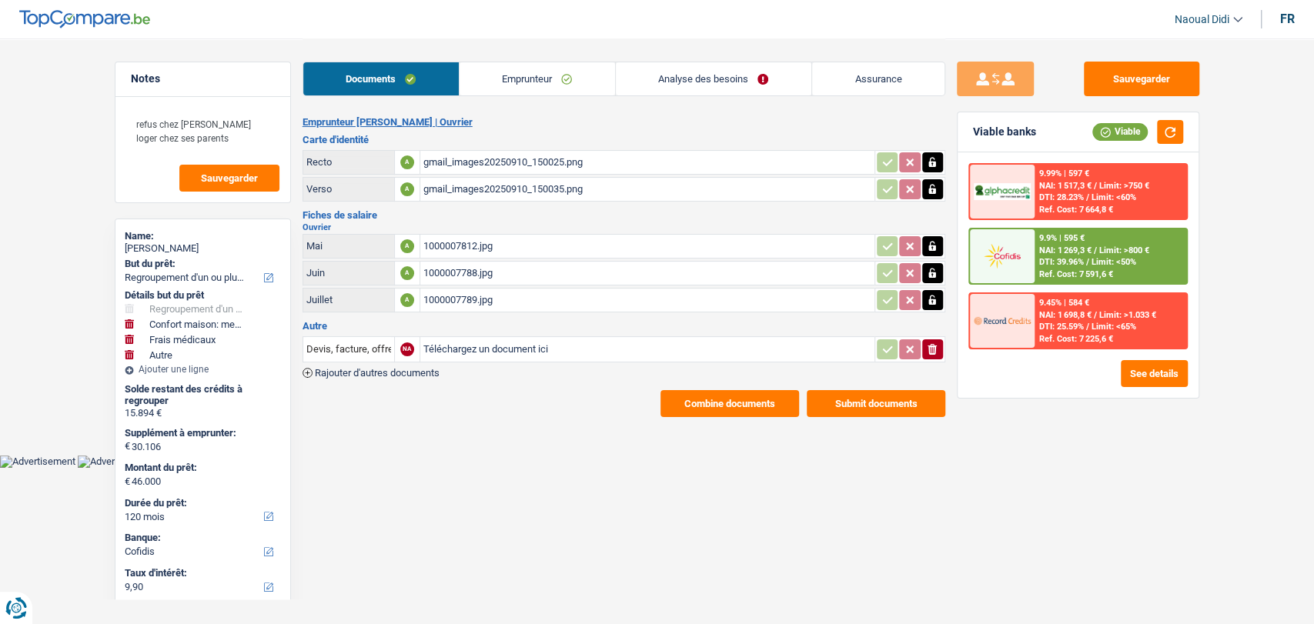
click at [519, 85] on link "Emprunteur" at bounding box center [536, 78] width 155 height 33
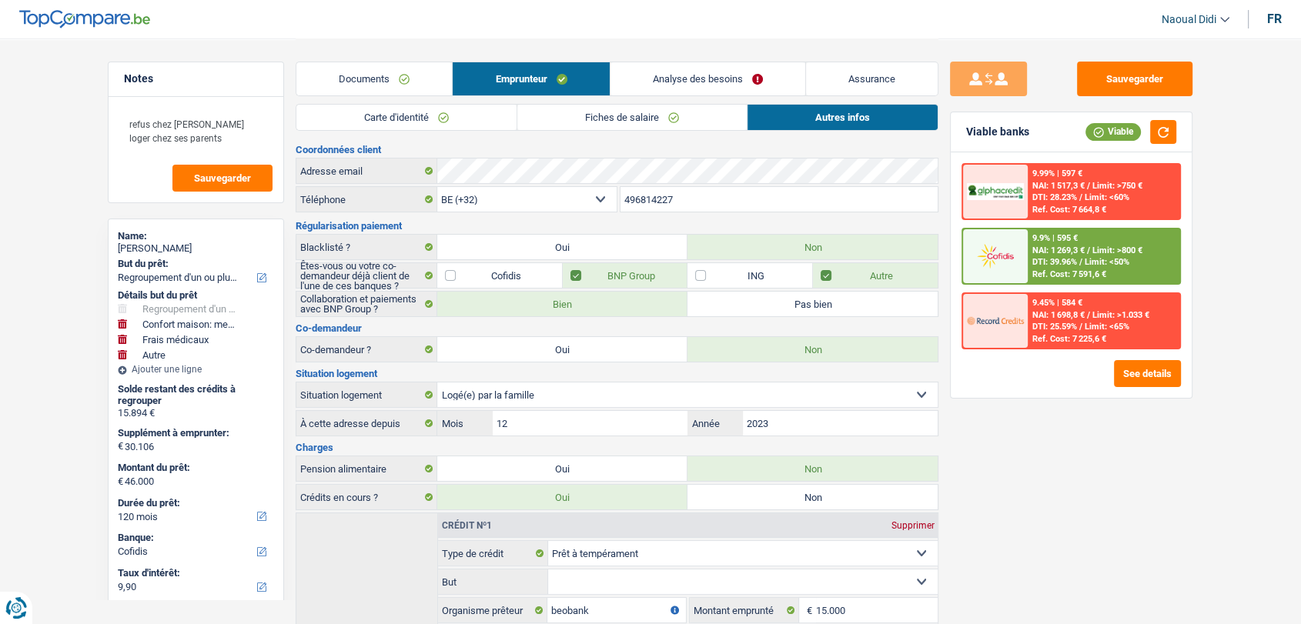
click at [399, 115] on link "Carte d'identité" at bounding box center [406, 117] width 220 height 25
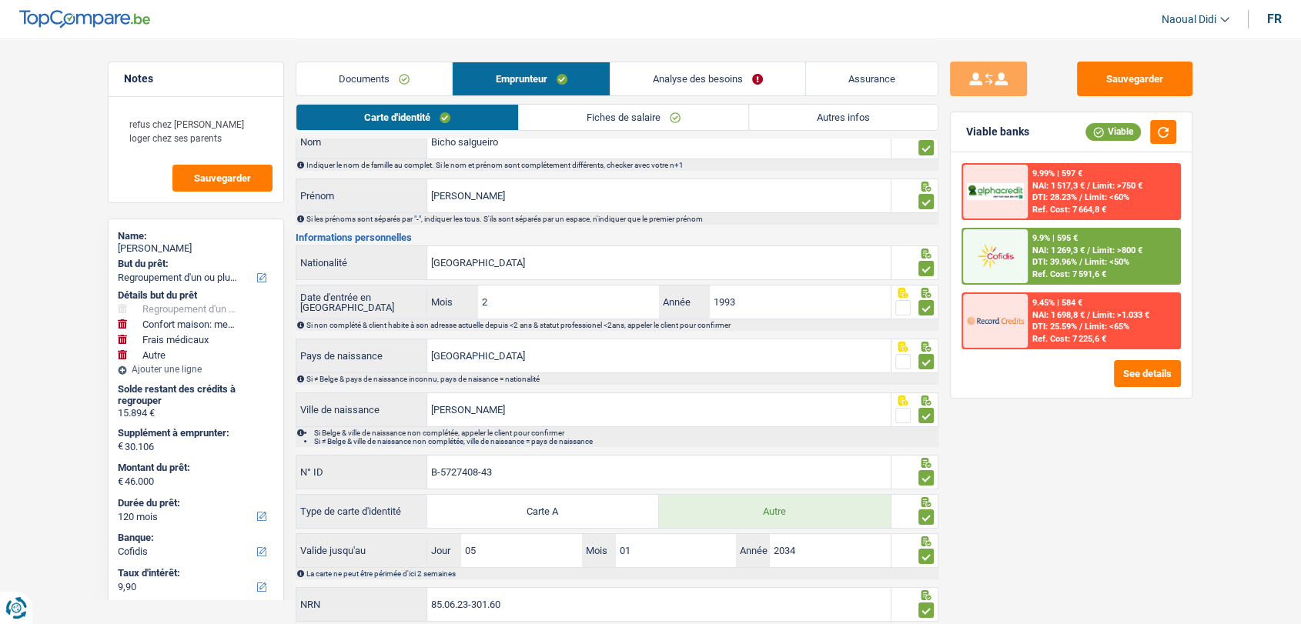
scroll to position [117, 0]
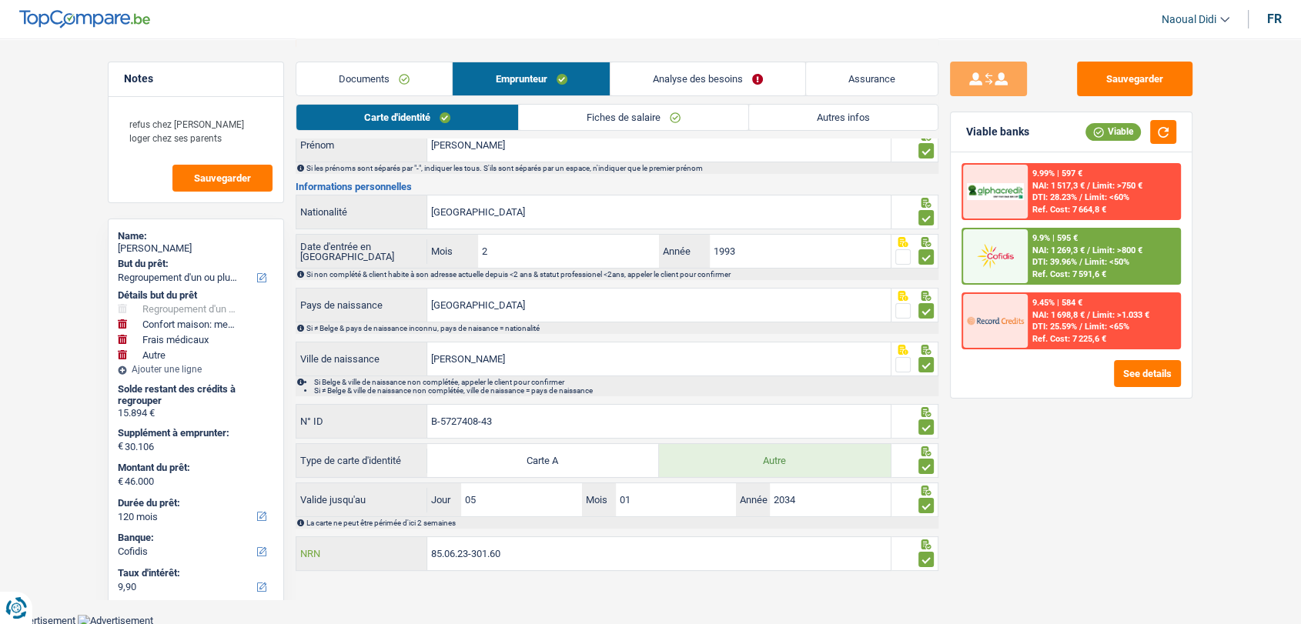
drag, startPoint x: 513, startPoint y: 556, endPoint x: 404, endPoint y: 551, distance: 108.6
click at [404, 551] on div "85.06.23-301.60 NRN" at bounding box center [593, 553] width 594 height 33
click at [371, 72] on link "Documents" at bounding box center [373, 78] width 155 height 33
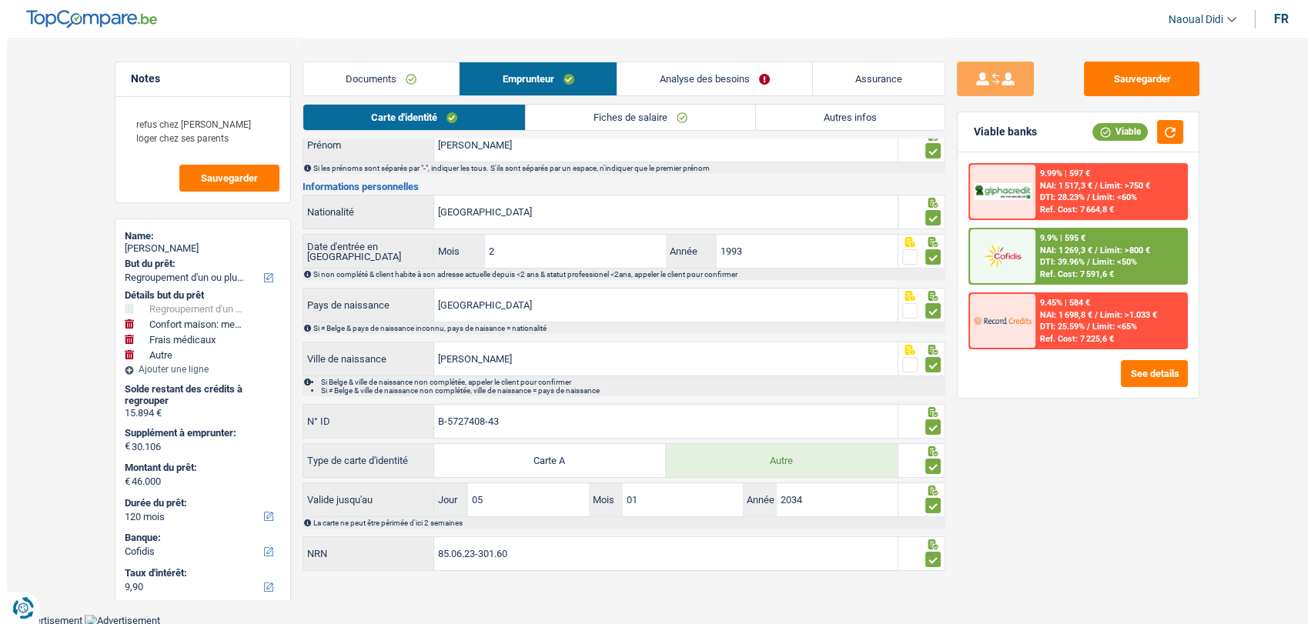
scroll to position [0, 0]
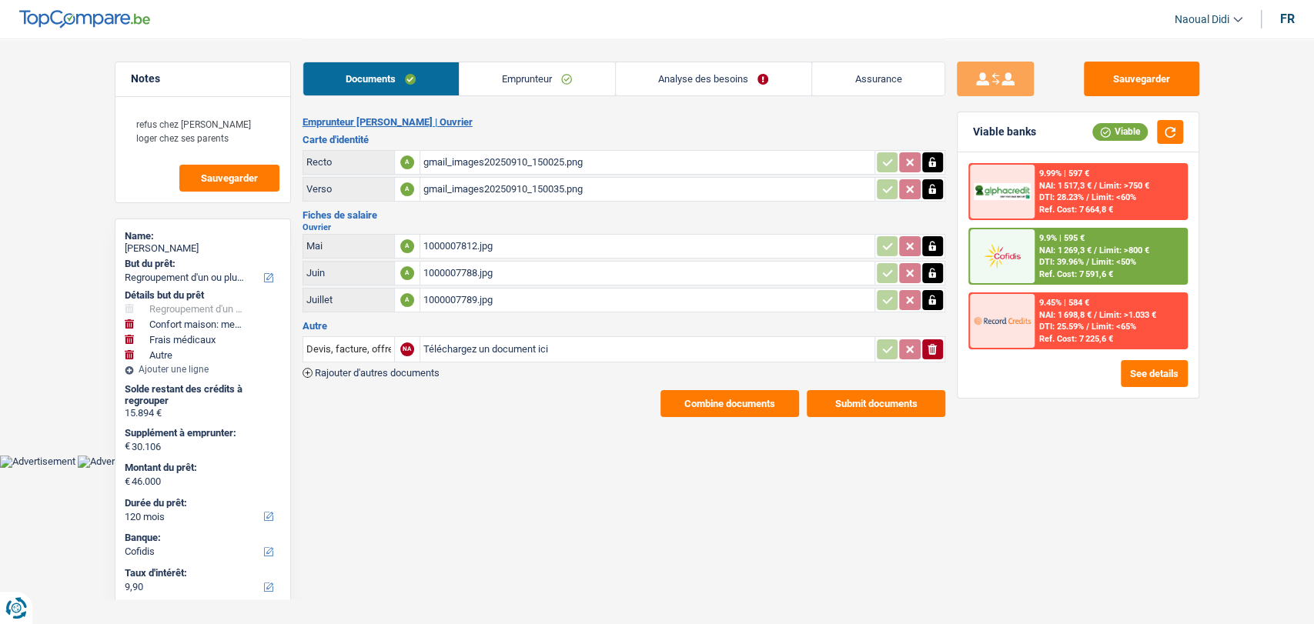
click at [747, 404] on button "Combine documents" at bounding box center [729, 403] width 139 height 27
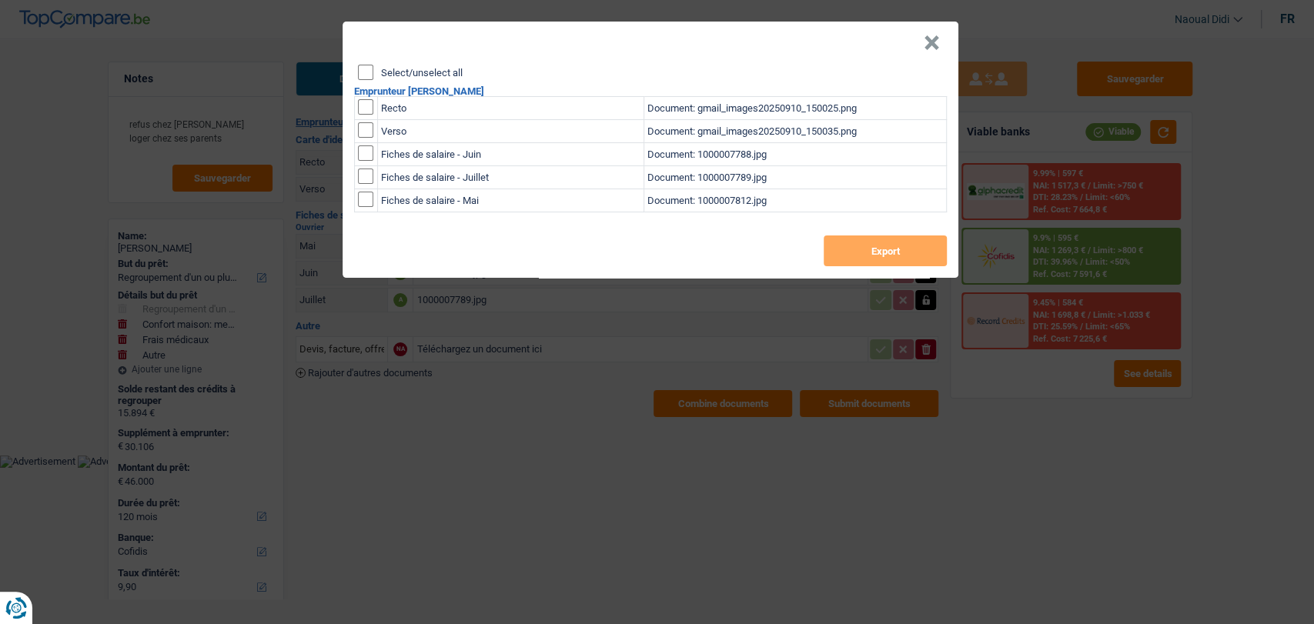
click at [369, 71] on input "Select/unselect all" at bounding box center [365, 72] width 15 height 15
checkbox input "true"
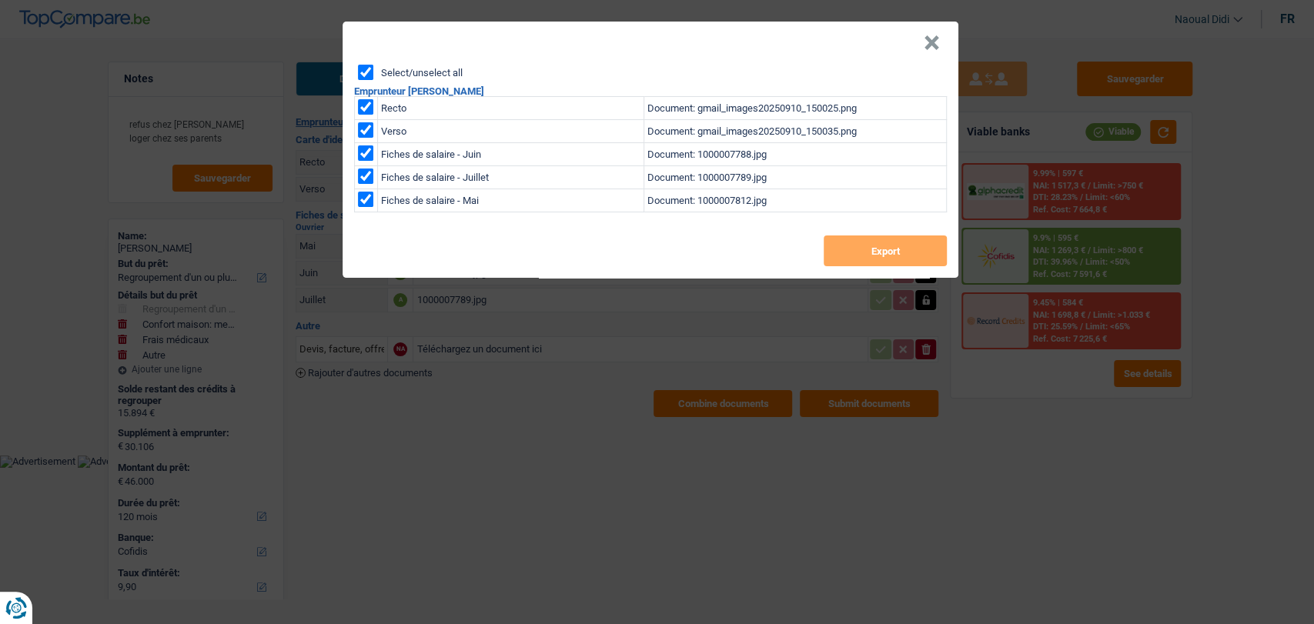
checkbox input "true"
click at [863, 251] on button "Export" at bounding box center [884, 250] width 123 height 31
click at [934, 46] on button "×" at bounding box center [932, 42] width 16 height 15
